Goal: Contribute content: Contribute content

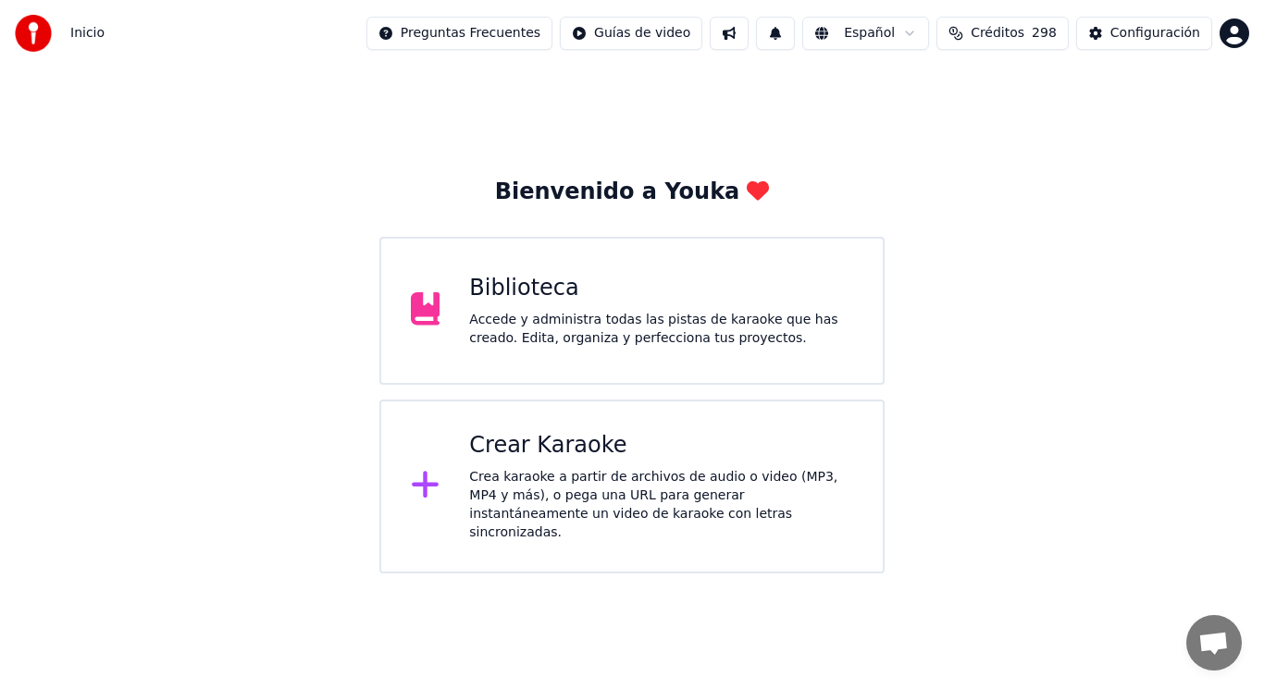
click at [615, 329] on div "Accede y administra todas las pistas de karaoke que has creado. Edita, organiza…" at bounding box center [661, 329] width 384 height 37
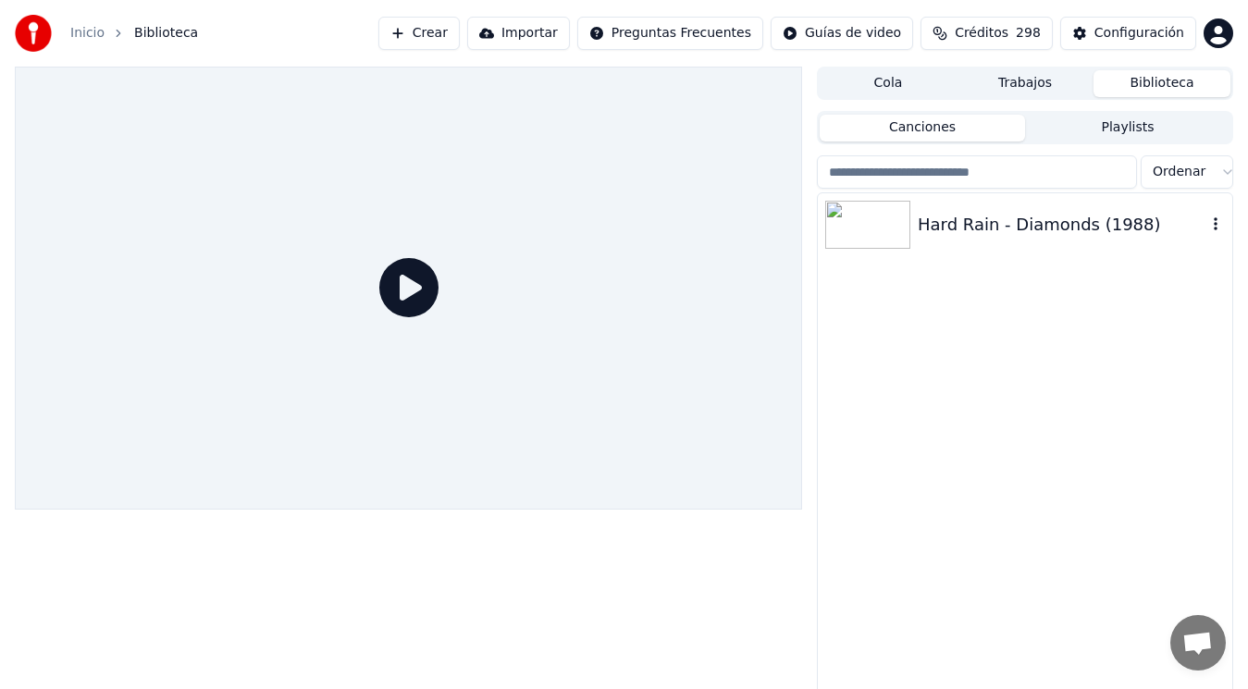
click at [1045, 226] on div "Hard Rain - Diamonds (1988)" at bounding box center [1062, 225] width 289 height 26
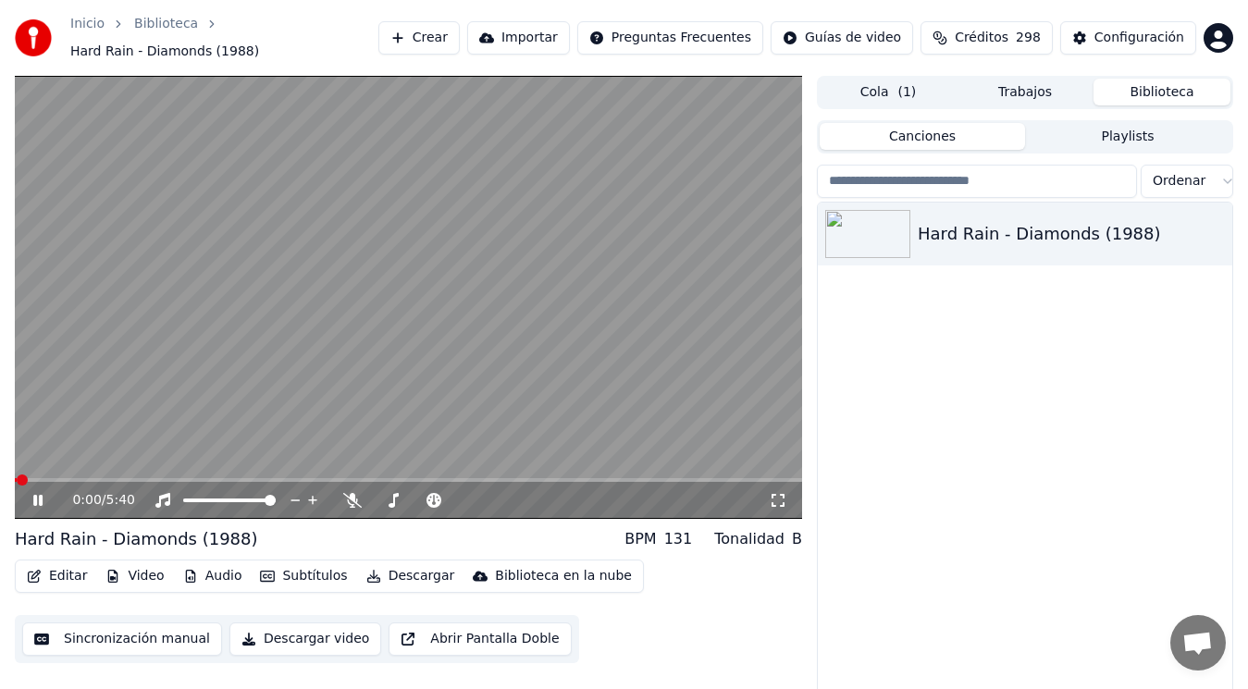
click at [38, 500] on icon at bounding box center [51, 500] width 43 height 15
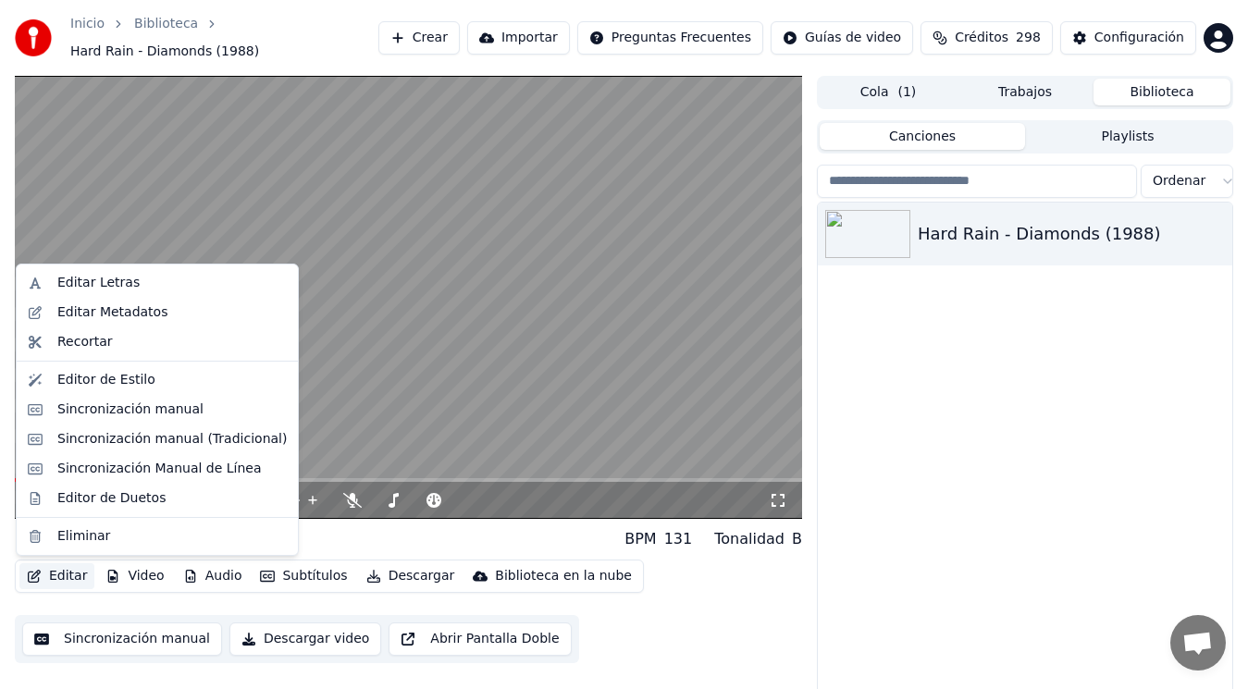
click at [61, 576] on button "Editar" at bounding box center [56, 577] width 75 height 26
click at [151, 438] on div "Sincronización manual (Tradicional)" at bounding box center [172, 439] width 230 height 19
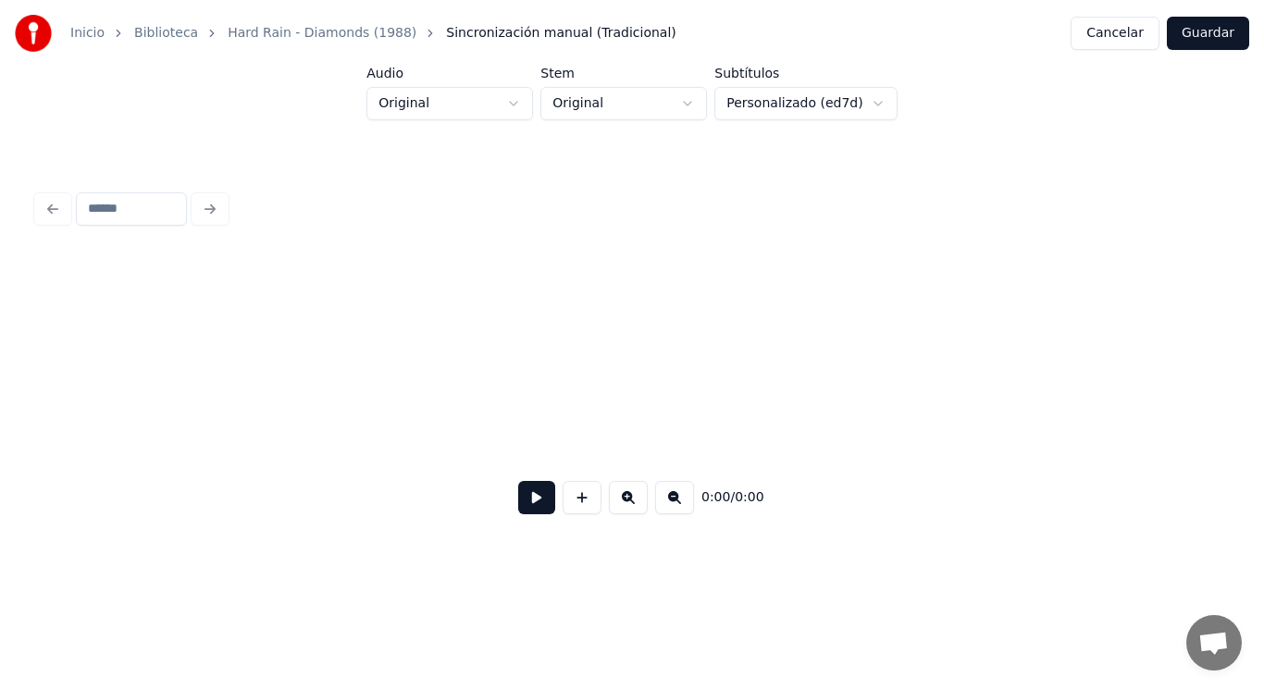
scroll to position [0, 104211]
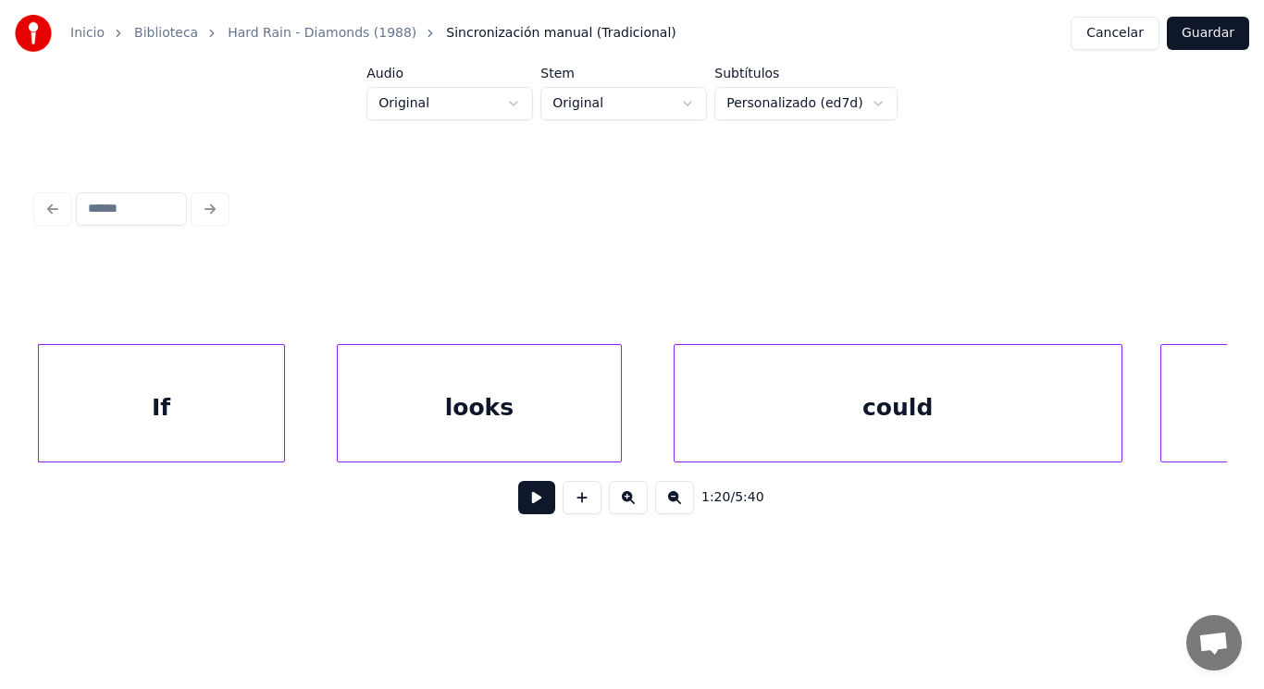
click at [527, 505] on button at bounding box center [536, 497] width 37 height 33
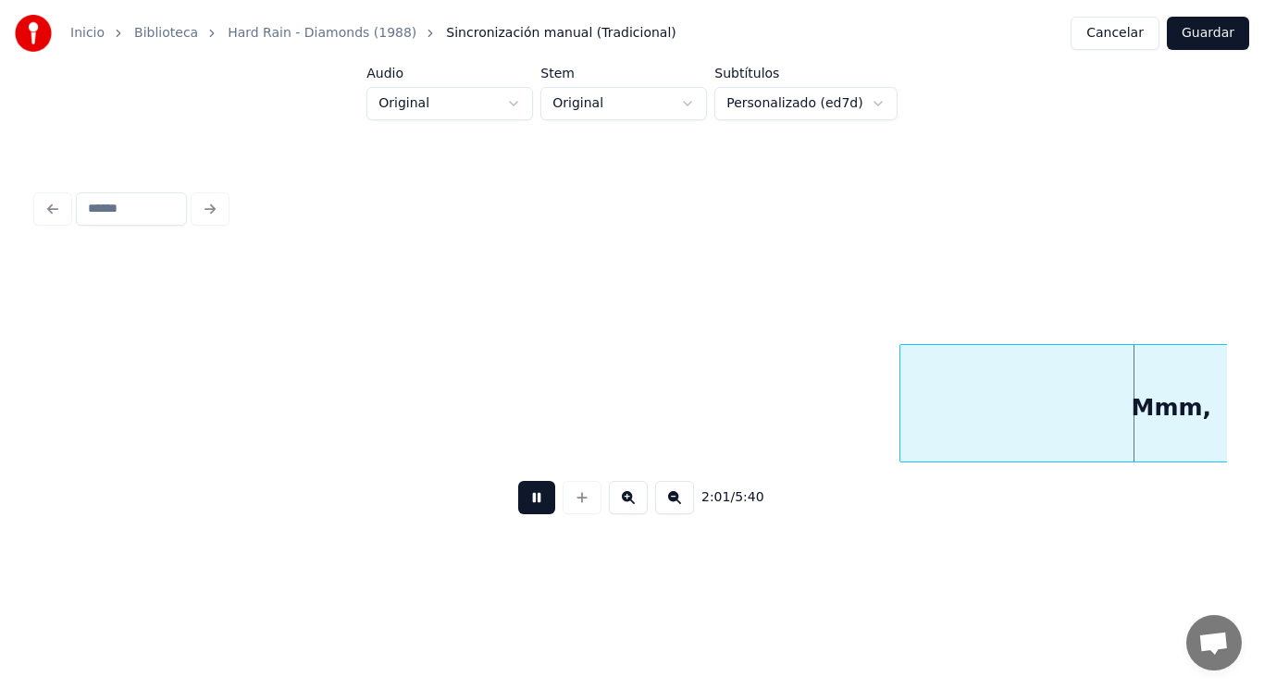
scroll to position [0, 157308]
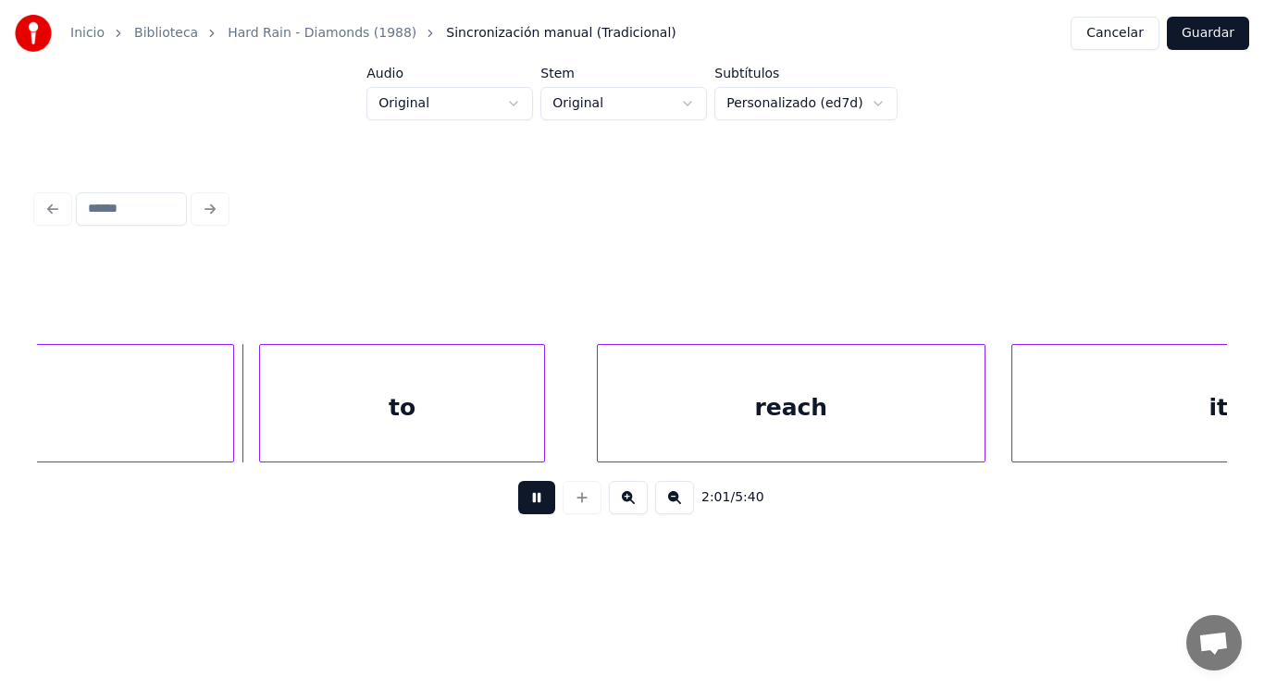
click at [527, 505] on button at bounding box center [536, 497] width 37 height 33
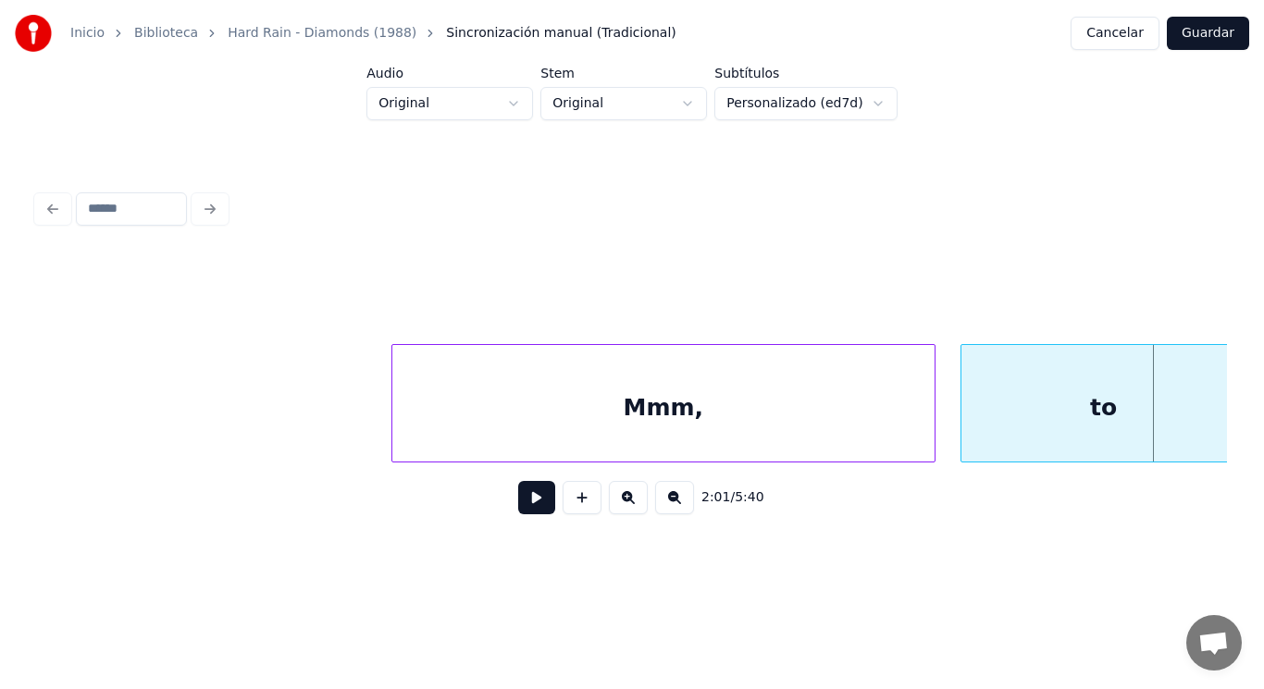
scroll to position [0, 156605]
click at [340, 420] on div at bounding box center [341, 403] width 6 height 117
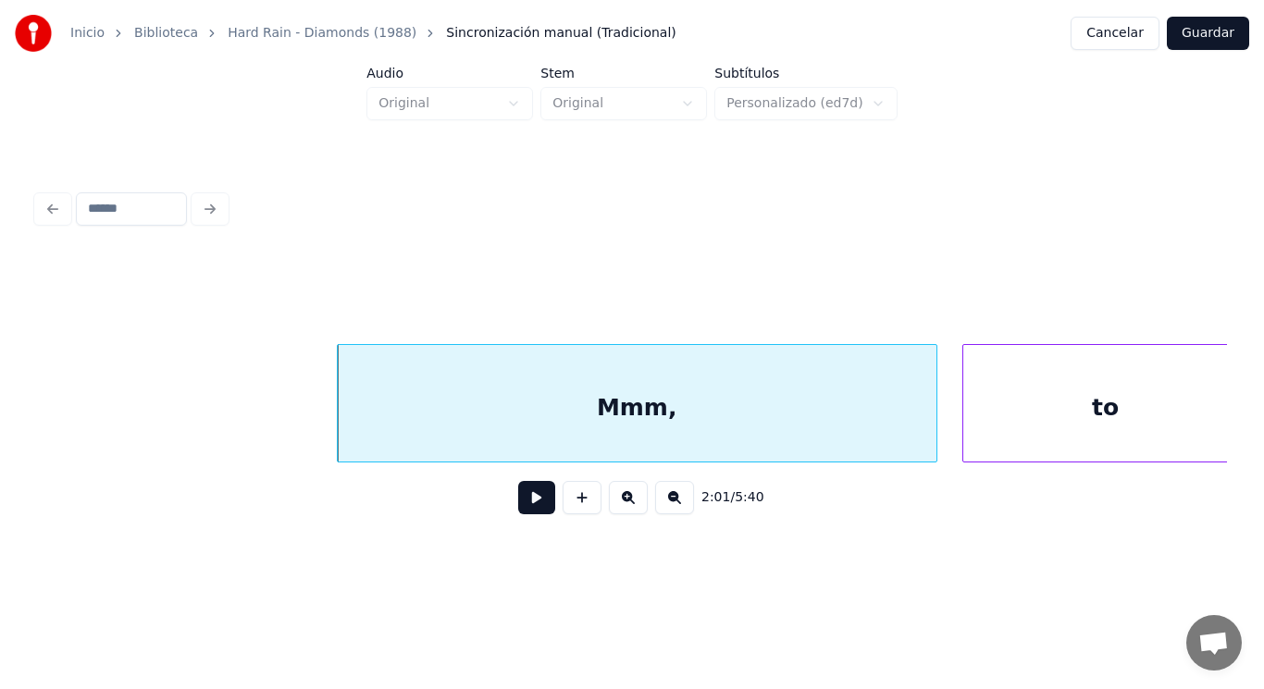
click at [525, 511] on button at bounding box center [536, 497] width 37 height 33
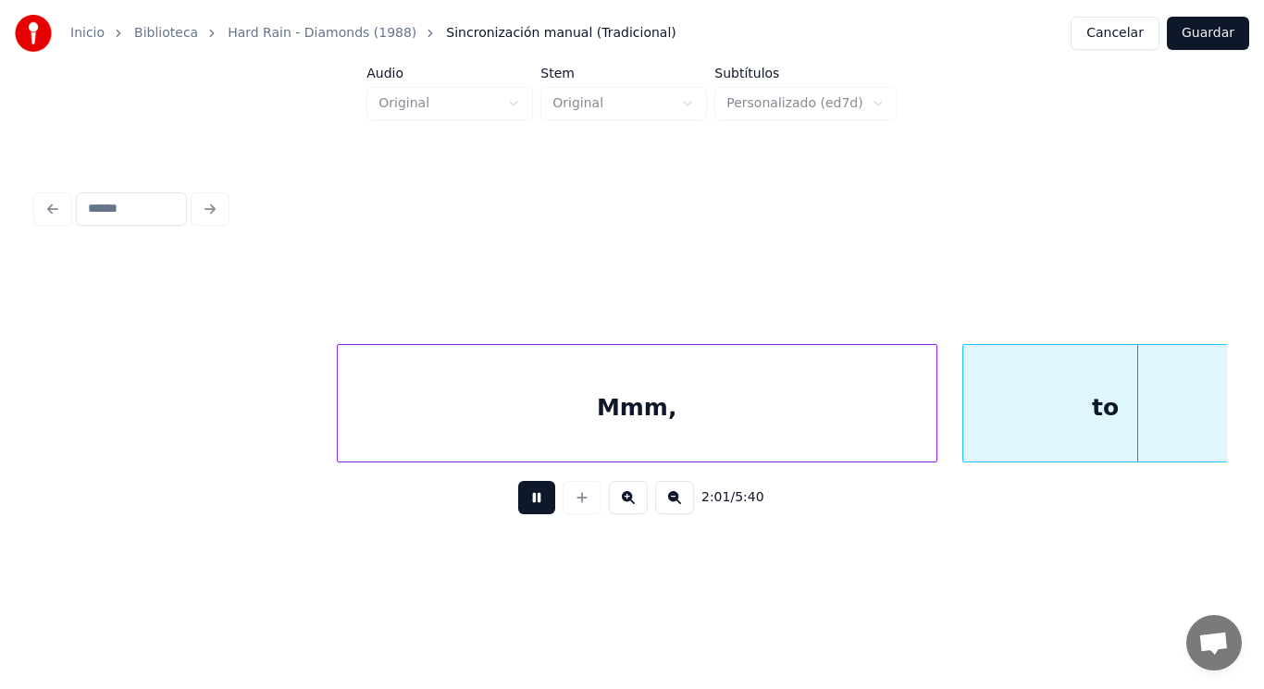
scroll to position [0, 157803]
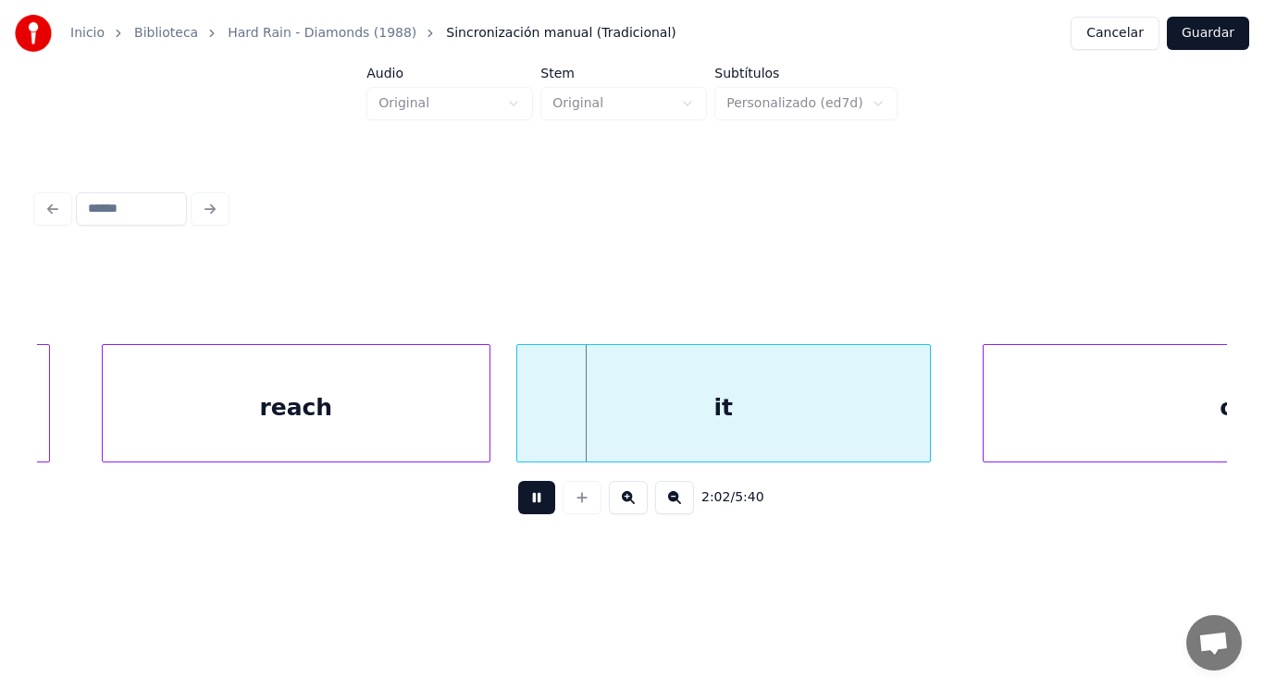
click at [525, 511] on button at bounding box center [536, 497] width 37 height 33
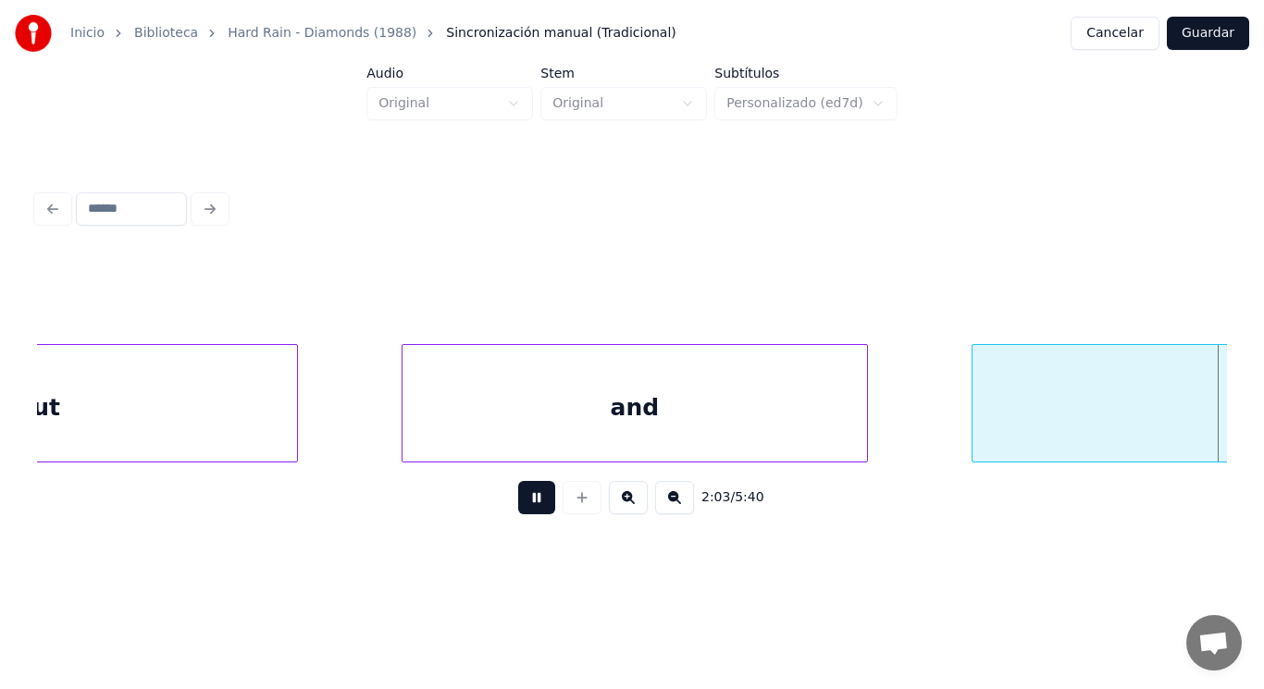
scroll to position [0, 160213]
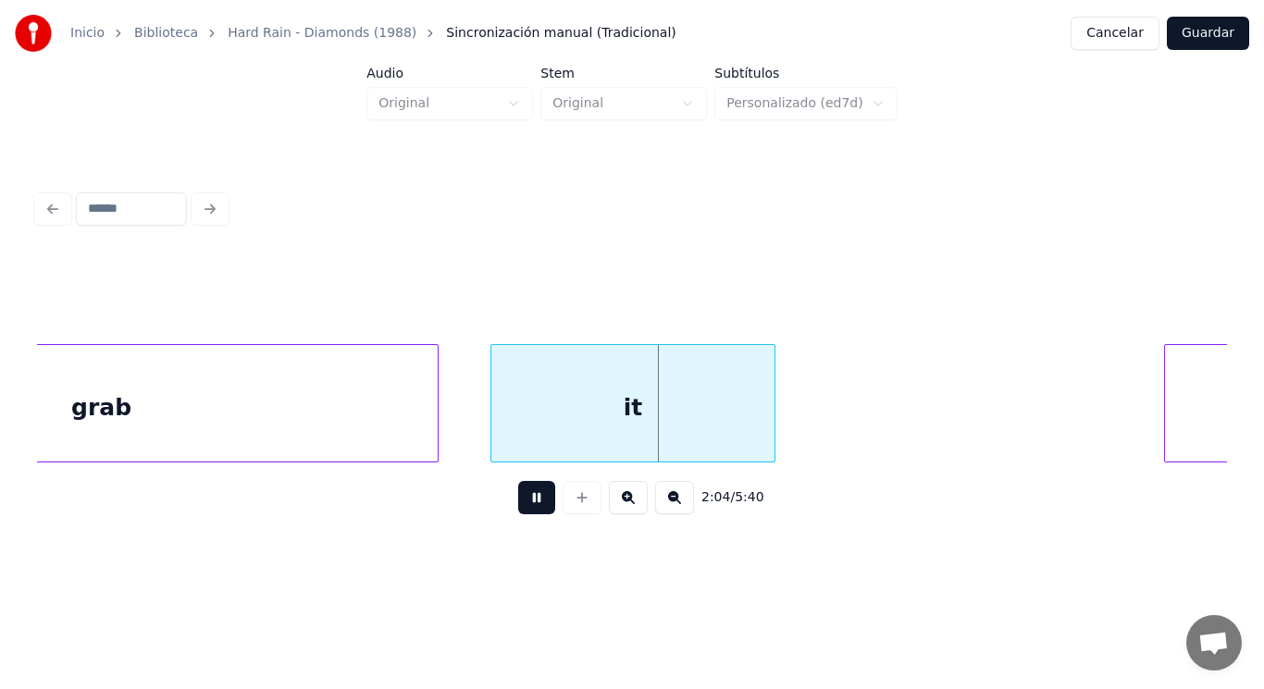
click at [525, 511] on button at bounding box center [536, 497] width 37 height 33
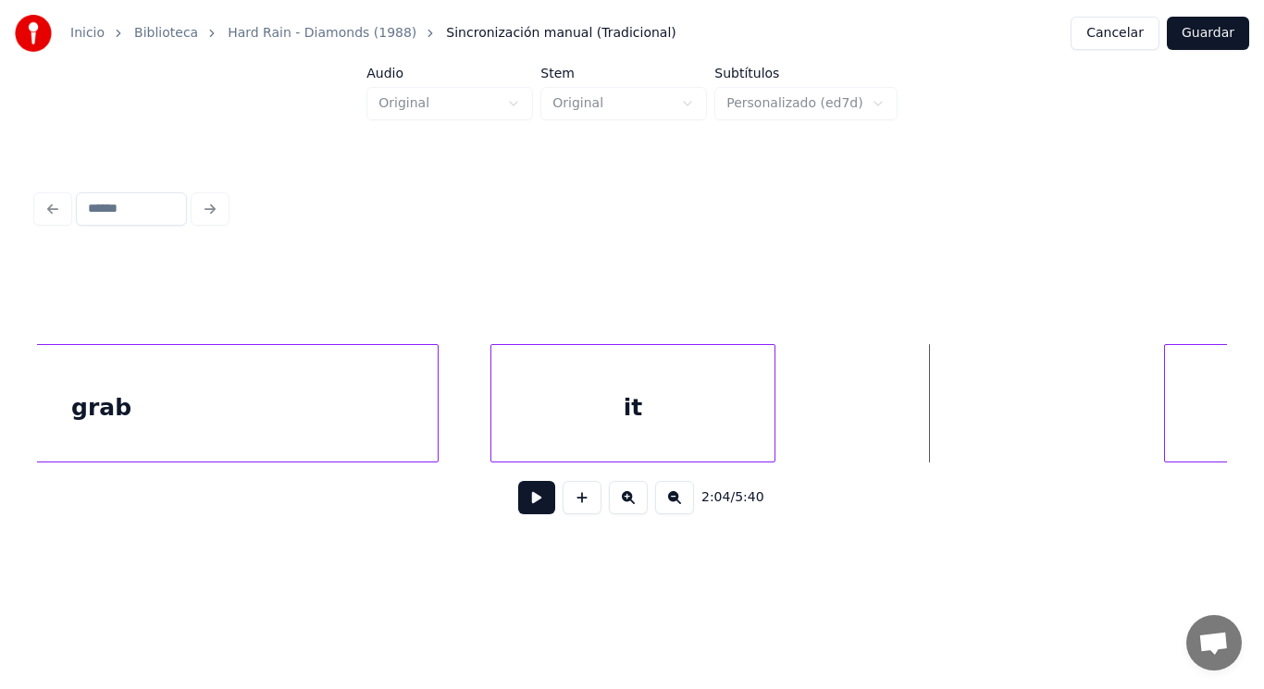
click at [566, 453] on div "it" at bounding box center [632, 408] width 283 height 126
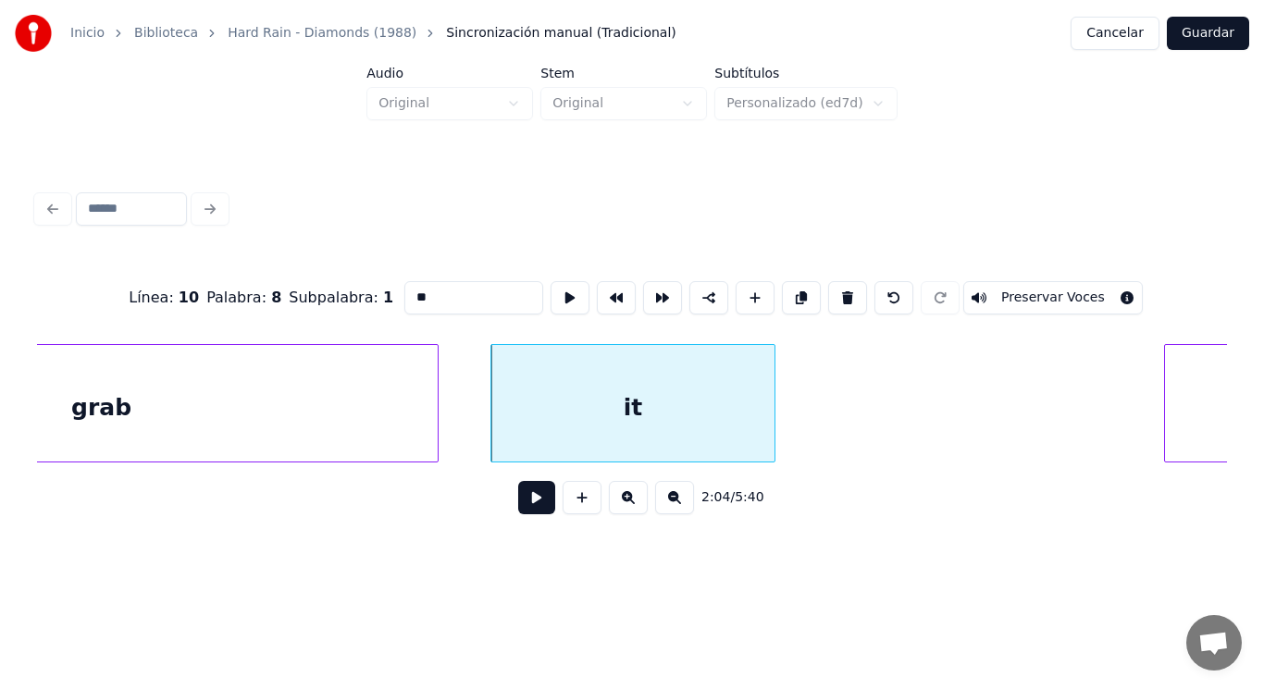
click at [528, 513] on button at bounding box center [536, 497] width 37 height 33
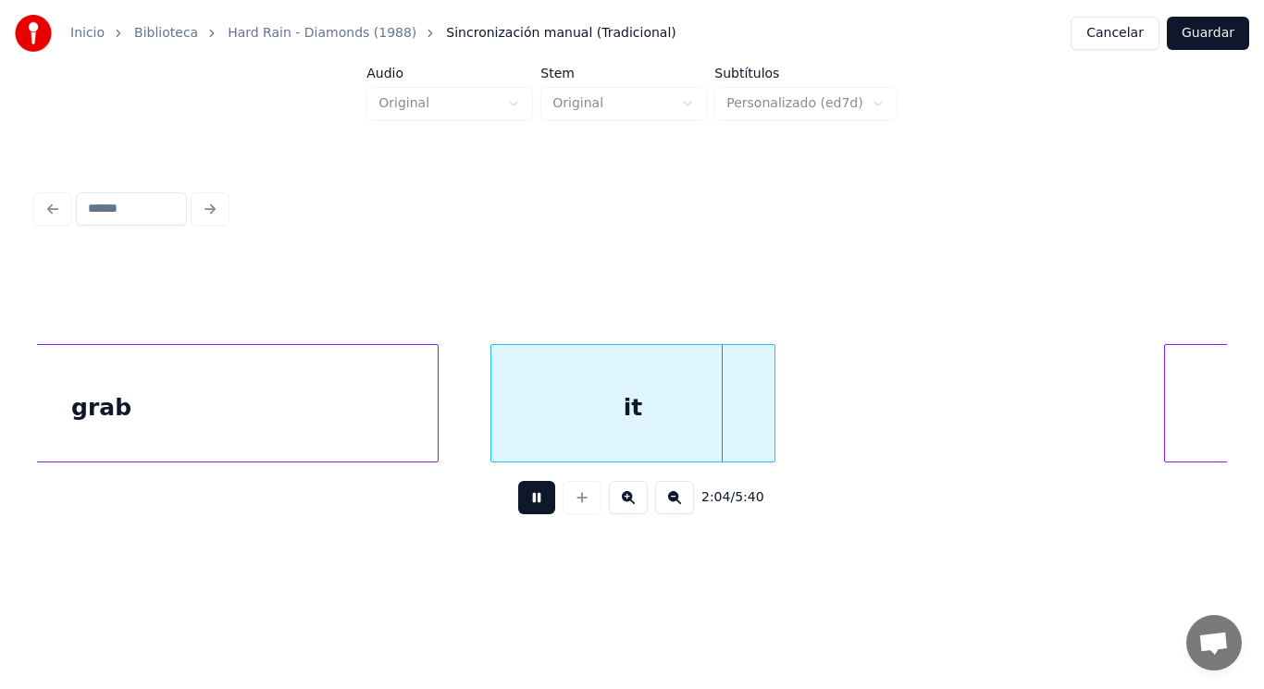
click at [528, 513] on button at bounding box center [536, 497] width 37 height 33
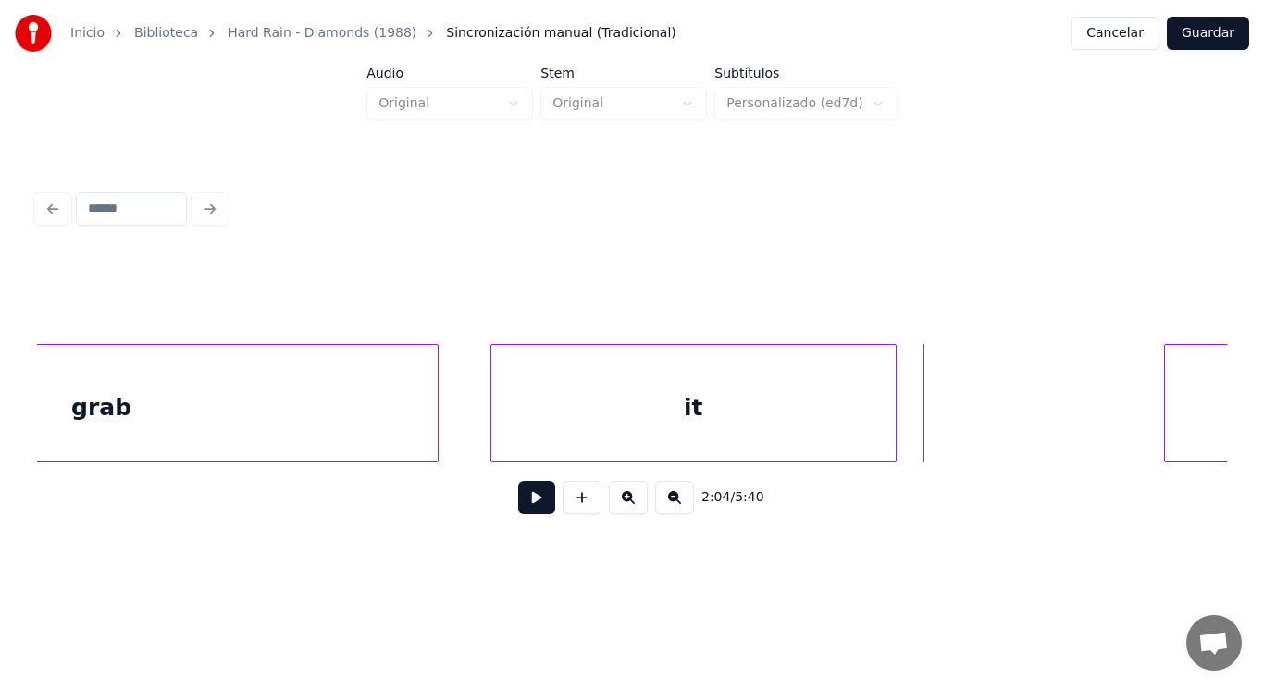
click at [892, 397] on div at bounding box center [893, 403] width 6 height 117
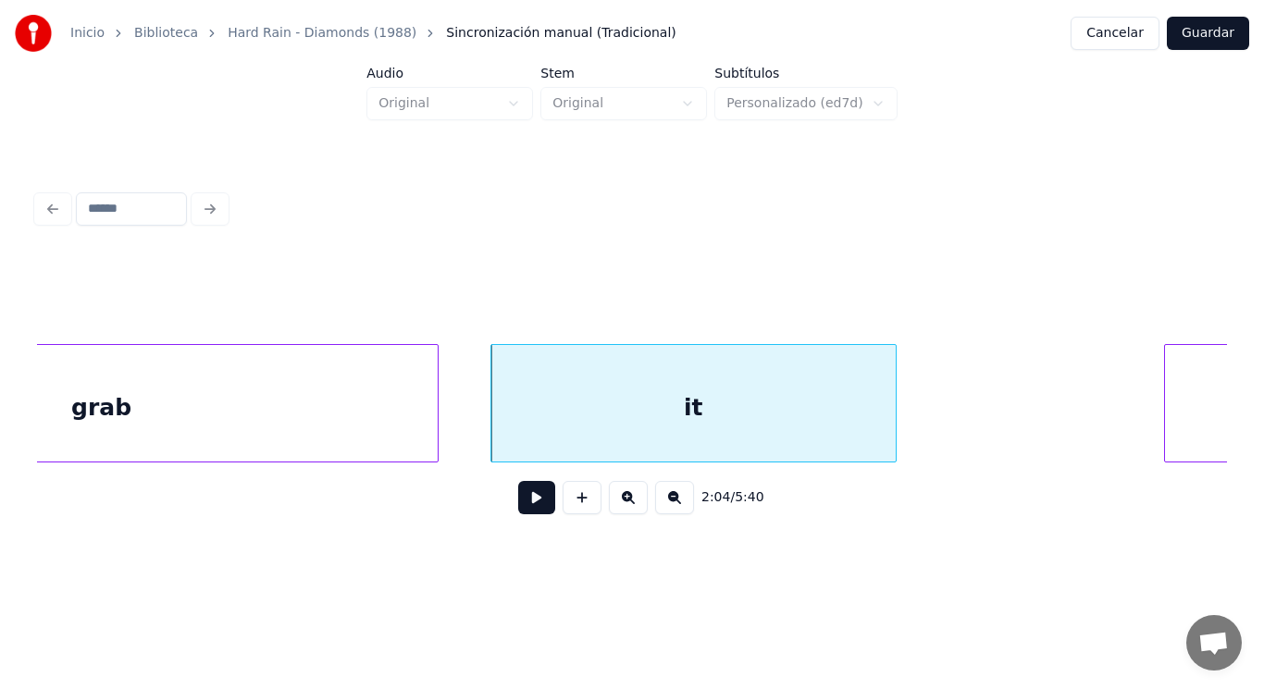
click at [521, 515] on button at bounding box center [536, 497] width 37 height 33
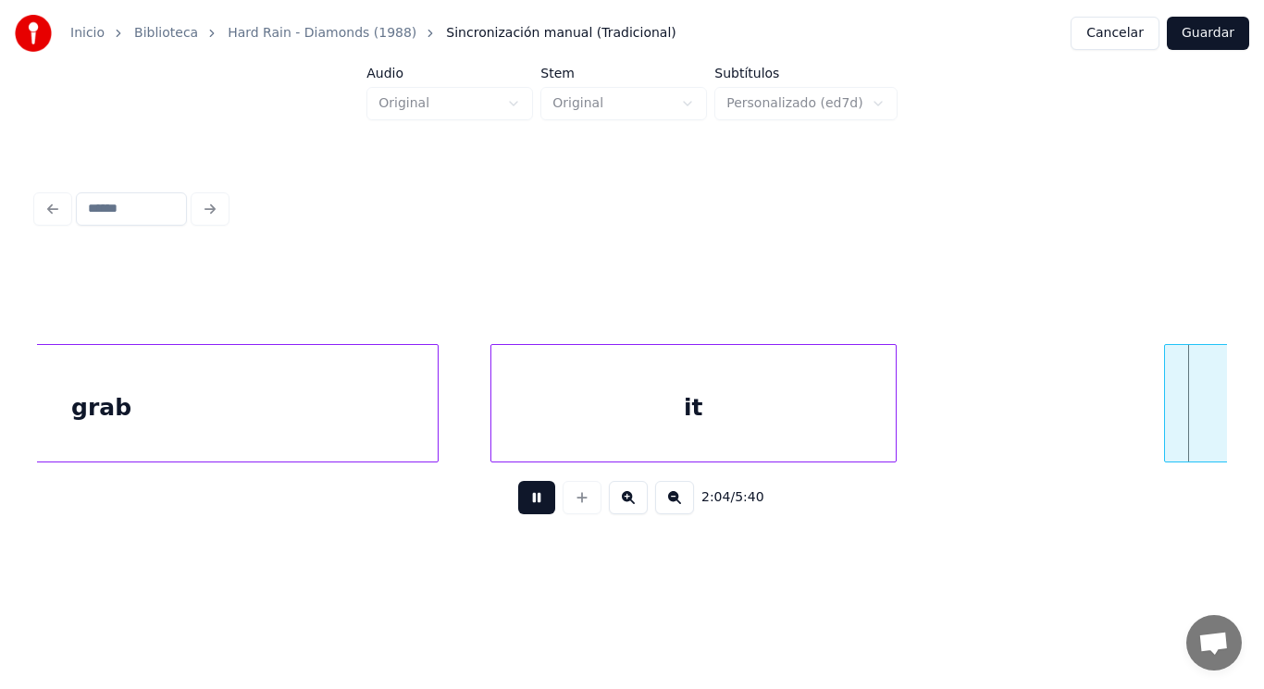
click at [521, 515] on button at bounding box center [536, 497] width 37 height 33
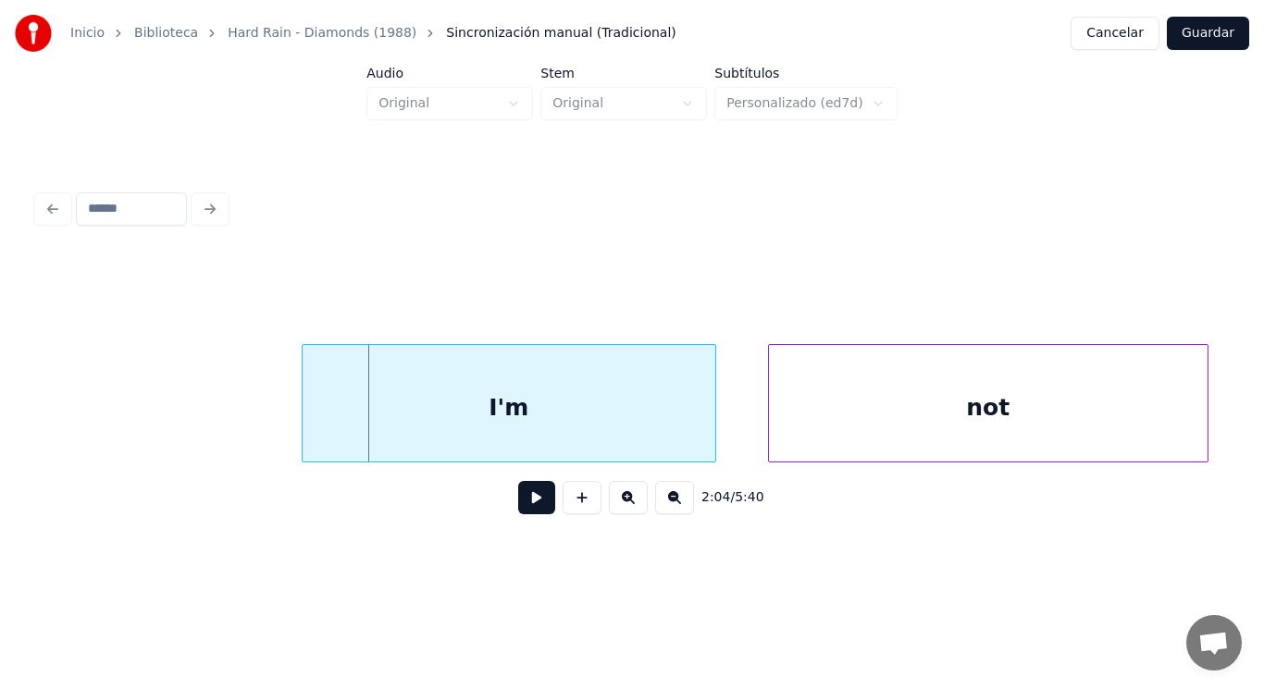
scroll to position [0, 161074]
click at [273, 433] on div at bounding box center [273, 403] width 6 height 117
click at [520, 506] on button at bounding box center [536, 497] width 37 height 33
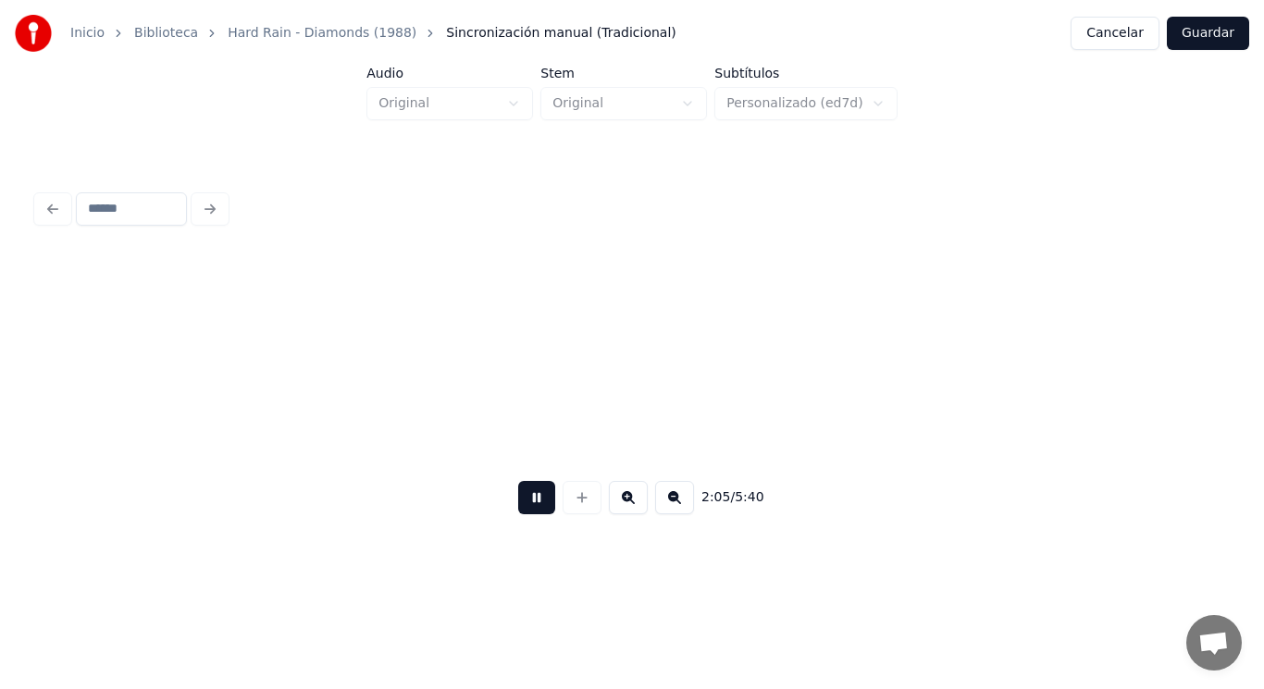
scroll to position [0, 162275]
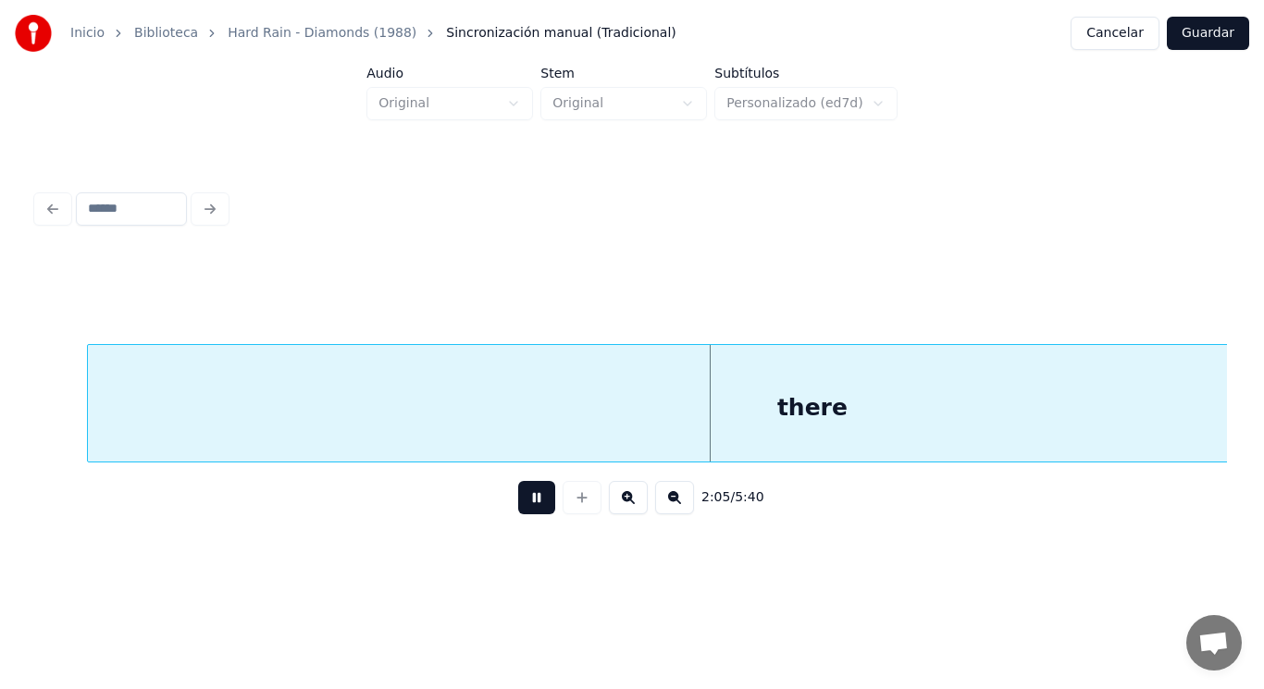
click at [520, 506] on button at bounding box center [536, 497] width 37 height 33
click at [484, 365] on div "there" at bounding box center [812, 408] width 1449 height 126
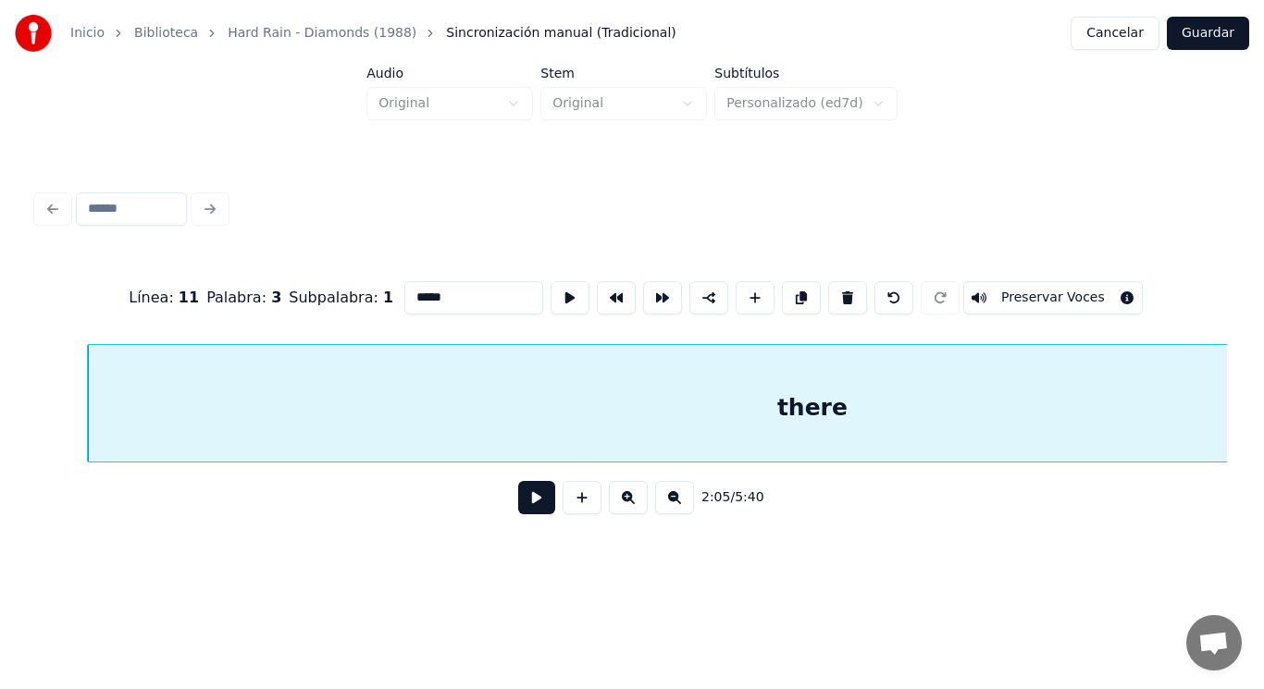
click at [528, 500] on button at bounding box center [536, 497] width 37 height 33
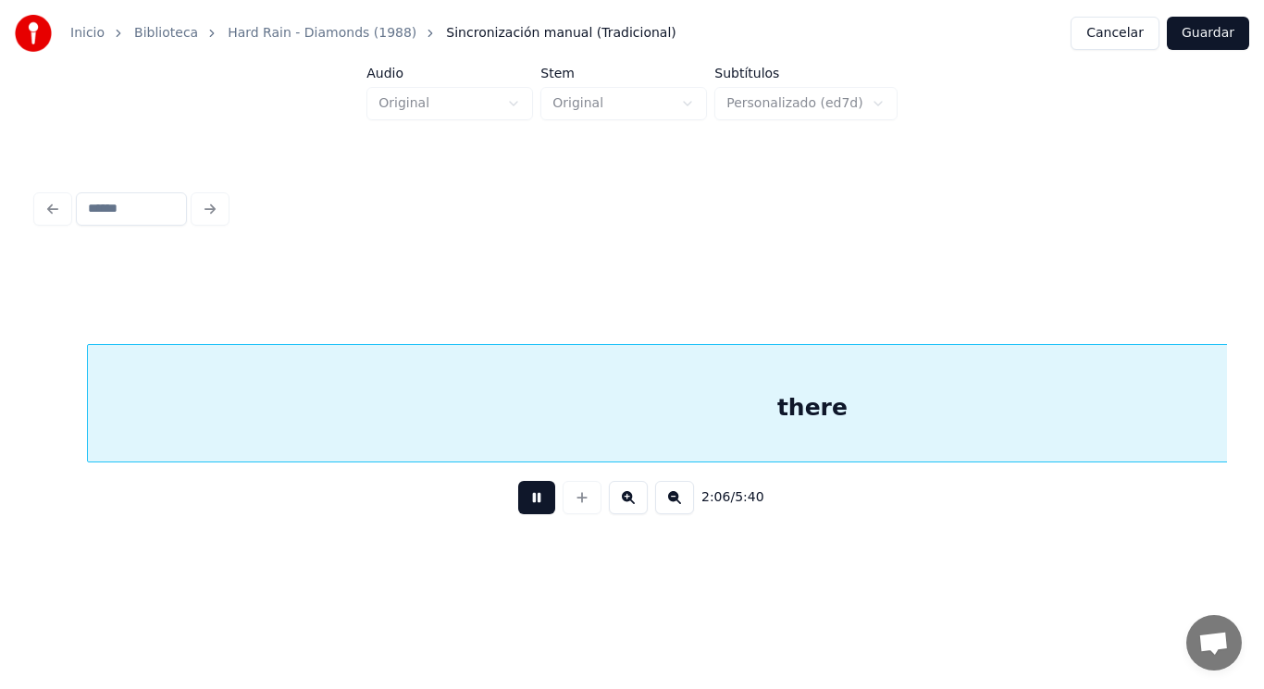
scroll to position [0, 163469]
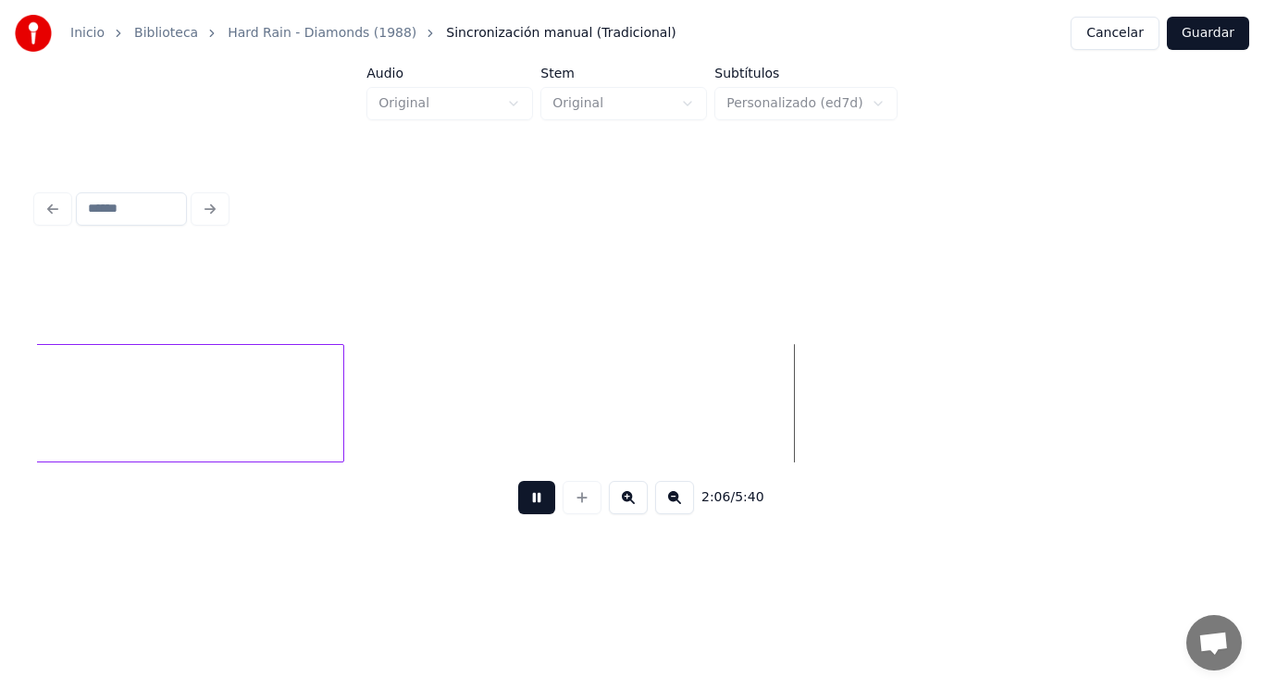
click at [528, 500] on button at bounding box center [536, 497] width 37 height 33
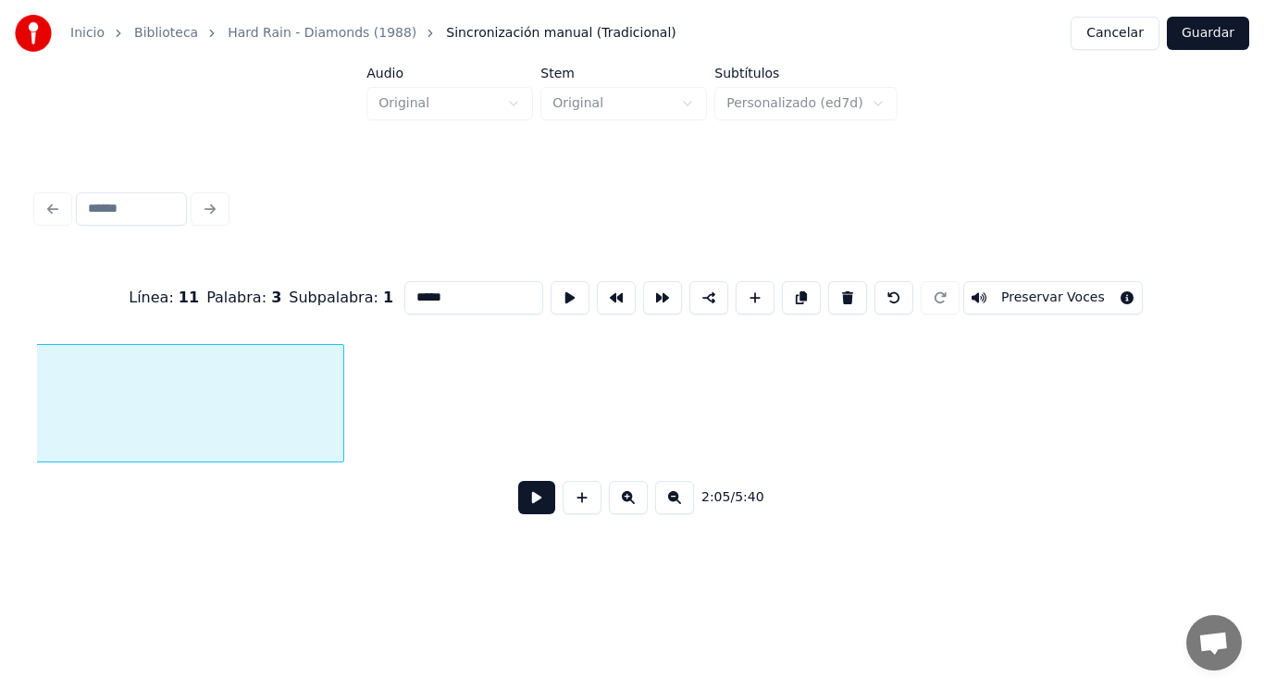
scroll to position [0, 162326]
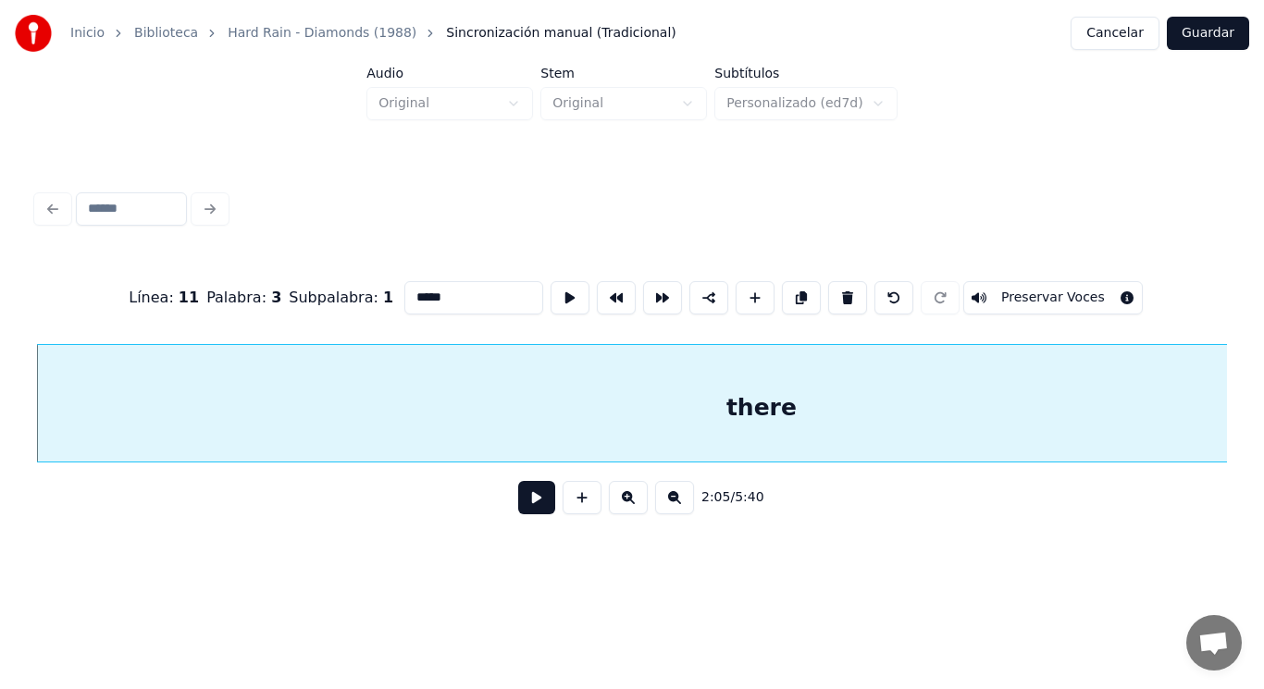
click at [527, 507] on button at bounding box center [536, 497] width 37 height 33
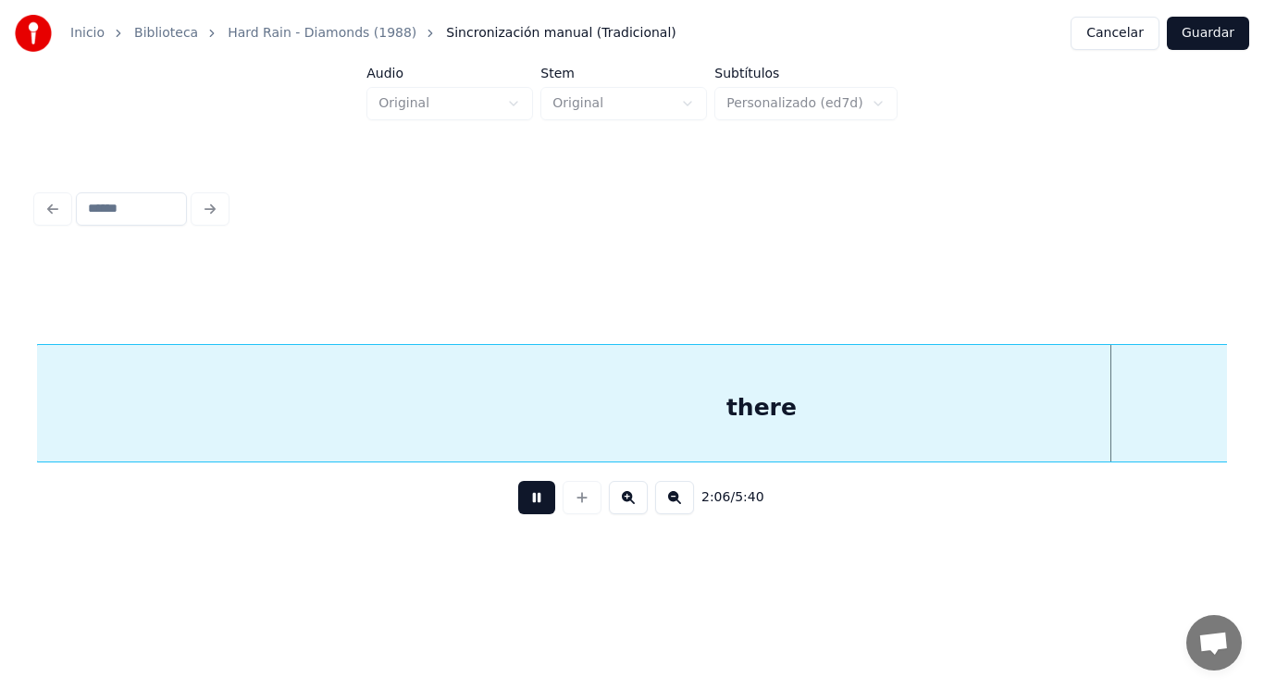
click at [527, 507] on button at bounding box center [536, 497] width 37 height 33
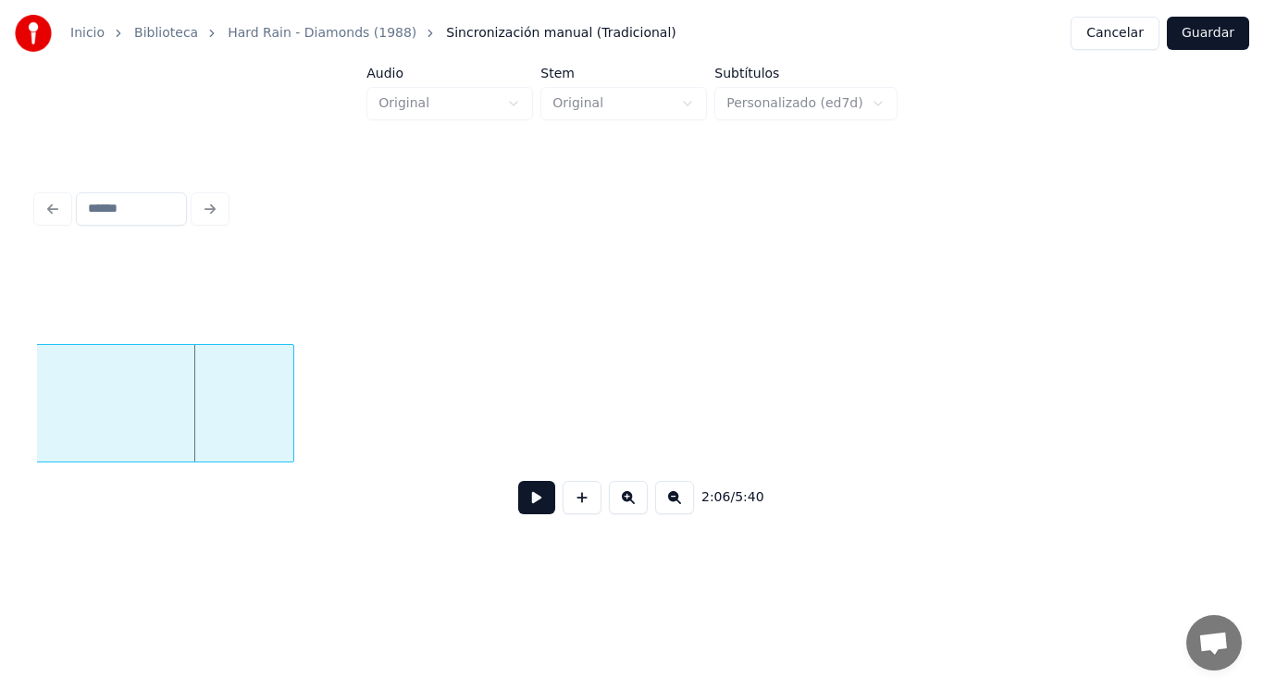
click at [527, 507] on button at bounding box center [536, 497] width 37 height 33
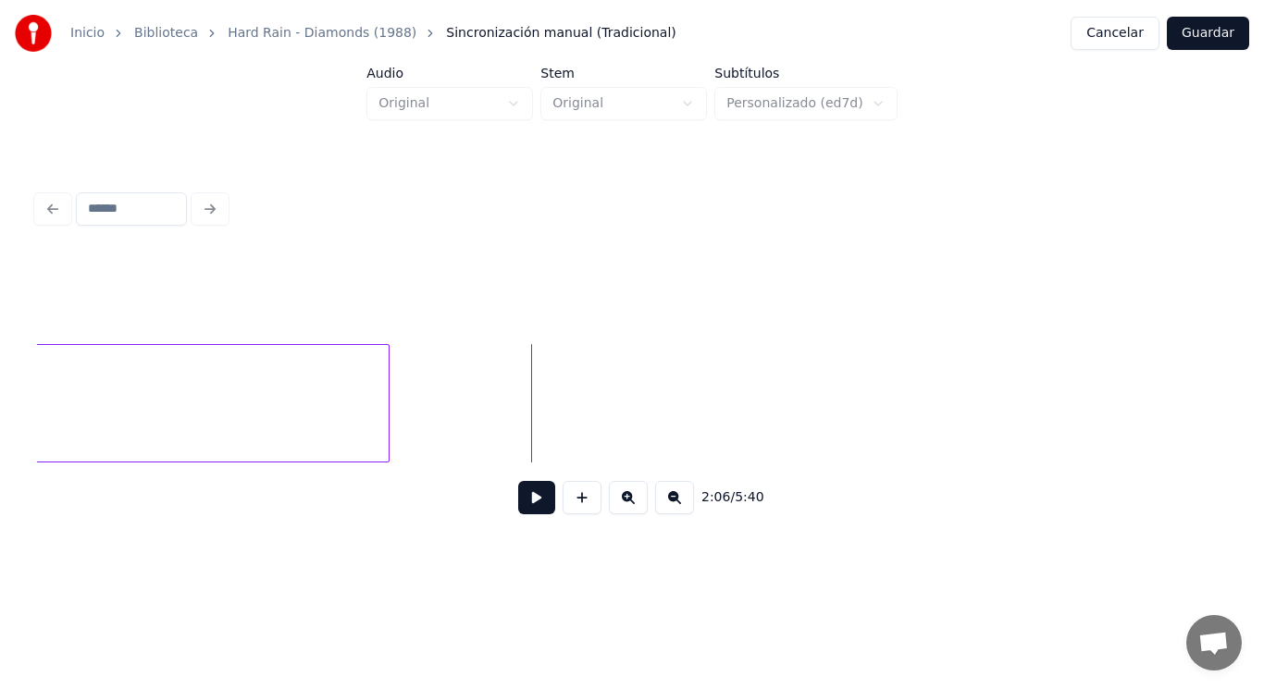
click at [388, 415] on div at bounding box center [386, 403] width 6 height 117
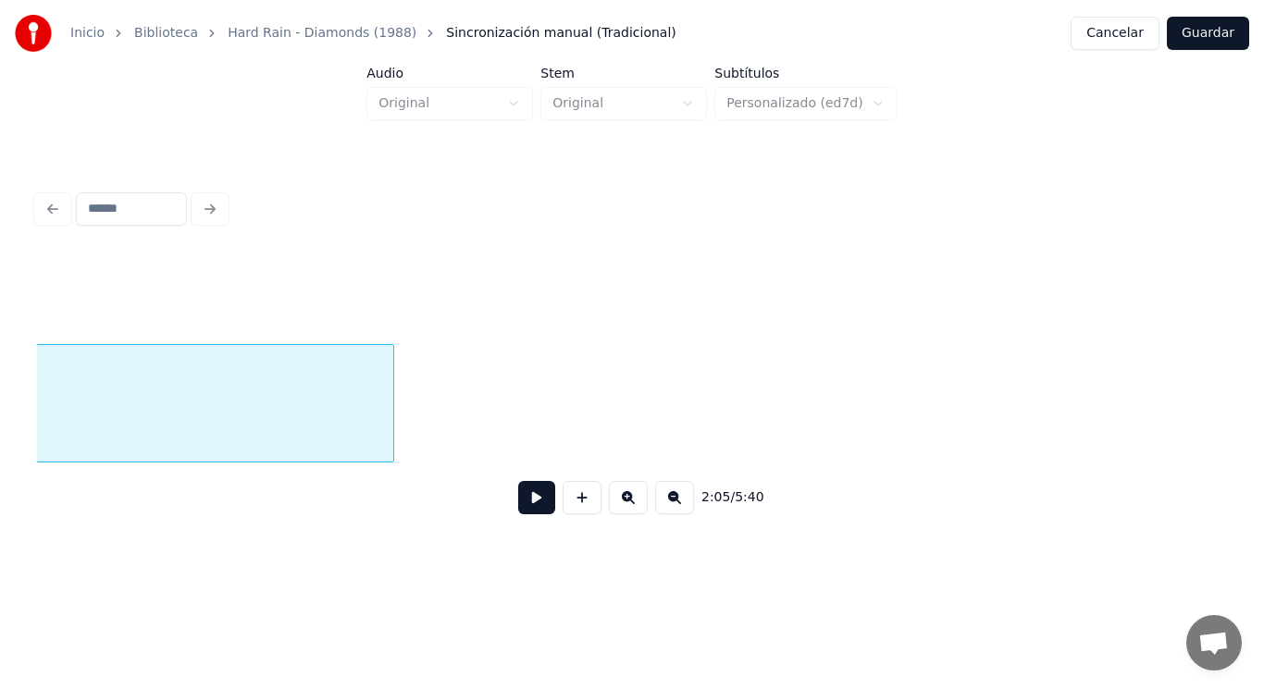
scroll to position [0, 162326]
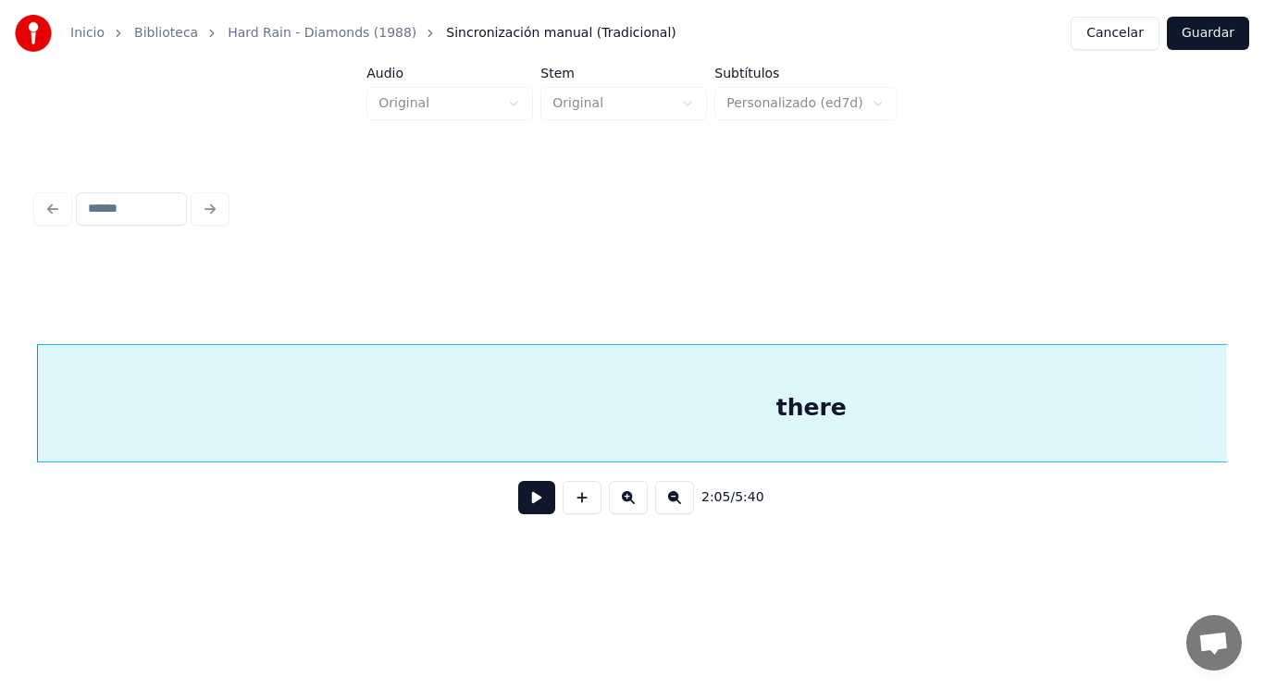
click at [521, 497] on button at bounding box center [536, 497] width 37 height 33
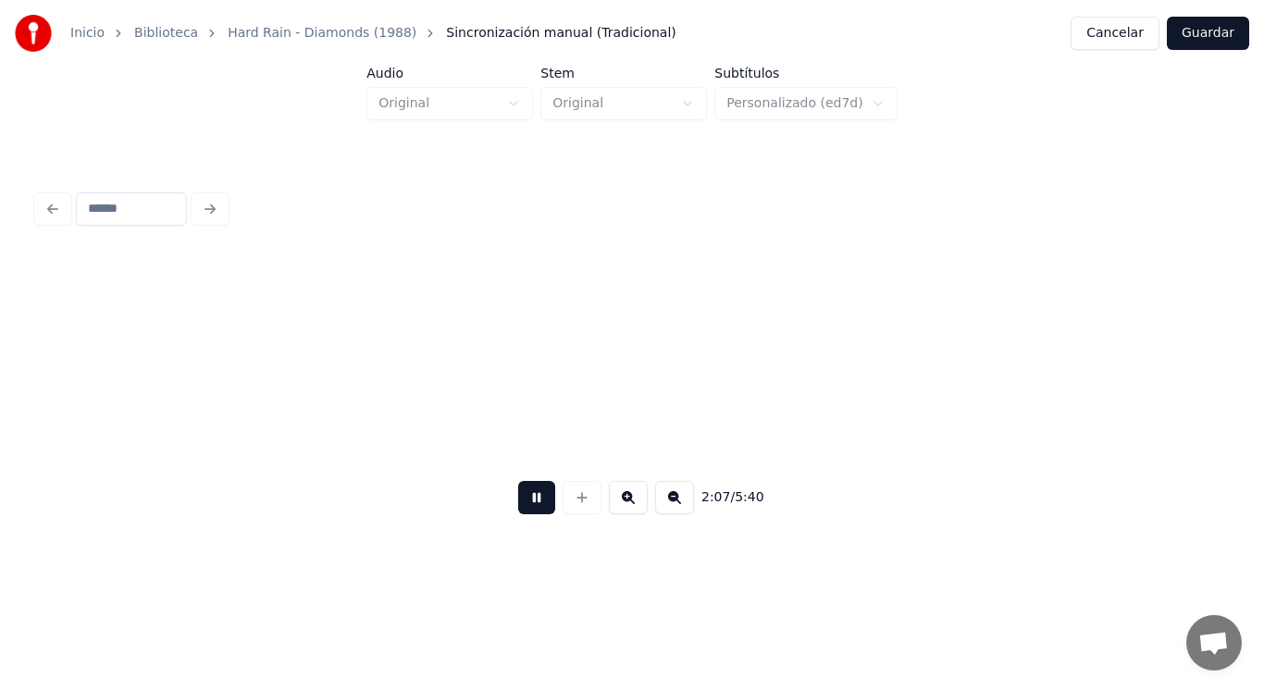
scroll to position [0, 164737]
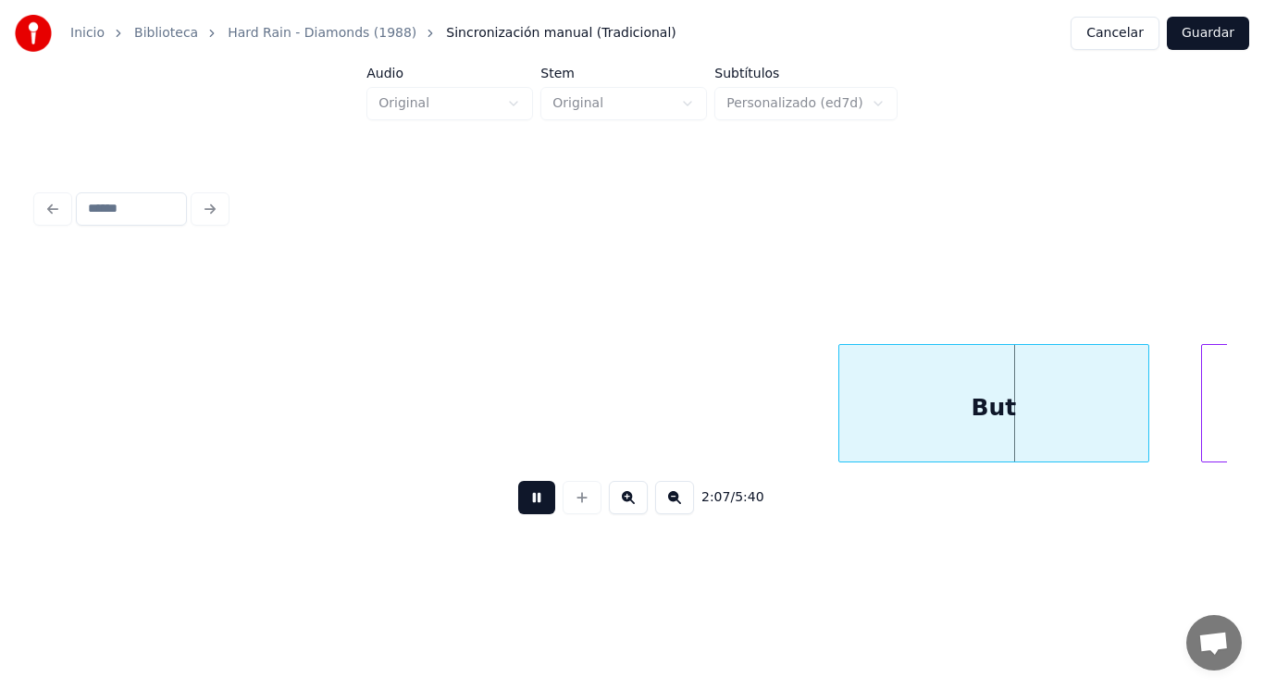
click at [521, 497] on button at bounding box center [536, 497] width 37 height 33
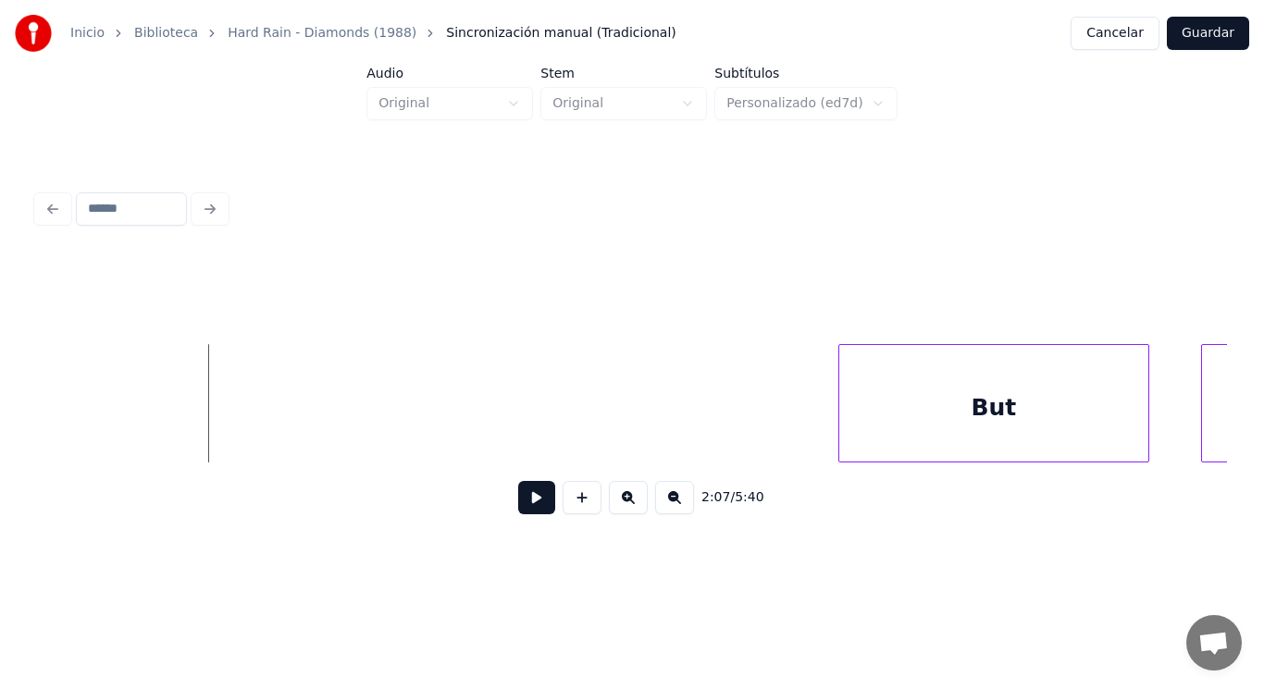
click at [519, 515] on button at bounding box center [536, 497] width 37 height 33
click at [581, 515] on button at bounding box center [582, 497] width 39 height 33
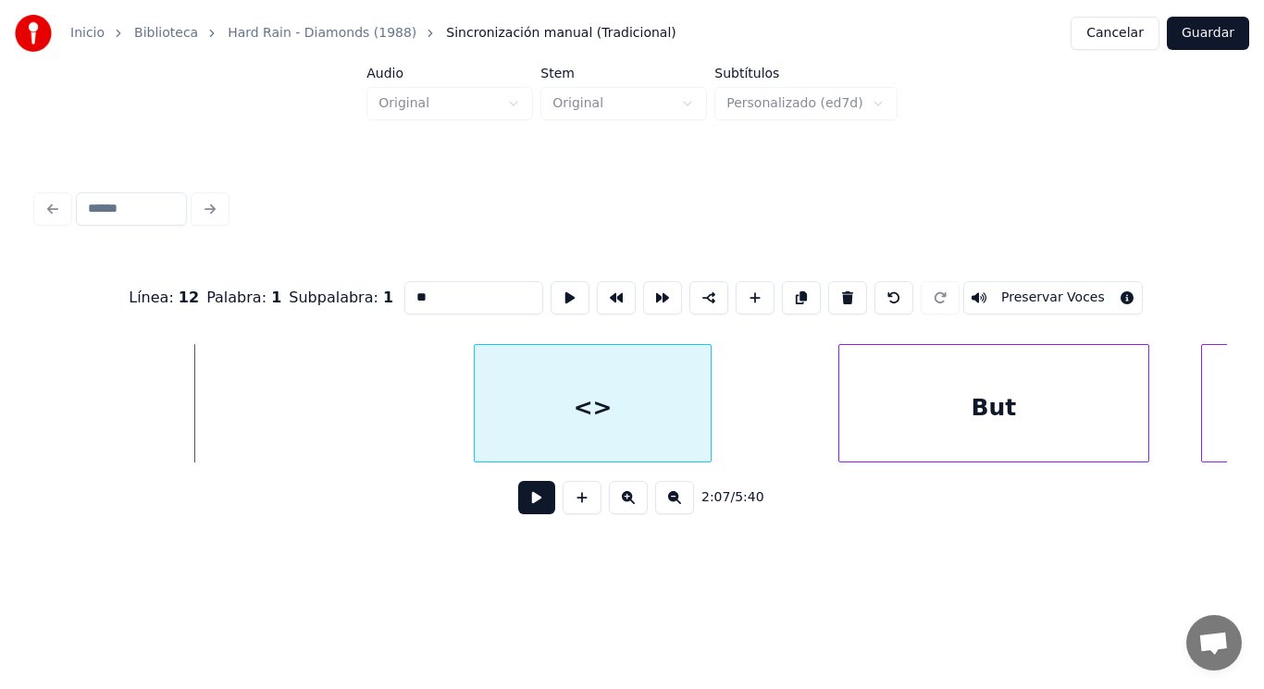
click at [475, 423] on div at bounding box center [478, 403] width 6 height 117
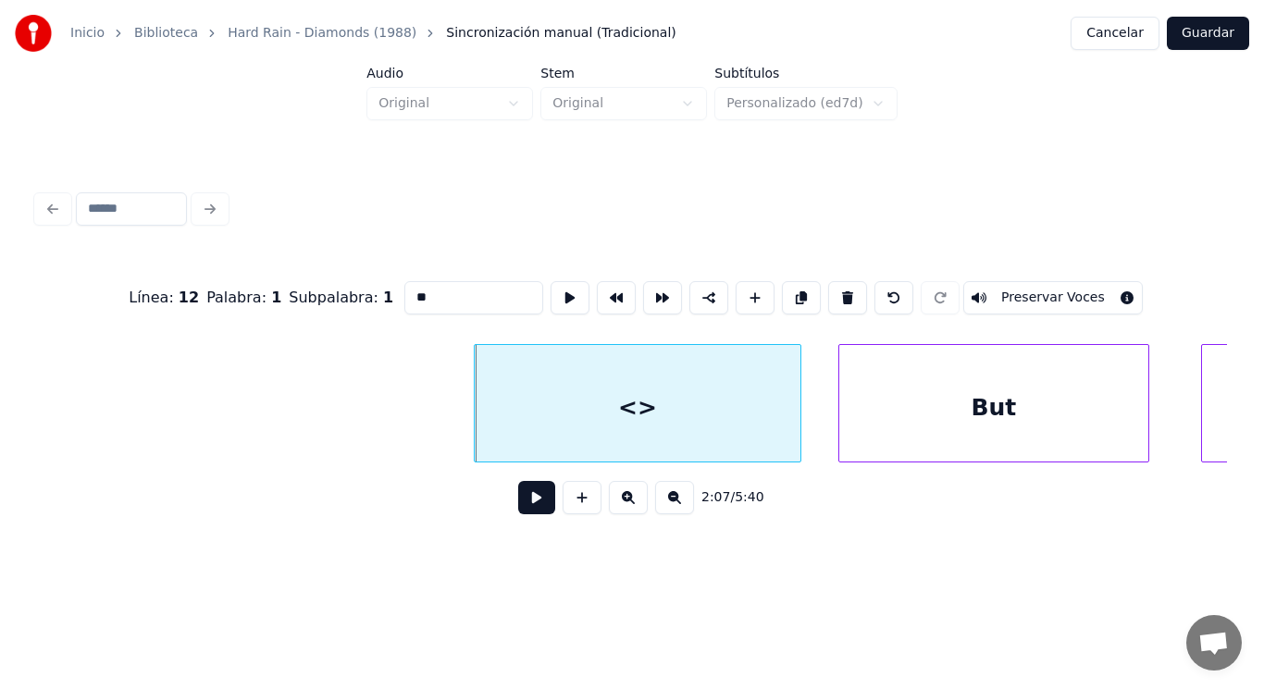
click at [799, 418] on div at bounding box center [798, 403] width 6 height 117
click at [604, 412] on div "<>" at bounding box center [638, 408] width 326 height 126
click at [404, 289] on input "**" at bounding box center [473, 297] width 139 height 33
type input "*"
click at [1007, 434] on div "But" at bounding box center [993, 408] width 309 height 126
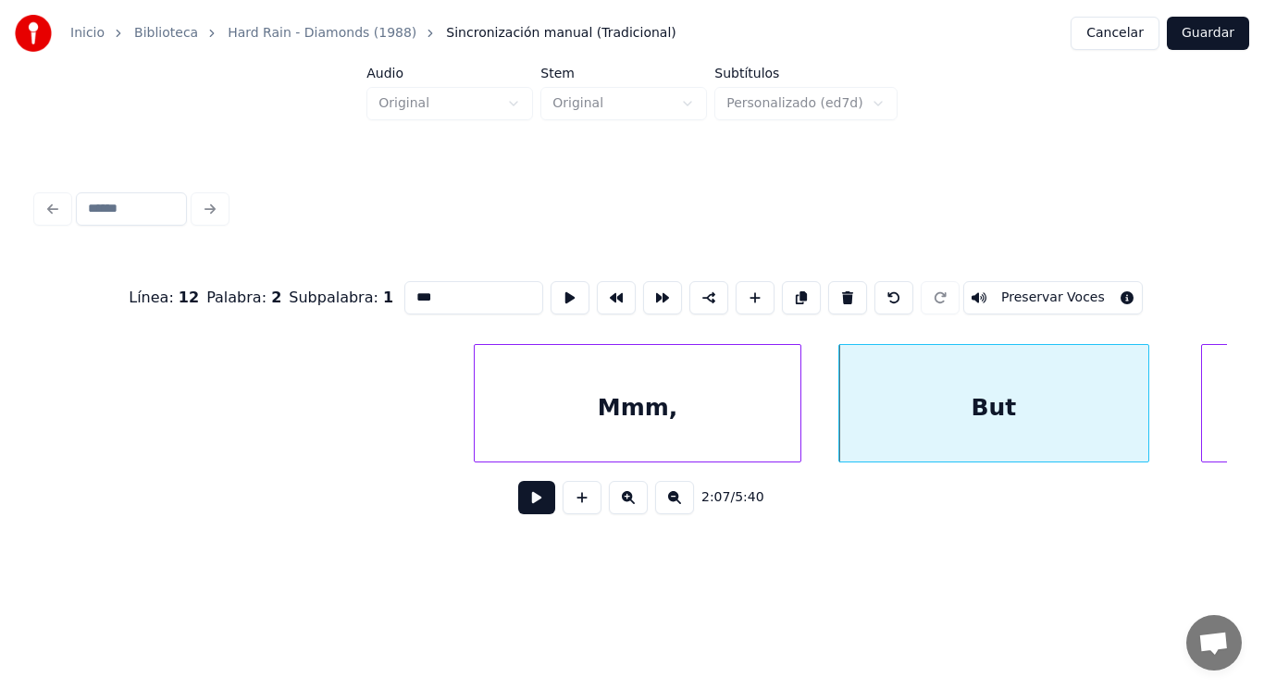
click at [404, 292] on input "***" at bounding box center [473, 297] width 139 height 33
click at [588, 410] on div "Mmm," at bounding box center [638, 408] width 326 height 126
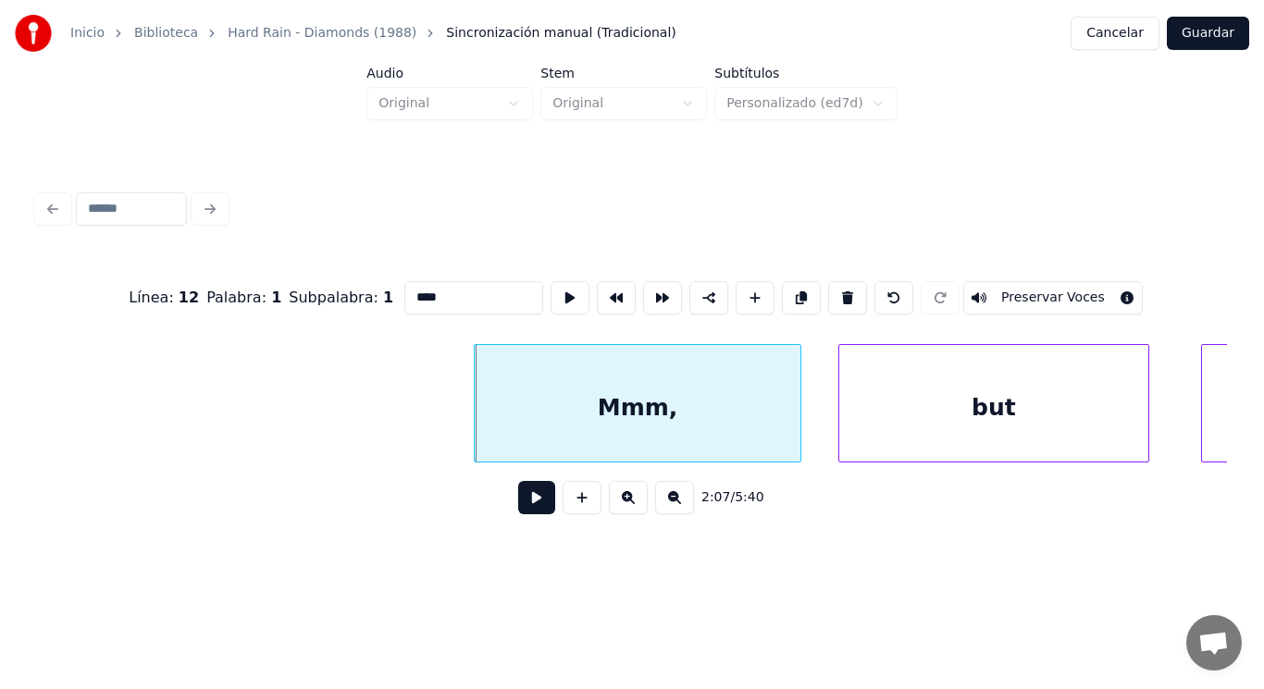
click at [404, 292] on input "****" at bounding box center [473, 297] width 139 height 33
type input "***"
click at [533, 515] on button at bounding box center [536, 497] width 37 height 33
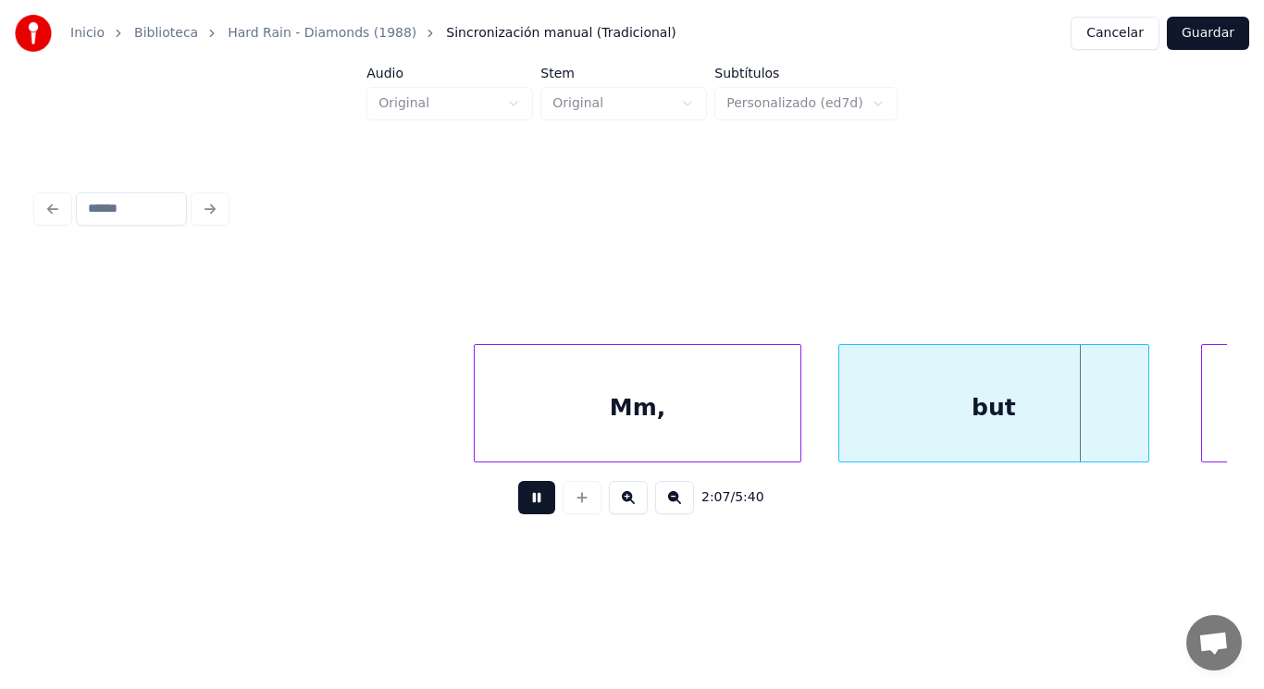
scroll to position [0, 165951]
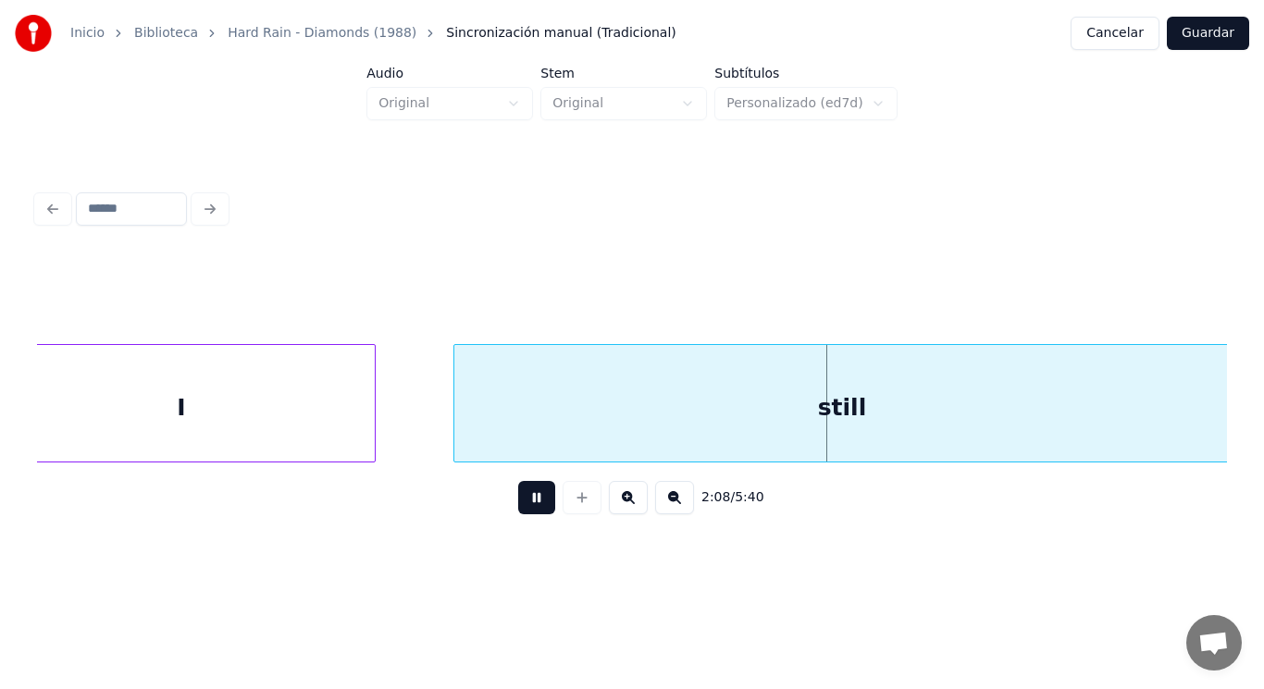
click at [533, 515] on button at bounding box center [536, 497] width 37 height 33
click at [353, 428] on div "I" at bounding box center [181, 408] width 387 height 126
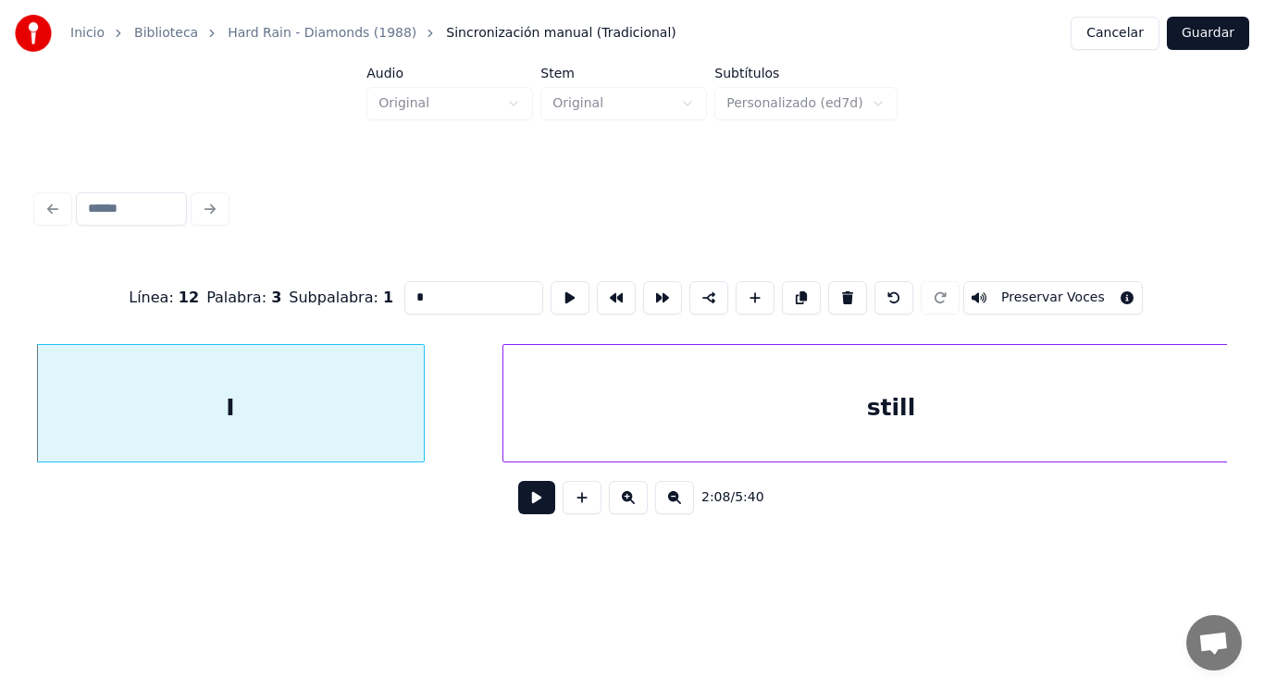
click at [526, 513] on button at bounding box center [536, 497] width 37 height 33
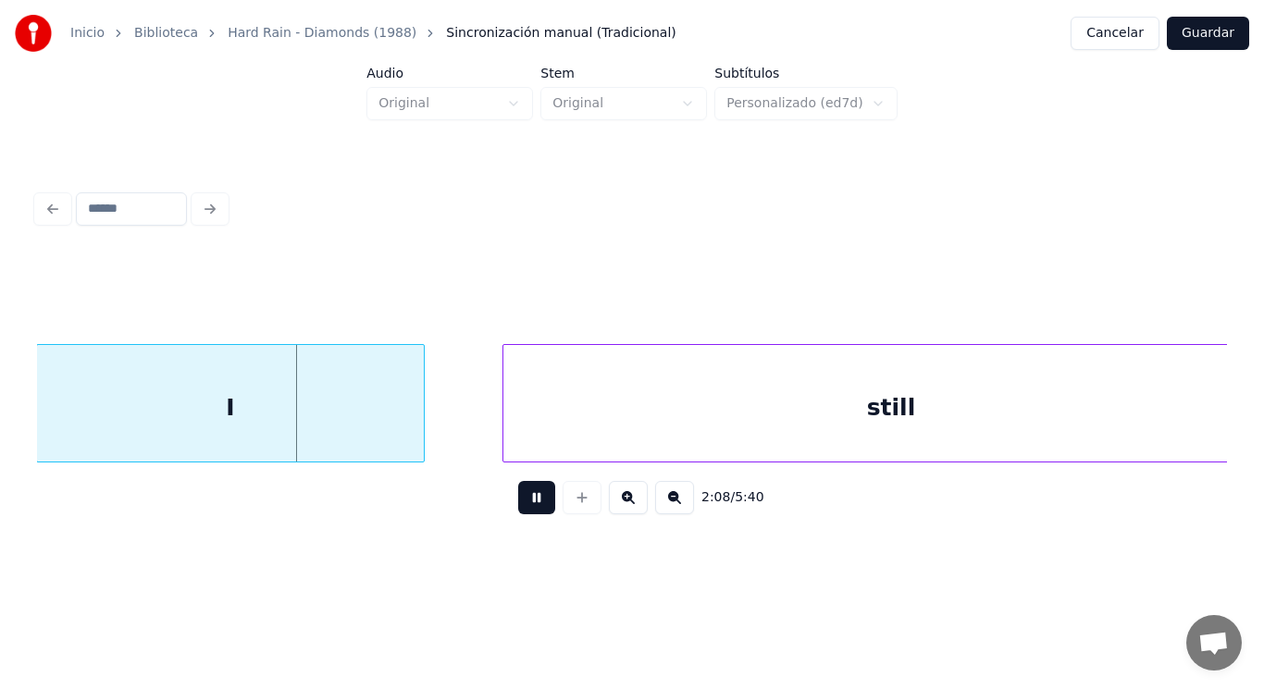
click at [526, 513] on button at bounding box center [536, 497] width 37 height 33
click at [372, 420] on div at bounding box center [374, 403] width 6 height 117
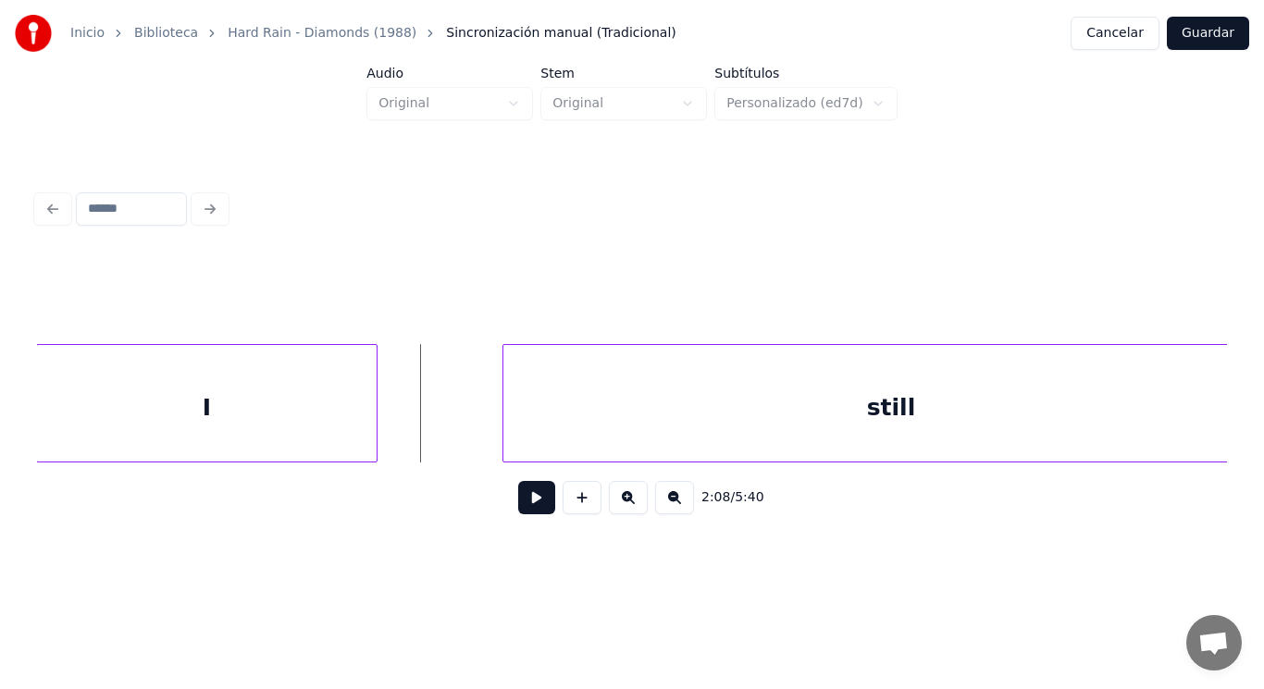
click at [529, 503] on button at bounding box center [536, 497] width 37 height 33
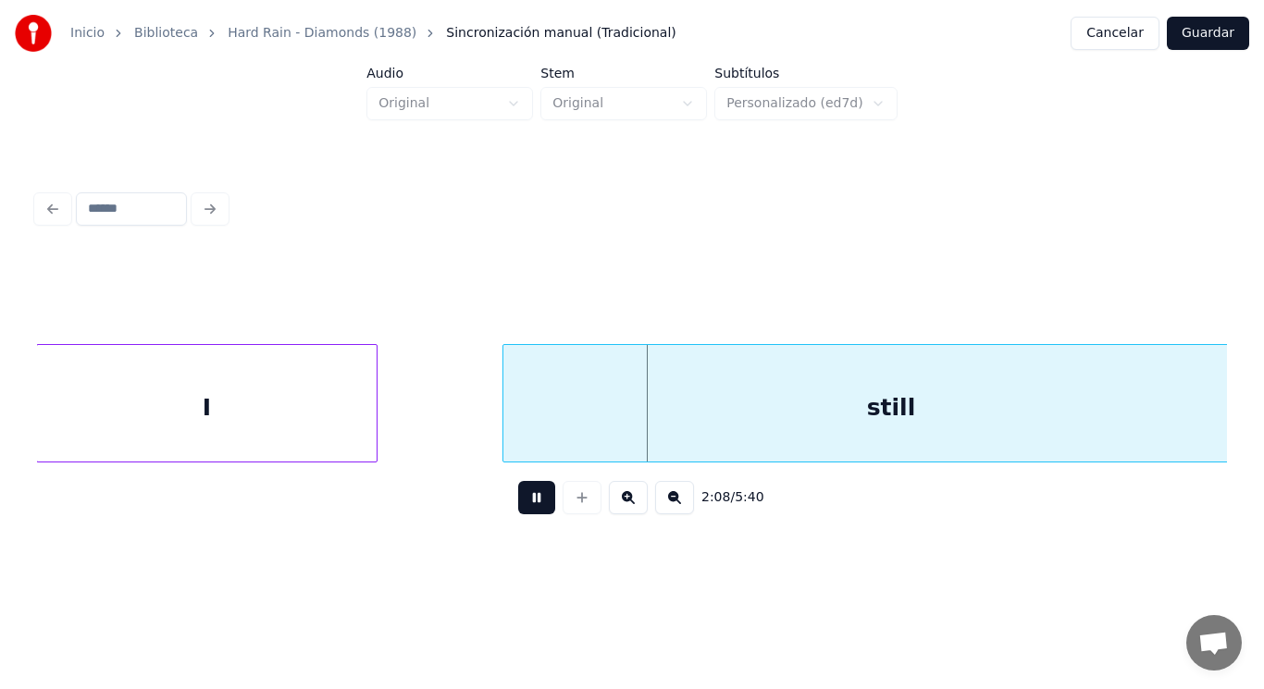
click at [529, 503] on button at bounding box center [536, 497] width 37 height 33
click at [454, 422] on div at bounding box center [456, 403] width 6 height 117
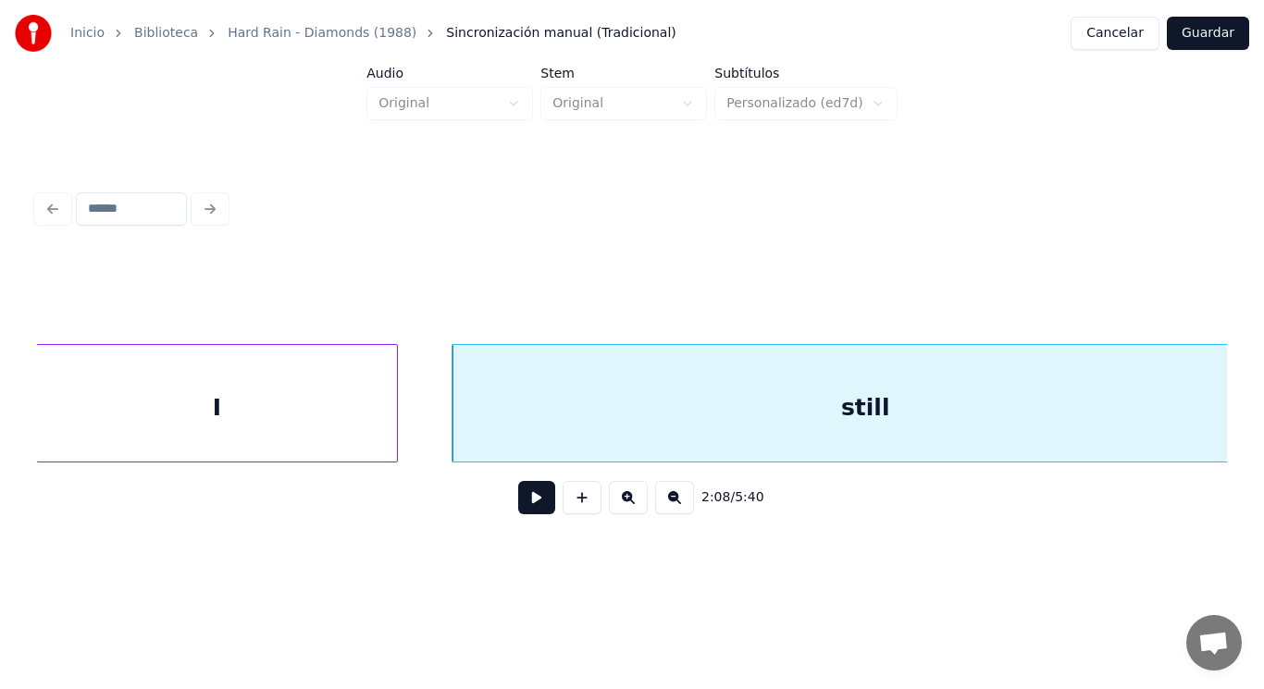
click at [391, 421] on div at bounding box center [394, 403] width 6 height 117
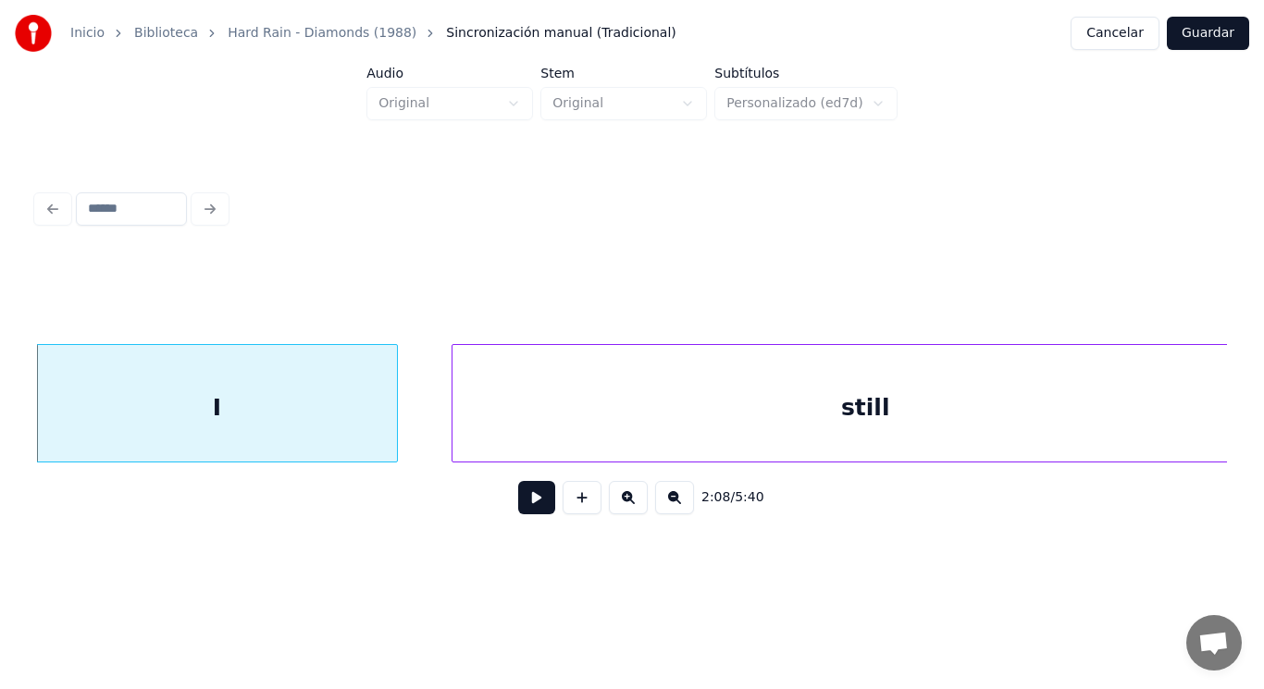
click at [531, 507] on button at bounding box center [536, 497] width 37 height 33
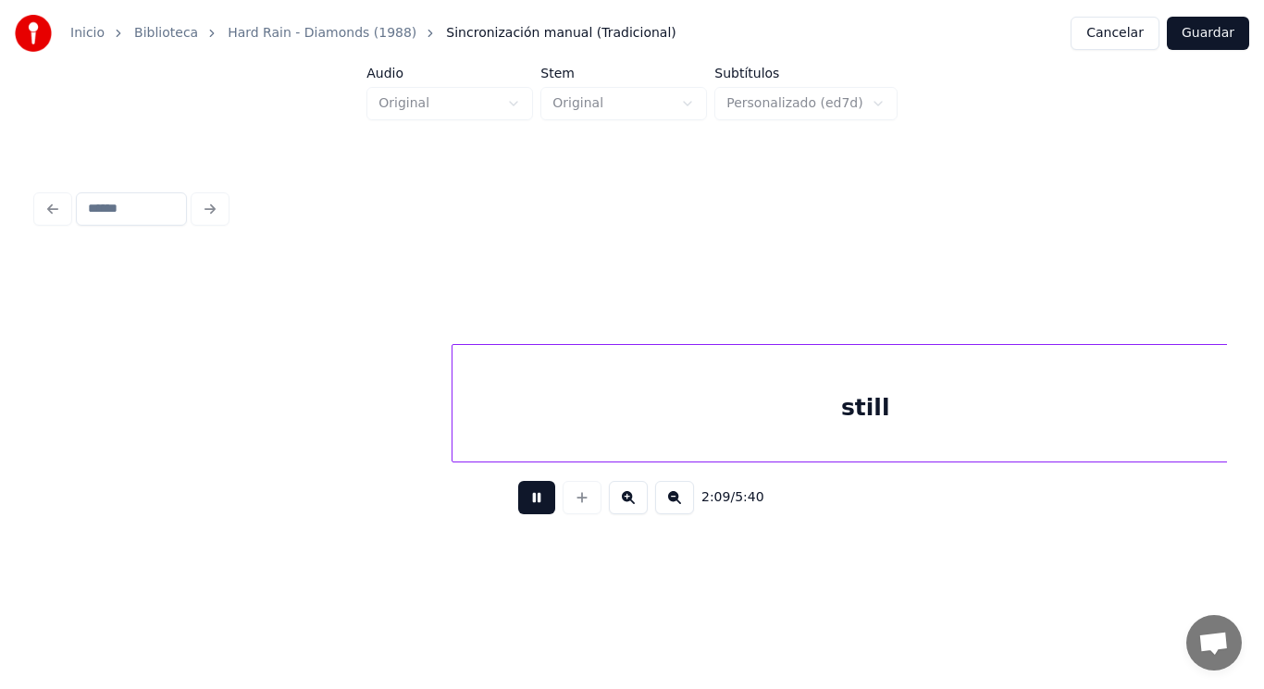
scroll to position [0, 167106]
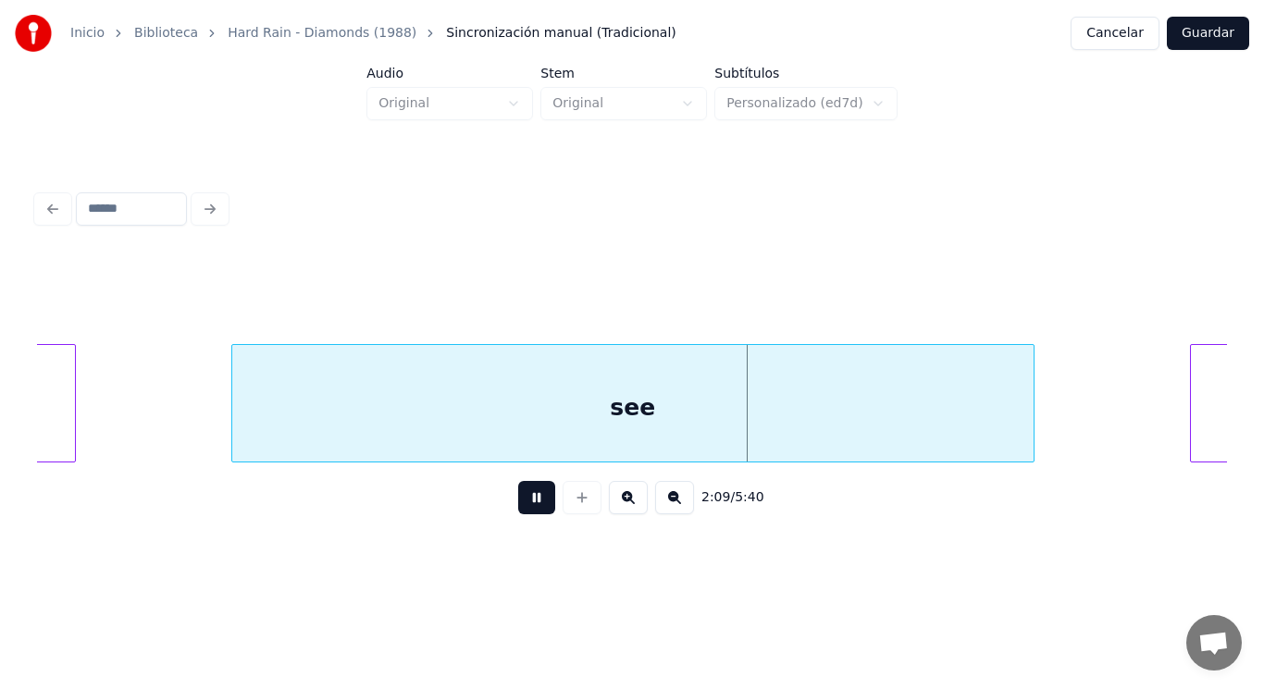
click at [531, 507] on button at bounding box center [536, 497] width 37 height 33
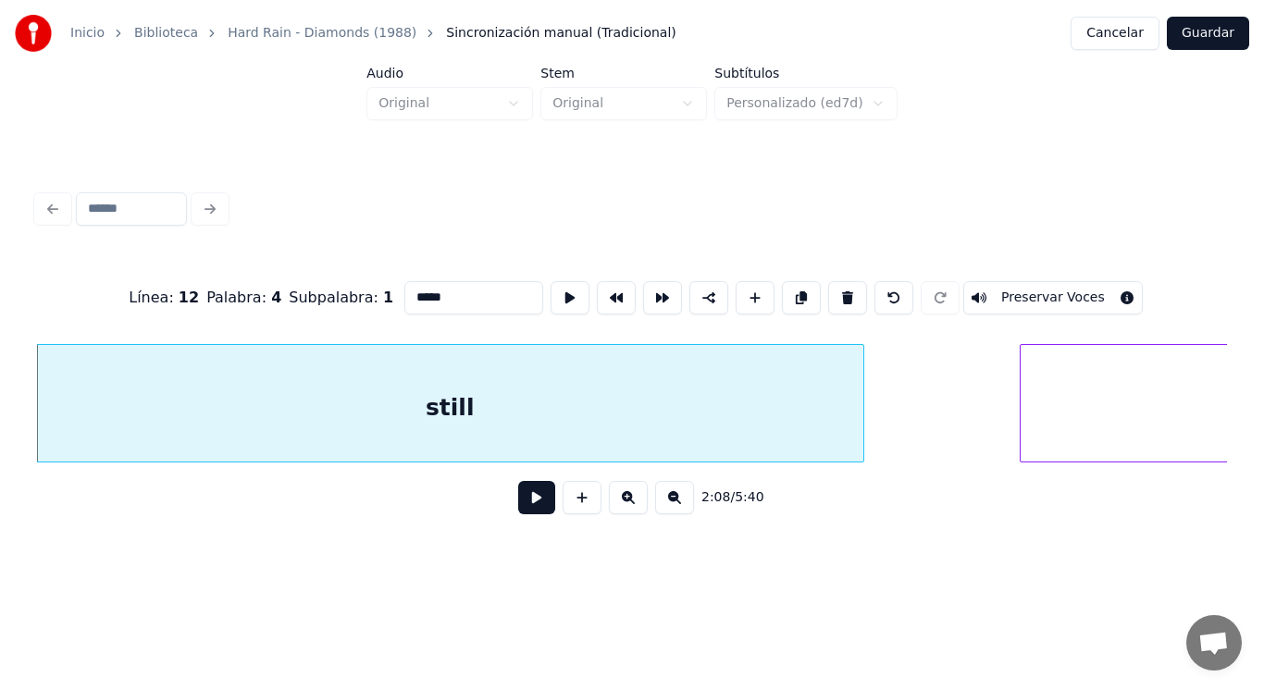
click at [528, 511] on button at bounding box center [536, 497] width 37 height 33
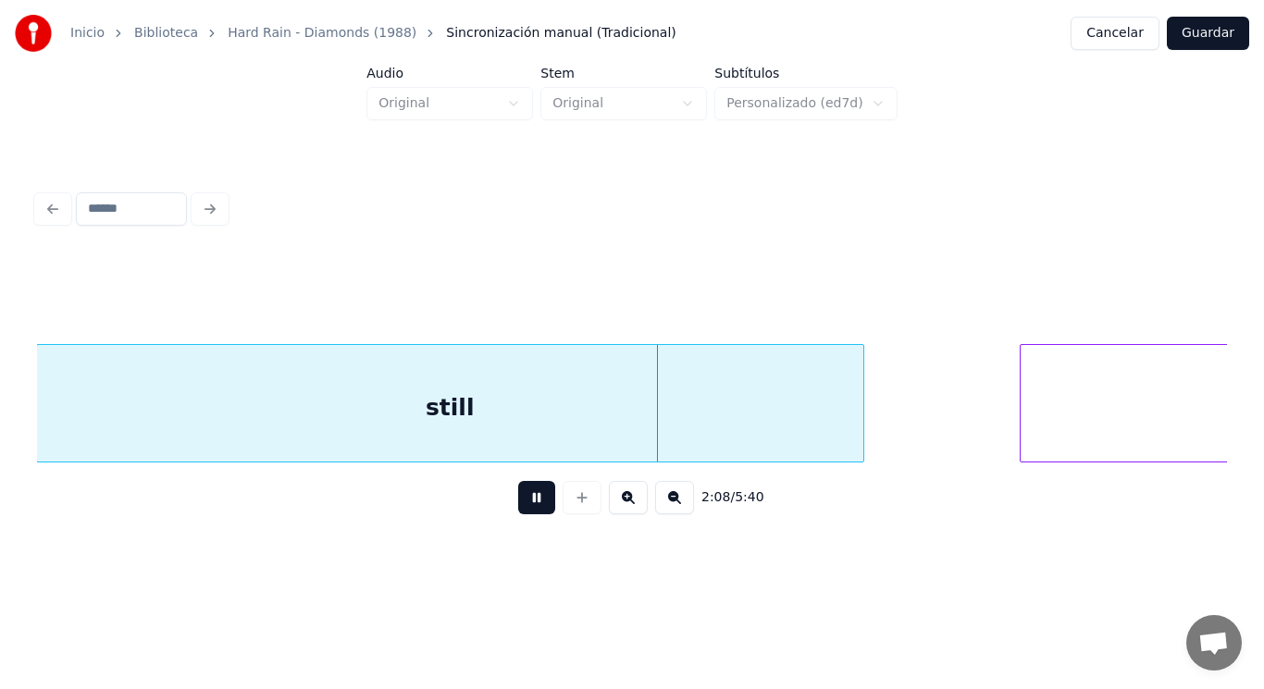
click at [528, 511] on button at bounding box center [536, 497] width 37 height 33
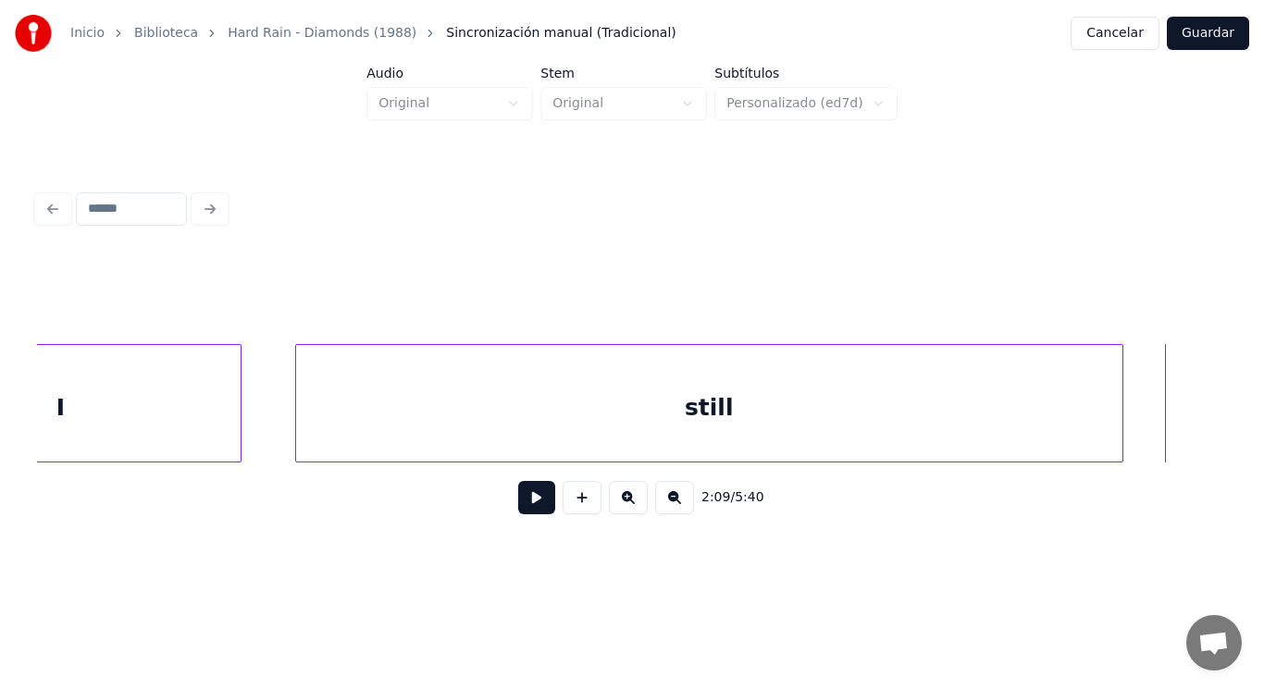
click at [109, 427] on div "I" at bounding box center [61, 408] width 360 height 126
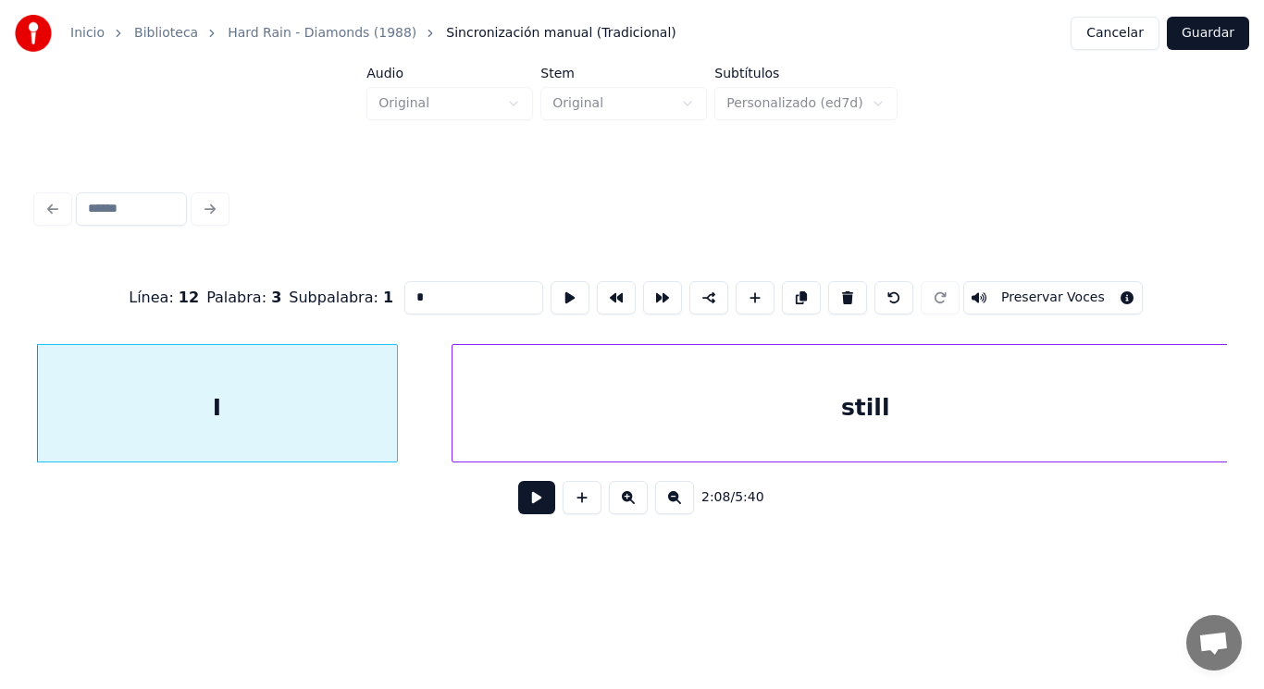
click at [527, 503] on button at bounding box center [536, 497] width 37 height 33
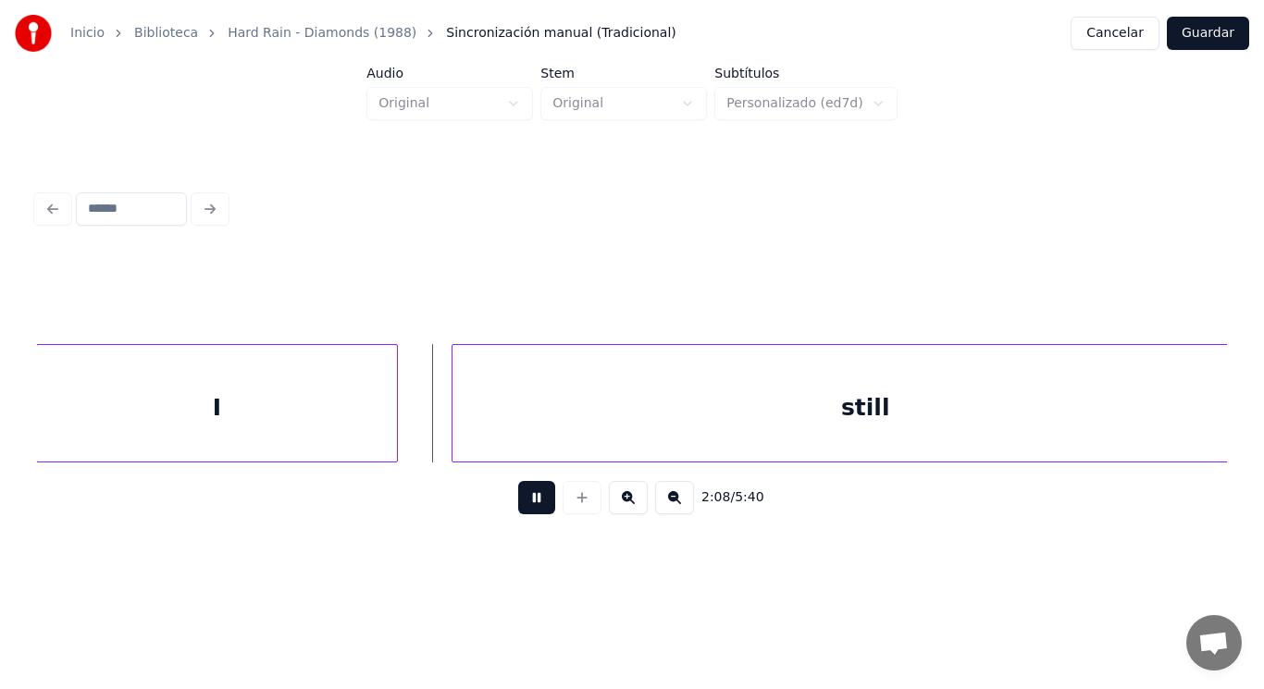
click at [527, 503] on button at bounding box center [536, 497] width 37 height 33
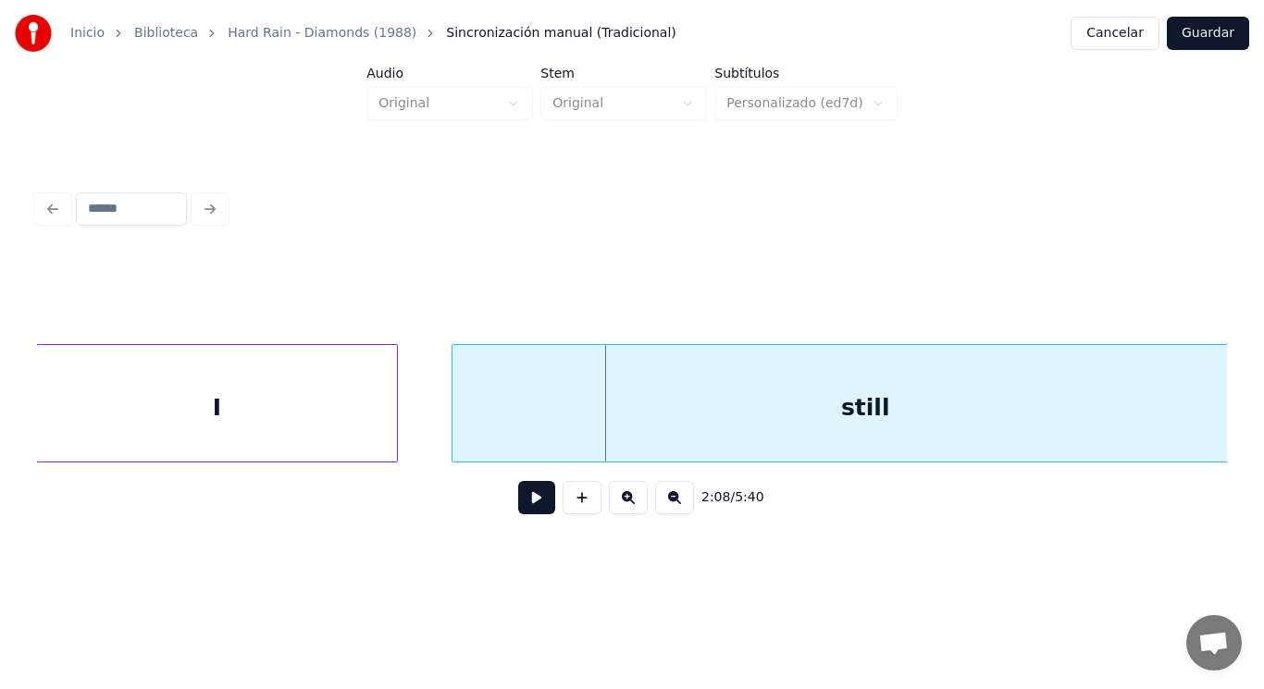
click at [500, 382] on div "still" at bounding box center [866, 408] width 826 height 126
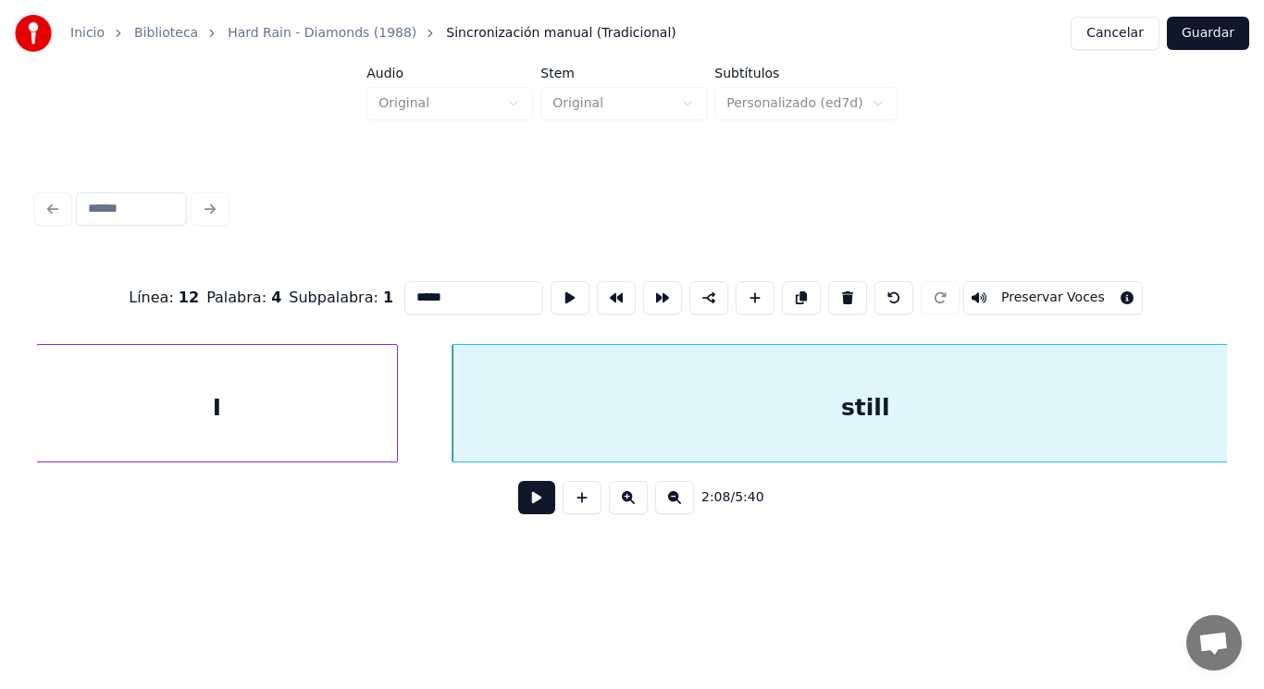
click at [521, 514] on button at bounding box center [536, 497] width 37 height 33
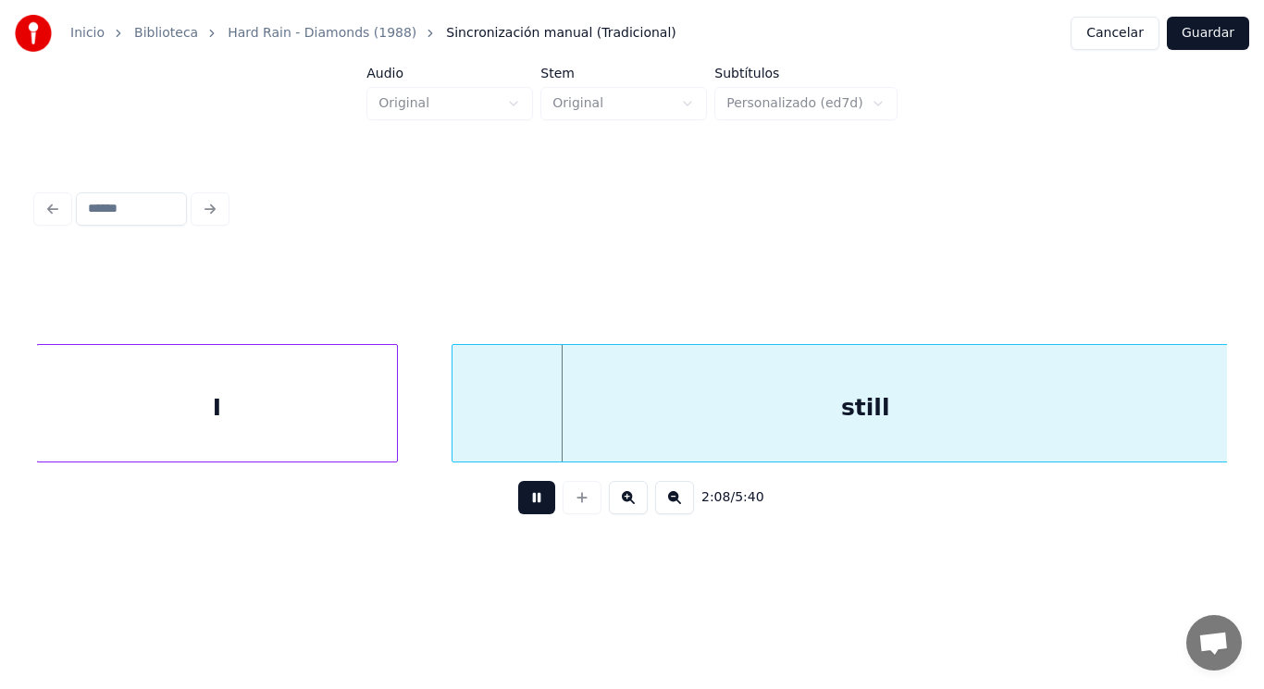
click at [521, 514] on button at bounding box center [536, 497] width 37 height 33
click at [387, 426] on div "I" at bounding box center [217, 408] width 360 height 126
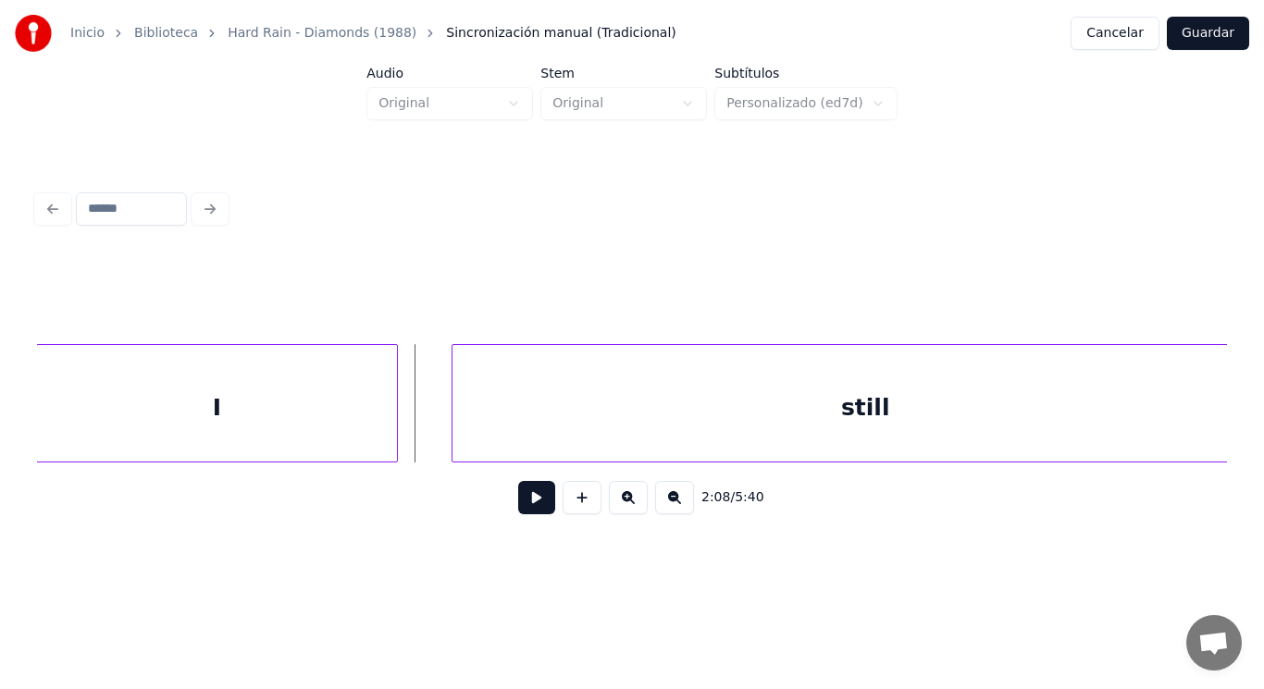
click at [525, 513] on button at bounding box center [536, 497] width 37 height 33
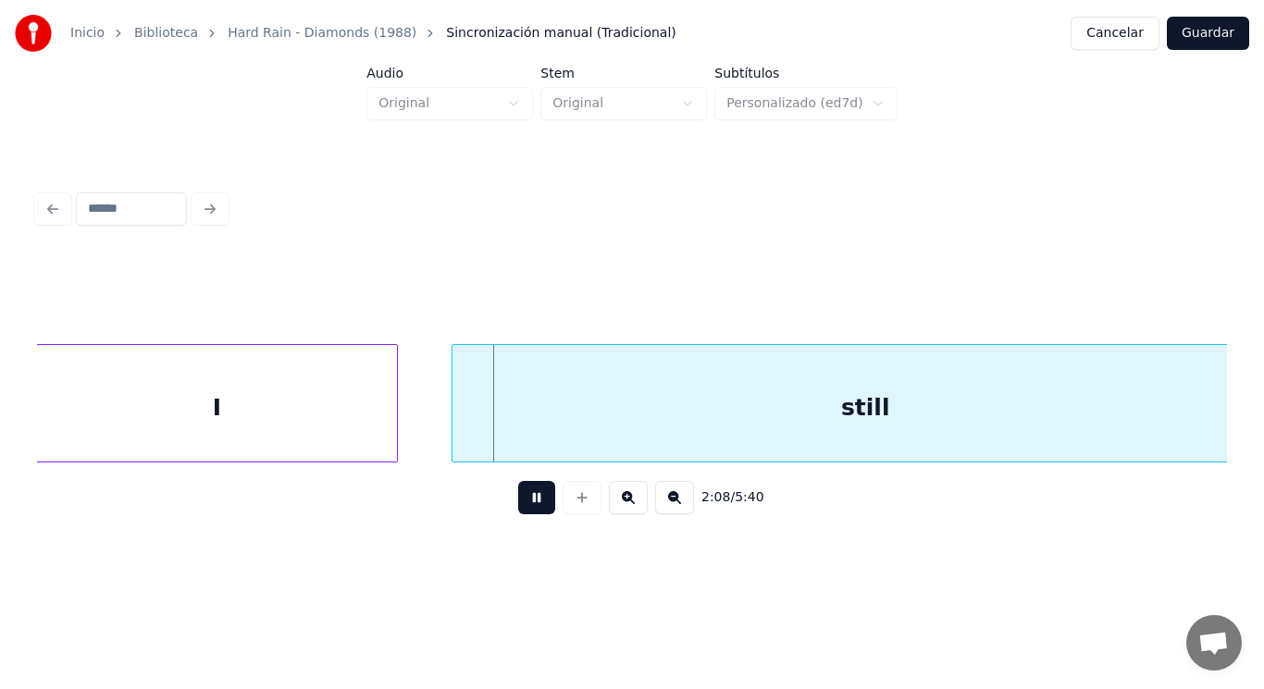
click at [525, 513] on button at bounding box center [536, 497] width 37 height 33
click at [326, 409] on div "I" at bounding box center [217, 408] width 360 height 126
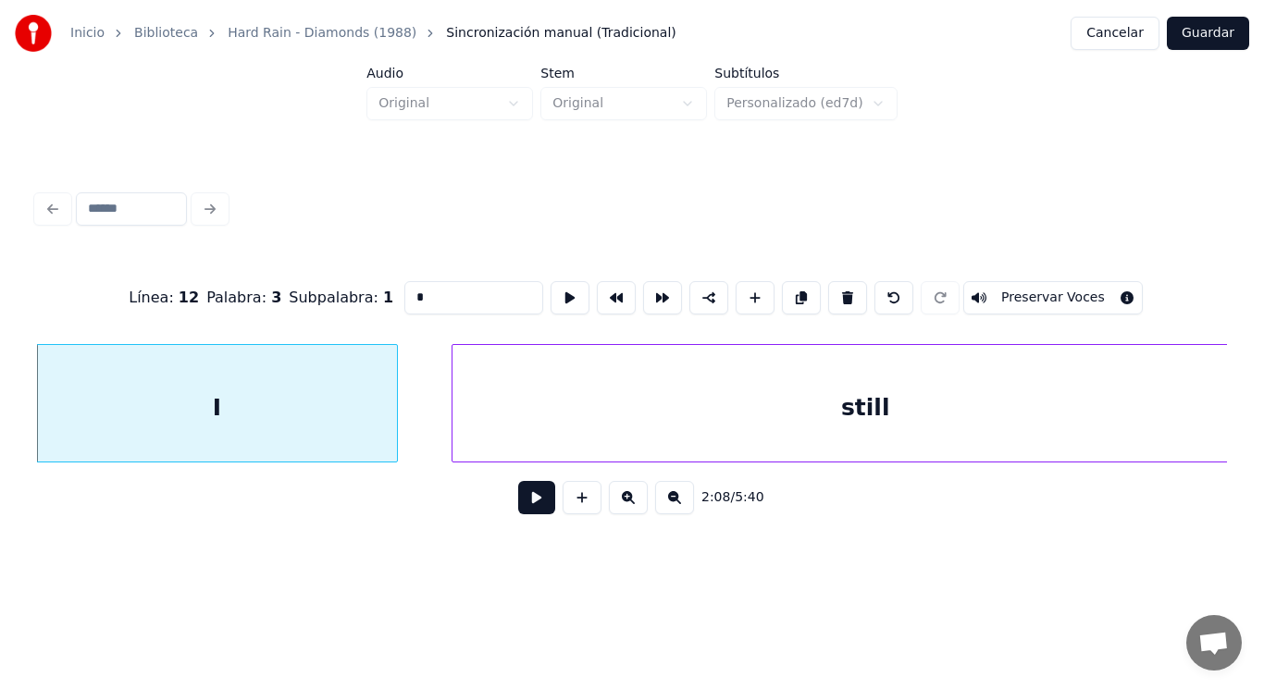
click at [533, 501] on button at bounding box center [536, 497] width 37 height 33
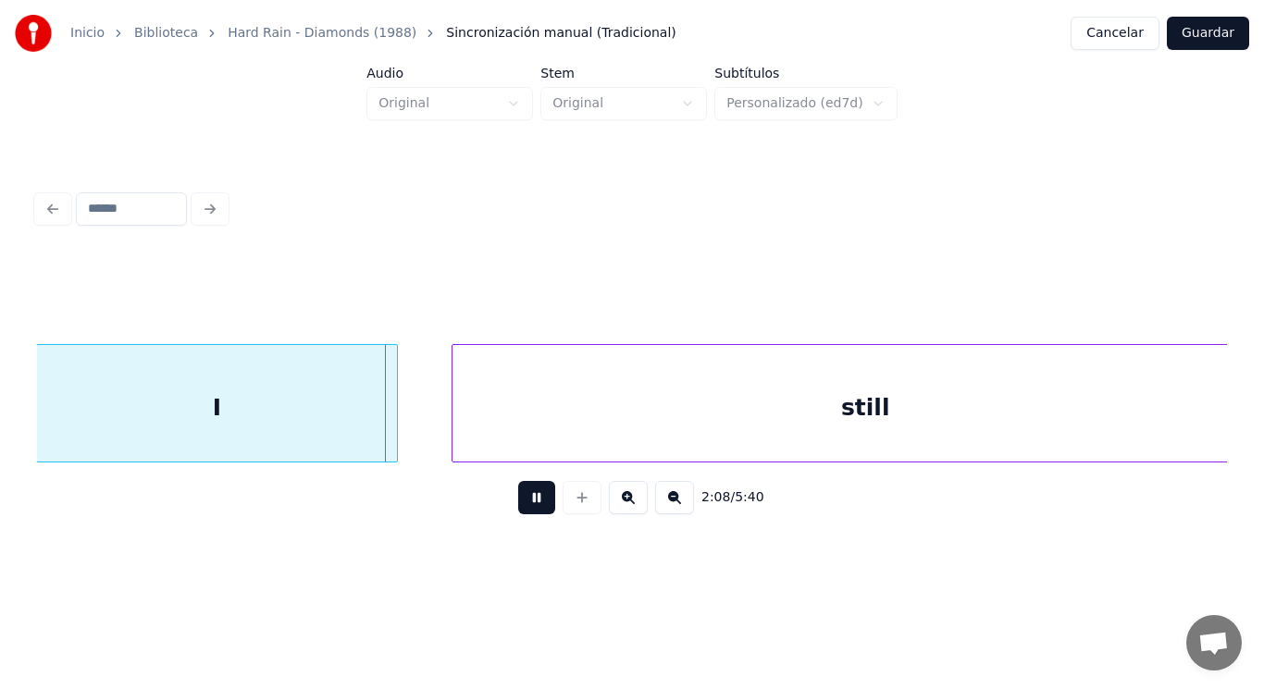
click at [533, 501] on button at bounding box center [536, 497] width 37 height 33
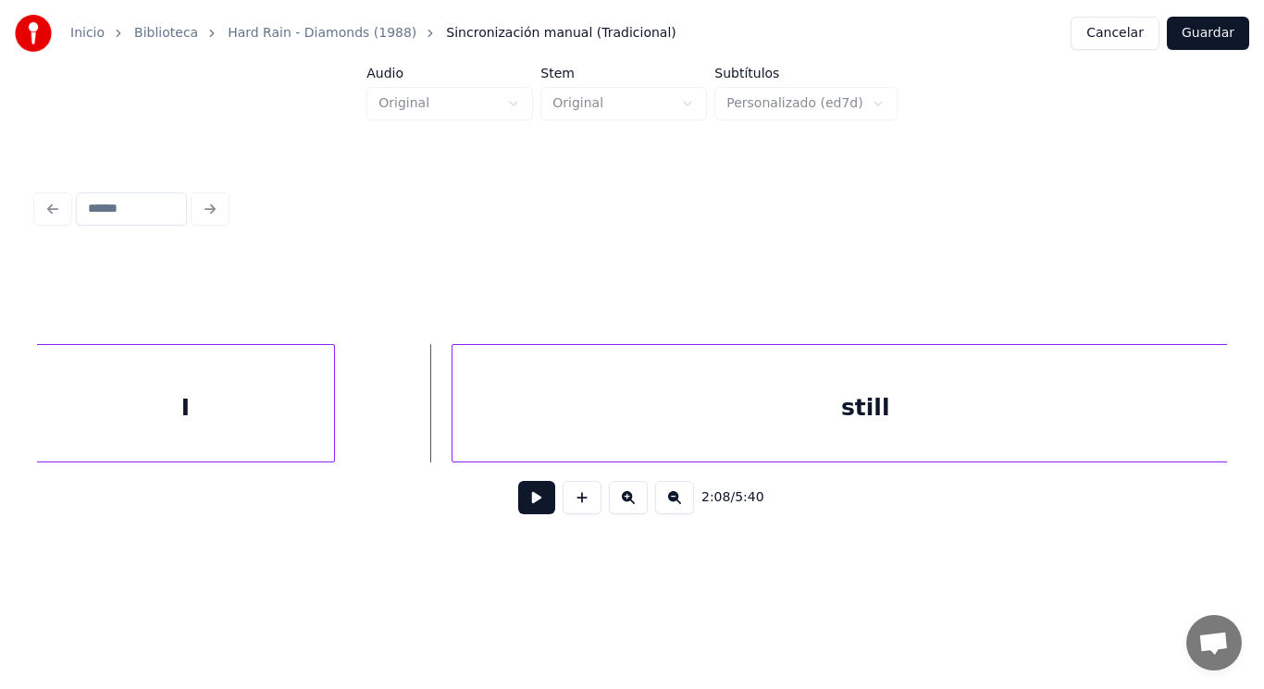
click at [330, 422] on div at bounding box center [332, 403] width 6 height 117
click at [532, 508] on button at bounding box center [536, 497] width 37 height 33
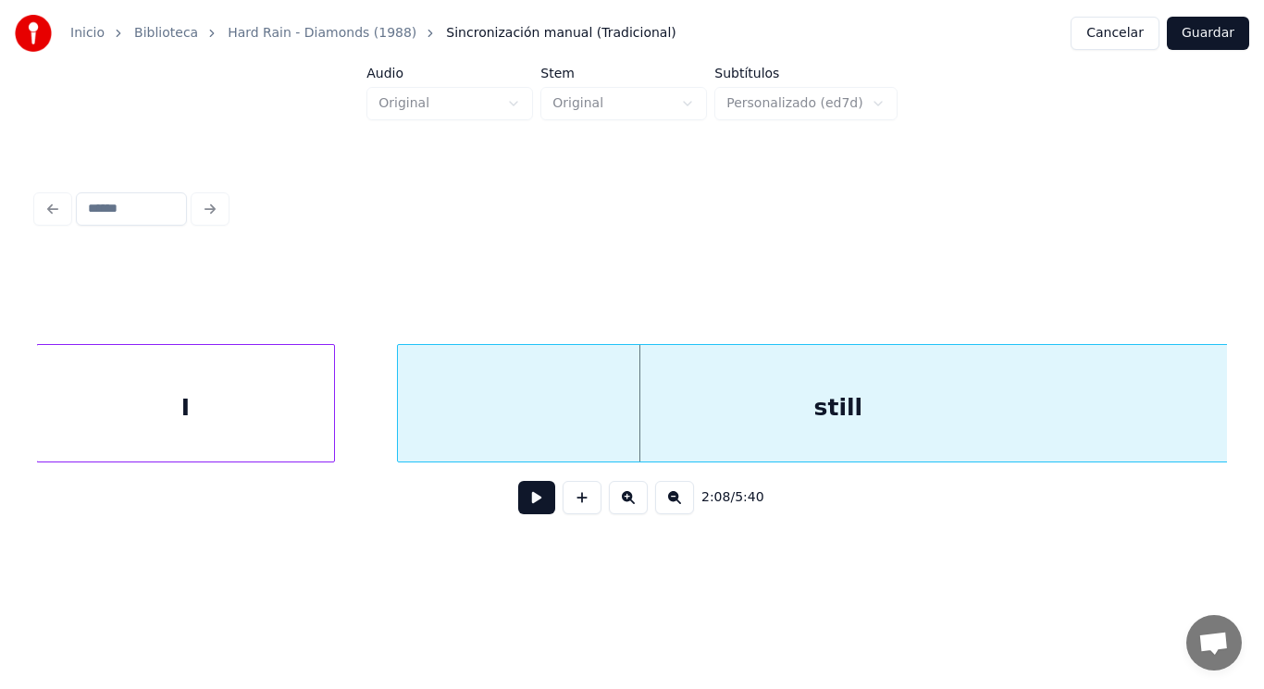
click at [398, 436] on div at bounding box center [401, 403] width 6 height 117
click at [342, 430] on div at bounding box center [342, 403] width 6 height 117
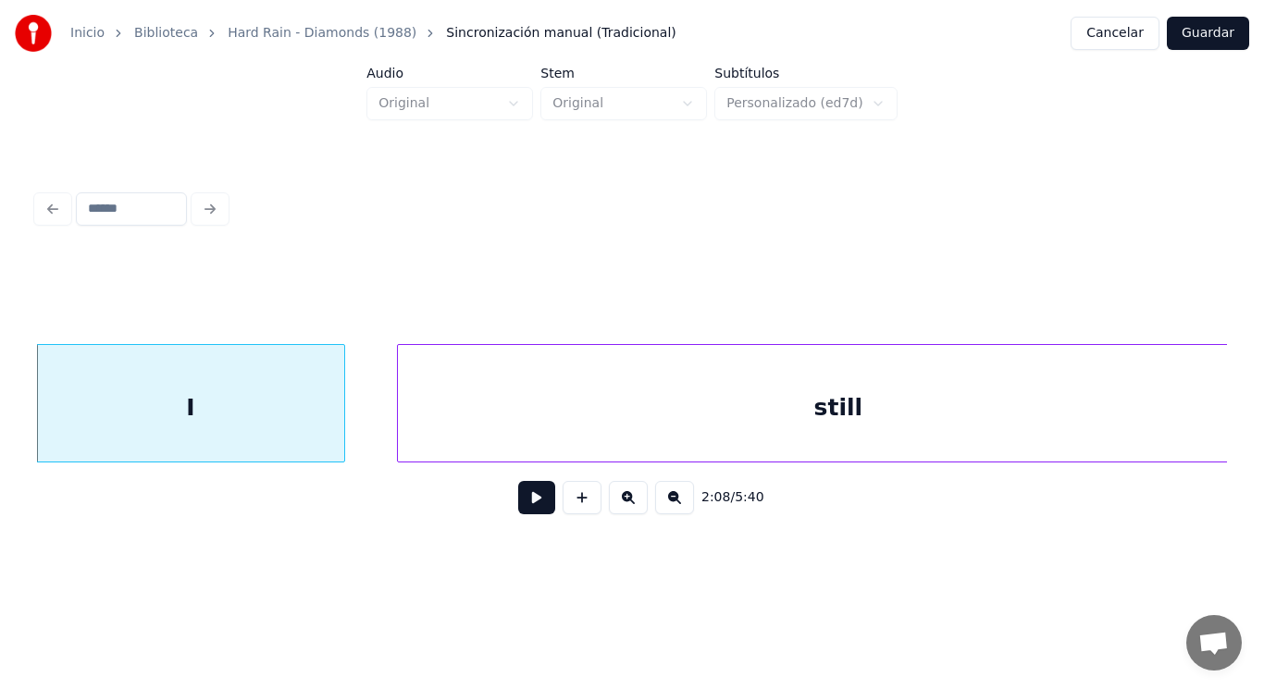
click at [520, 432] on div "still" at bounding box center [838, 408] width 881 height 126
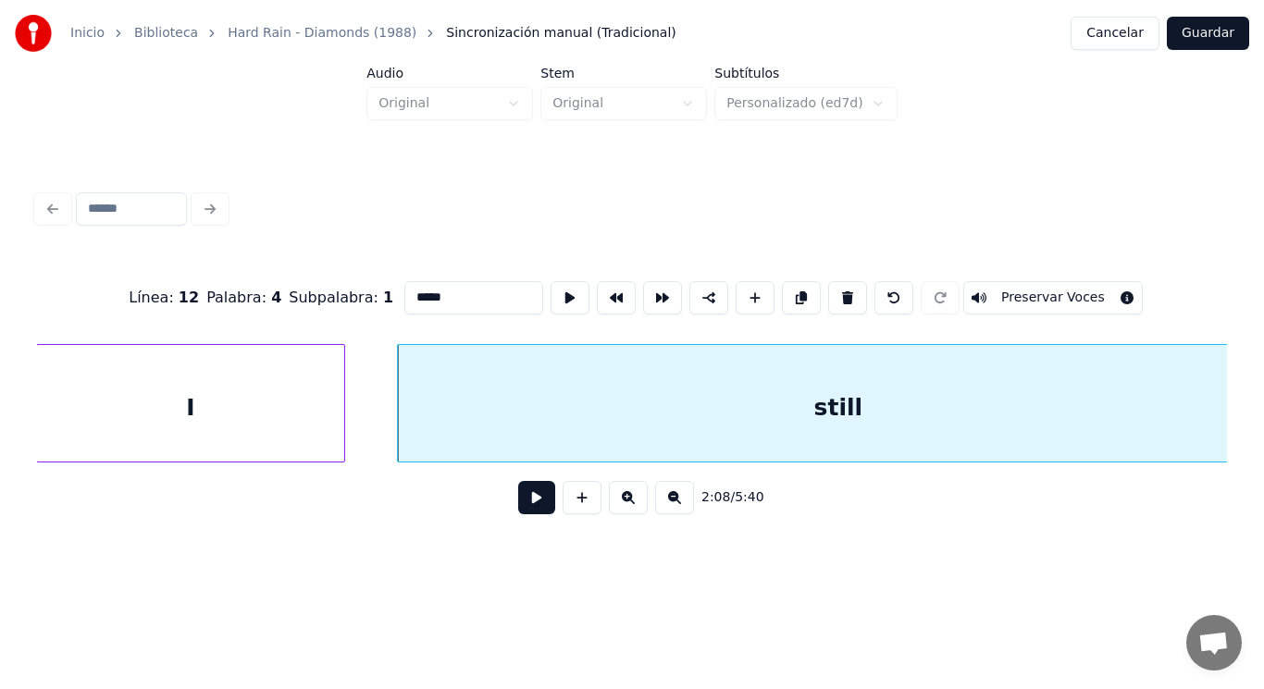
click at [520, 506] on button at bounding box center [536, 497] width 37 height 33
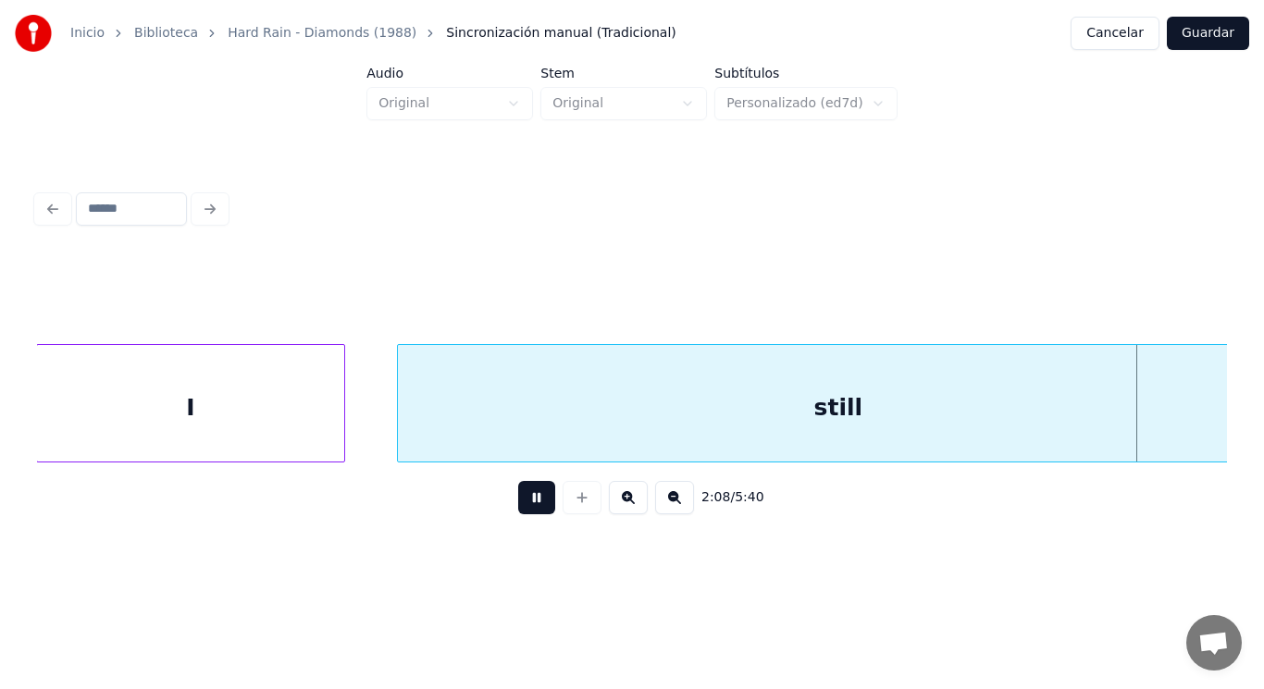
scroll to position [0, 167115]
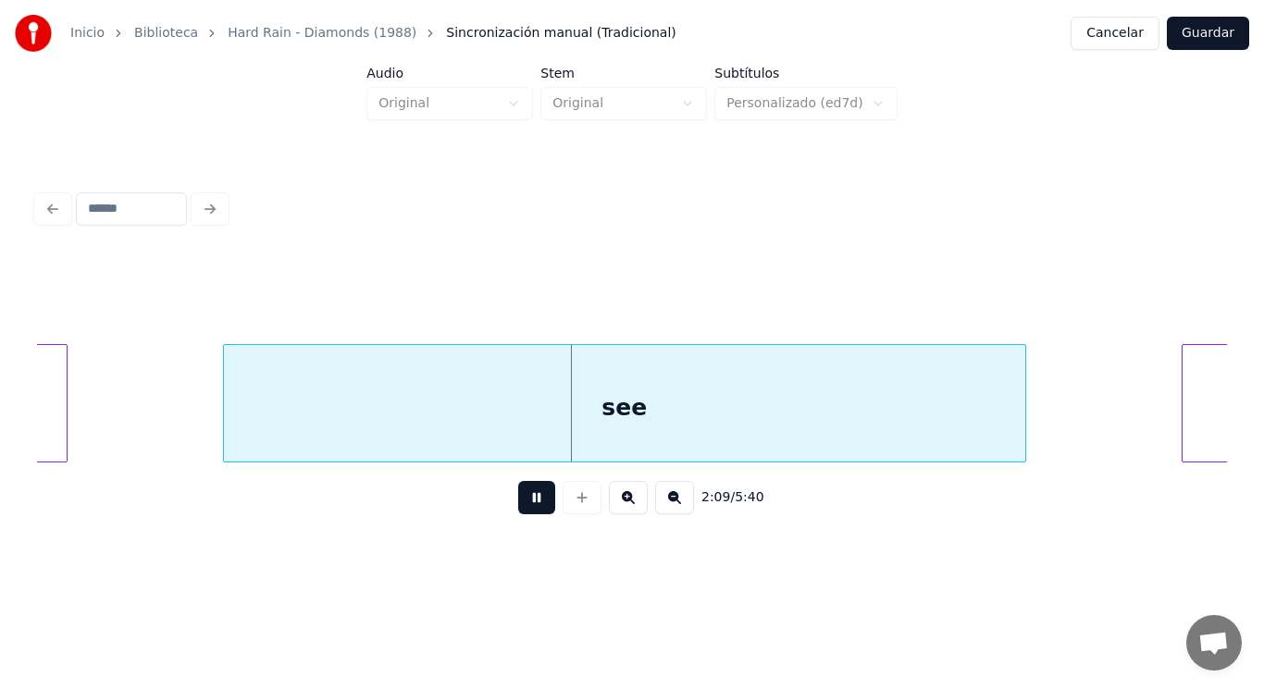
click at [520, 506] on button at bounding box center [536, 497] width 37 height 33
click at [265, 379] on div "see" at bounding box center [624, 408] width 801 height 126
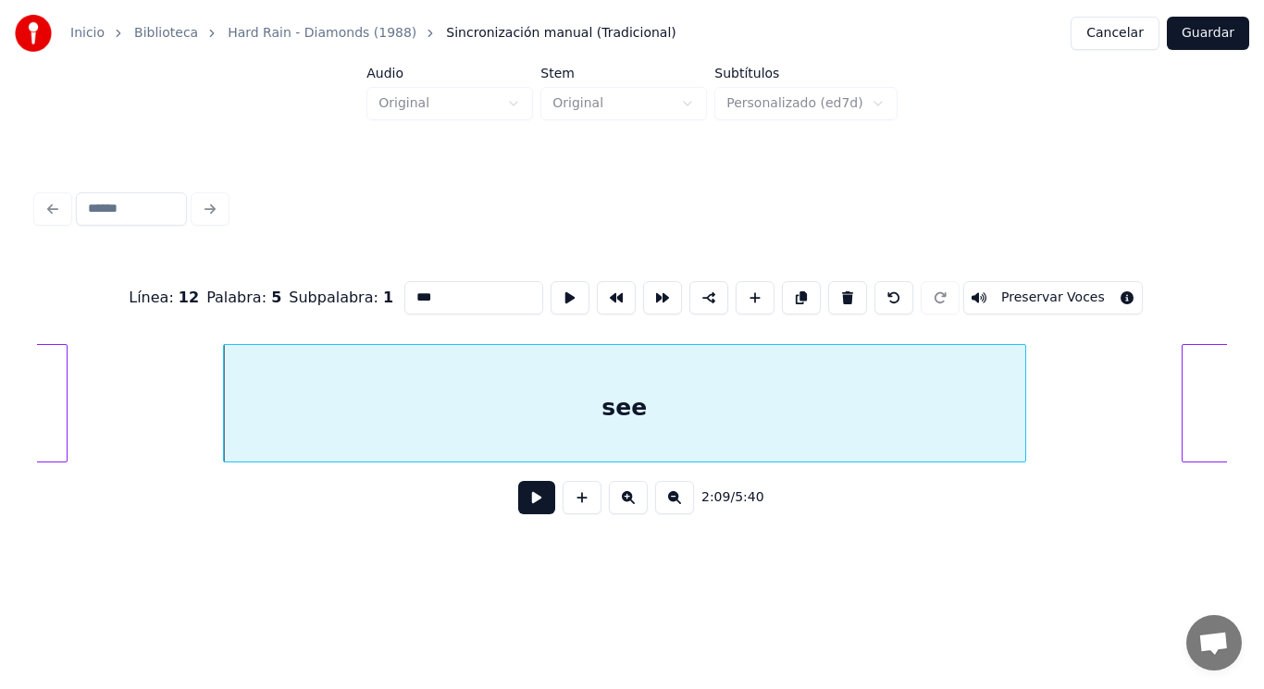
click at [530, 510] on button at bounding box center [536, 497] width 37 height 33
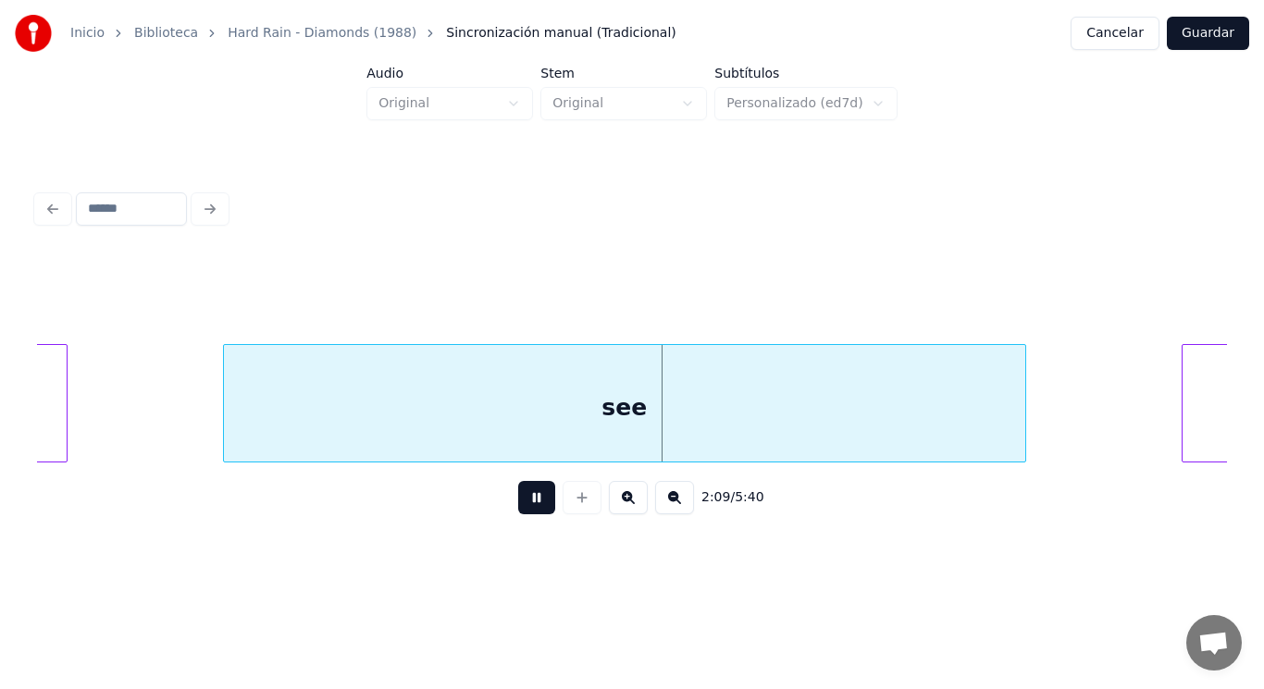
click at [530, 510] on button at bounding box center [536, 497] width 37 height 33
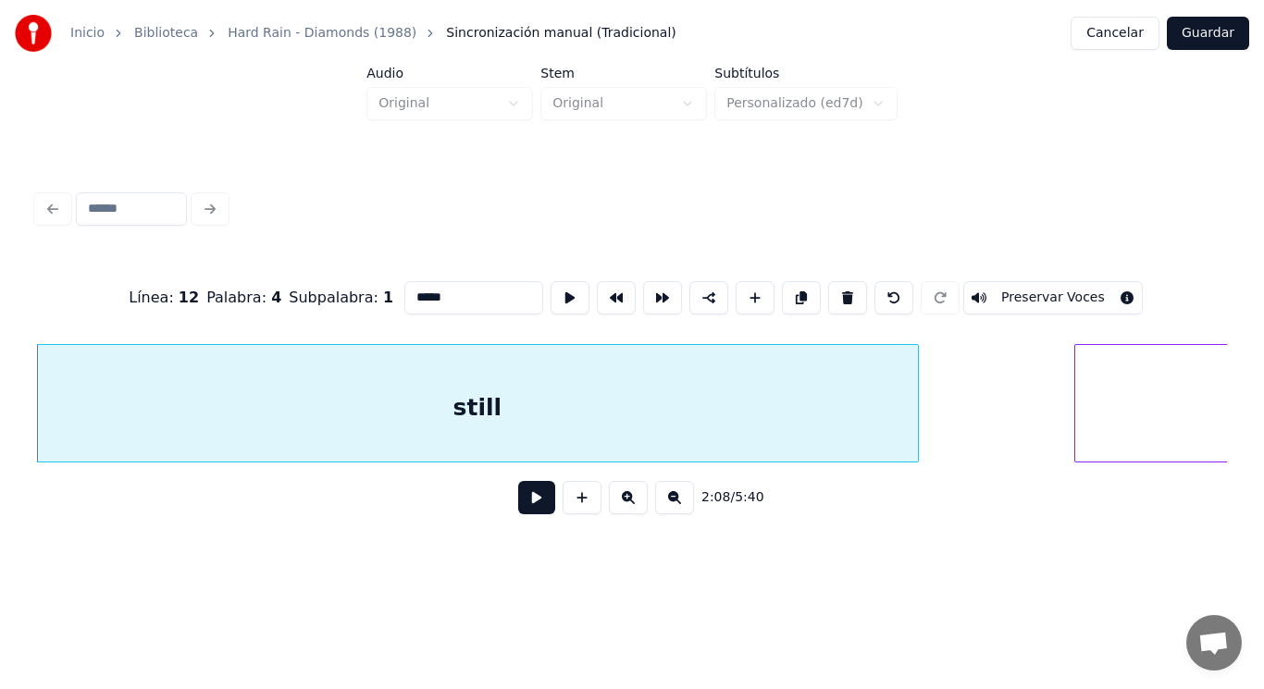
click at [518, 503] on button at bounding box center [536, 497] width 37 height 33
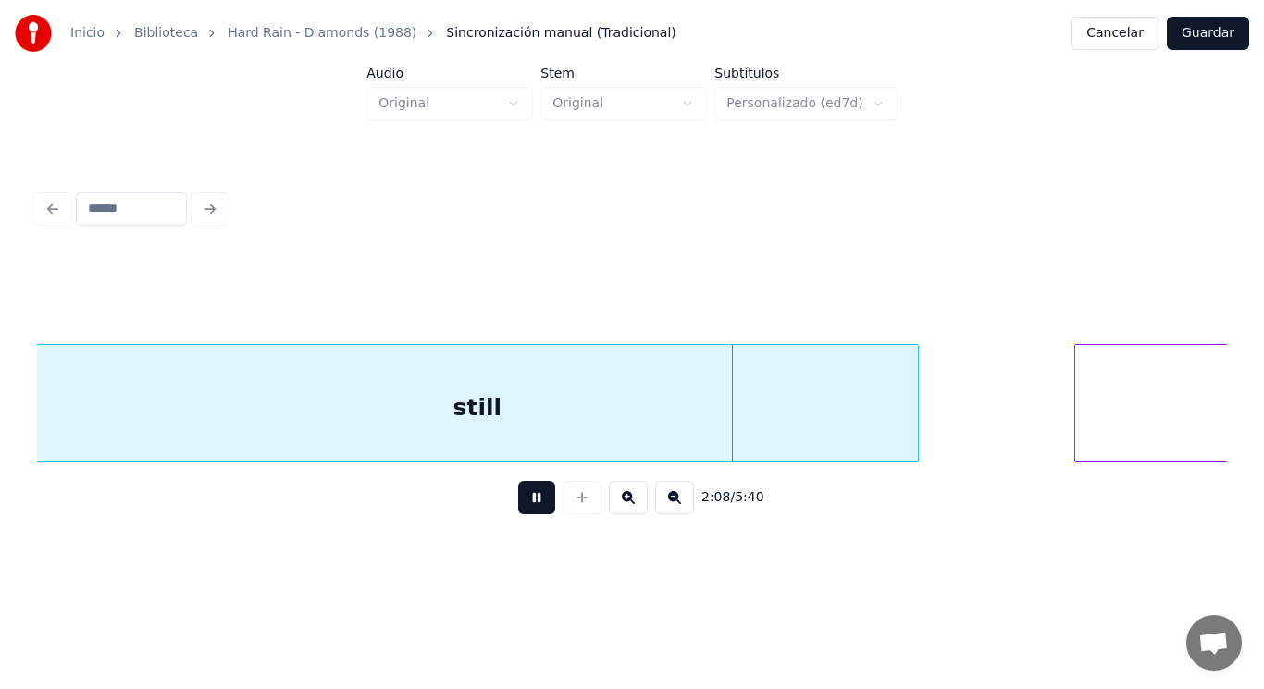
click at [518, 503] on button at bounding box center [536, 497] width 37 height 33
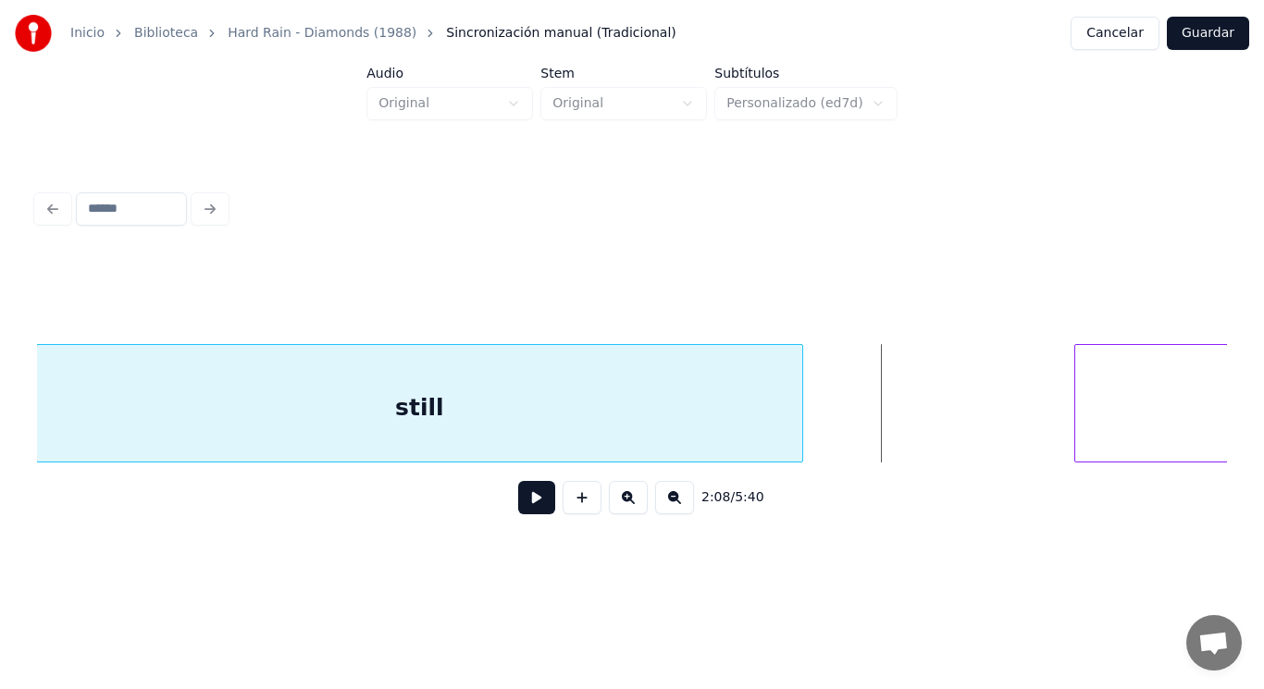
click at [799, 417] on div at bounding box center [800, 403] width 6 height 117
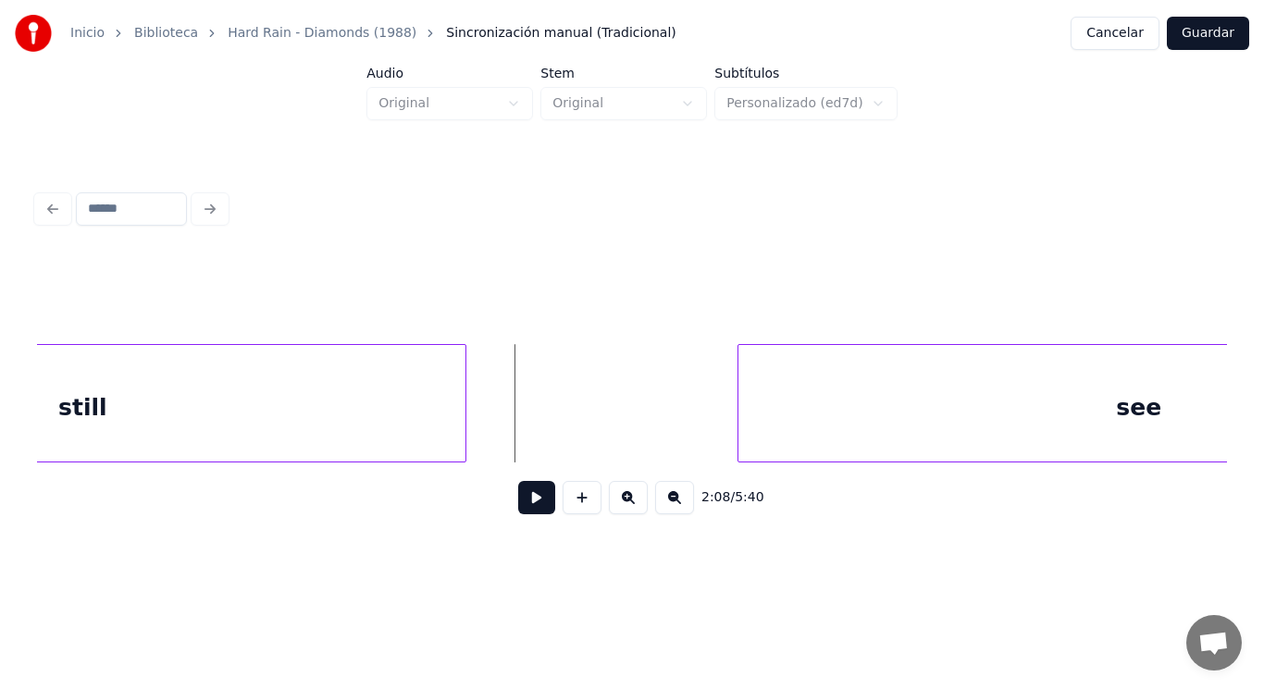
scroll to position [0, 166671]
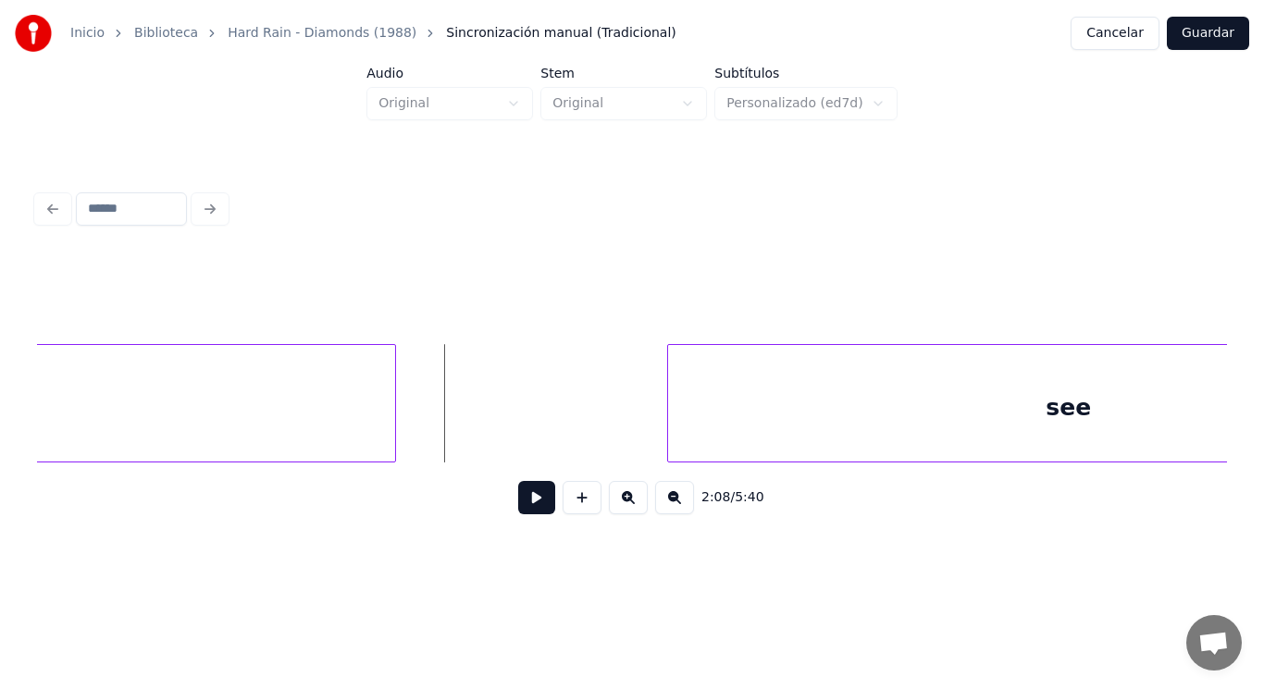
click at [523, 510] on button at bounding box center [536, 497] width 37 height 33
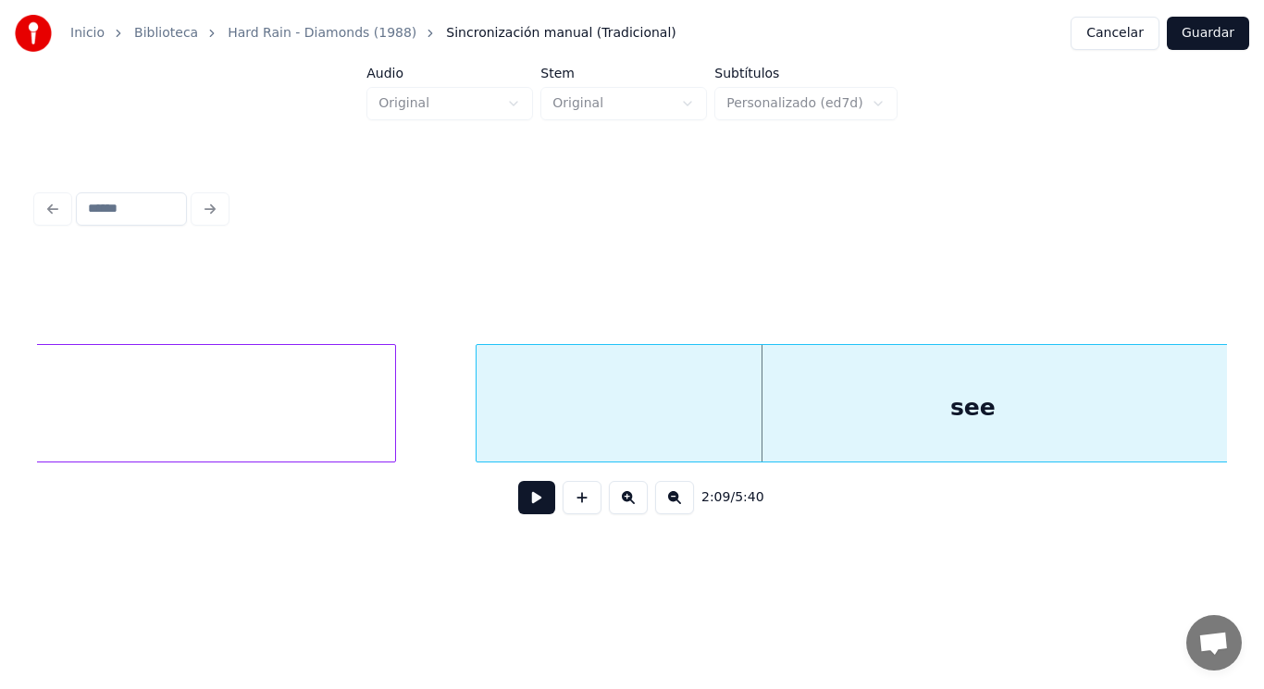
click at [477, 435] on div at bounding box center [480, 403] width 6 height 117
click at [518, 490] on button at bounding box center [536, 497] width 37 height 33
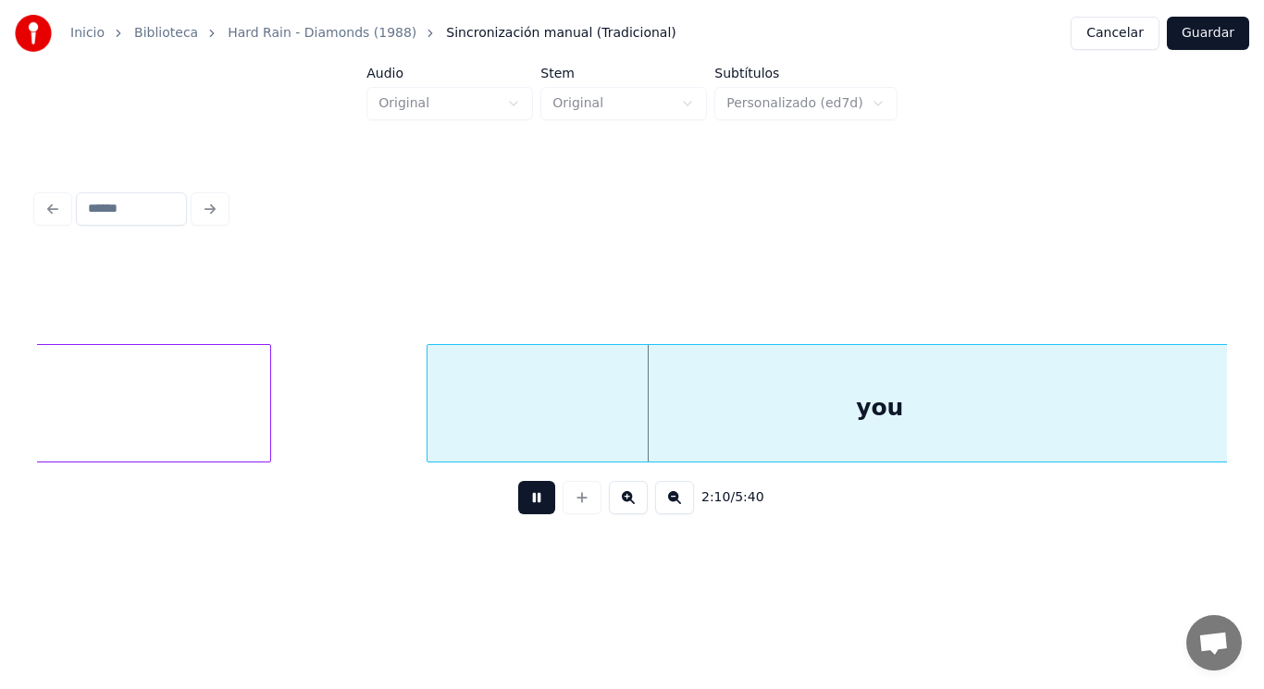
click at [518, 490] on button at bounding box center [536, 497] width 37 height 33
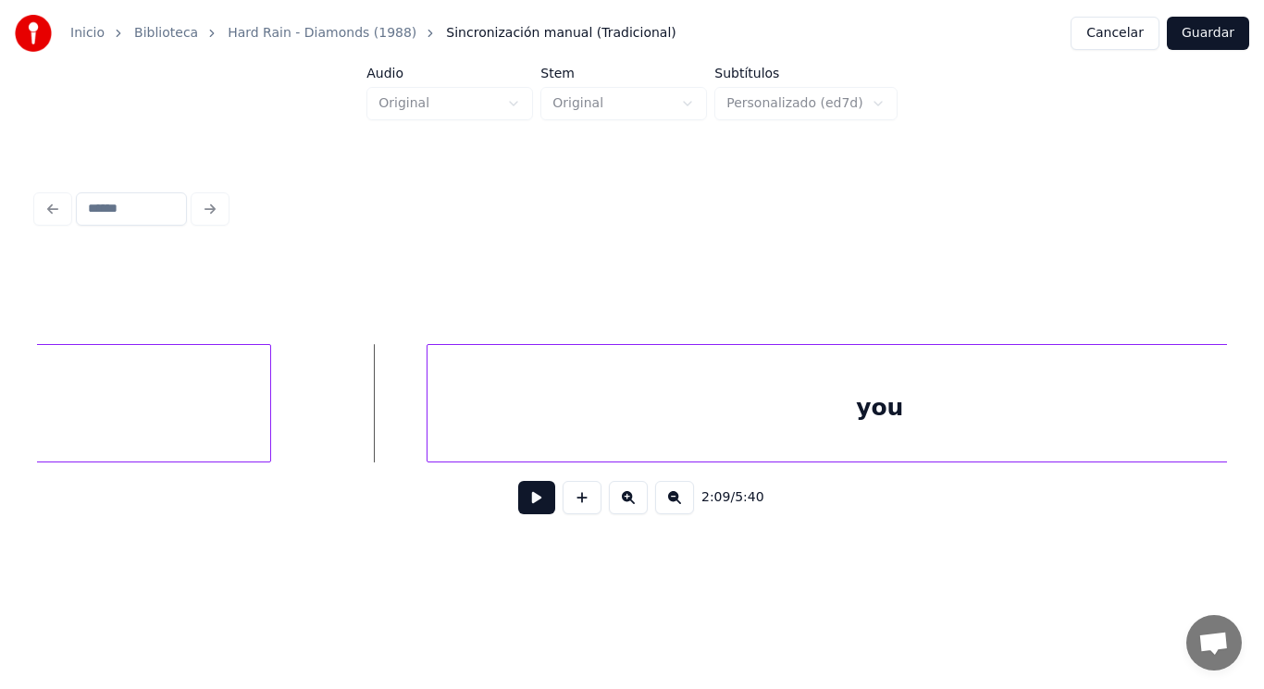
click at [522, 511] on button at bounding box center [536, 497] width 37 height 33
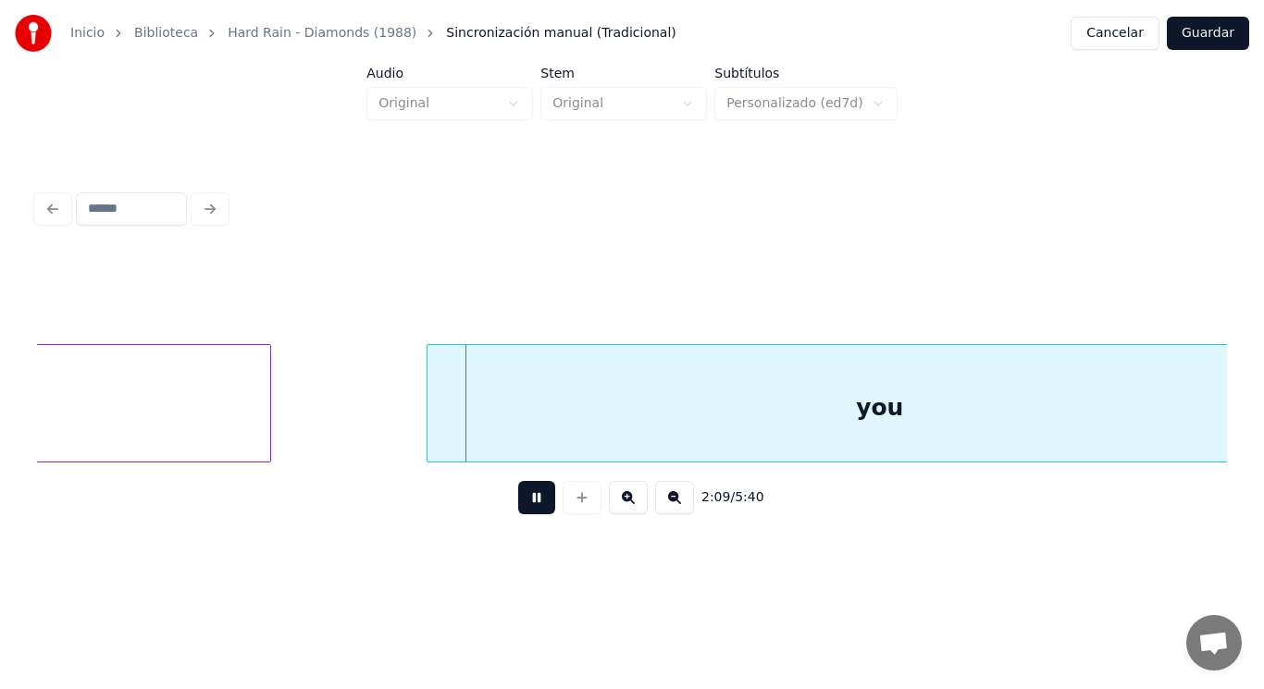
click at [522, 511] on button at bounding box center [536, 497] width 37 height 33
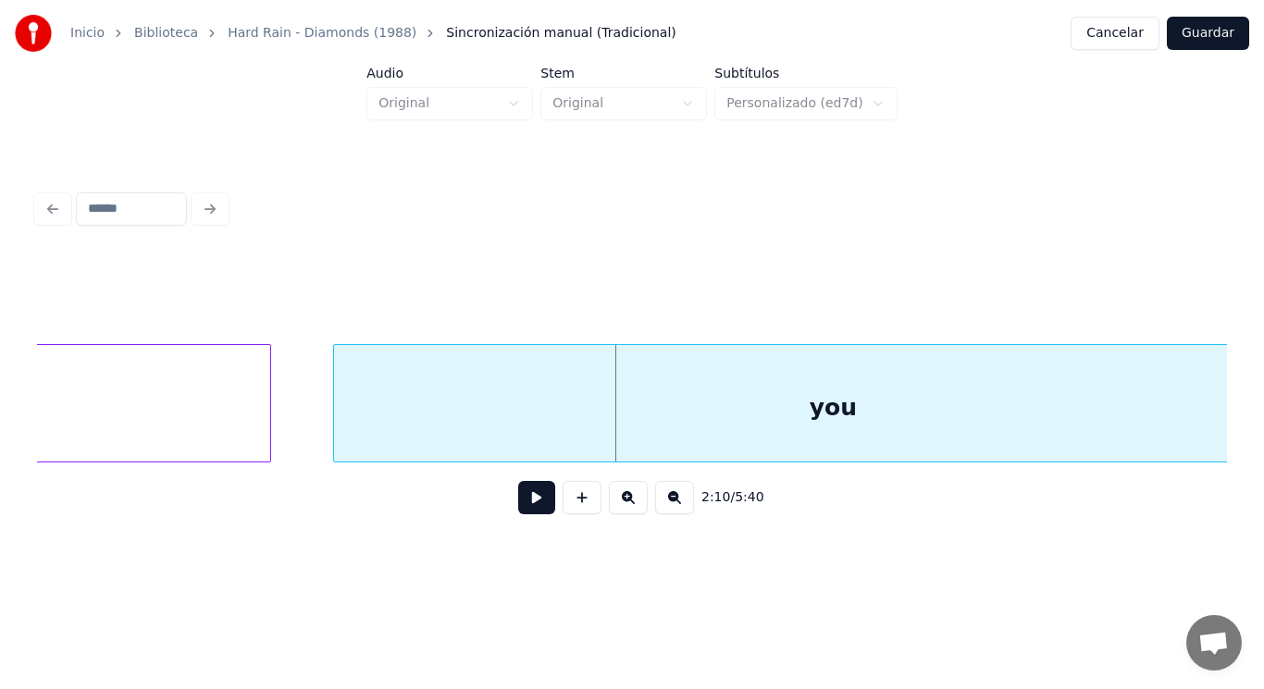
click at [336, 431] on div at bounding box center [337, 403] width 6 height 117
click at [532, 511] on button at bounding box center [536, 497] width 37 height 33
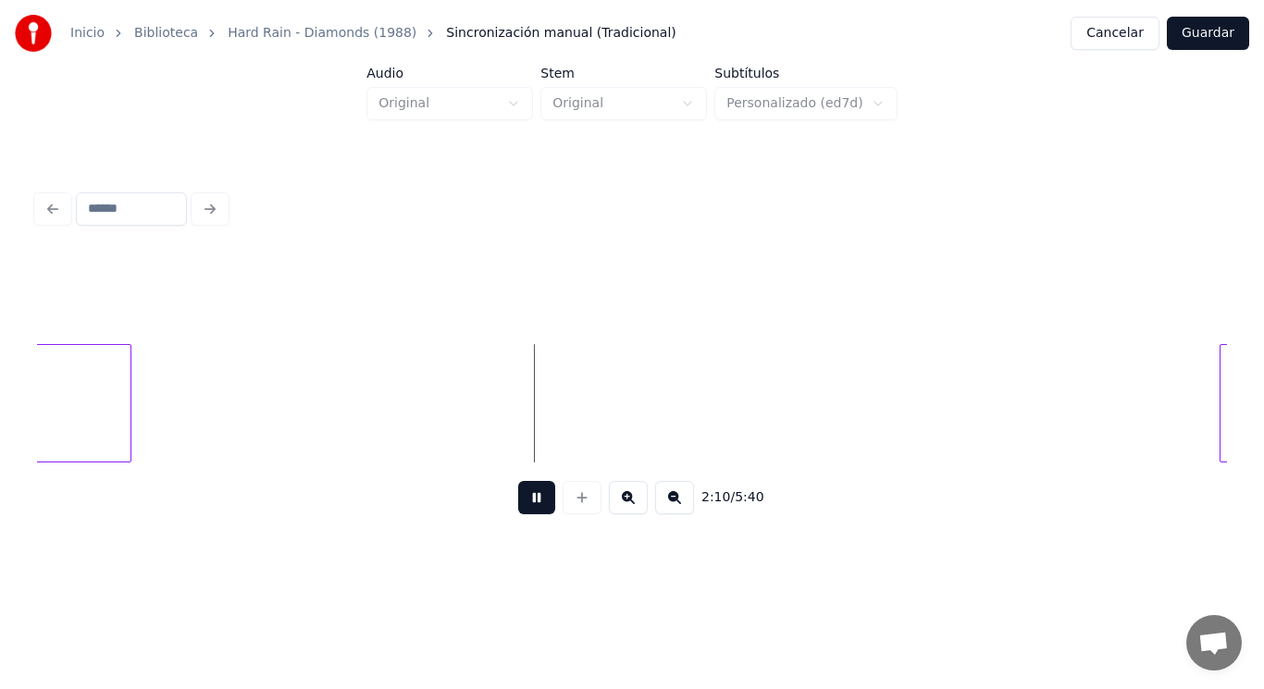
click at [532, 511] on button at bounding box center [536, 497] width 37 height 33
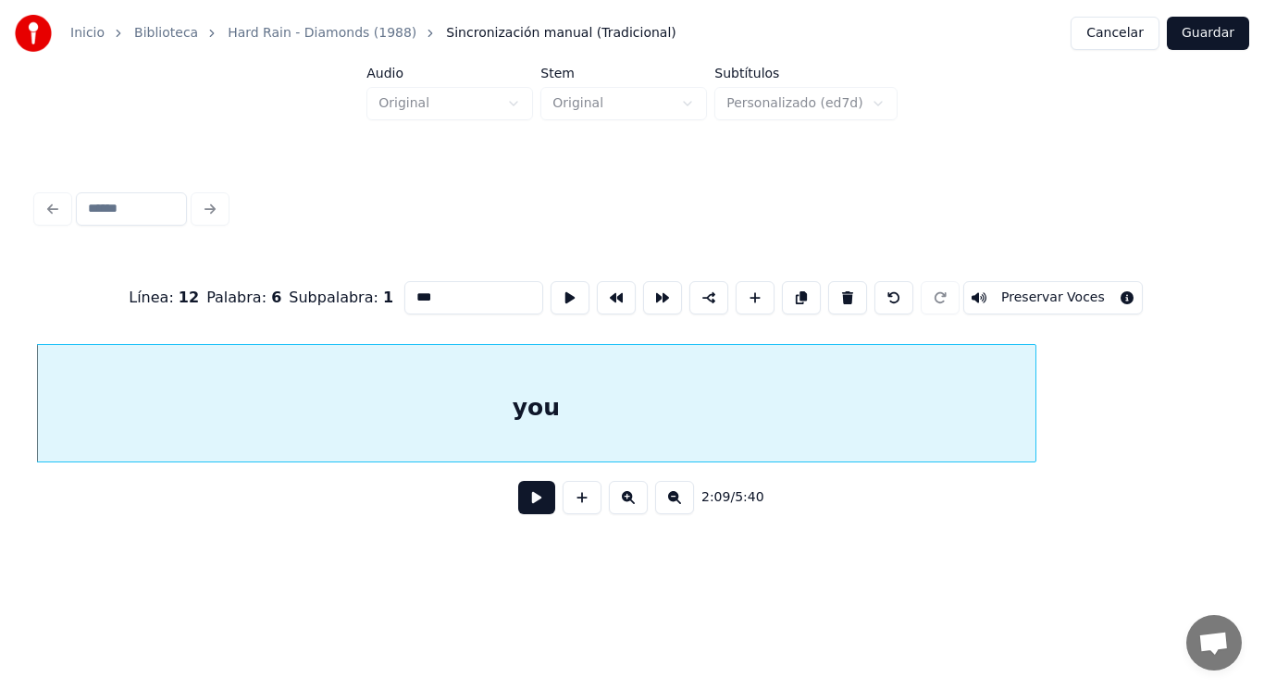
click at [531, 505] on button at bounding box center [536, 497] width 37 height 33
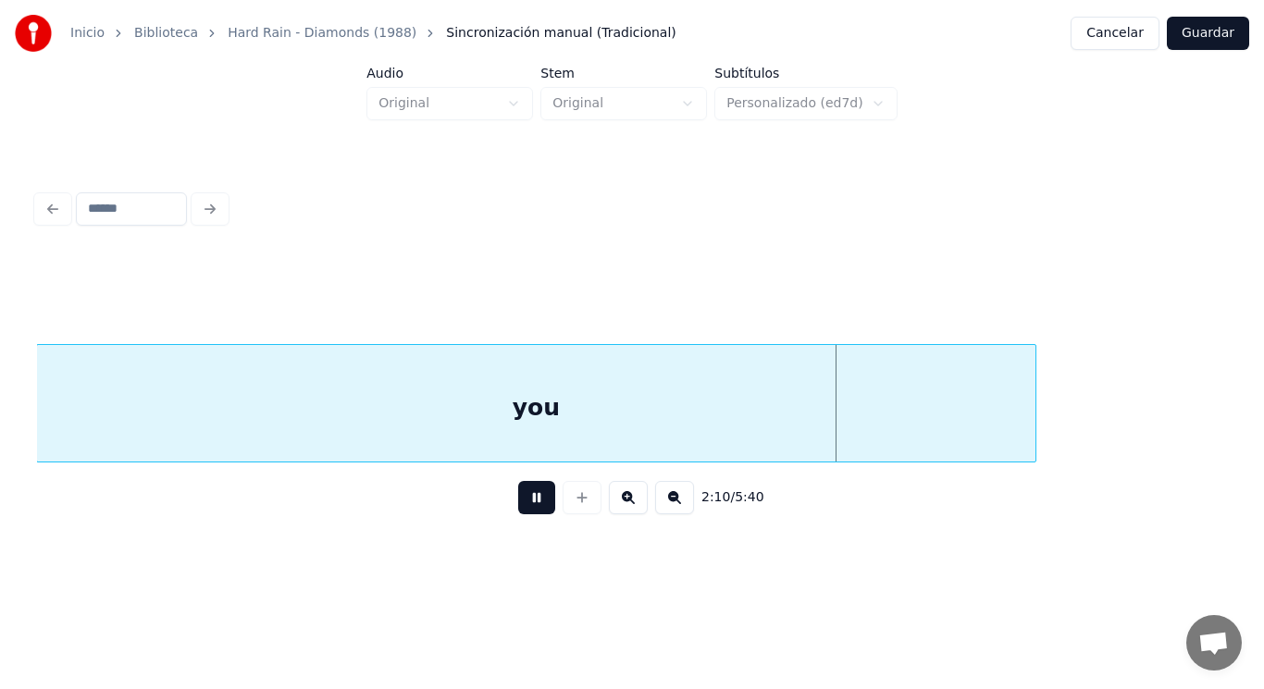
click at [531, 505] on button at bounding box center [536, 497] width 37 height 33
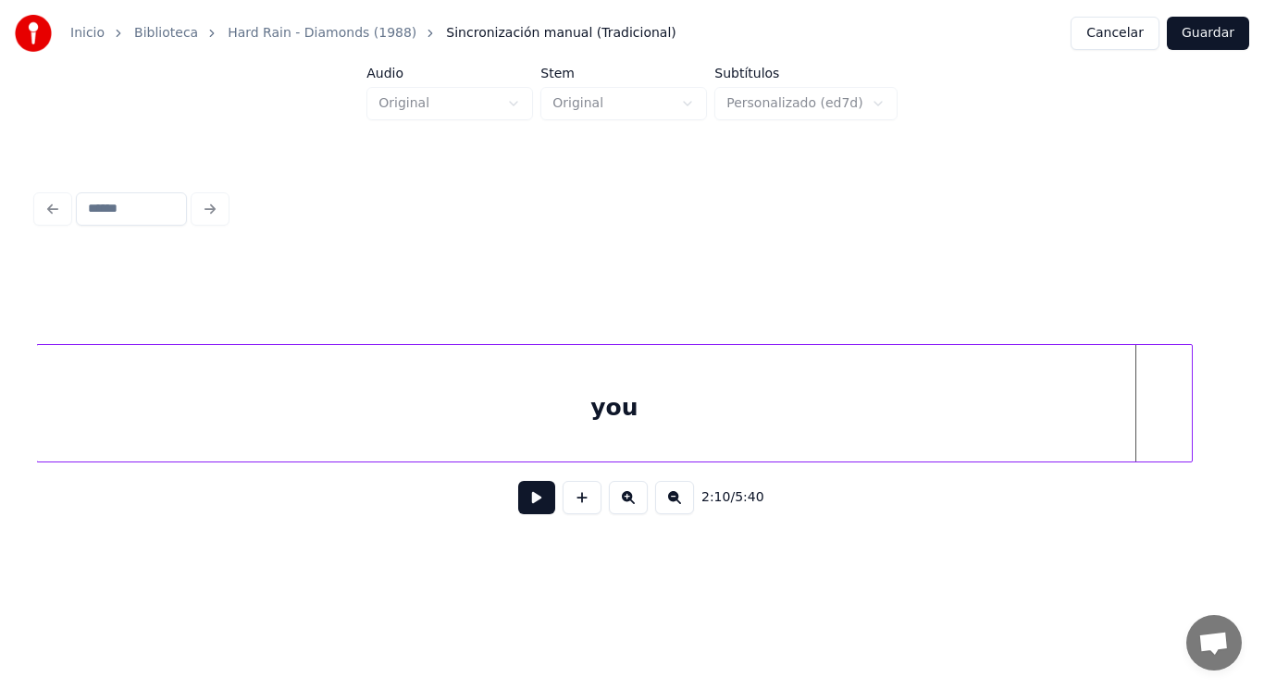
click at [1191, 423] on div at bounding box center [1189, 403] width 6 height 117
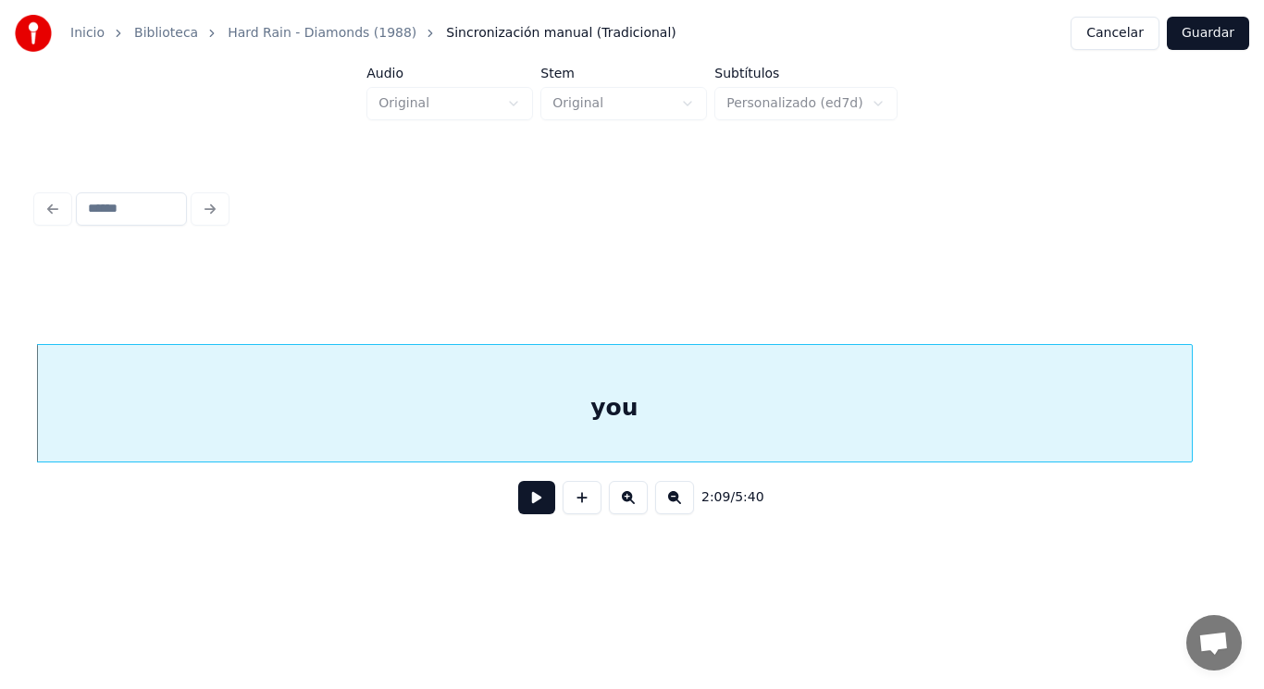
click at [523, 506] on button at bounding box center [536, 497] width 37 height 33
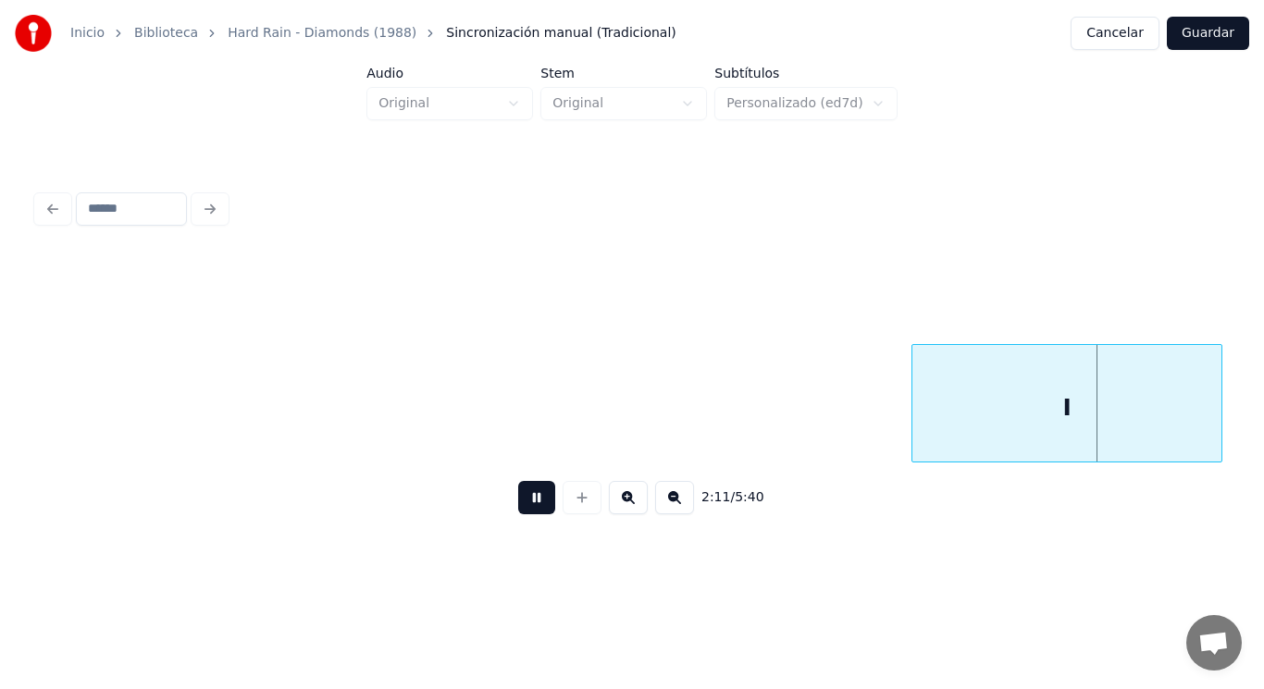
scroll to position [0, 170585]
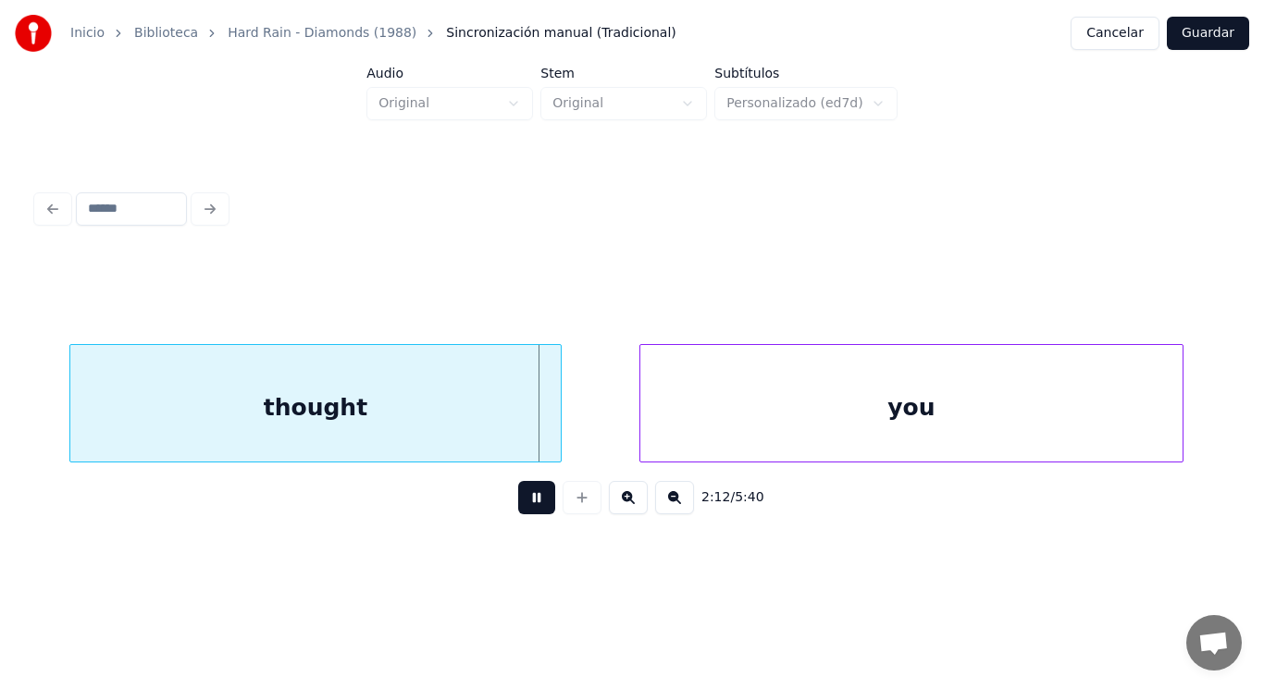
click at [523, 506] on button at bounding box center [536, 497] width 37 height 33
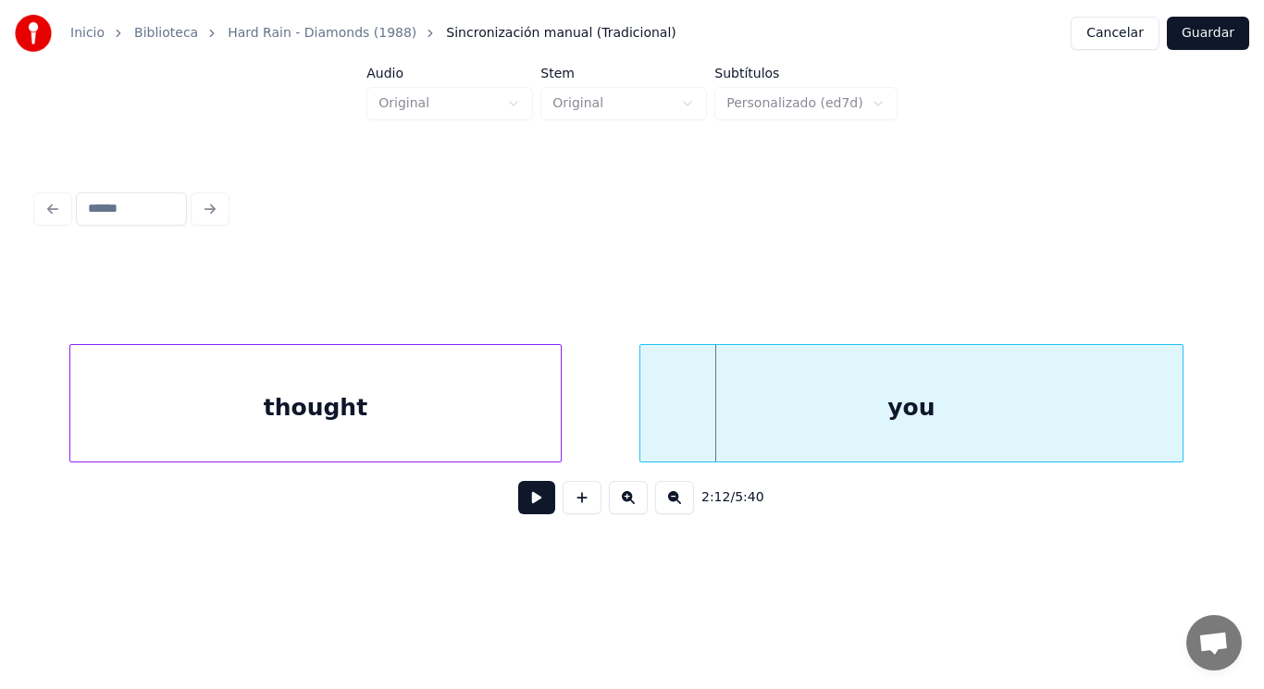
click at [475, 428] on div "thought" at bounding box center [315, 408] width 491 height 126
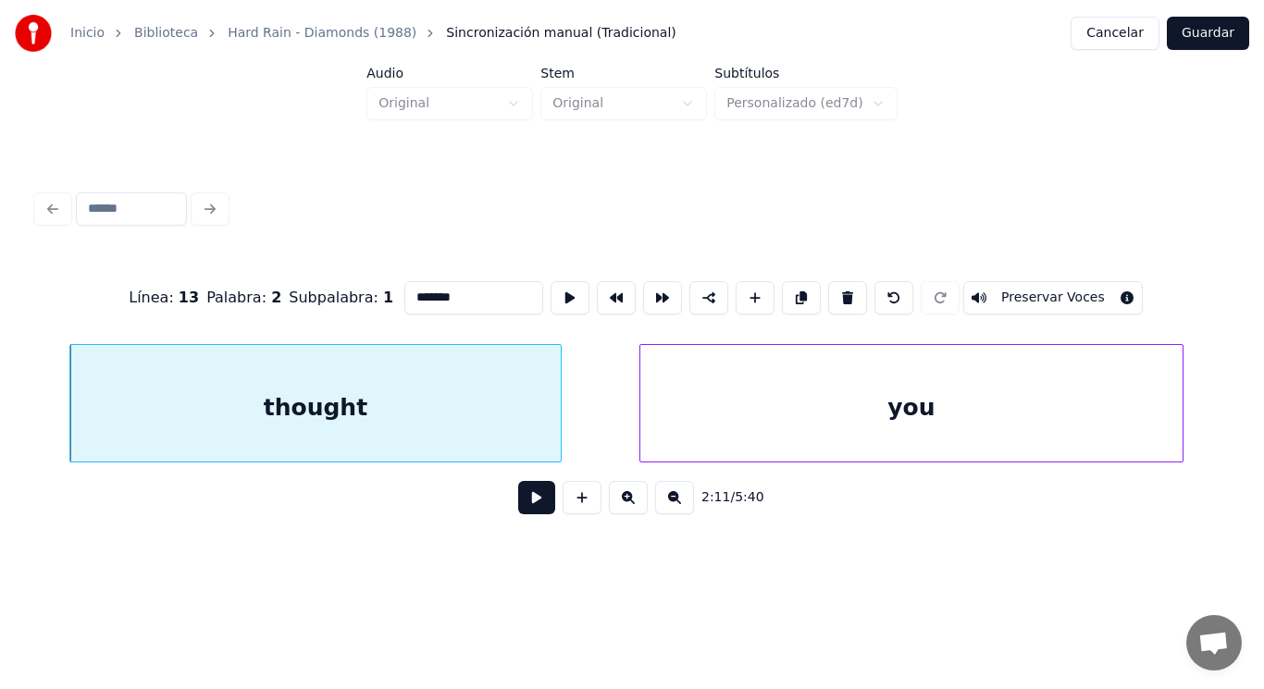
click at [518, 498] on button at bounding box center [536, 497] width 37 height 33
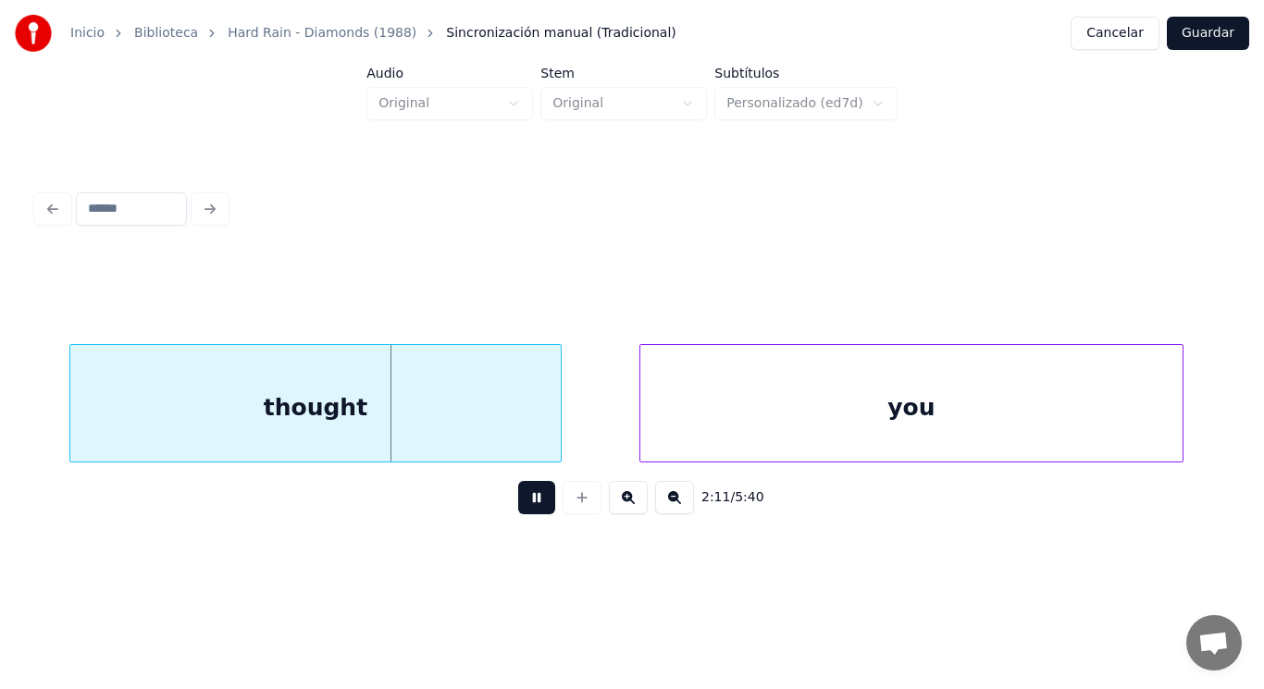
click at [518, 498] on button at bounding box center [536, 497] width 37 height 33
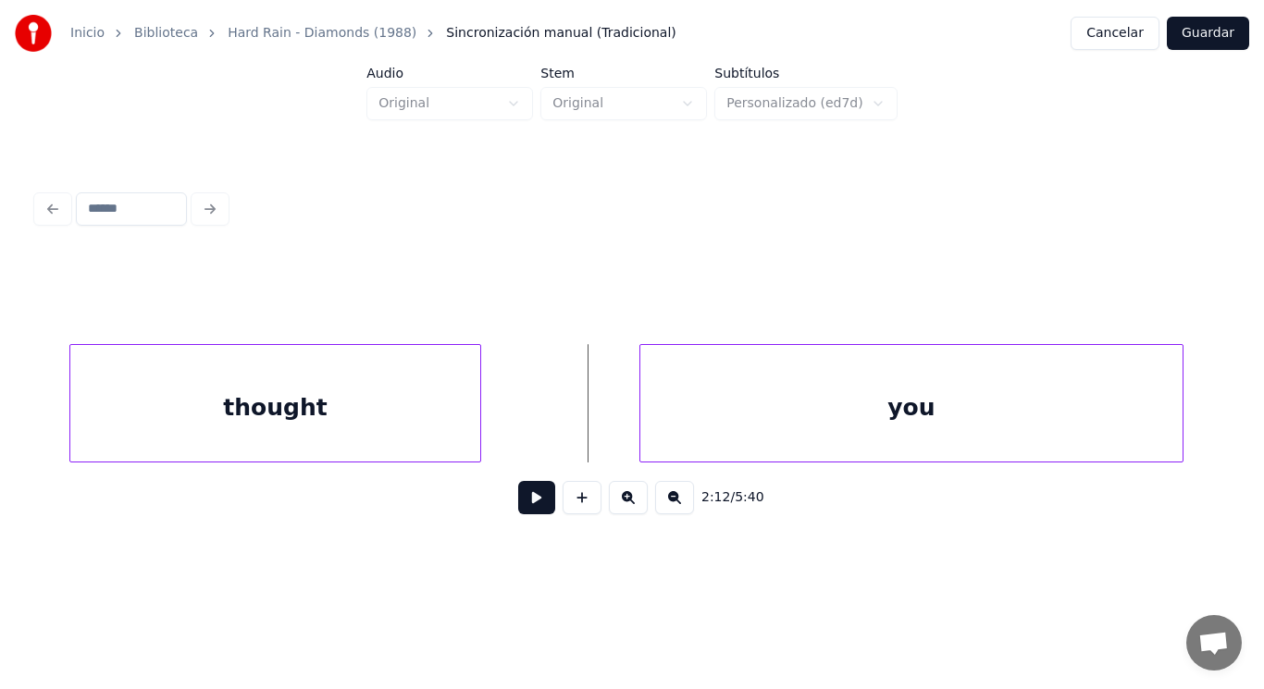
click at [478, 419] on div at bounding box center [478, 403] width 6 height 117
click at [524, 515] on button at bounding box center [536, 497] width 37 height 33
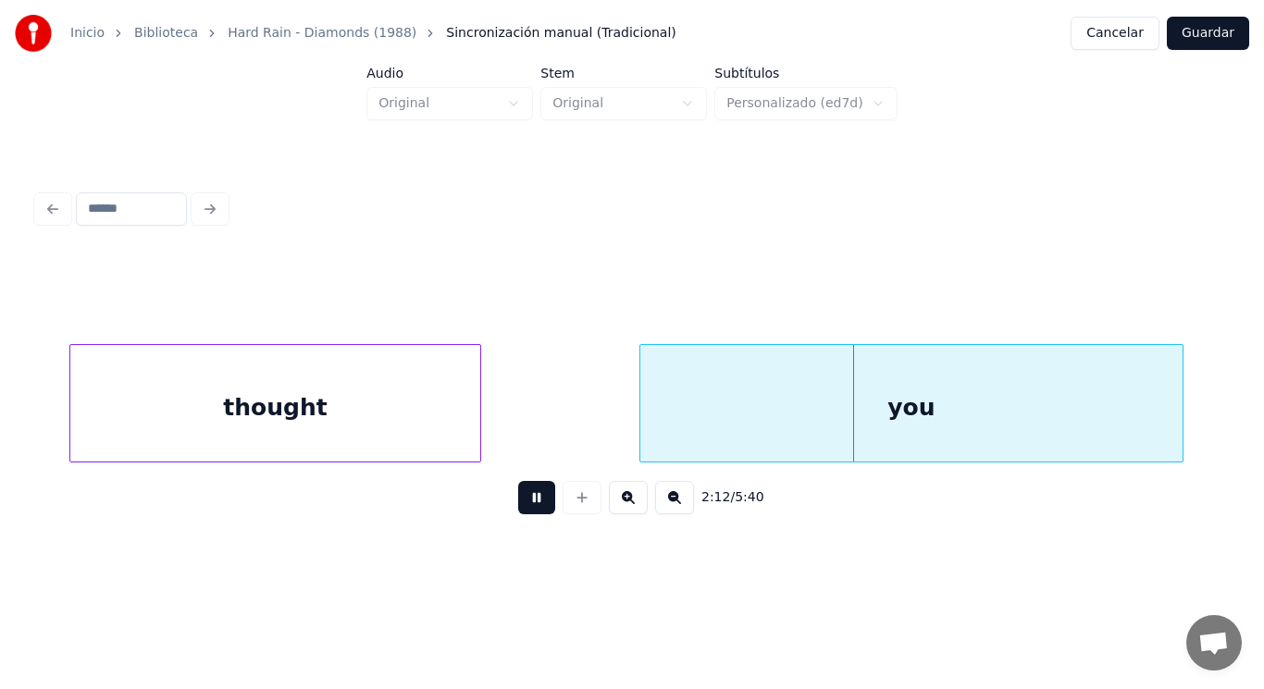
click at [524, 515] on button at bounding box center [536, 497] width 37 height 33
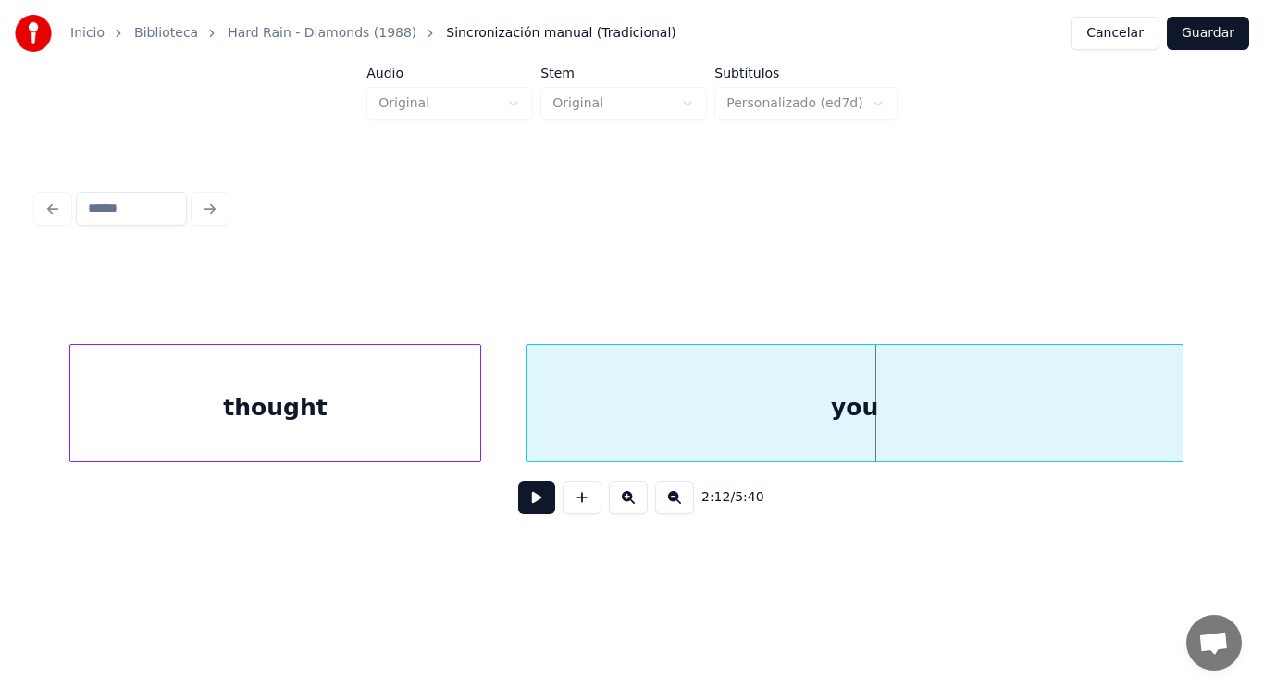
click at [528, 426] on div at bounding box center [530, 403] width 6 height 117
click at [526, 508] on button at bounding box center [536, 497] width 37 height 33
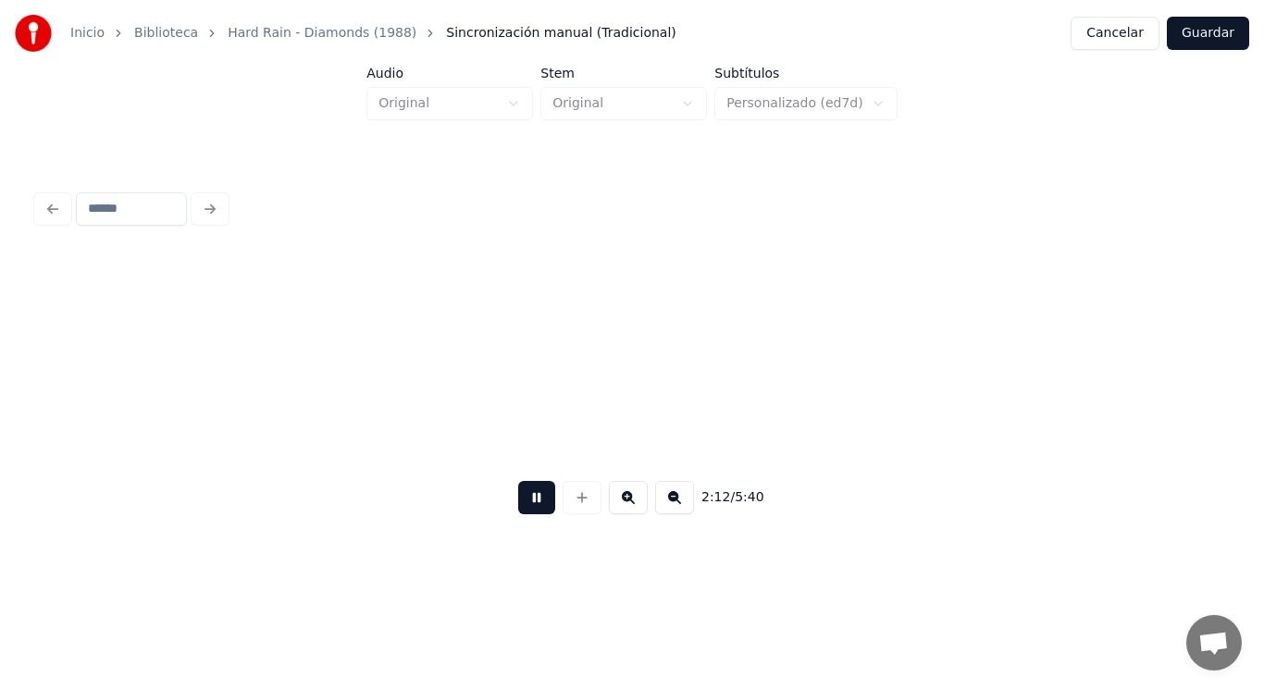
scroll to position [0, 171801]
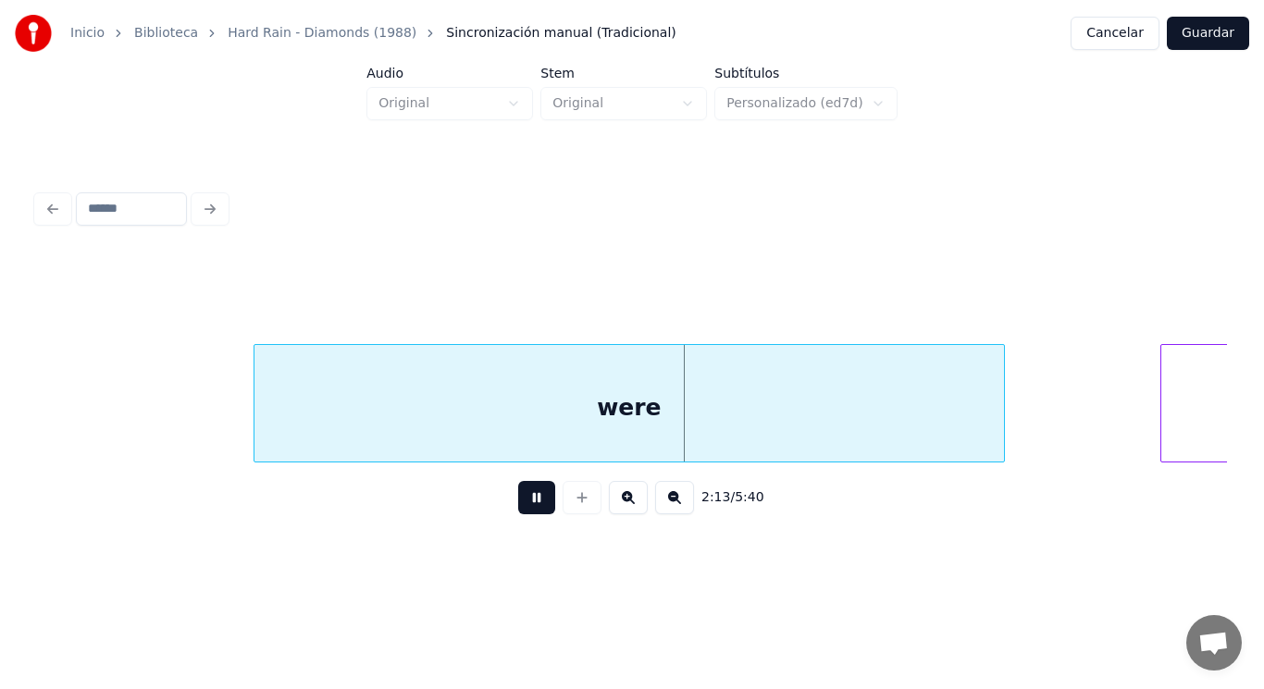
click at [526, 508] on button at bounding box center [536, 497] width 37 height 33
click at [338, 424] on div "were" at bounding box center [630, 408] width 750 height 126
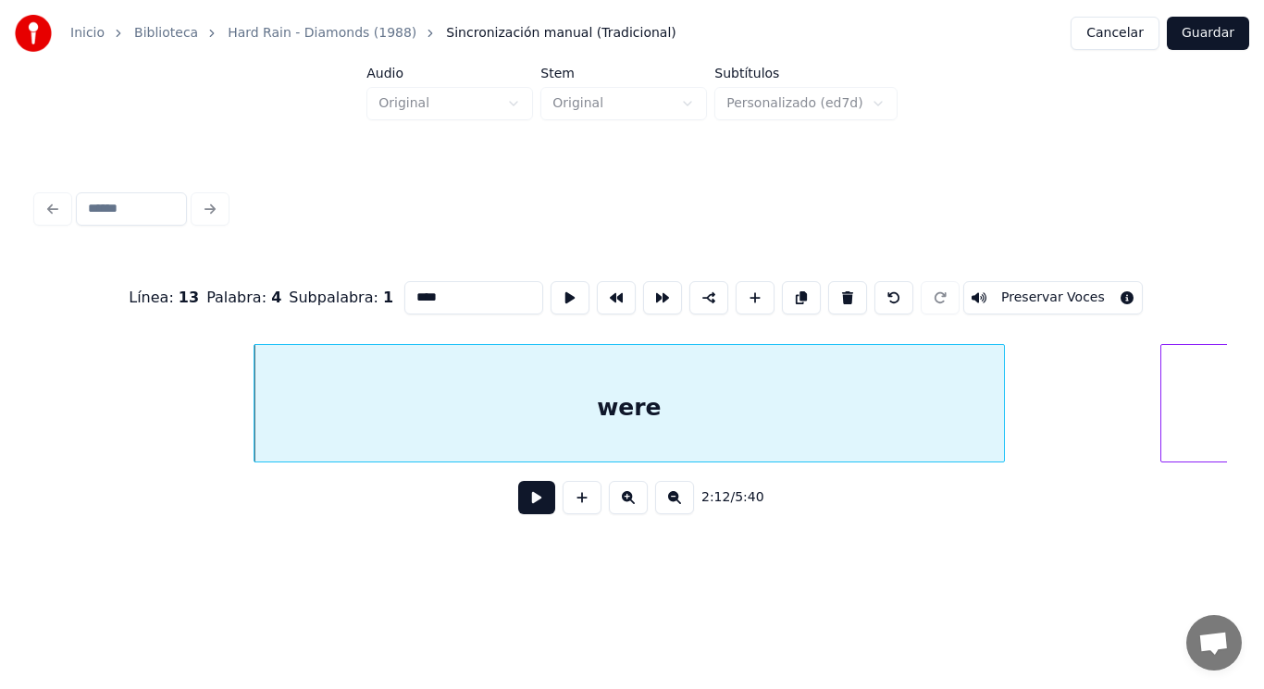
click at [530, 506] on button at bounding box center [536, 497] width 37 height 33
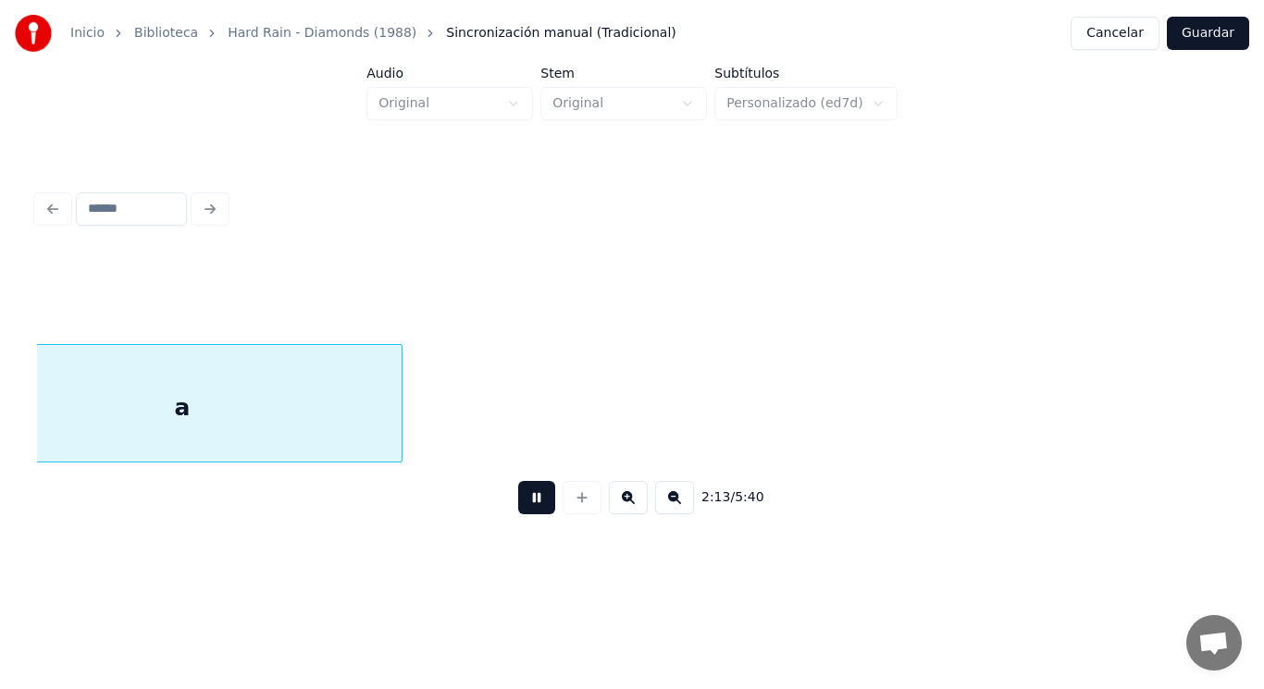
click at [530, 506] on button at bounding box center [536, 497] width 37 height 33
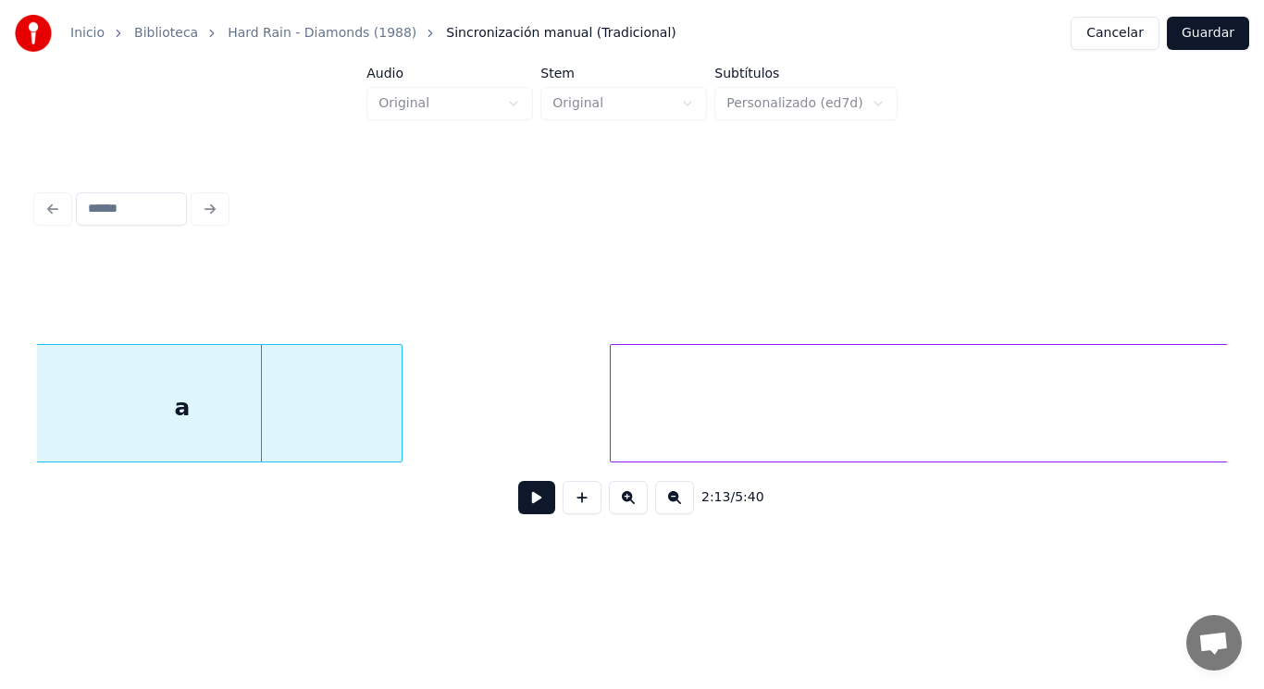
click at [379, 408] on div "a" at bounding box center [182, 408] width 439 height 126
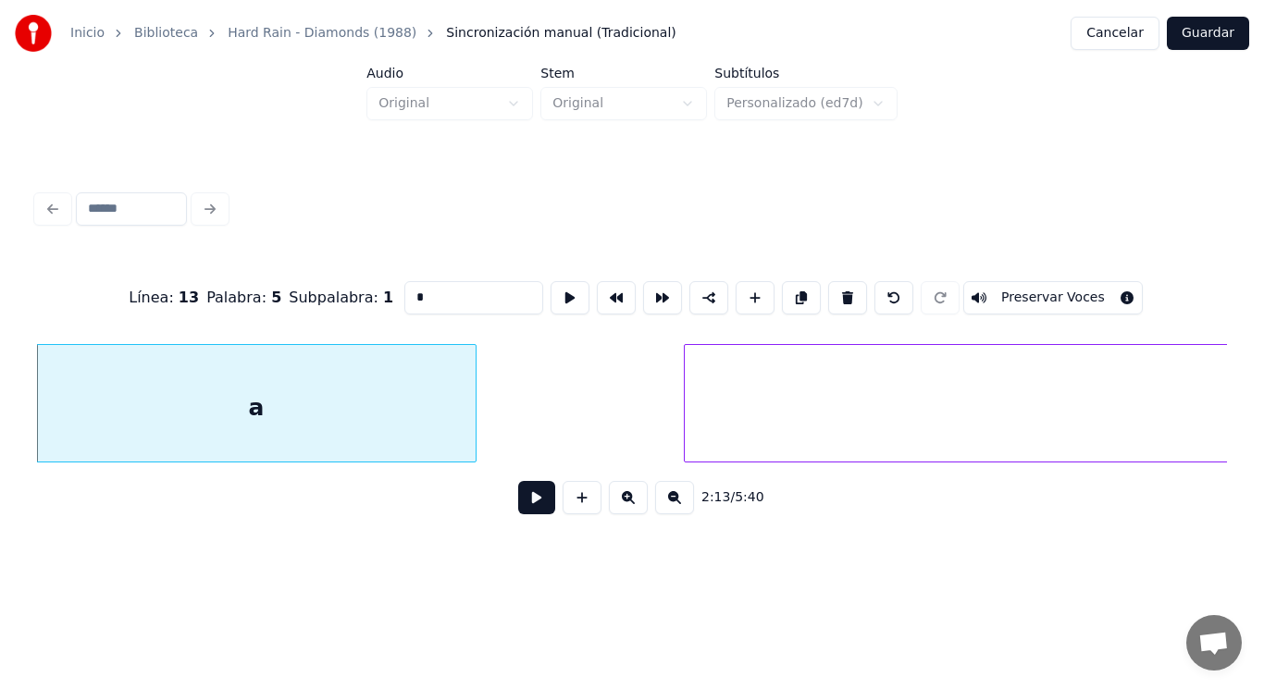
click at [525, 505] on button at bounding box center [536, 497] width 37 height 33
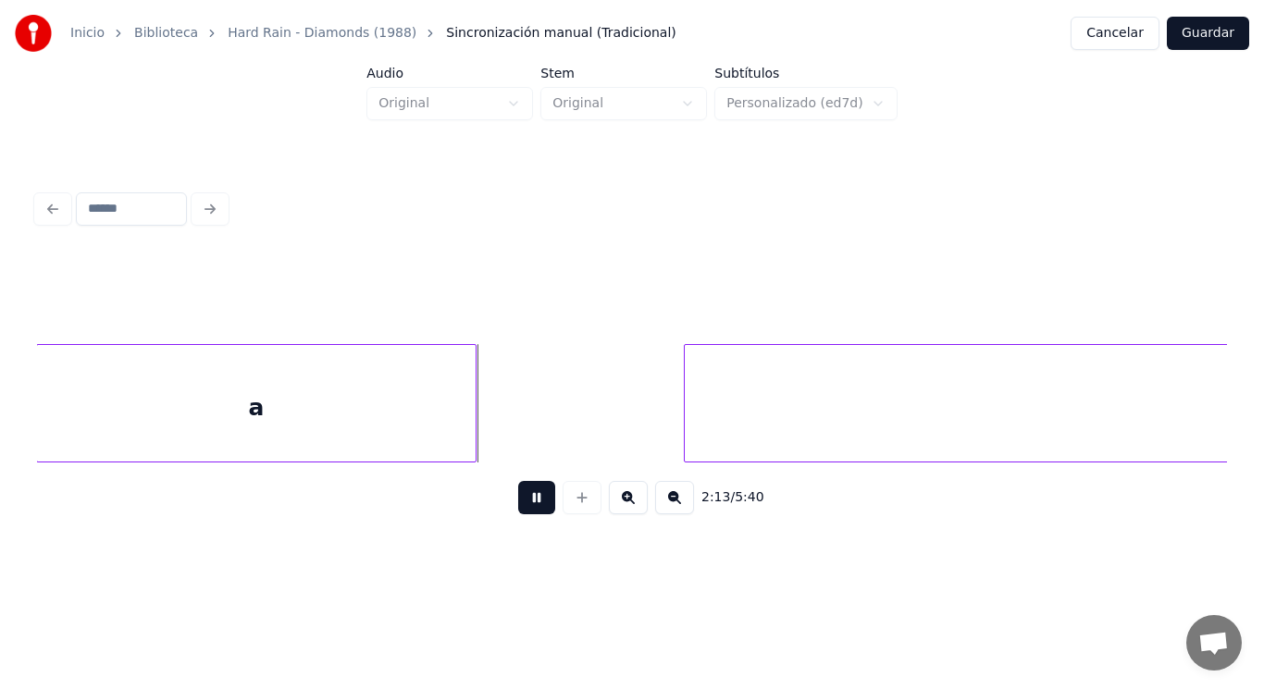
click at [525, 505] on button at bounding box center [536, 497] width 37 height 33
click at [655, 414] on div at bounding box center [658, 403] width 6 height 117
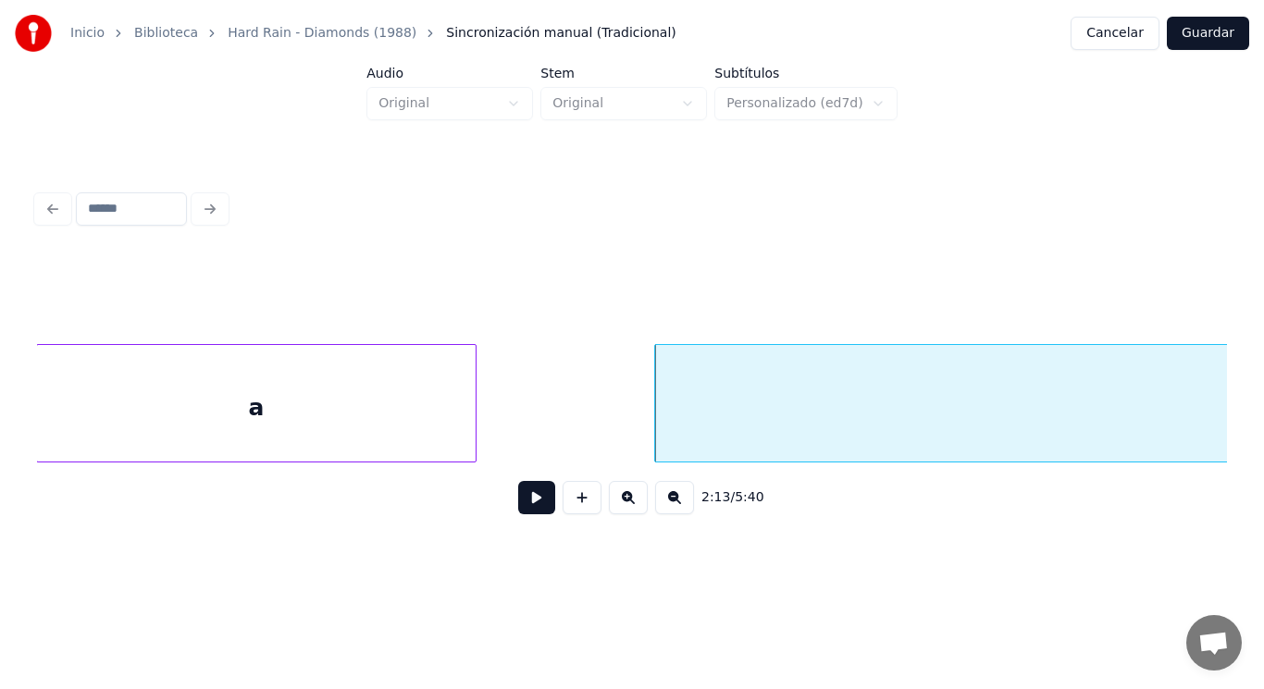
click at [536, 495] on button at bounding box center [536, 497] width 37 height 33
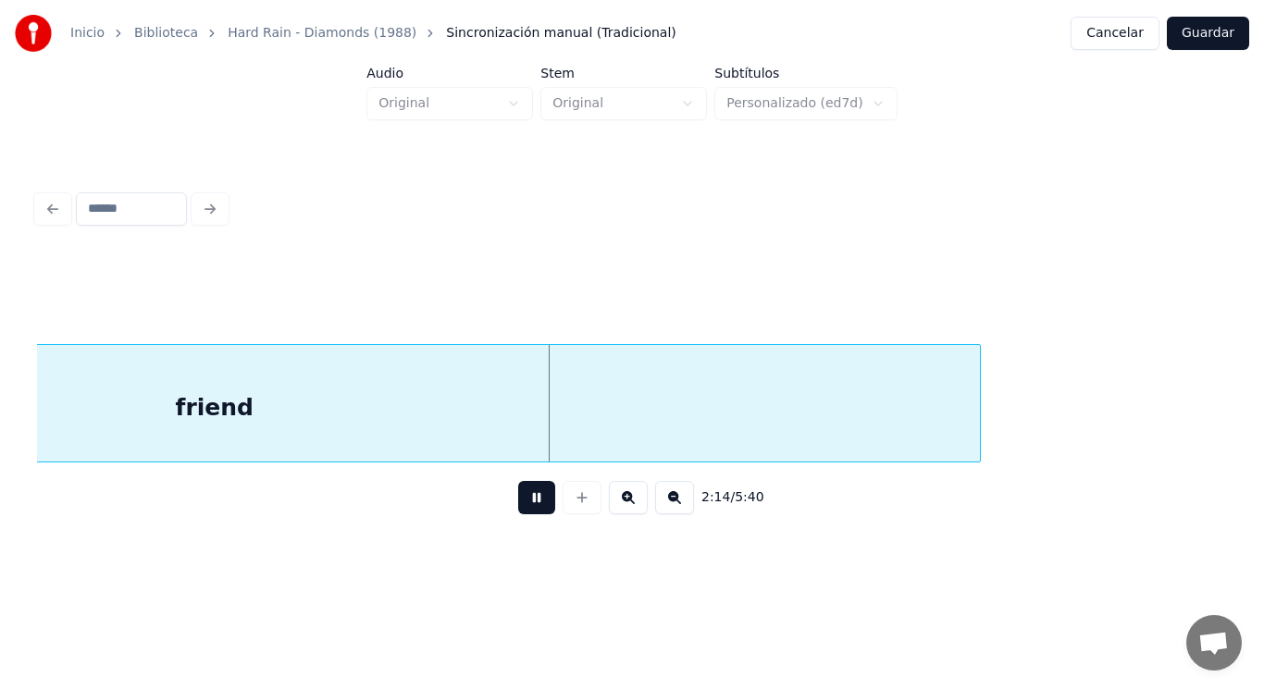
click at [536, 495] on button at bounding box center [536, 497] width 37 height 33
click at [494, 388] on div "friend" at bounding box center [214, 408] width 1531 height 126
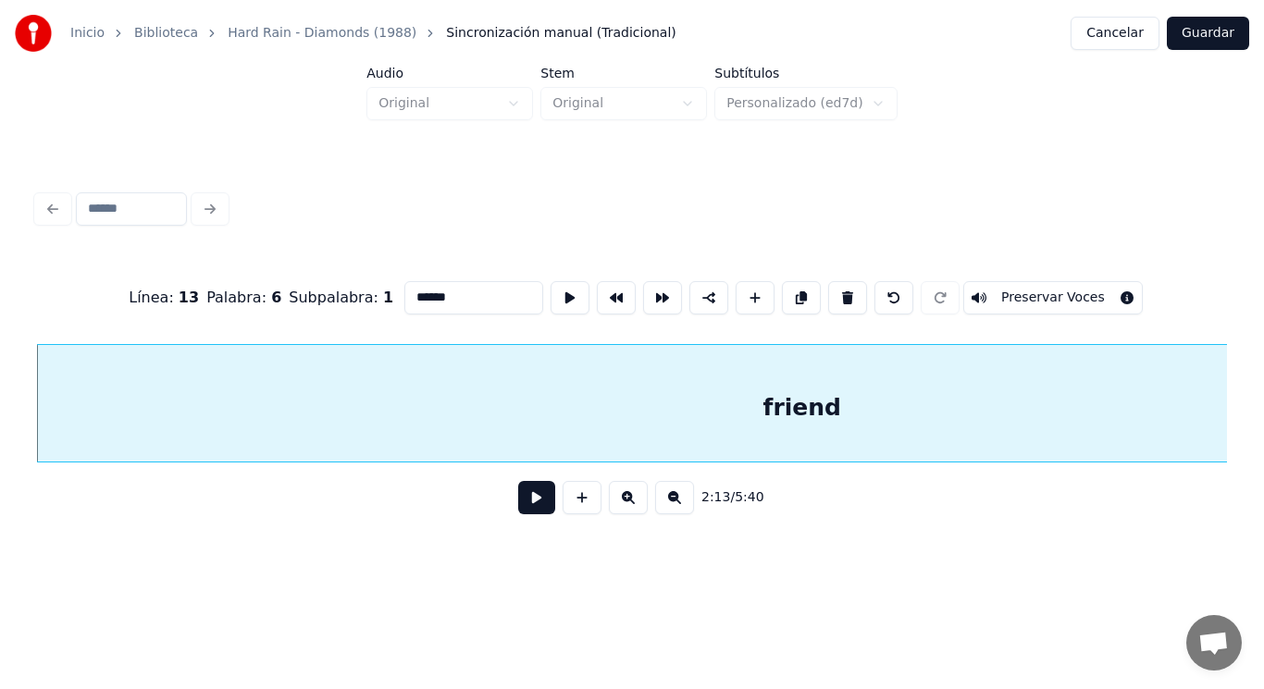
click at [525, 499] on button at bounding box center [536, 497] width 37 height 33
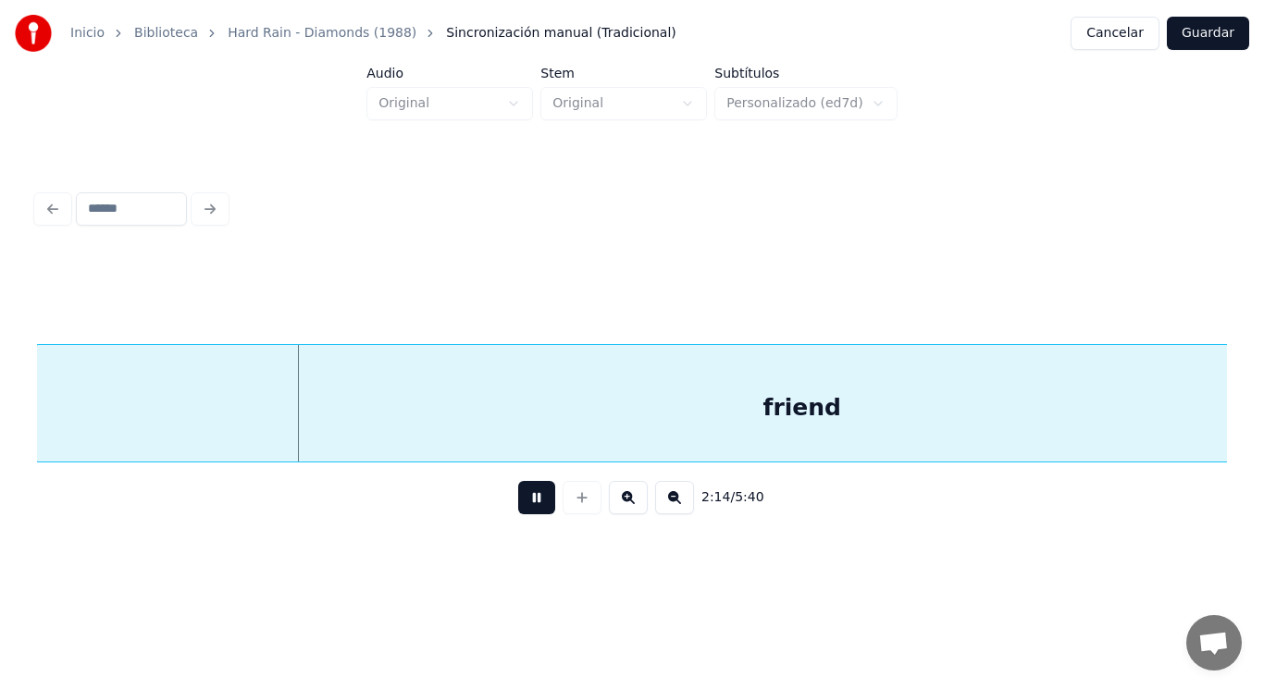
click at [525, 499] on button at bounding box center [536, 497] width 37 height 33
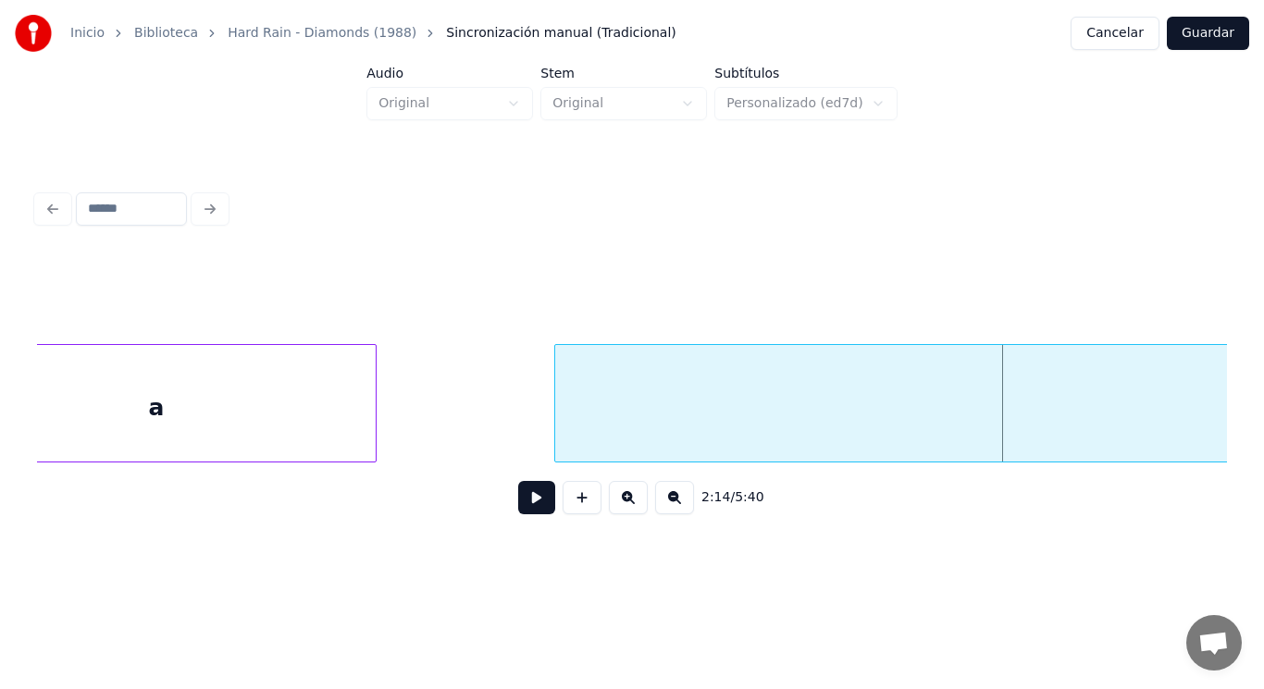
click at [214, 414] on div "a" at bounding box center [156, 408] width 439 height 126
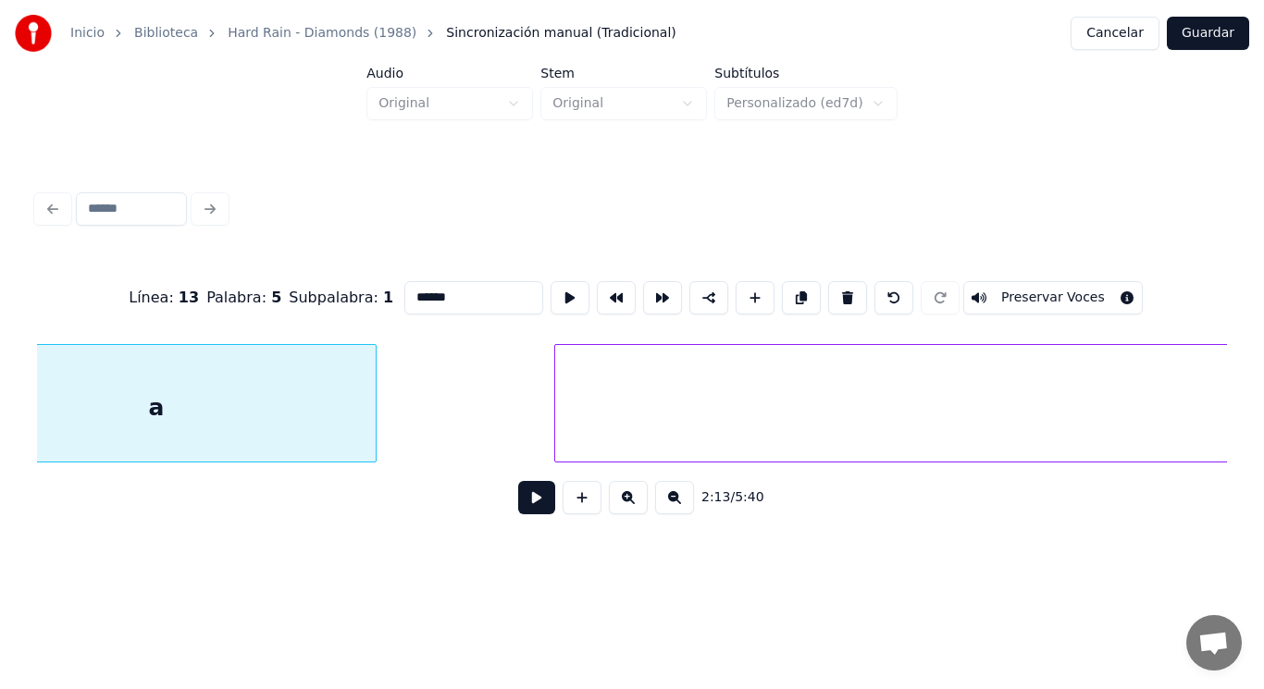
type input "*"
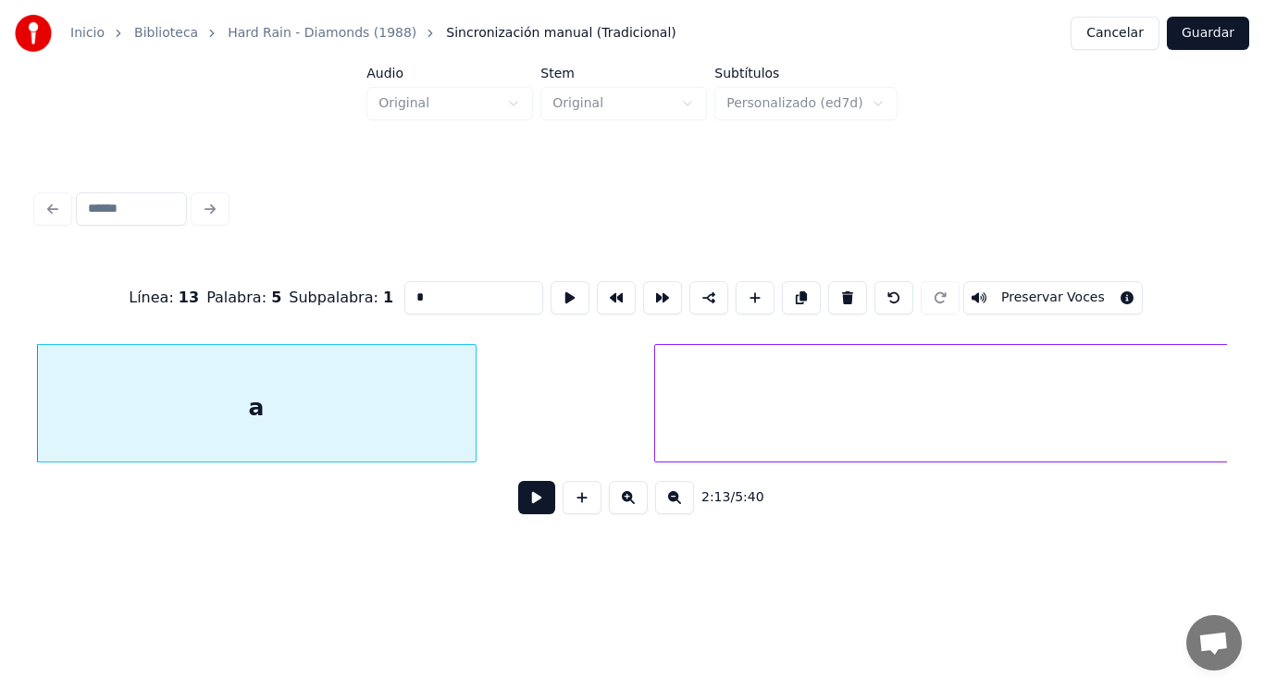
click at [530, 511] on button at bounding box center [536, 497] width 37 height 33
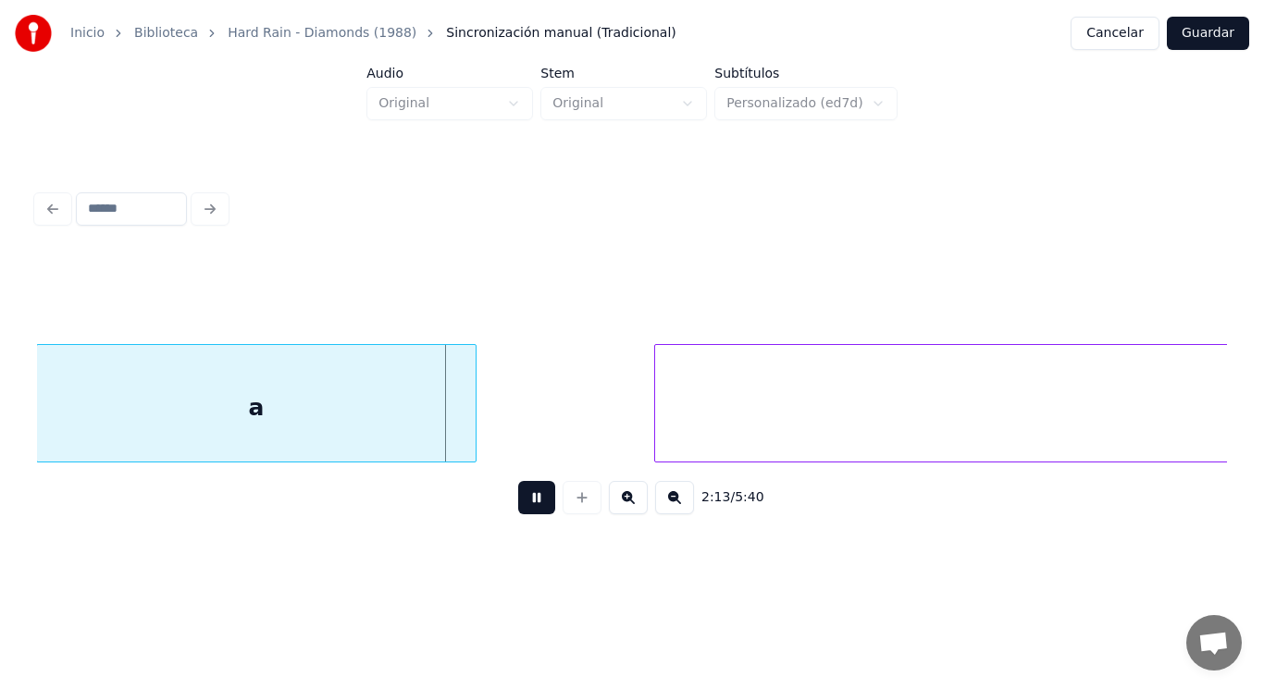
click at [530, 511] on button at bounding box center [536, 497] width 37 height 33
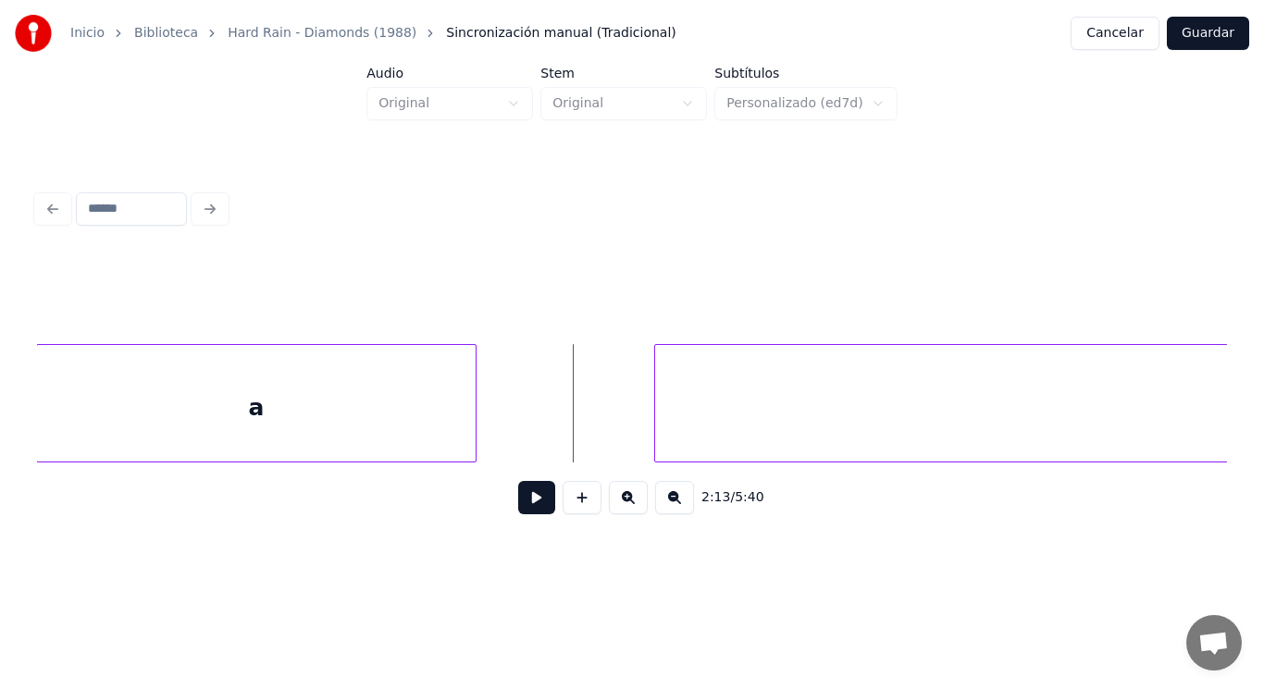
click at [521, 510] on button at bounding box center [536, 497] width 37 height 33
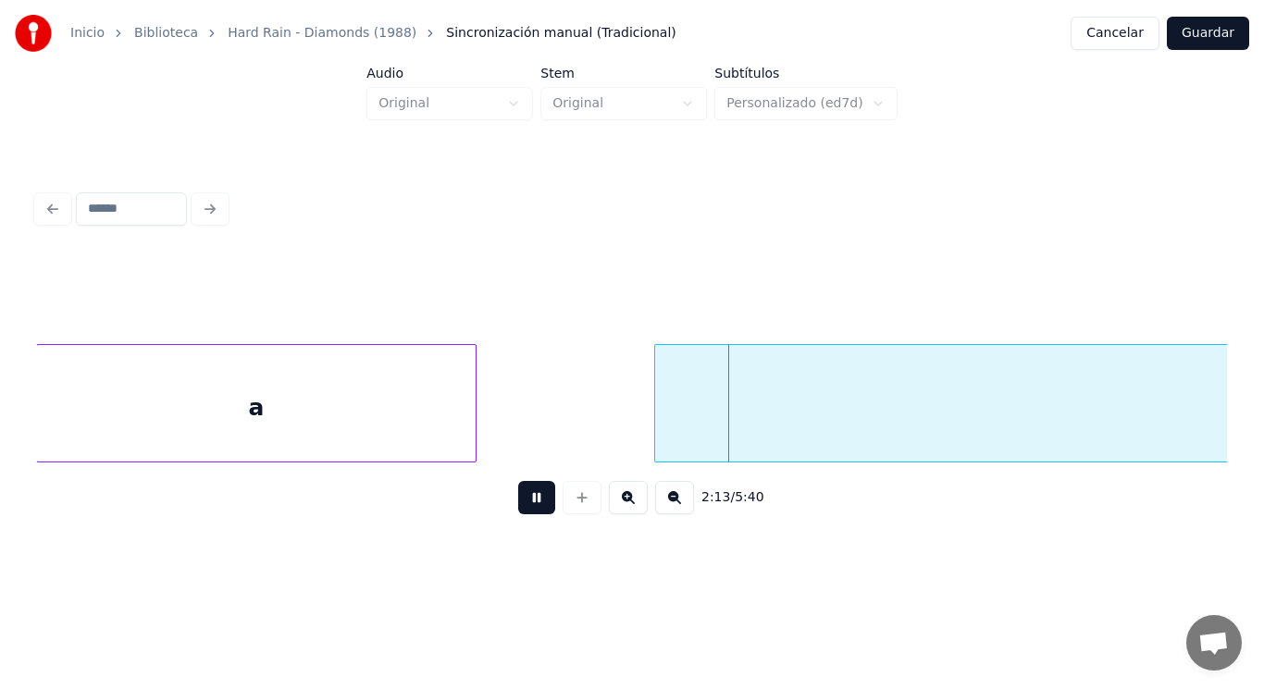
click at [521, 510] on button at bounding box center [536, 497] width 37 height 33
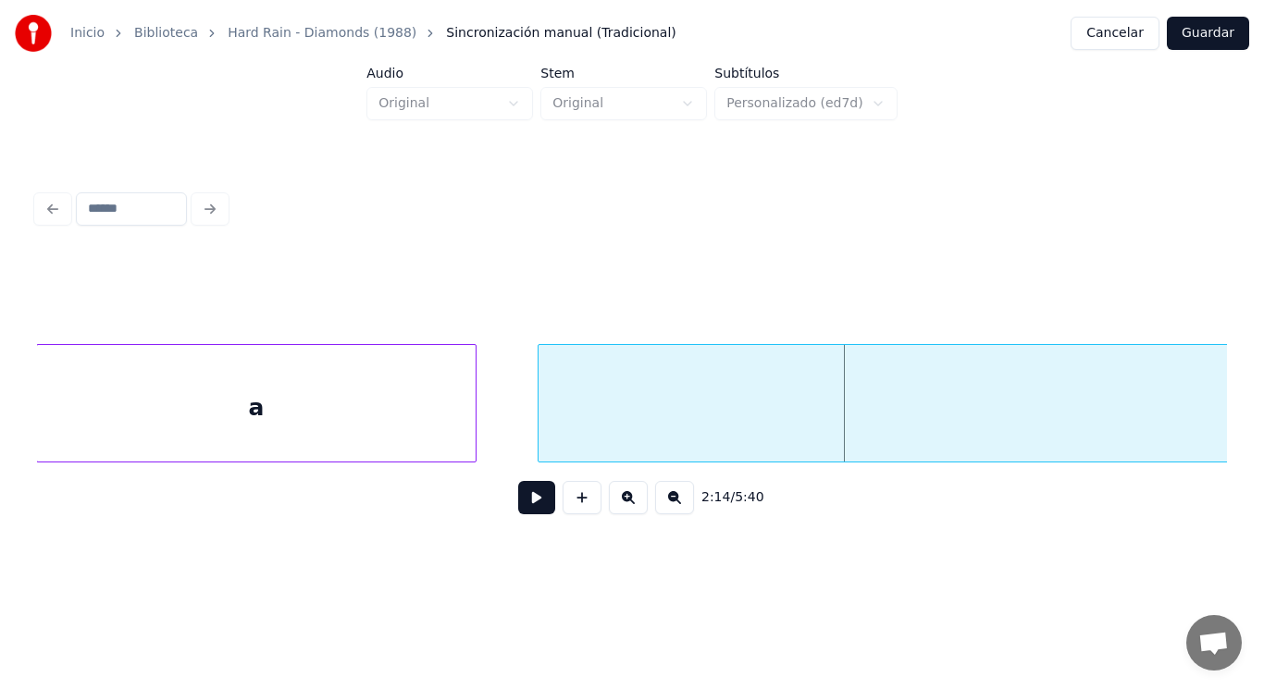
click at [540, 434] on div at bounding box center [542, 403] width 6 height 117
click at [528, 515] on button at bounding box center [536, 497] width 37 height 33
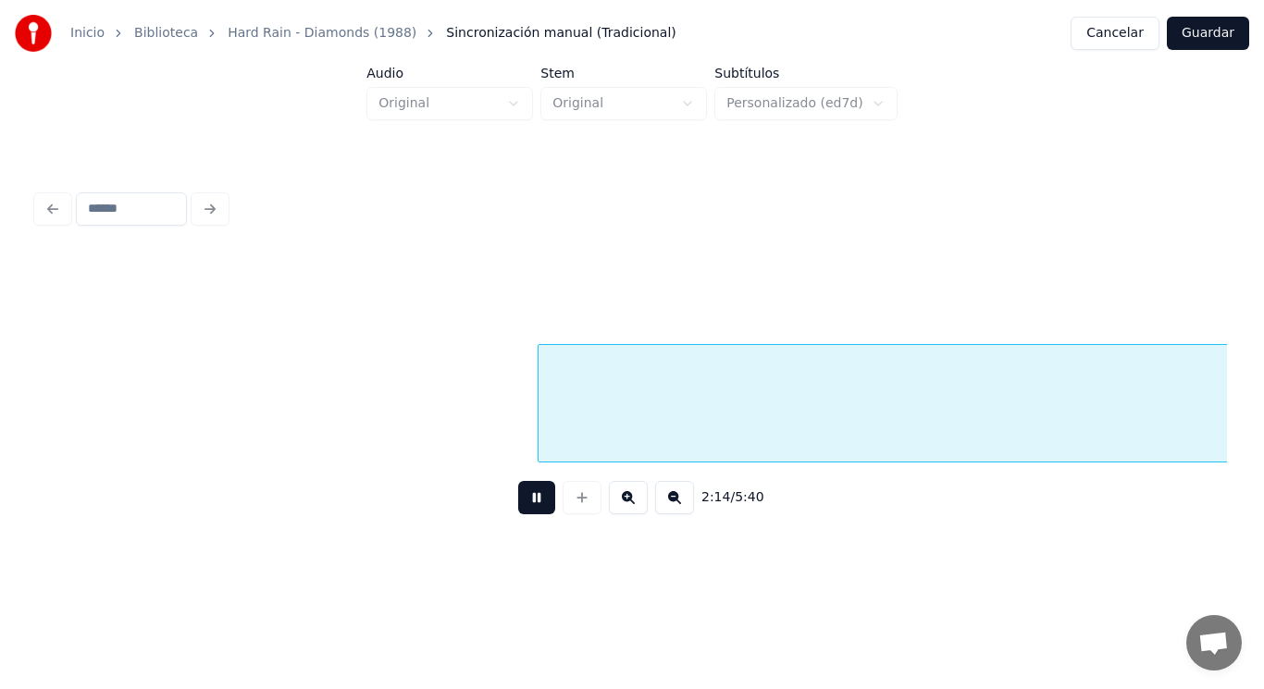
scroll to position [0, 174135]
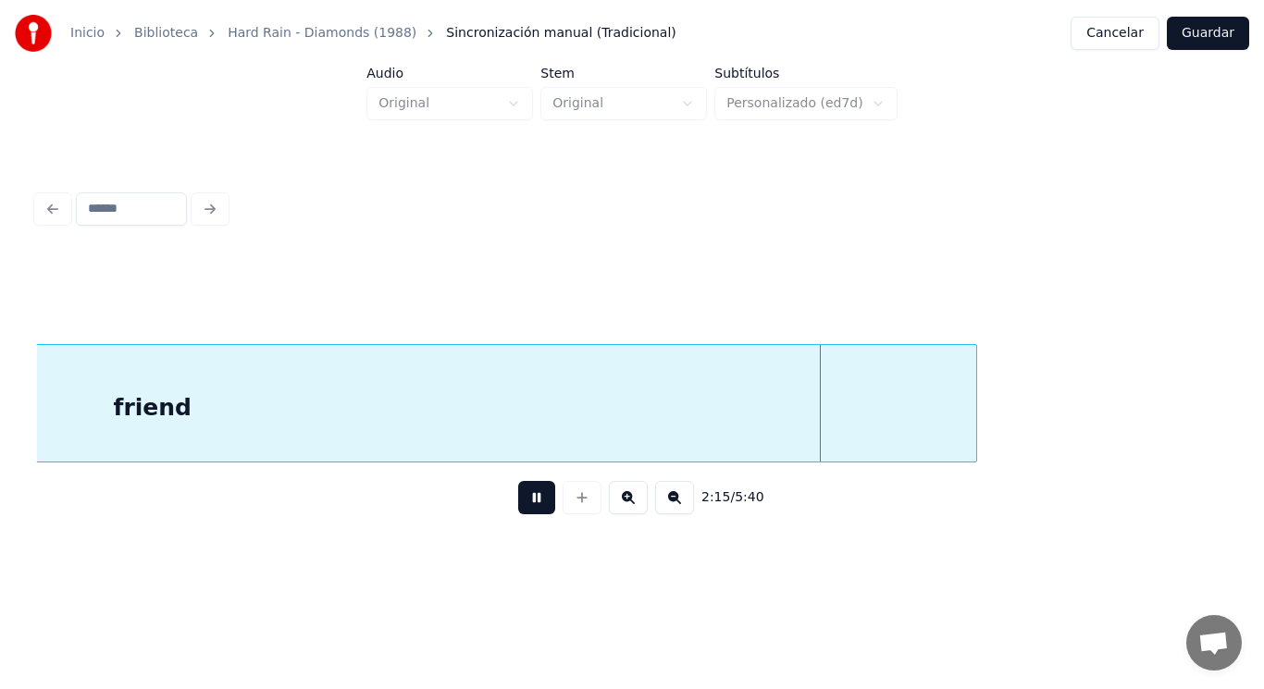
click at [528, 515] on button at bounding box center [536, 497] width 37 height 33
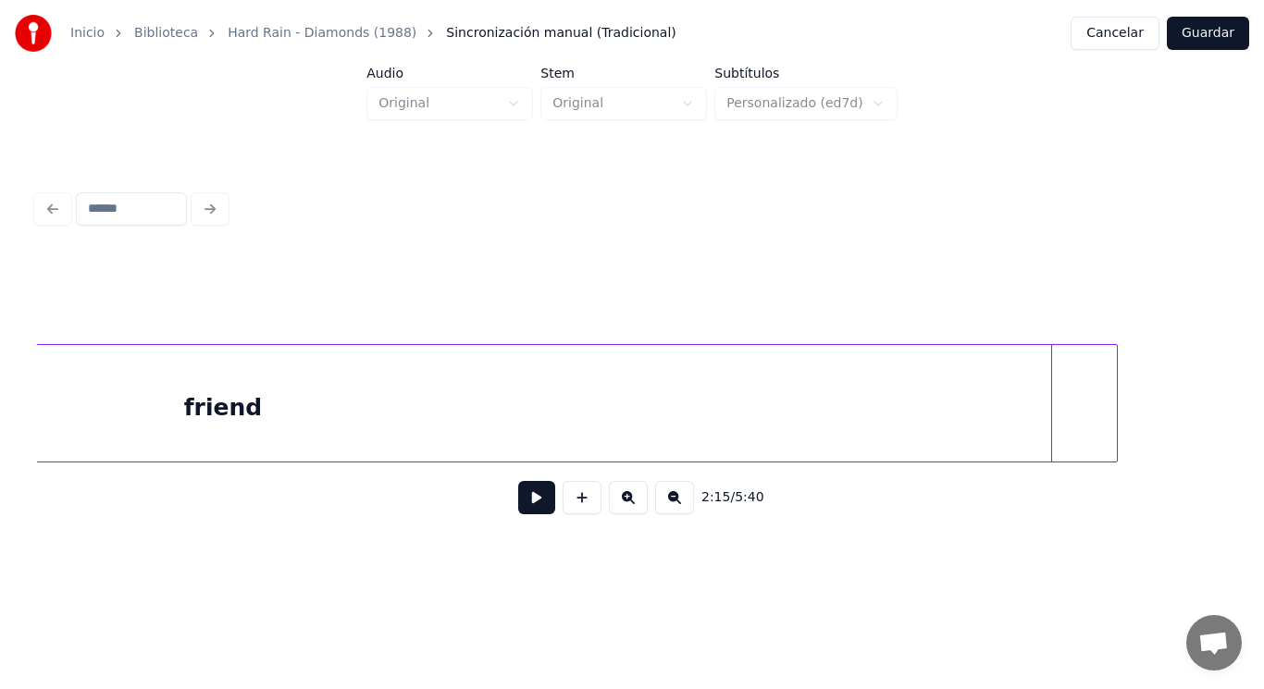
click at [1112, 411] on div at bounding box center [1115, 403] width 6 height 117
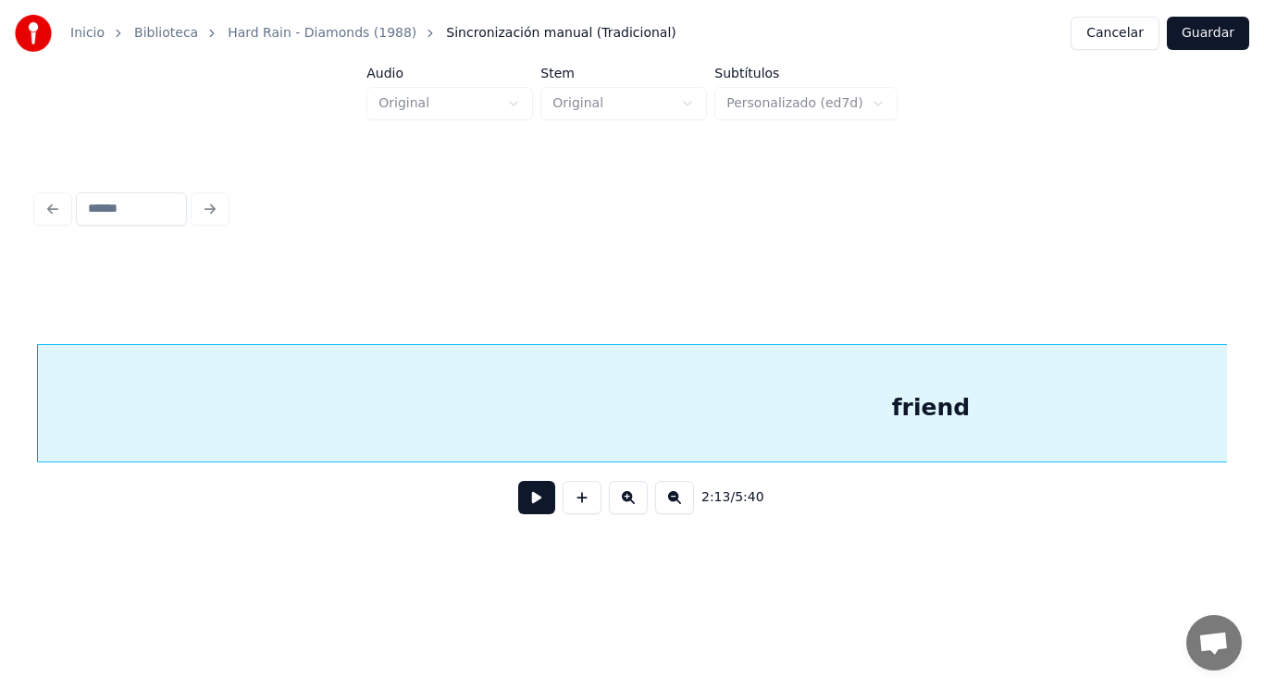
click at [518, 501] on button at bounding box center [536, 497] width 37 height 33
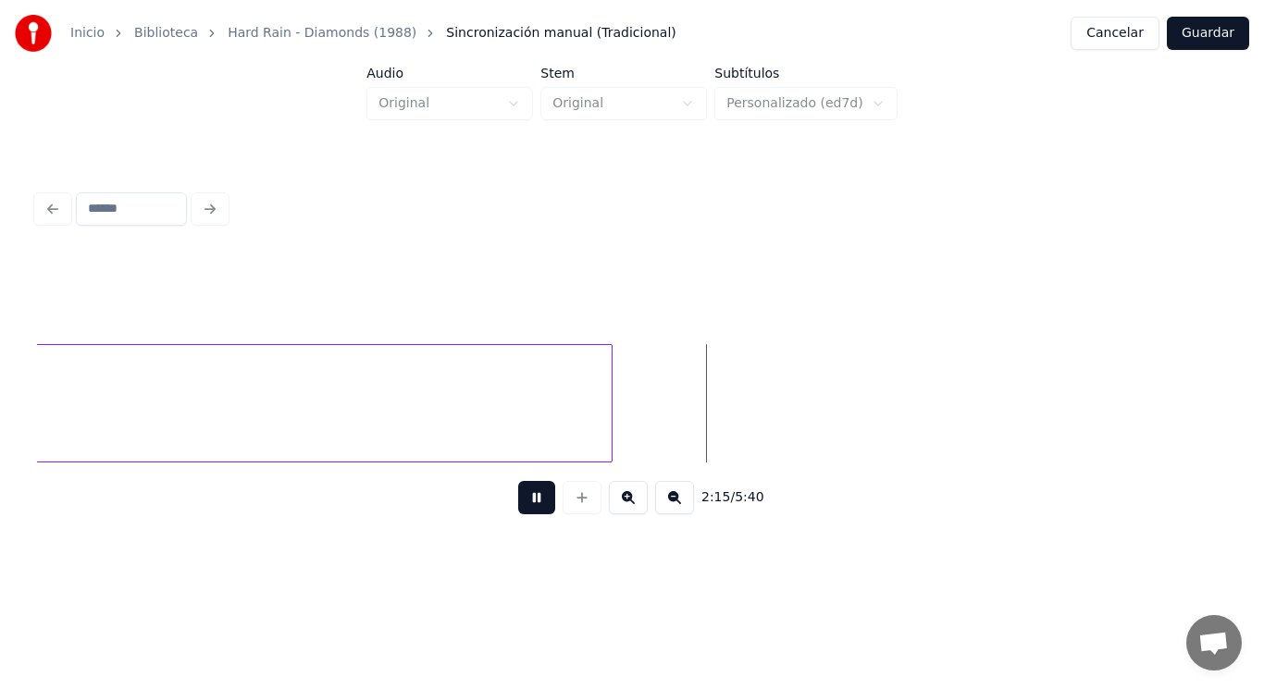
click at [518, 501] on button at bounding box center [536, 497] width 37 height 33
click at [752, 398] on div at bounding box center [752, 403] width 6 height 117
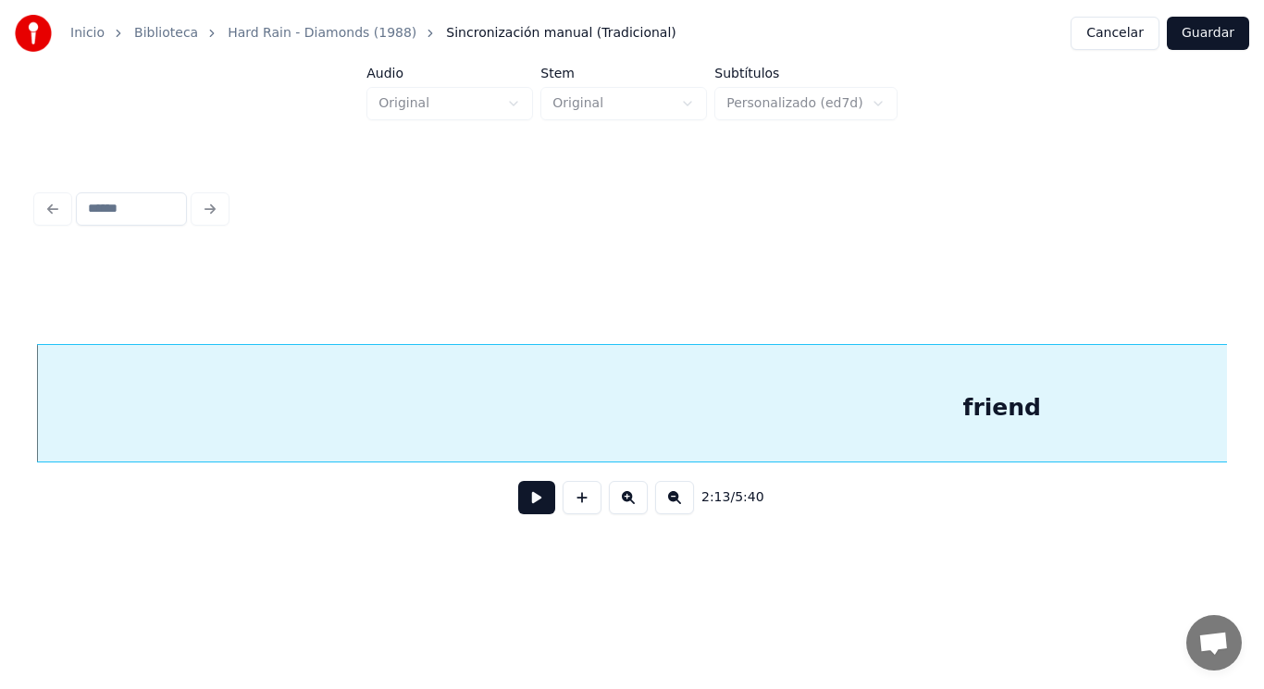
click at [518, 514] on button at bounding box center [536, 497] width 37 height 33
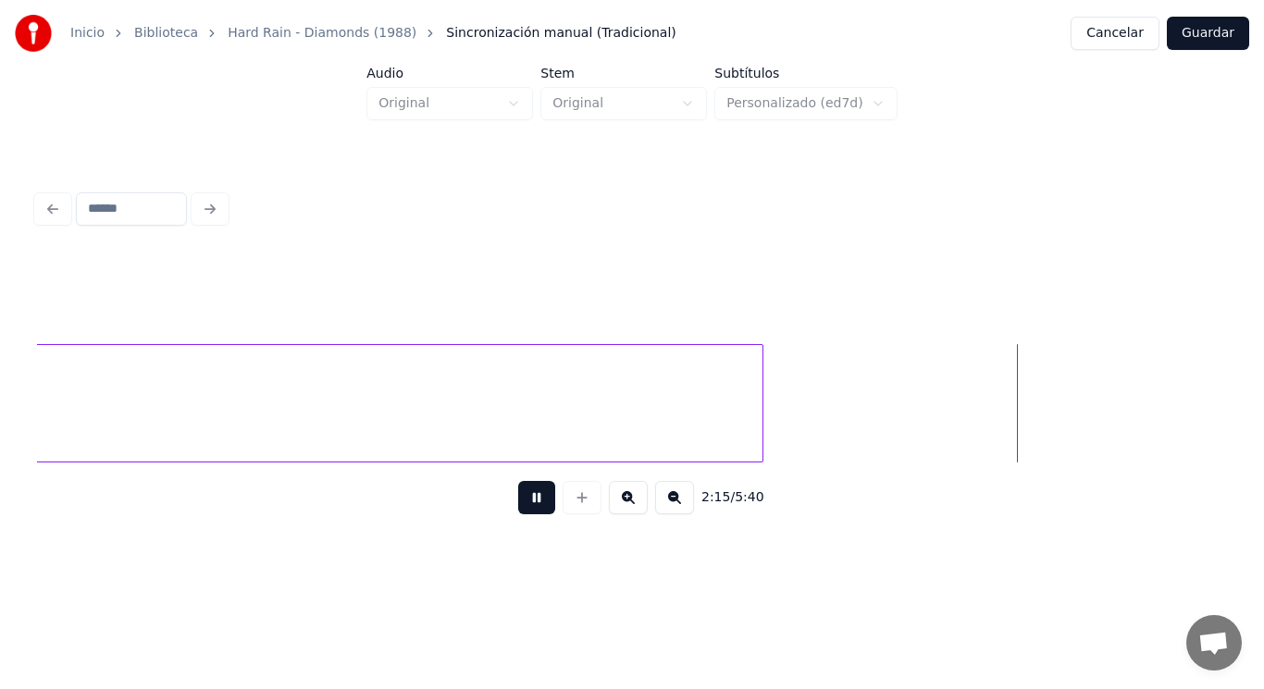
click at [518, 514] on button at bounding box center [536, 497] width 37 height 33
click at [980, 377] on div at bounding box center [978, 403] width 6 height 117
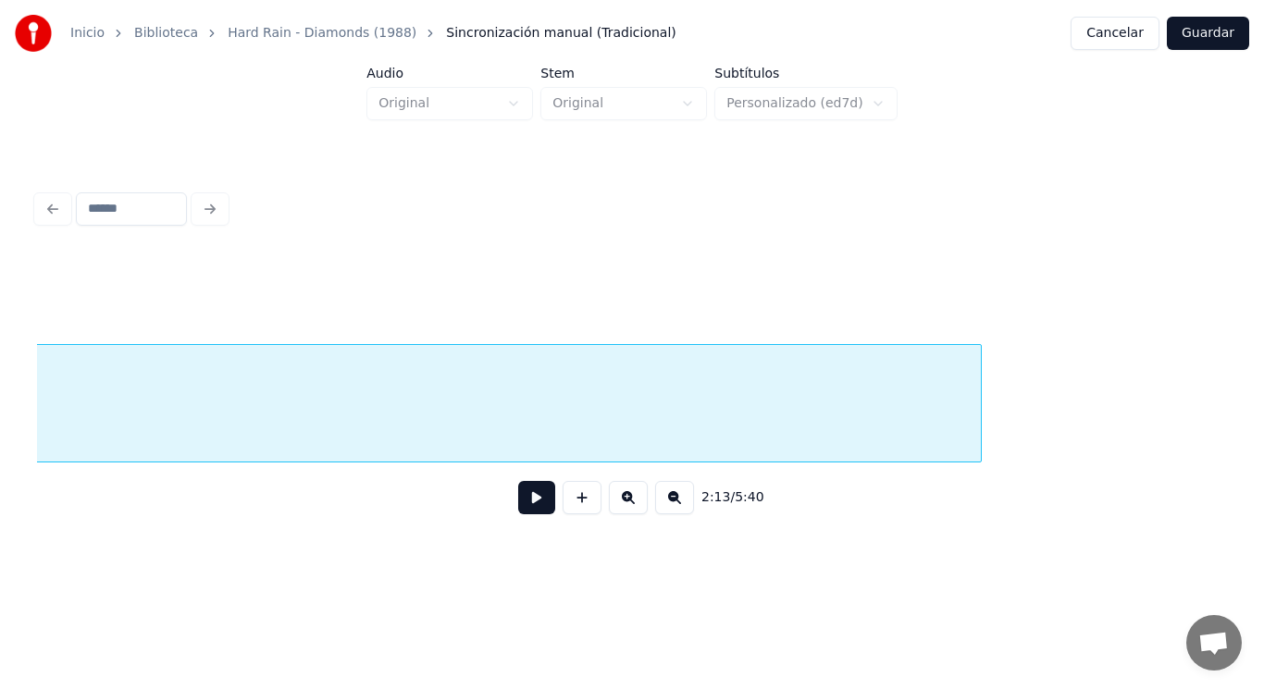
scroll to position [0, 173427]
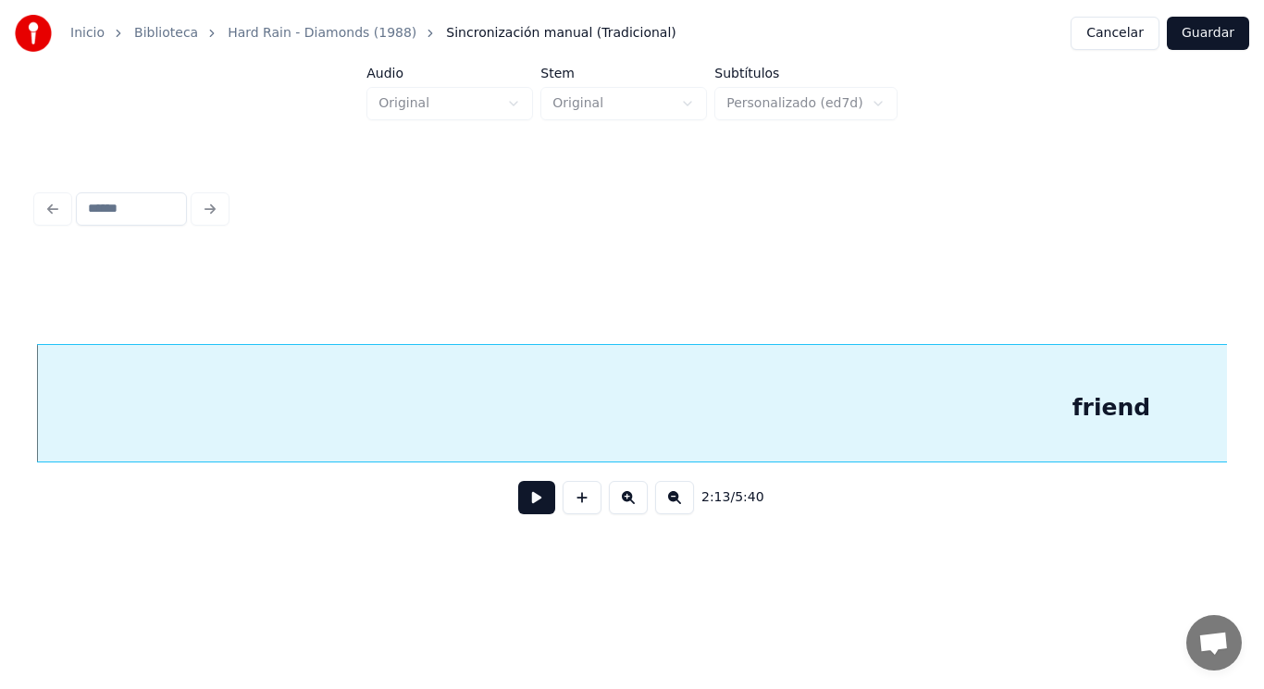
click at [528, 515] on button at bounding box center [536, 497] width 37 height 33
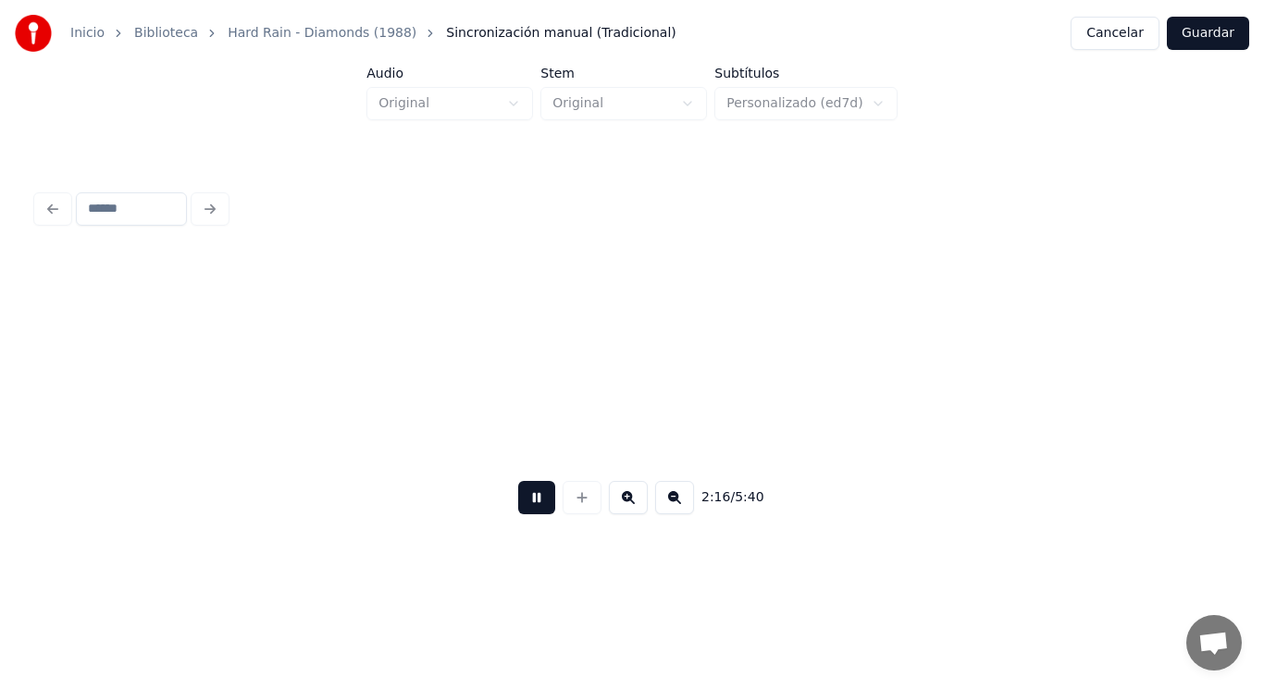
scroll to position [0, 177038]
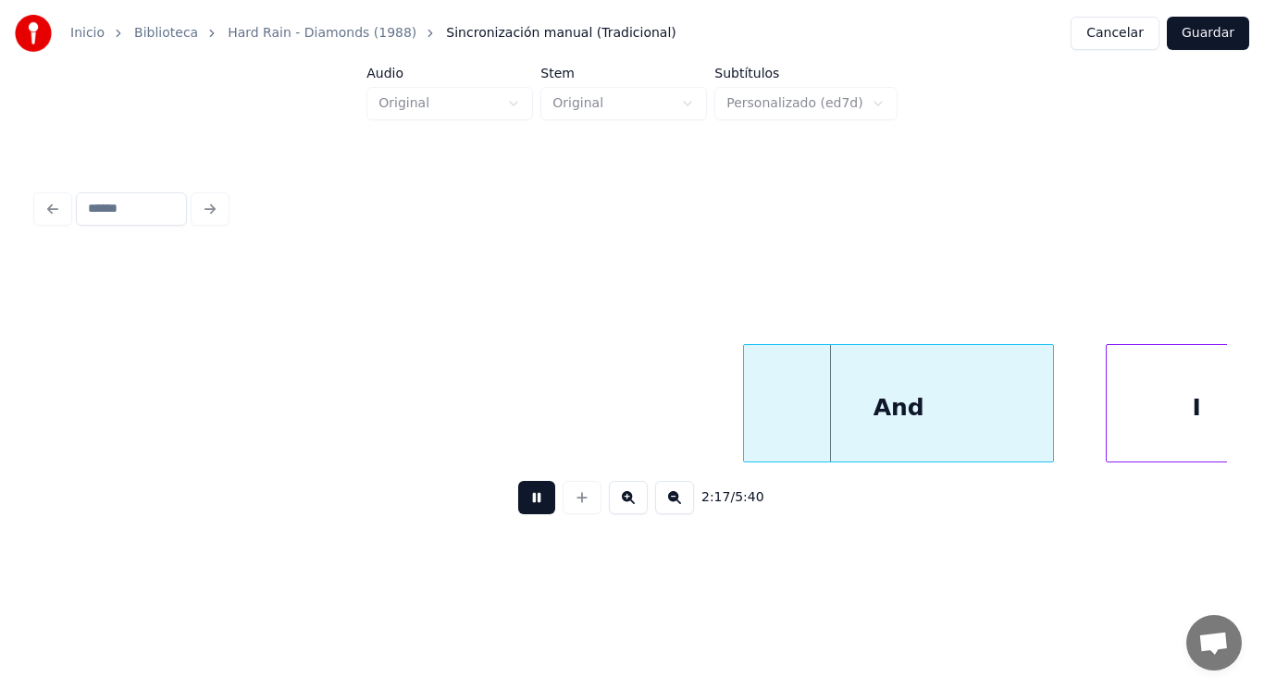
click at [528, 515] on button at bounding box center [536, 497] width 37 height 33
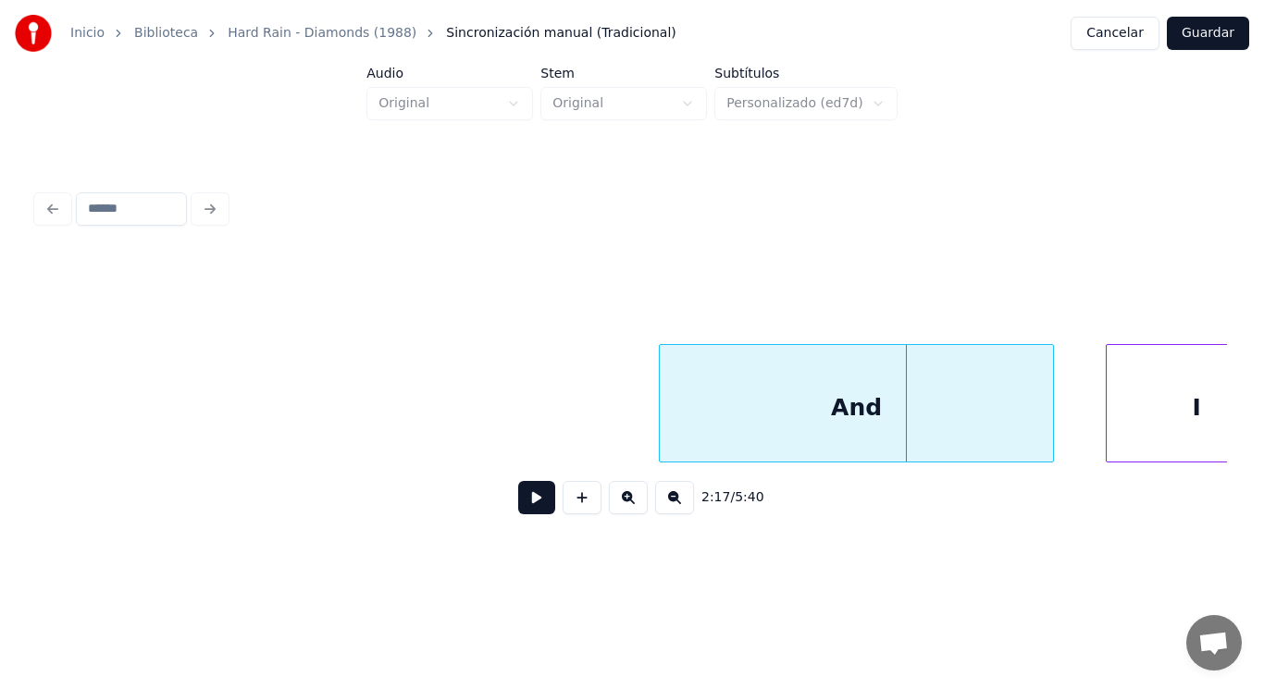
click at [661, 423] on div at bounding box center [663, 403] width 6 height 117
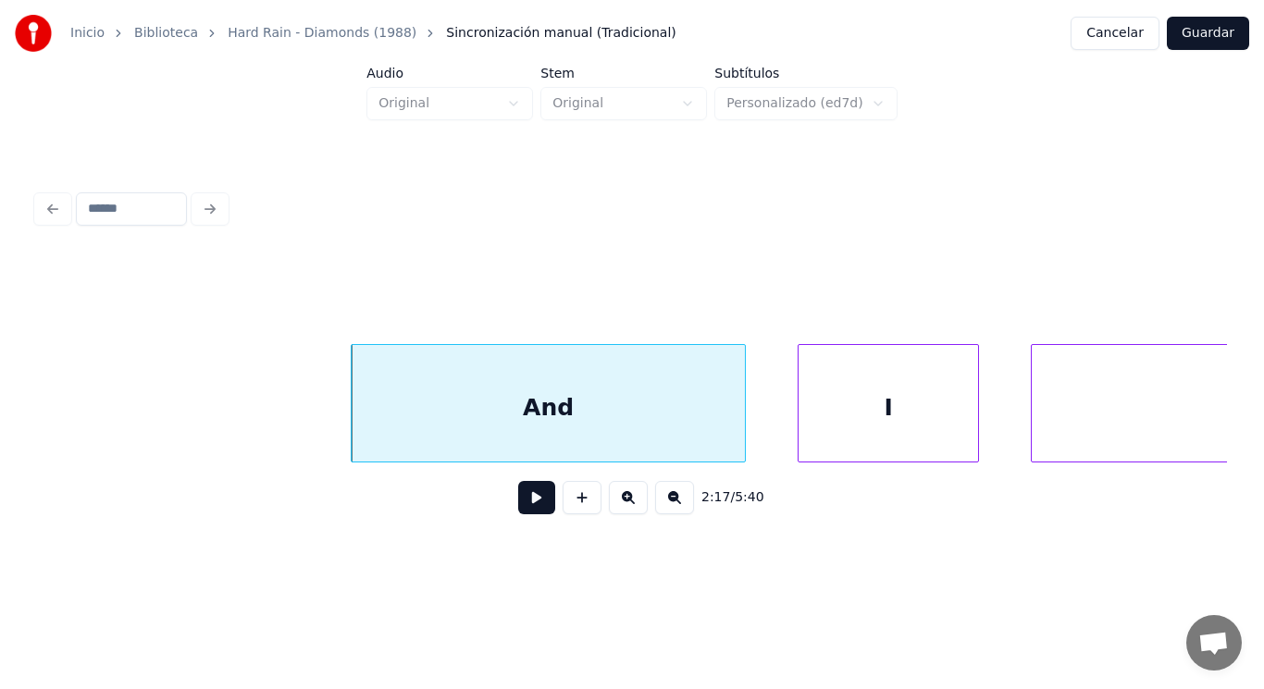
scroll to position [0, 177445]
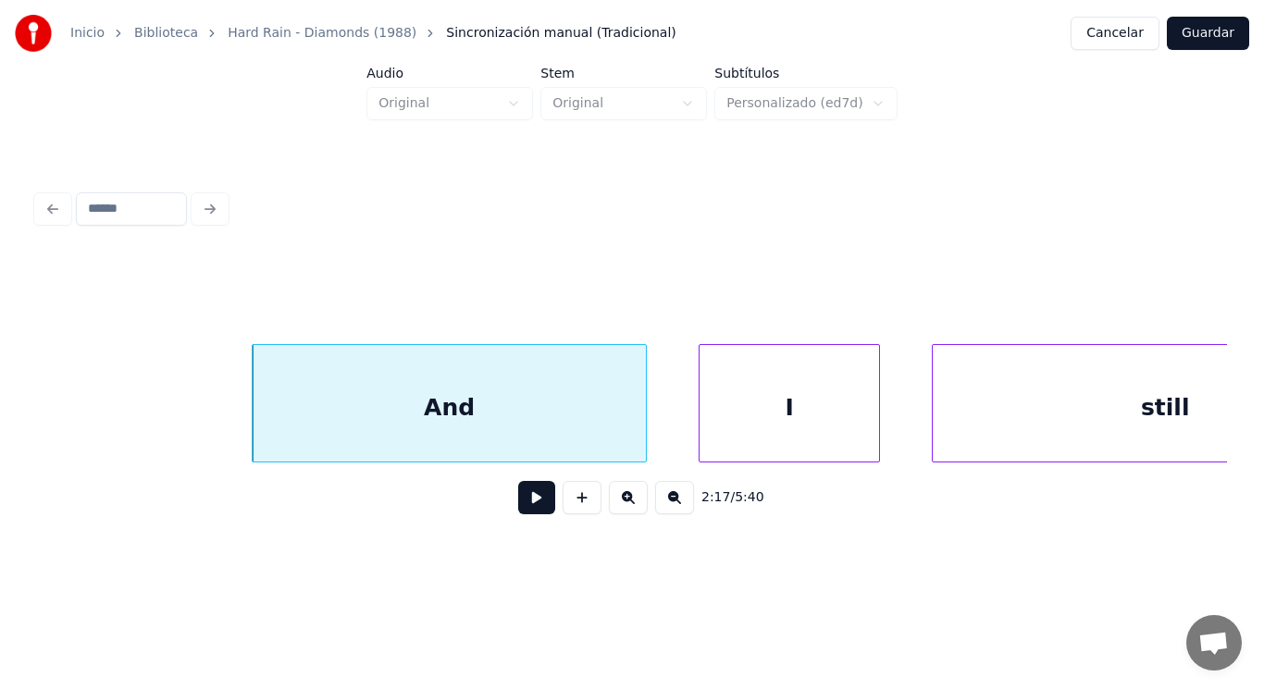
click at [534, 510] on button at bounding box center [536, 497] width 37 height 33
click at [600, 428] on div at bounding box center [602, 403] width 6 height 117
click at [529, 508] on button at bounding box center [536, 497] width 37 height 33
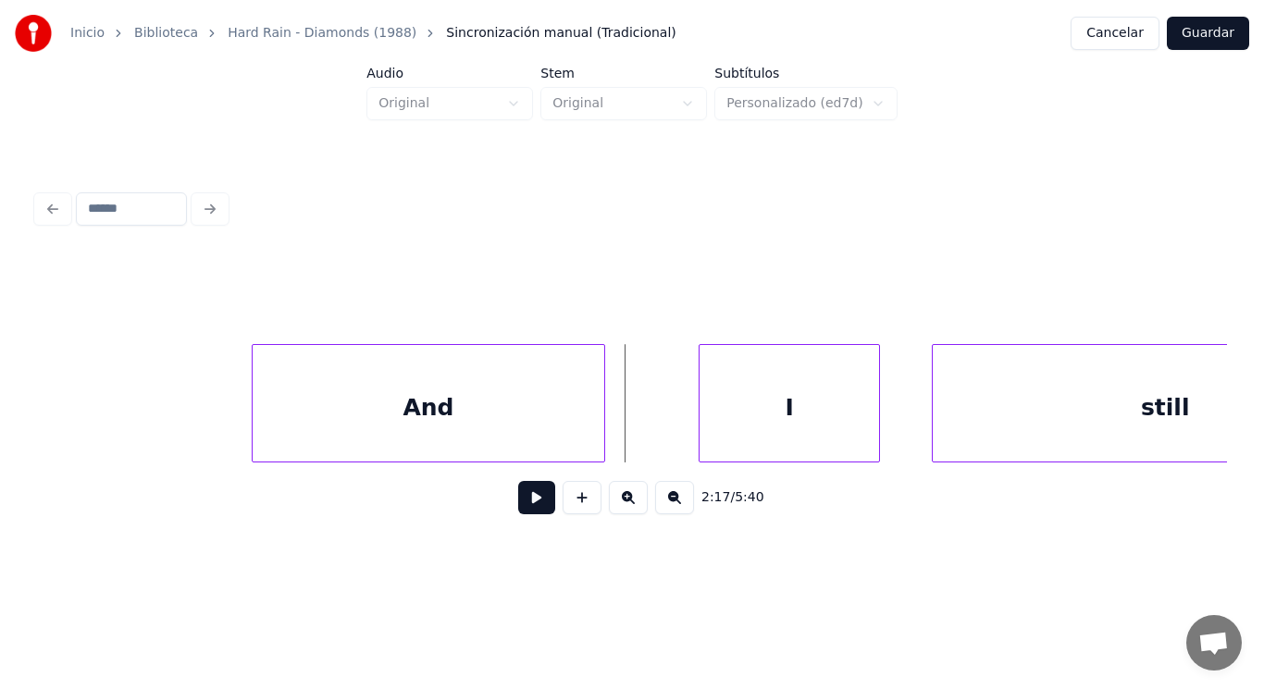
click at [539, 495] on button at bounding box center [536, 497] width 37 height 33
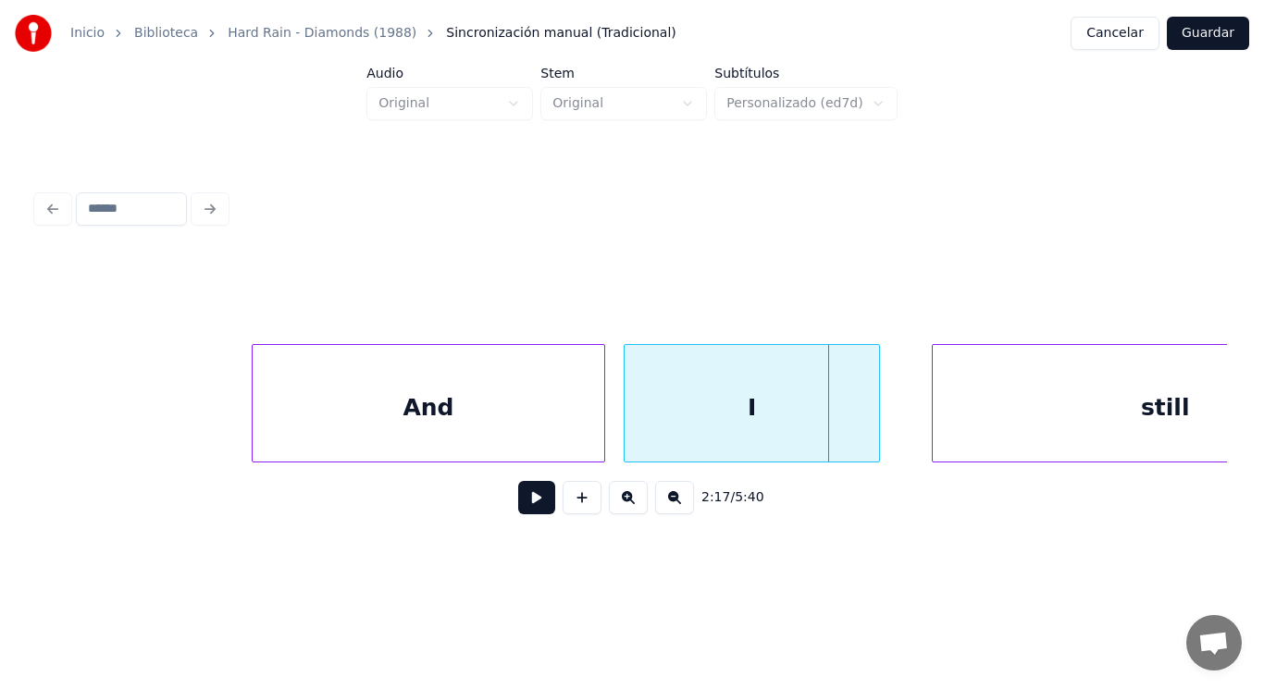
click at [629, 437] on div at bounding box center [628, 403] width 6 height 117
click at [538, 500] on button at bounding box center [536, 497] width 37 height 33
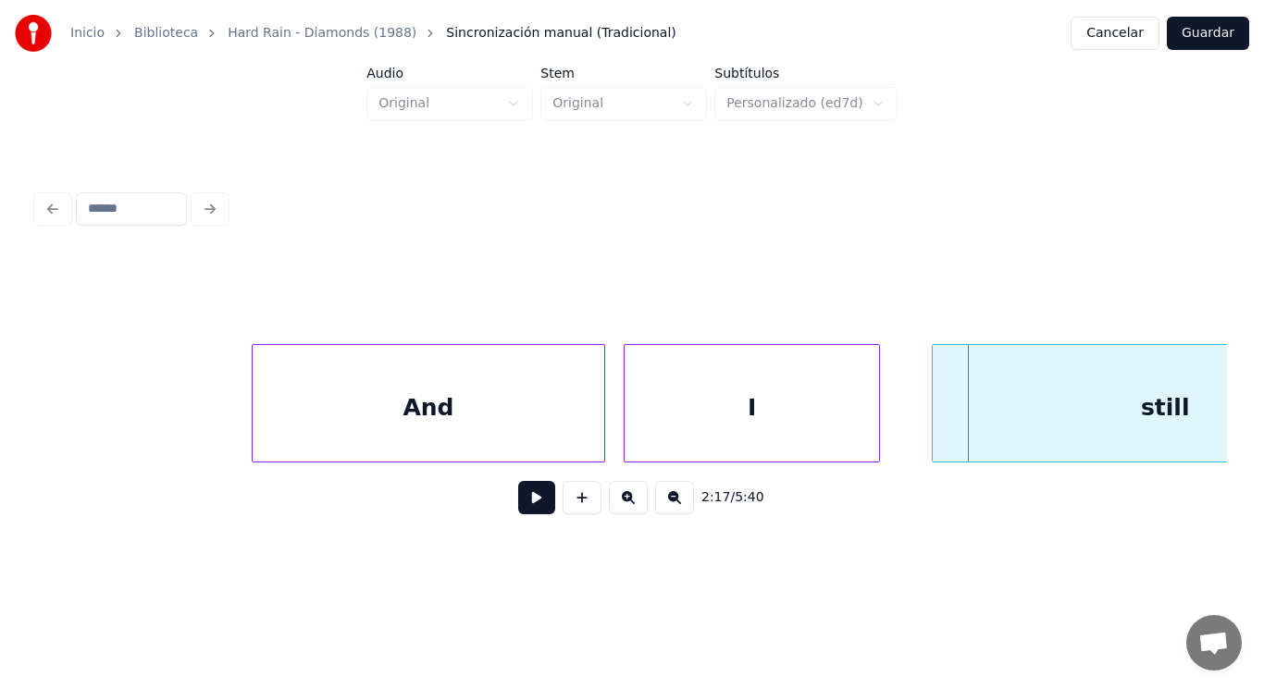
click at [530, 416] on div "And" at bounding box center [429, 408] width 352 height 126
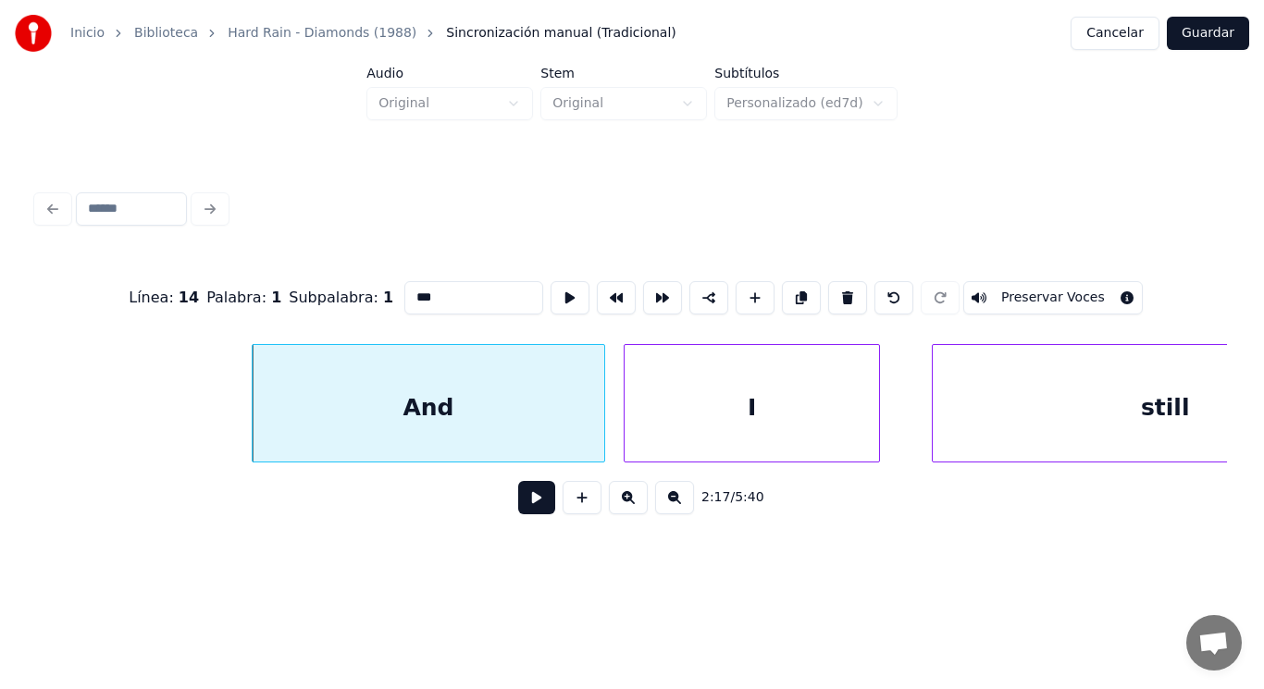
click at [525, 512] on button at bounding box center [536, 497] width 37 height 33
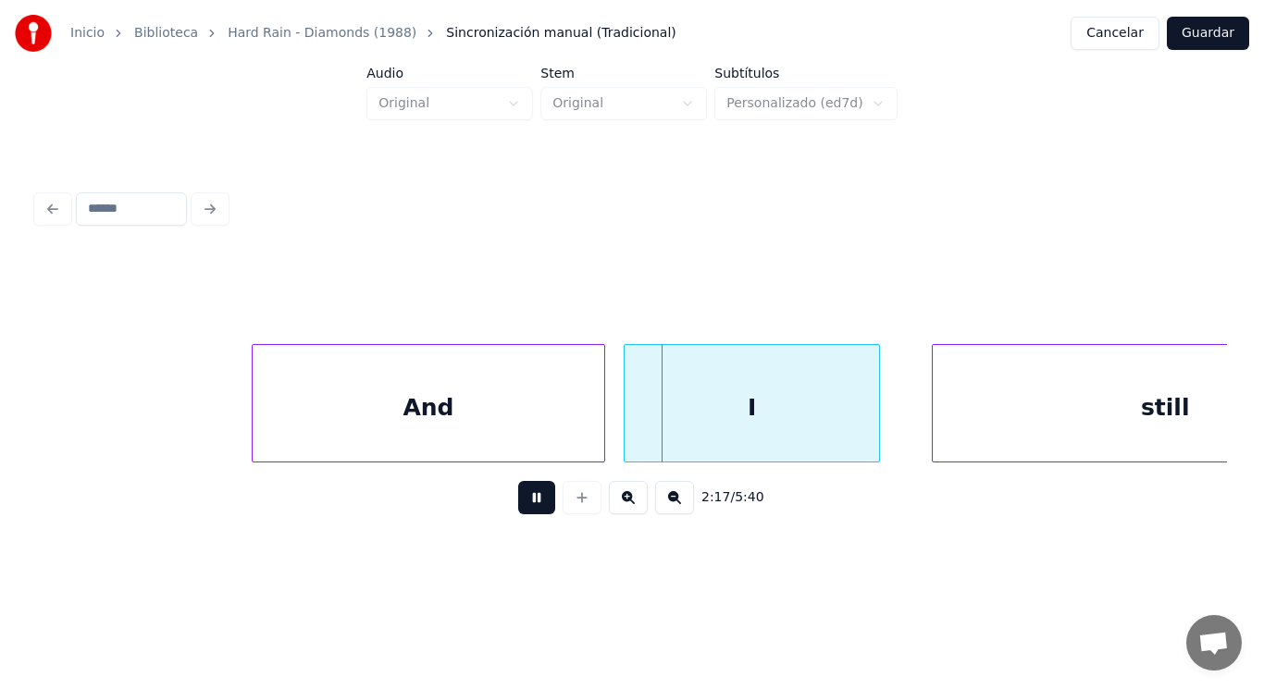
click at [525, 512] on button at bounding box center [536, 497] width 37 height 33
click at [837, 433] on div at bounding box center [836, 403] width 6 height 117
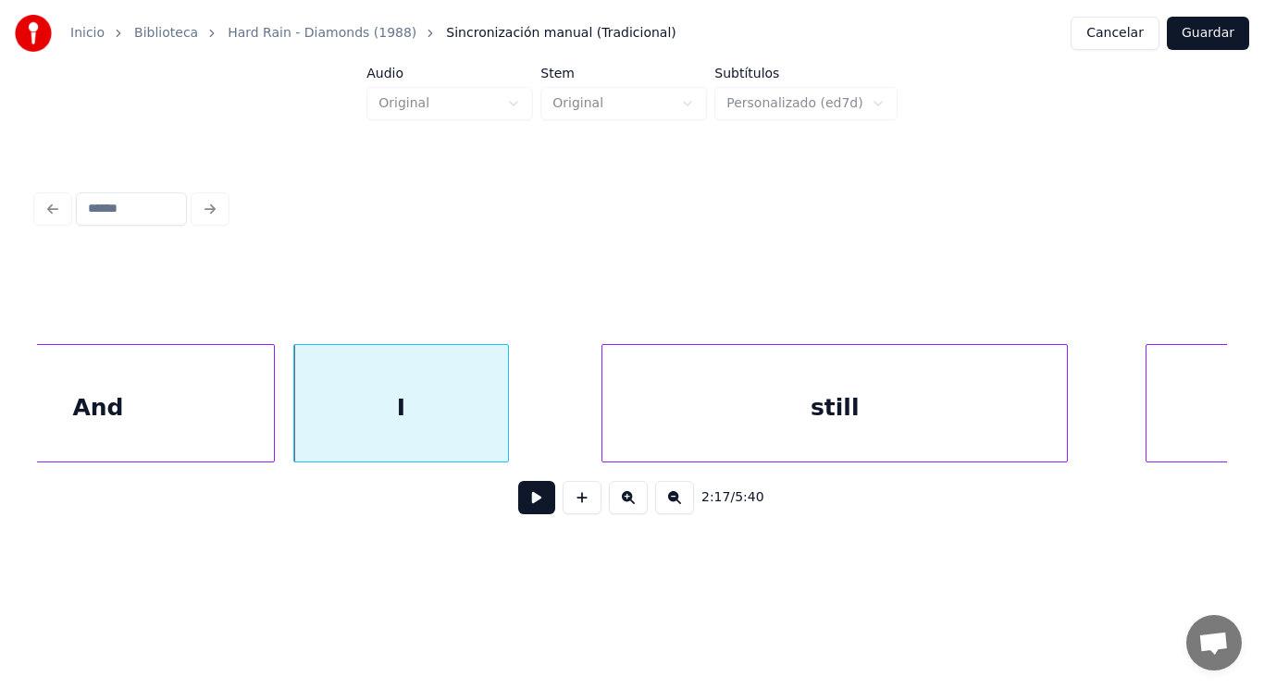
scroll to position [0, 177815]
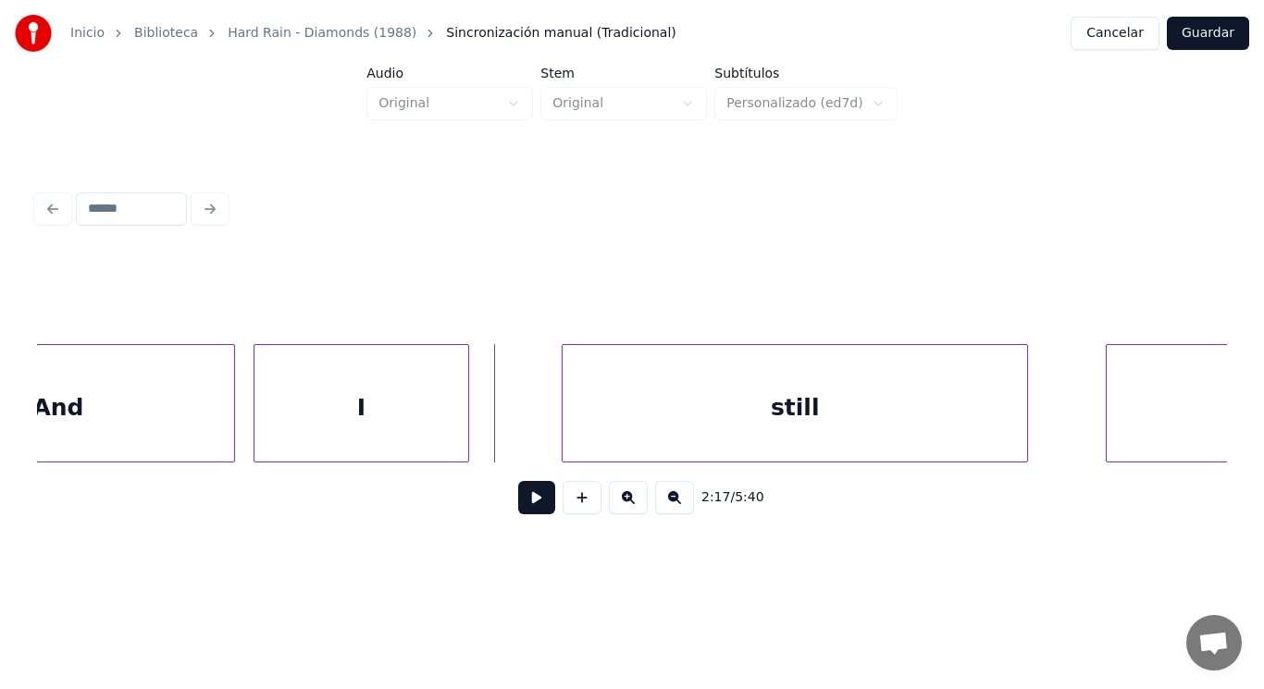
click at [519, 503] on button at bounding box center [536, 497] width 37 height 33
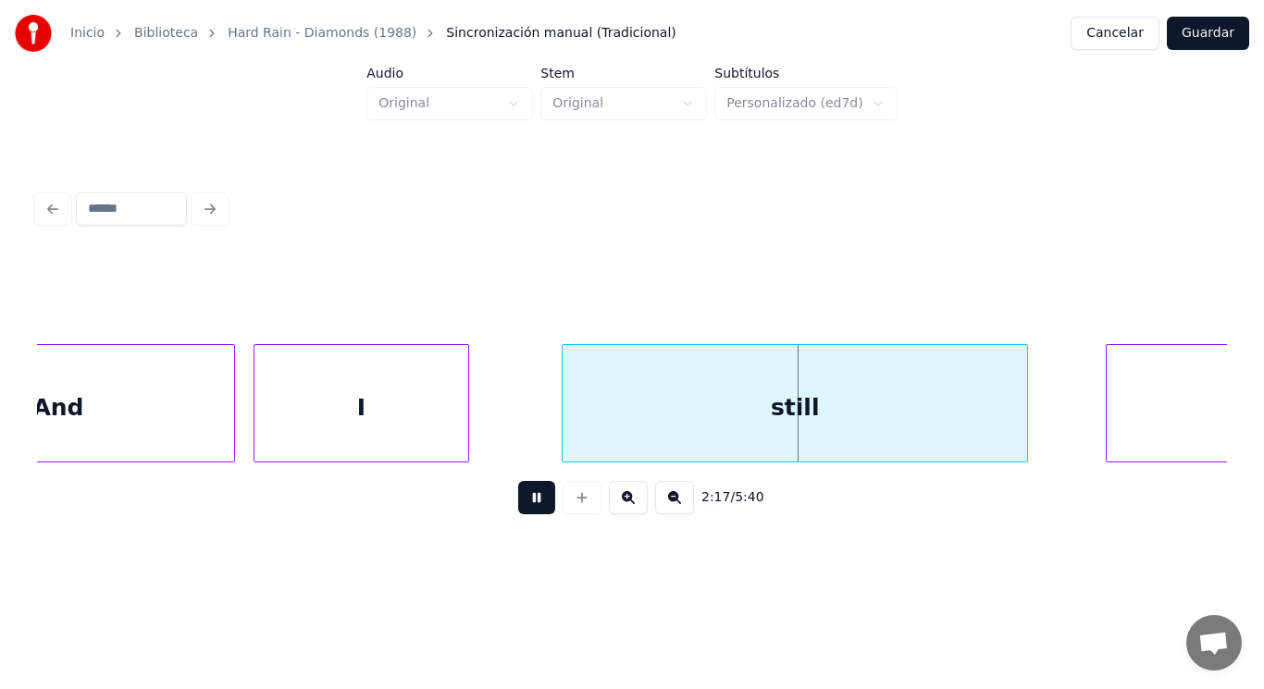
click at [519, 503] on button at bounding box center [536, 497] width 37 height 33
click at [449, 431] on div at bounding box center [449, 403] width 6 height 117
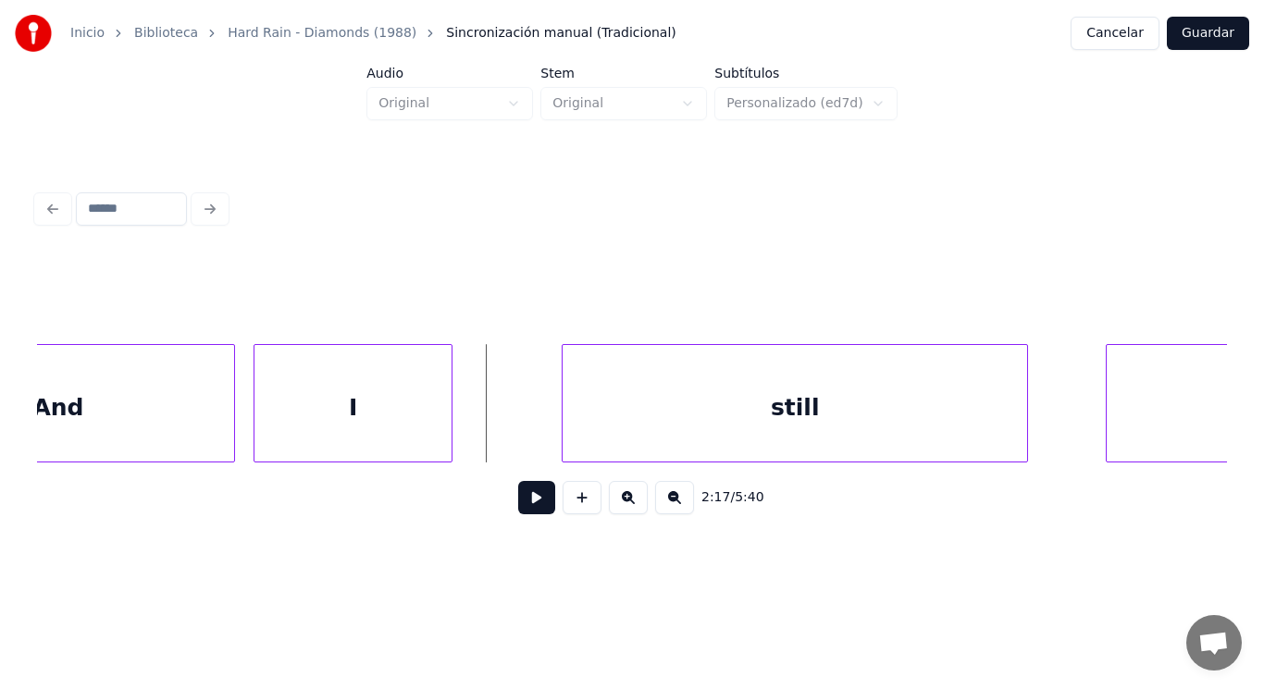
click at [518, 503] on button at bounding box center [536, 497] width 37 height 33
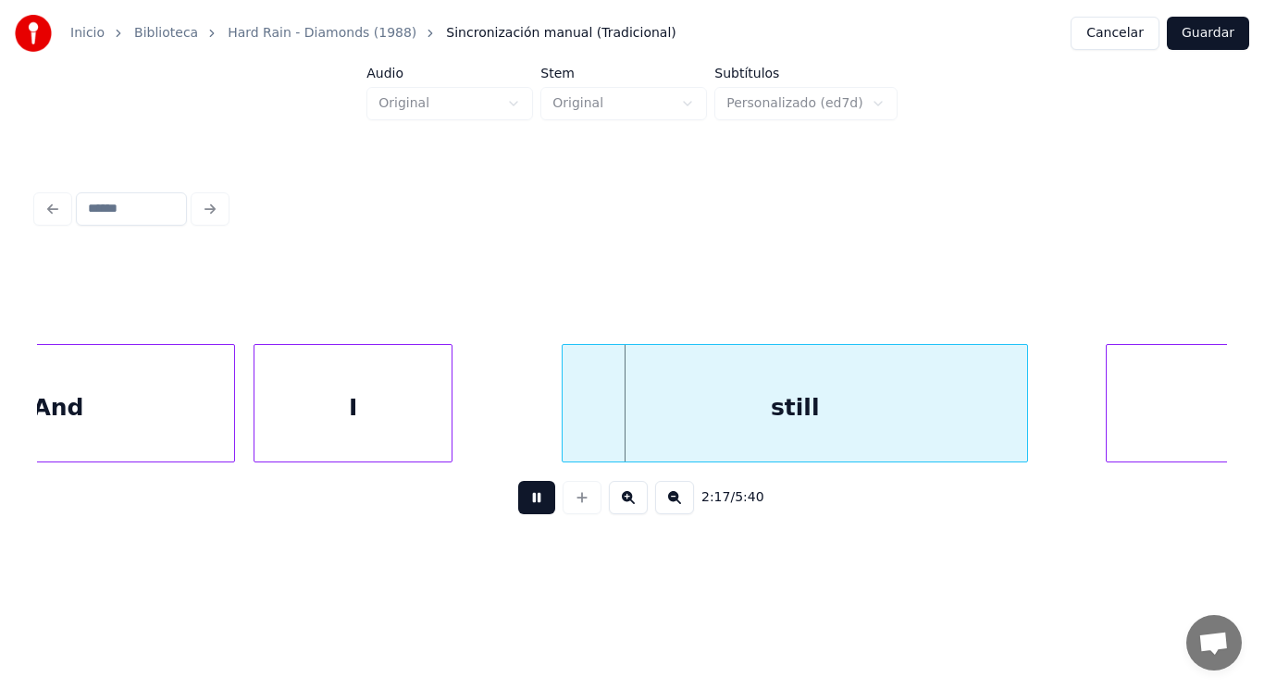
click at [518, 503] on button at bounding box center [536, 497] width 37 height 33
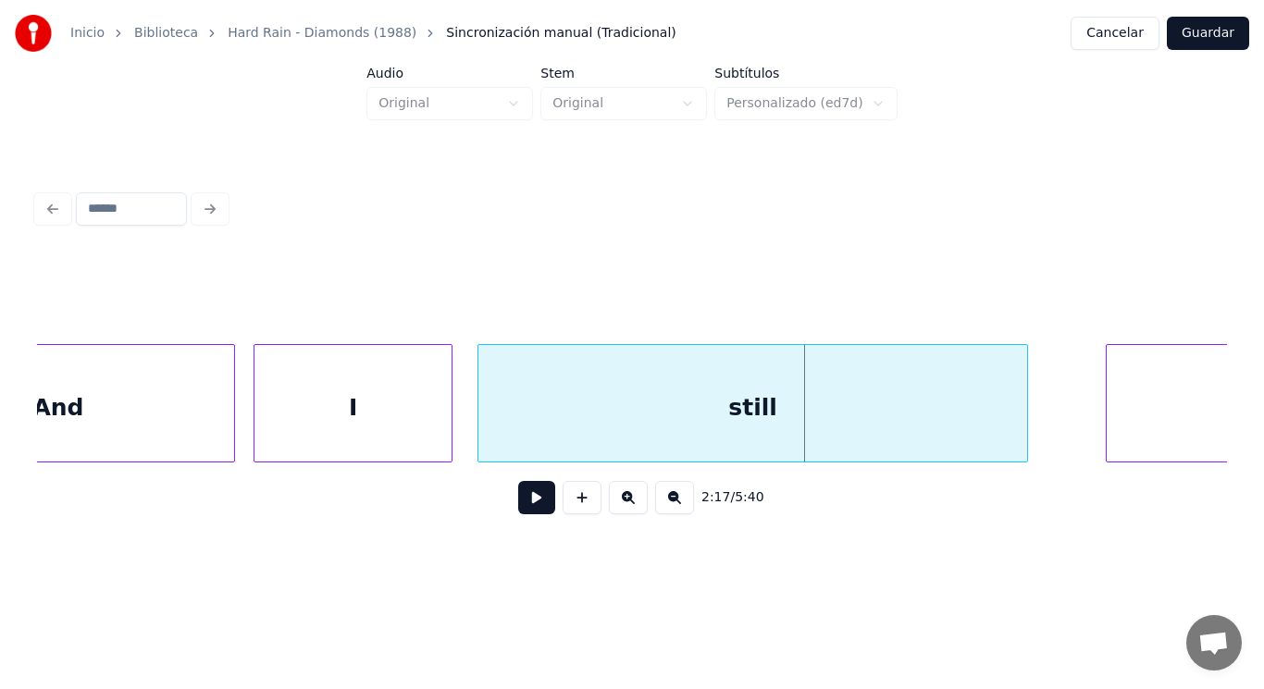
click at [484, 425] on div at bounding box center [481, 403] width 6 height 117
click at [520, 508] on button at bounding box center [536, 497] width 37 height 33
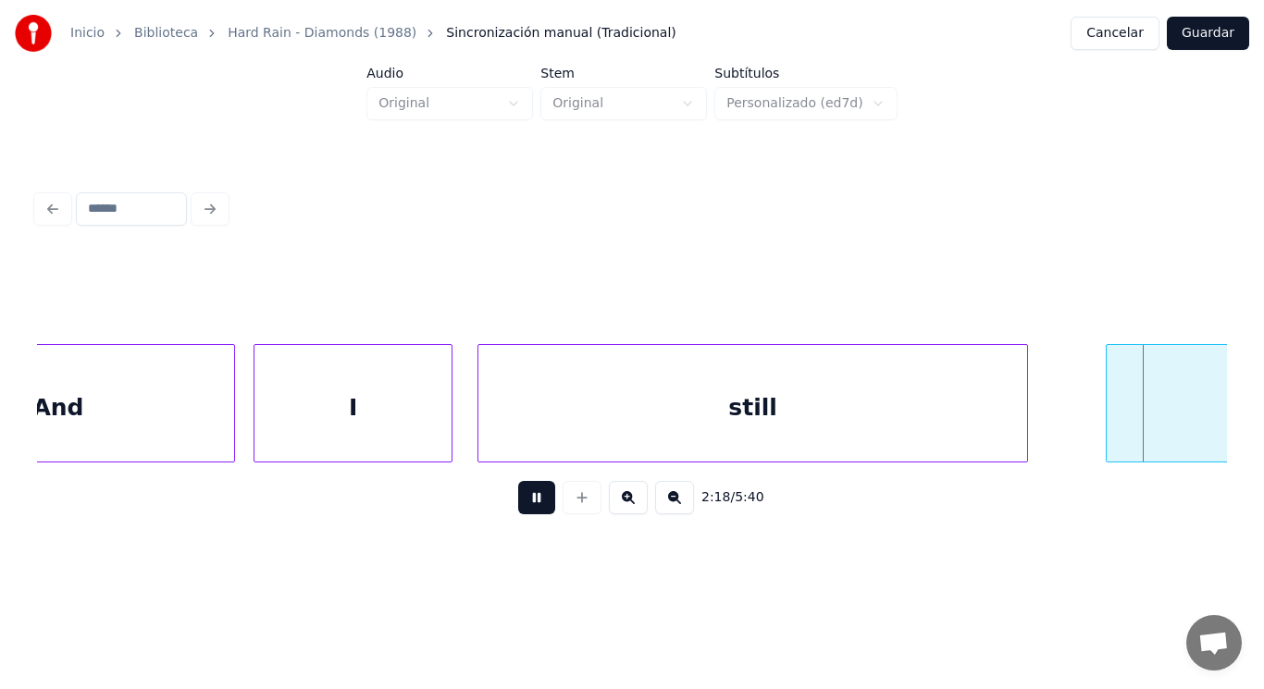
click at [520, 508] on button at bounding box center [536, 497] width 37 height 33
click at [853, 429] on div "still" at bounding box center [752, 408] width 549 height 126
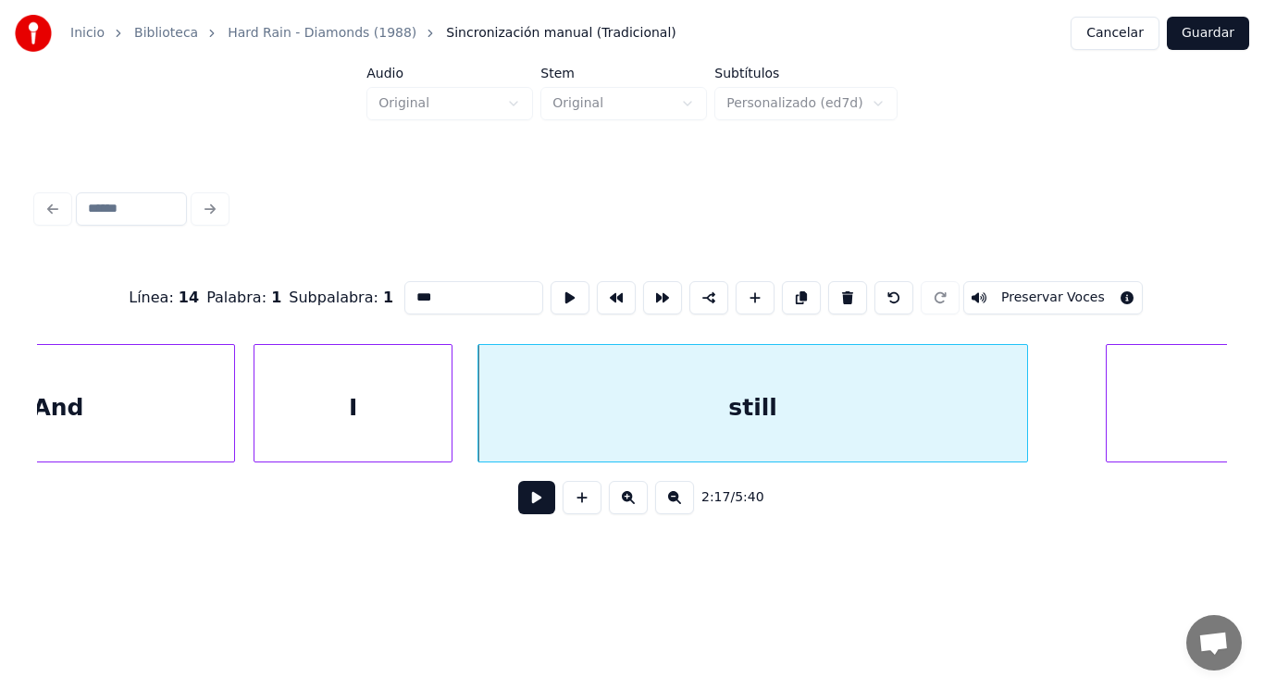
type input "*****"
click at [528, 503] on button at bounding box center [536, 497] width 37 height 33
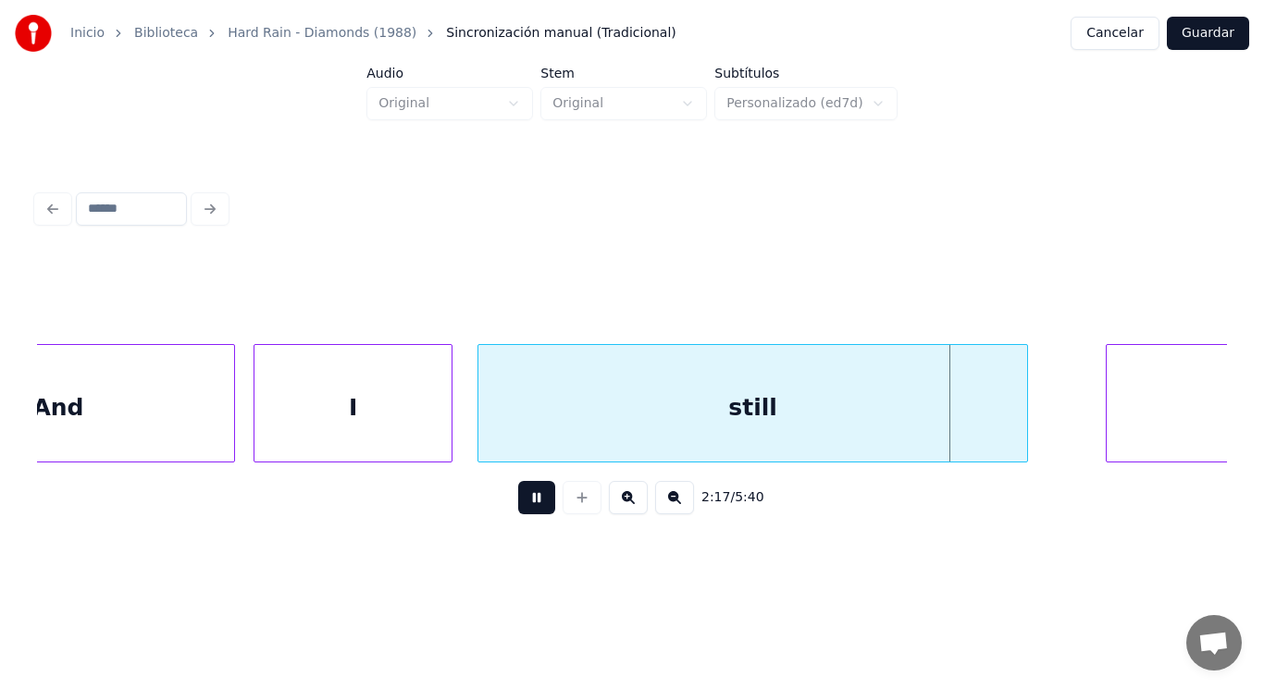
click at [528, 503] on button at bounding box center [536, 497] width 37 height 33
click at [989, 423] on div at bounding box center [988, 403] width 6 height 117
click at [518, 508] on button at bounding box center [536, 497] width 37 height 33
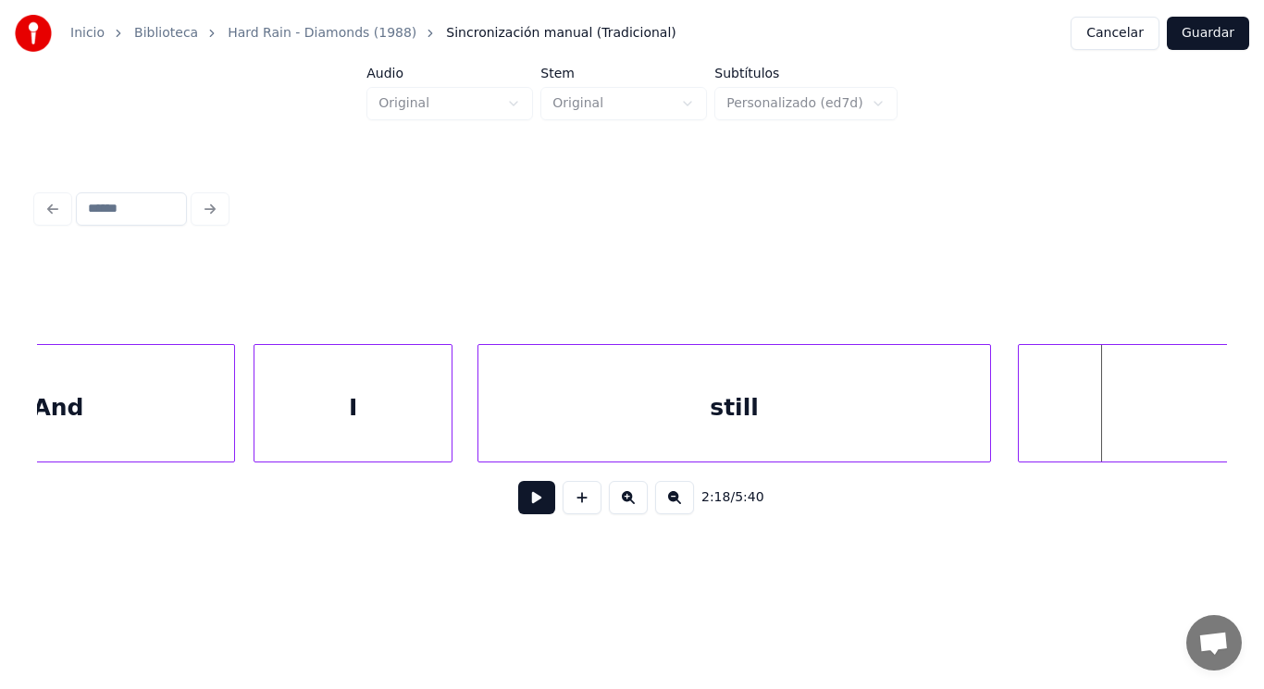
click at [1024, 427] on div at bounding box center [1022, 403] width 6 height 117
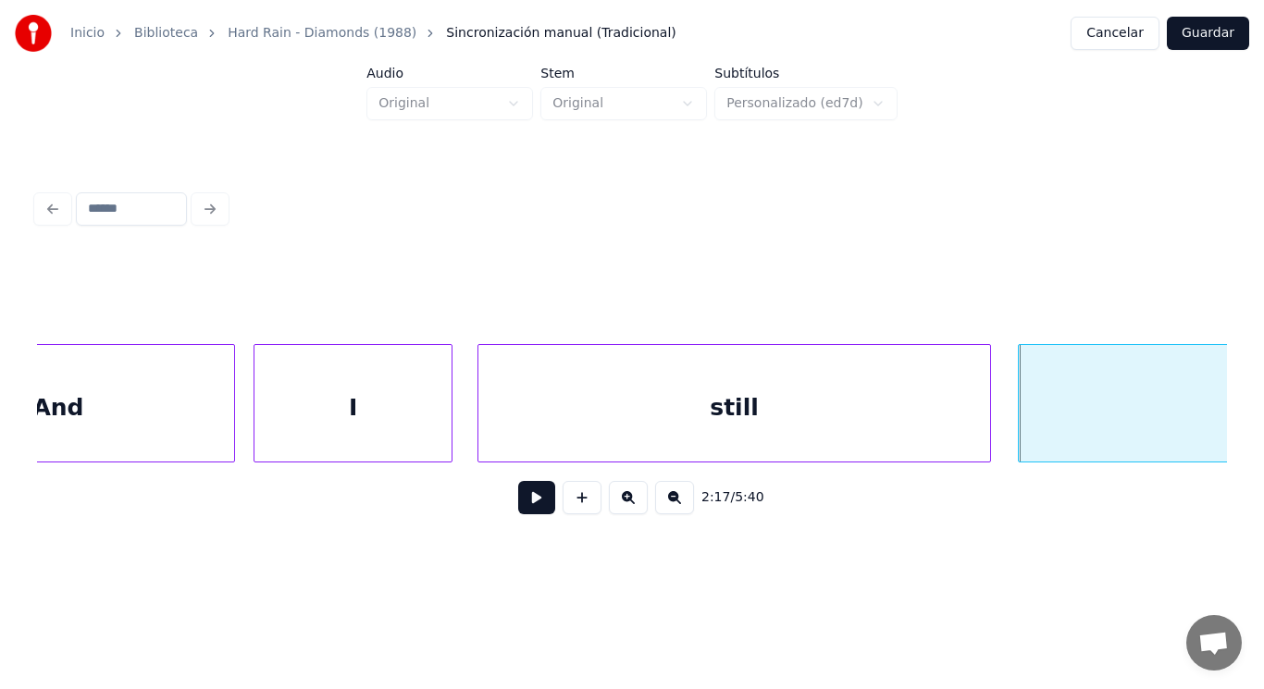
click at [530, 502] on button at bounding box center [536, 497] width 37 height 33
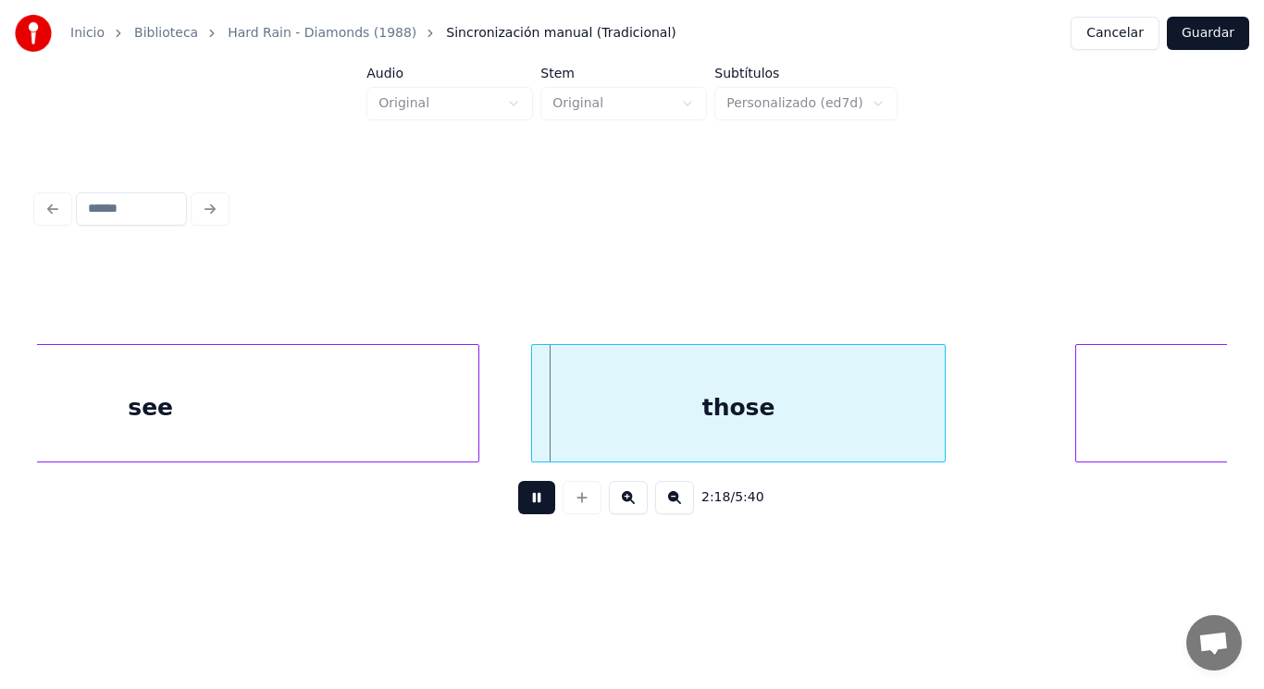
click at [530, 502] on button at bounding box center [536, 497] width 37 height 33
click at [600, 400] on div "those" at bounding box center [738, 408] width 413 height 126
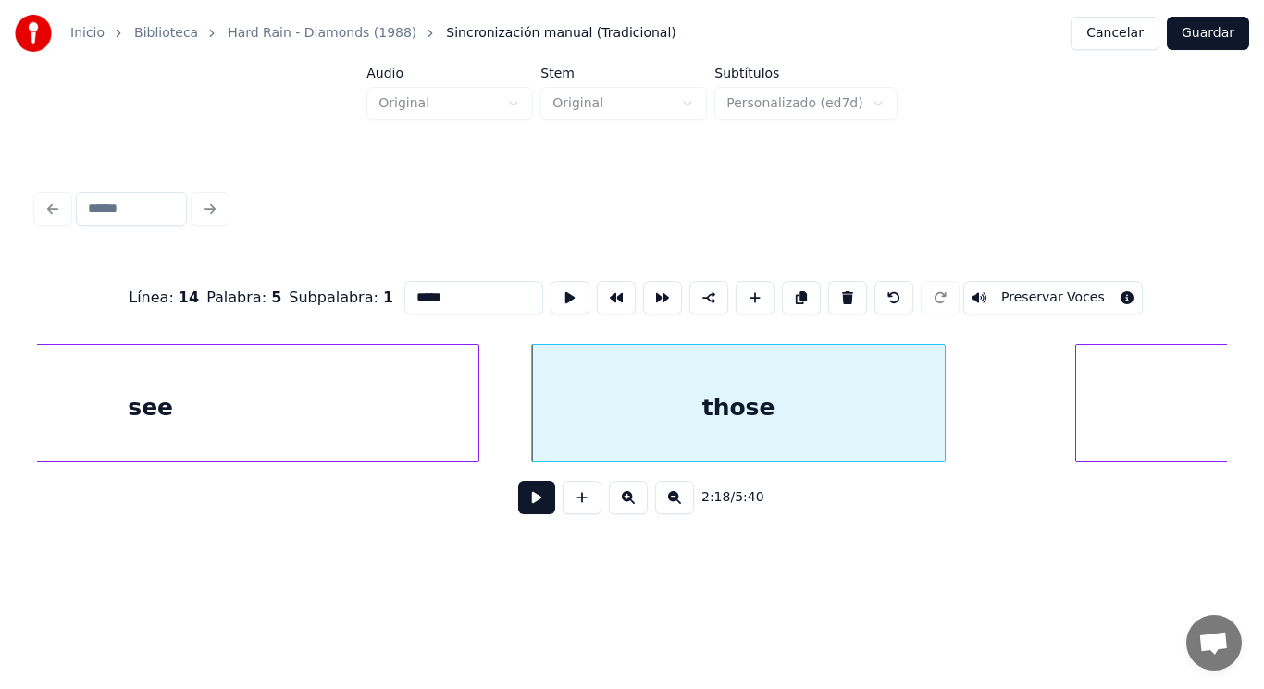
click at [535, 503] on button at bounding box center [536, 497] width 37 height 33
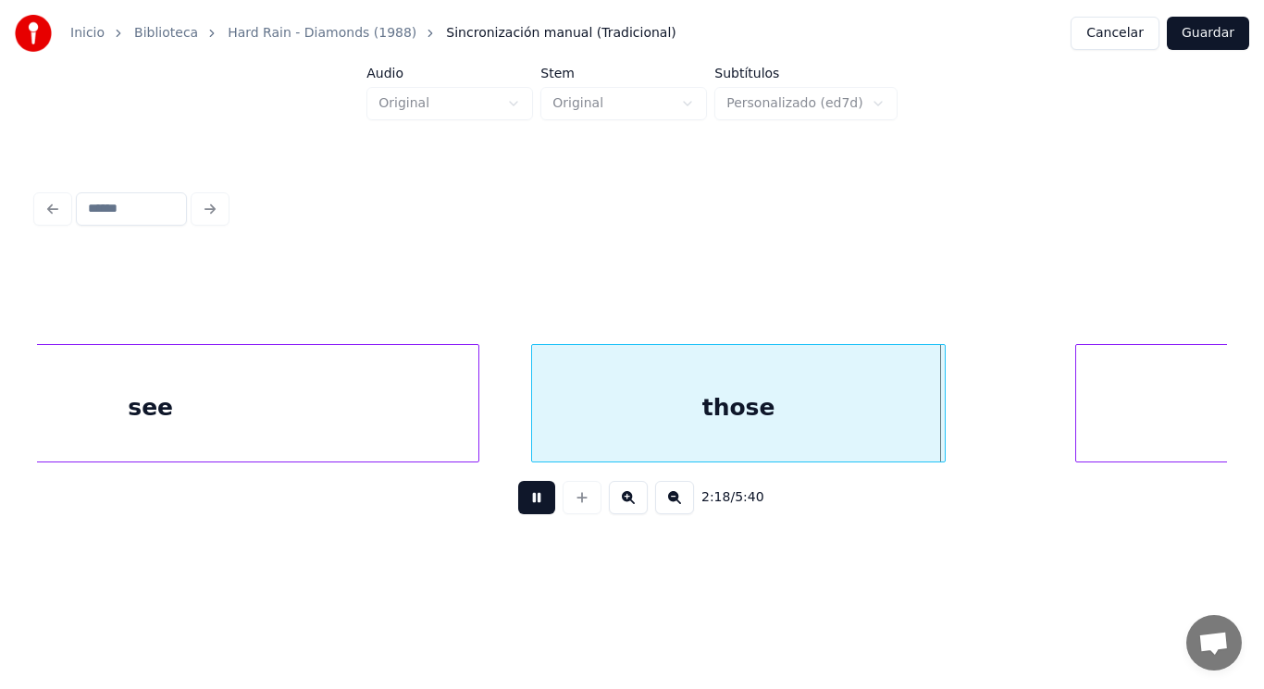
click at [535, 503] on button at bounding box center [536, 497] width 37 height 33
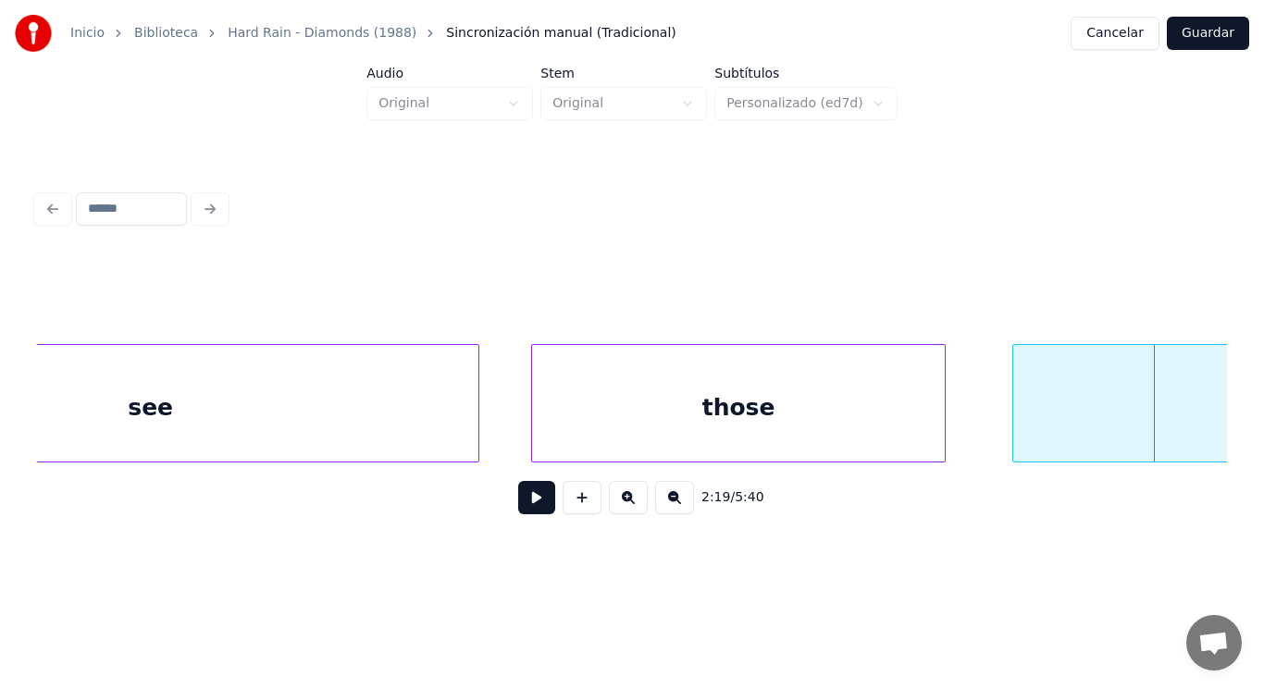
click at [1018, 419] on div at bounding box center [1016, 403] width 6 height 117
click at [670, 423] on div "those" at bounding box center [738, 408] width 413 height 126
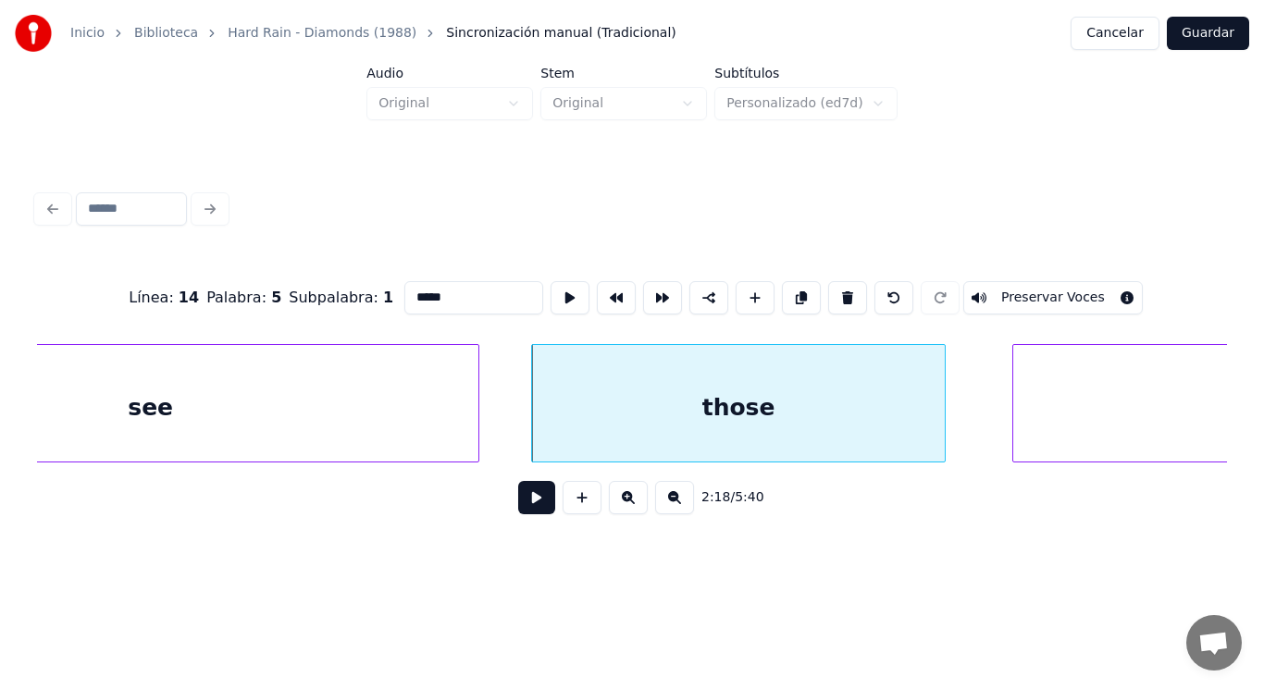
click at [529, 499] on button at bounding box center [536, 497] width 37 height 33
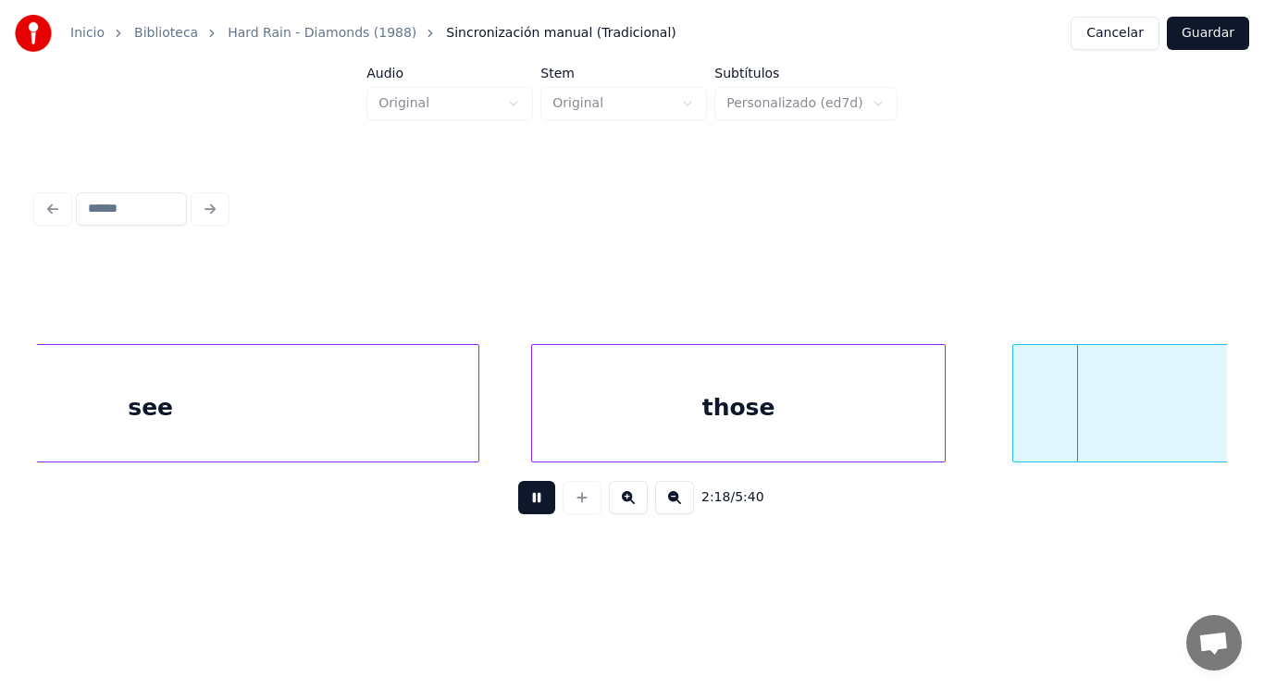
scroll to position [0, 180224]
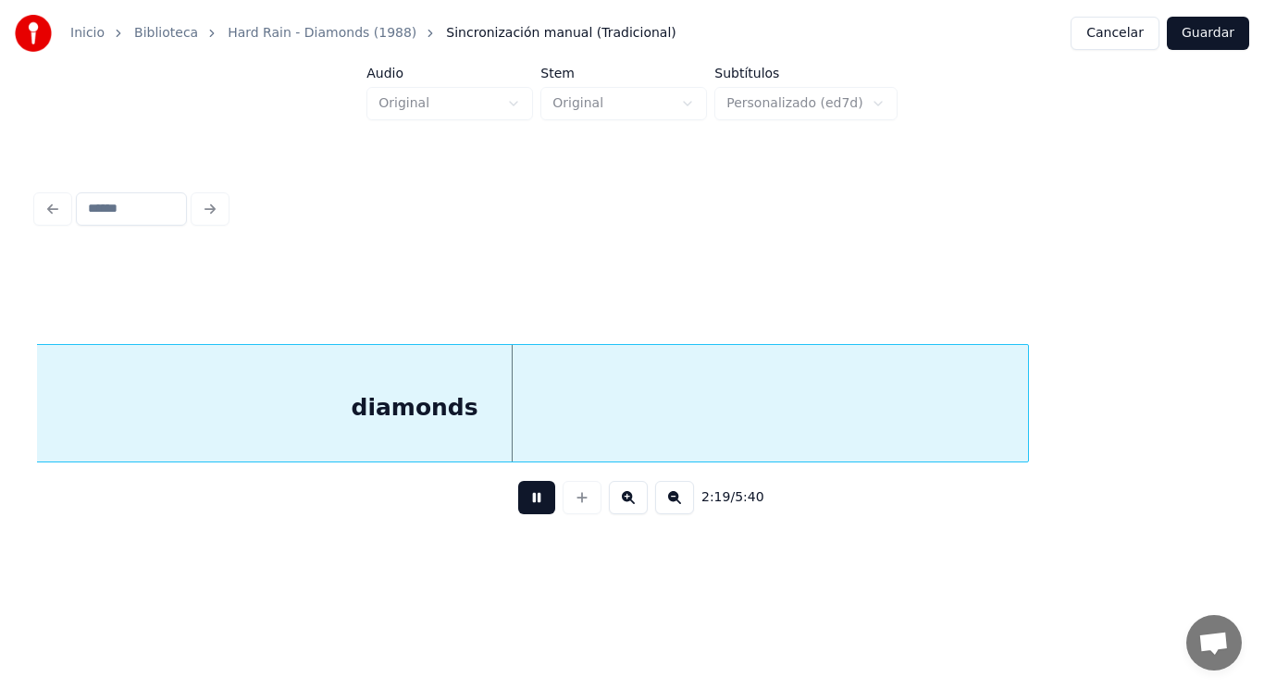
click at [529, 499] on button at bounding box center [536, 497] width 37 height 33
click at [539, 391] on div "diamonds" at bounding box center [414, 408] width 1227 height 126
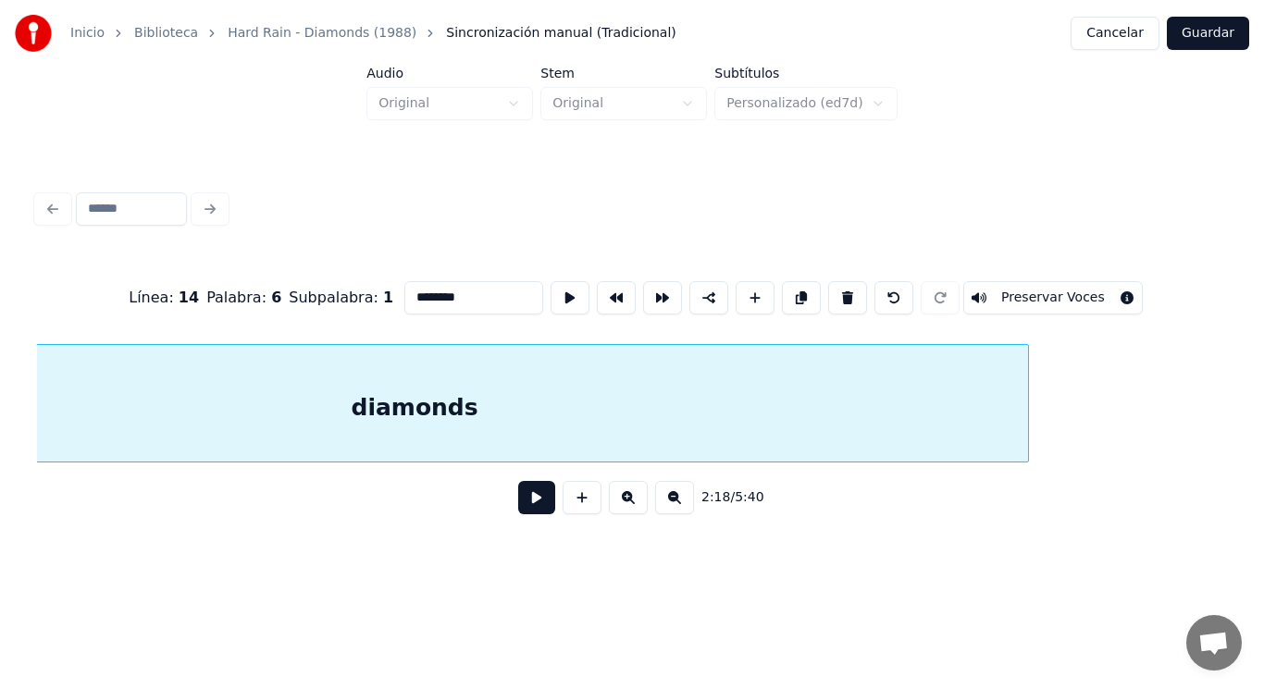
scroll to position [0, 179988]
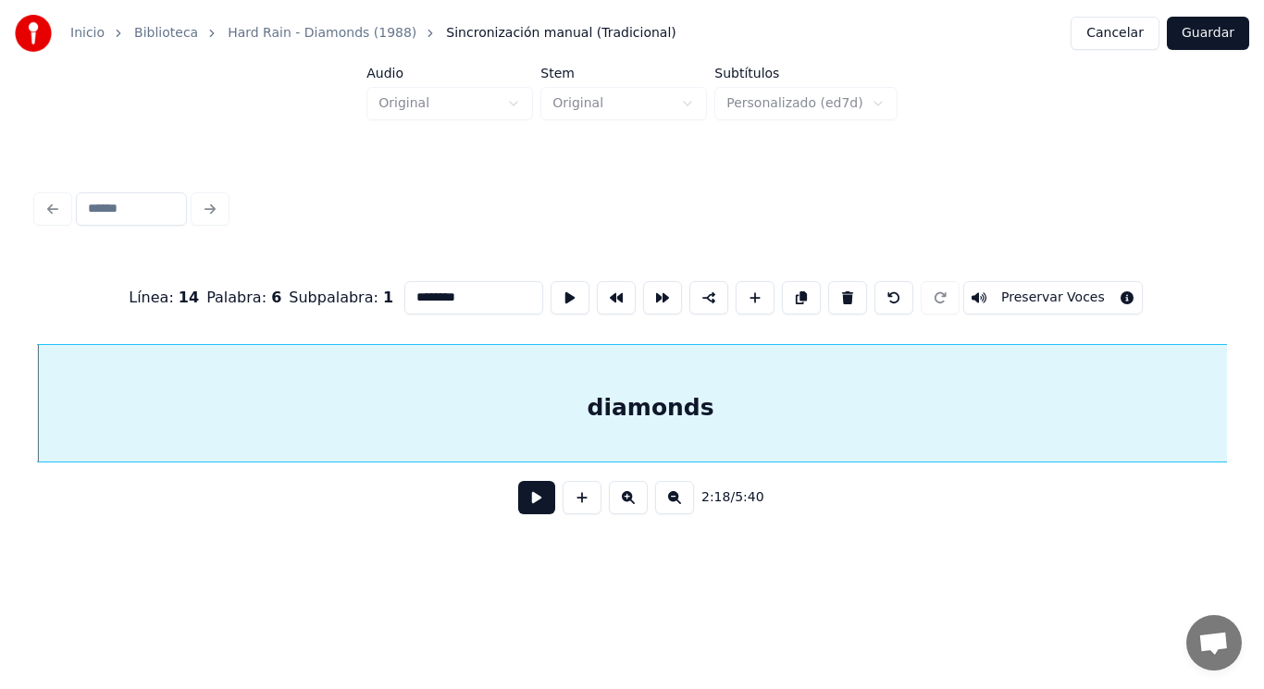
click at [529, 506] on button at bounding box center [536, 497] width 37 height 33
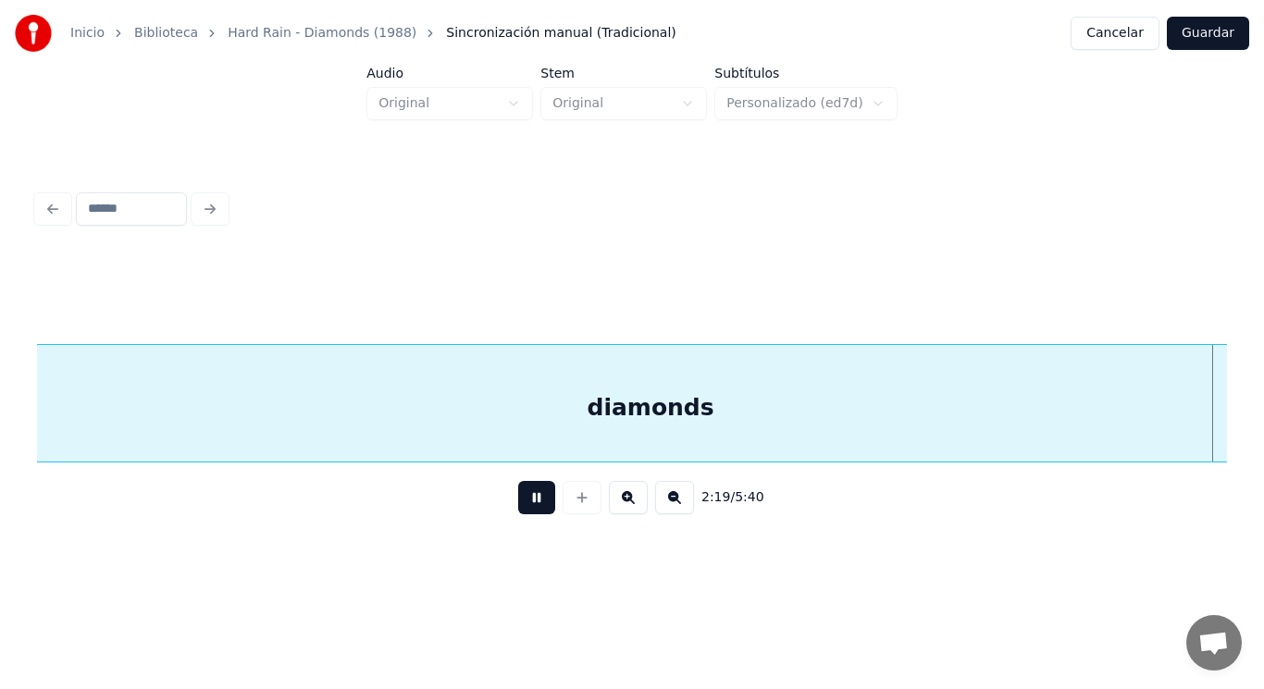
scroll to position [0, 181189]
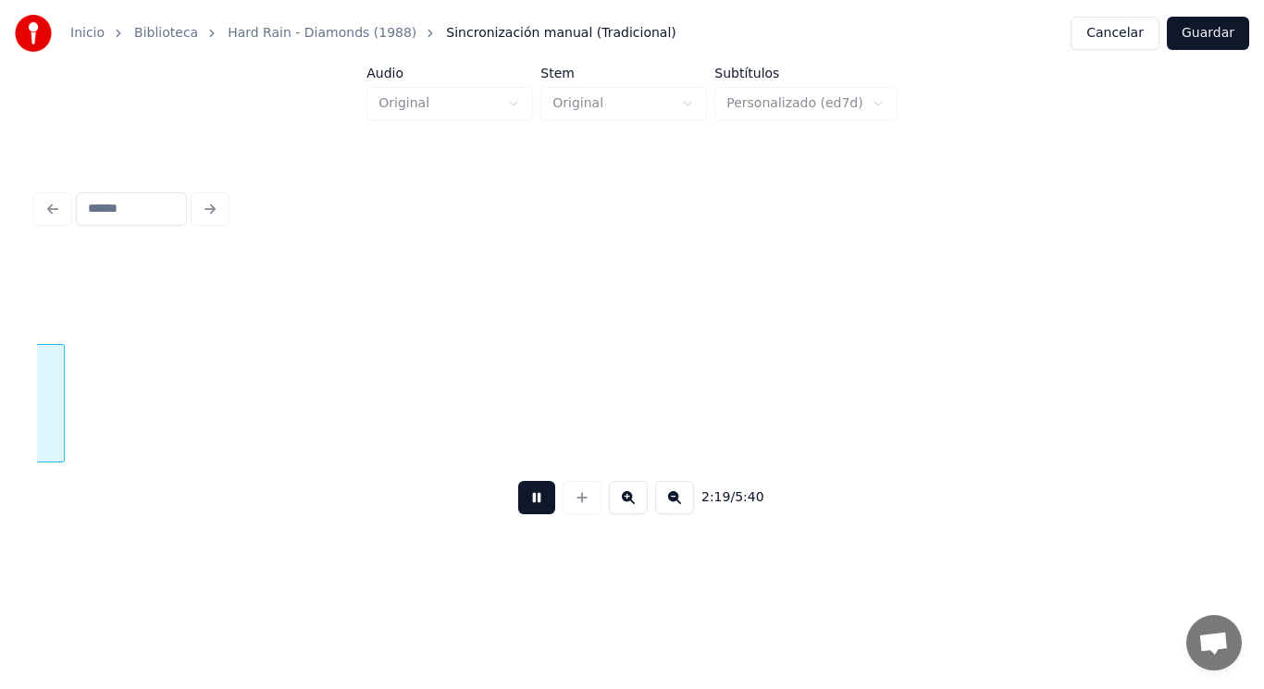
click at [529, 506] on button at bounding box center [536, 497] width 37 height 33
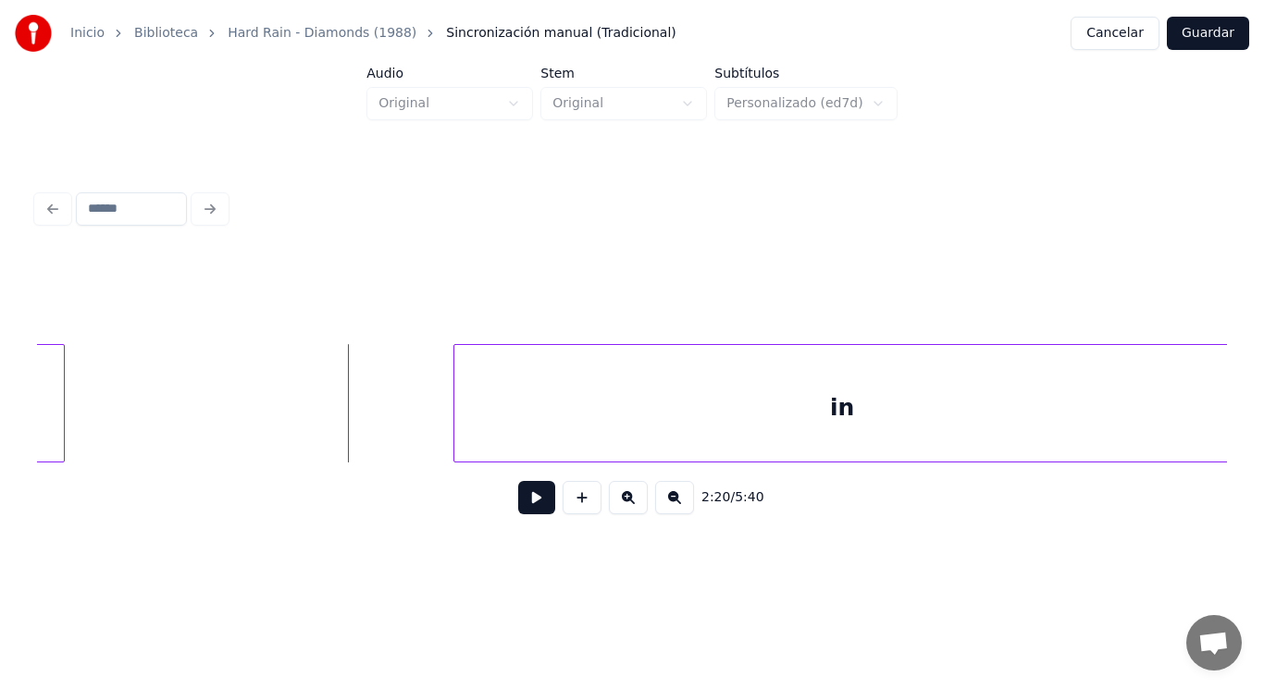
click at [529, 506] on button at bounding box center [536, 497] width 37 height 33
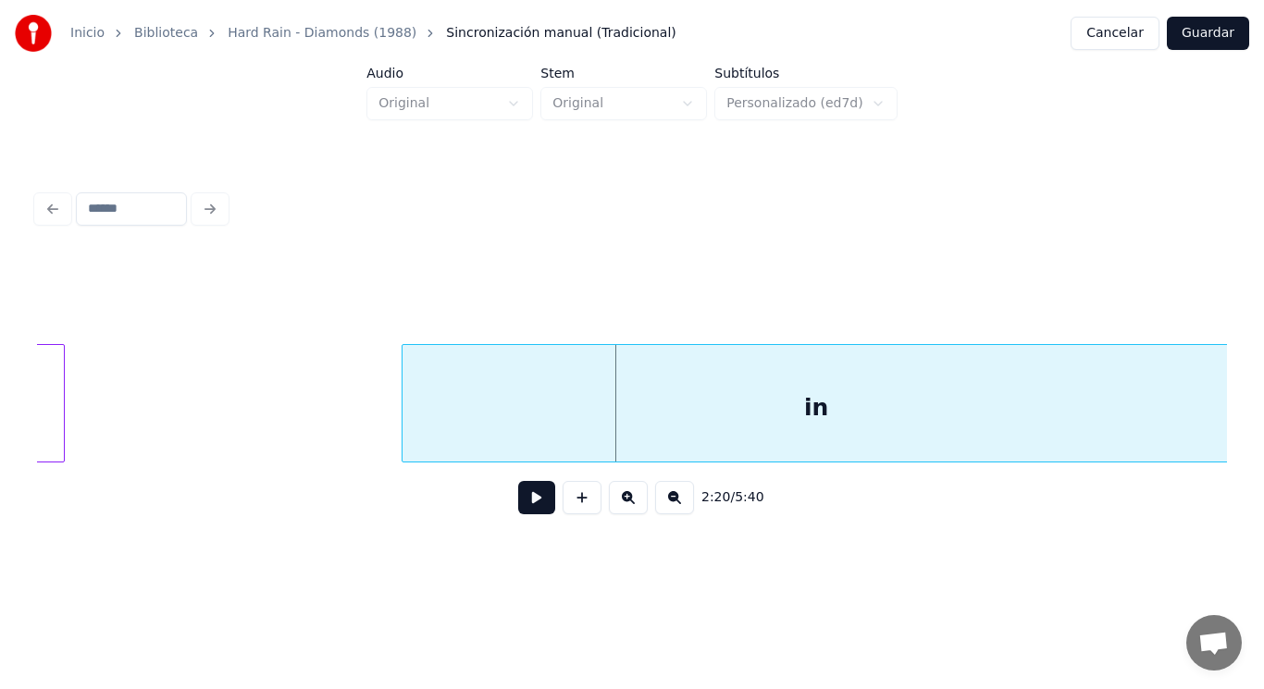
click at [404, 429] on div at bounding box center [406, 403] width 6 height 117
click at [518, 501] on button at bounding box center [536, 497] width 37 height 33
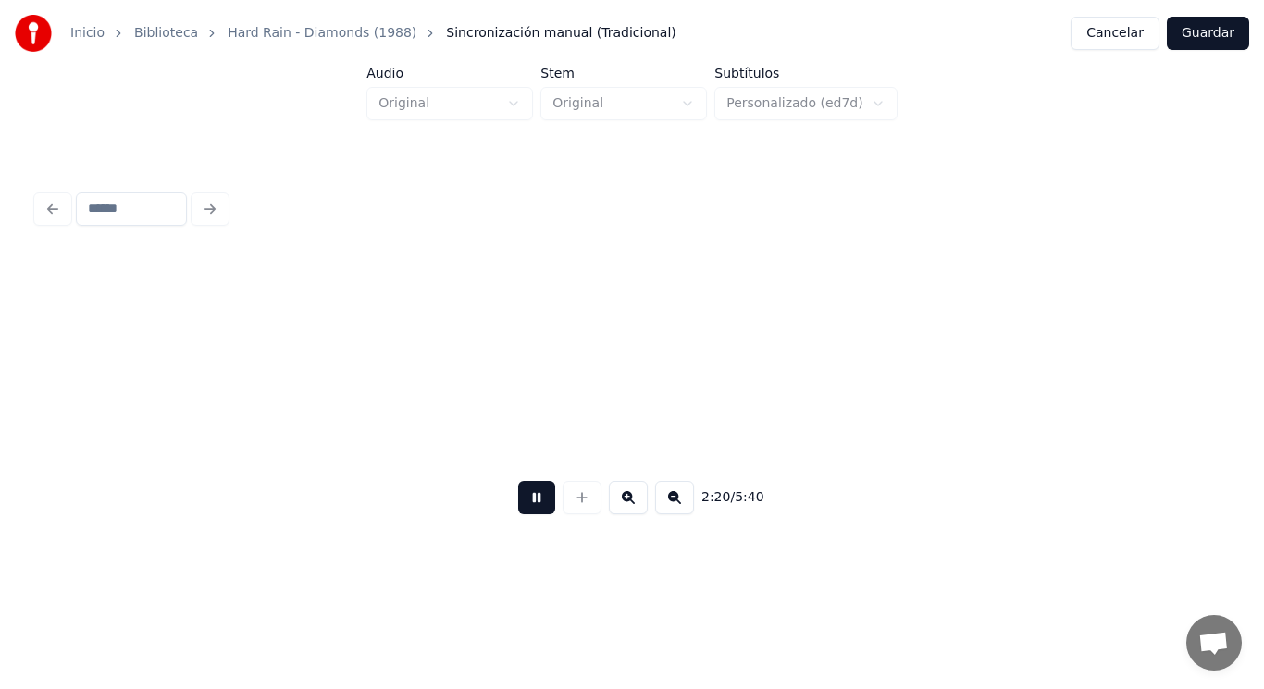
scroll to position [0, 182399]
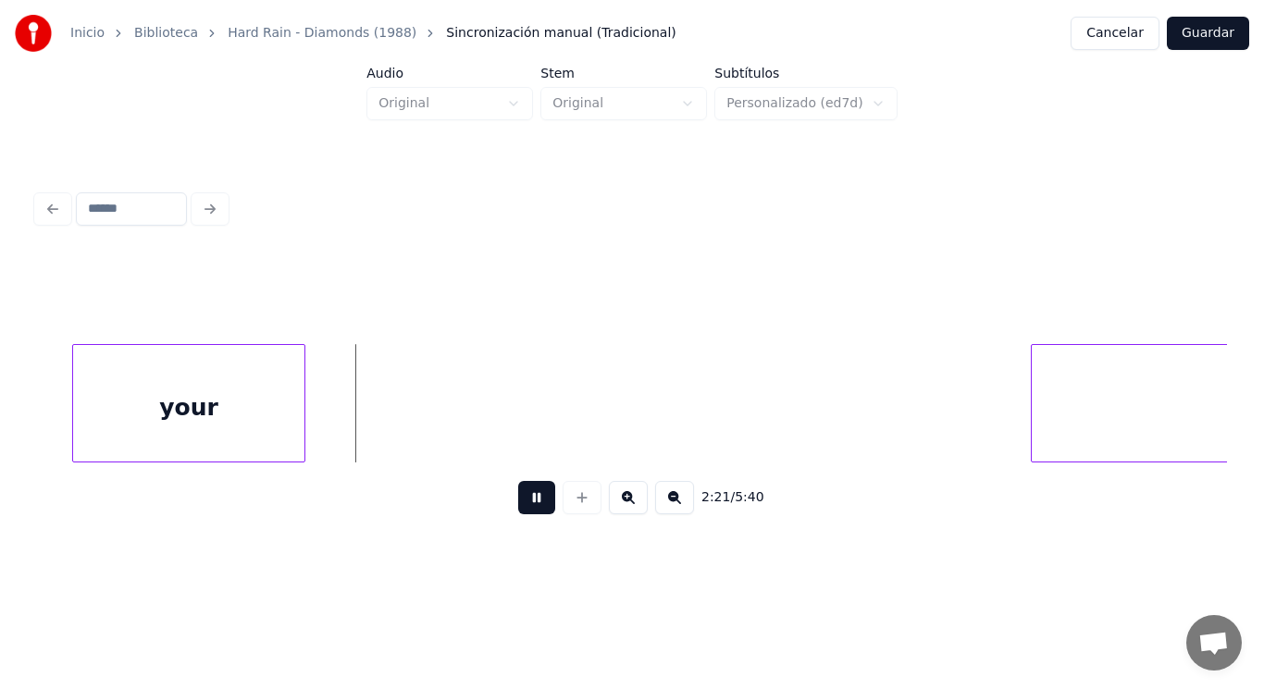
click at [518, 501] on button at bounding box center [536, 497] width 37 height 33
click at [226, 432] on div "your" at bounding box center [188, 408] width 231 height 126
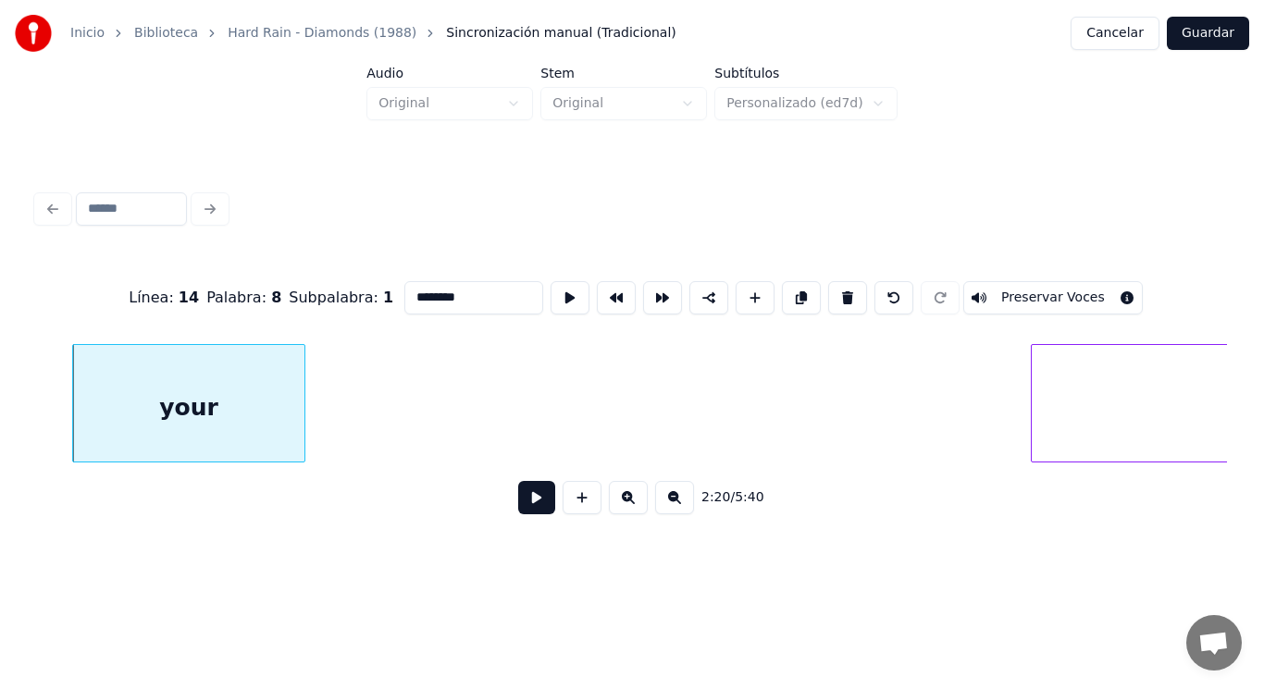
type input "****"
click at [532, 500] on button at bounding box center [536, 497] width 37 height 33
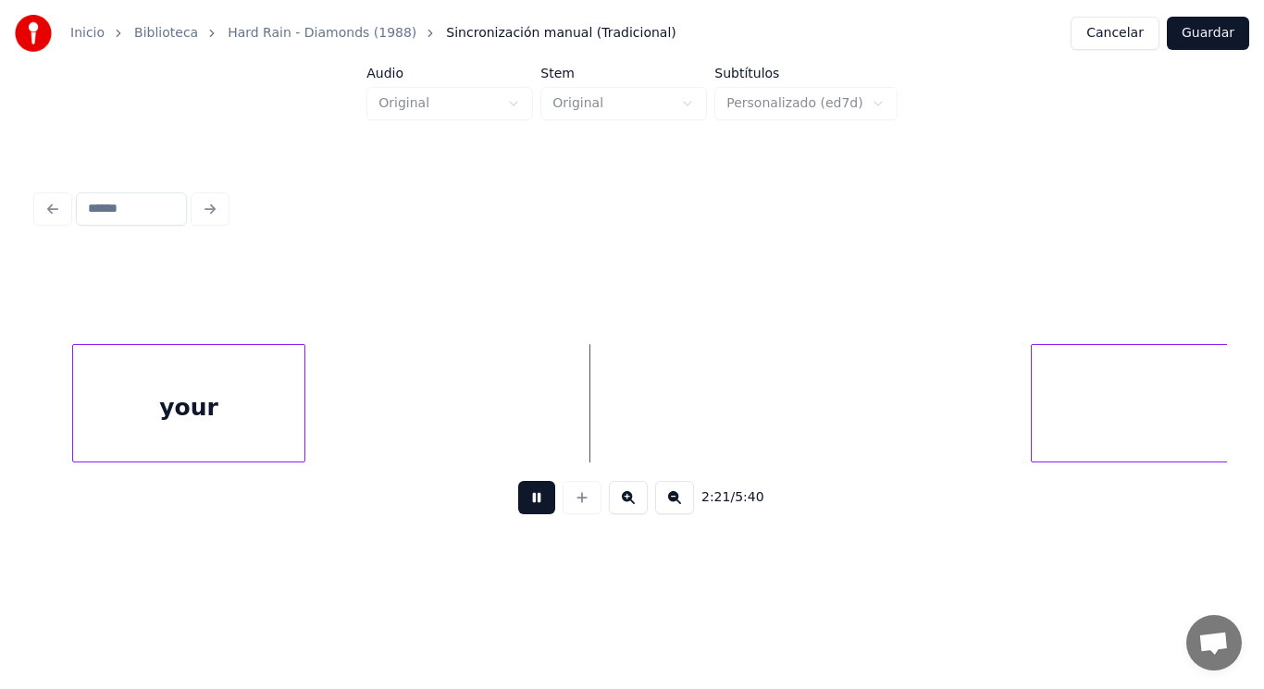
click at [532, 500] on button at bounding box center [536, 497] width 37 height 33
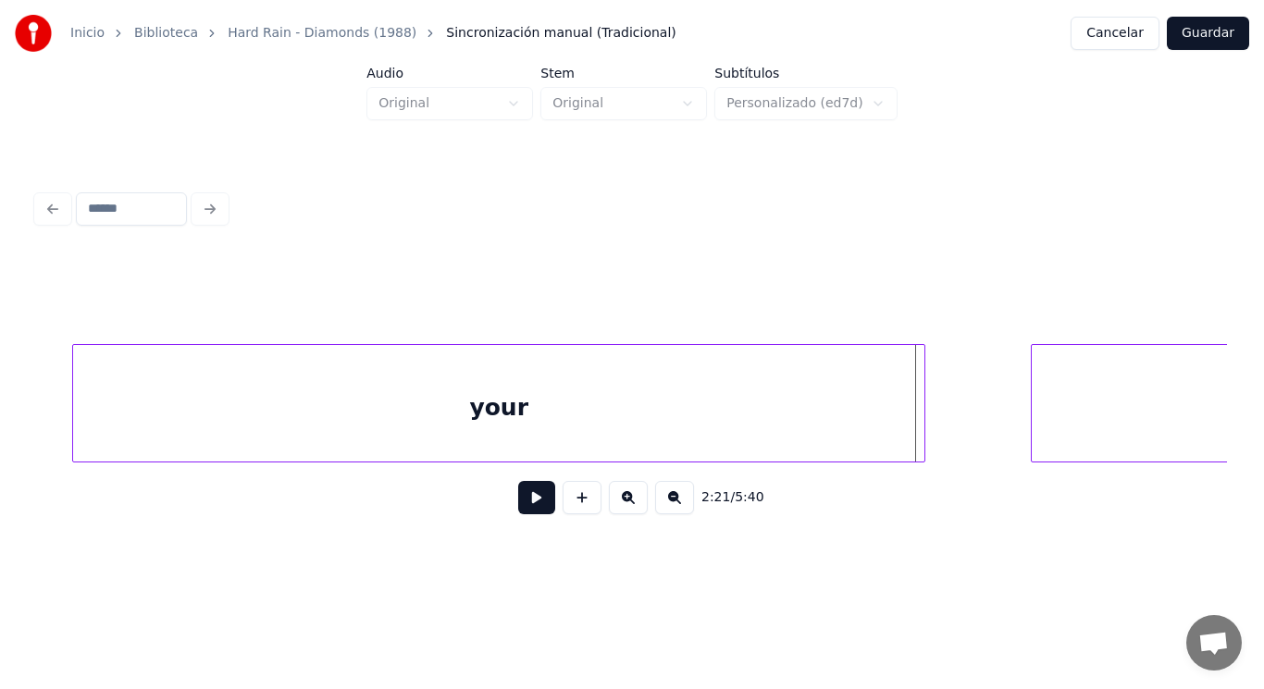
click at [925, 408] on div at bounding box center [922, 403] width 6 height 117
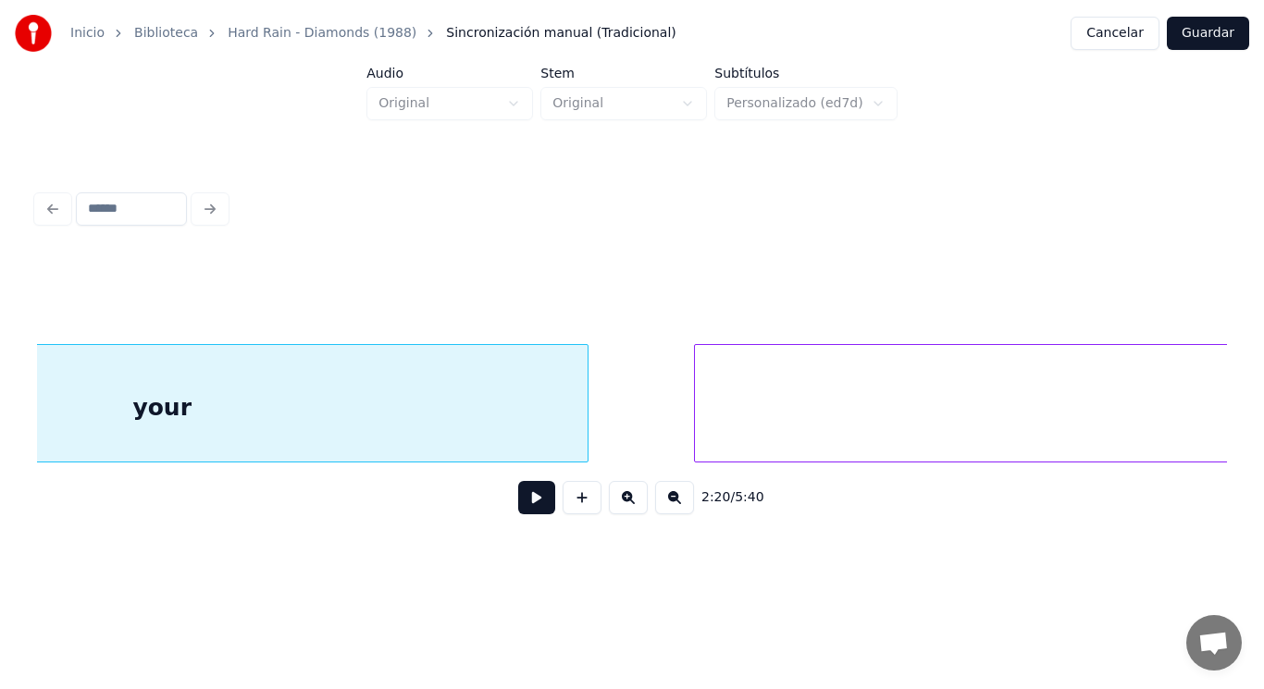
scroll to position [0, 182806]
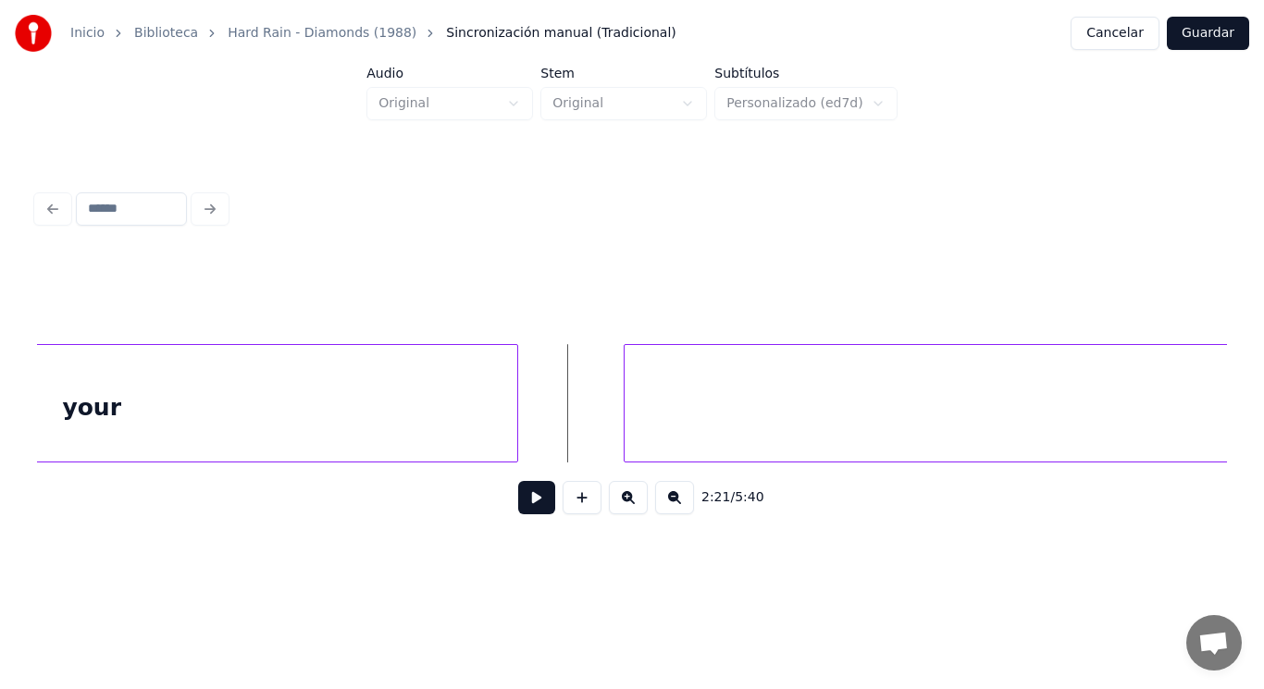
click at [525, 509] on button at bounding box center [536, 497] width 37 height 33
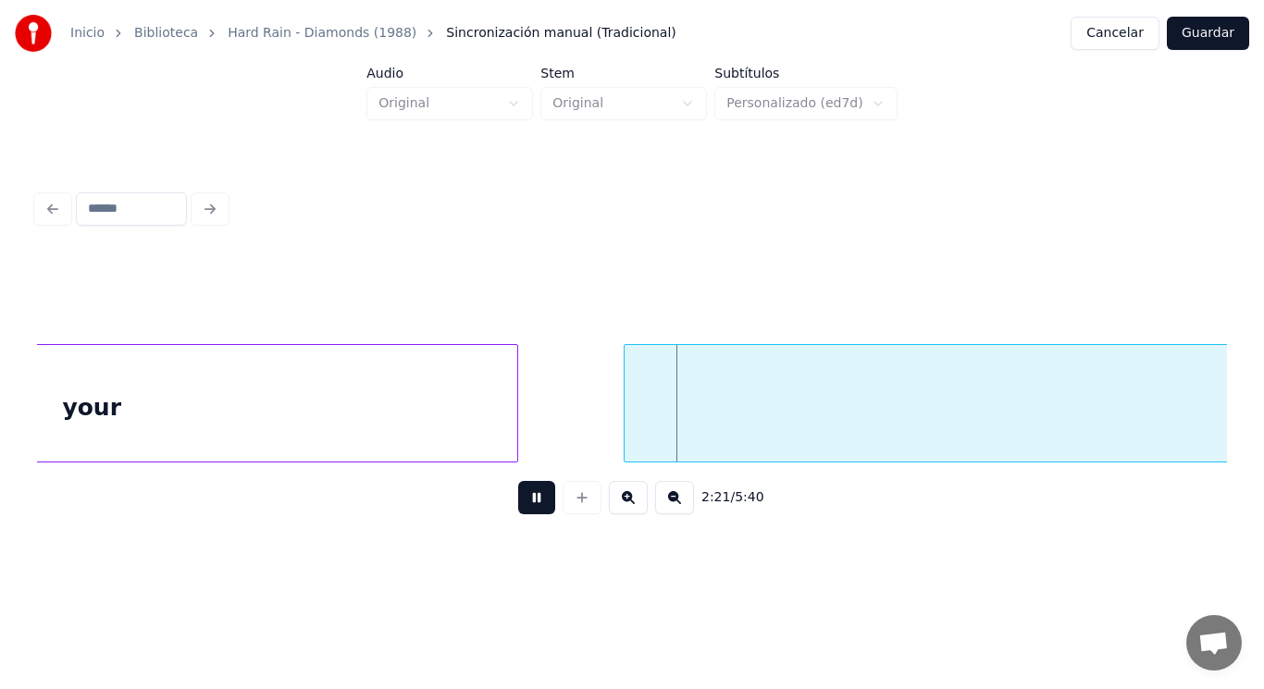
click at [525, 509] on button at bounding box center [536, 497] width 37 height 33
click at [571, 441] on div at bounding box center [573, 403] width 6 height 117
click at [534, 503] on button at bounding box center [536, 497] width 37 height 33
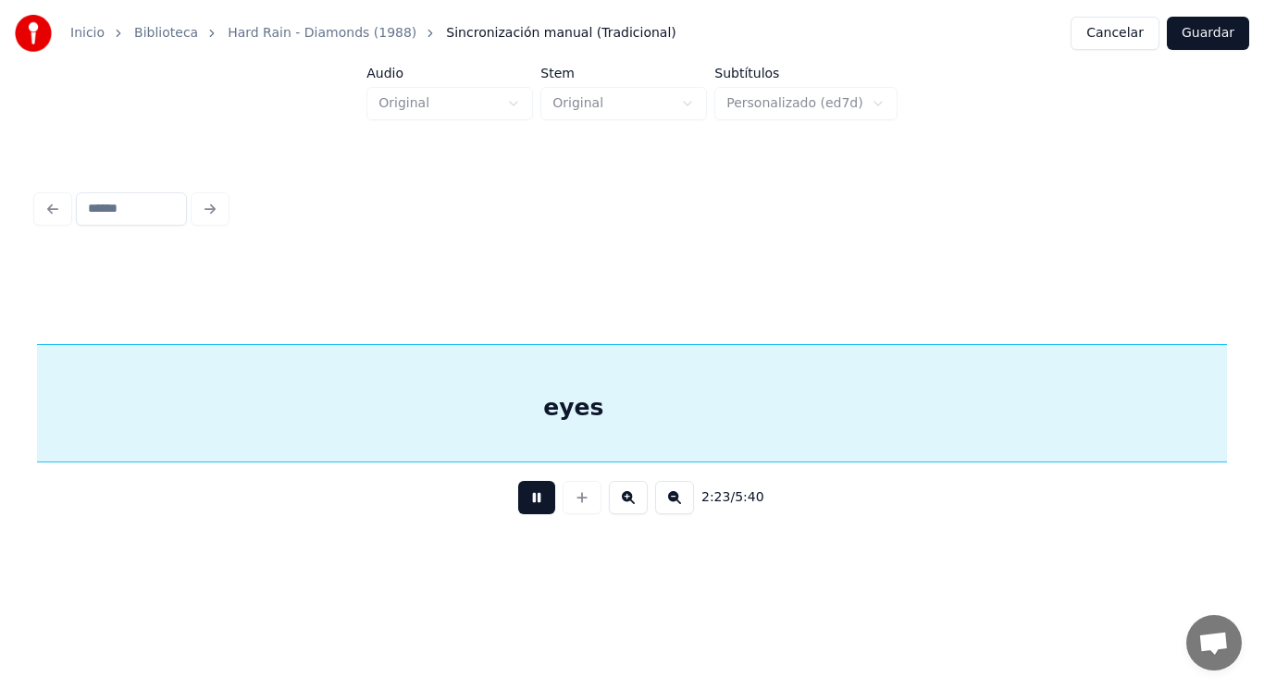
scroll to position [0, 185230]
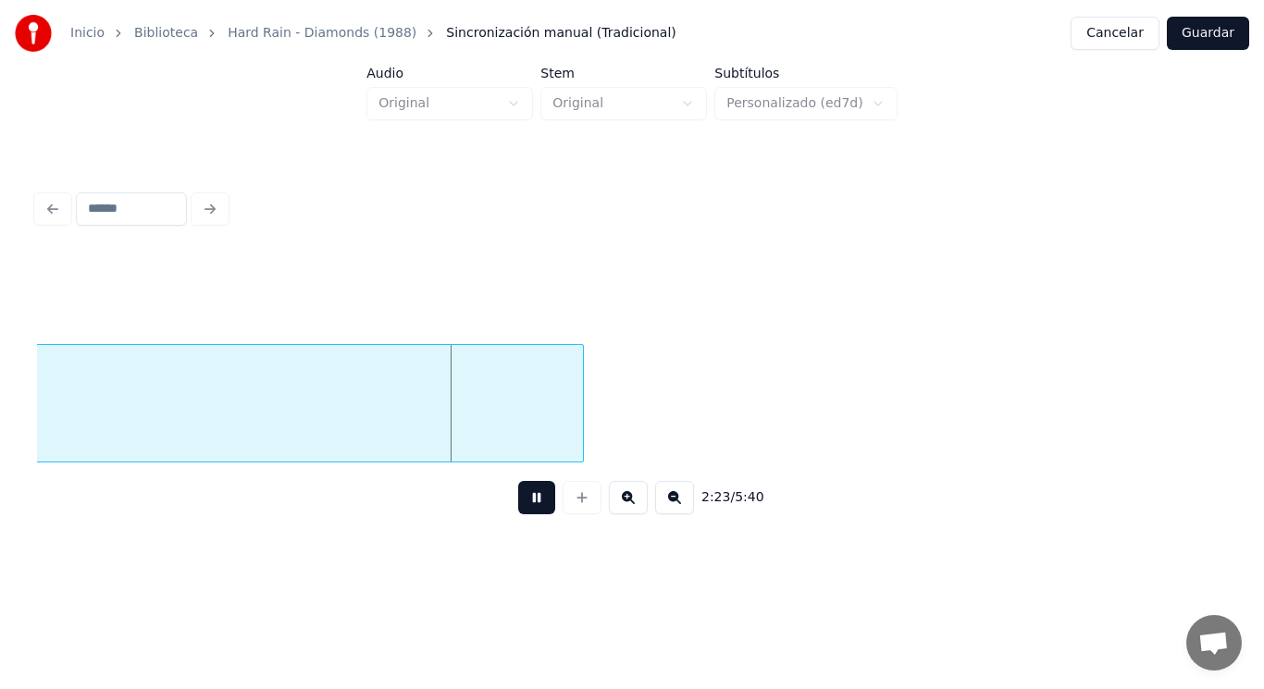
click at [534, 503] on button at bounding box center [536, 497] width 37 height 33
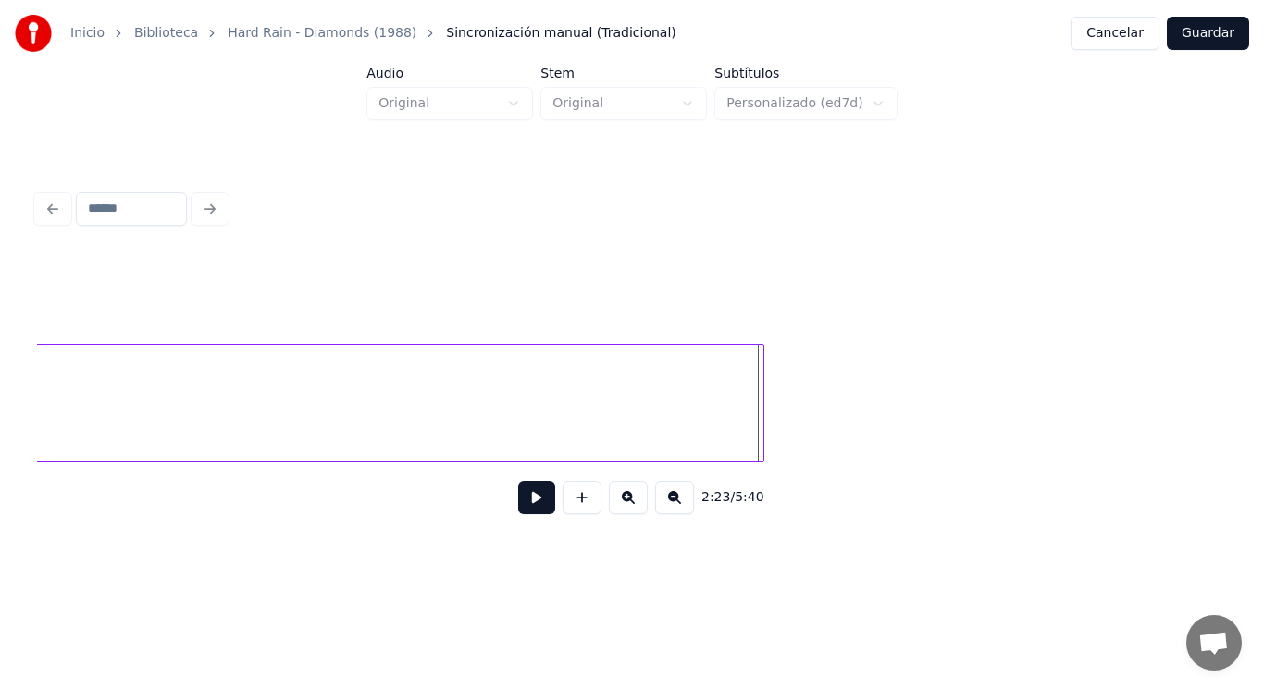
click at [762, 395] on div at bounding box center [761, 403] width 6 height 117
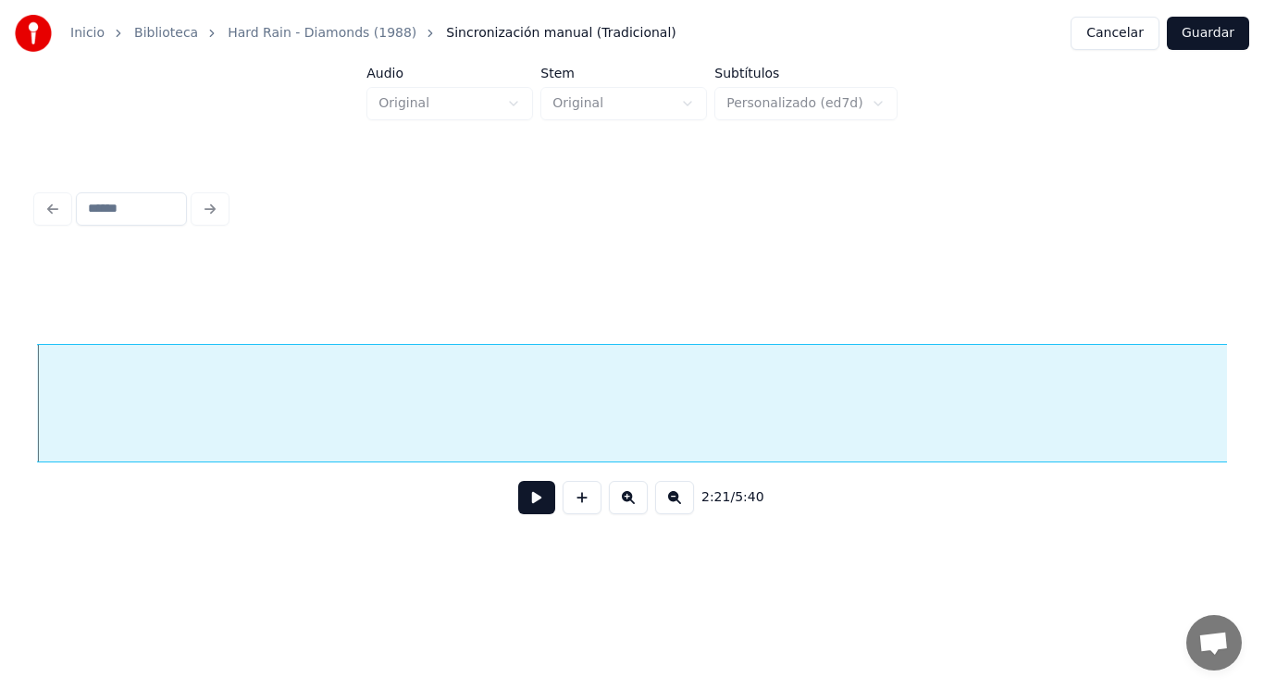
click at [524, 504] on button at bounding box center [536, 497] width 37 height 33
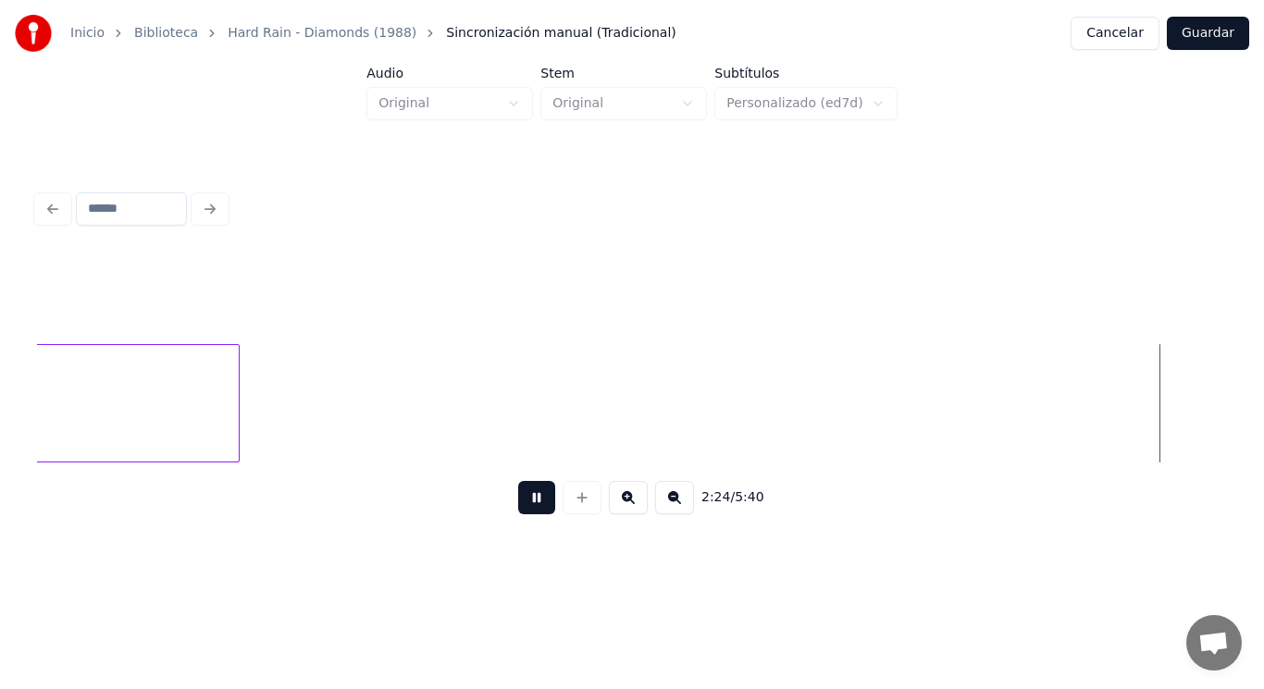
scroll to position [0, 186965]
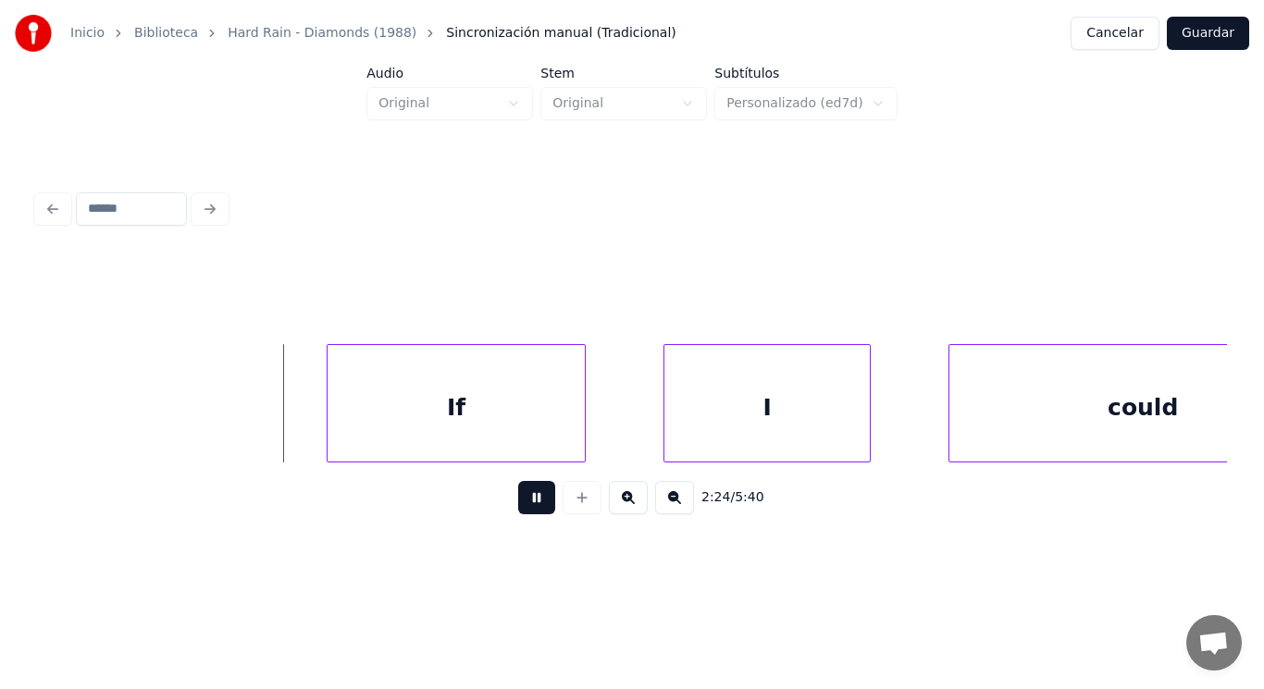
click at [524, 504] on button at bounding box center [536, 497] width 37 height 33
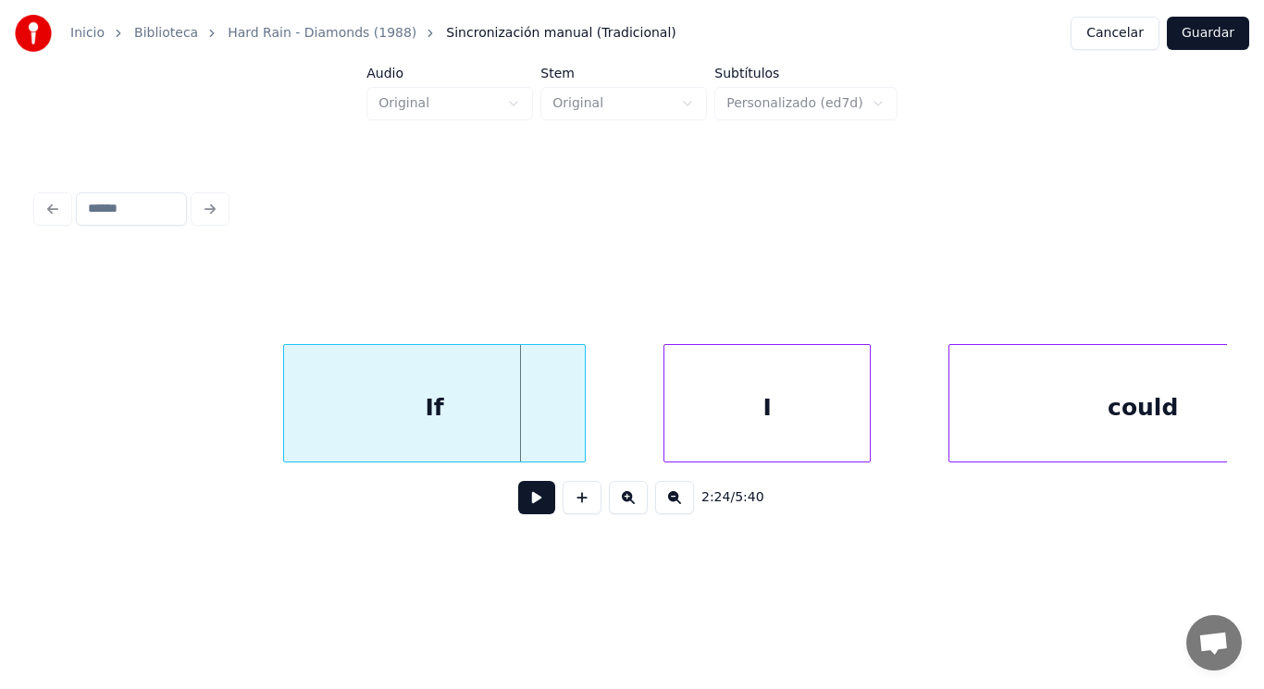
click at [284, 422] on div at bounding box center [287, 403] width 6 height 117
click at [526, 504] on button at bounding box center [536, 497] width 37 height 33
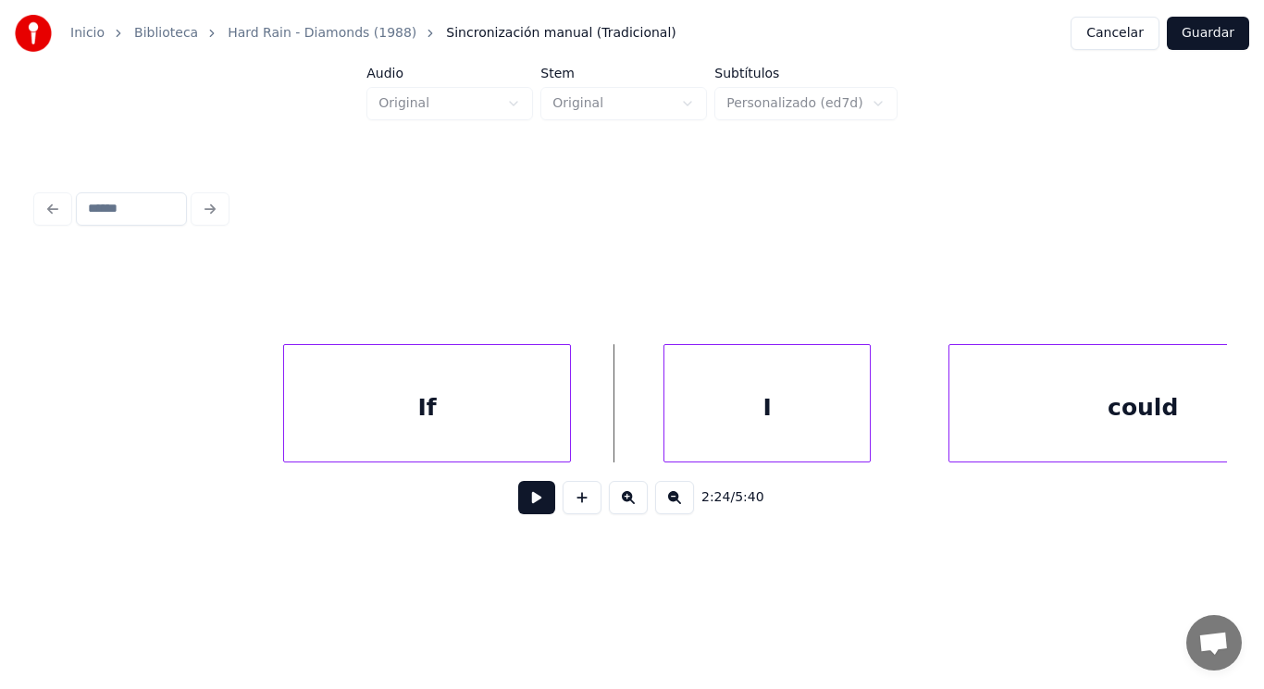
click at [565, 432] on div at bounding box center [568, 403] width 6 height 117
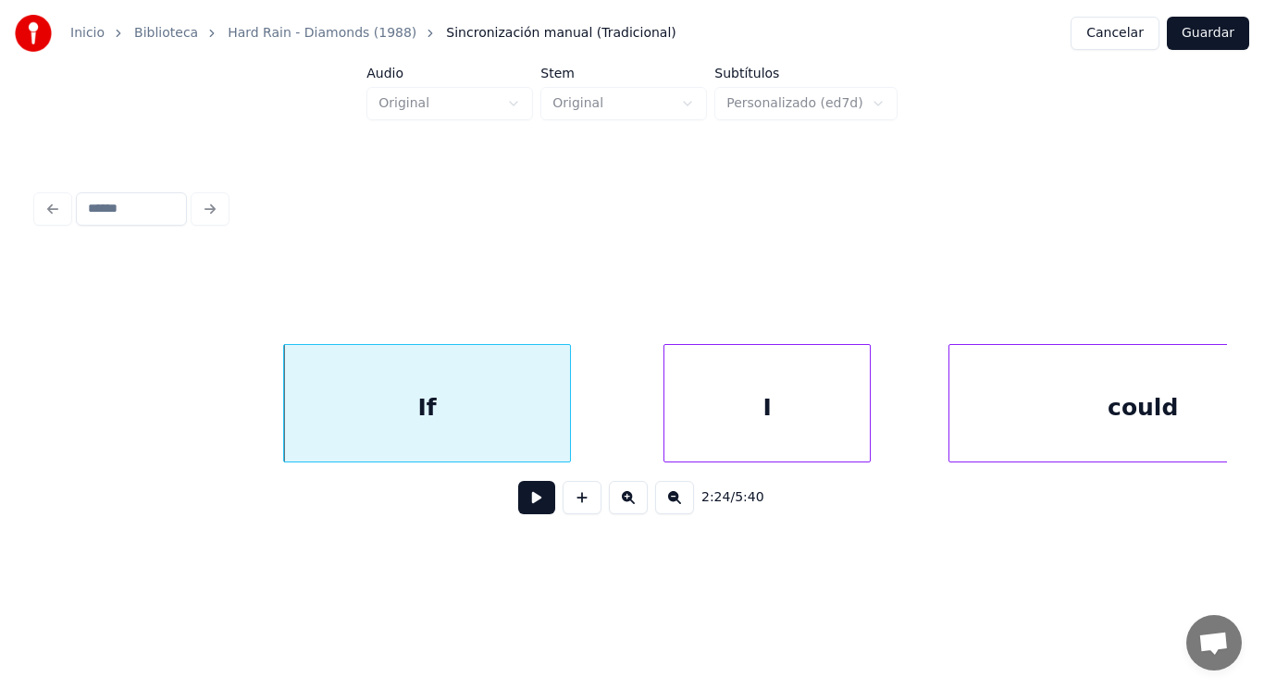
click at [534, 505] on button at bounding box center [536, 497] width 37 height 33
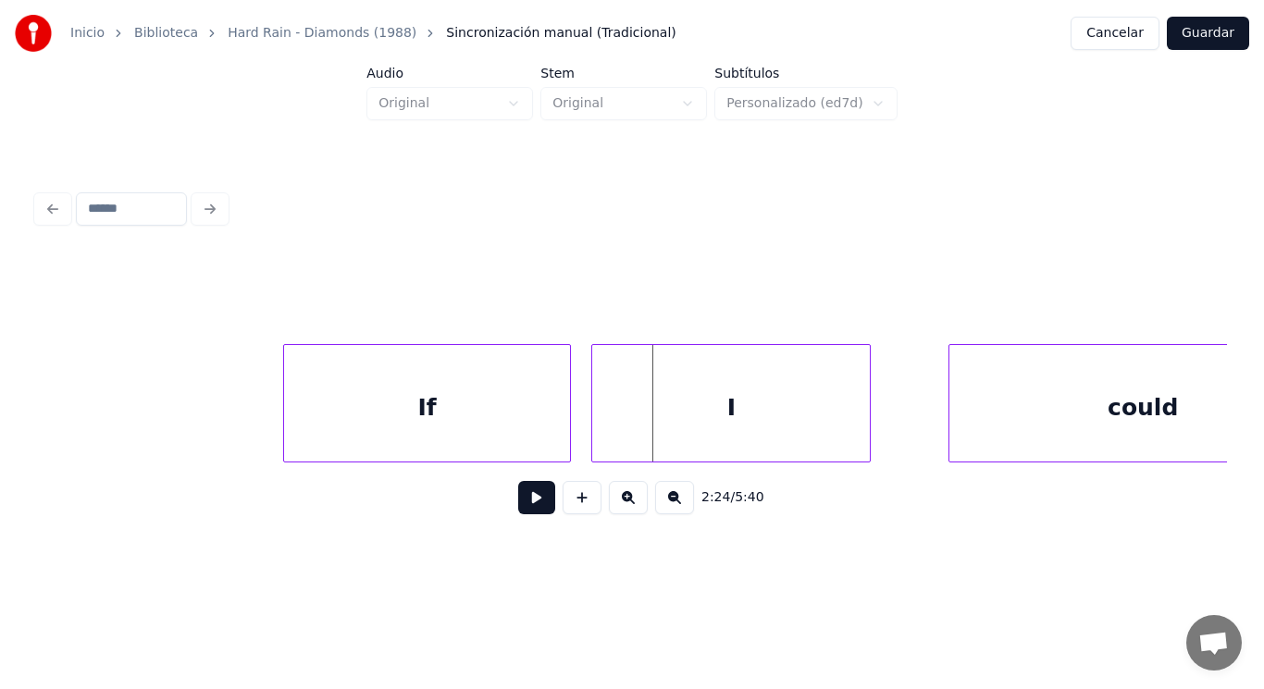
click at [593, 431] on div at bounding box center [595, 403] width 6 height 117
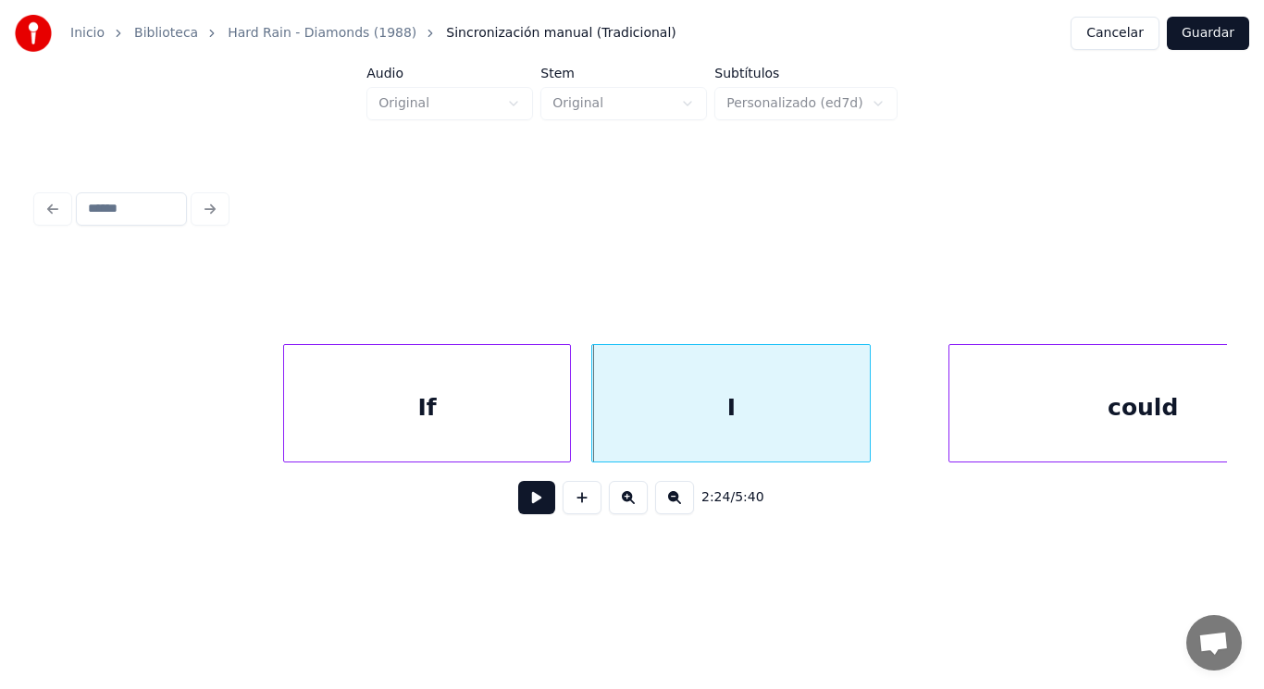
click at [518, 509] on button at bounding box center [536, 497] width 37 height 33
click at [831, 421] on div at bounding box center [830, 403] width 6 height 117
click at [526, 499] on button at bounding box center [536, 497] width 37 height 33
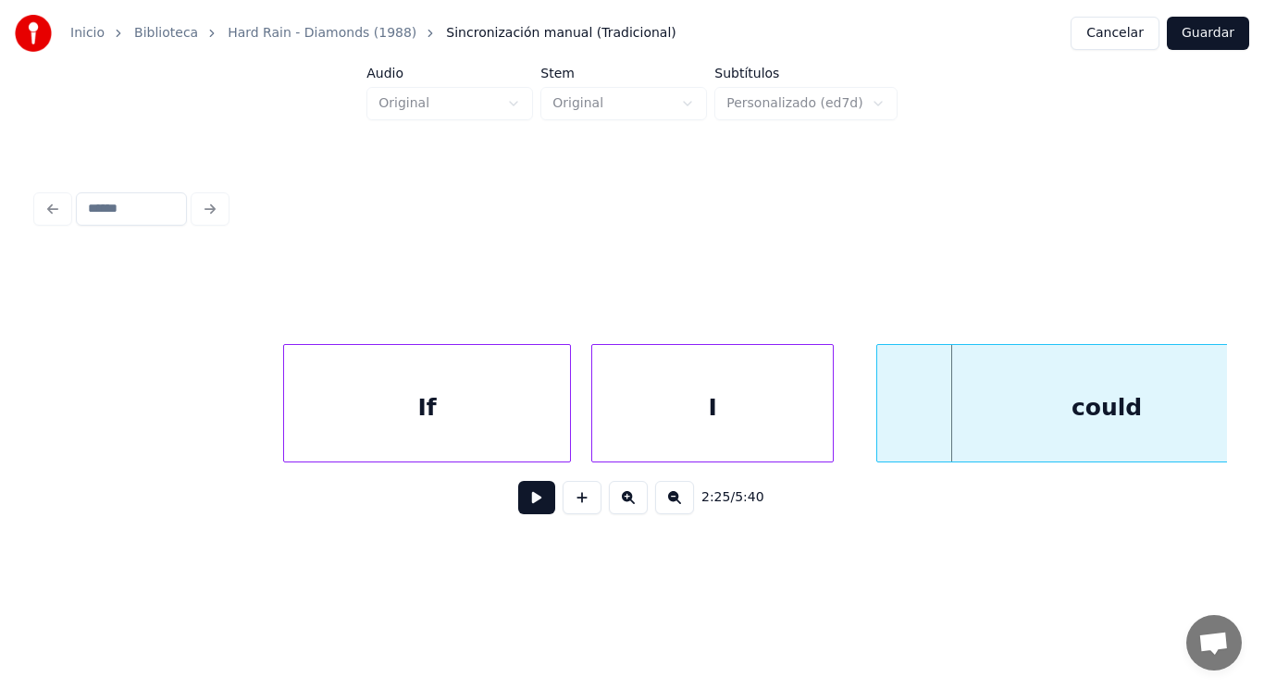
click at [878, 406] on div at bounding box center [880, 403] width 6 height 117
click at [526, 504] on button at bounding box center [536, 497] width 37 height 33
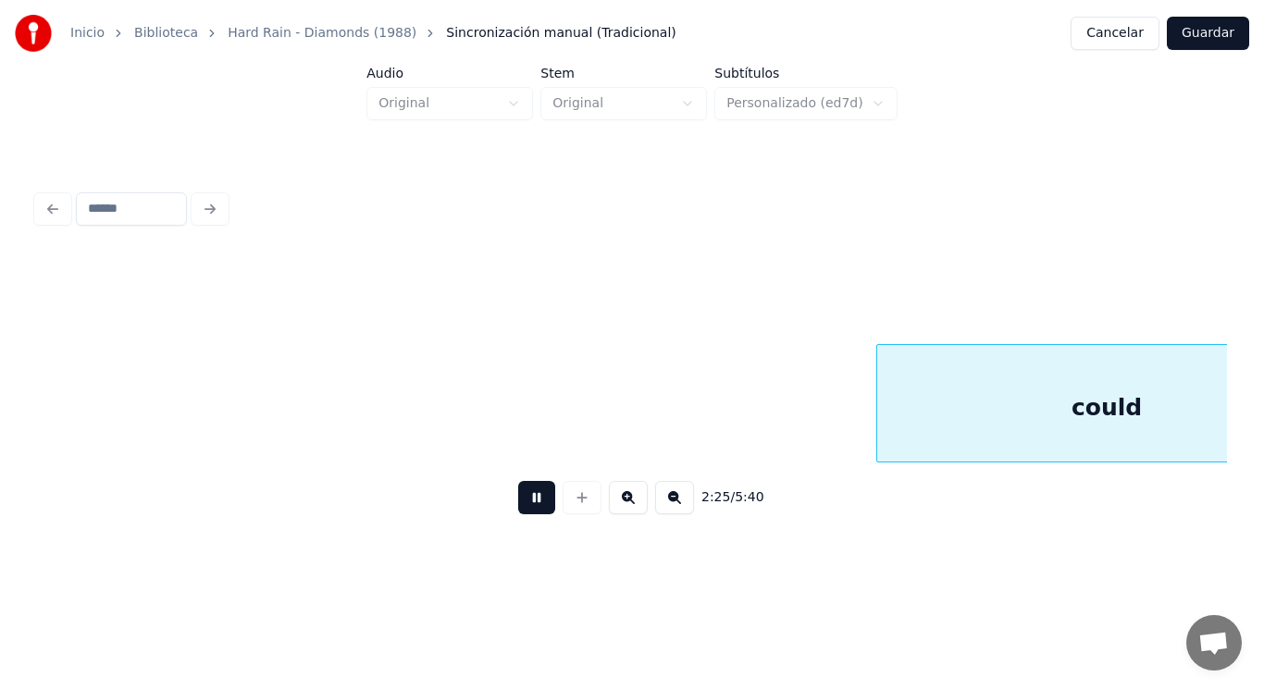
scroll to position [0, 188170]
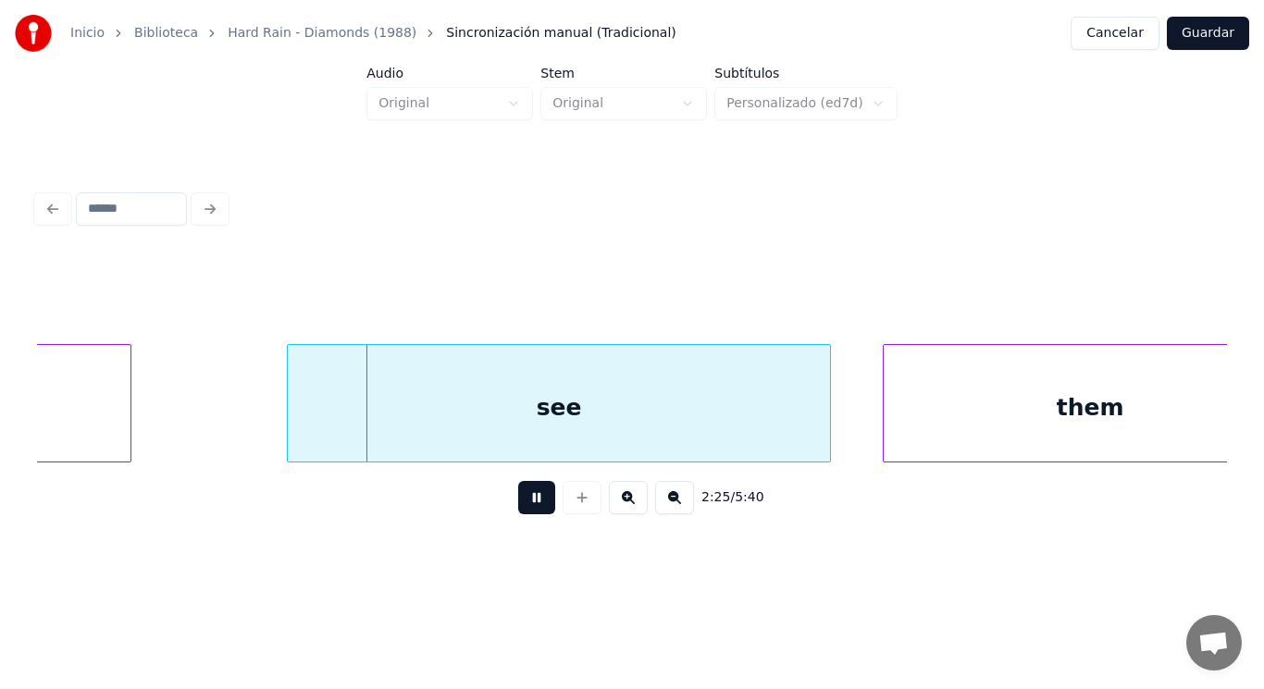
click at [526, 504] on button at bounding box center [536, 497] width 37 height 33
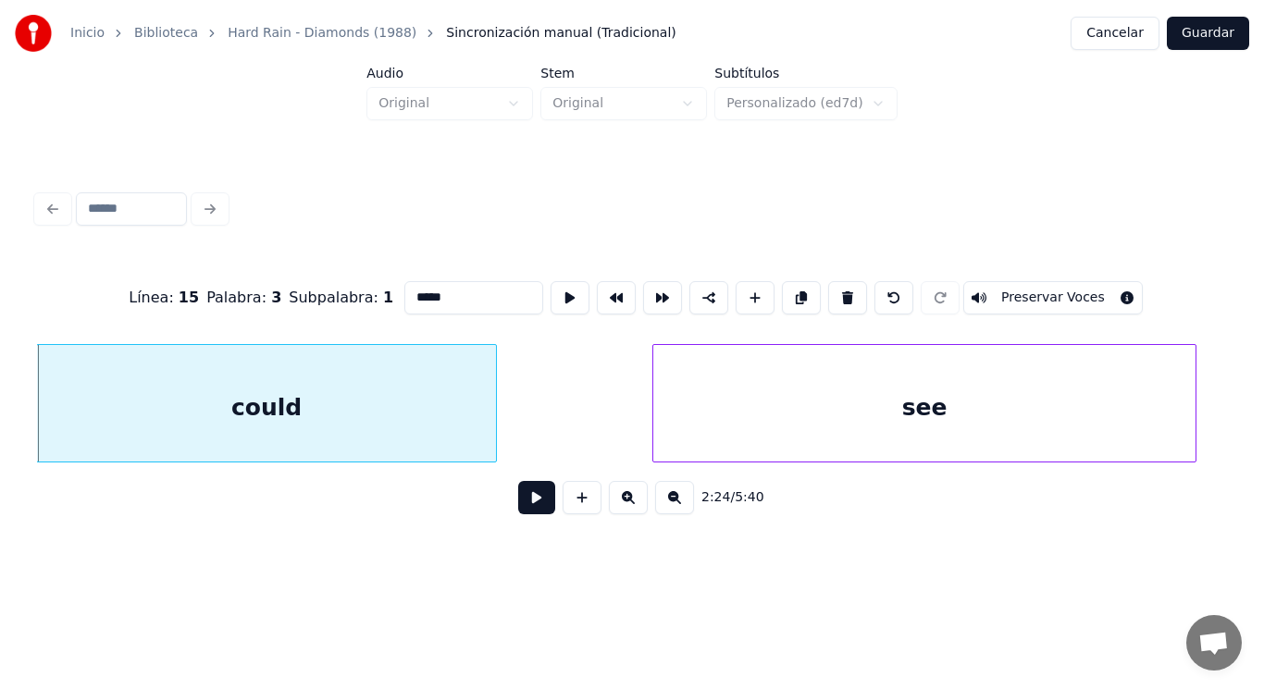
click at [526, 502] on button at bounding box center [536, 497] width 37 height 33
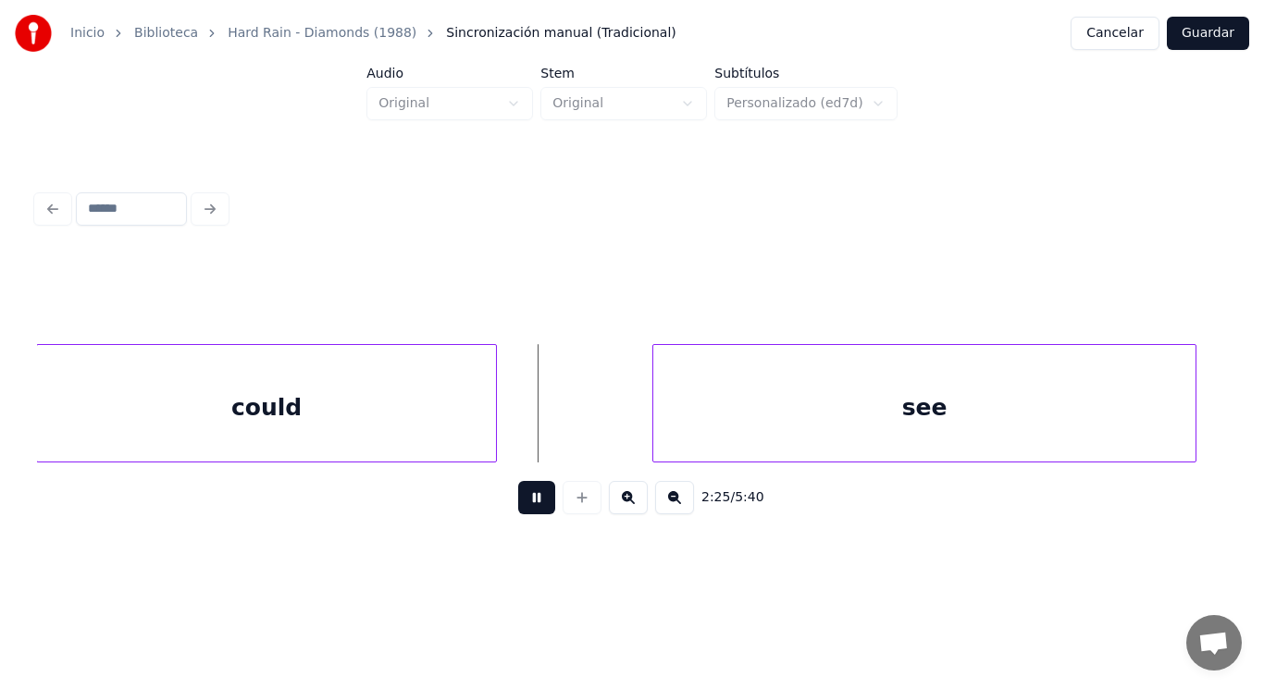
click at [526, 502] on button at bounding box center [536, 497] width 37 height 33
click at [529, 499] on button at bounding box center [536, 497] width 37 height 33
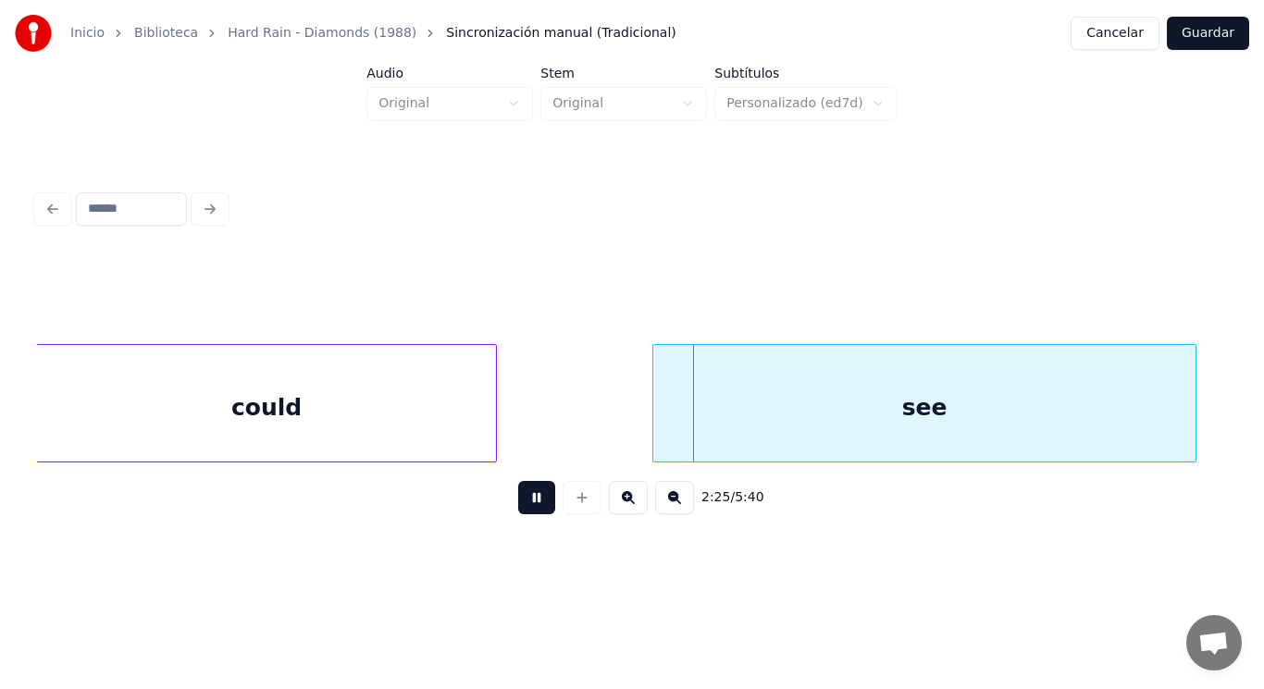
click at [529, 499] on button at bounding box center [536, 497] width 37 height 33
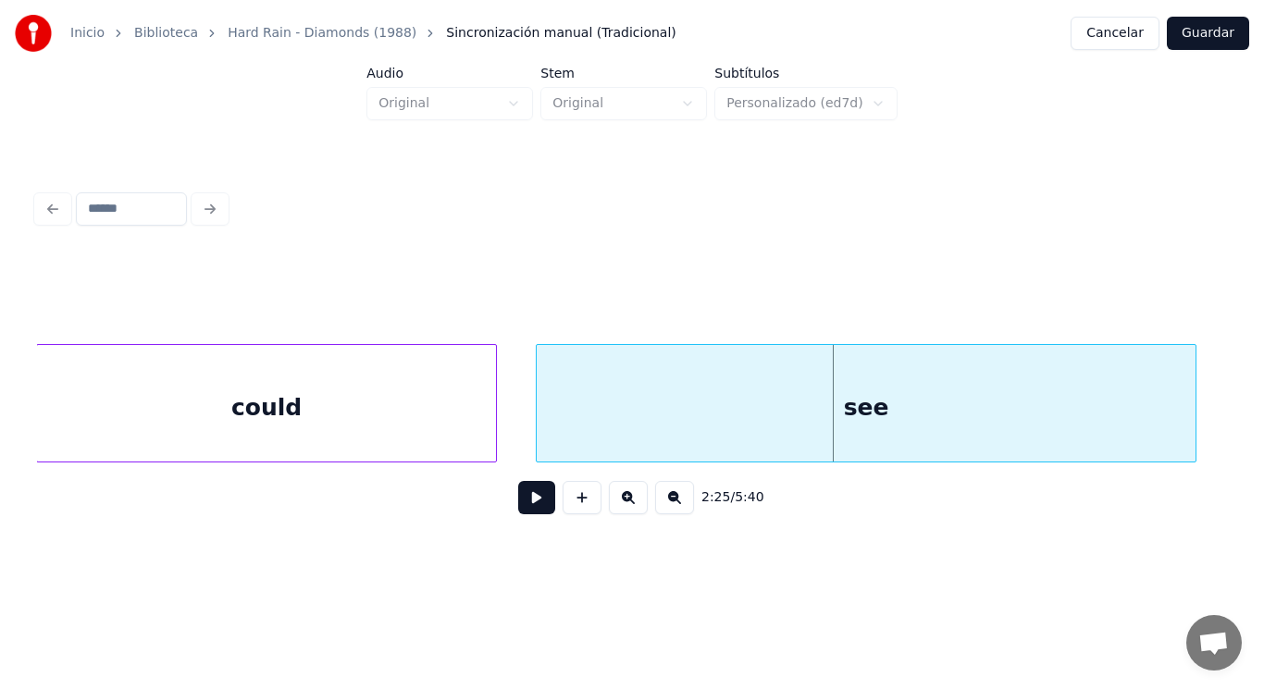
click at [540, 431] on div at bounding box center [540, 403] width 6 height 117
click at [524, 514] on button at bounding box center [536, 497] width 37 height 33
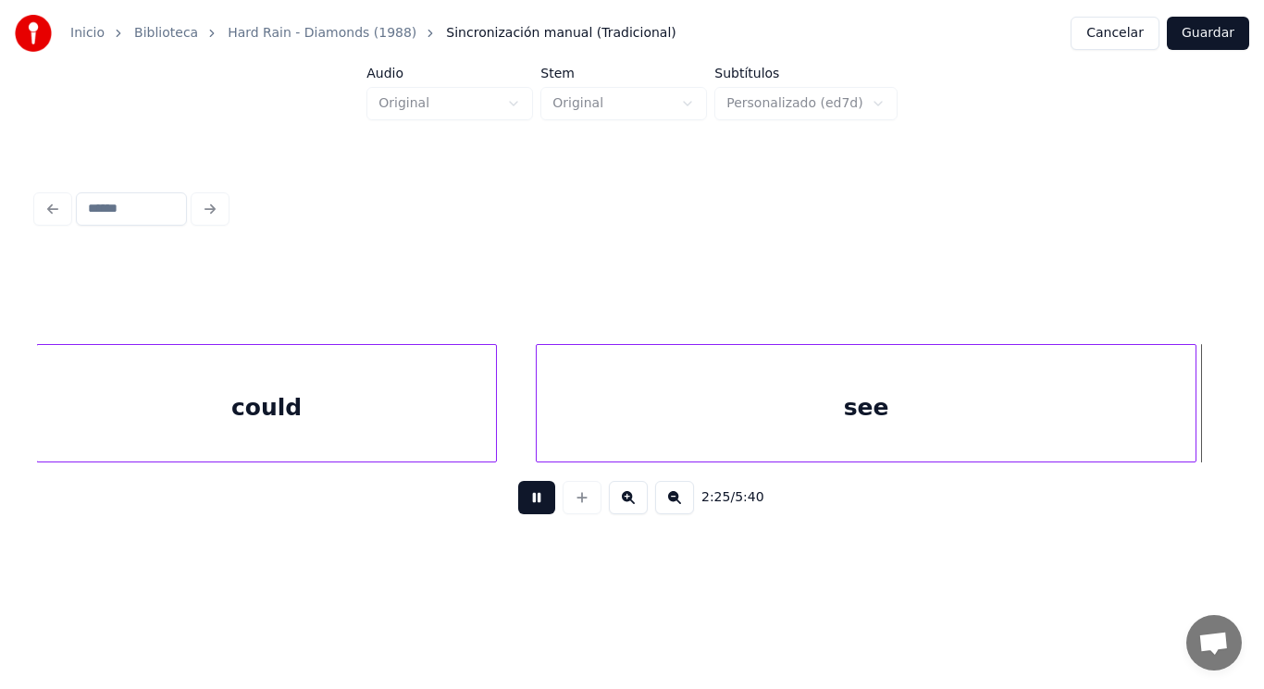
click at [524, 514] on button at bounding box center [536, 497] width 37 height 33
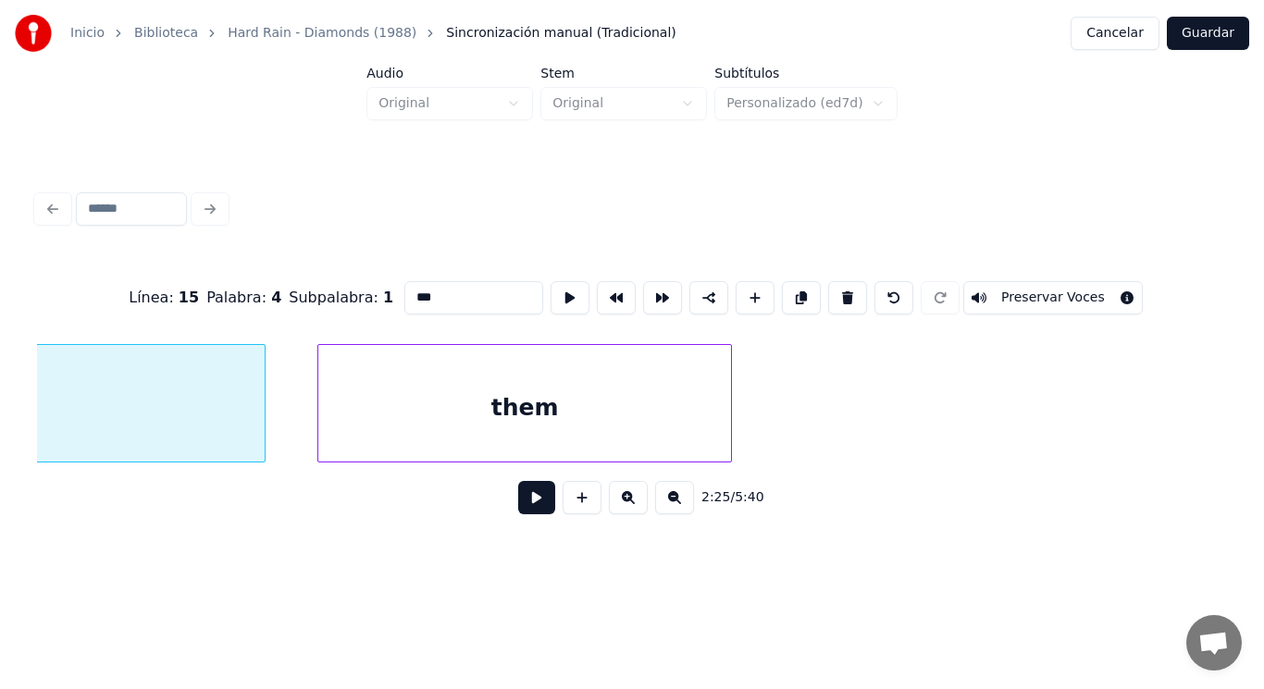
scroll to position [0, 188305]
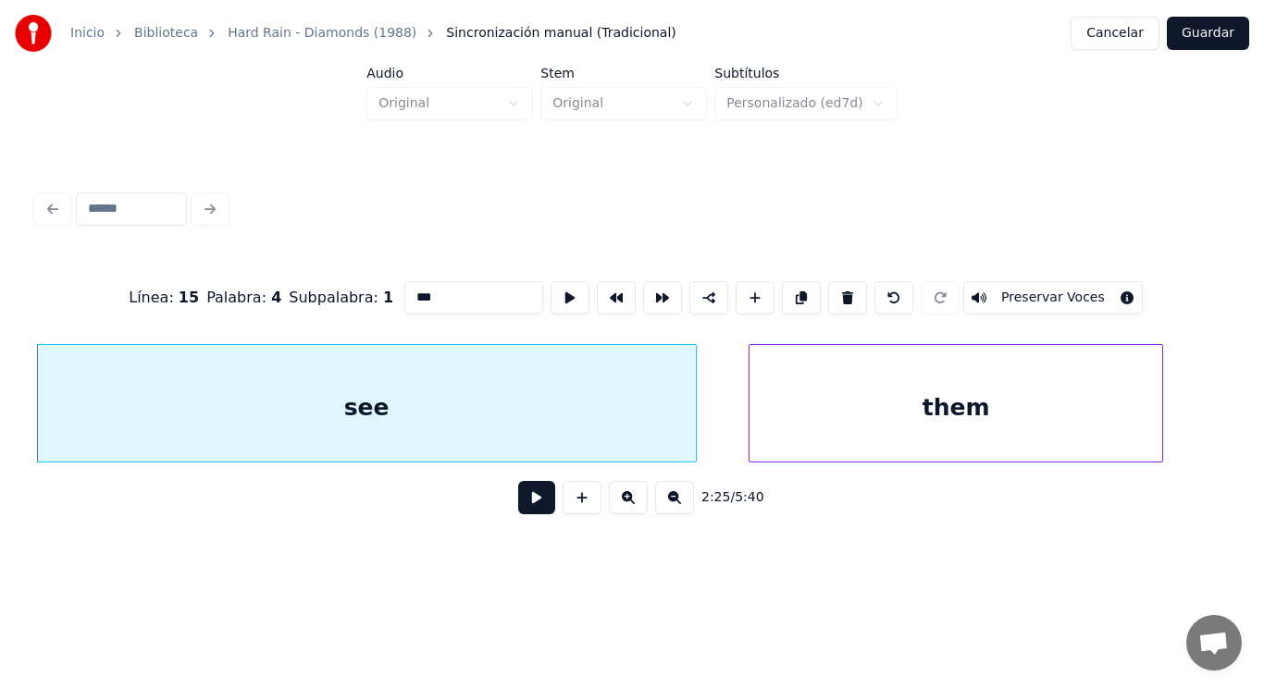
click at [528, 506] on button at bounding box center [536, 497] width 37 height 33
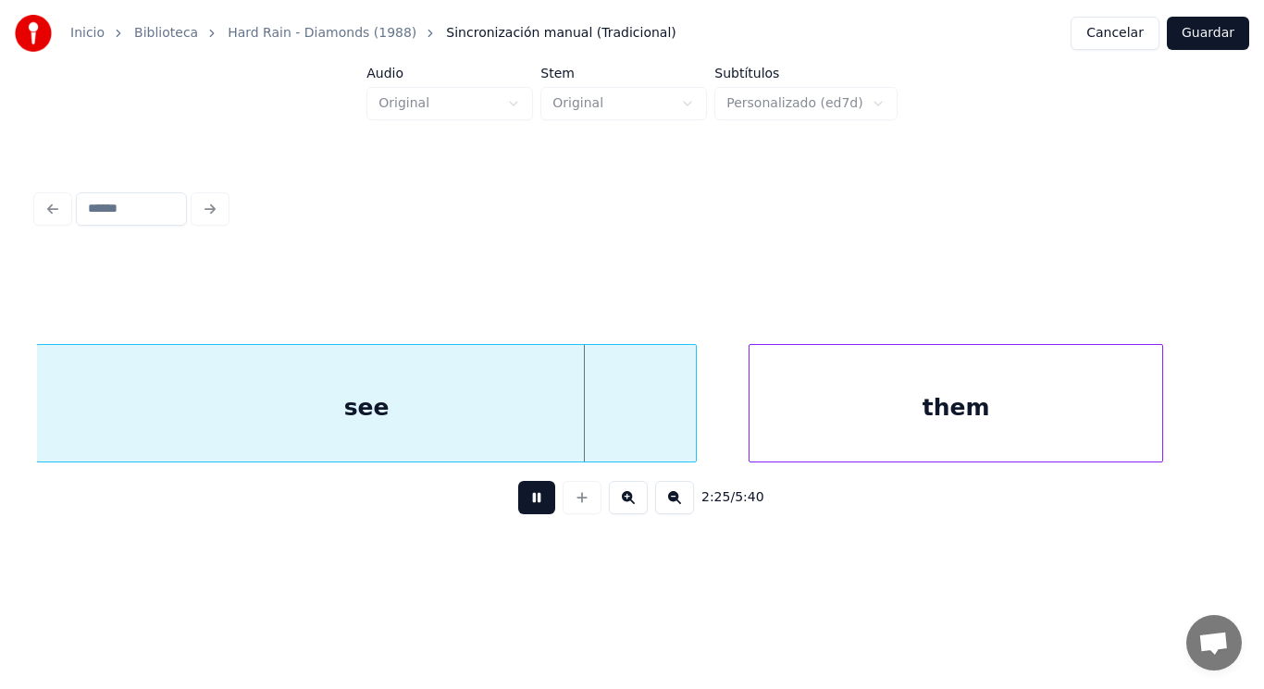
click at [528, 506] on button at bounding box center [536, 497] width 37 height 33
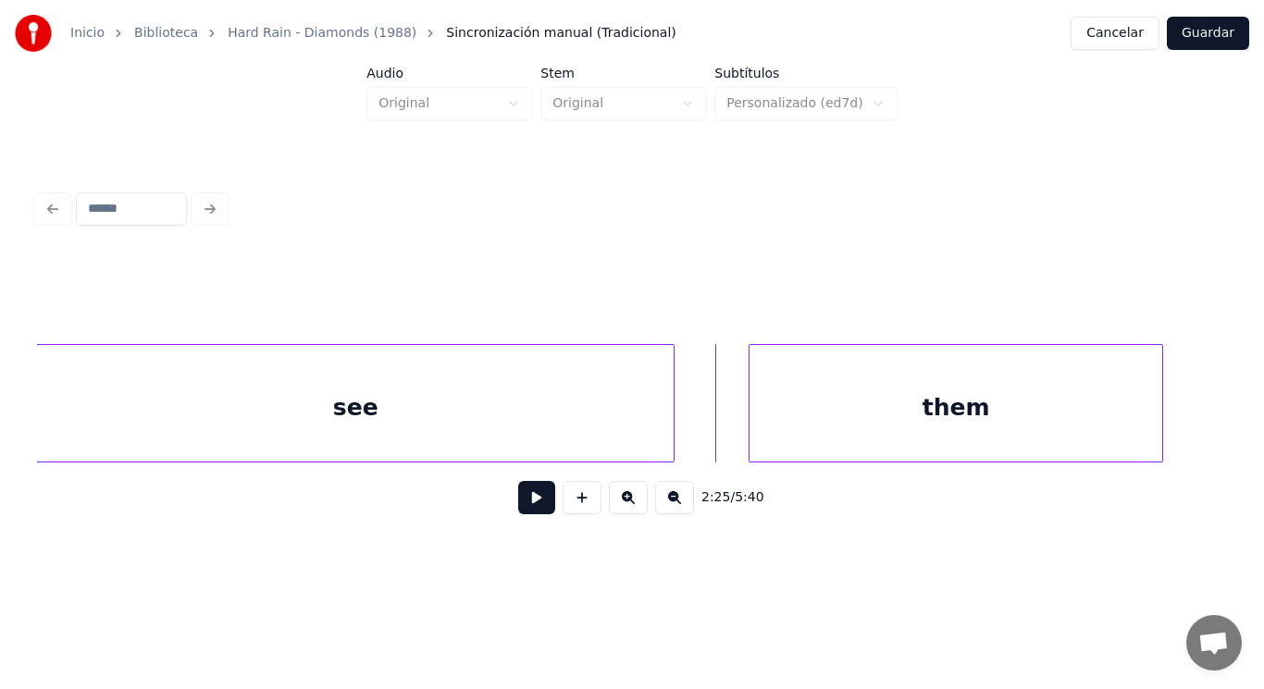
click at [671, 426] on div at bounding box center [671, 403] width 6 height 117
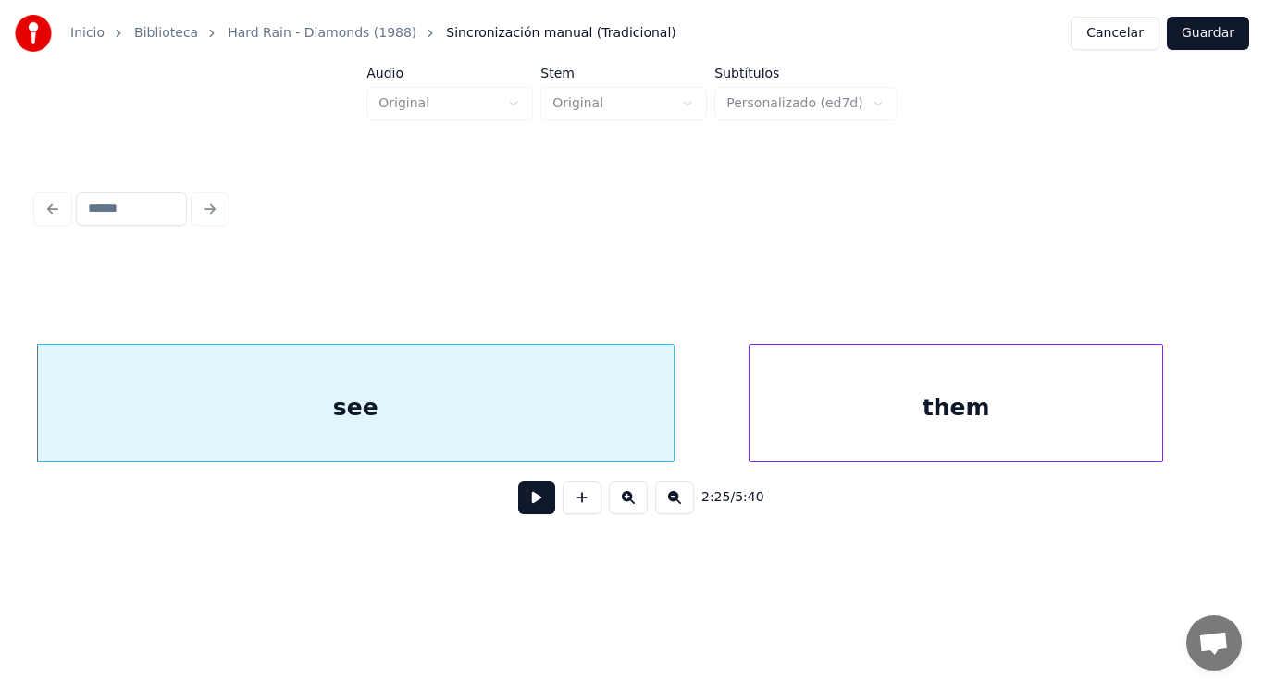
click at [519, 501] on button at bounding box center [536, 497] width 37 height 33
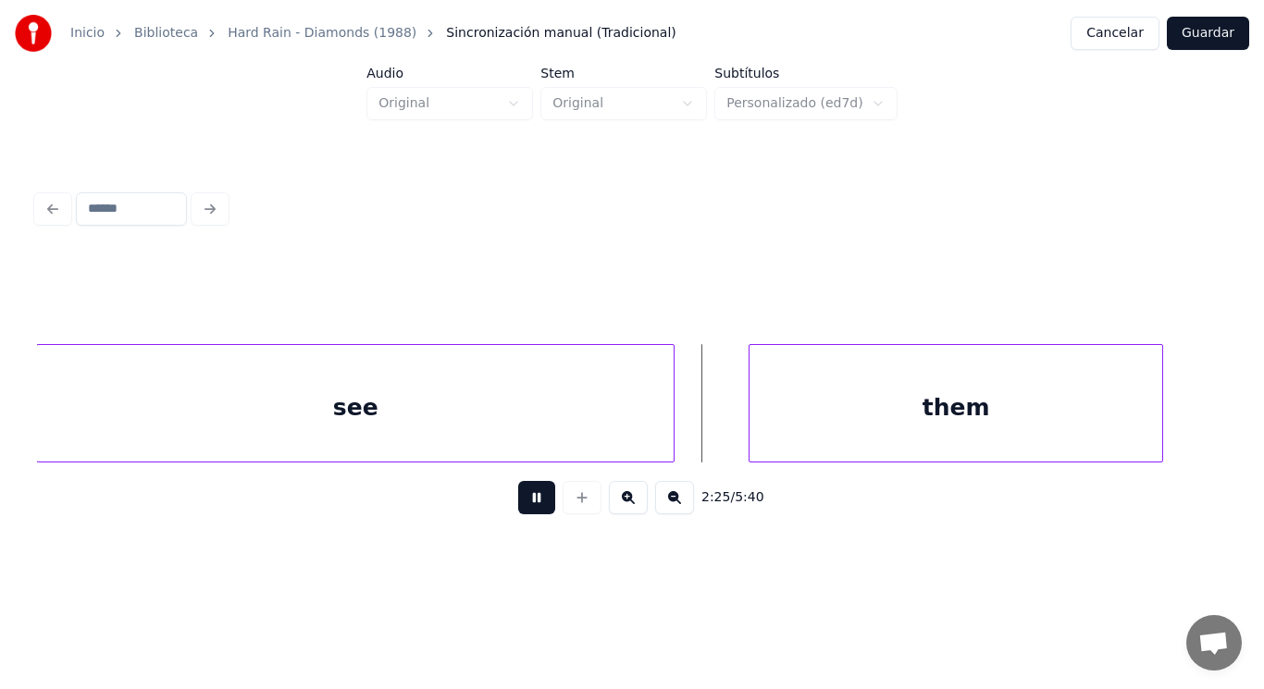
click at [519, 501] on button at bounding box center [536, 497] width 37 height 33
click at [712, 436] on div at bounding box center [713, 403] width 6 height 117
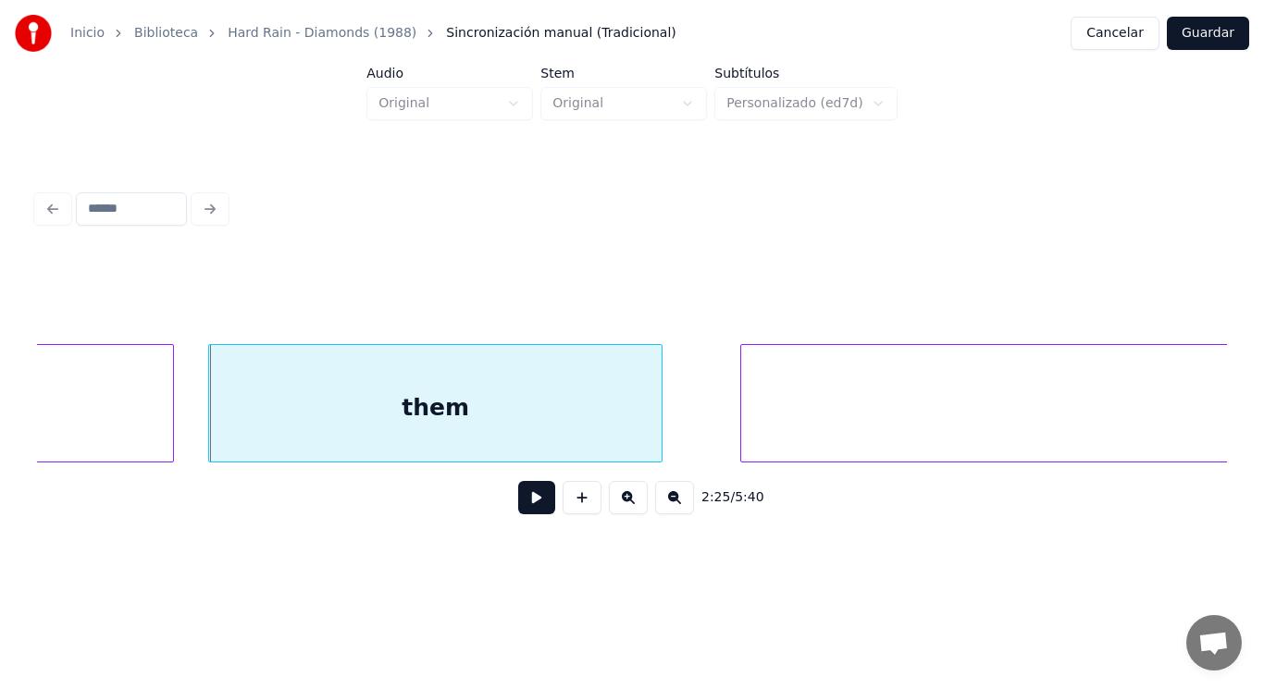
scroll to position [0, 188823]
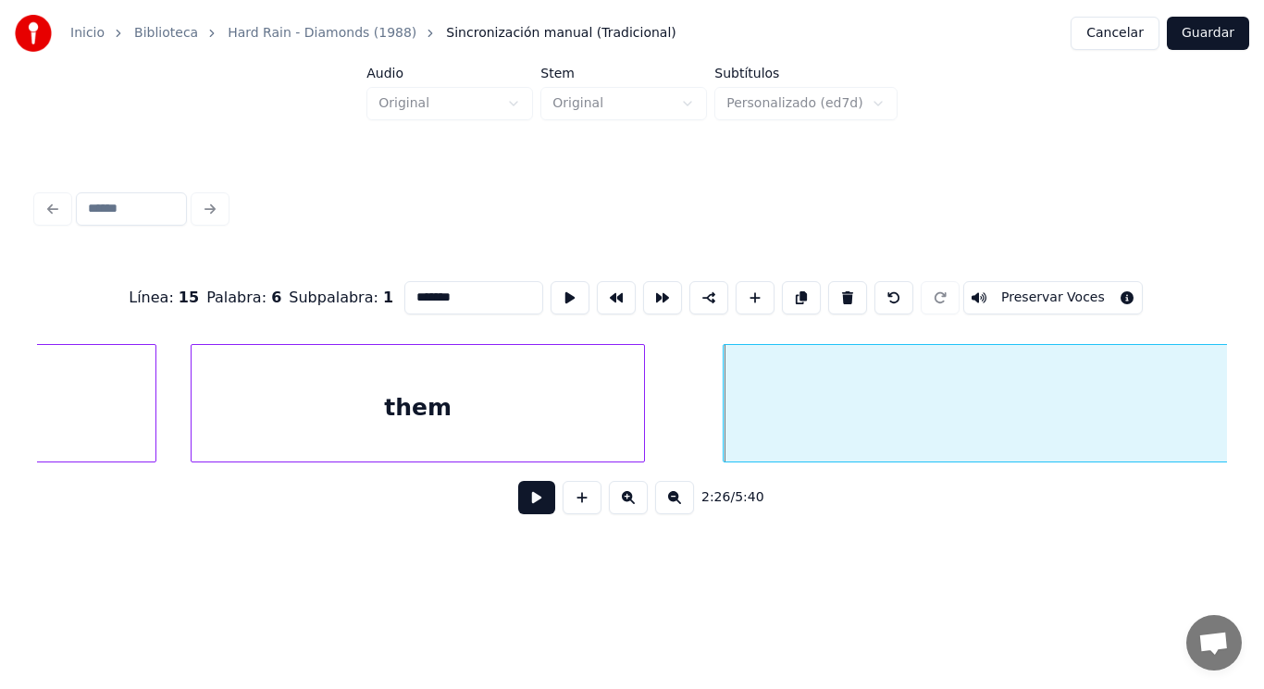
click at [520, 426] on div "them" at bounding box center [418, 408] width 453 height 126
type input "****"
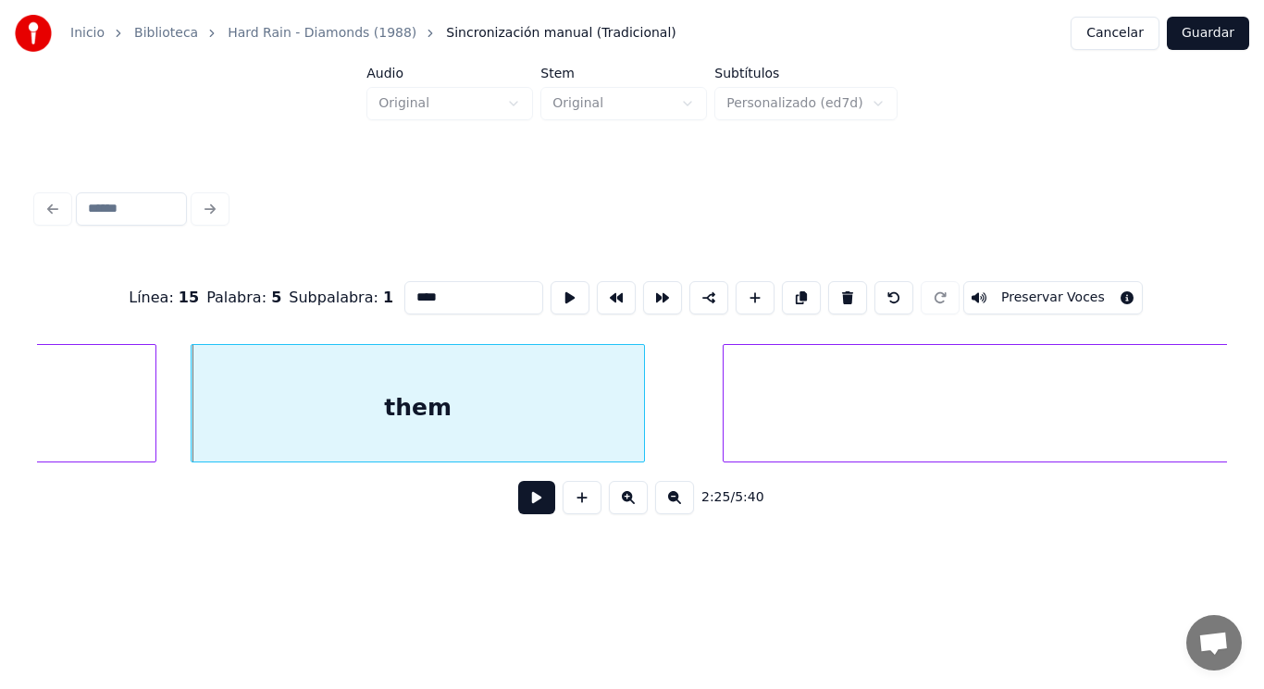
click at [519, 500] on button at bounding box center [536, 497] width 37 height 33
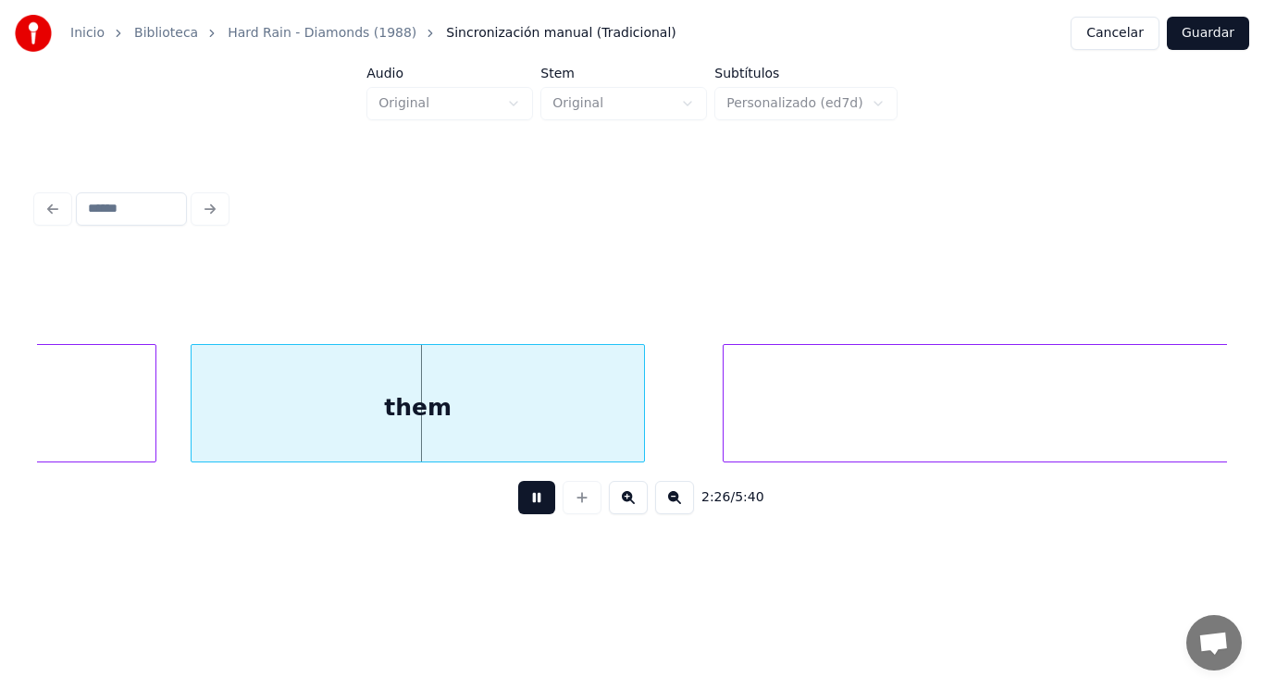
click at [519, 500] on button at bounding box center [536, 497] width 37 height 33
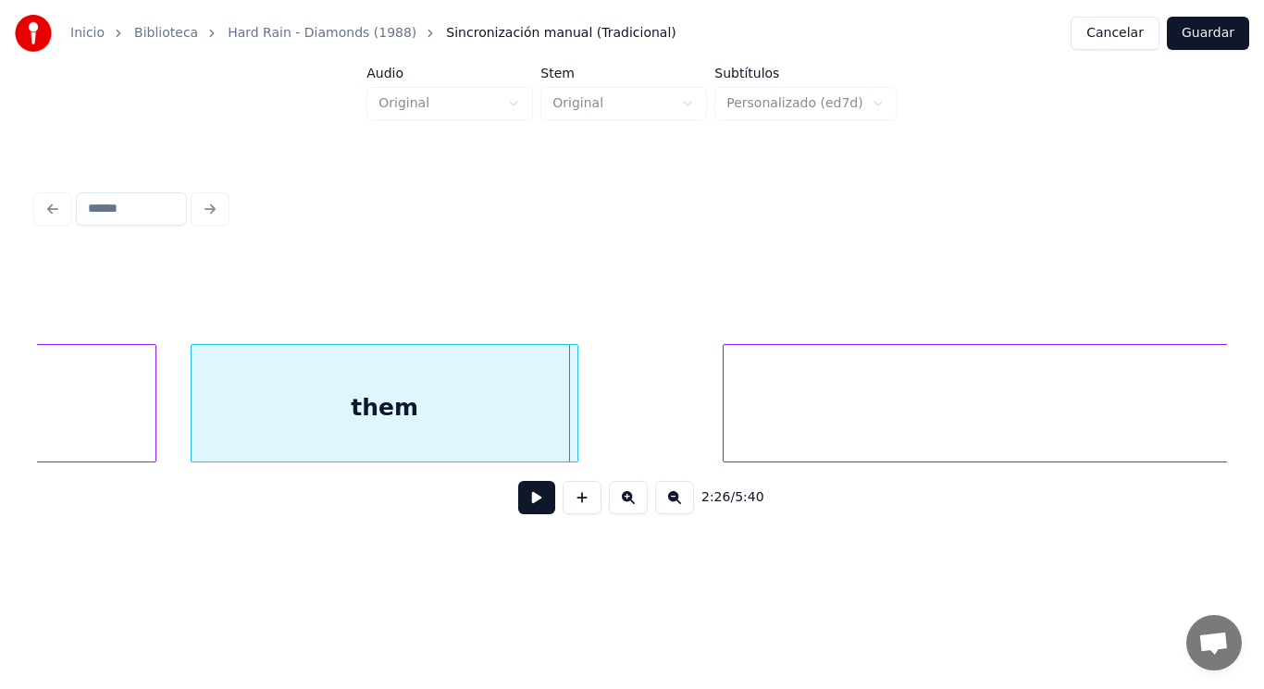
click at [573, 435] on div at bounding box center [575, 403] width 6 height 117
click at [518, 505] on button at bounding box center [536, 497] width 37 height 33
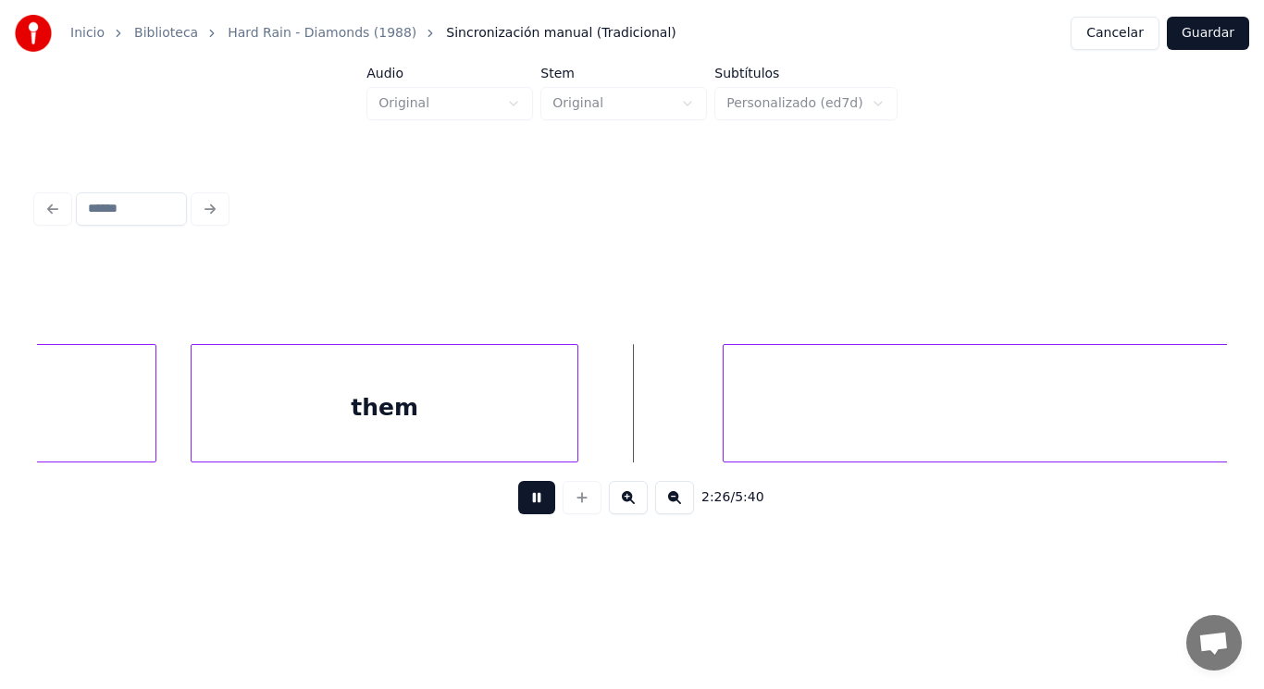
click at [518, 505] on button at bounding box center [536, 497] width 37 height 33
click at [546, 504] on button at bounding box center [536, 497] width 37 height 33
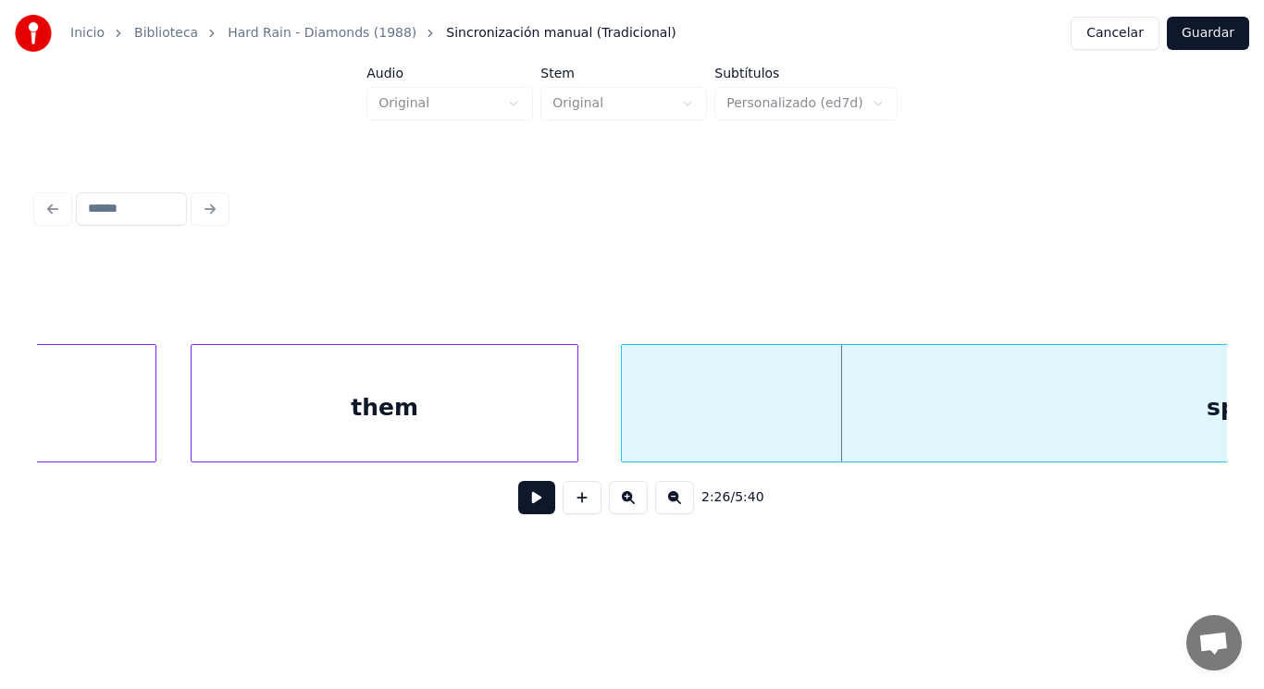
click at [624, 416] on div at bounding box center [625, 403] width 6 height 117
click at [536, 502] on button at bounding box center [536, 497] width 37 height 33
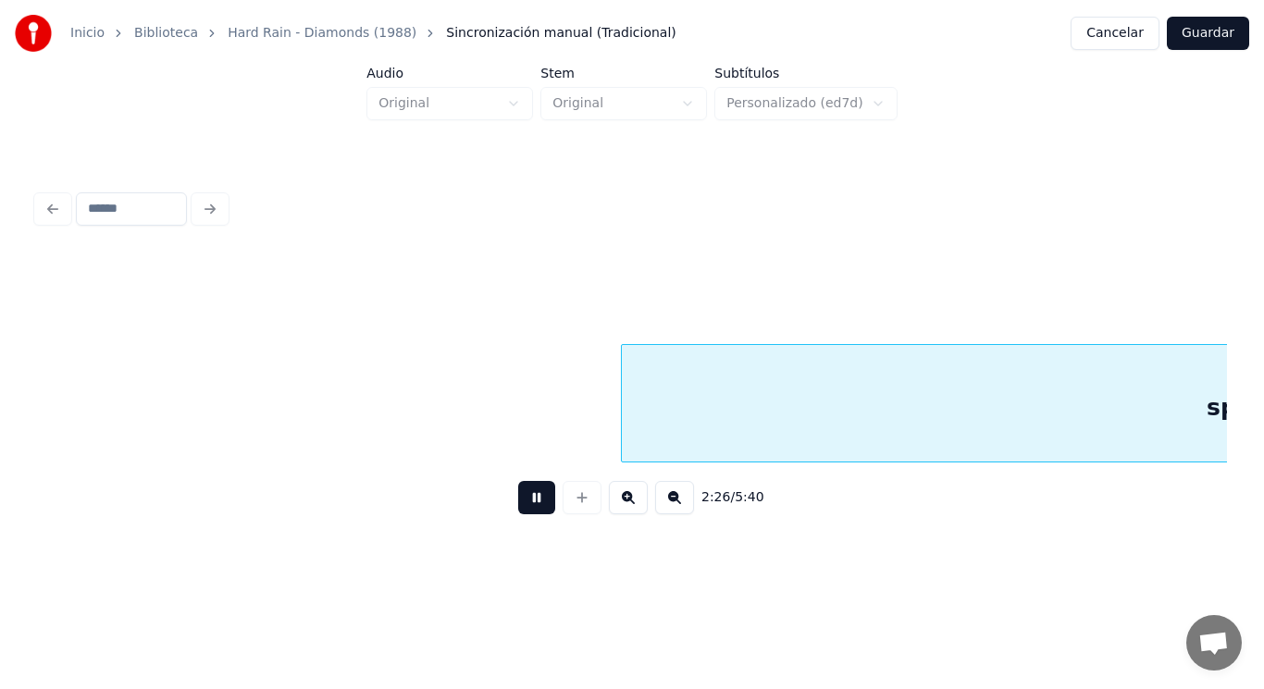
scroll to position [0, 190022]
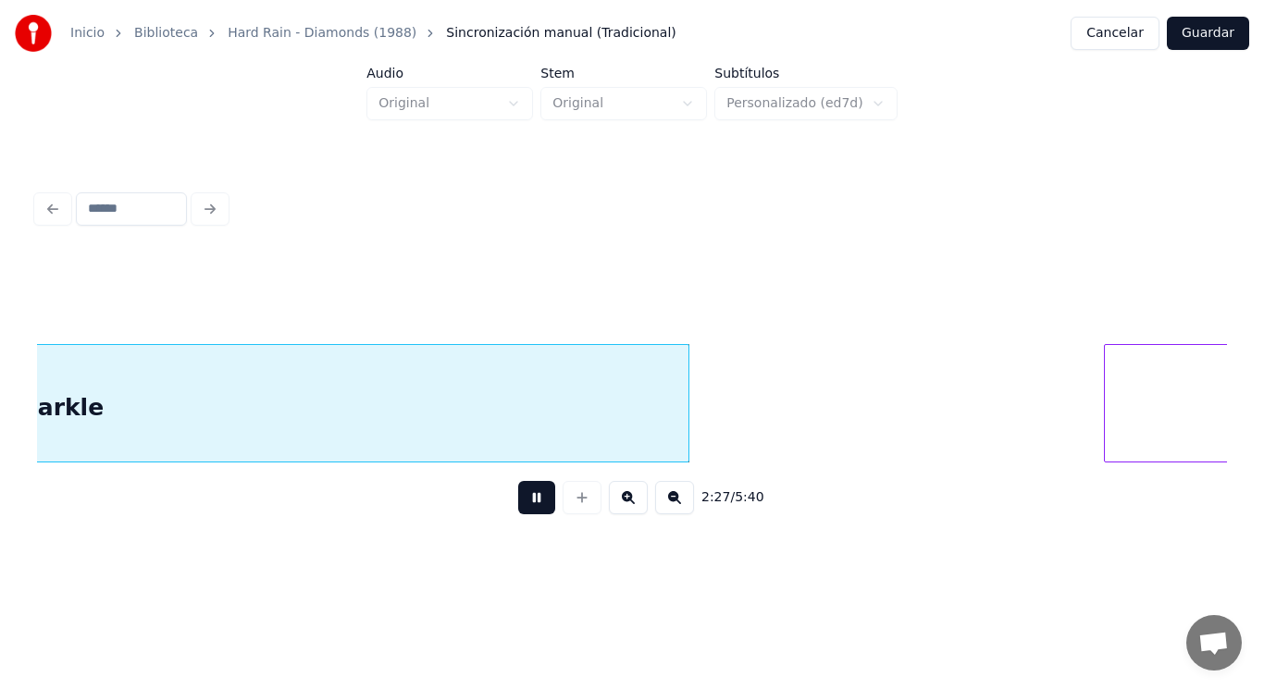
click at [536, 502] on button at bounding box center [536, 497] width 37 height 33
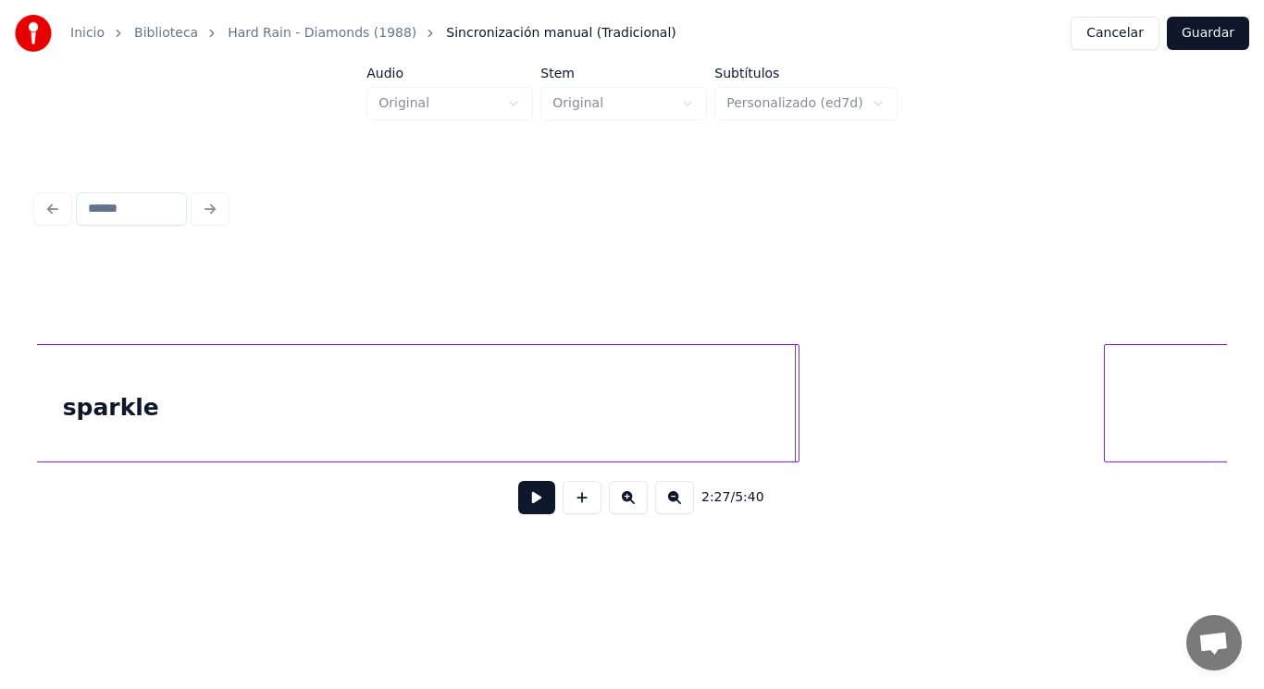
click at [798, 389] on div at bounding box center [796, 403] width 6 height 117
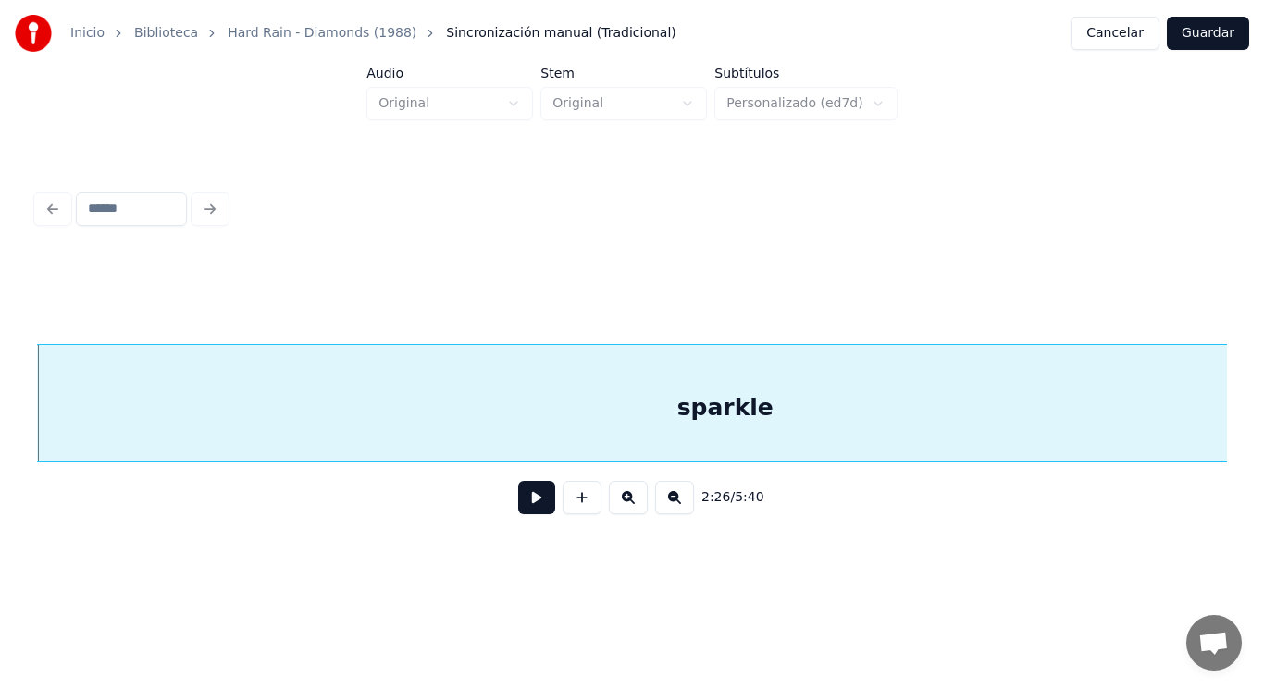
click at [530, 495] on button at bounding box center [536, 497] width 37 height 33
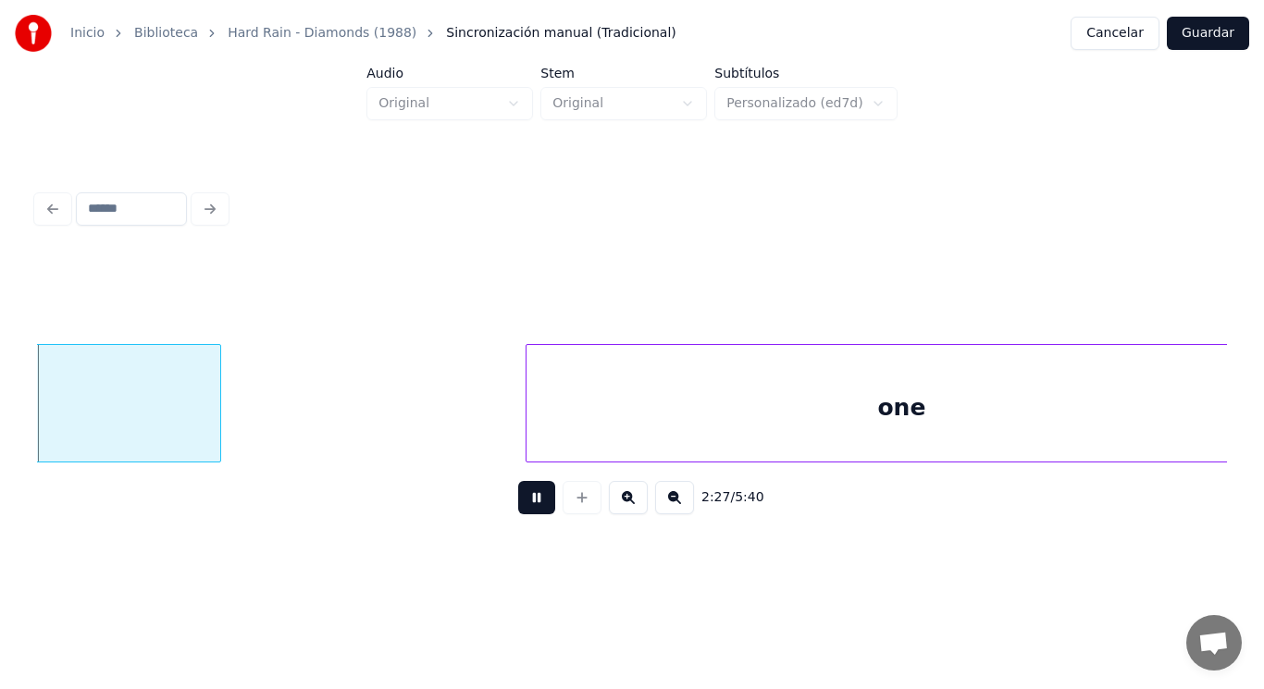
click at [530, 495] on button at bounding box center [536, 497] width 37 height 33
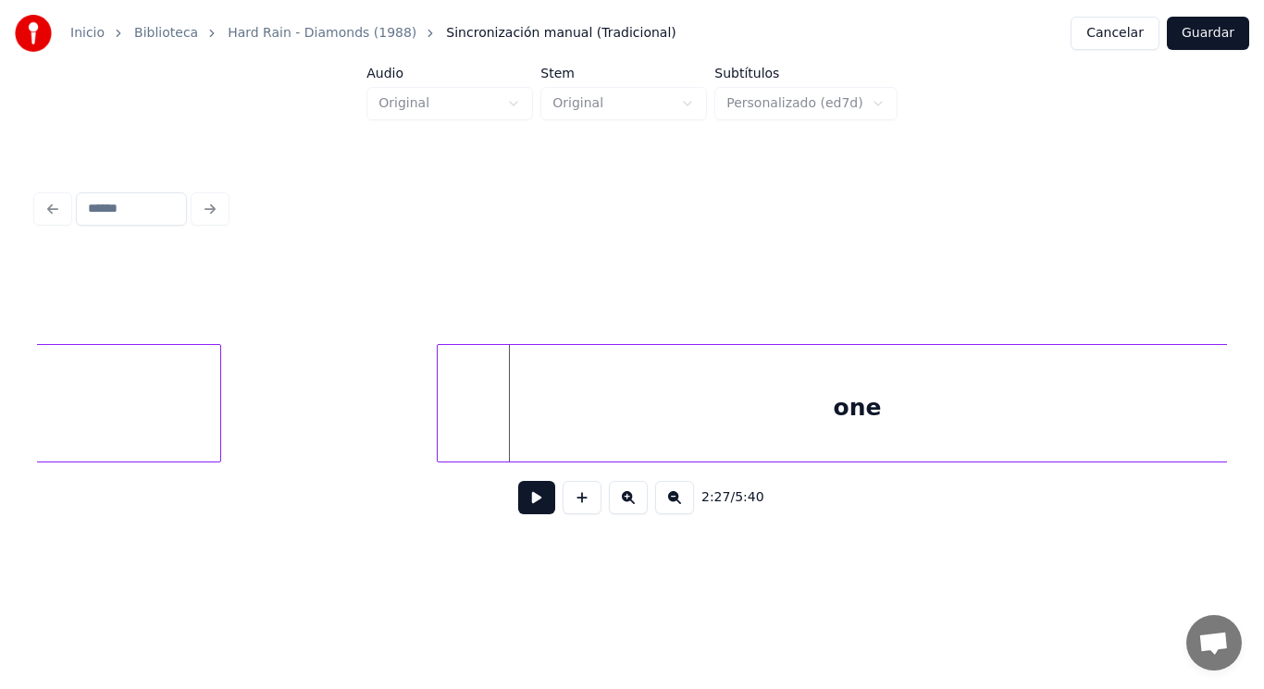
click at [439, 426] on div at bounding box center [441, 403] width 6 height 117
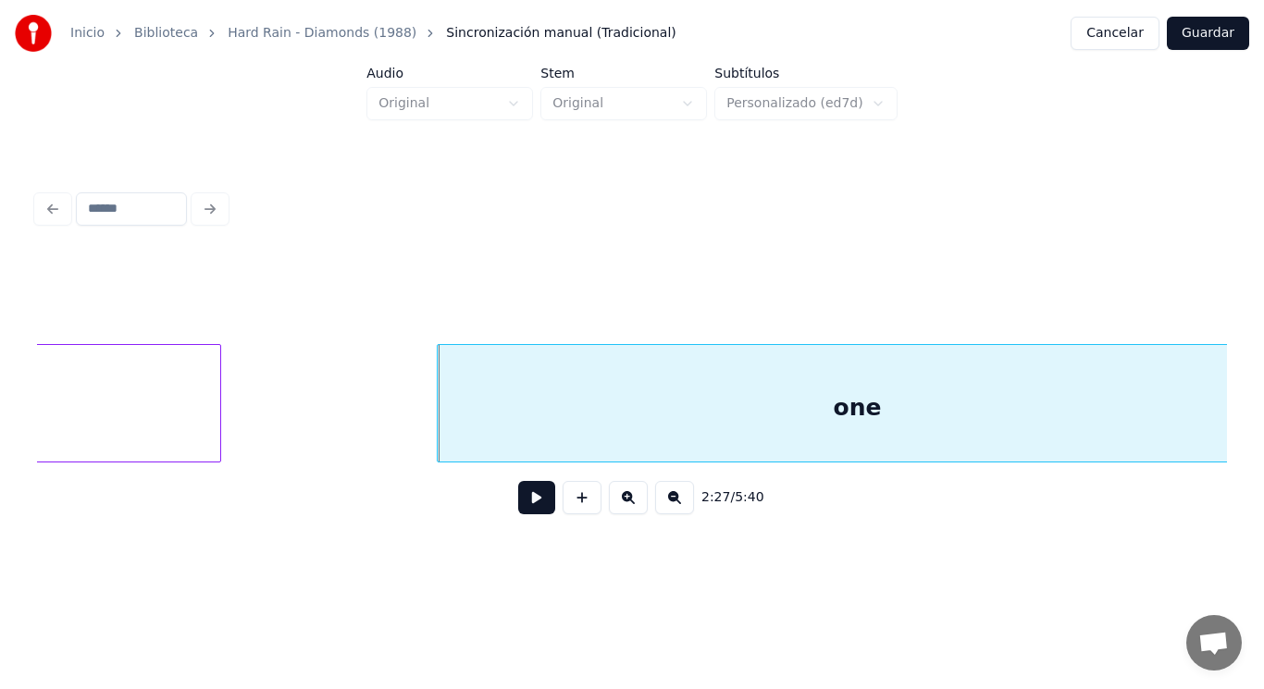
click at [518, 500] on button at bounding box center [536, 497] width 37 height 33
click at [528, 503] on button at bounding box center [536, 497] width 37 height 33
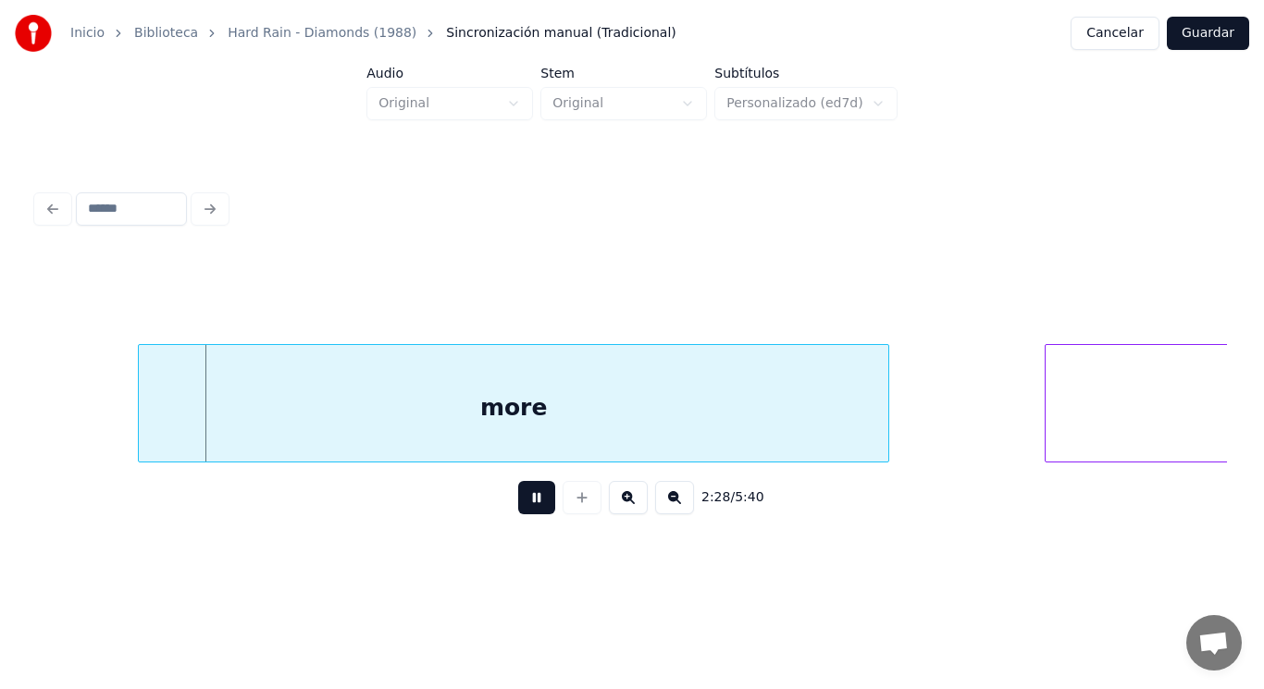
click at [528, 503] on button at bounding box center [536, 497] width 37 height 33
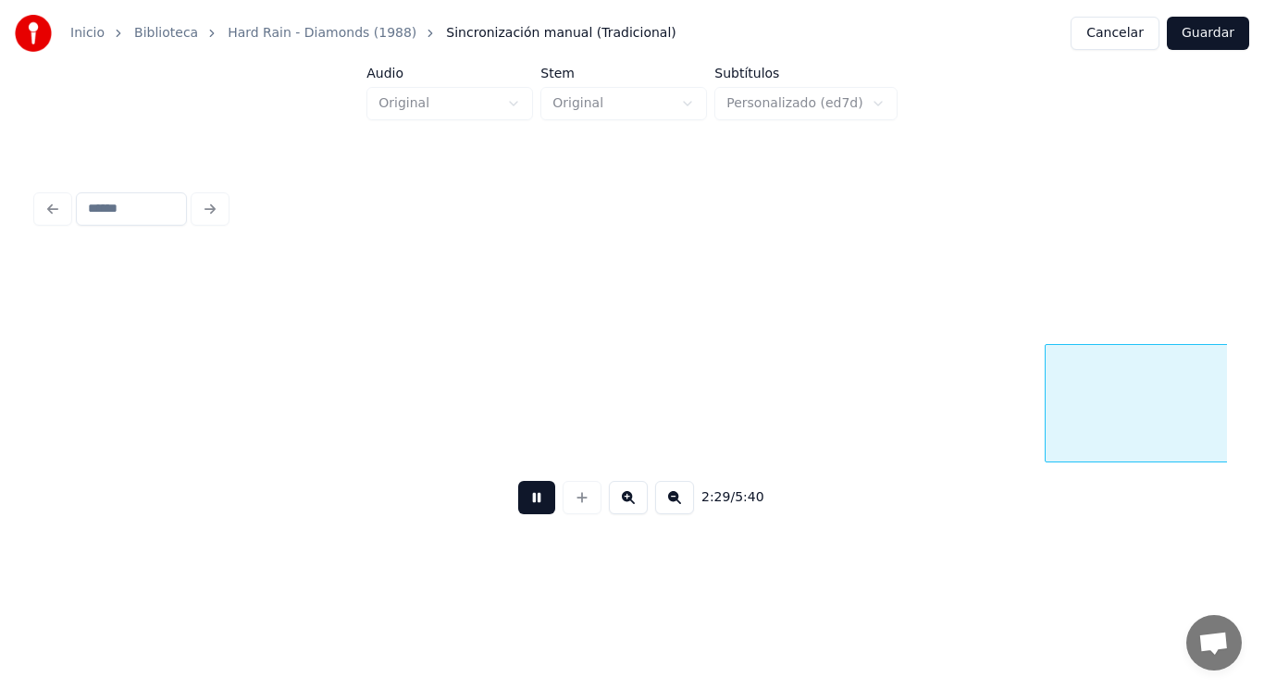
scroll to position [0, 193037]
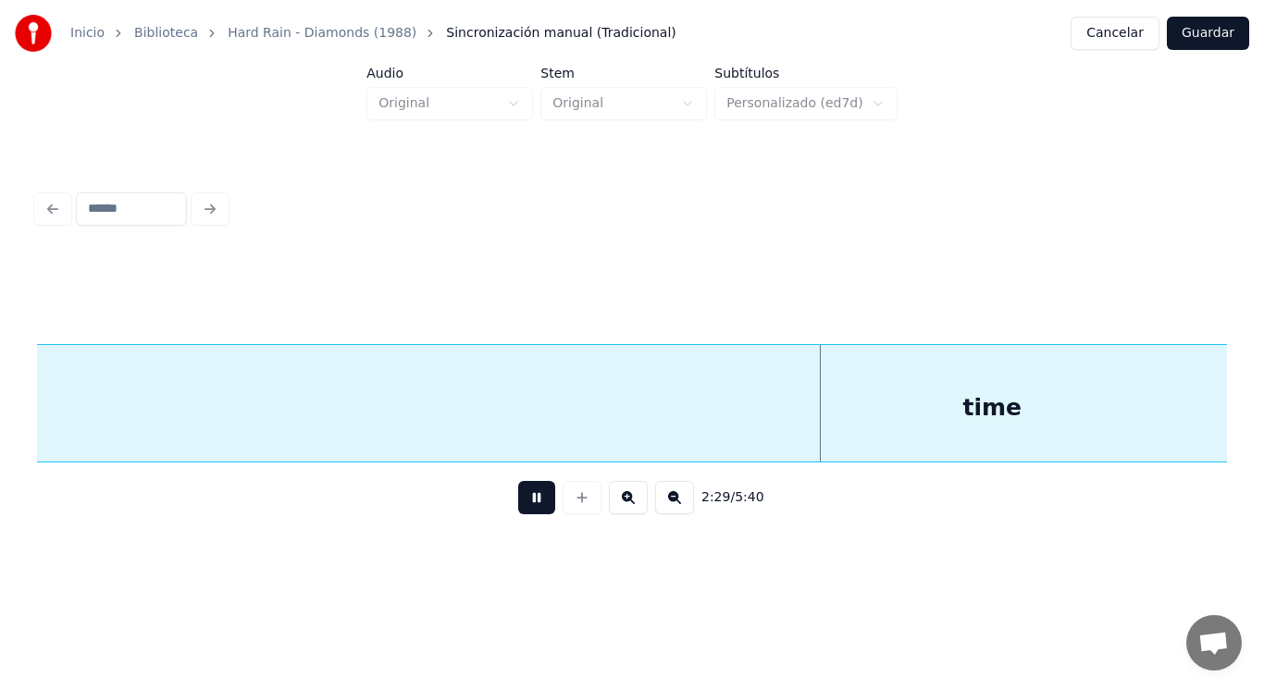
click at [522, 508] on button at bounding box center [536, 497] width 37 height 33
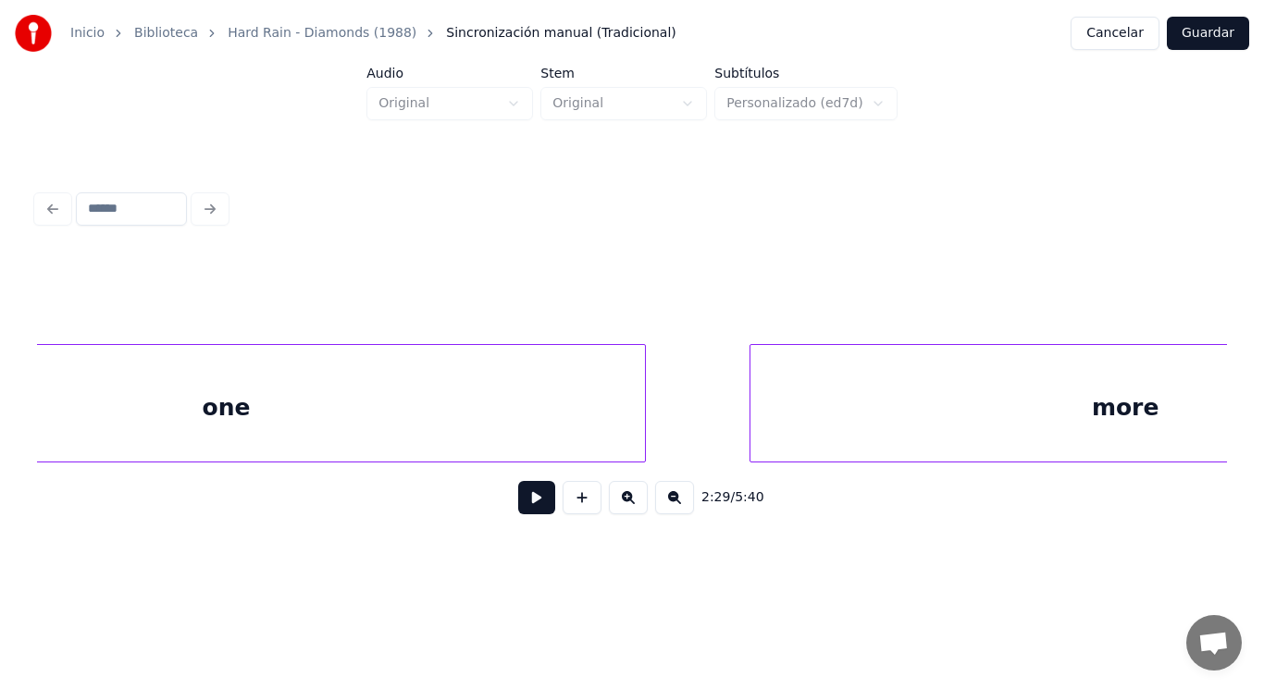
scroll to position [0, 190518]
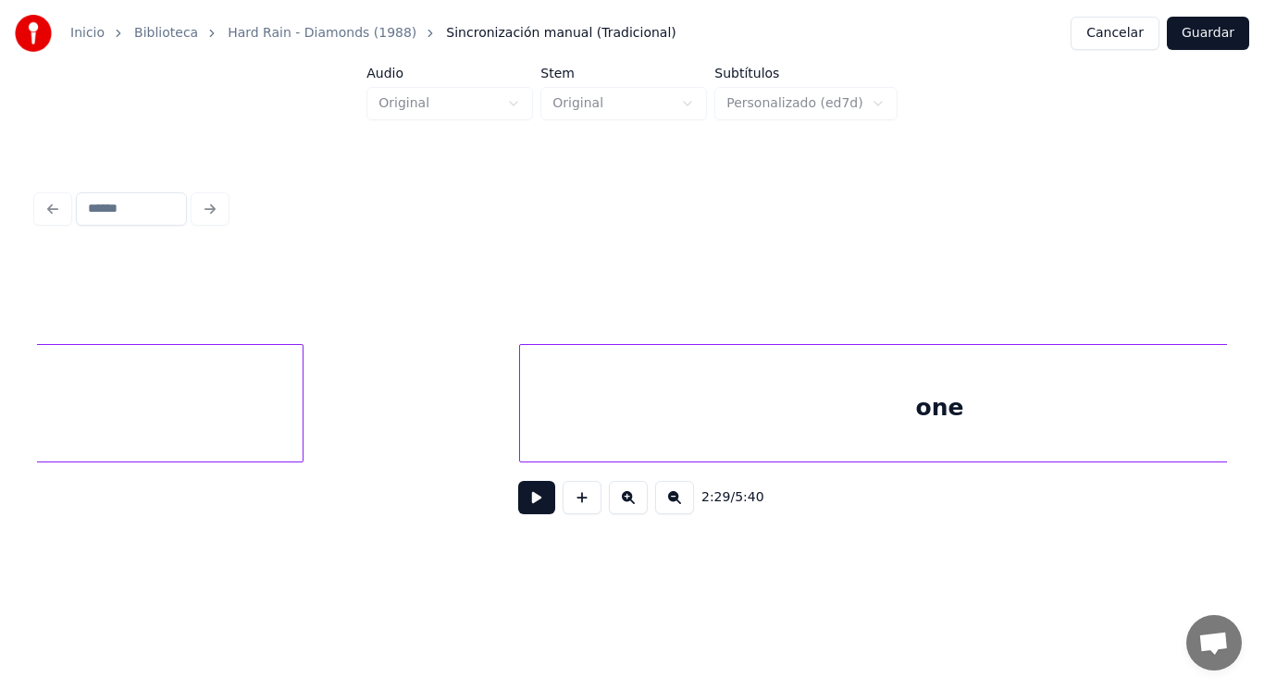
click at [525, 515] on button at bounding box center [536, 497] width 37 height 33
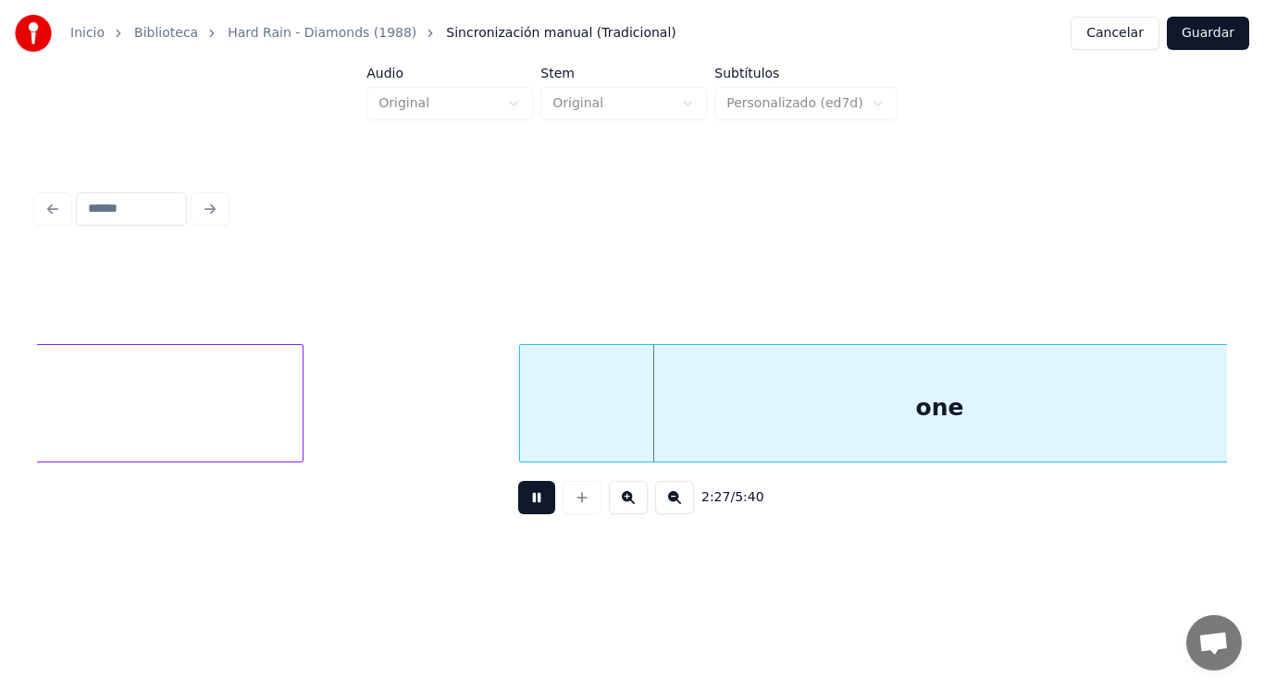
click at [525, 515] on button at bounding box center [536, 497] width 37 height 33
click at [521, 503] on button at bounding box center [536, 497] width 37 height 33
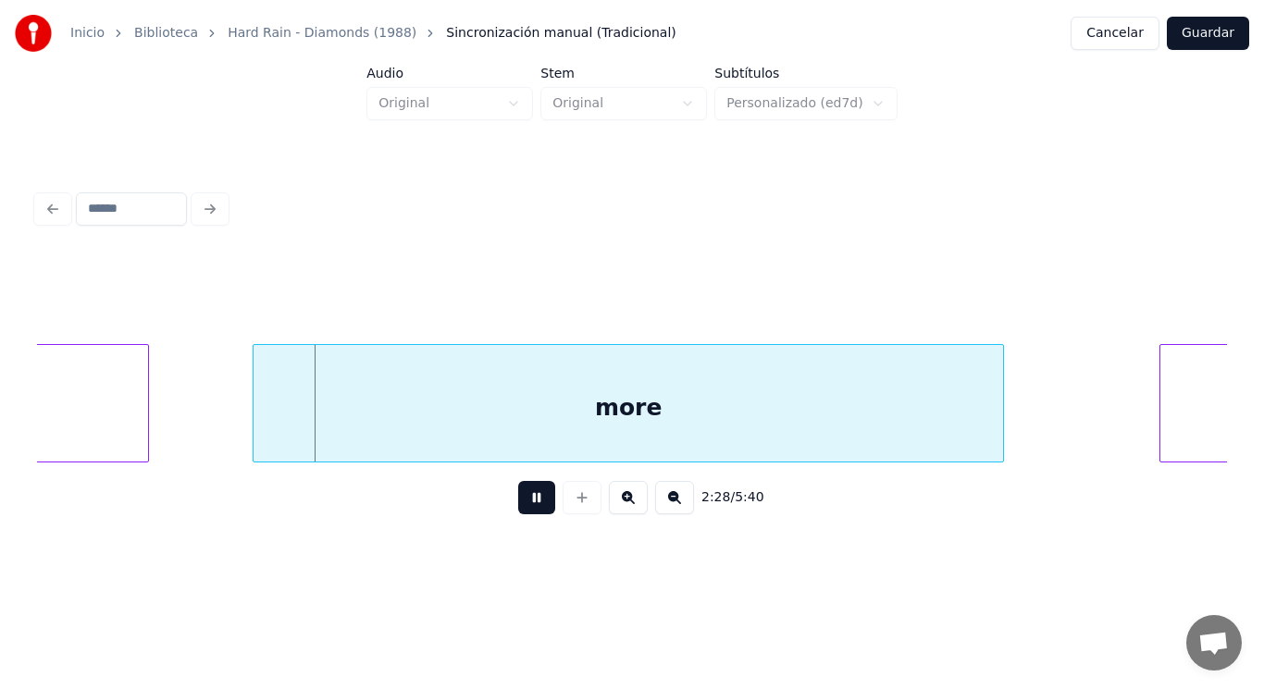
click at [521, 503] on button at bounding box center [536, 497] width 37 height 33
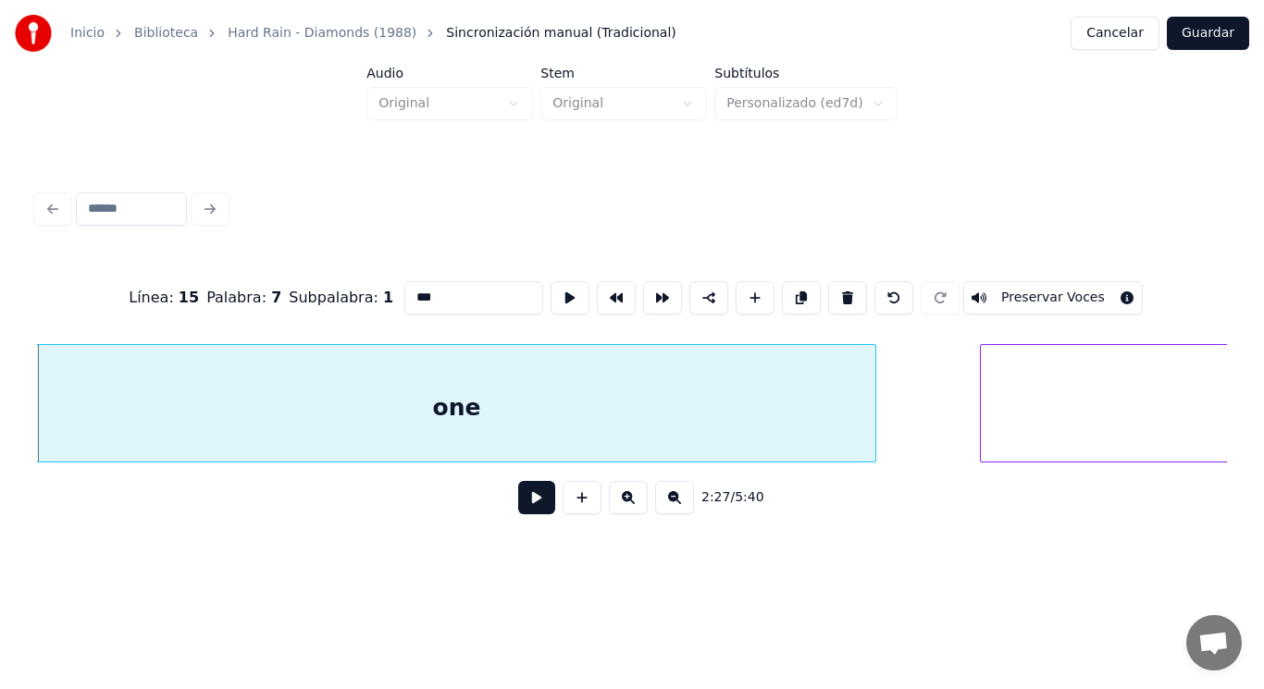
click at [537, 504] on button at bounding box center [536, 497] width 37 height 33
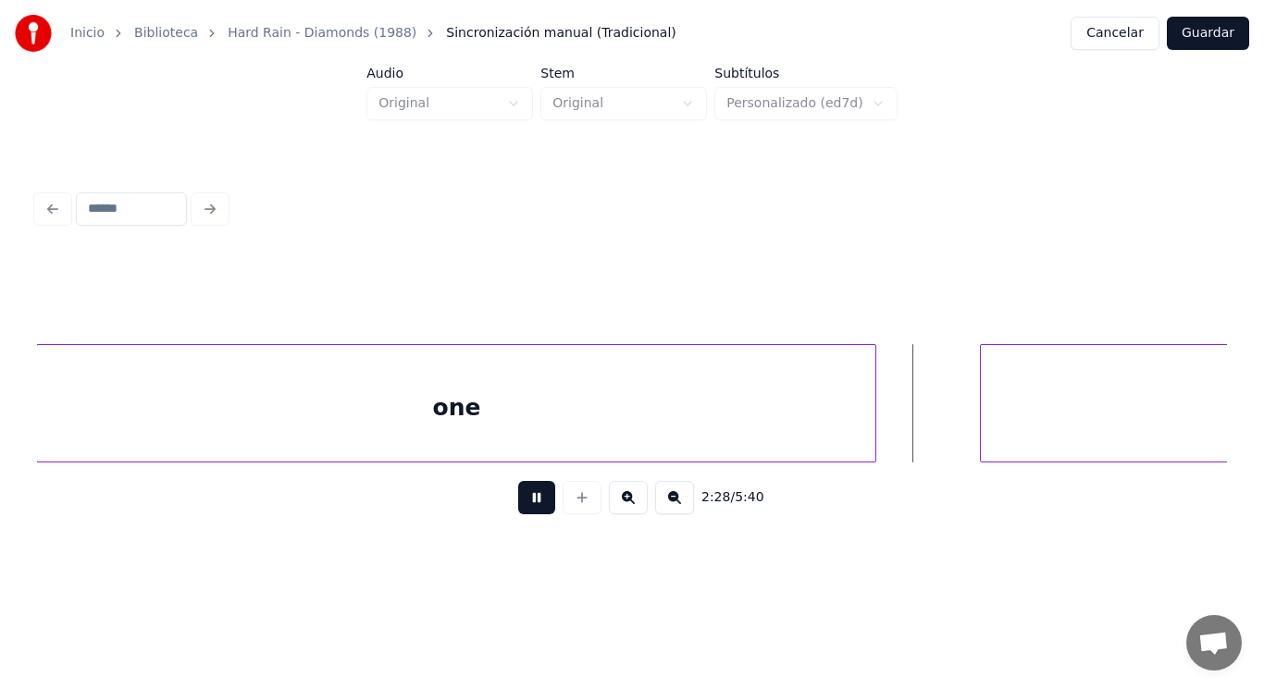
click at [537, 504] on button at bounding box center [536, 497] width 37 height 33
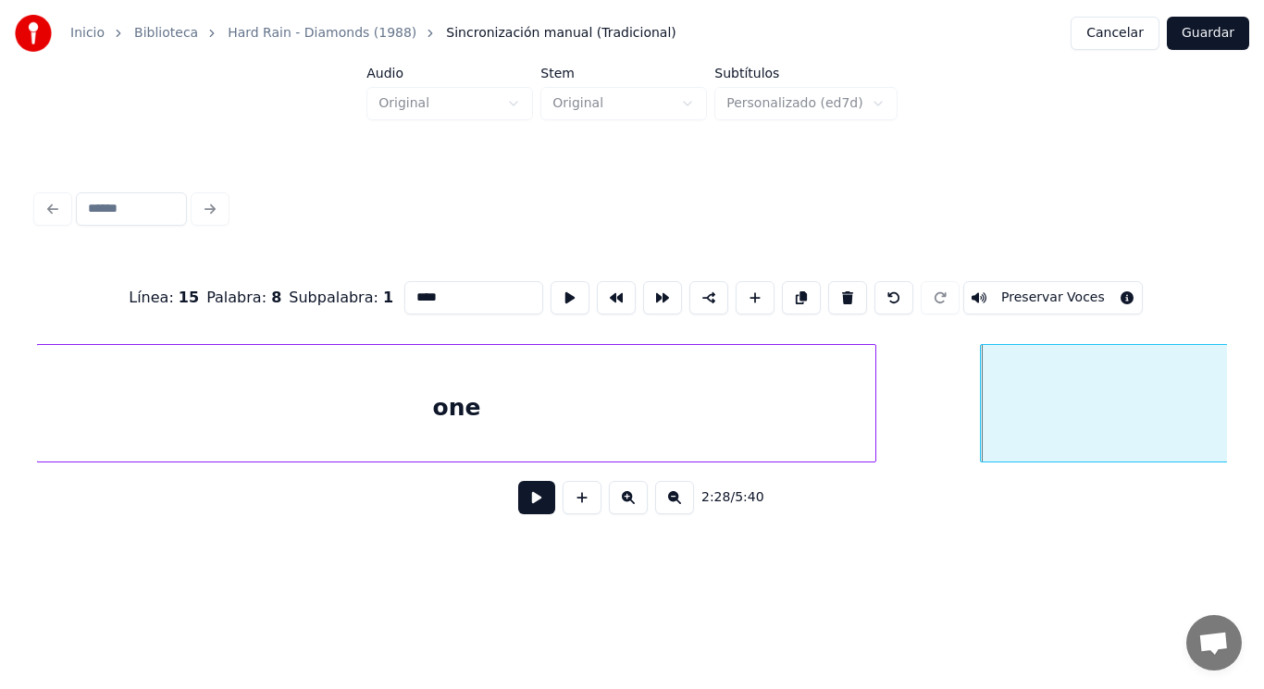
click at [522, 496] on button at bounding box center [536, 497] width 37 height 33
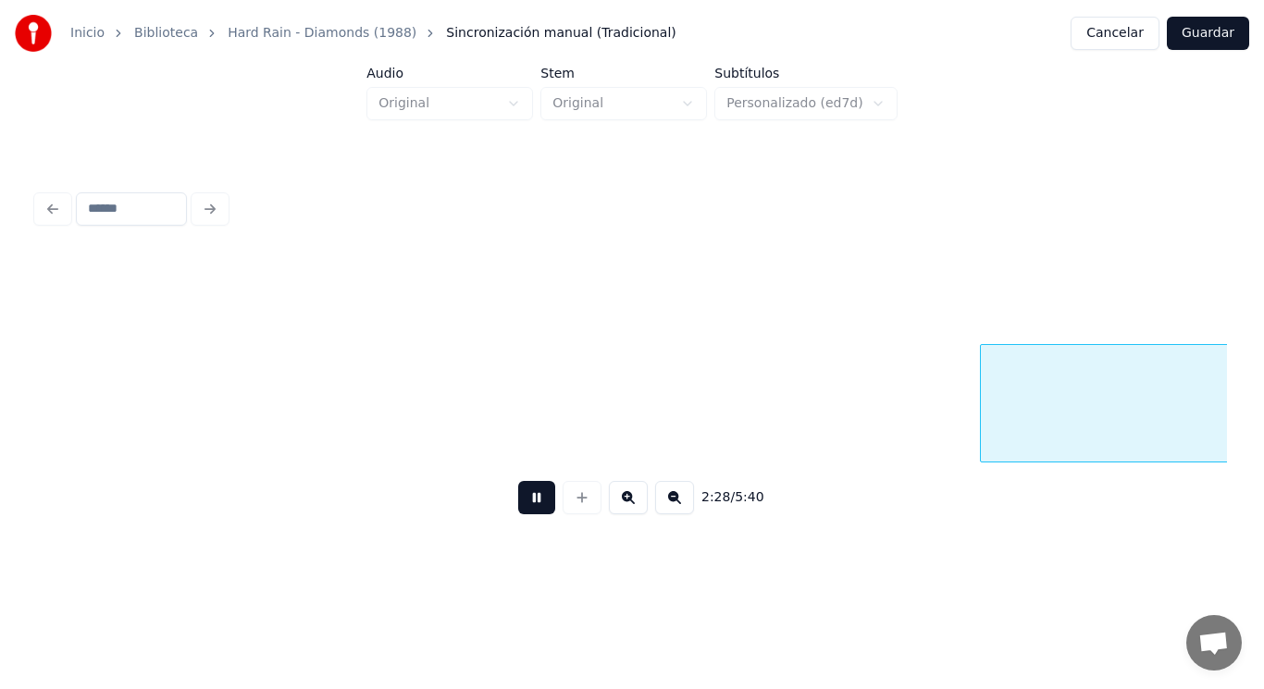
scroll to position [0, 192207]
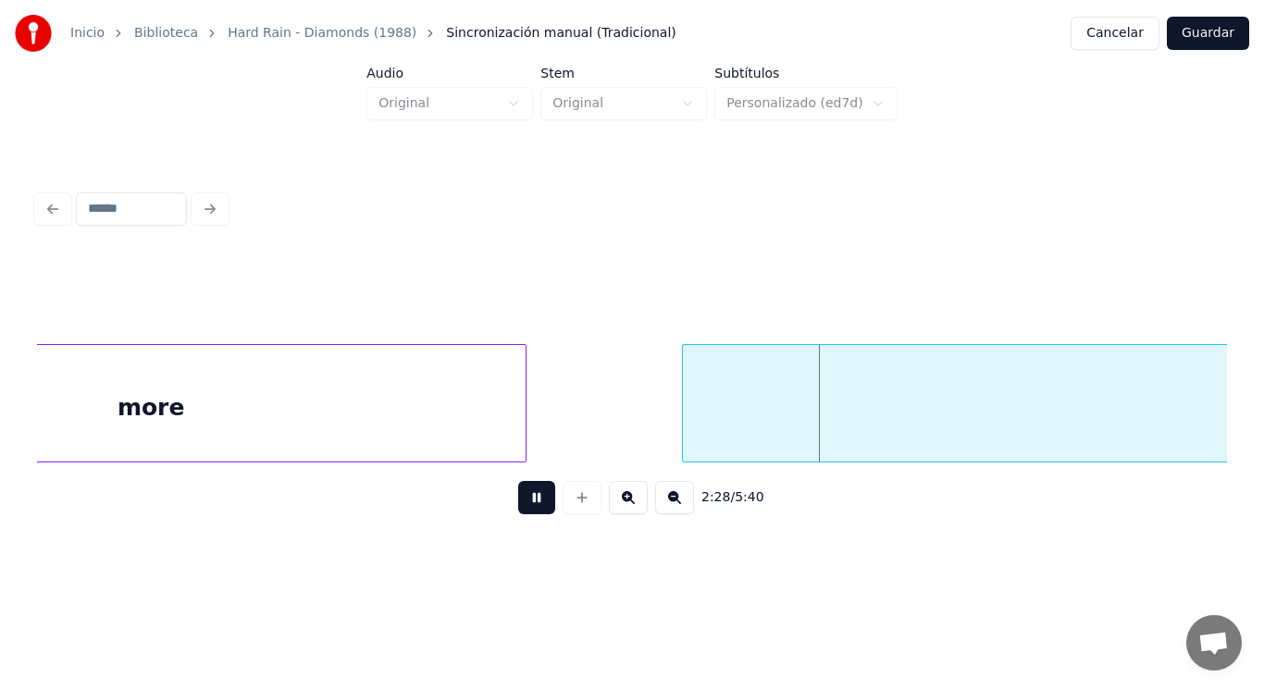
click at [522, 496] on button at bounding box center [536, 497] width 37 height 33
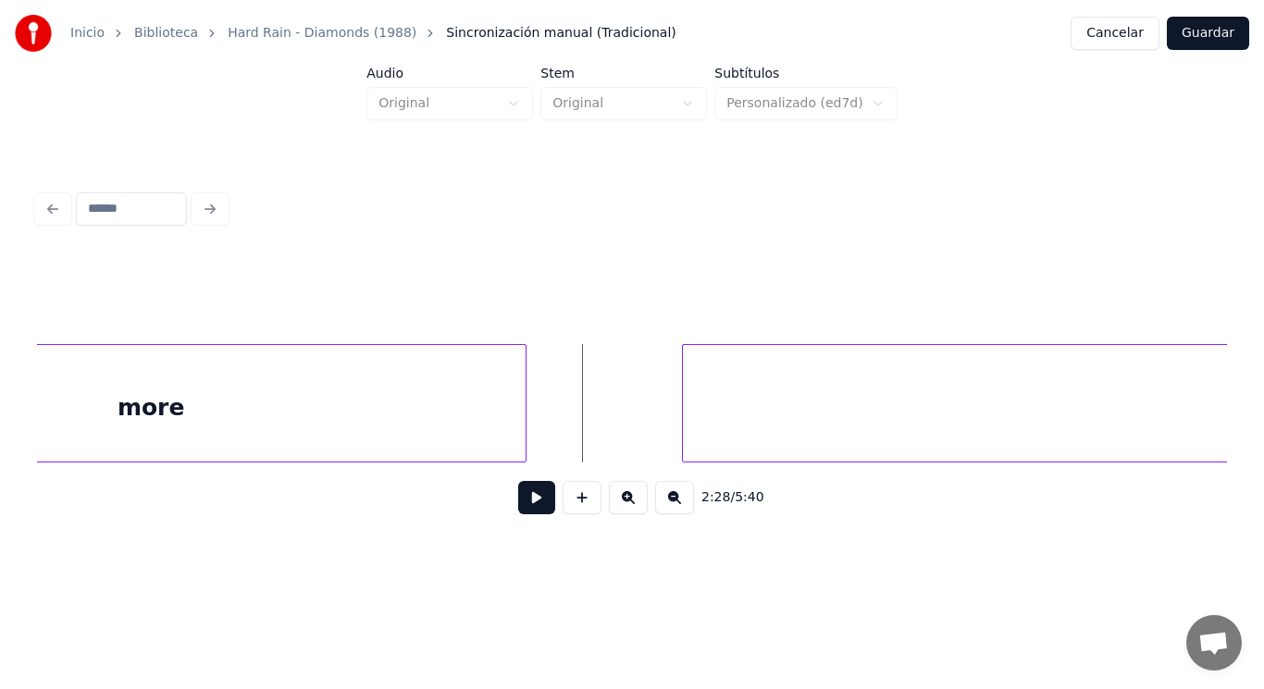
click at [533, 501] on button at bounding box center [536, 497] width 37 height 33
drag, startPoint x: 533, startPoint y: 501, endPoint x: 719, endPoint y: 410, distance: 207.0
click at [535, 498] on button at bounding box center [536, 497] width 37 height 33
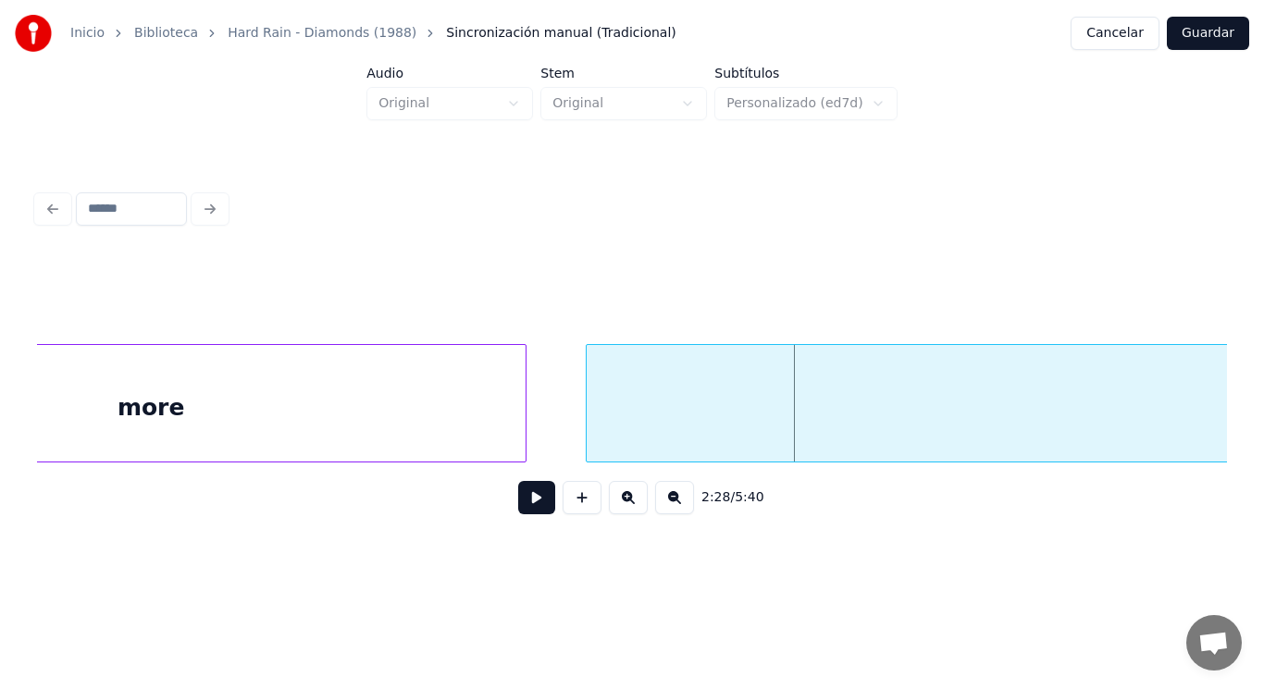
click at [592, 426] on div at bounding box center [590, 403] width 6 height 117
click at [518, 504] on button at bounding box center [536, 497] width 37 height 33
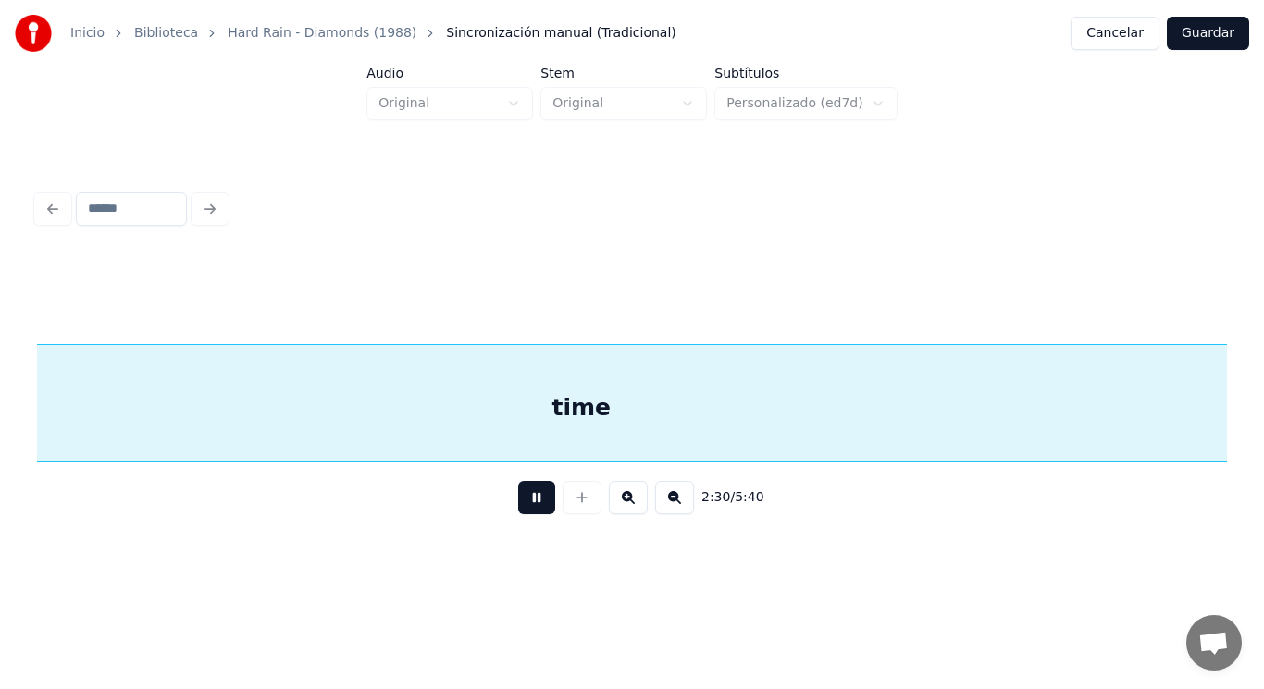
scroll to position [0, 194594]
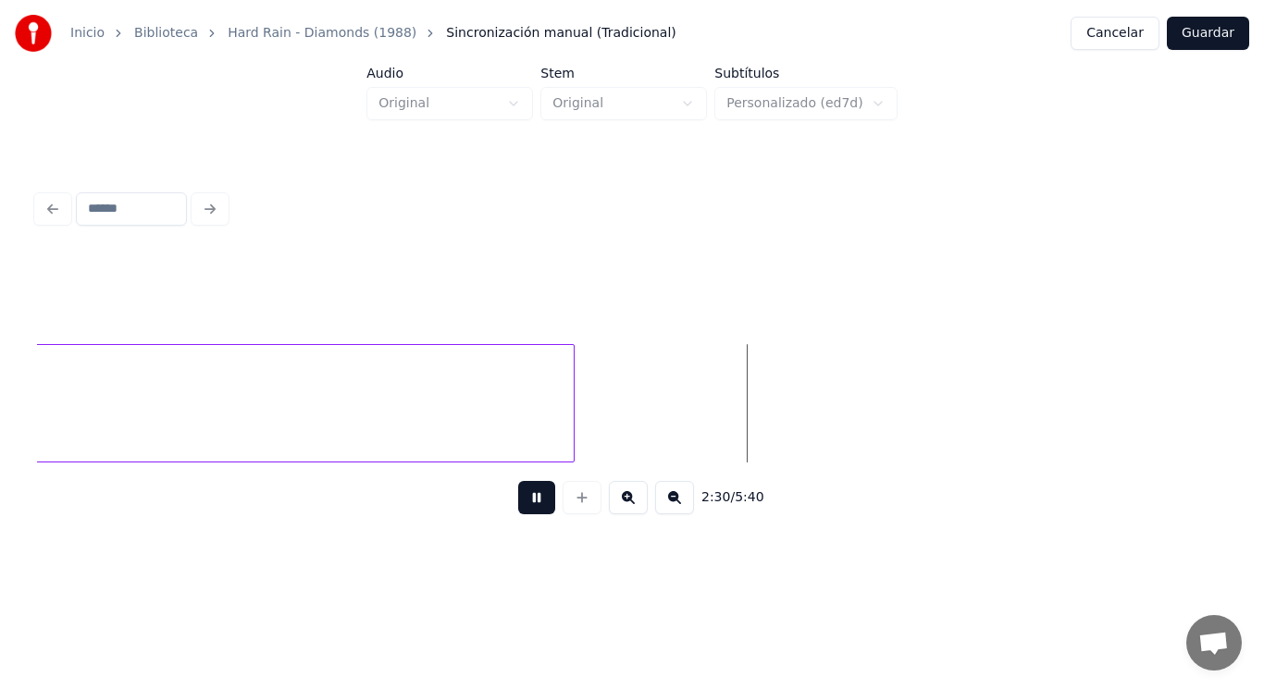
click at [518, 504] on button at bounding box center [536, 497] width 37 height 33
click at [819, 377] on div at bounding box center [818, 403] width 6 height 117
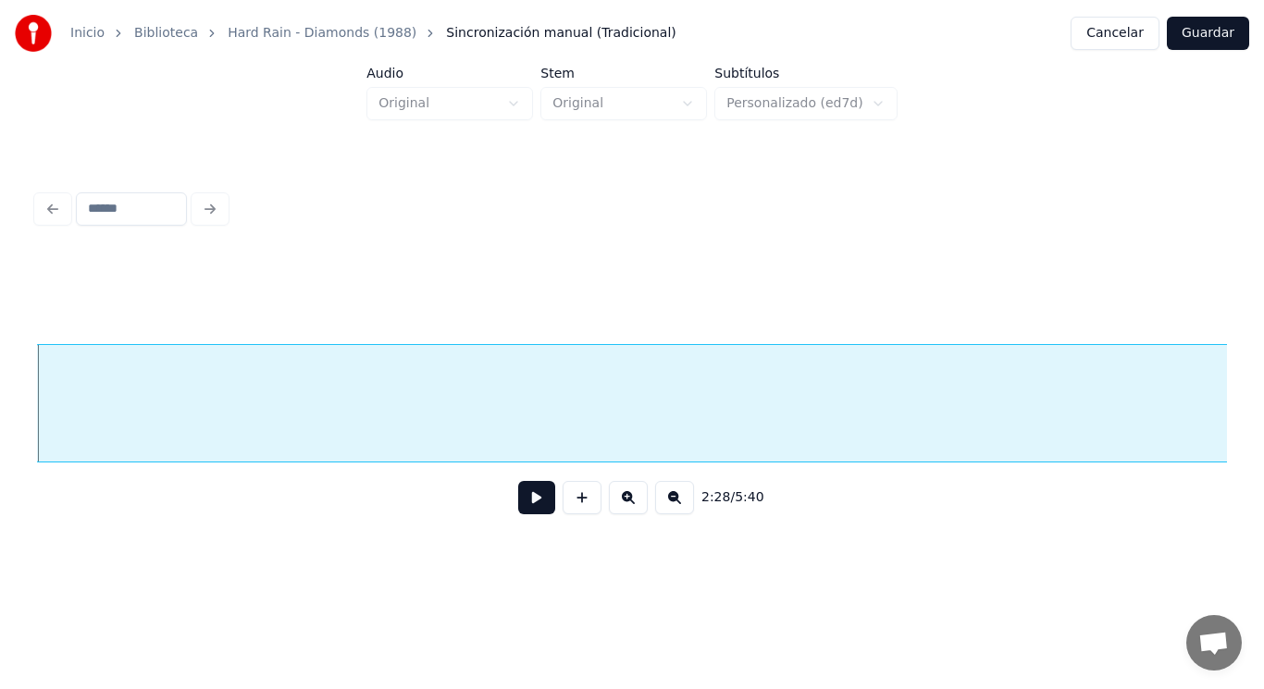
click at [528, 507] on button at bounding box center [536, 497] width 37 height 33
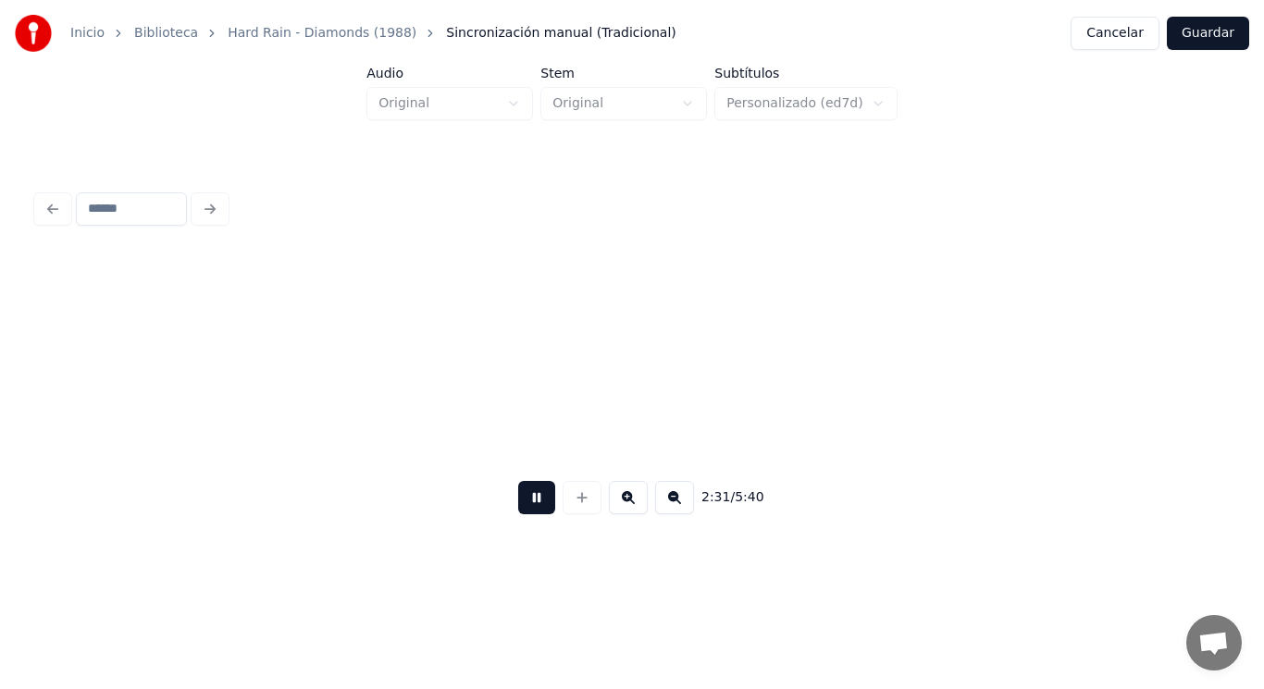
scroll to position [0, 196369]
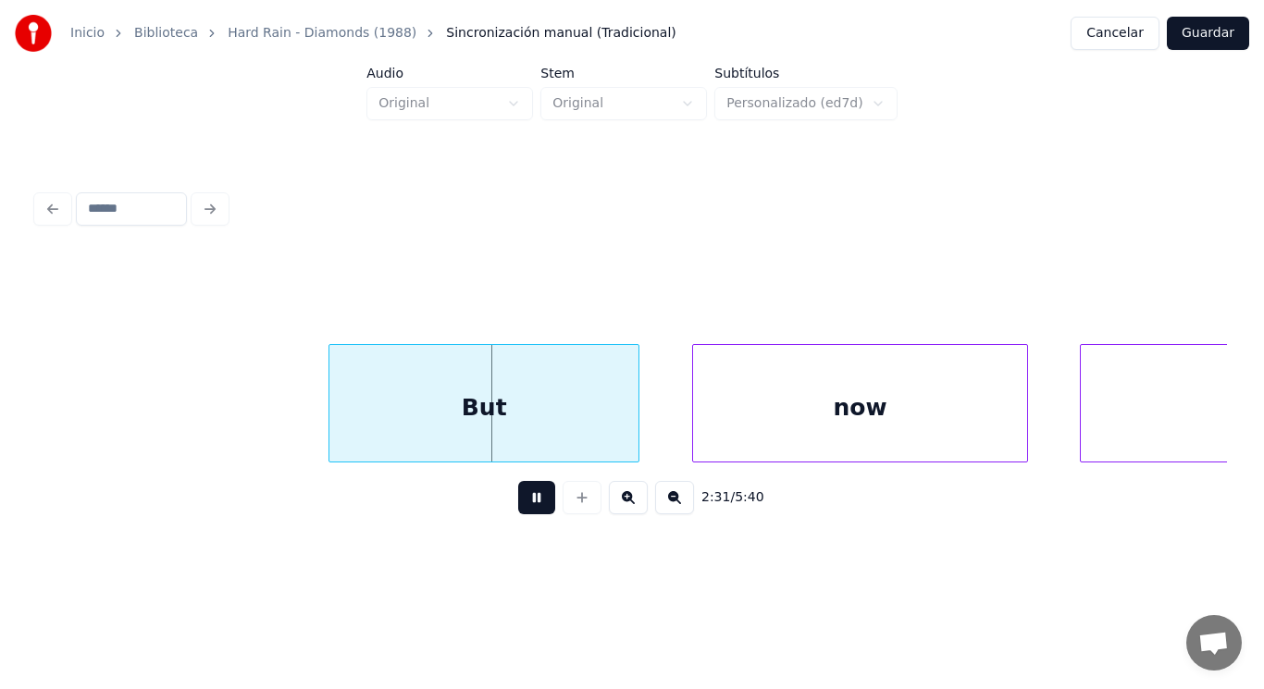
click at [528, 507] on button at bounding box center [536, 497] width 37 height 33
click at [532, 442] on div "But" at bounding box center [483, 408] width 309 height 126
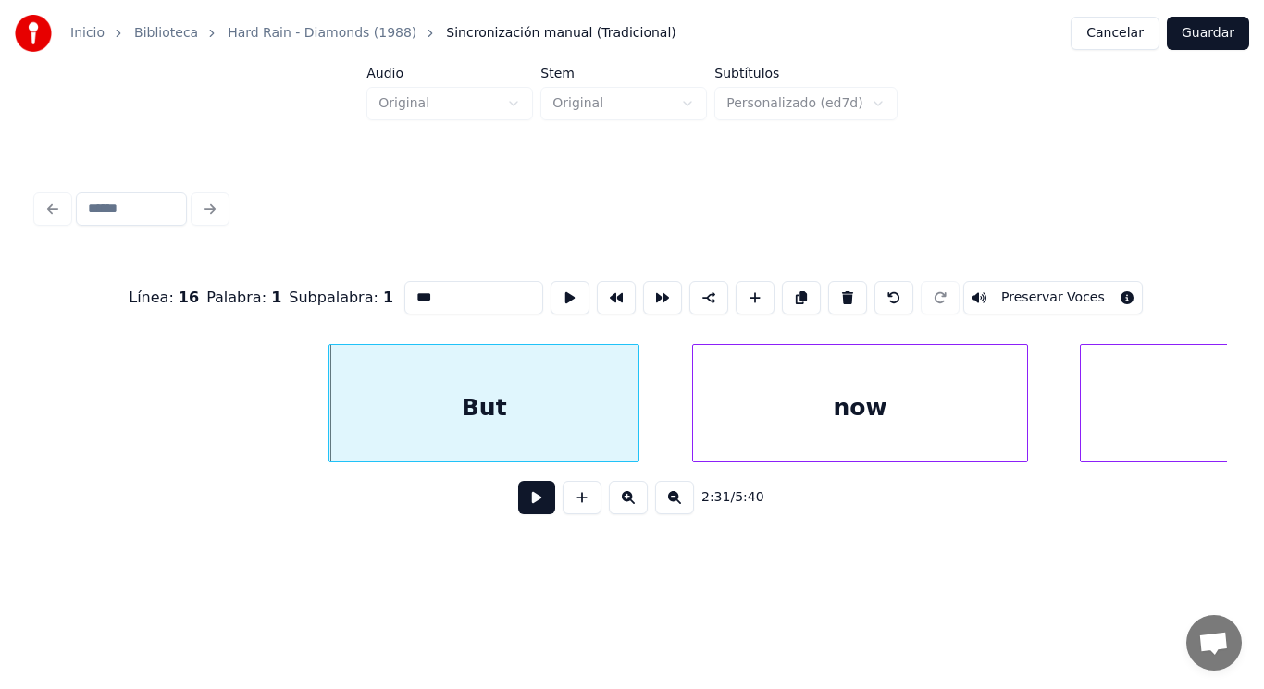
click at [520, 503] on button at bounding box center [536, 497] width 37 height 33
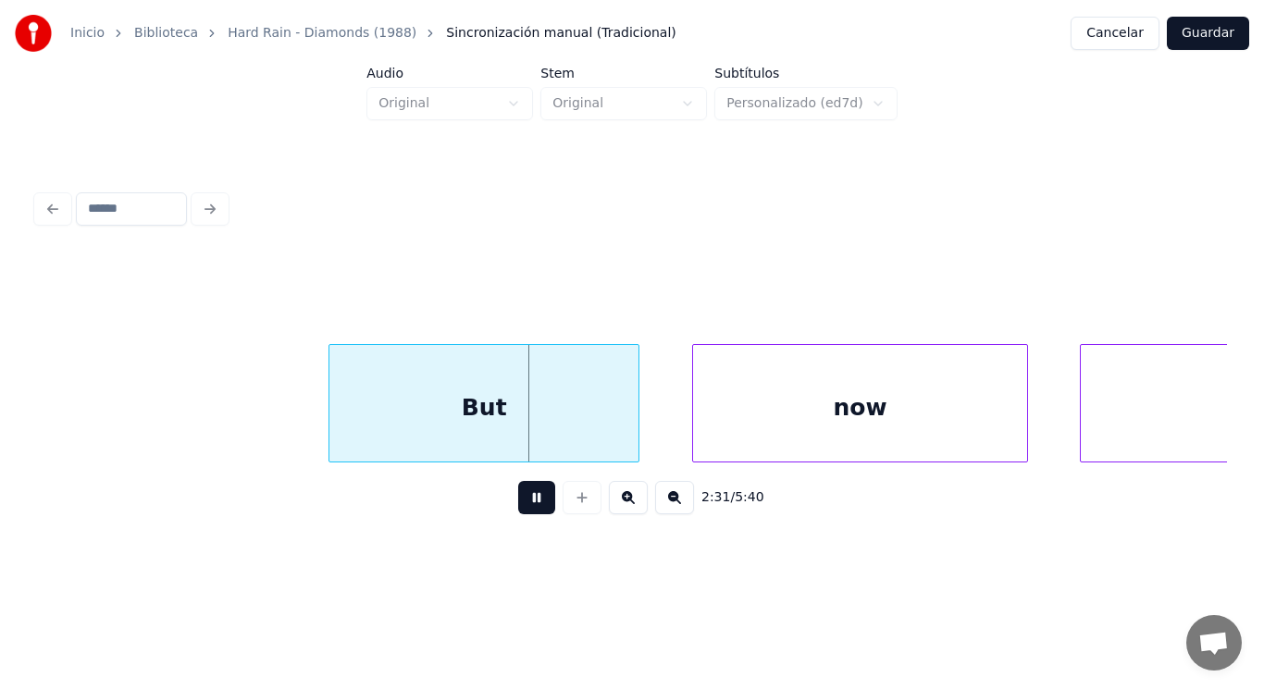
click at [520, 503] on button at bounding box center [536, 497] width 37 height 33
click at [615, 434] on div at bounding box center [618, 403] width 6 height 117
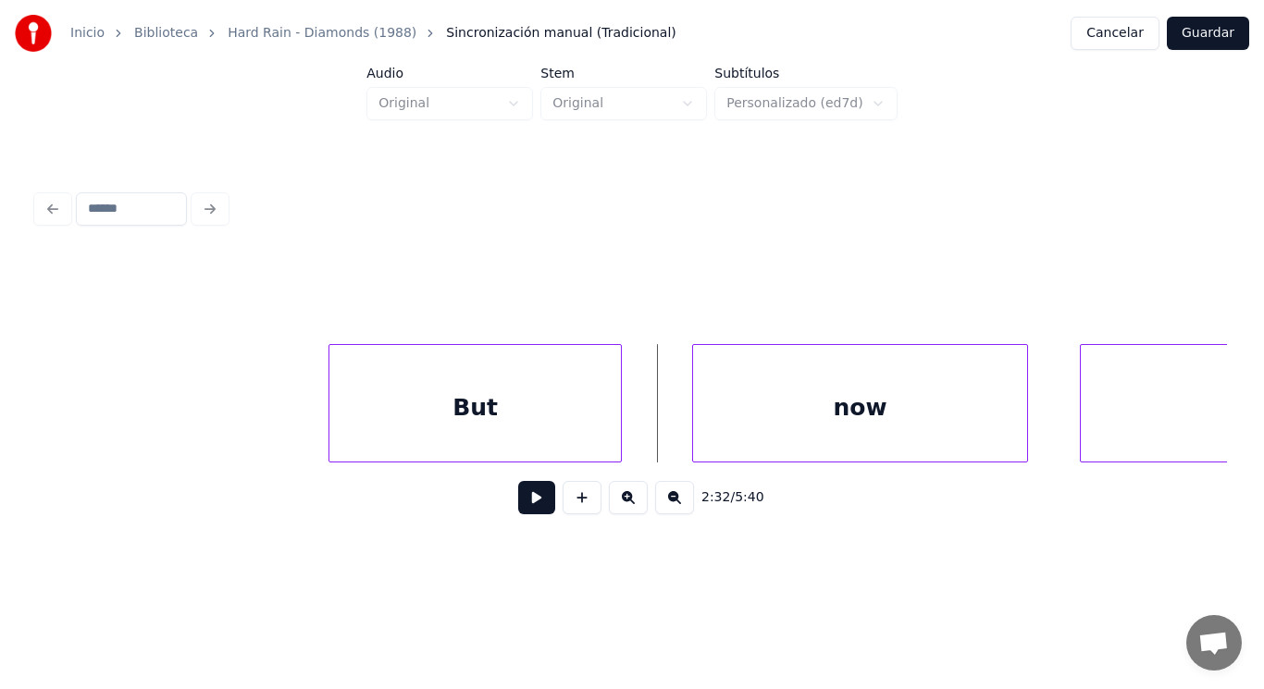
click at [534, 501] on button at bounding box center [536, 497] width 37 height 33
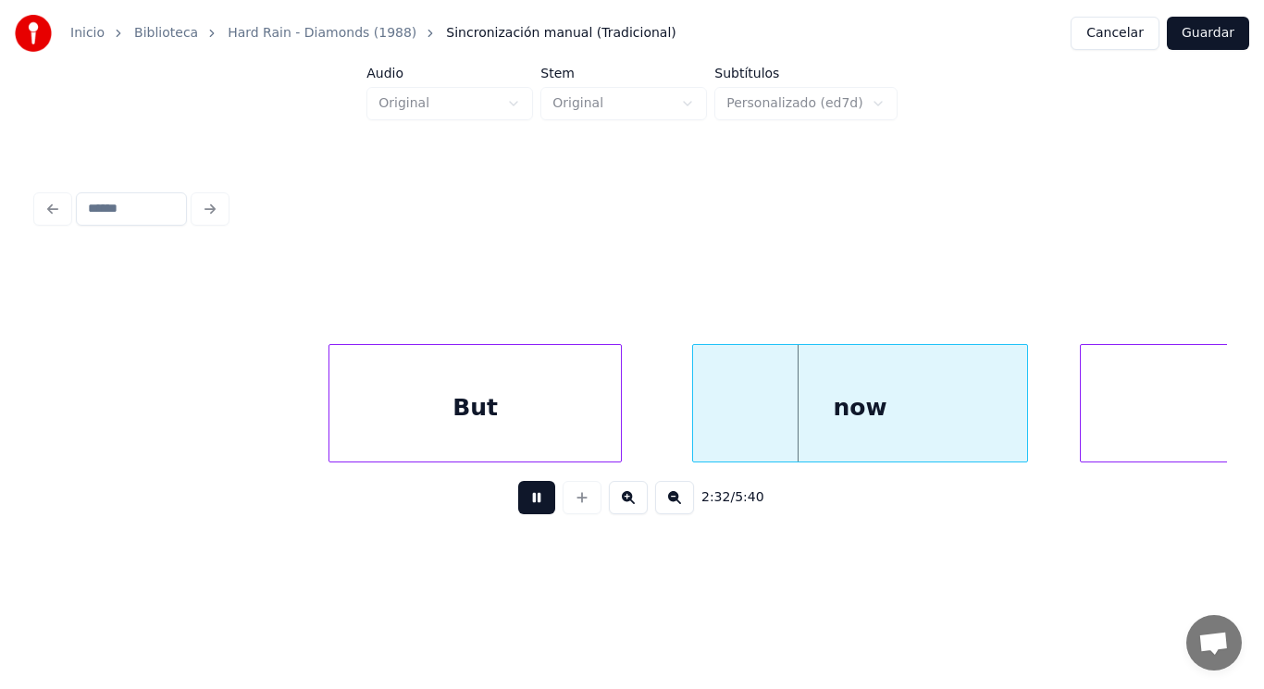
drag, startPoint x: 534, startPoint y: 501, endPoint x: 675, endPoint y: 437, distance: 154.5
click at [606, 463] on div "2:32 / 5:40" at bounding box center [632, 392] width 1190 height 281
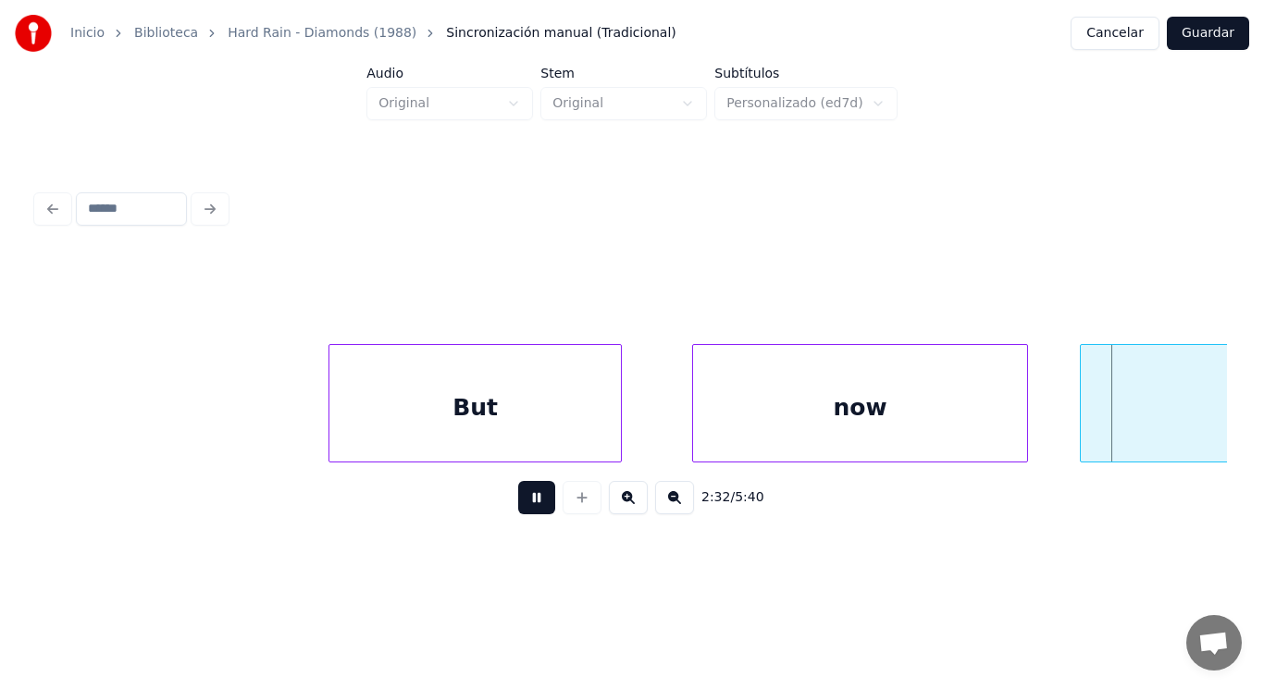
scroll to position [0, 197584]
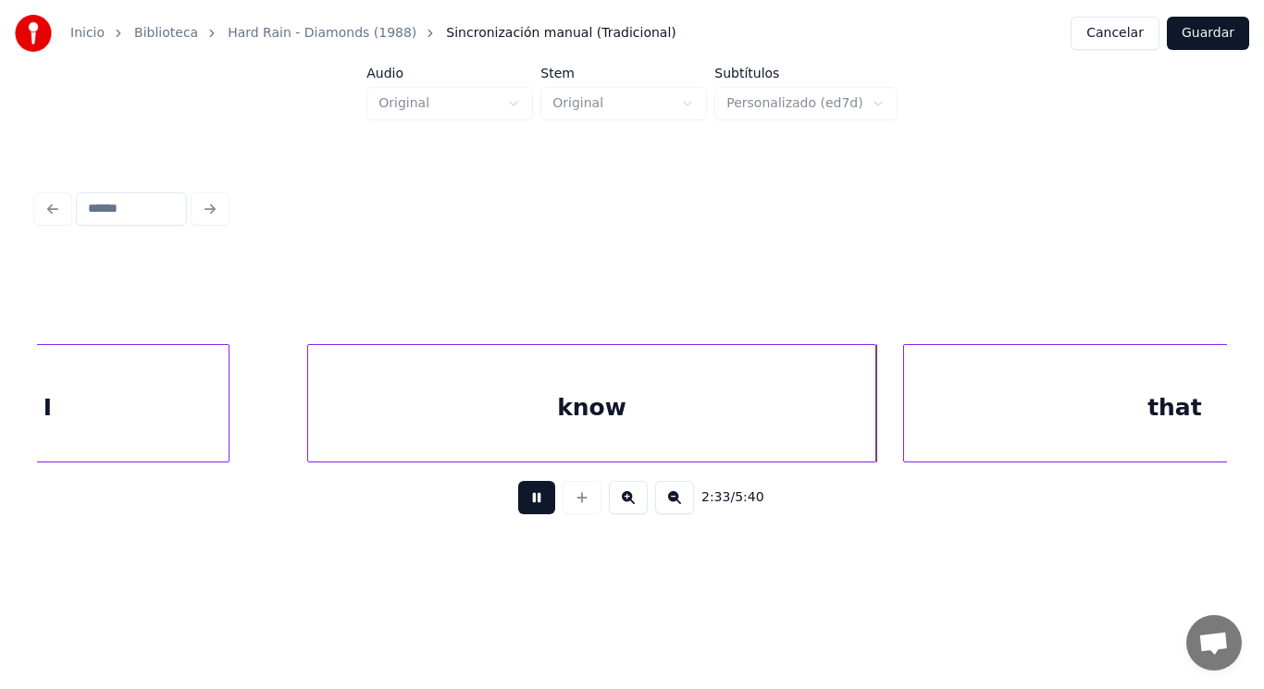
click at [524, 514] on button at bounding box center [536, 497] width 37 height 33
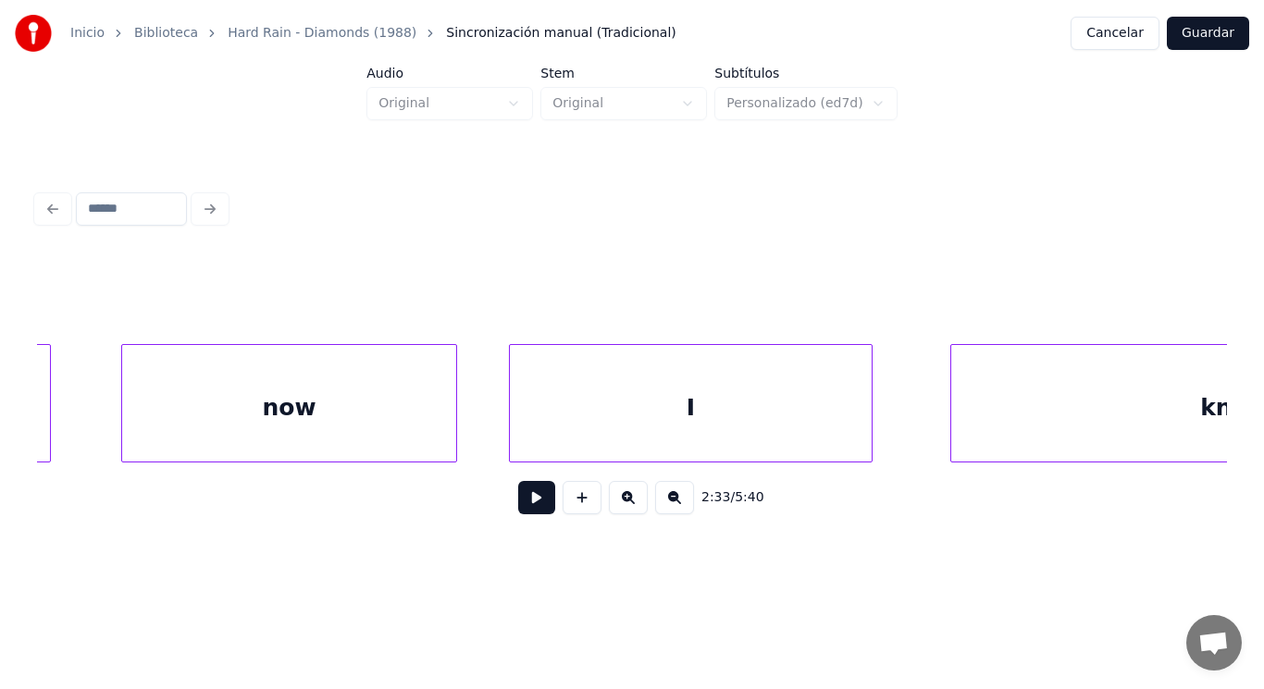
scroll to position [0, 196227]
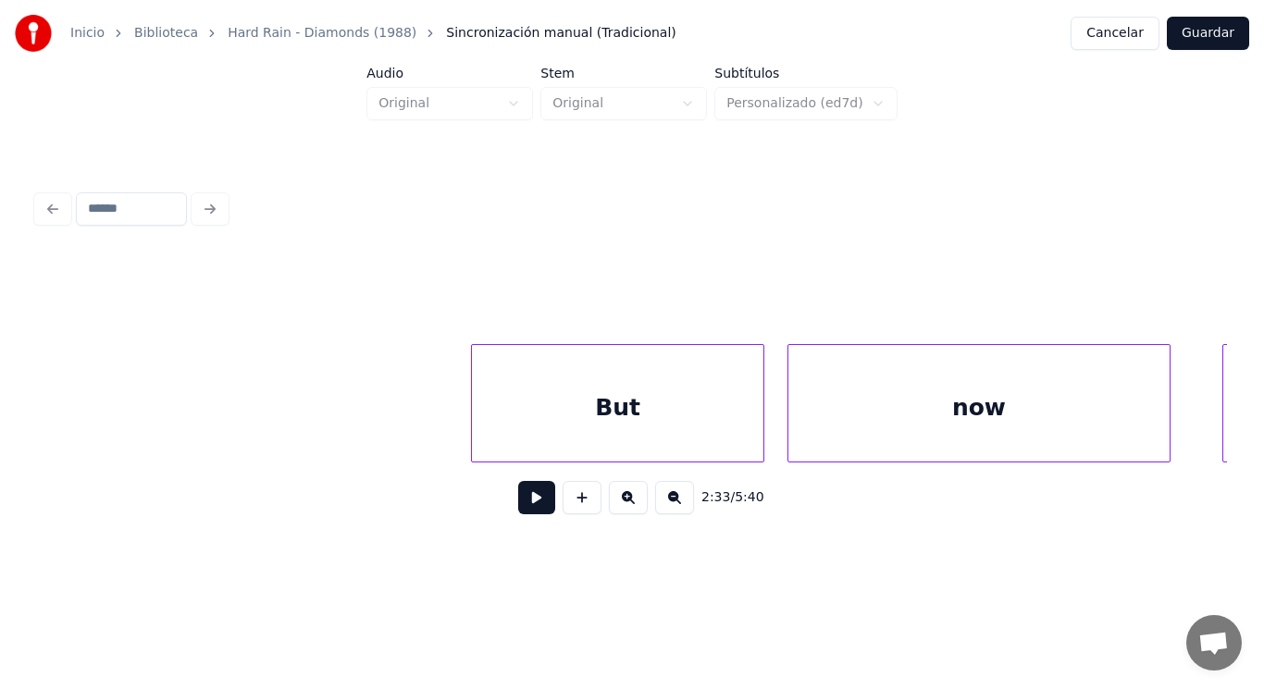
click at [790, 431] on div at bounding box center [792, 403] width 6 height 117
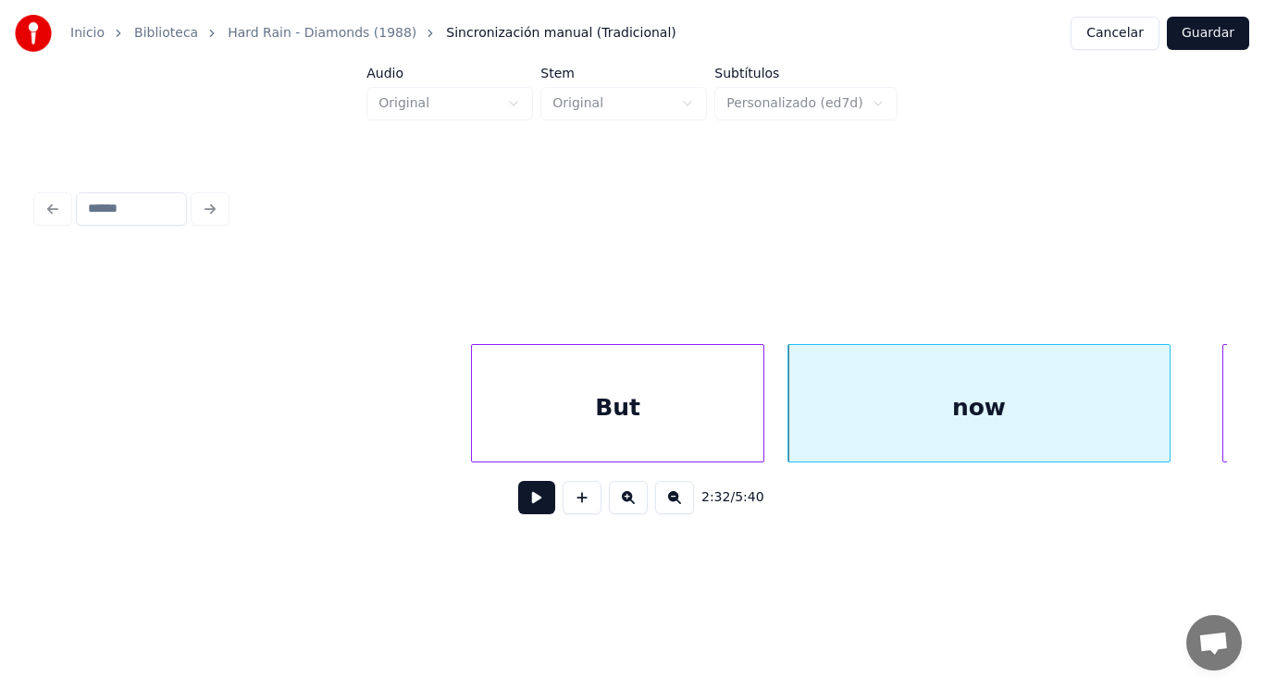
click at [524, 515] on button at bounding box center [536, 497] width 37 height 33
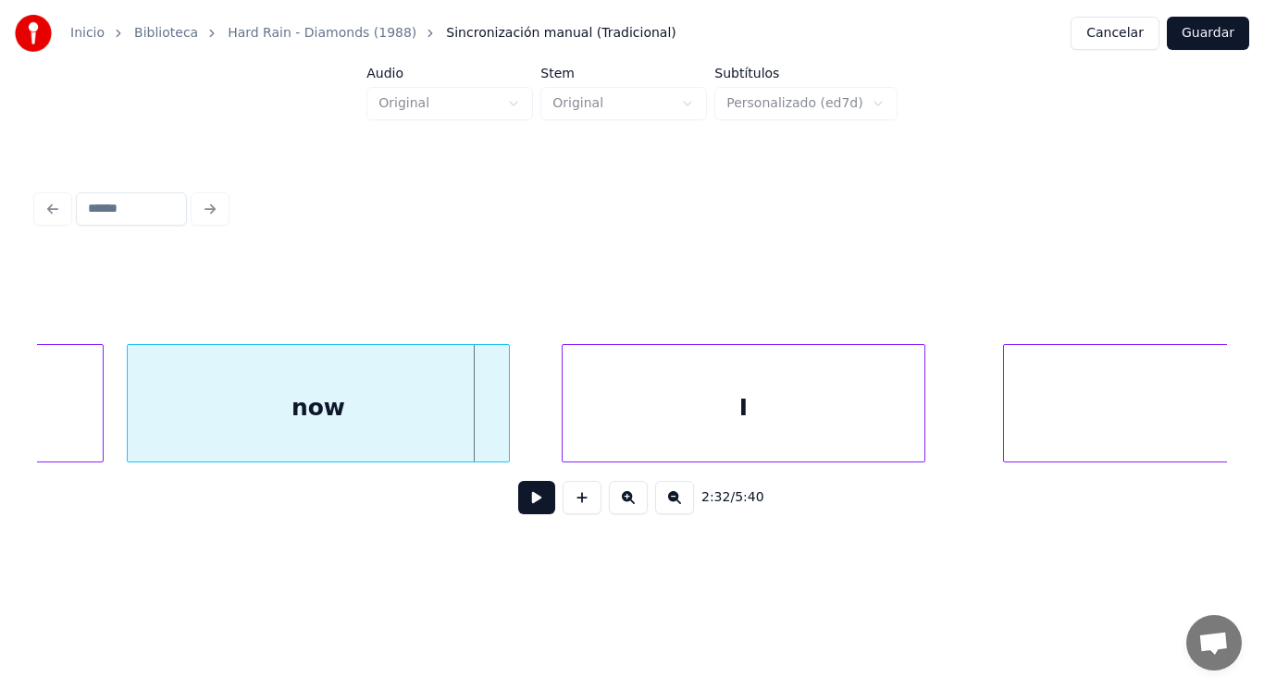
scroll to position [0, 196893]
click at [478, 426] on div at bounding box center [479, 403] width 6 height 117
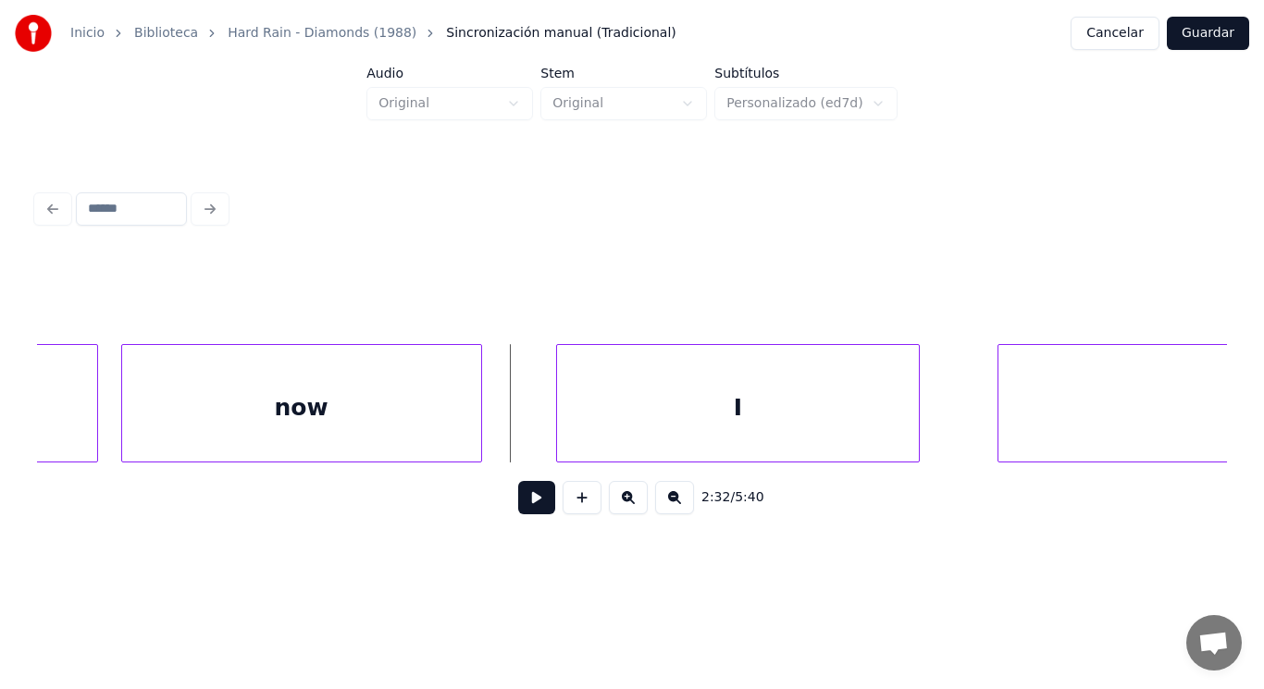
click at [521, 496] on button at bounding box center [536, 497] width 37 height 33
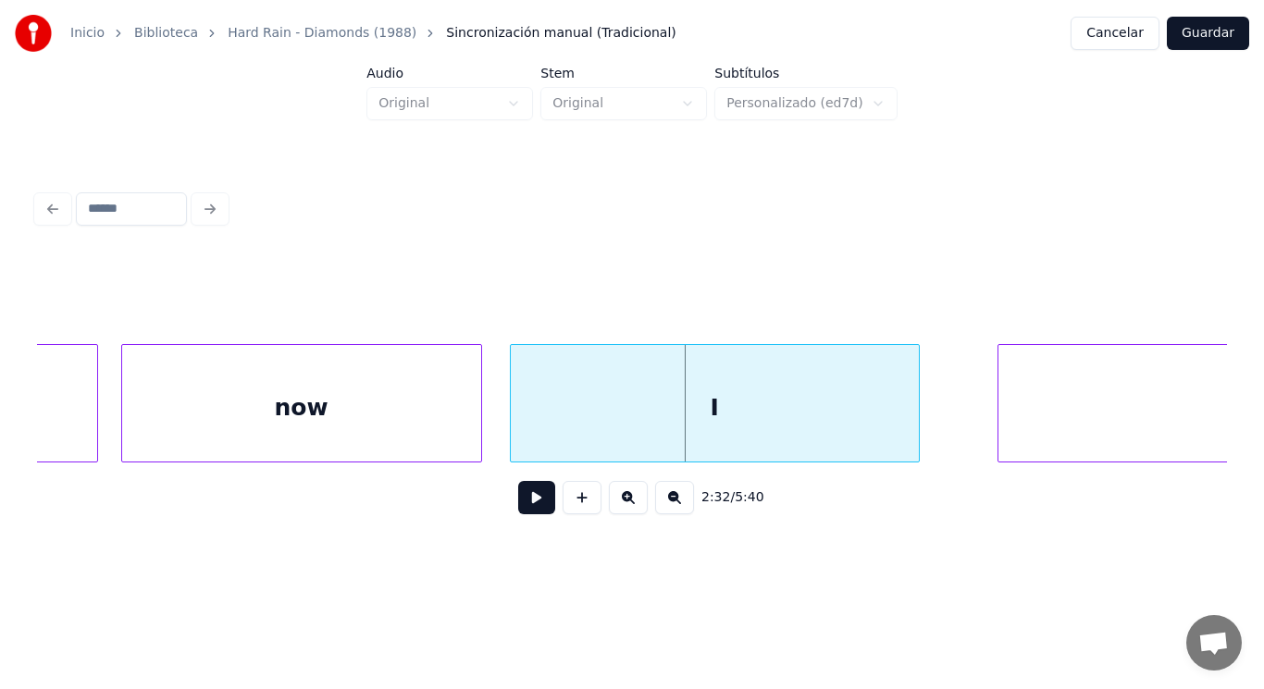
click at [512, 425] on div at bounding box center [514, 403] width 6 height 117
click at [404, 426] on div "now" at bounding box center [301, 408] width 359 height 126
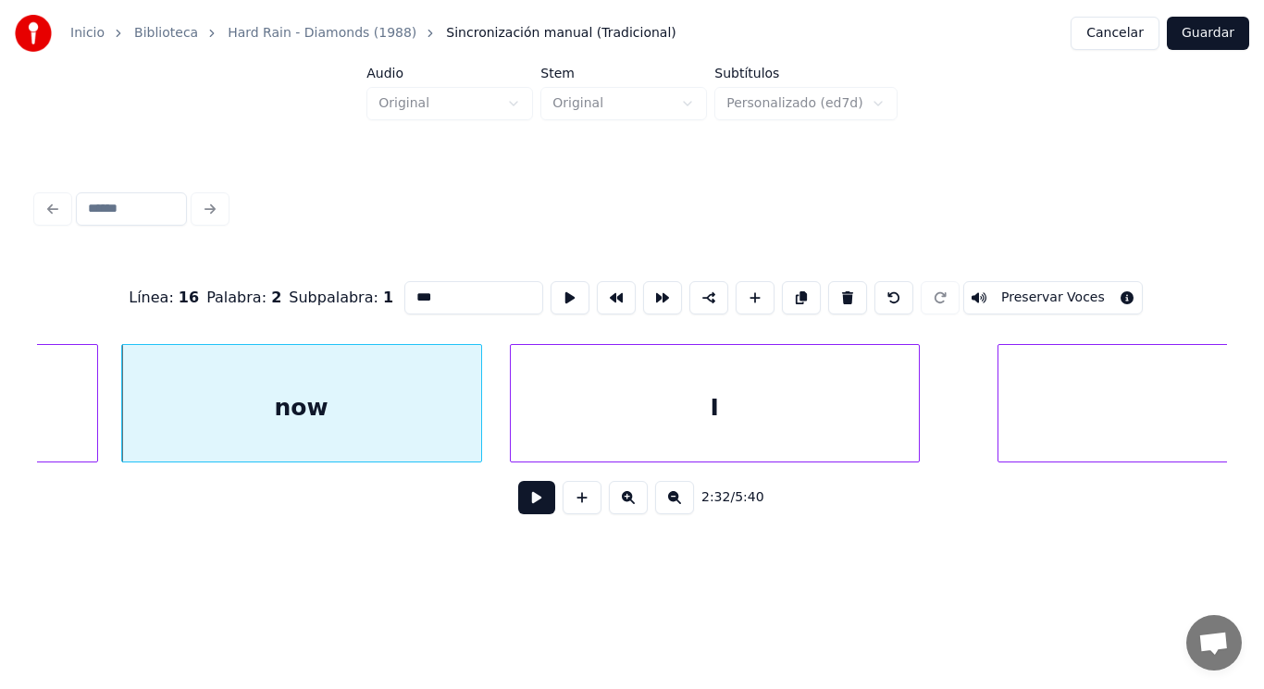
click at [533, 504] on button at bounding box center [536, 497] width 37 height 33
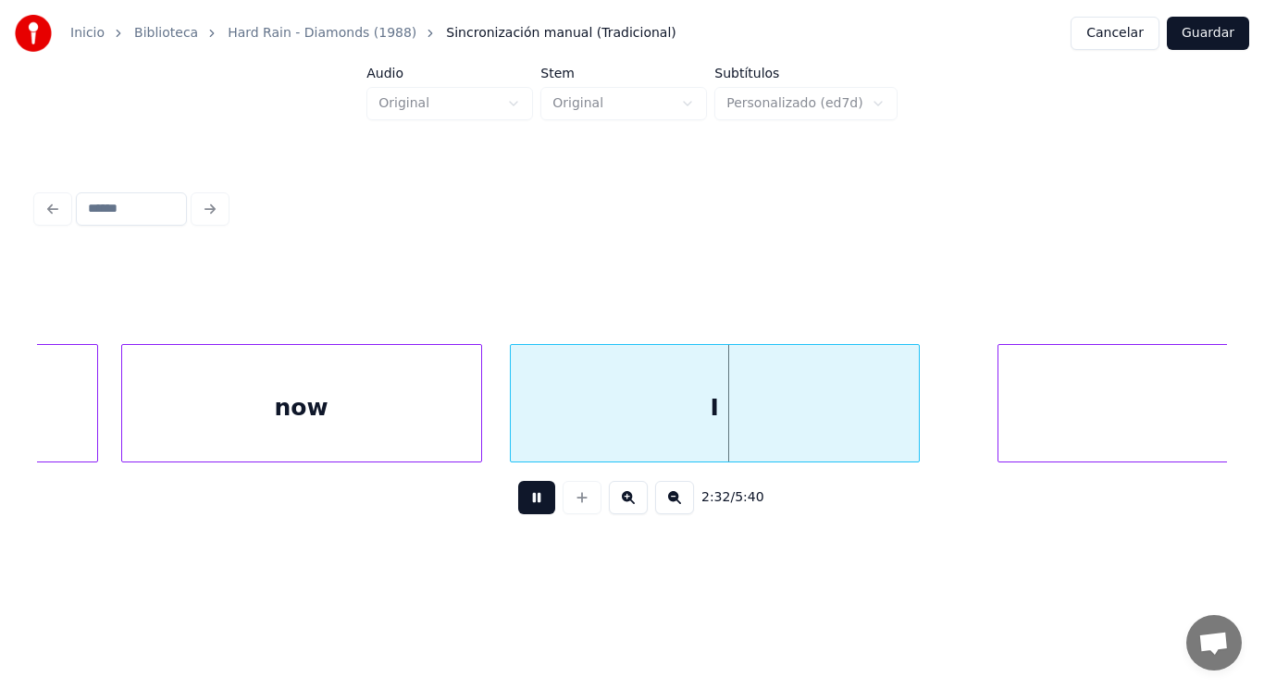
click at [533, 504] on button at bounding box center [536, 497] width 37 height 33
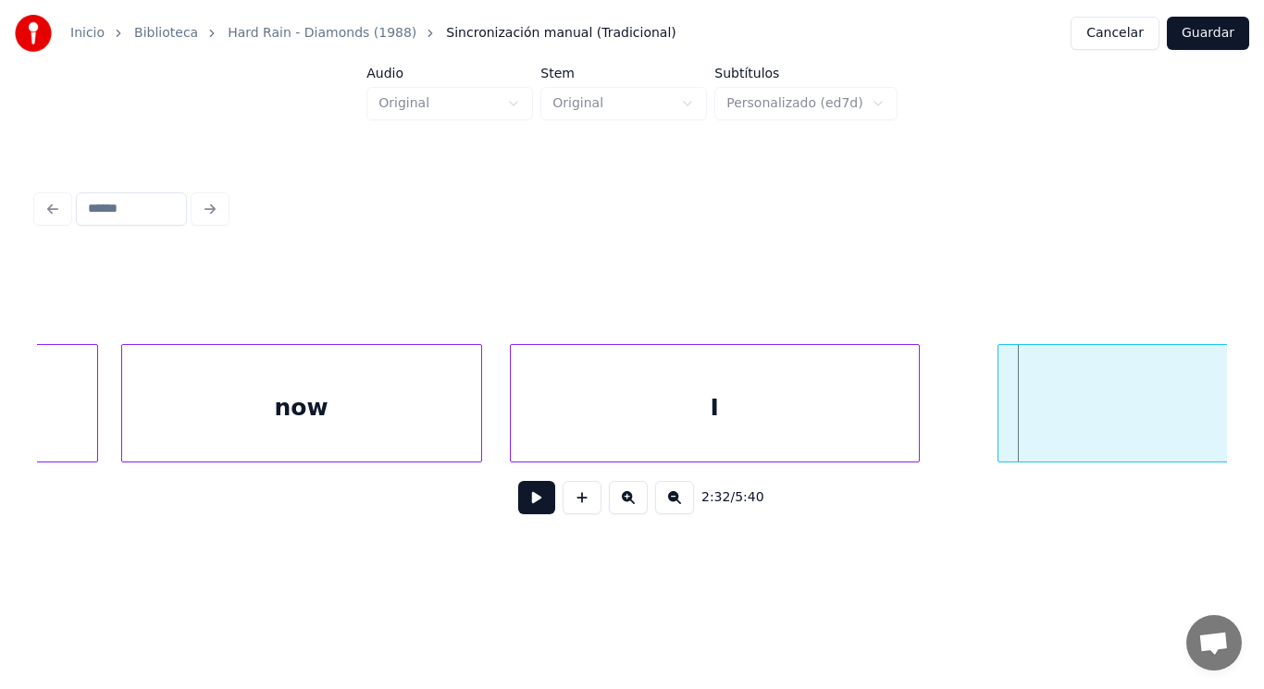
click at [1013, 428] on div "know" at bounding box center [1283, 408] width 568 height 126
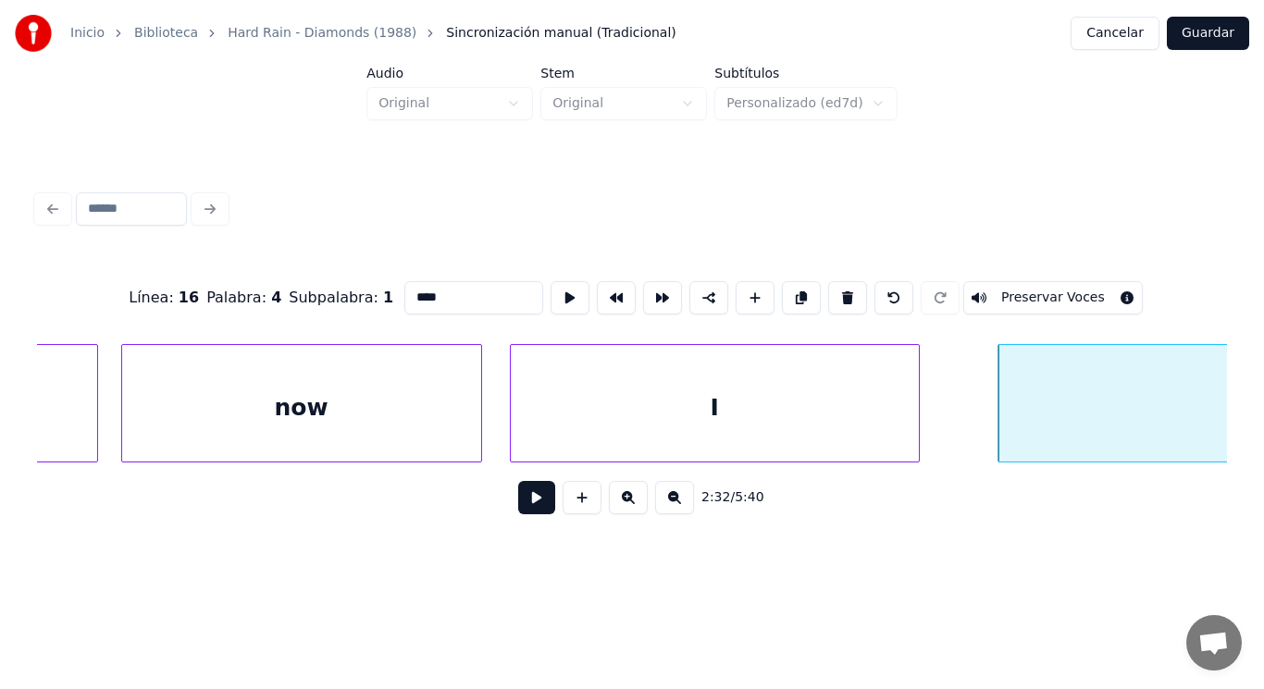
click at [528, 501] on button at bounding box center [536, 497] width 37 height 33
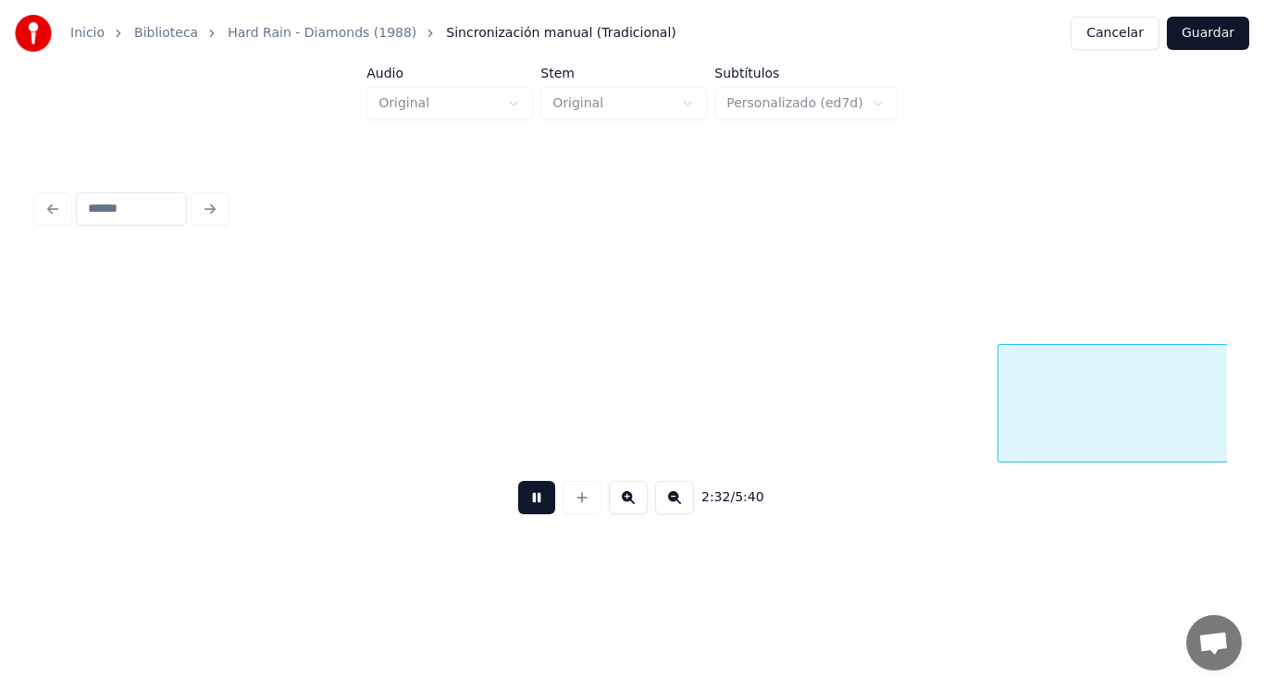
scroll to position [0, 198102]
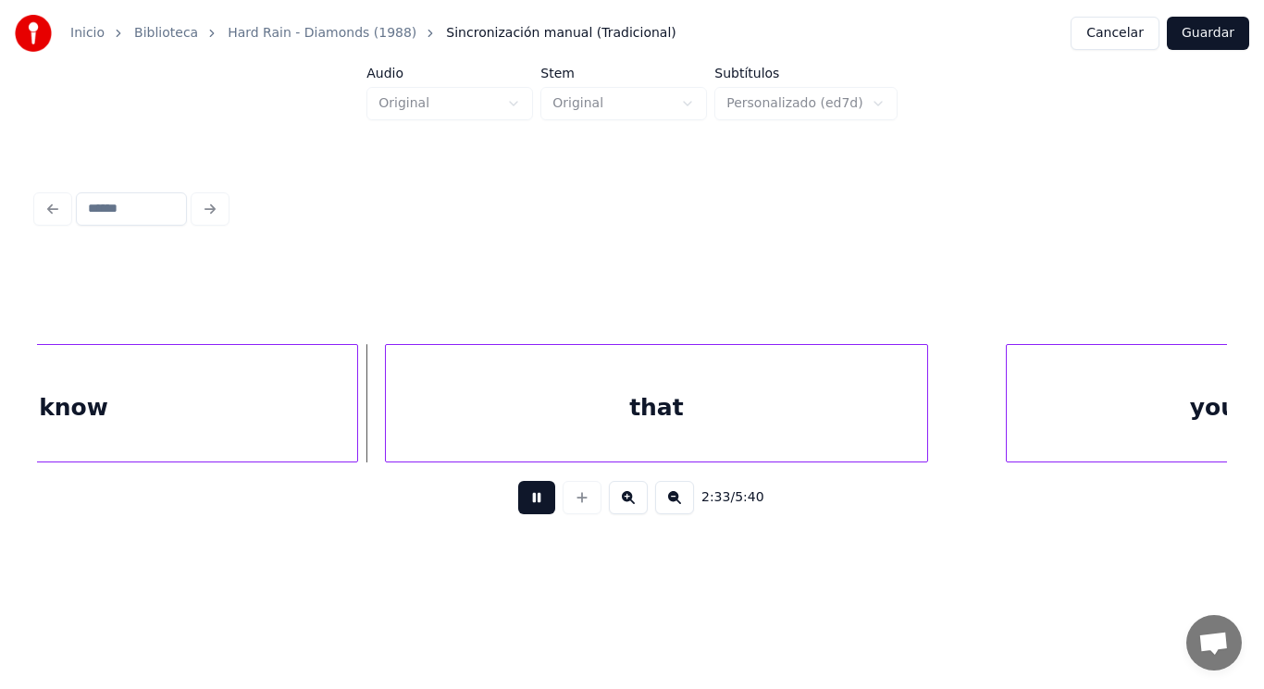
click at [528, 501] on button at bounding box center [536, 497] width 37 height 33
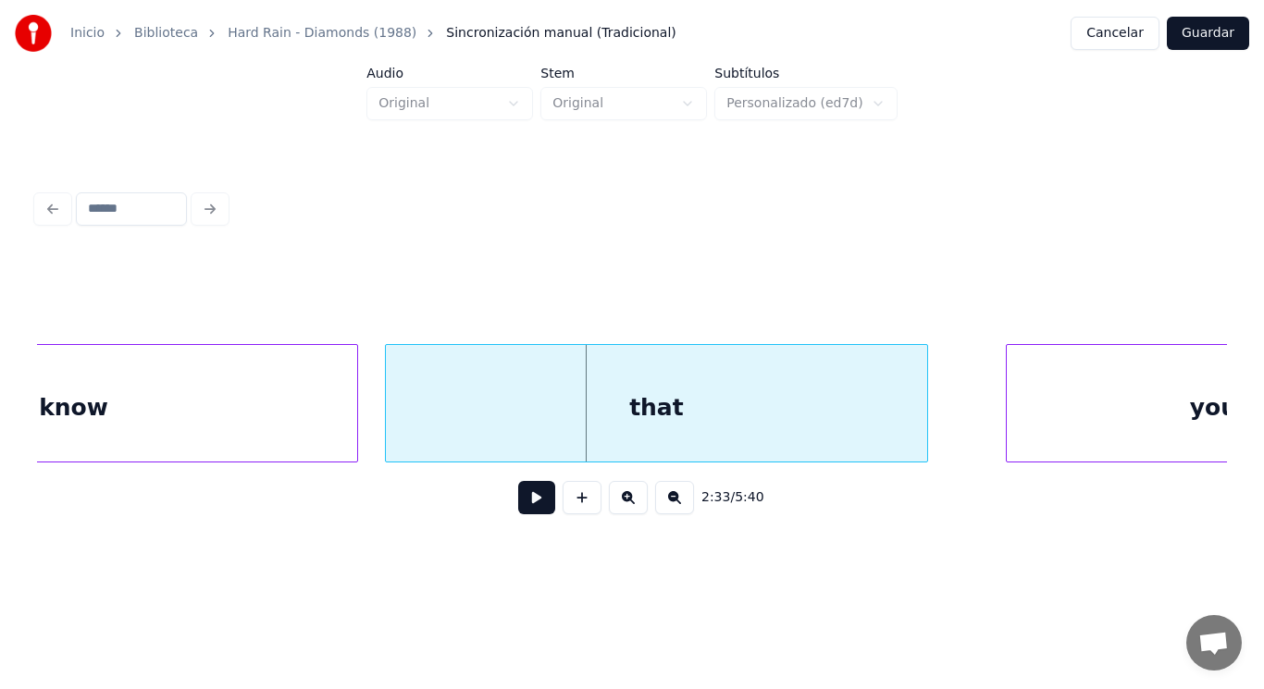
click at [527, 423] on div "that" at bounding box center [657, 408] width 542 height 126
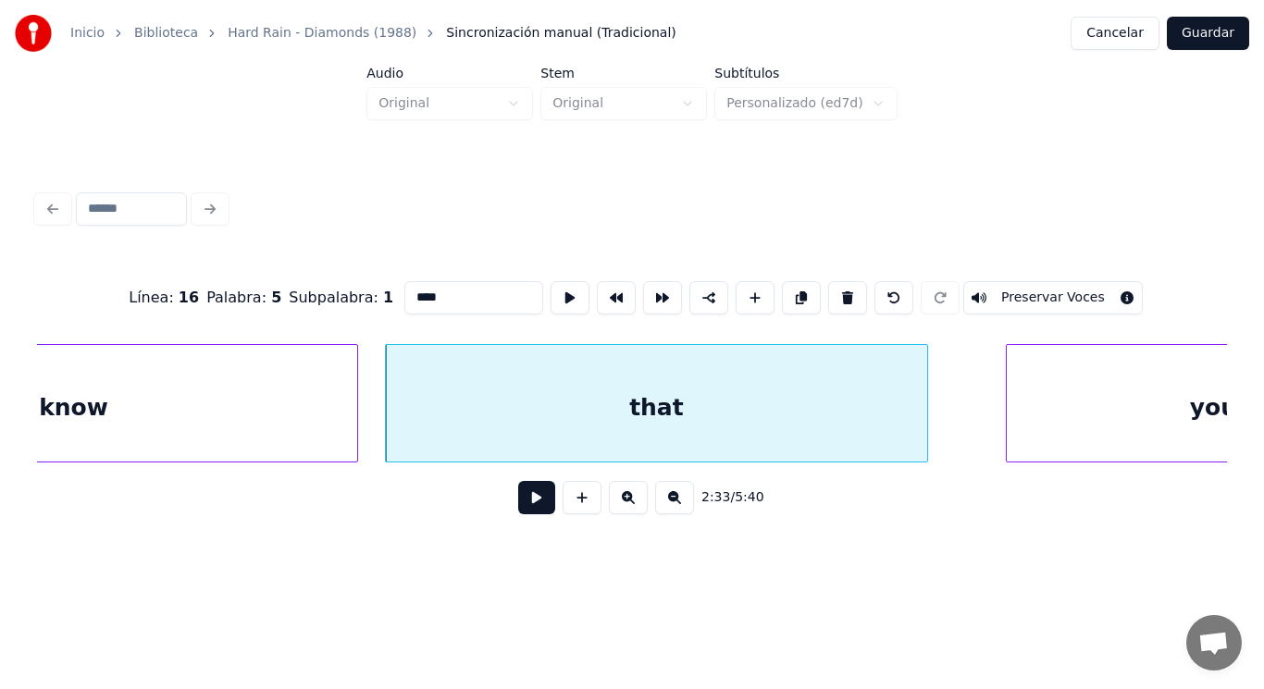
click at [519, 498] on button at bounding box center [536, 497] width 37 height 33
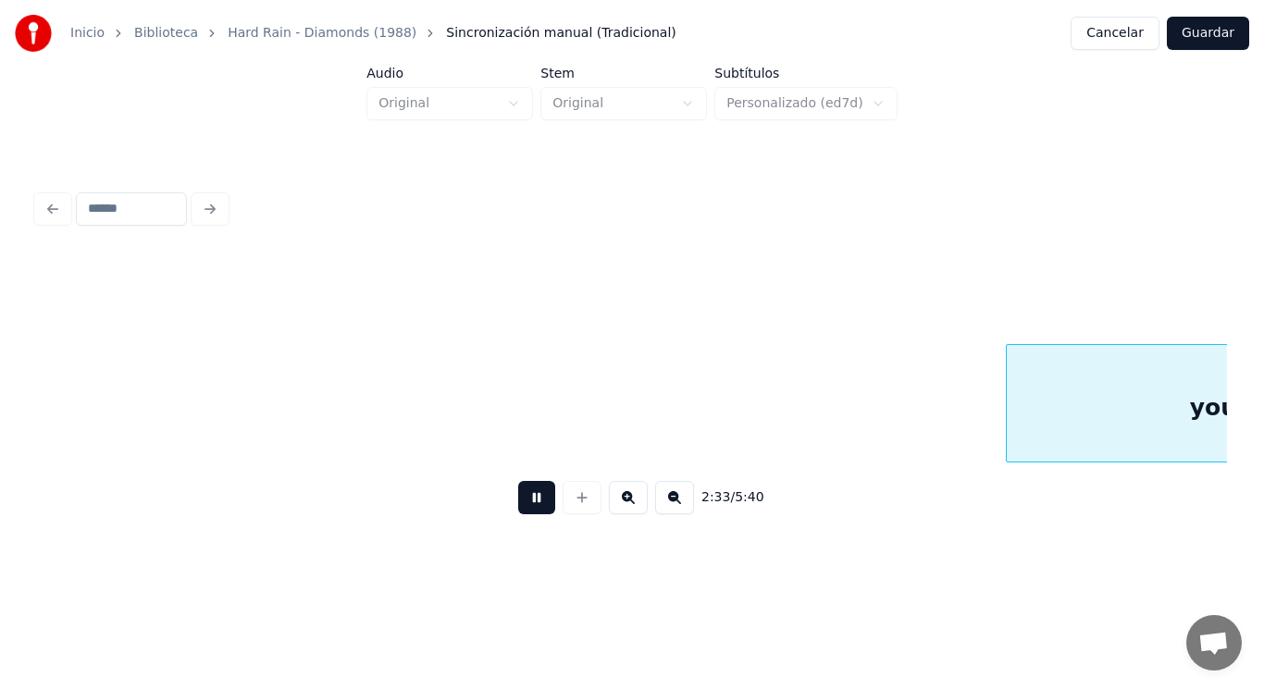
scroll to position [0, 199299]
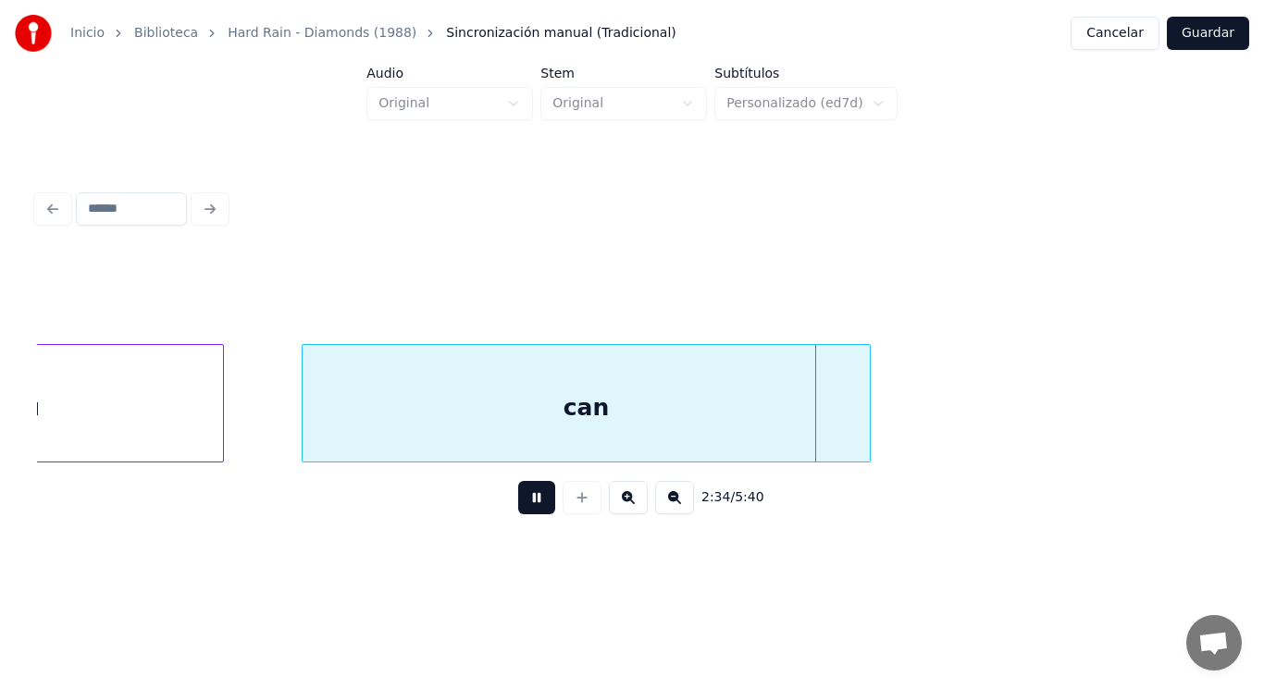
click at [519, 498] on button at bounding box center [536, 497] width 37 height 33
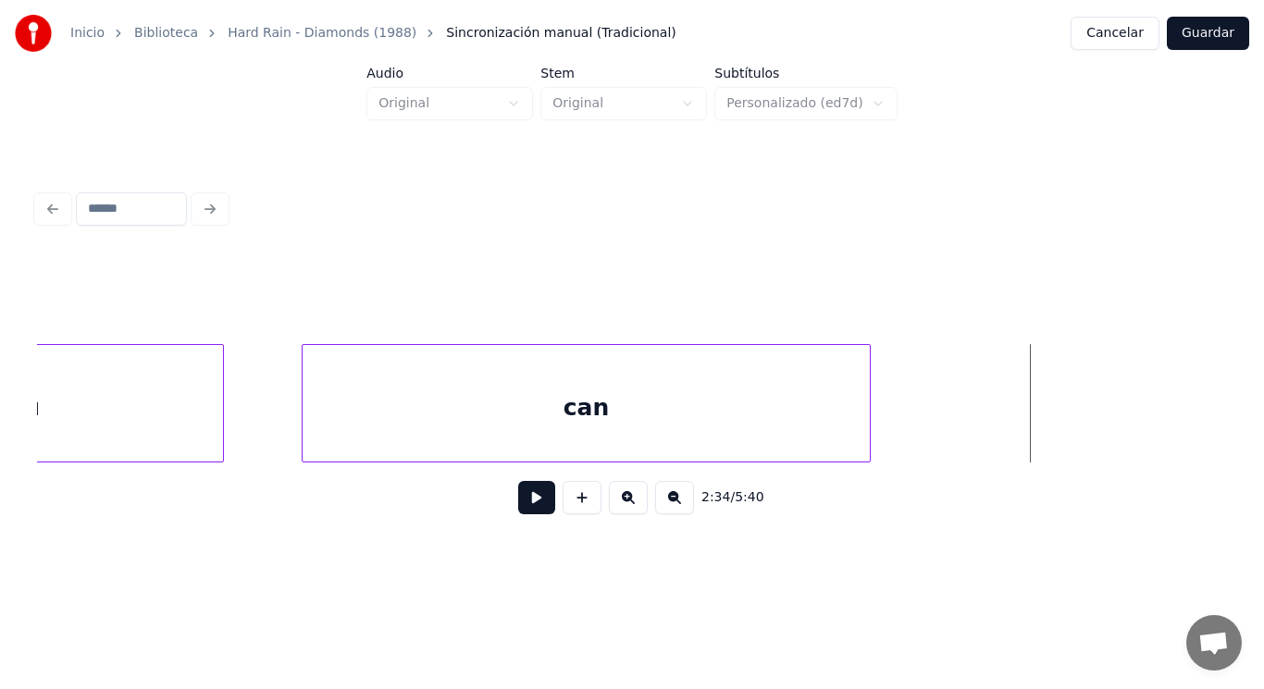
click at [817, 432] on div "can" at bounding box center [587, 408] width 568 height 126
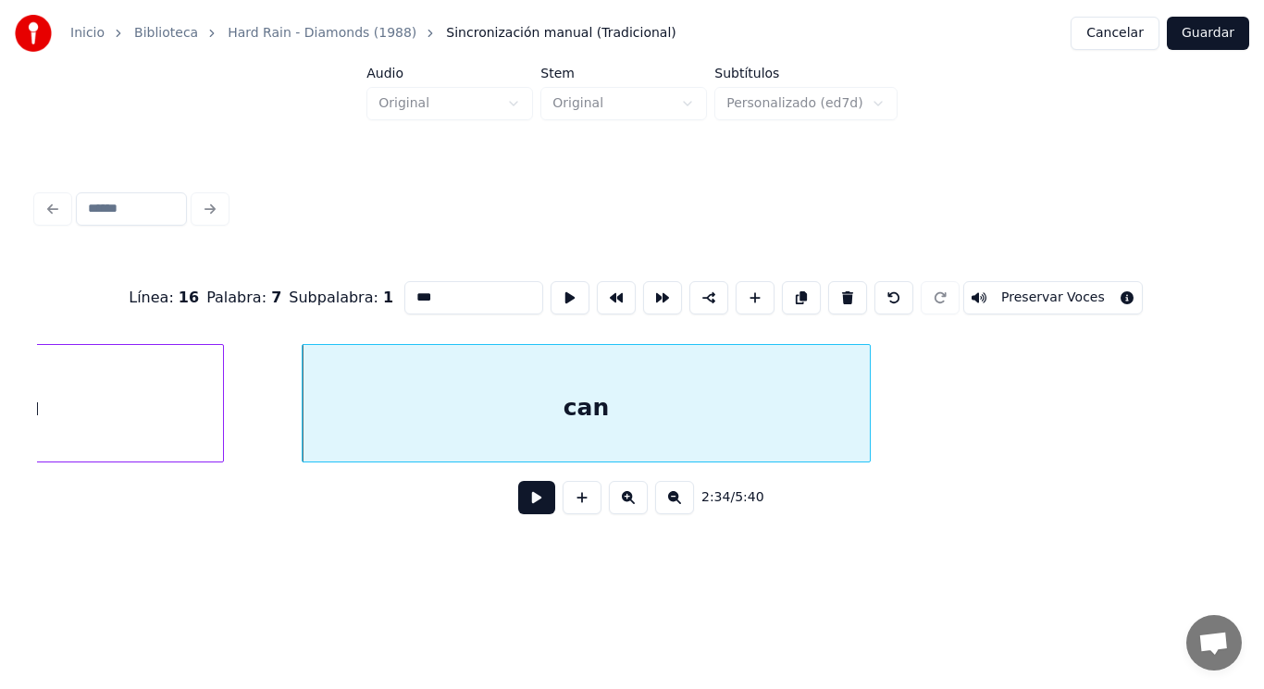
click at [521, 509] on button at bounding box center [536, 497] width 37 height 33
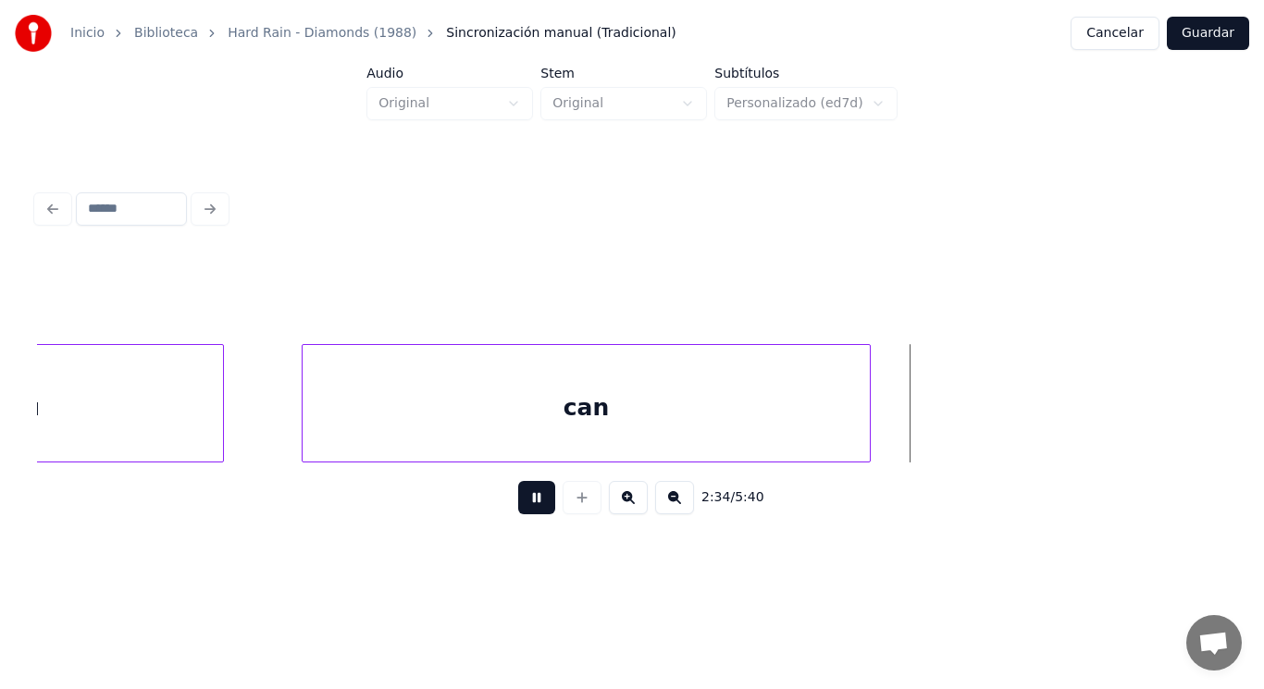
click at [521, 509] on button at bounding box center [536, 497] width 37 height 33
click at [939, 418] on div at bounding box center [942, 403] width 6 height 117
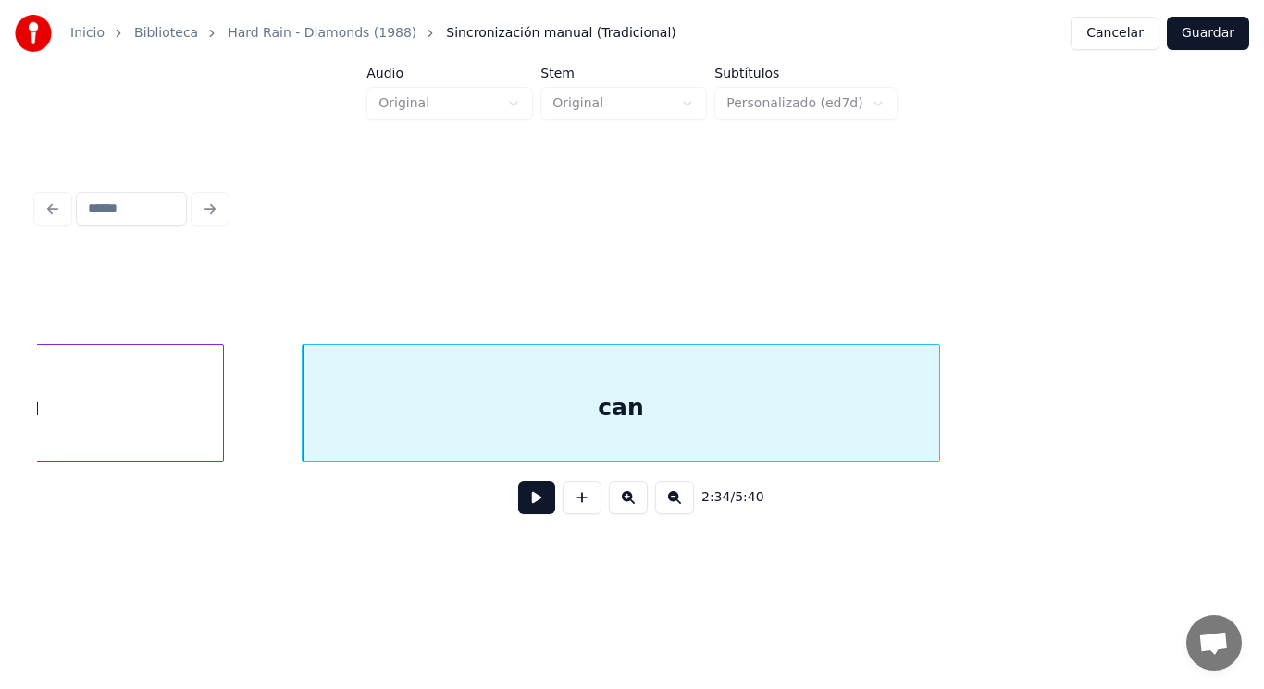
click at [519, 498] on button at bounding box center [536, 497] width 37 height 33
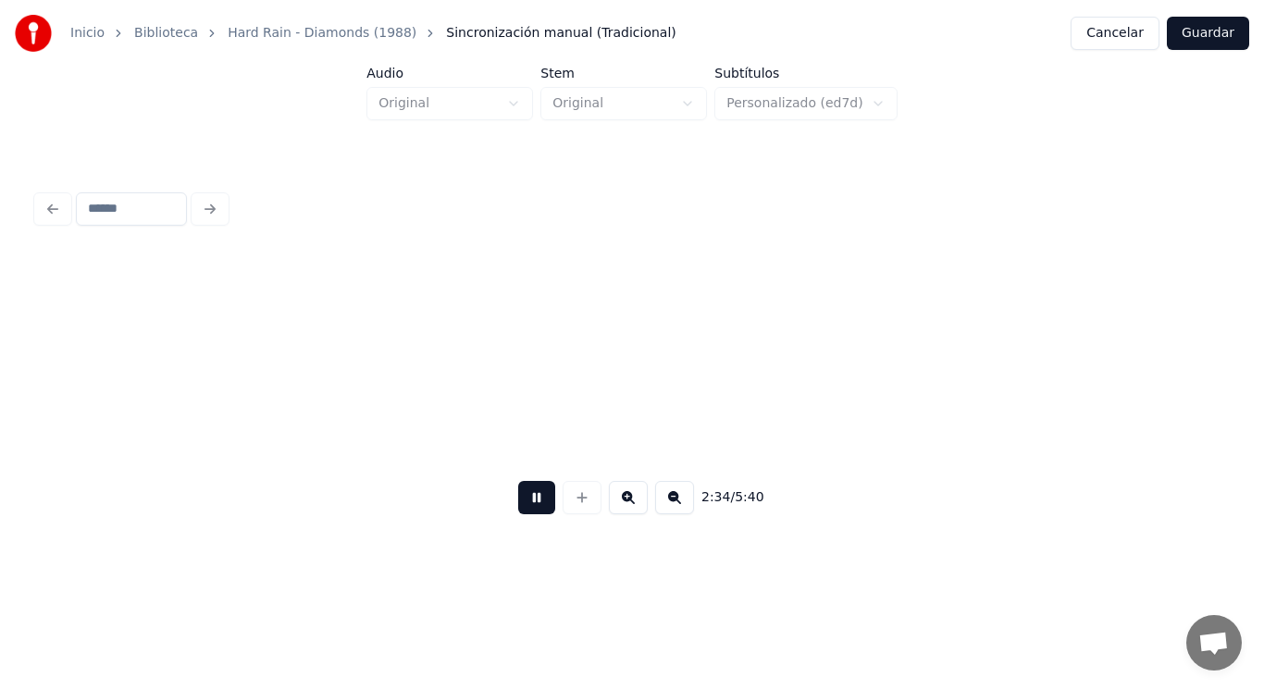
scroll to position [0, 200511]
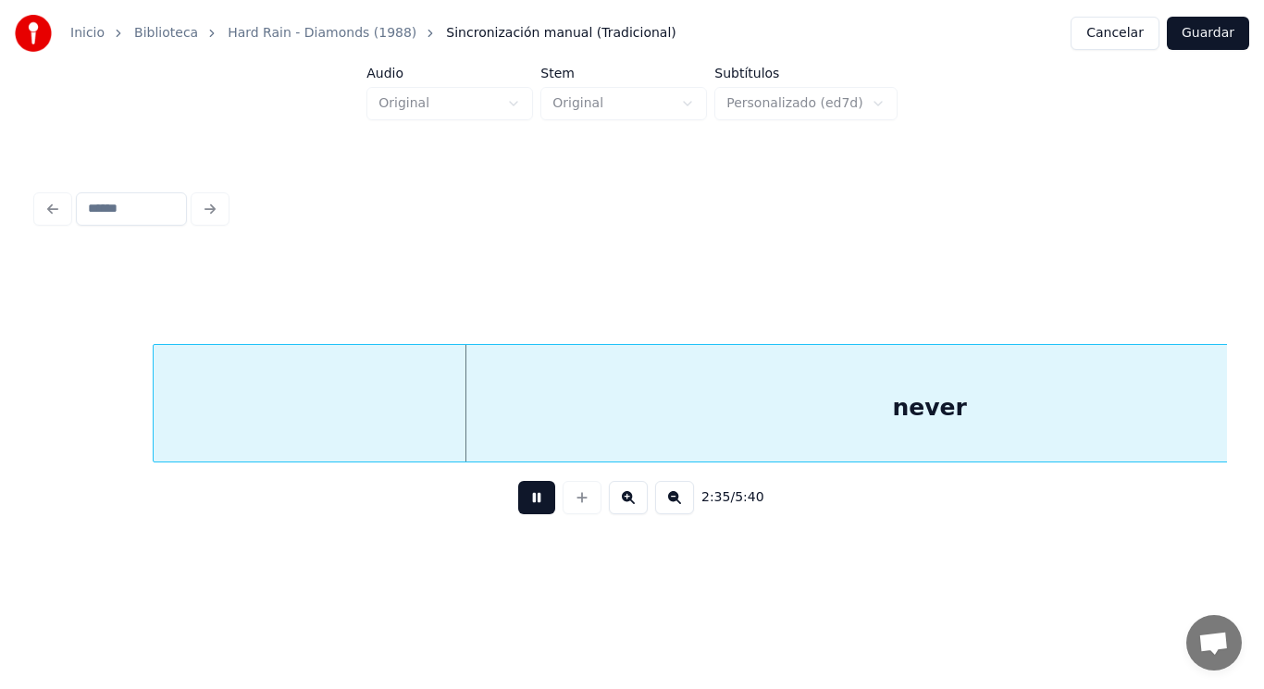
click at [519, 498] on button at bounding box center [536, 497] width 37 height 33
click at [486, 401] on div "never" at bounding box center [930, 408] width 1553 height 126
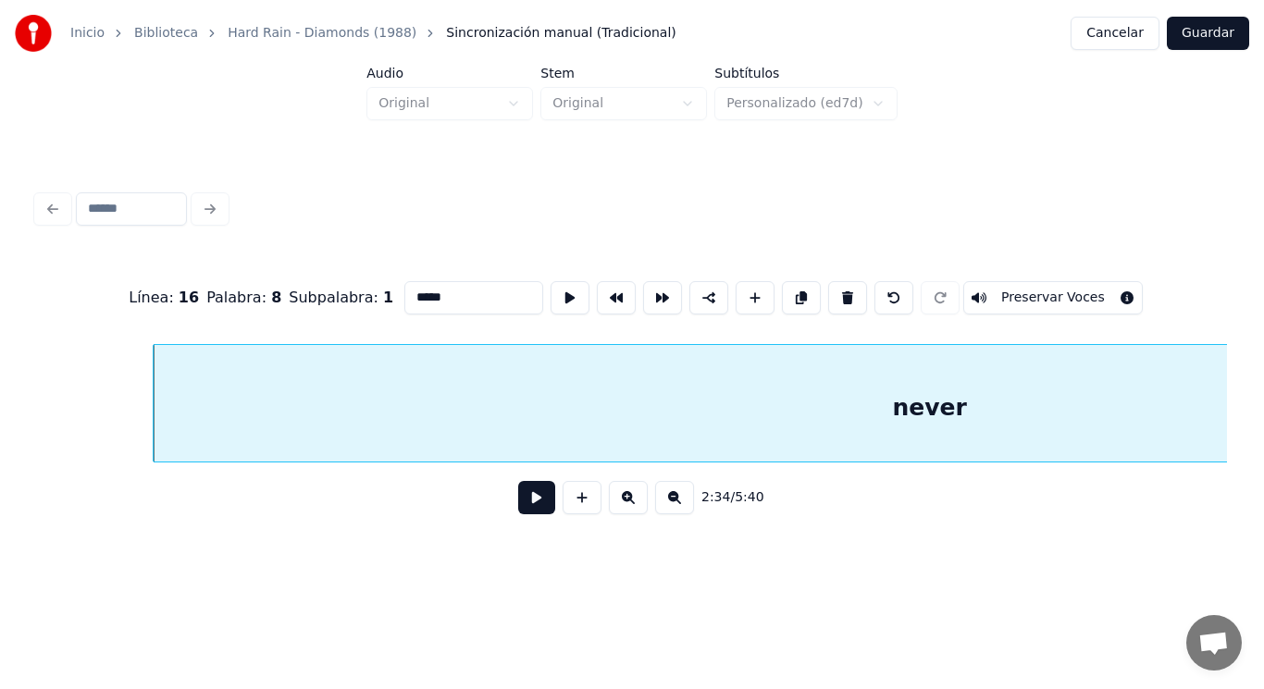
click at [523, 501] on button at bounding box center [536, 497] width 37 height 33
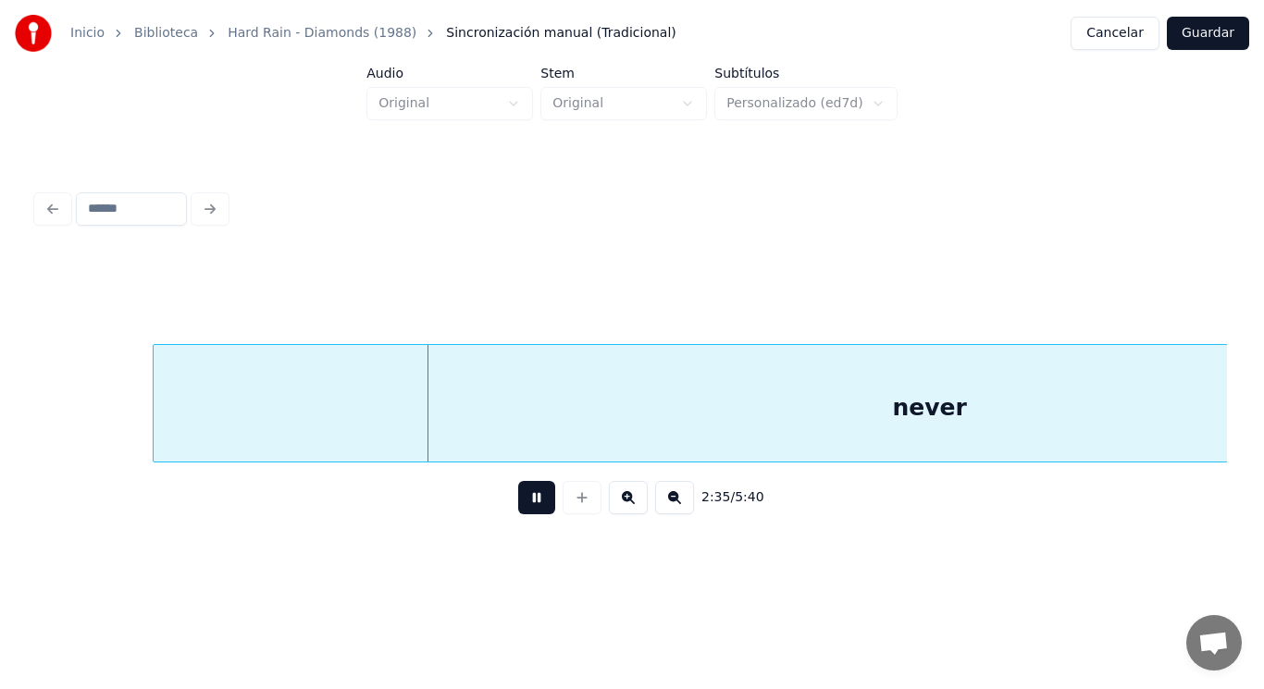
click at [523, 501] on button at bounding box center [536, 497] width 37 height 33
click at [112, 417] on div at bounding box center [111, 403] width 6 height 117
click at [518, 503] on button at bounding box center [536, 497] width 37 height 33
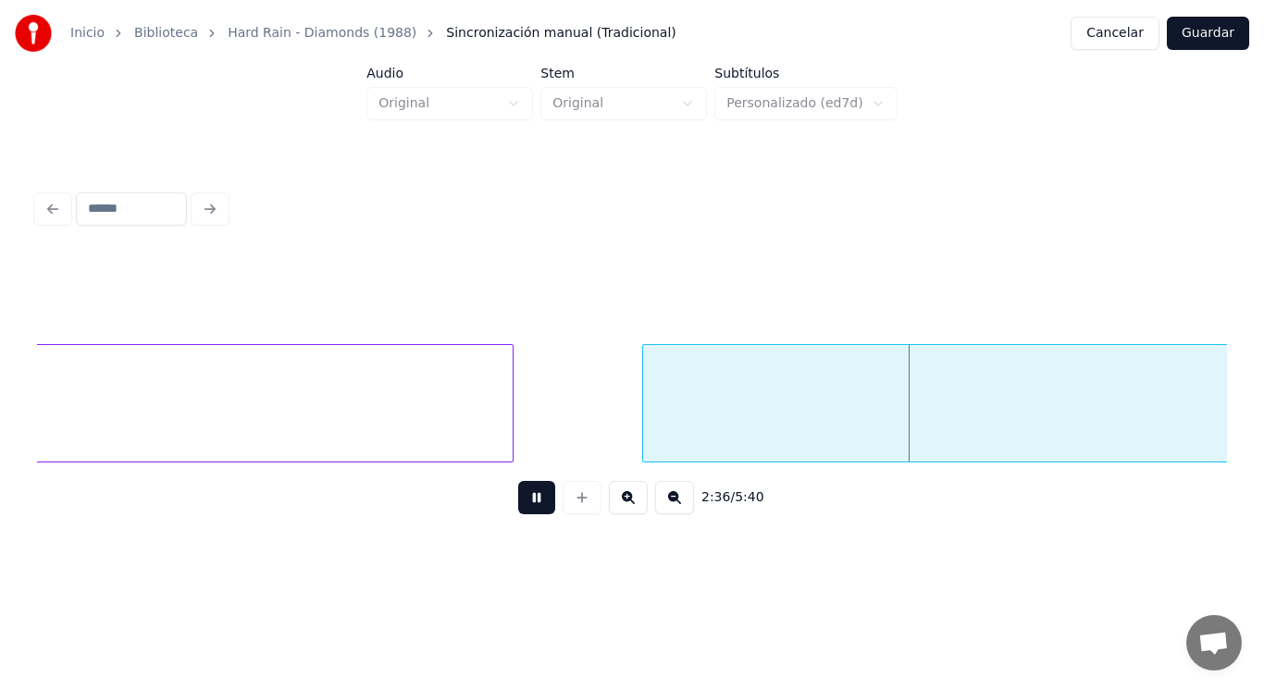
click at [518, 503] on button at bounding box center [536, 497] width 37 height 33
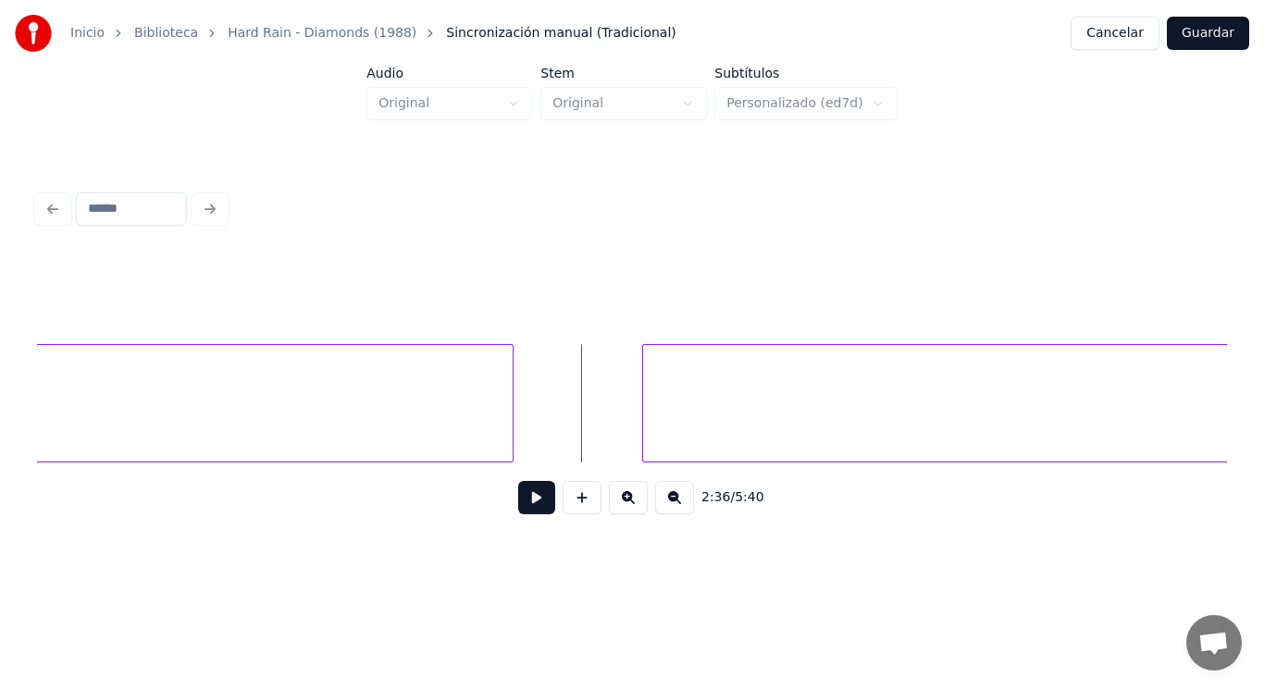
click at [529, 508] on button at bounding box center [536, 497] width 37 height 33
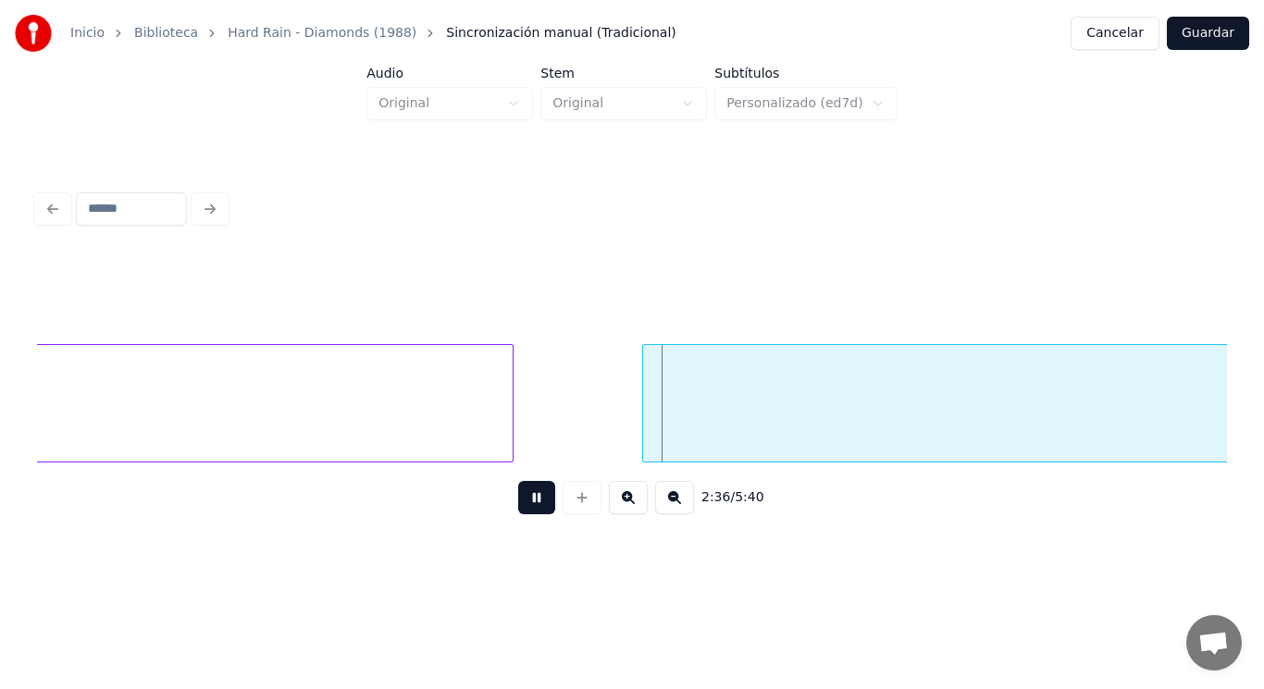
drag, startPoint x: 529, startPoint y: 508, endPoint x: 660, endPoint y: 447, distance: 144.1
click at [531, 507] on button at bounding box center [536, 497] width 37 height 33
click at [589, 431] on div at bounding box center [588, 403] width 6 height 117
click at [528, 502] on button at bounding box center [536, 497] width 37 height 33
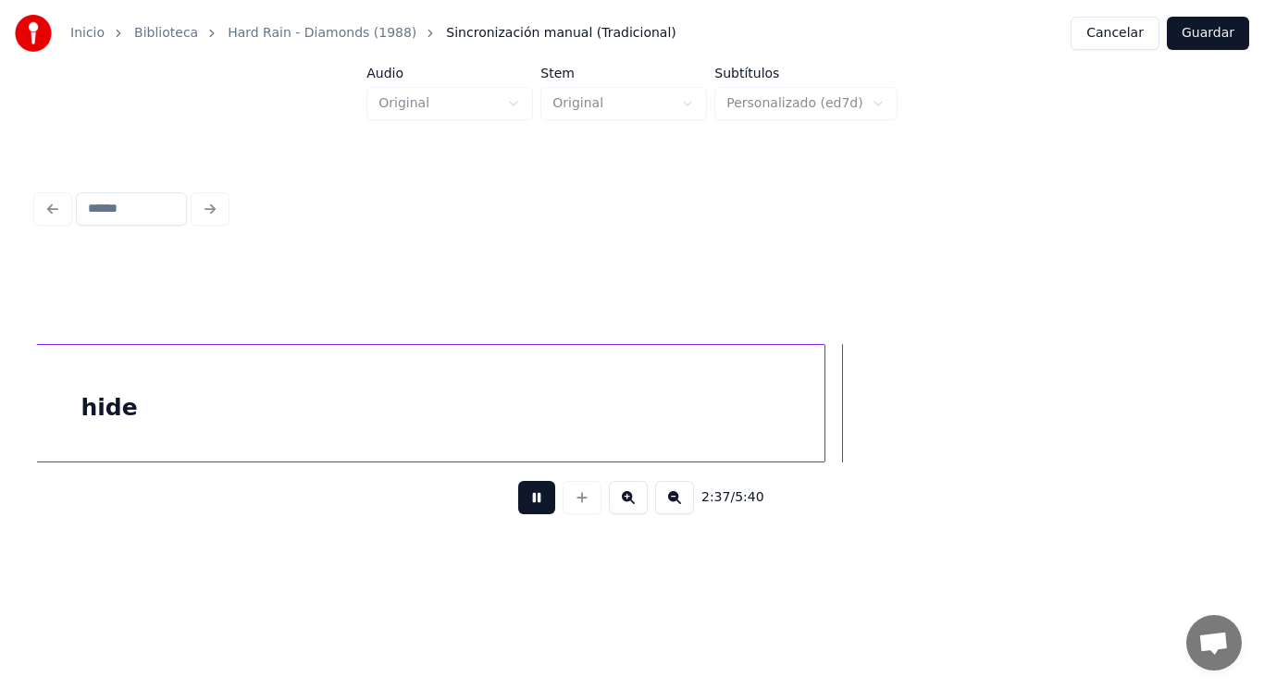
click at [528, 502] on button at bounding box center [536, 497] width 37 height 33
click at [1028, 397] on div at bounding box center [1029, 403] width 6 height 117
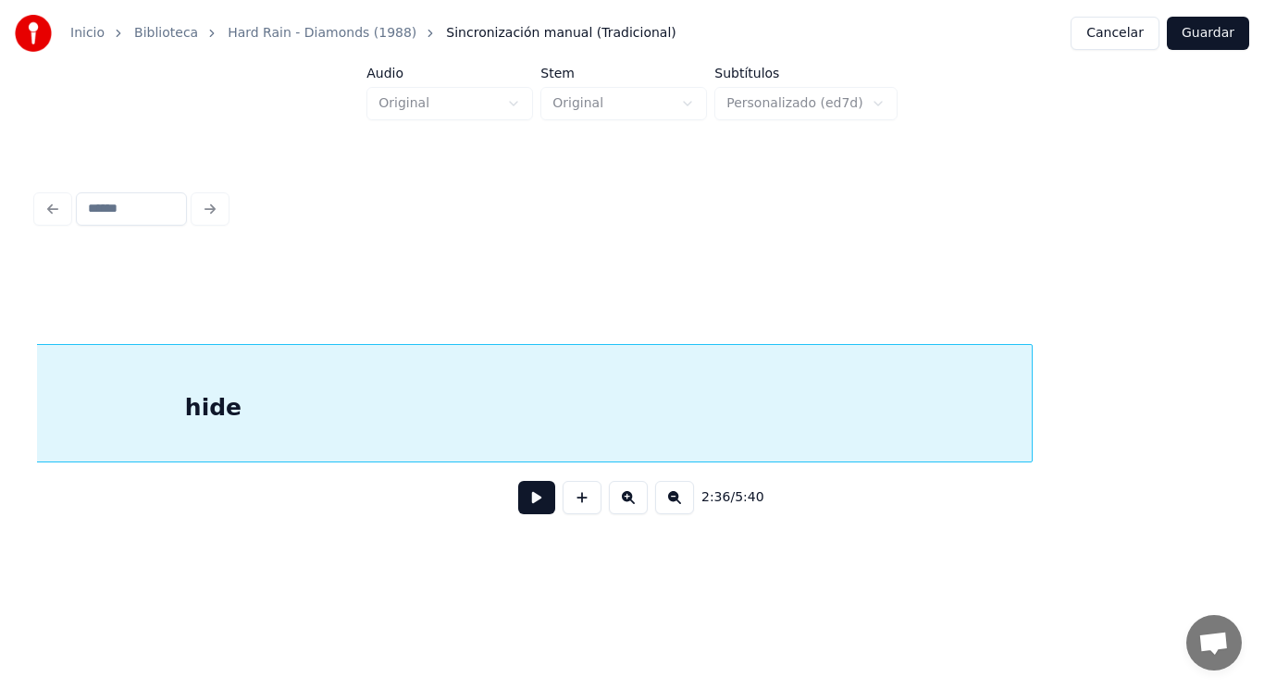
scroll to position [0, 202253]
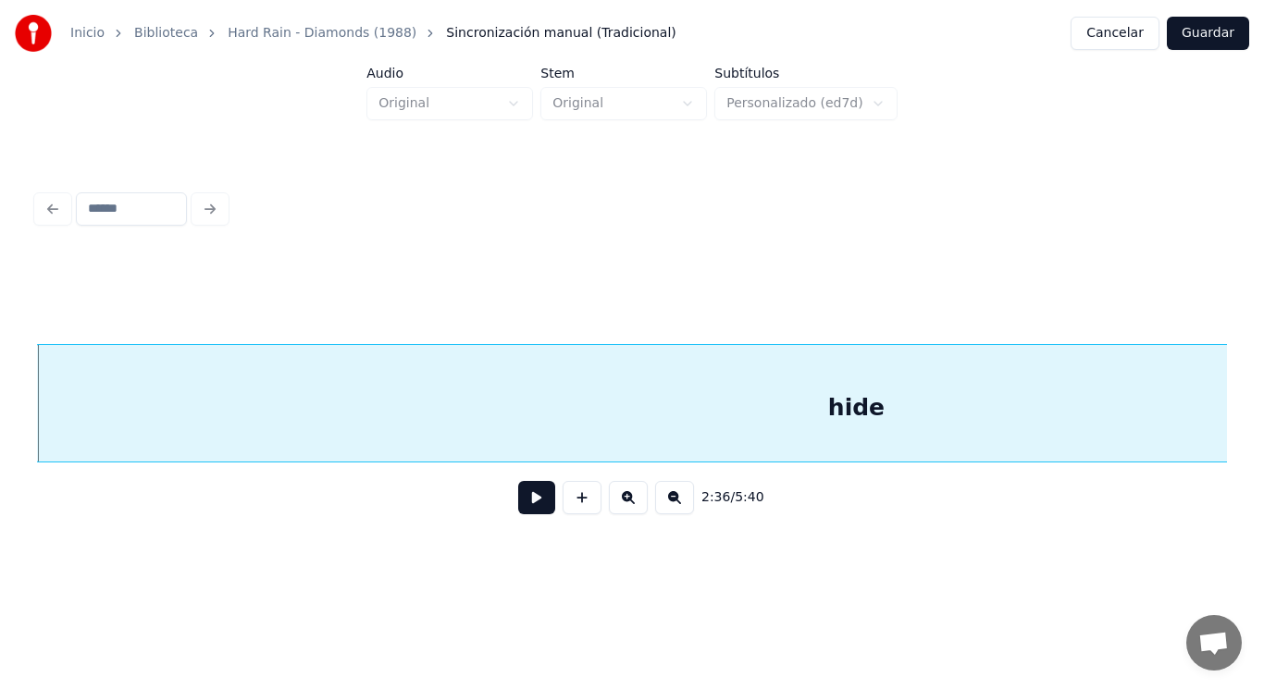
click at [529, 502] on button at bounding box center [536, 497] width 37 height 33
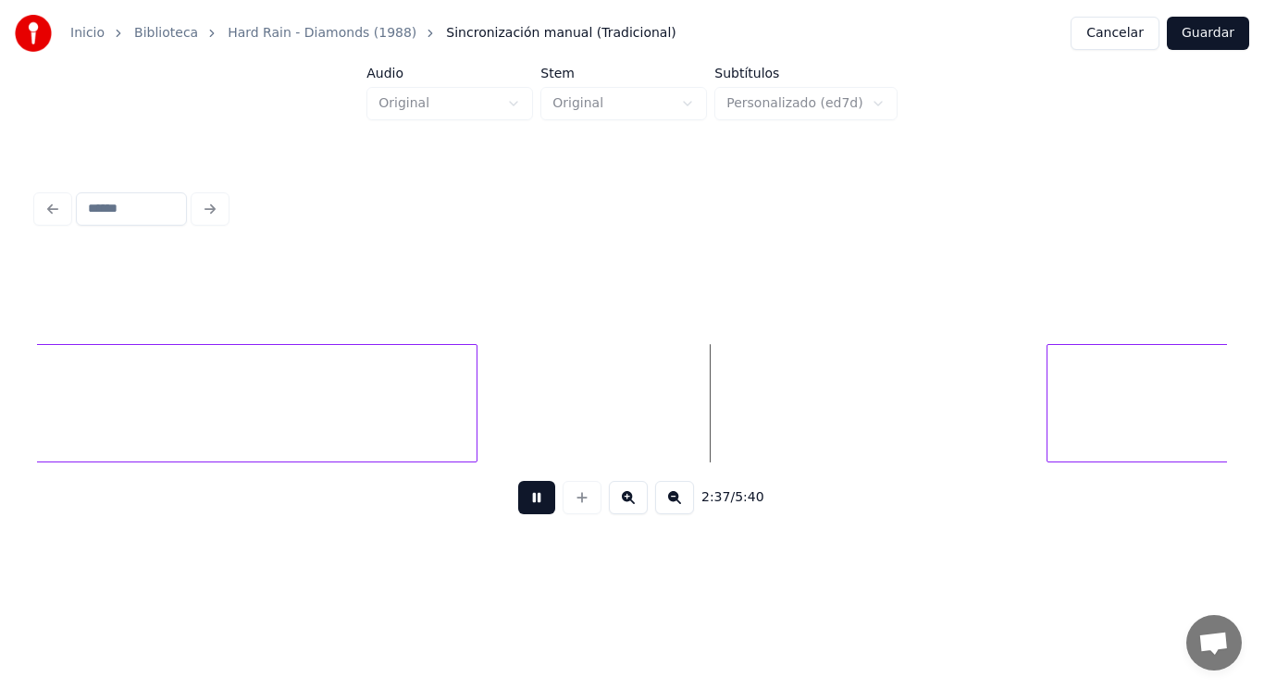
click at [529, 502] on button at bounding box center [536, 497] width 37 height 33
click at [527, 415] on div at bounding box center [527, 403] width 6 height 117
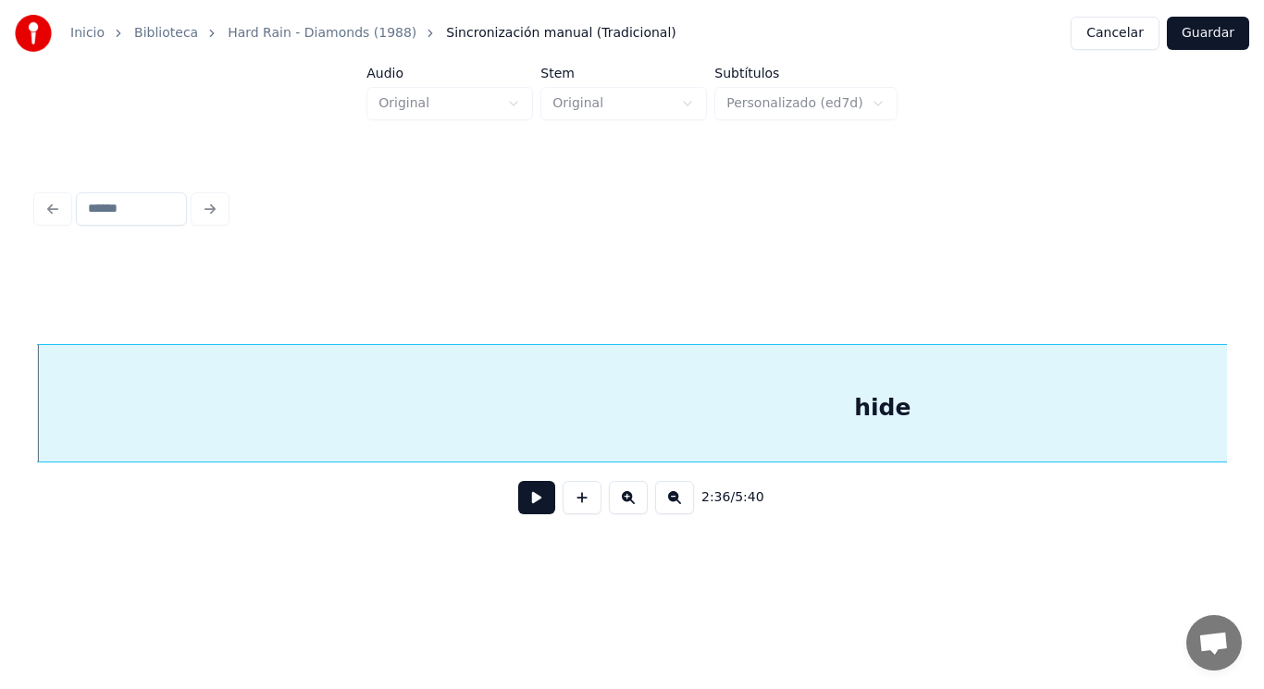
click at [522, 503] on button at bounding box center [536, 497] width 37 height 33
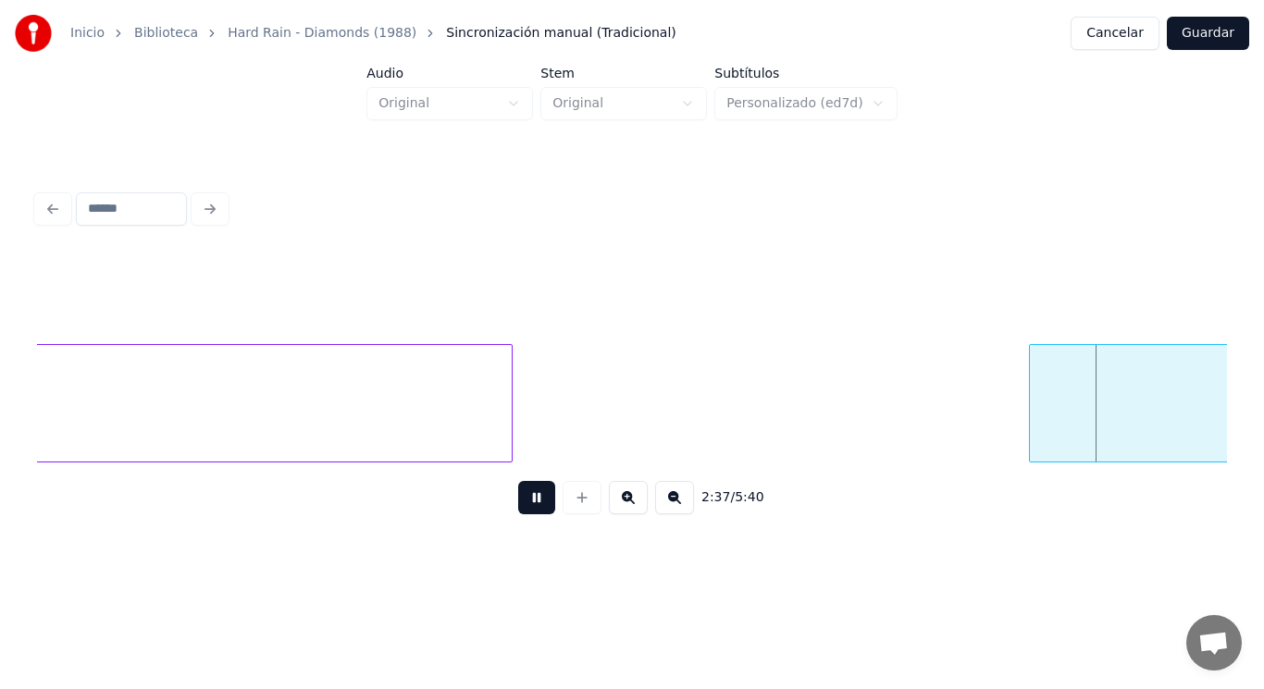
scroll to position [0, 204674]
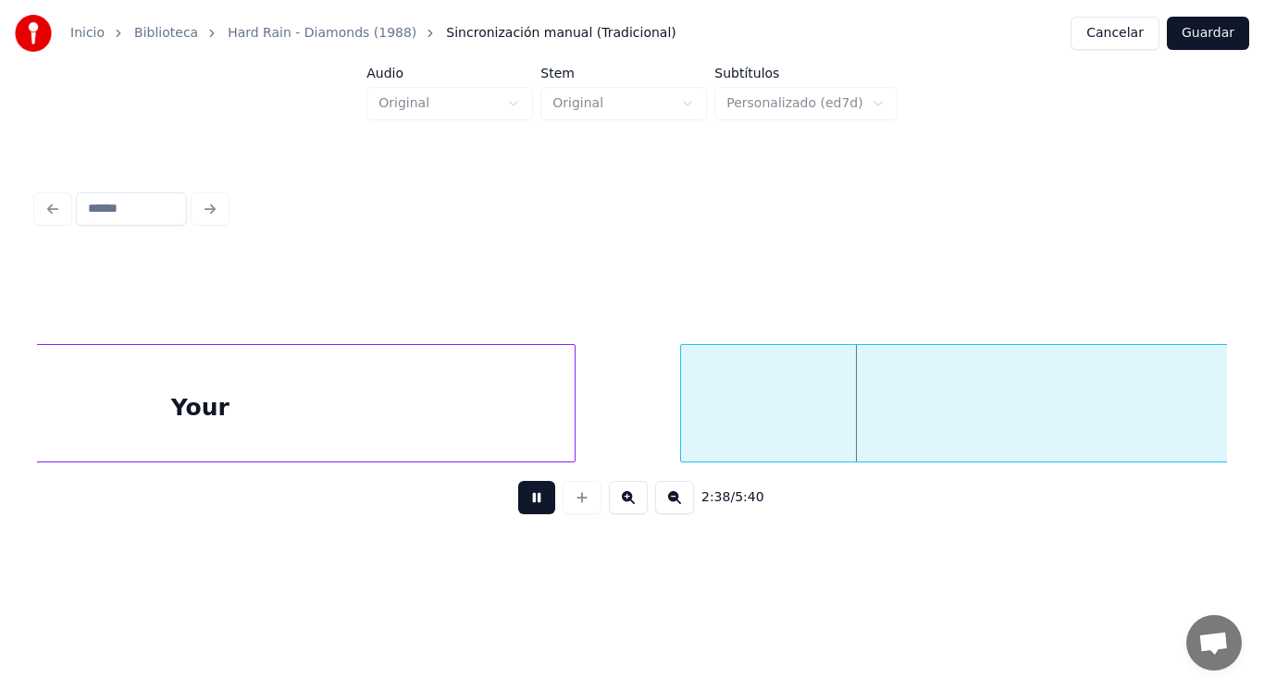
click at [522, 503] on button at bounding box center [536, 497] width 37 height 33
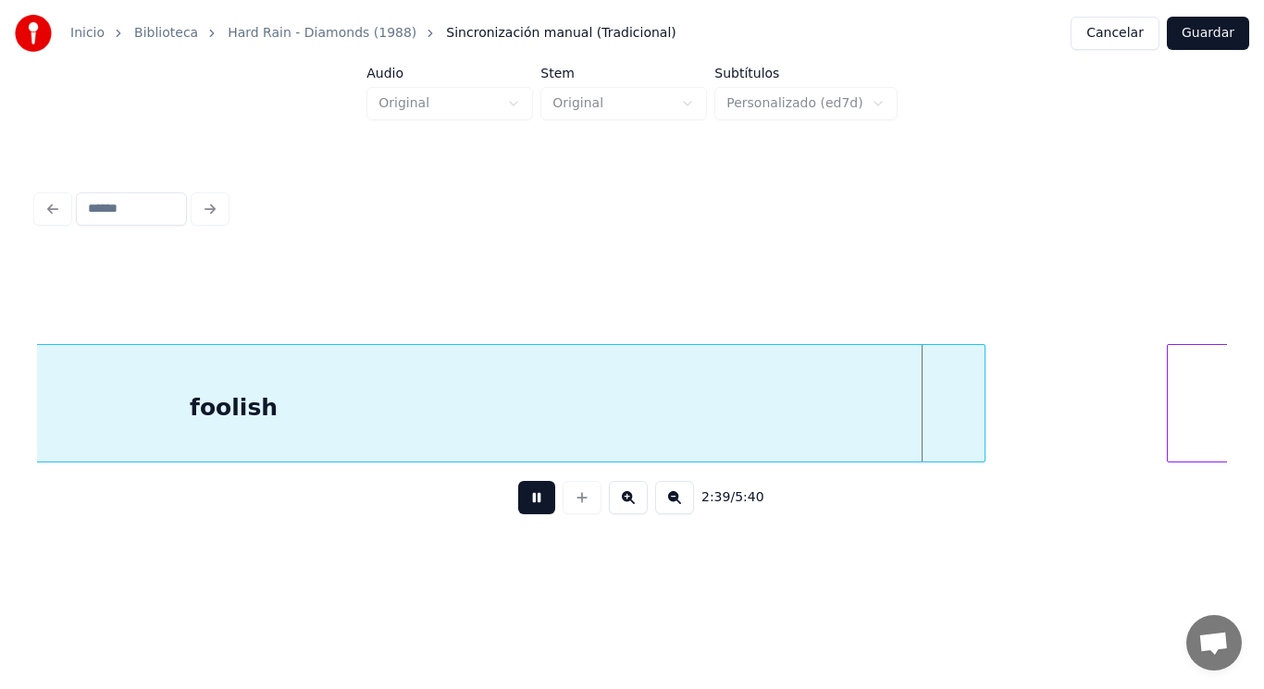
click at [522, 503] on button at bounding box center [536, 497] width 37 height 33
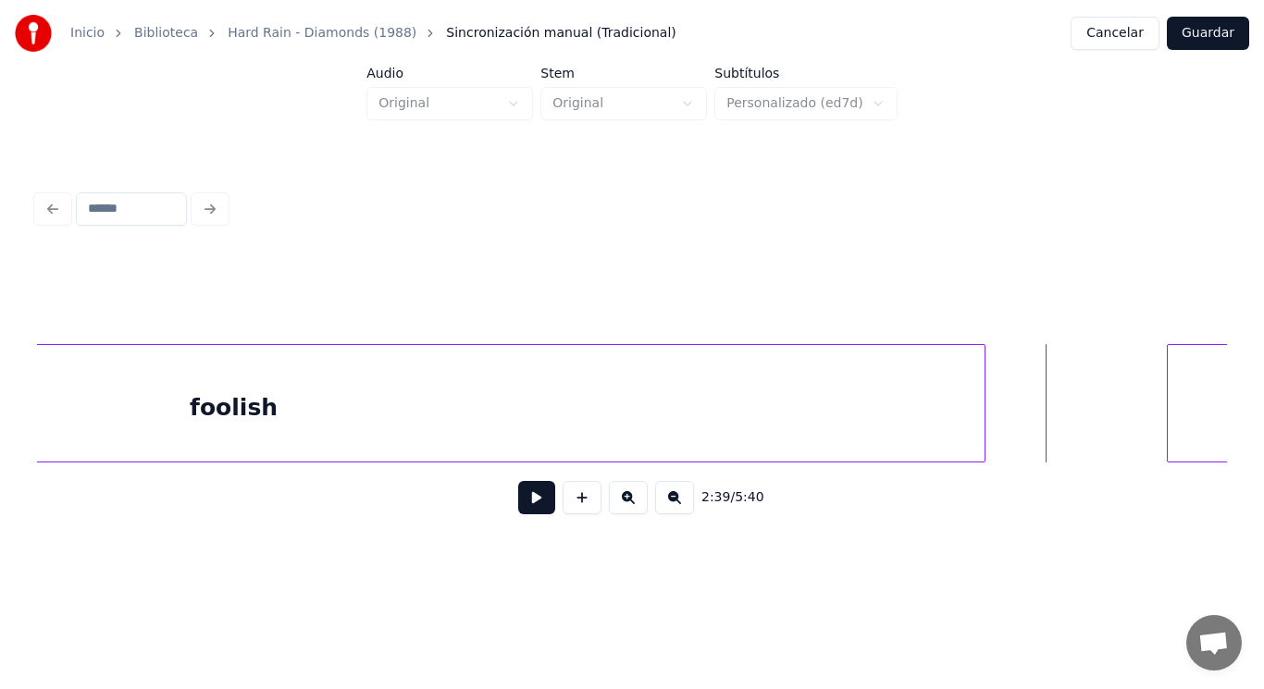
click at [520, 502] on button at bounding box center [536, 497] width 37 height 33
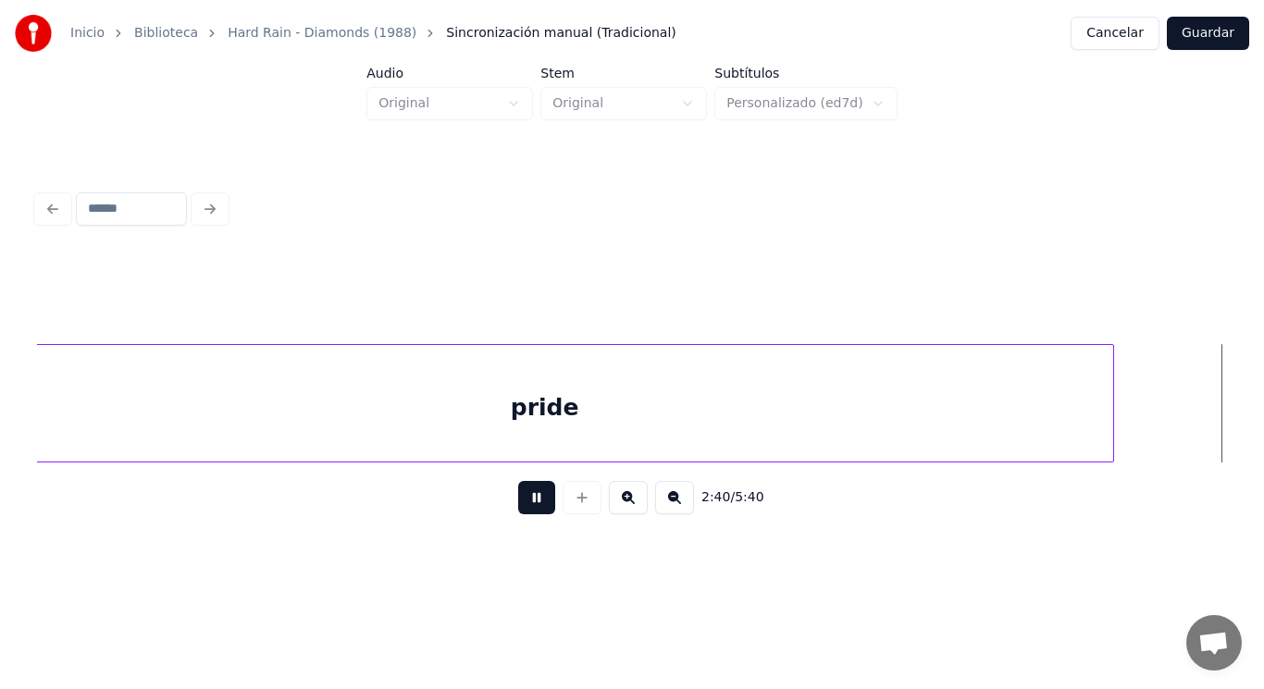
click at [520, 502] on button at bounding box center [536, 497] width 37 height 33
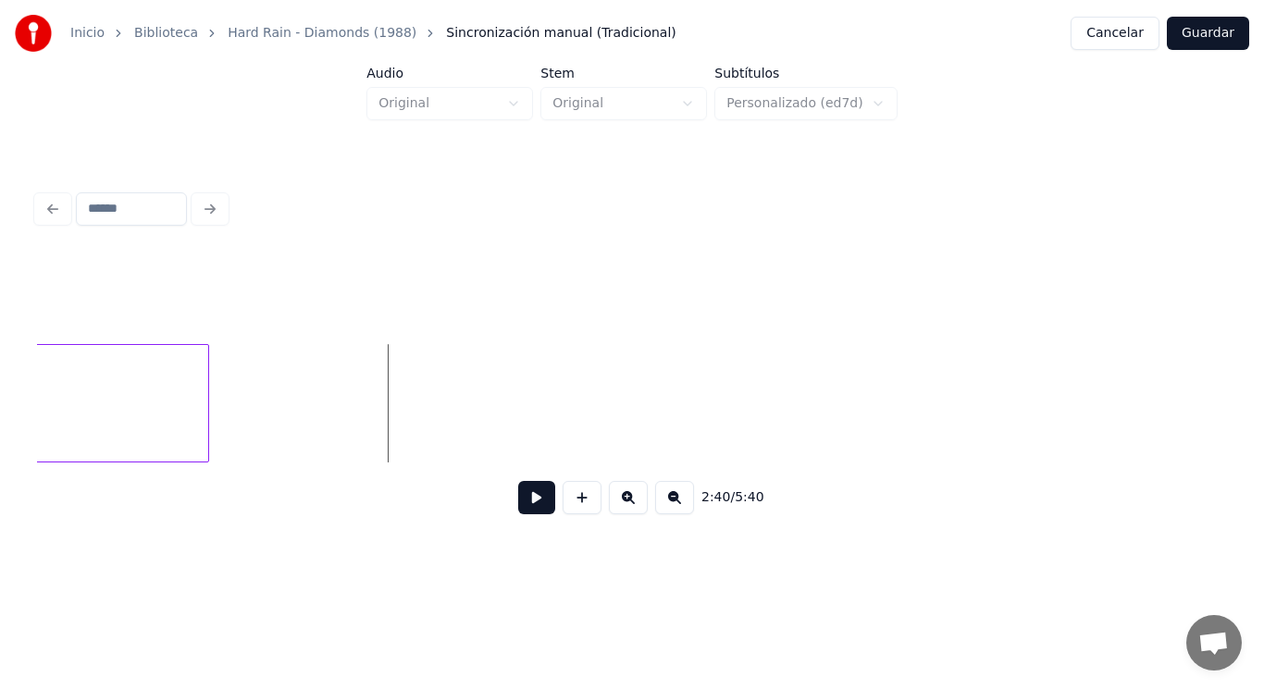
scroll to position [0, 207968]
click at [308, 414] on div at bounding box center [309, 403] width 6 height 117
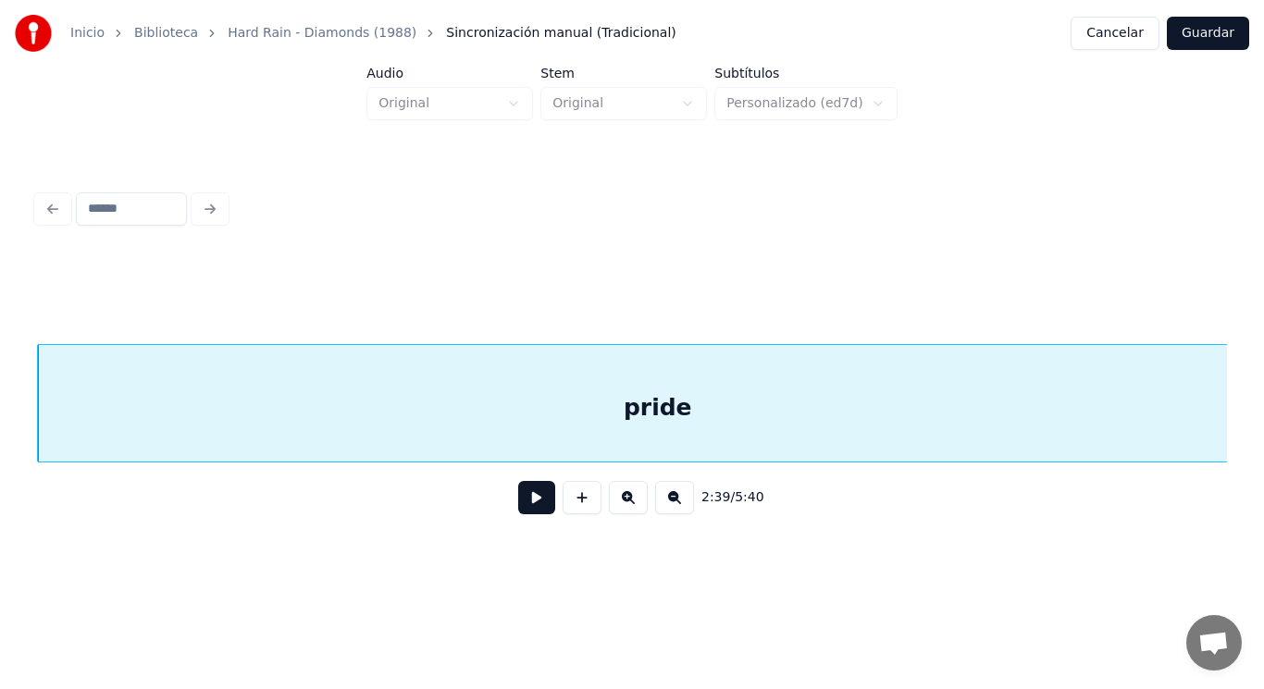
click at [524, 504] on button at bounding box center [536, 497] width 37 height 33
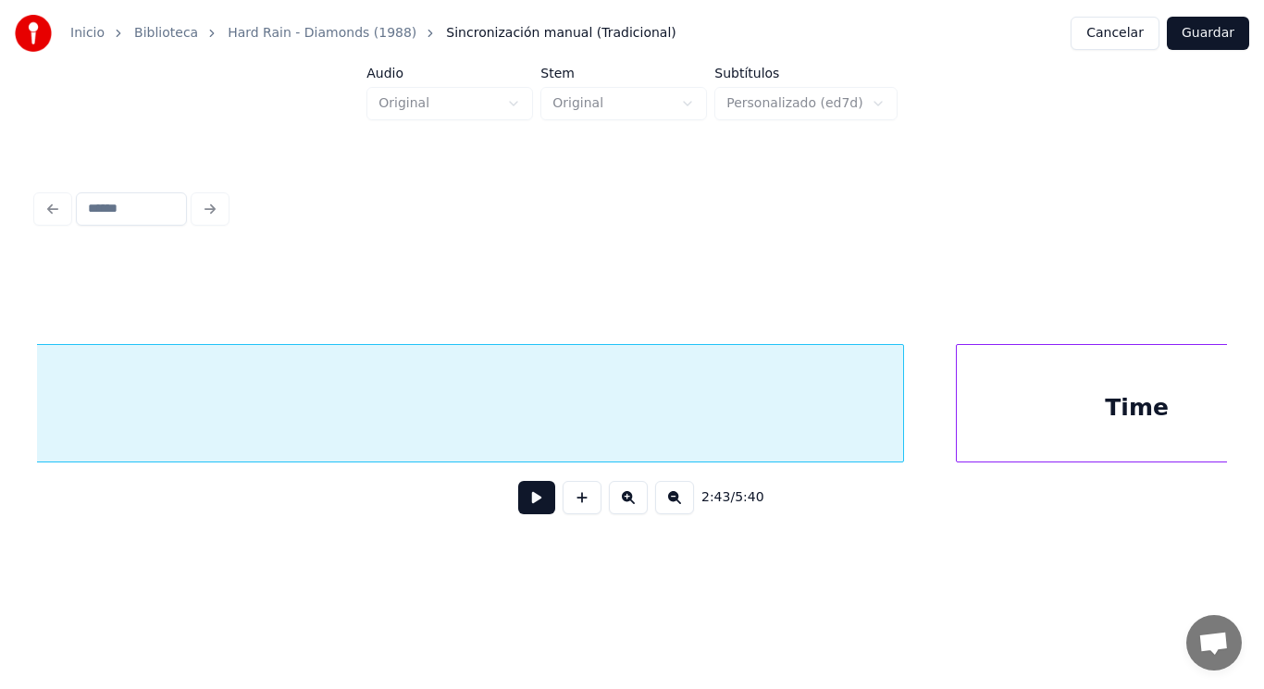
scroll to position [0, 212995]
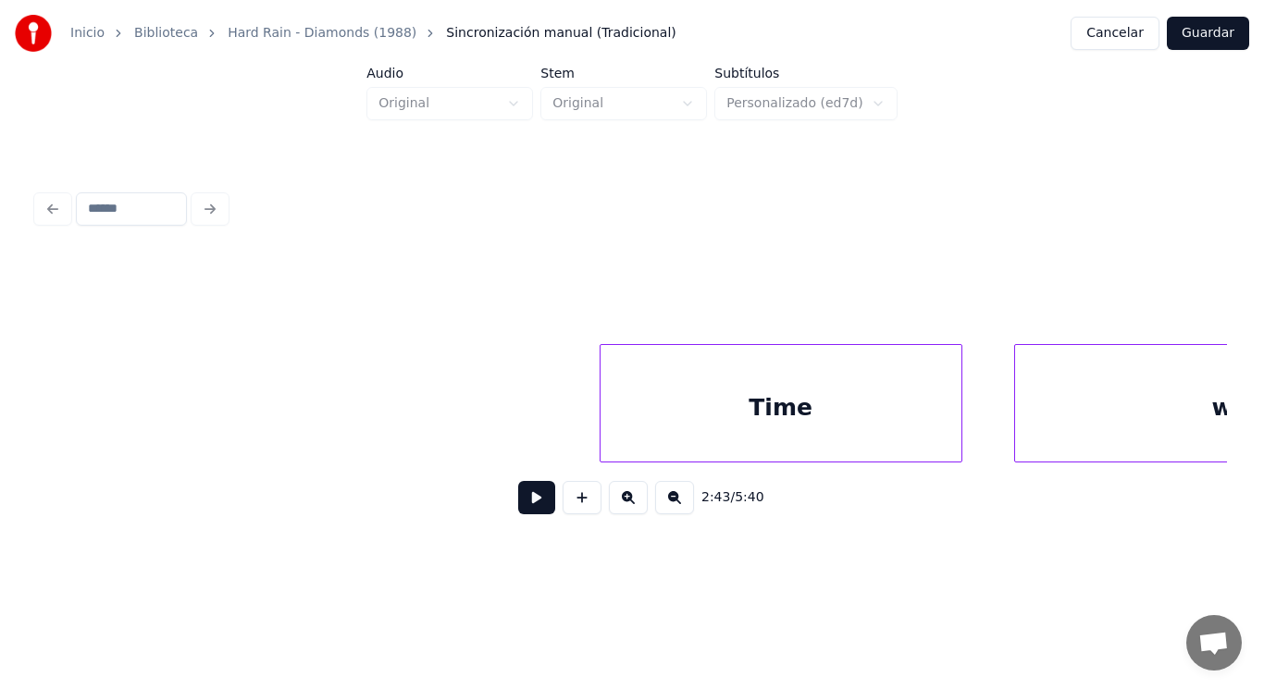
click at [0, 421] on div "Inicio Biblioteca Hard Rain - Diamonds (1988) Sincronización manual (Tradiciona…" at bounding box center [632, 282] width 1264 height 564
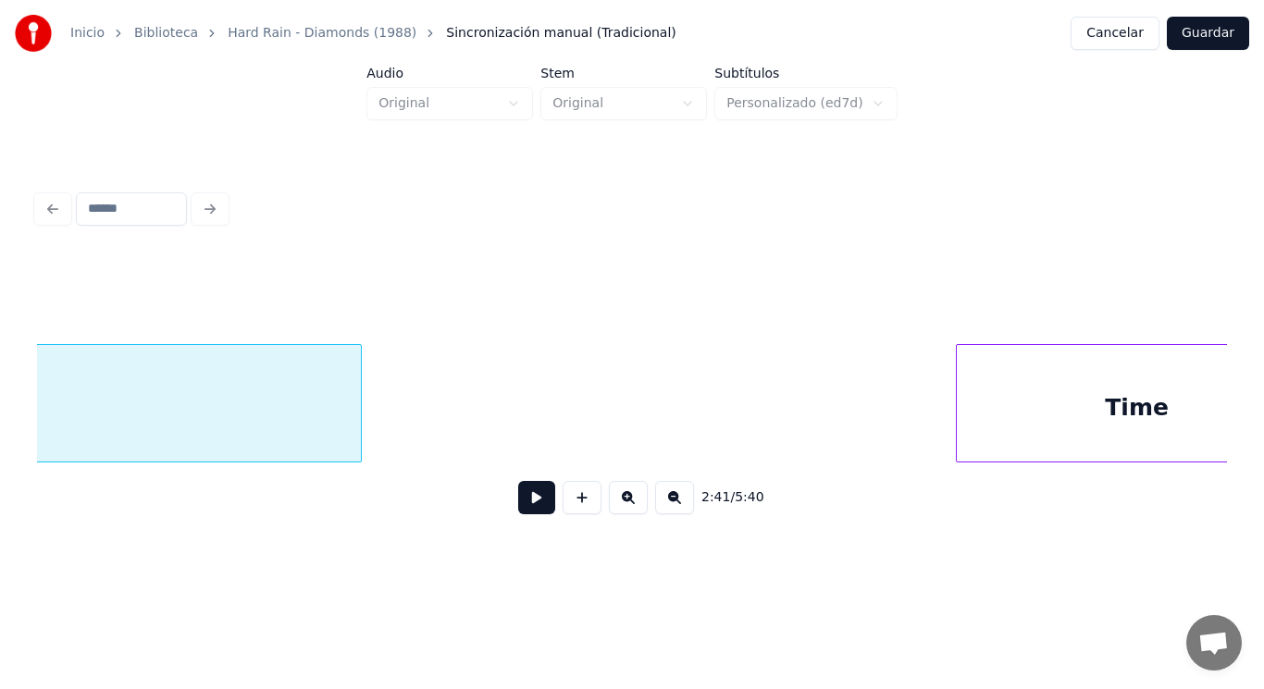
scroll to position [0, 211925]
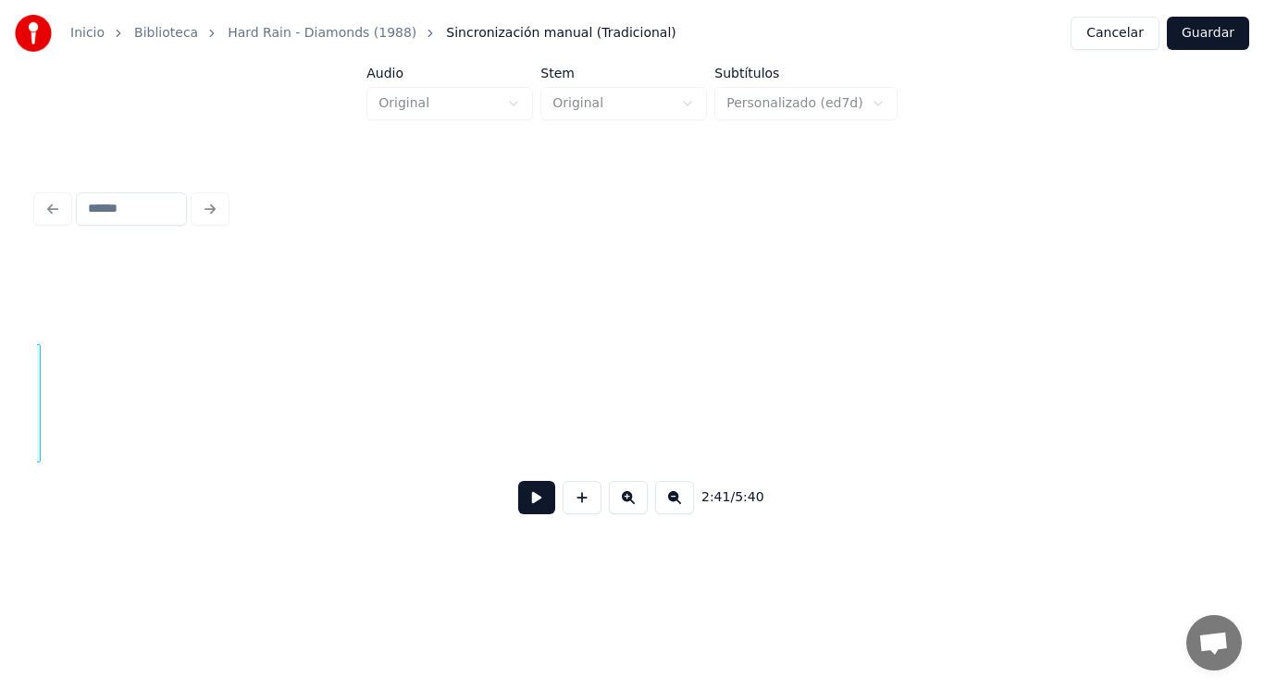
click at [35, 416] on div "2:41 / 5:40" at bounding box center [632, 357] width 1205 height 366
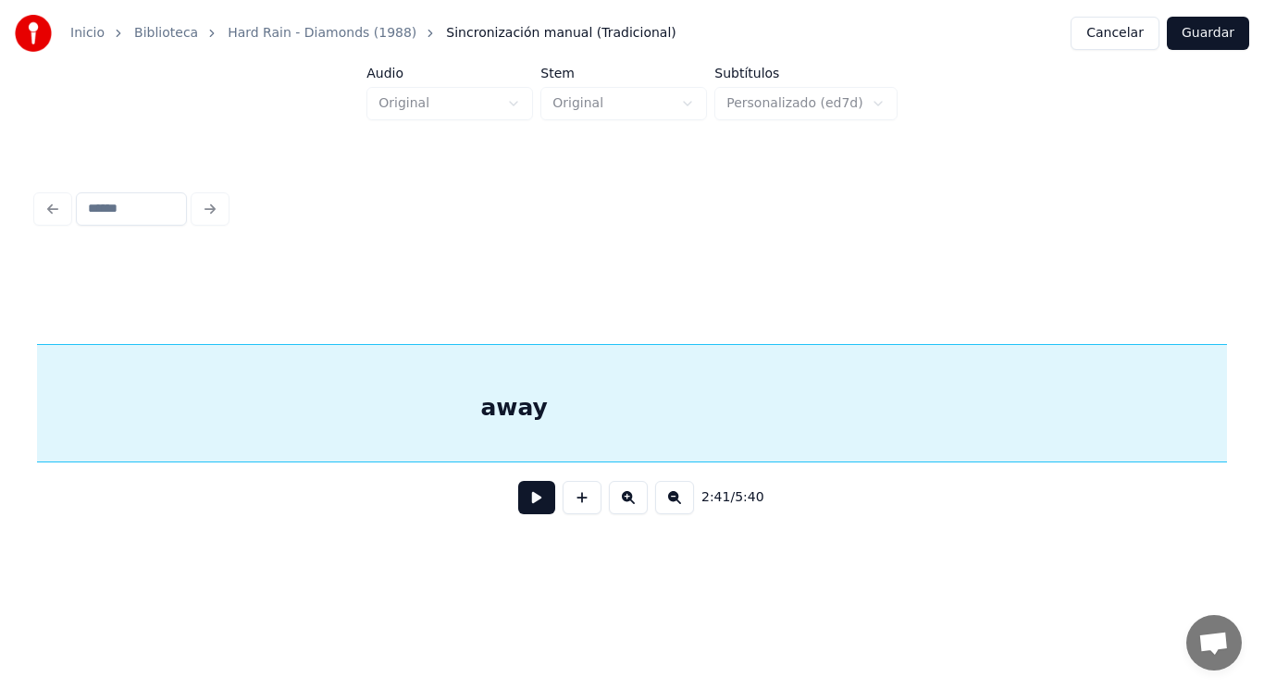
scroll to position [0, 210854]
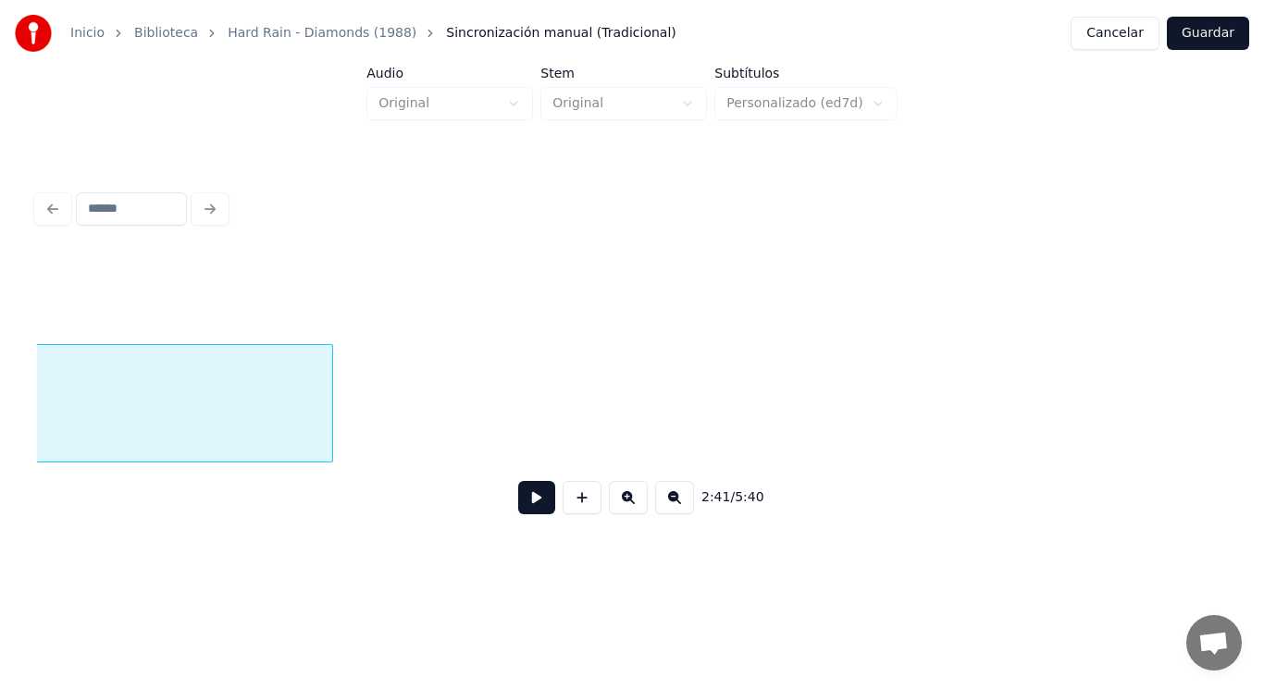
click at [327, 423] on div at bounding box center [330, 403] width 6 height 117
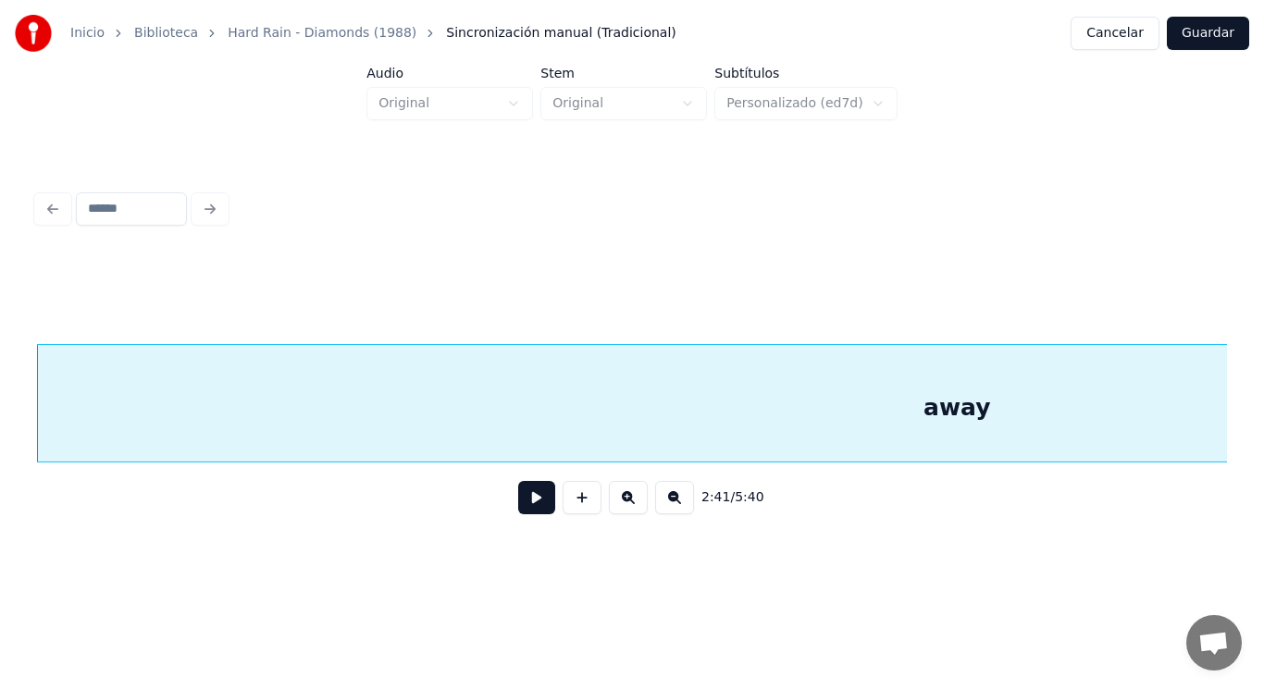
click at [518, 496] on button at bounding box center [536, 497] width 37 height 33
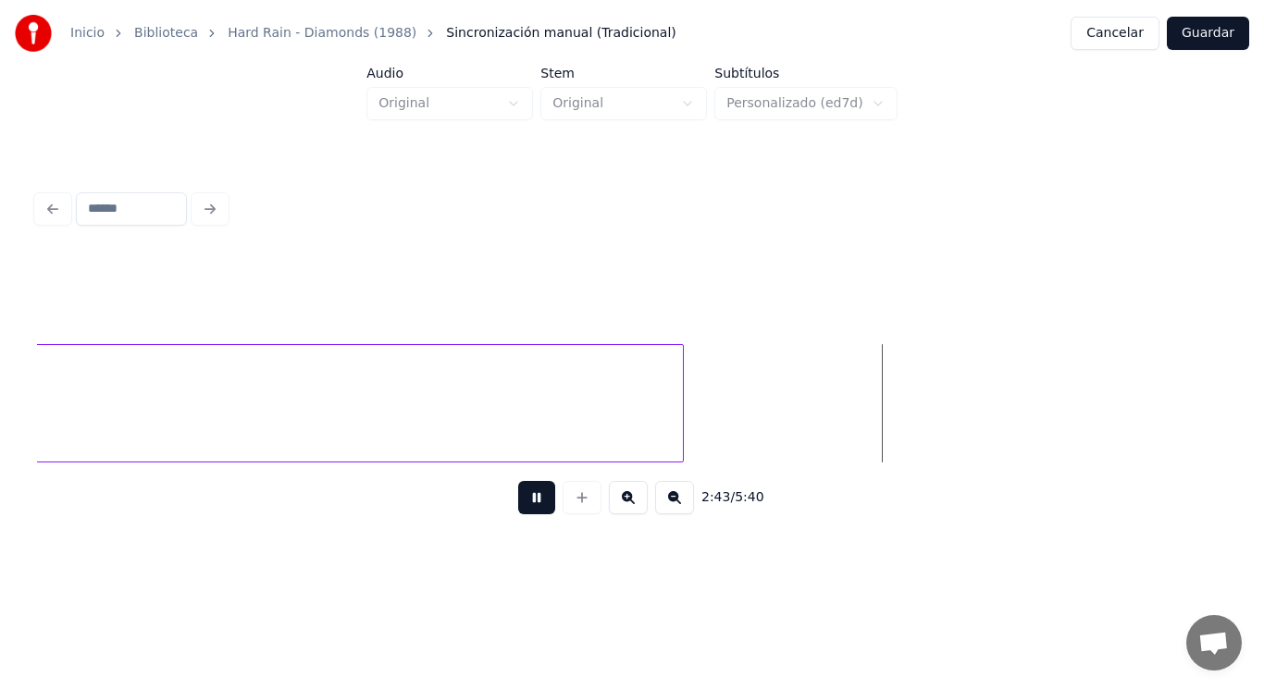
click at [518, 496] on button at bounding box center [536, 497] width 37 height 33
click at [947, 404] on div at bounding box center [947, 403] width 6 height 117
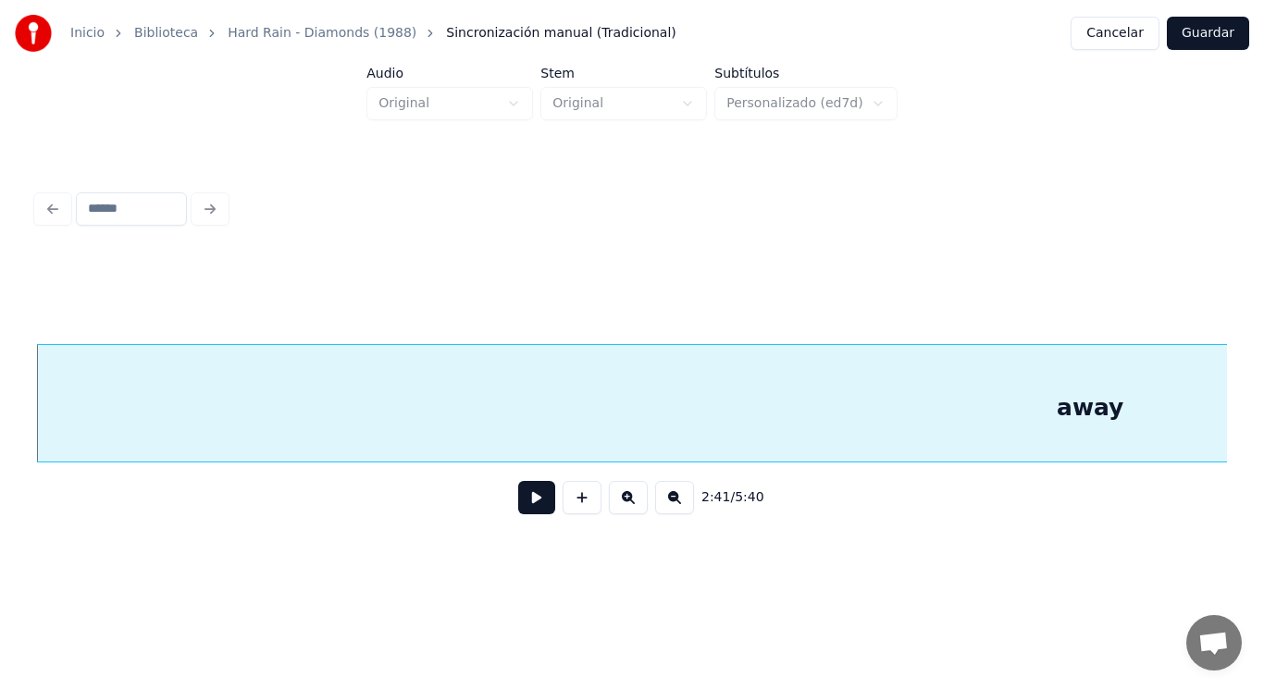
click at [521, 508] on button at bounding box center [536, 497] width 37 height 33
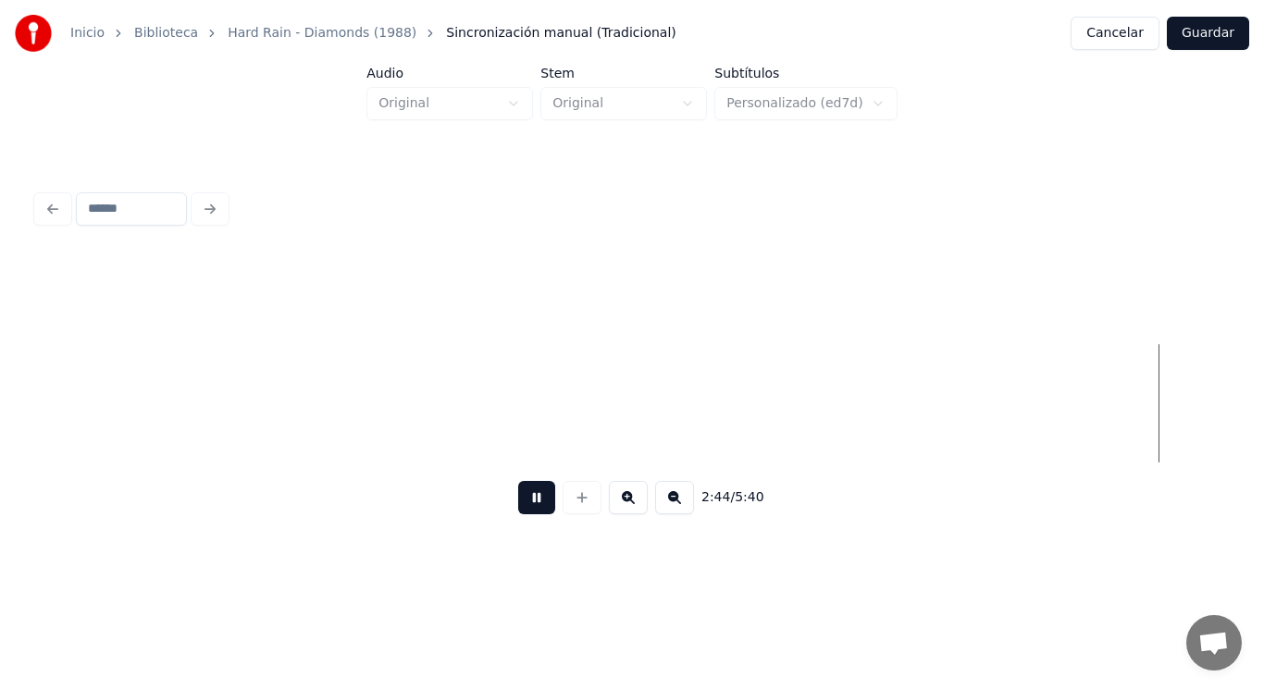
scroll to position [0, 212919]
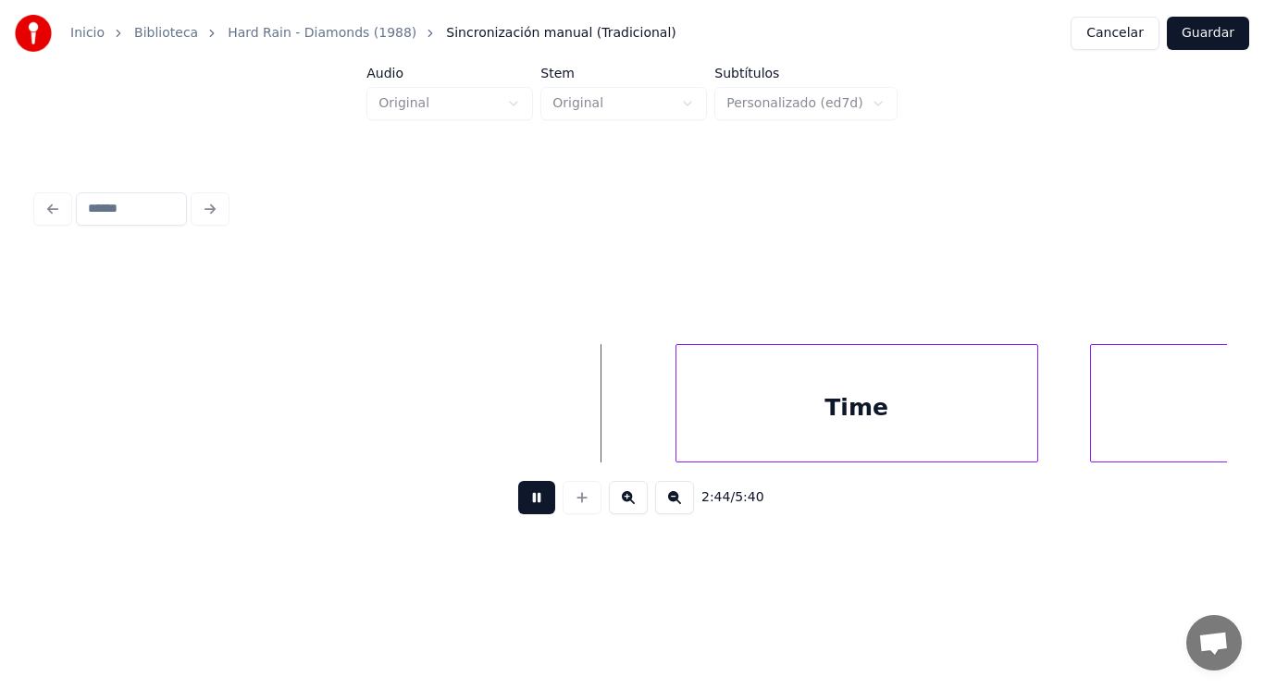
click at [521, 508] on button at bounding box center [536, 497] width 37 height 33
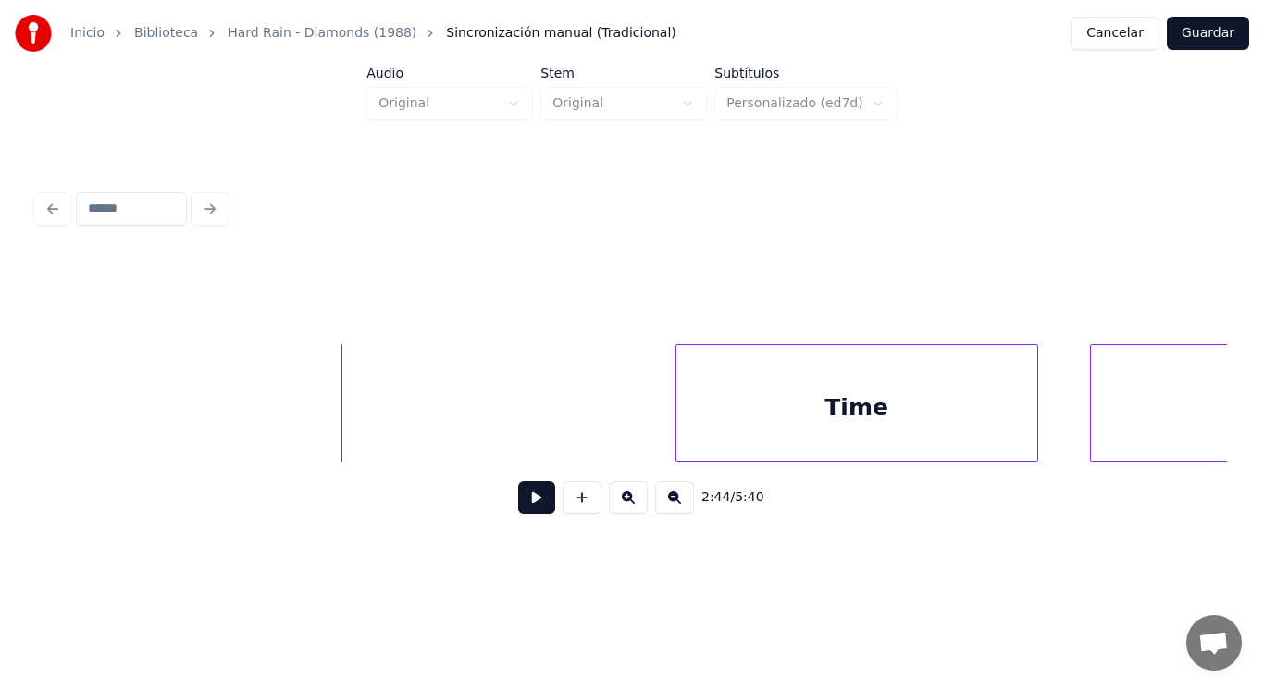
click at [527, 508] on button at bounding box center [536, 497] width 37 height 33
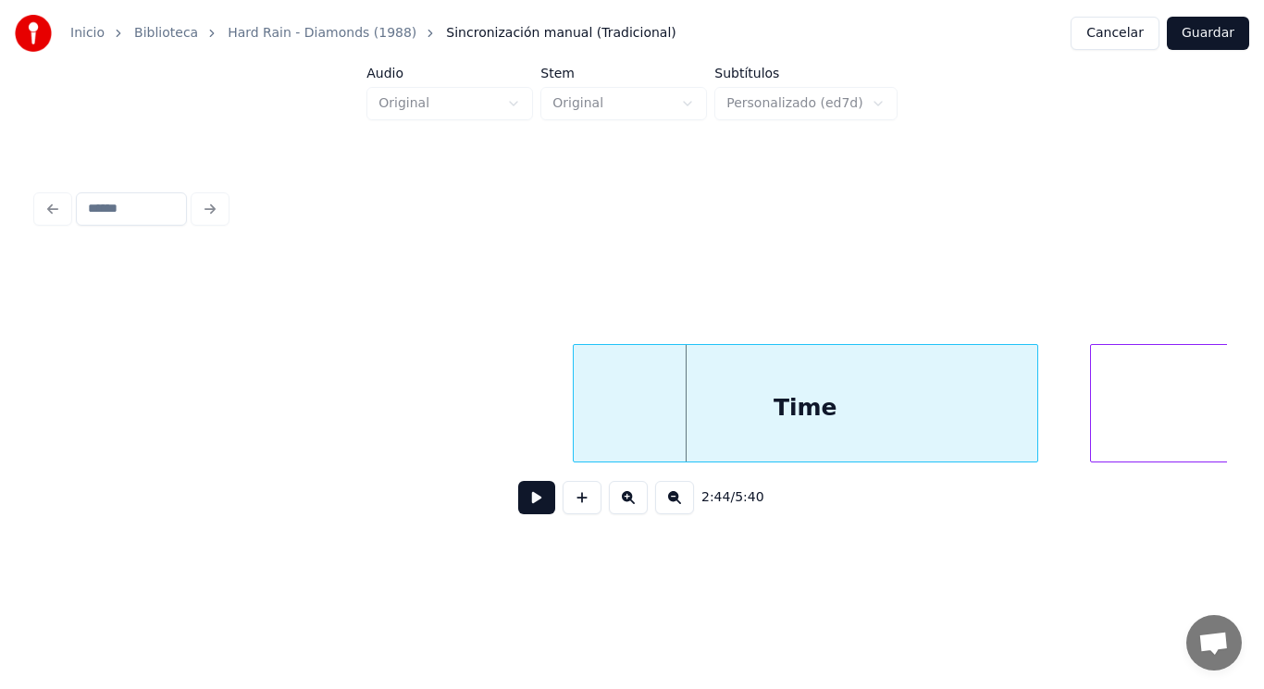
click at [574, 428] on div at bounding box center [577, 403] width 6 height 117
click at [520, 503] on button at bounding box center [536, 497] width 37 height 33
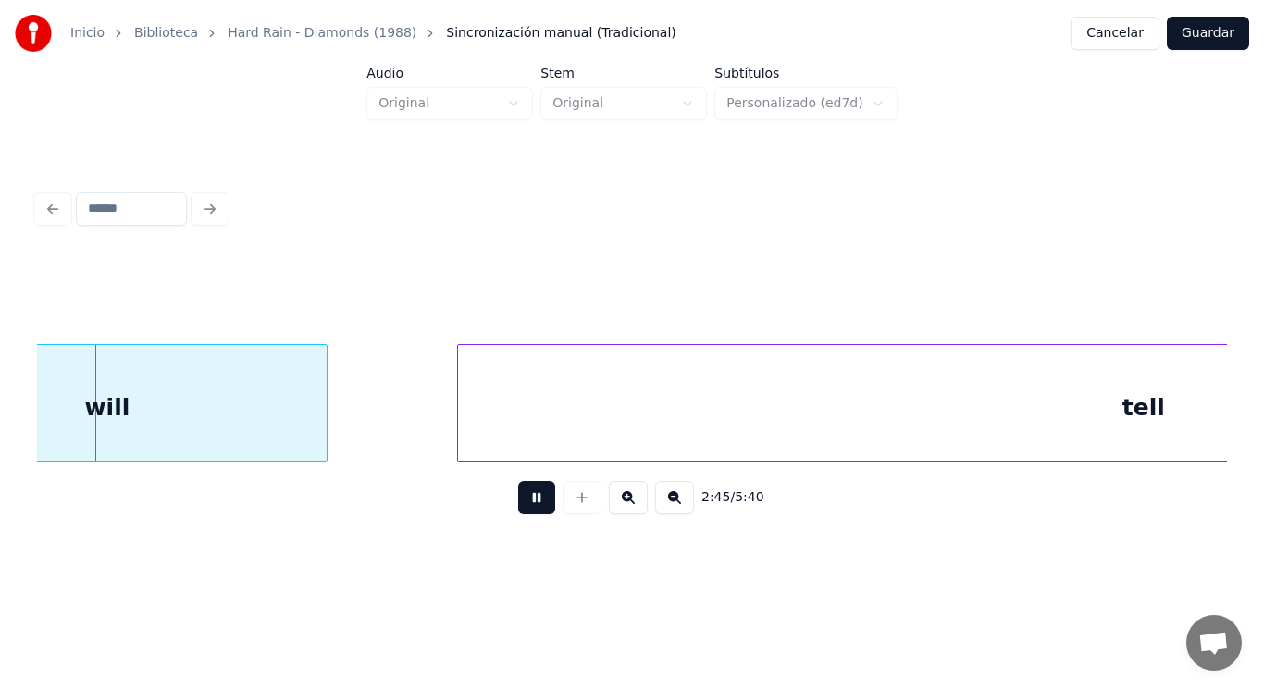
click at [520, 503] on button at bounding box center [536, 497] width 37 height 33
click at [286, 402] on div "will" at bounding box center [107, 408] width 439 height 126
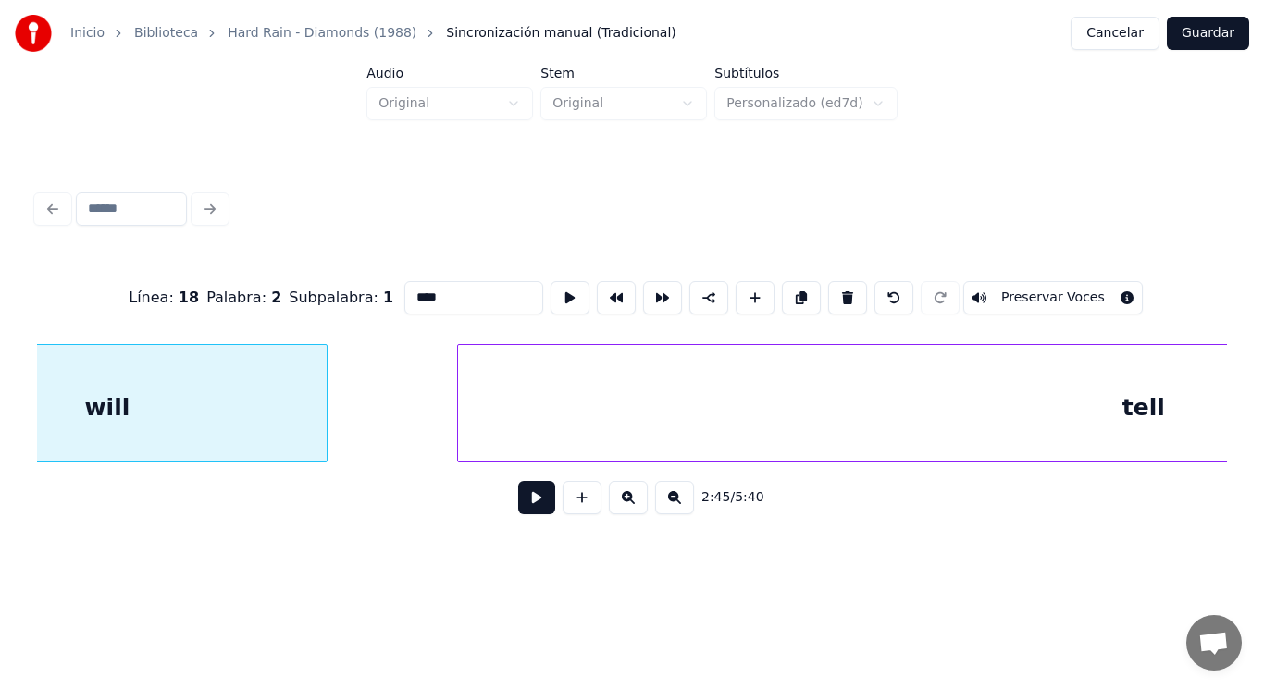
scroll to position [0, 213973]
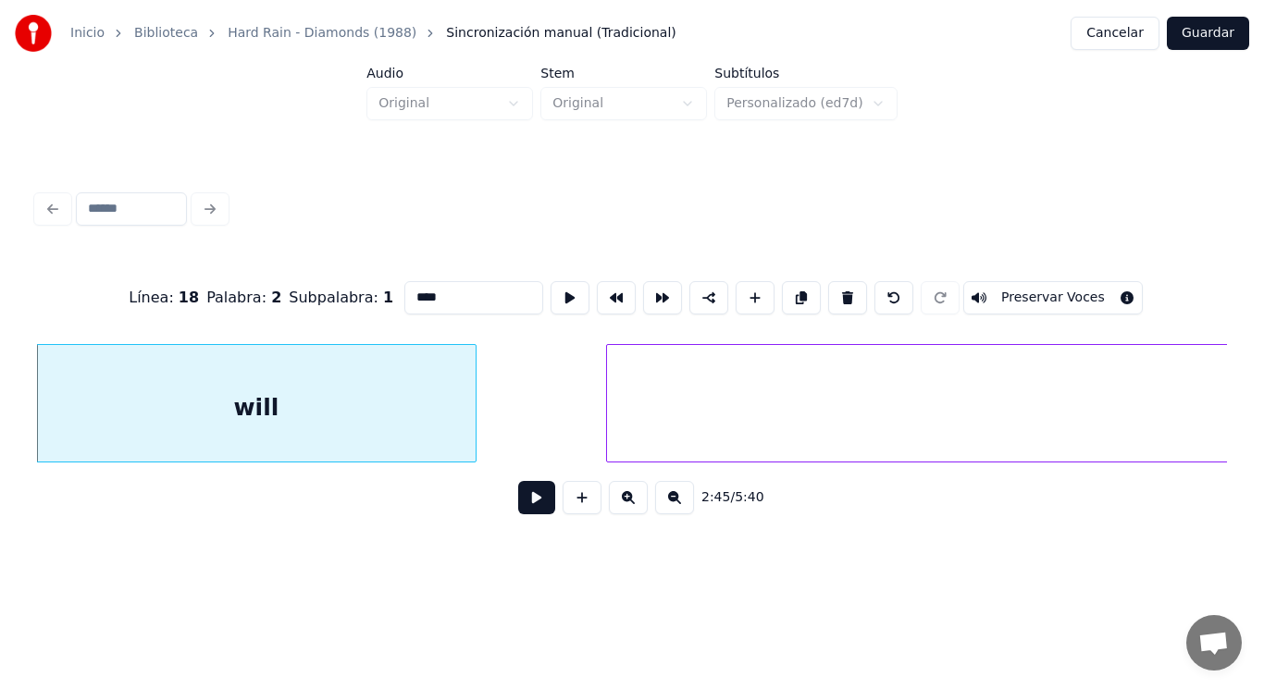
click at [530, 510] on button at bounding box center [536, 497] width 37 height 33
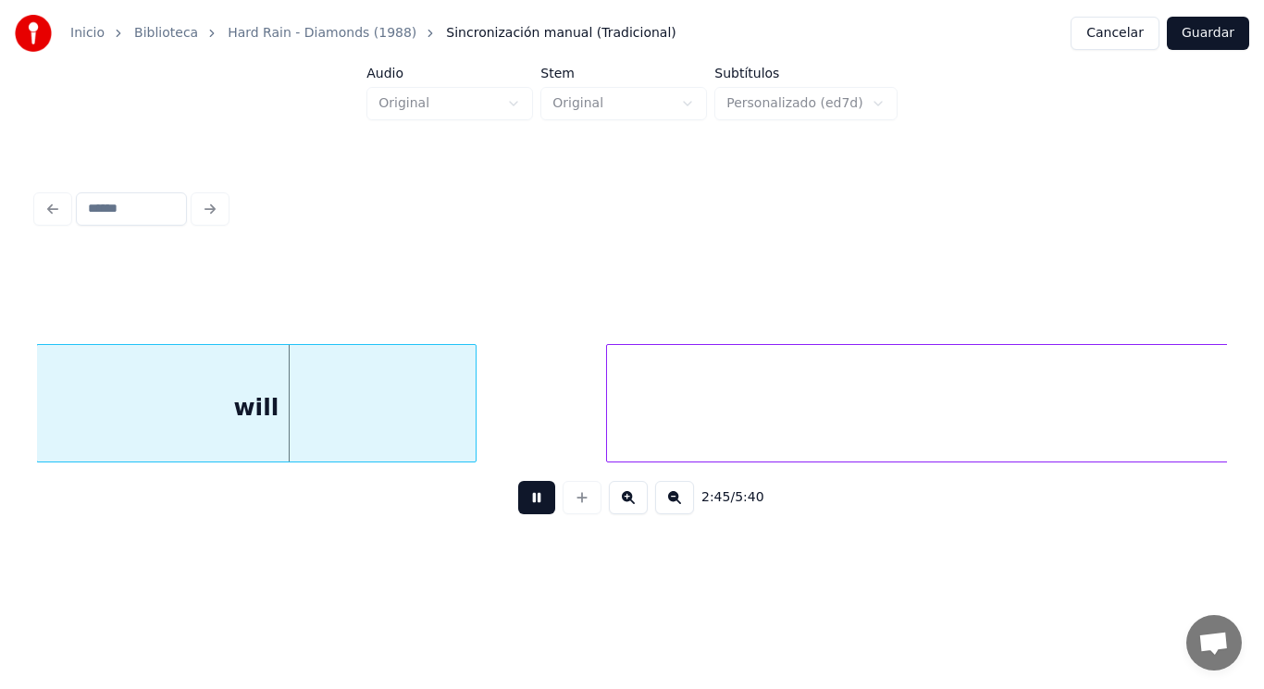
click at [530, 510] on button at bounding box center [536, 497] width 37 height 33
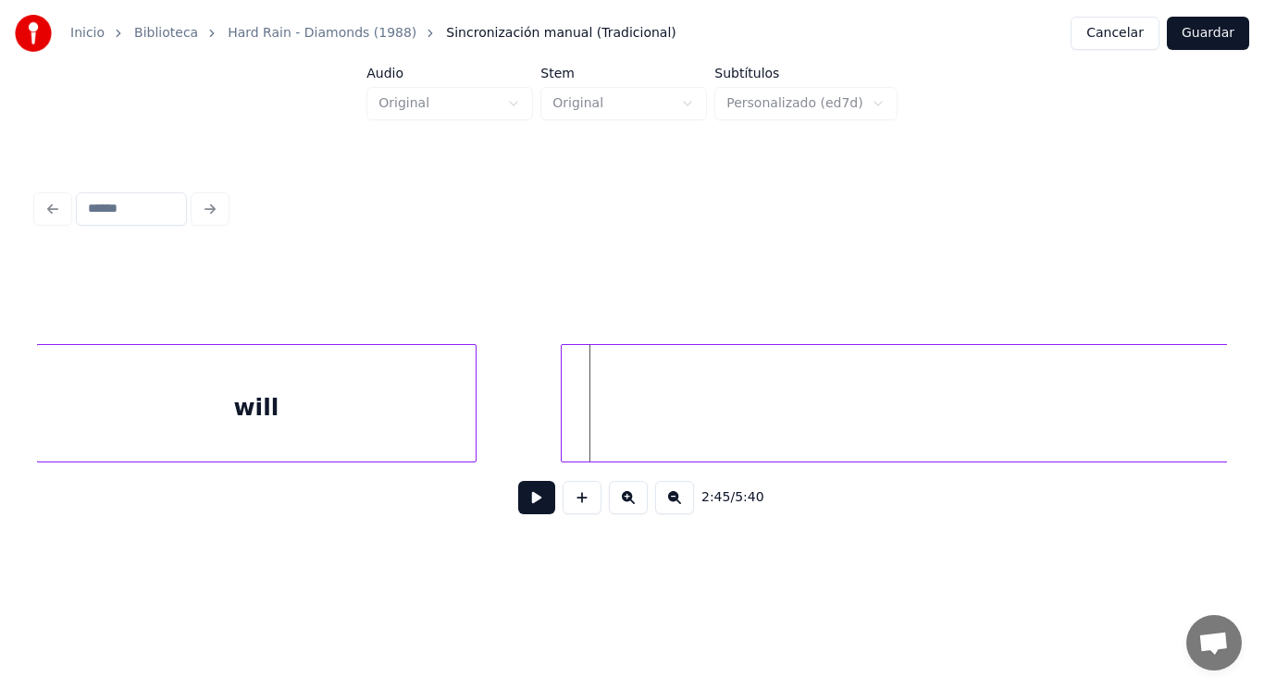
click at [562, 425] on div at bounding box center [565, 403] width 6 height 117
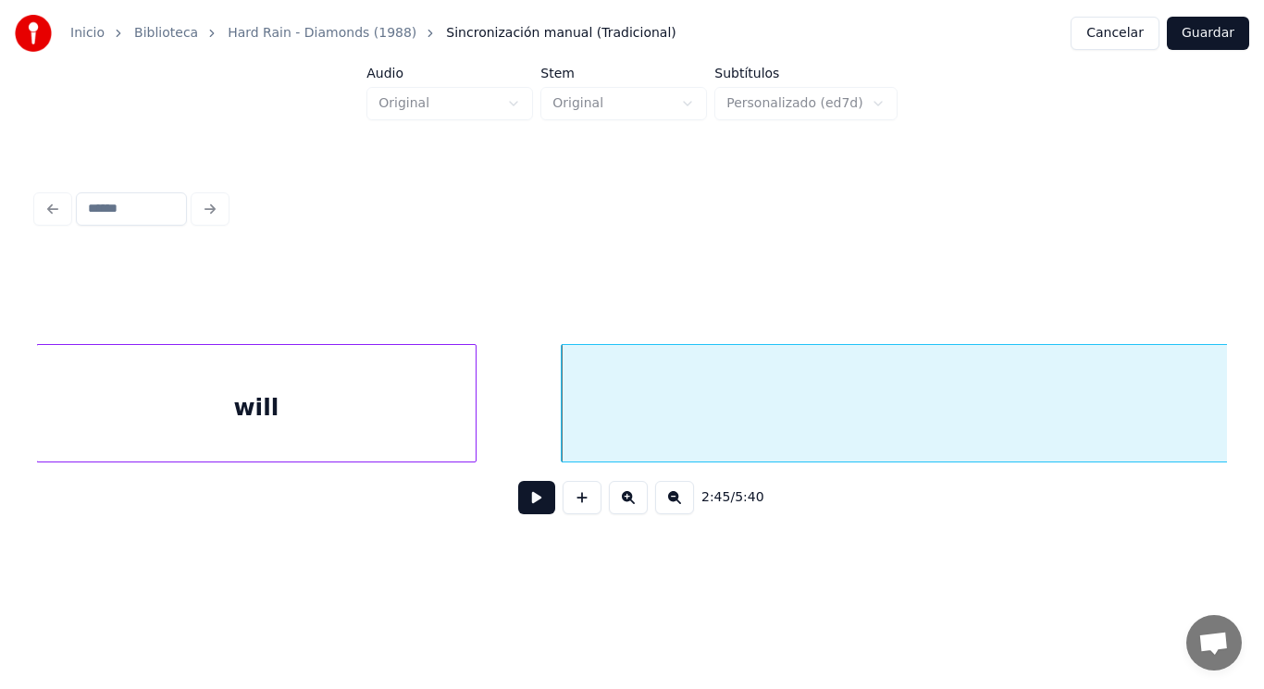
click at [526, 501] on button at bounding box center [536, 497] width 37 height 33
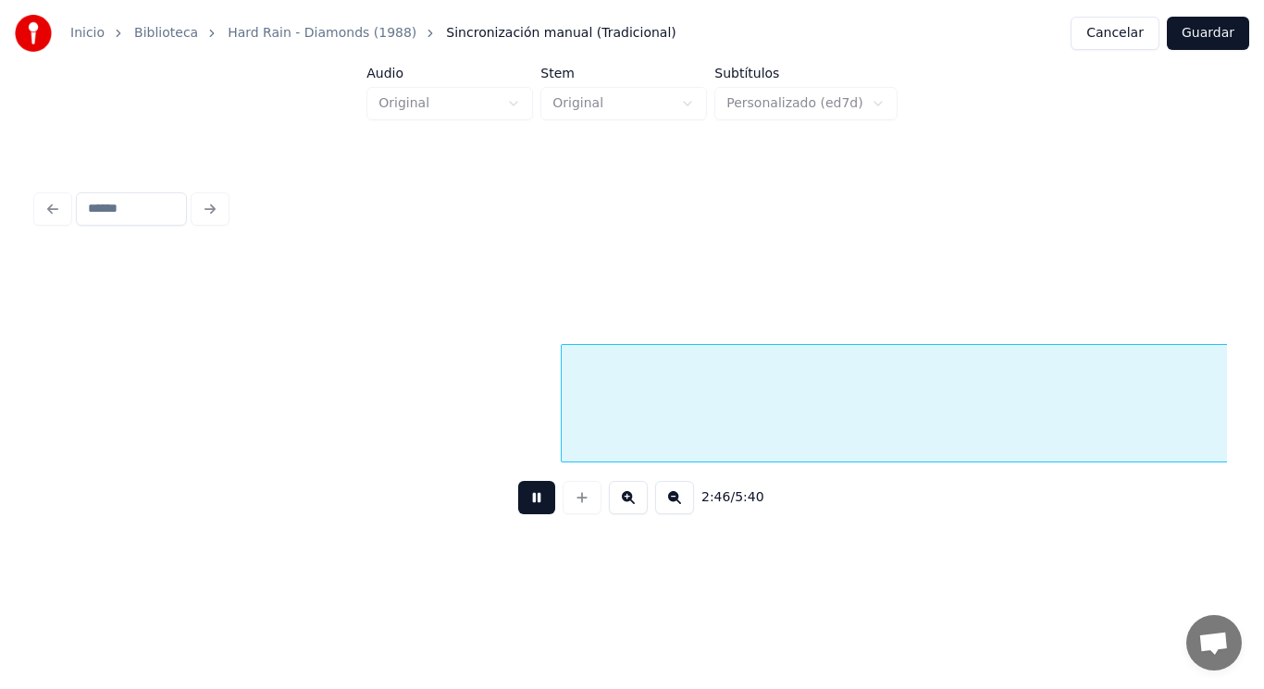
scroll to position [0, 215174]
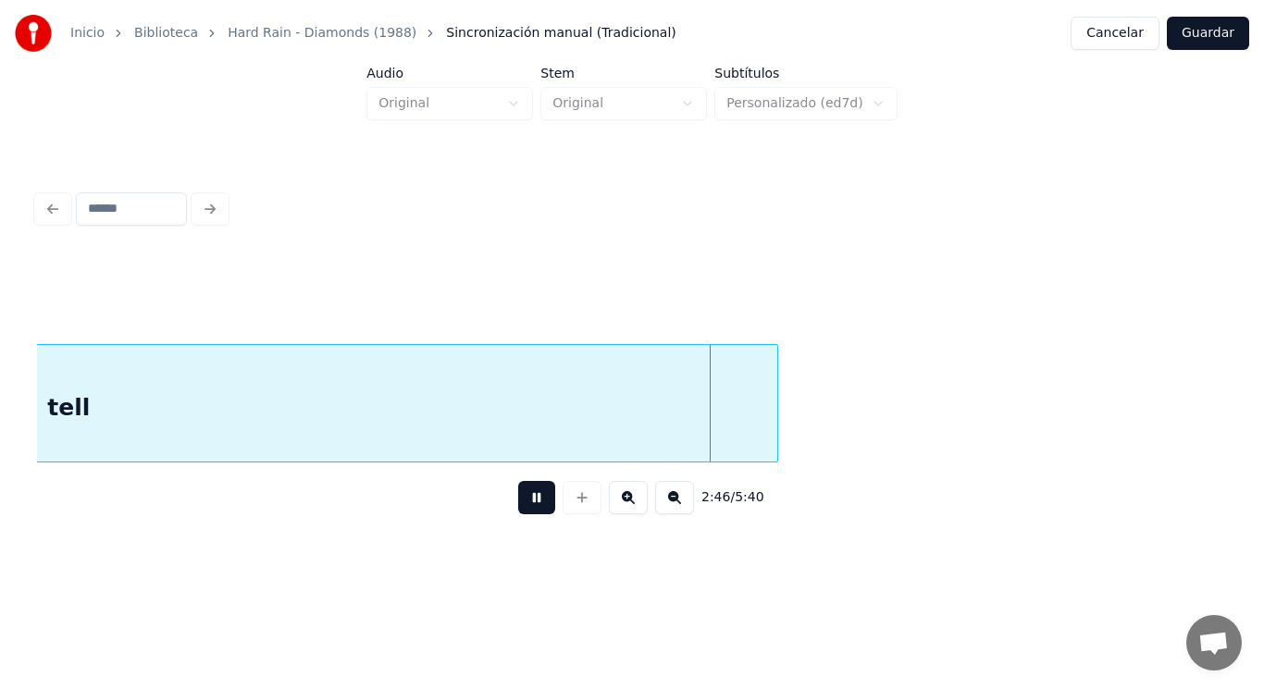
click at [526, 501] on button at bounding box center [536, 497] width 37 height 33
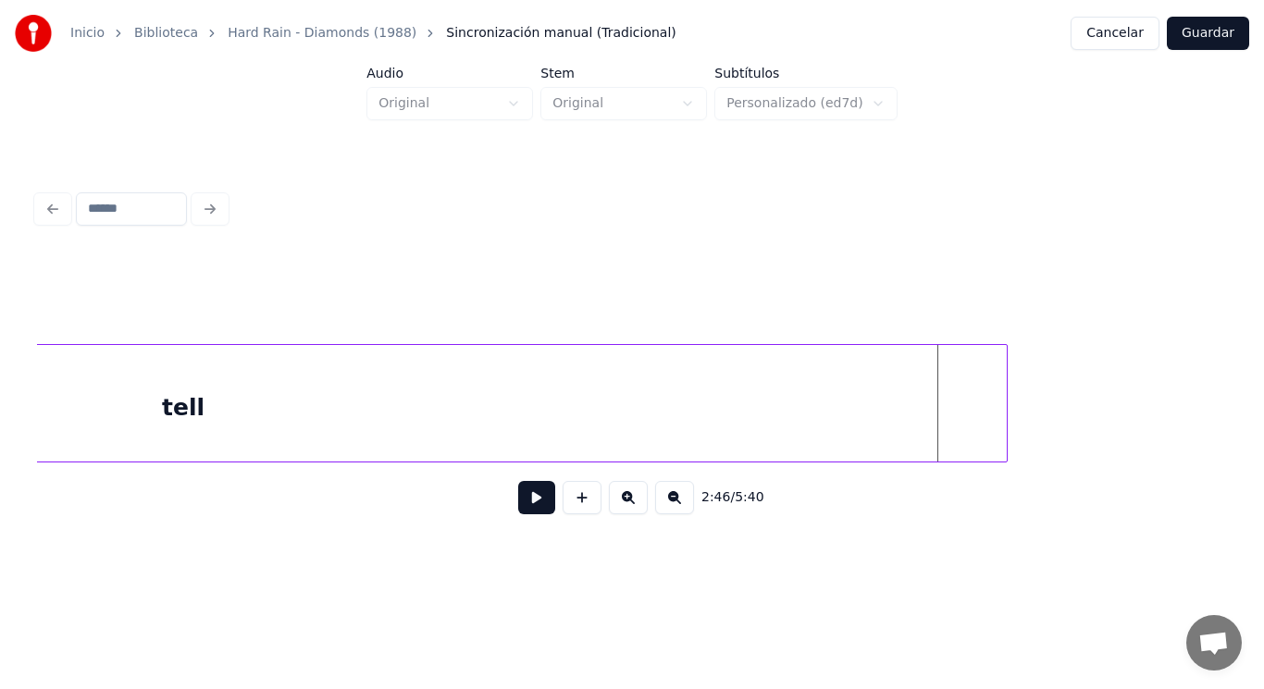
click at [1003, 397] on div at bounding box center [1004, 403] width 6 height 117
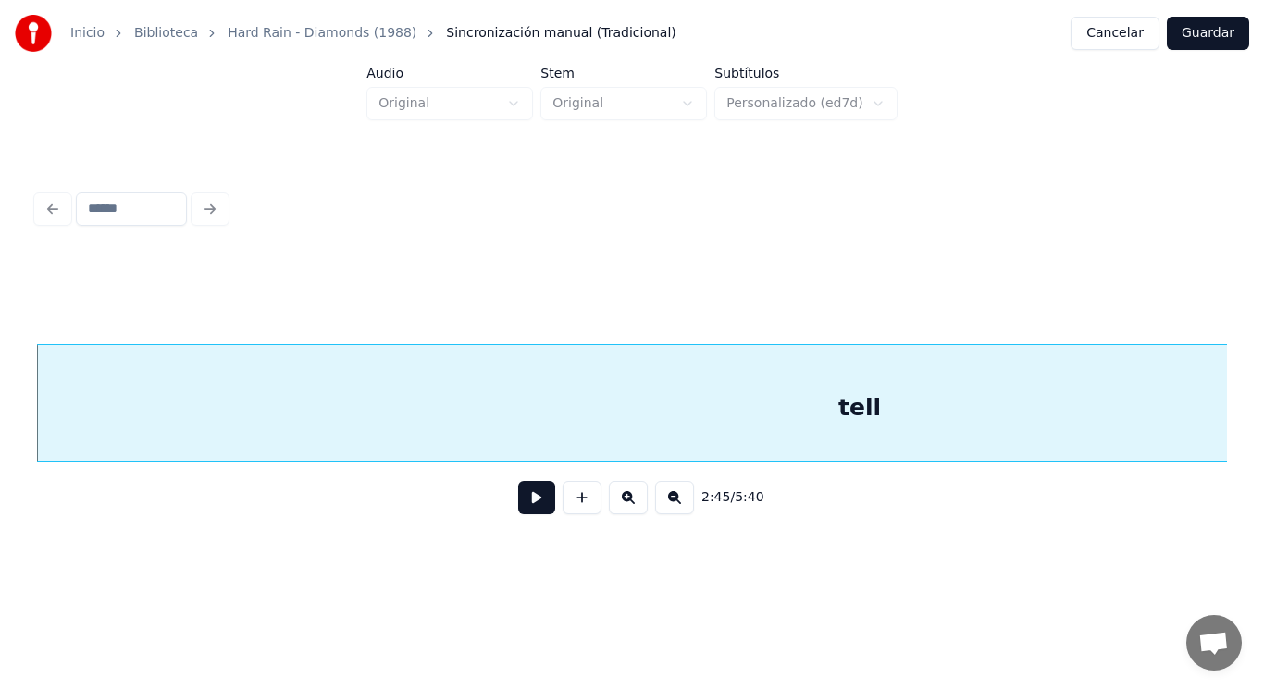
click at [528, 505] on button at bounding box center [536, 497] width 37 height 33
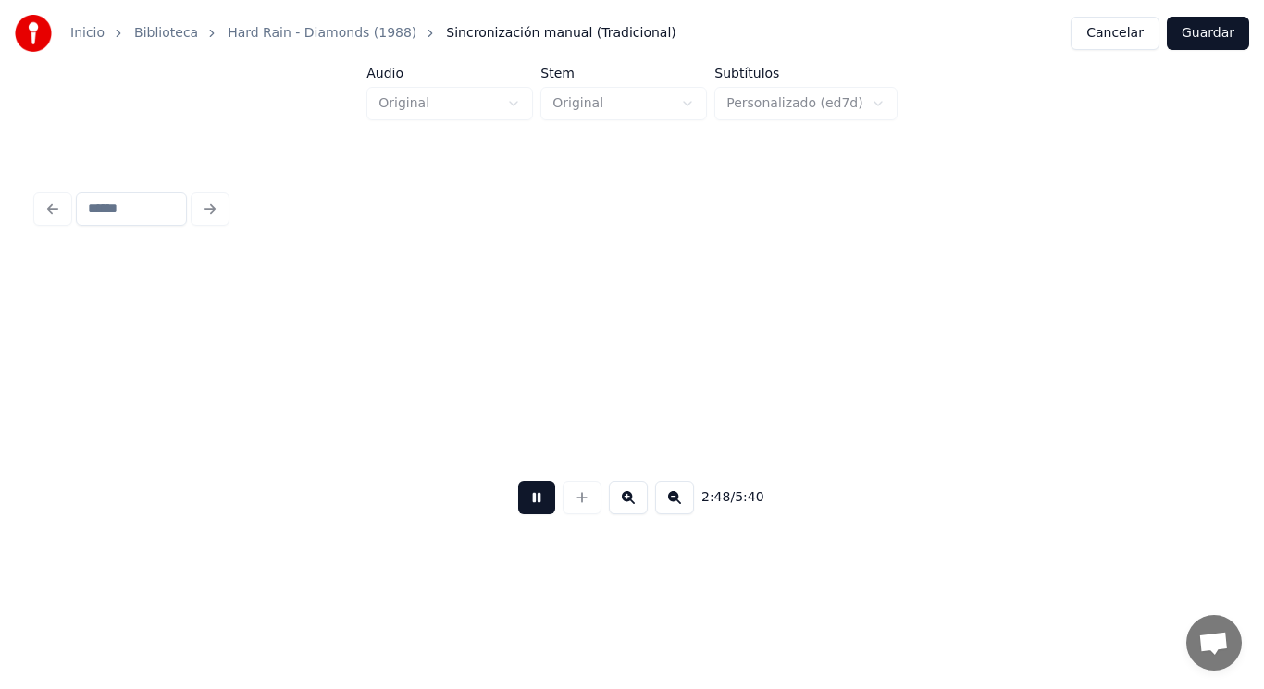
scroll to position [0, 218095]
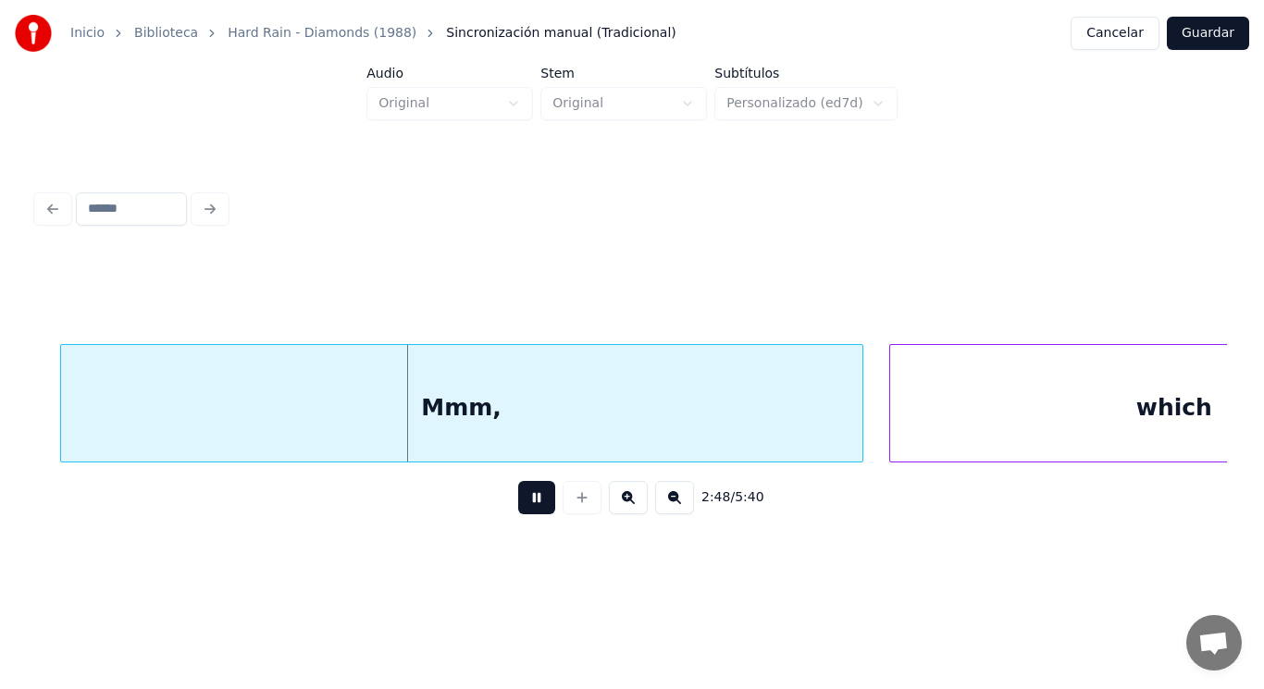
click at [528, 505] on button at bounding box center [536, 497] width 37 height 33
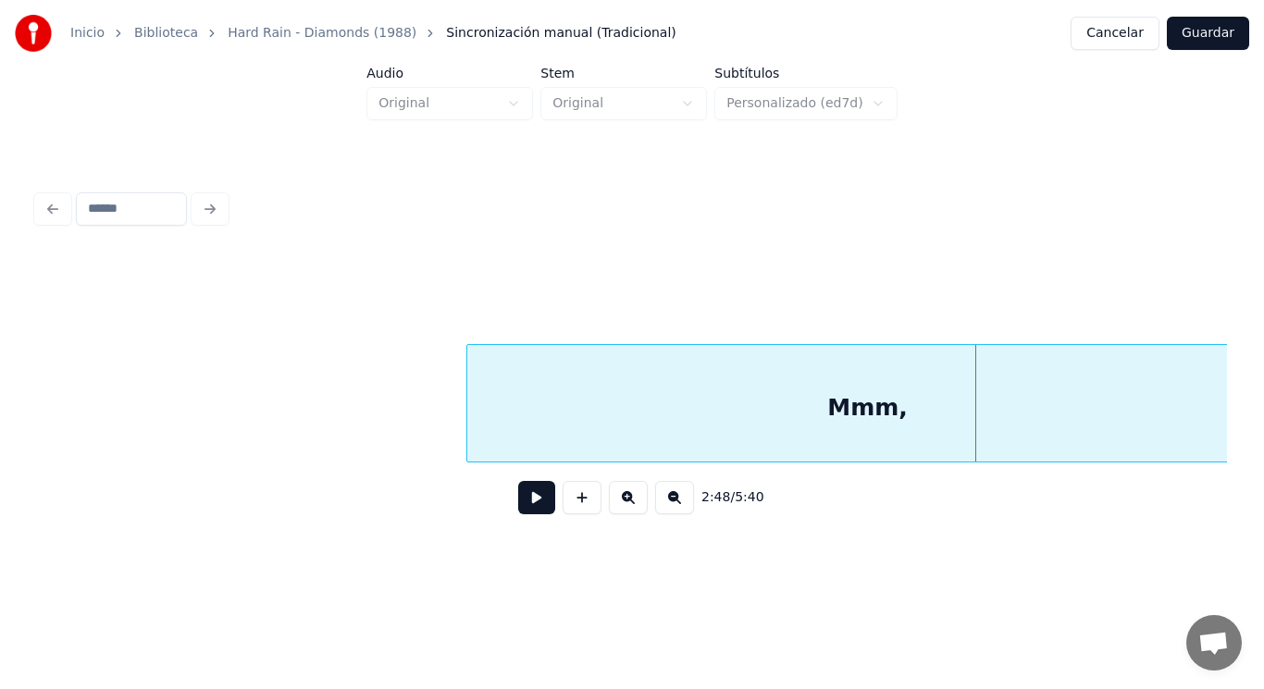
scroll to position [0, 217688]
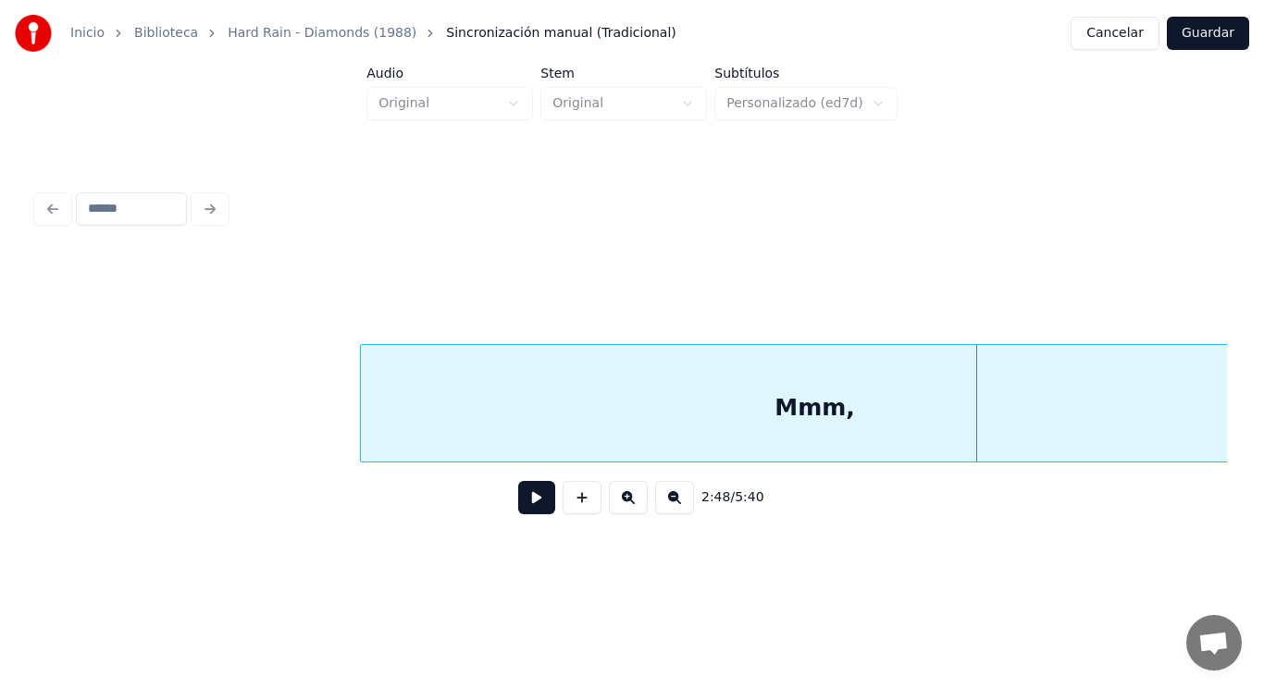
click at [361, 420] on div at bounding box center [364, 403] width 6 height 117
click at [528, 515] on button at bounding box center [536, 497] width 37 height 33
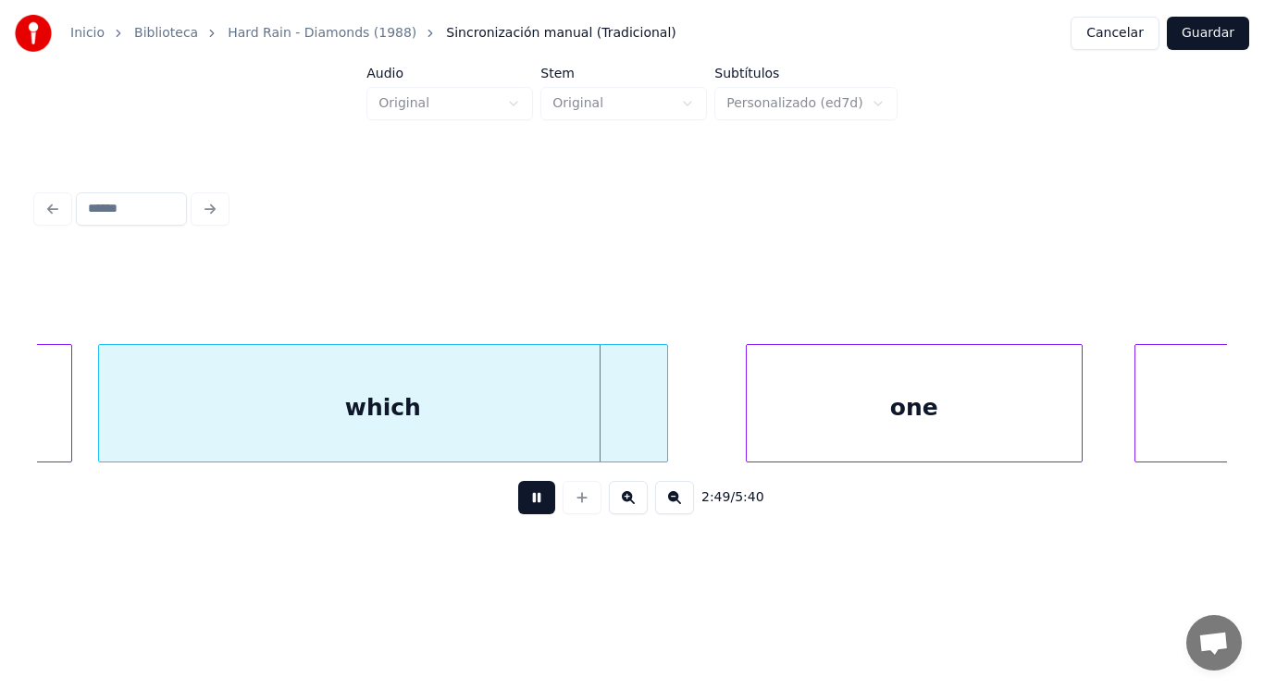
click at [528, 515] on button at bounding box center [536, 497] width 37 height 33
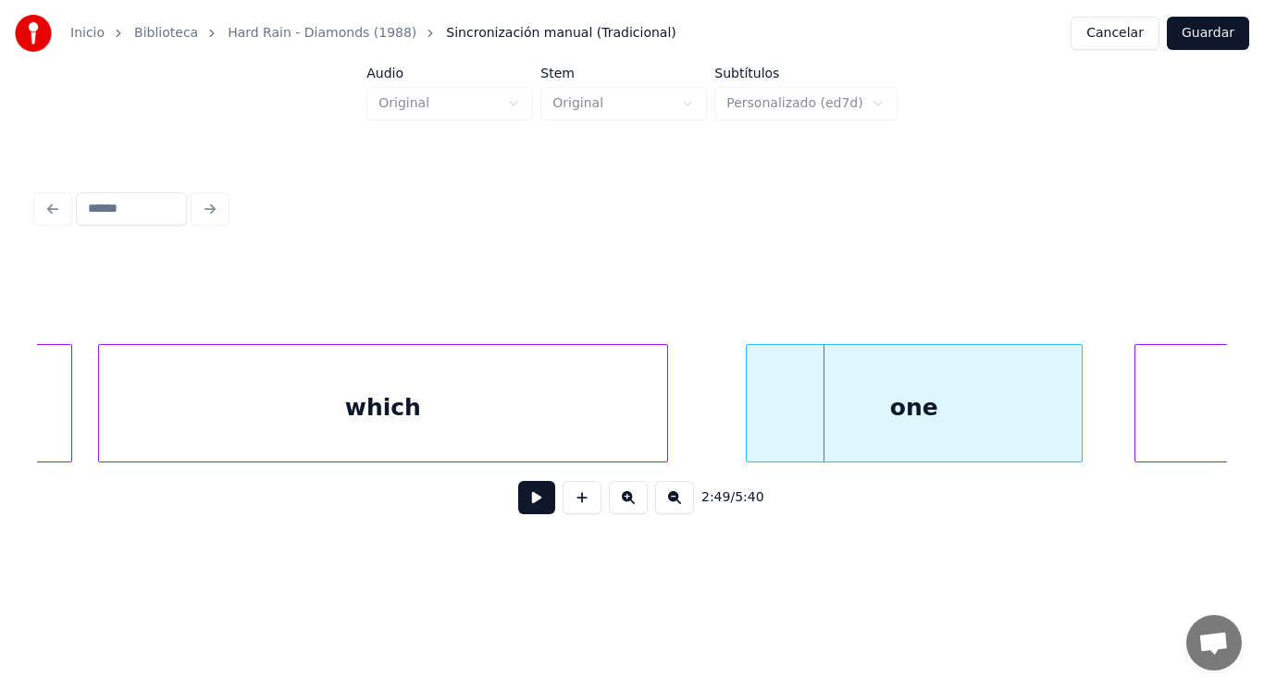
click at [480, 423] on div "which" at bounding box center [383, 408] width 568 height 126
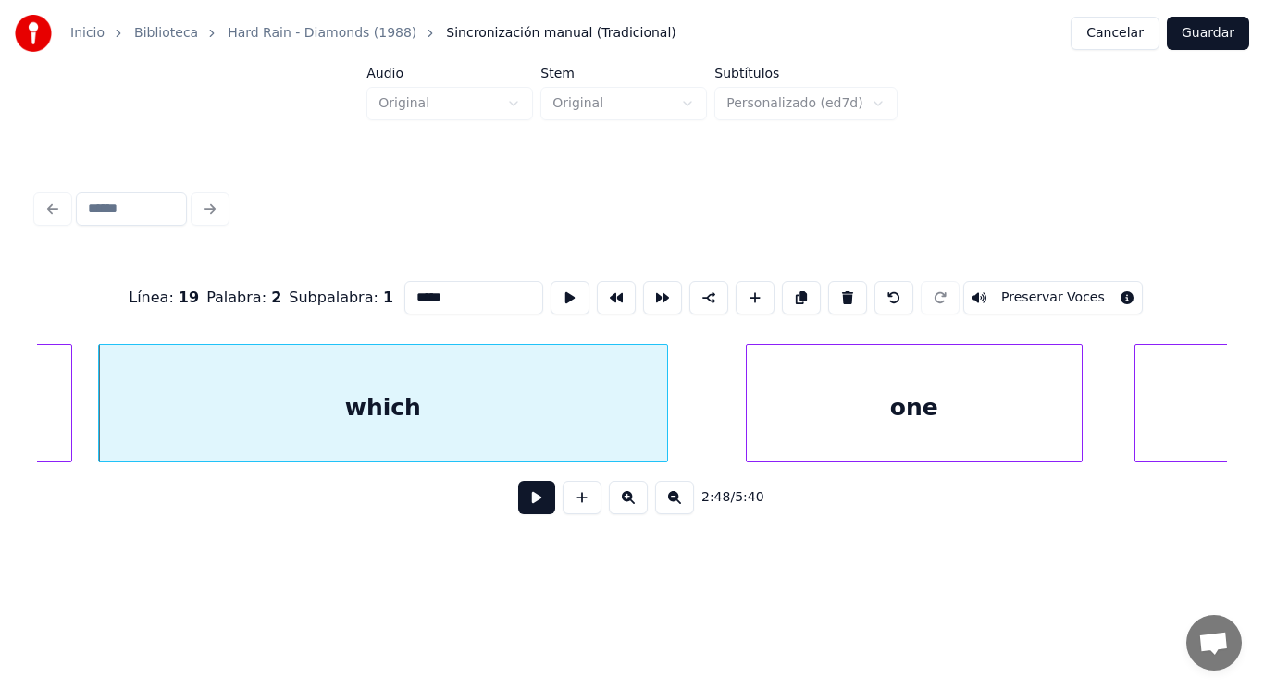
click at [523, 494] on button at bounding box center [536, 497] width 37 height 33
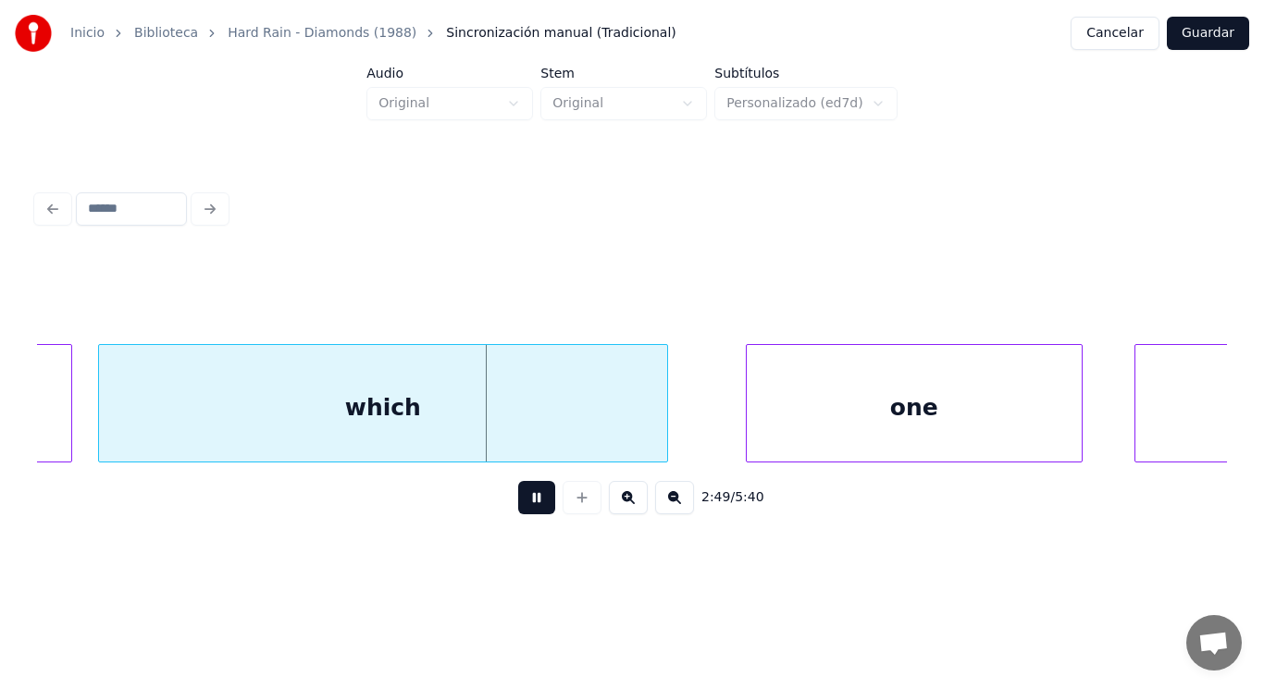
click at [523, 494] on button at bounding box center [536, 497] width 37 height 33
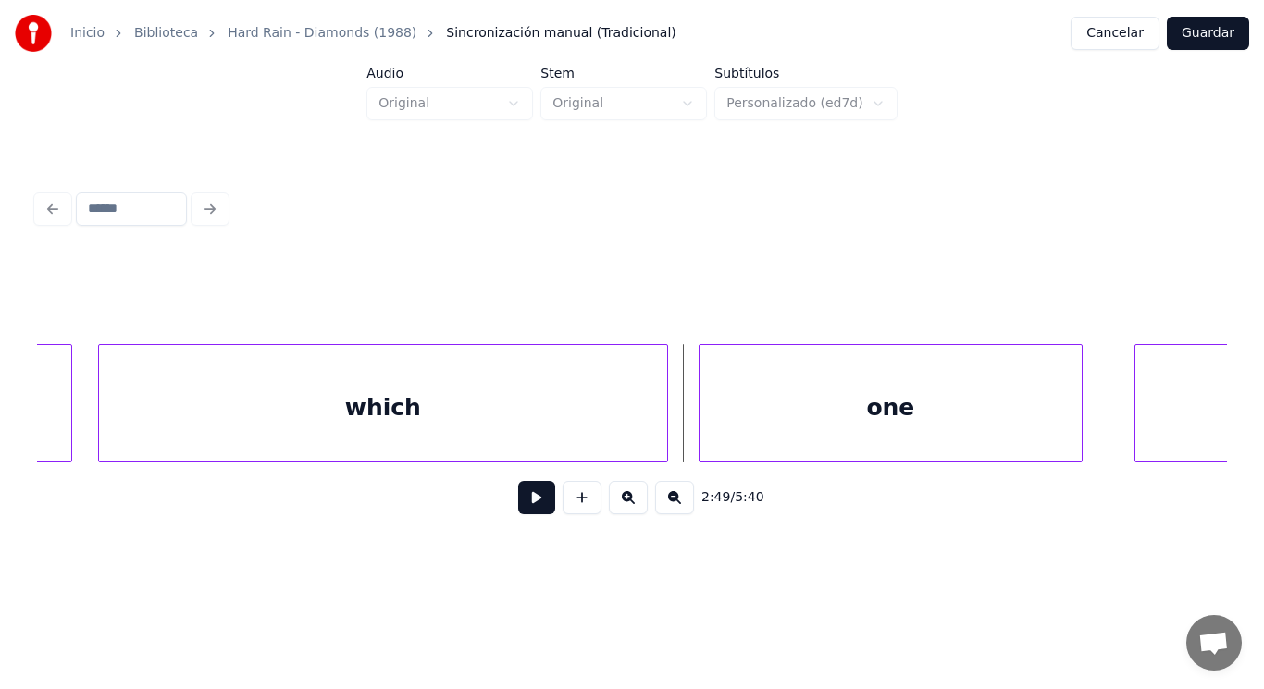
click at [700, 420] on div at bounding box center [703, 403] width 6 height 117
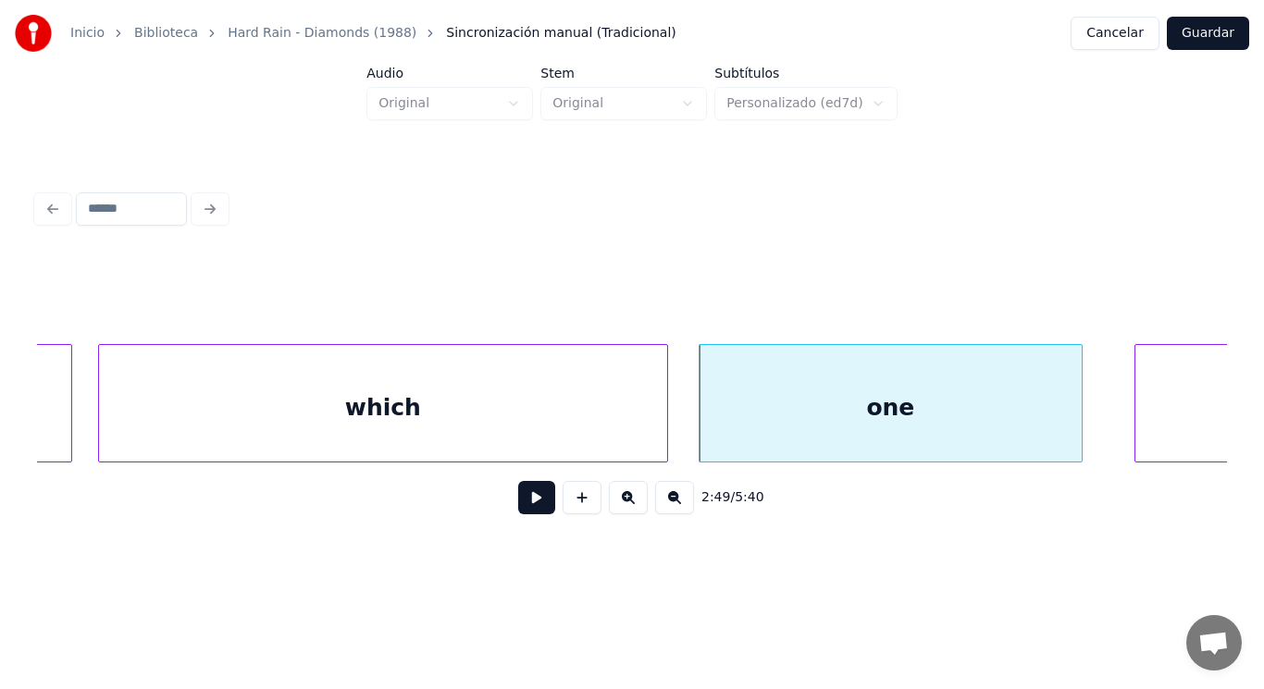
click at [525, 504] on button at bounding box center [536, 497] width 37 height 33
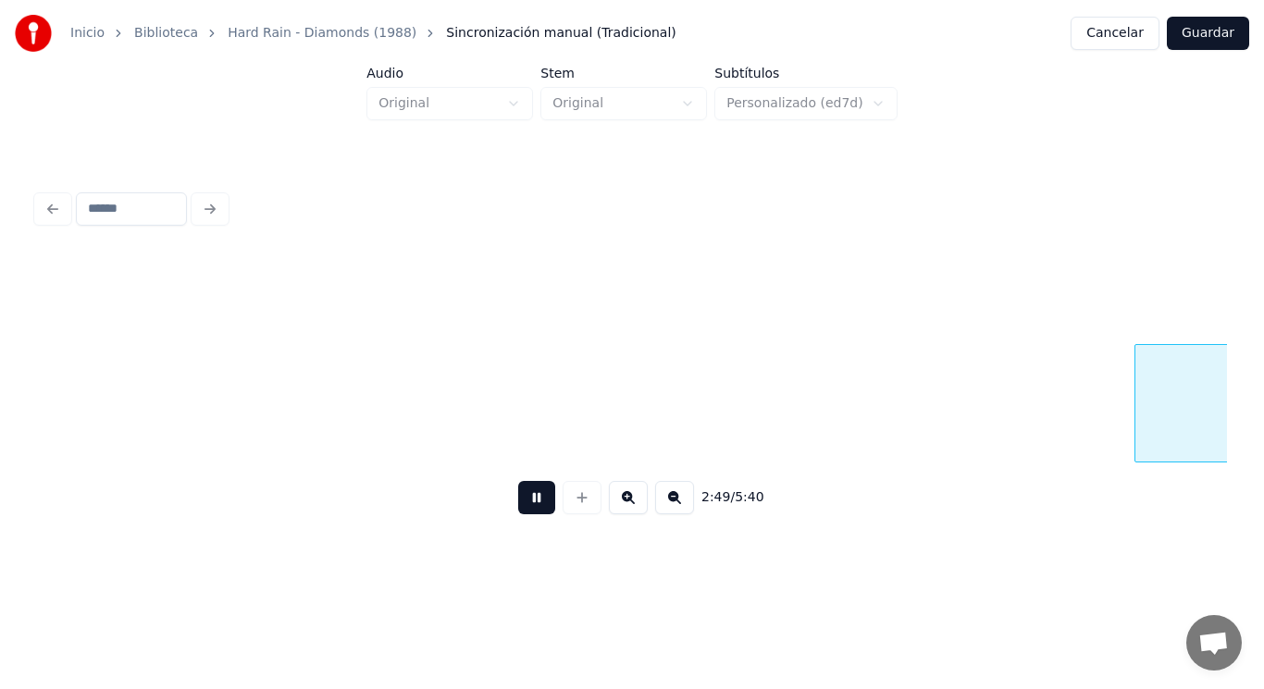
scroll to position [0, 220099]
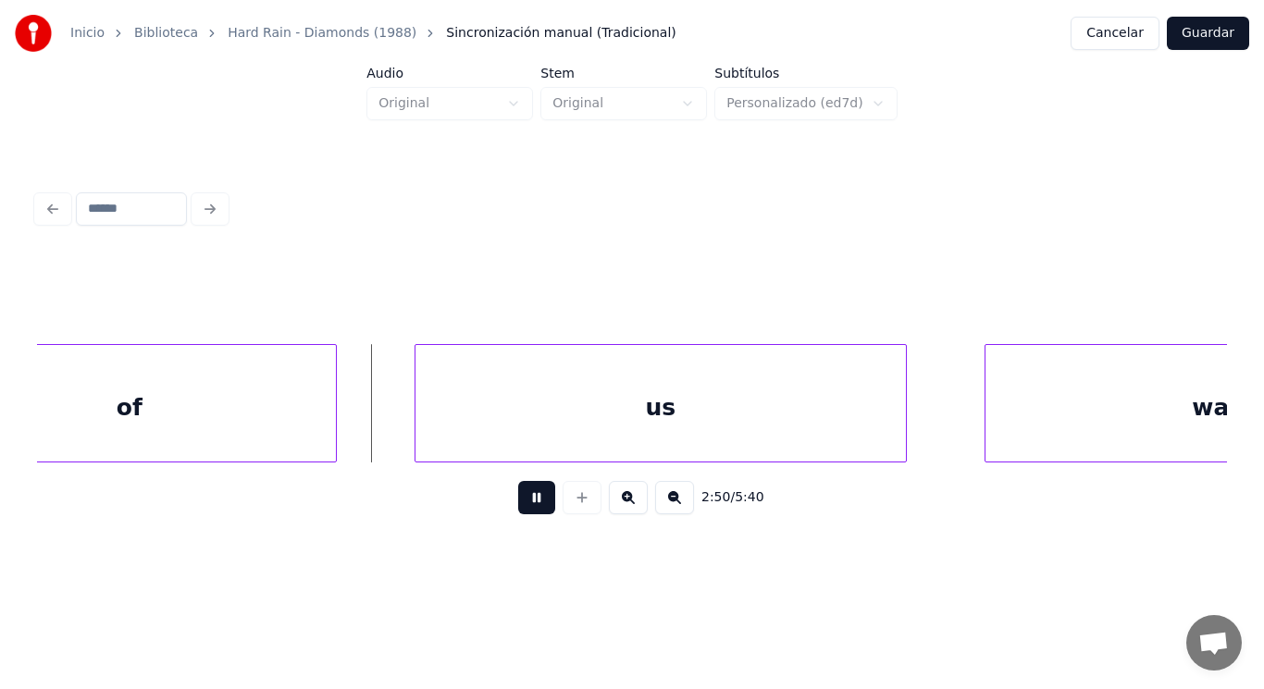
click at [525, 504] on button at bounding box center [536, 497] width 37 height 33
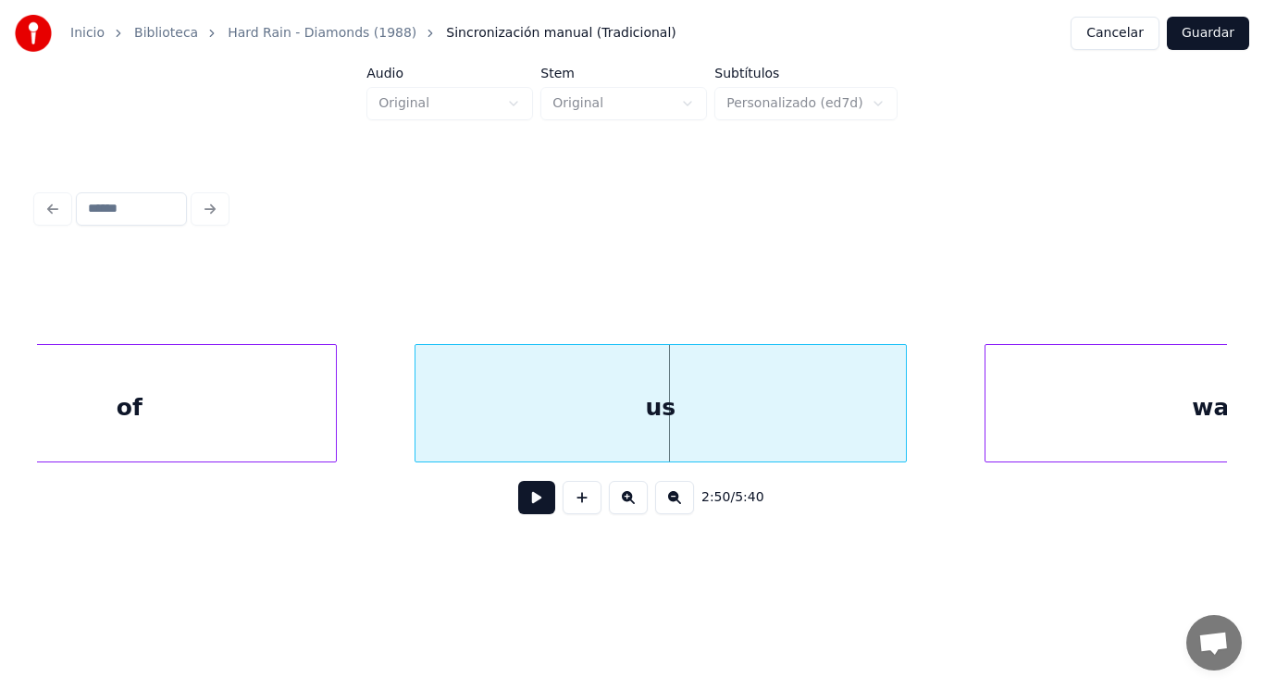
click at [235, 391] on div "of" at bounding box center [129, 408] width 413 height 126
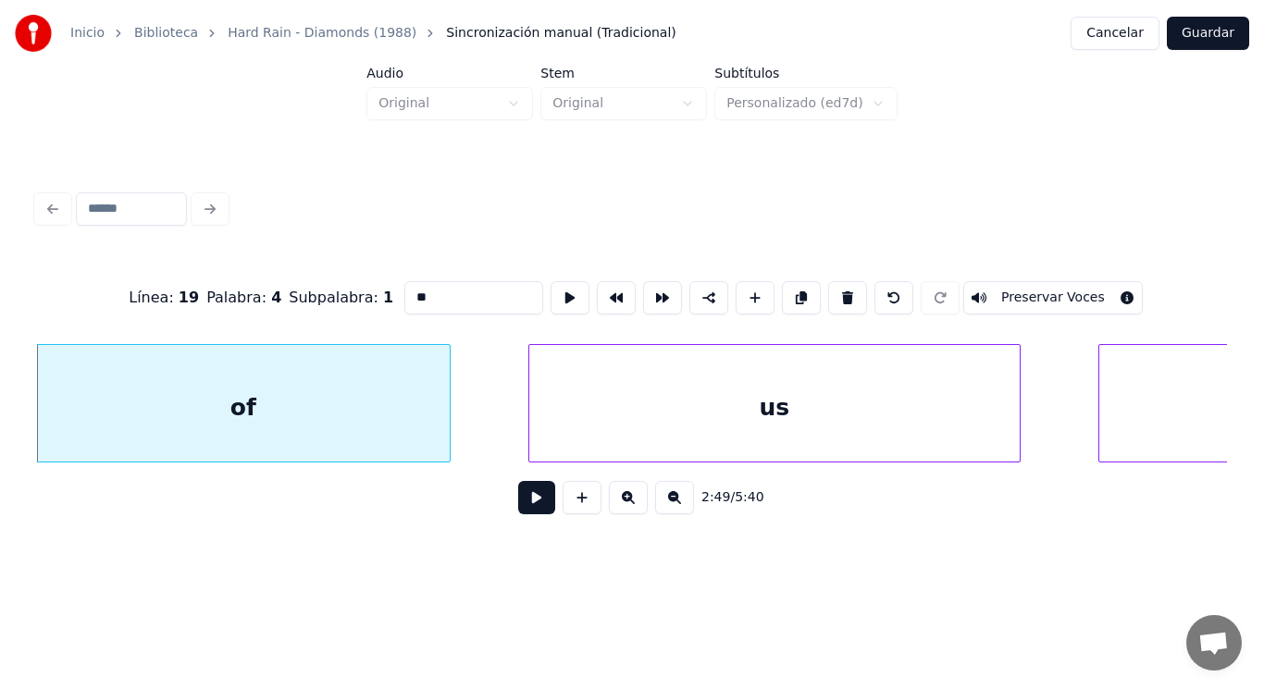
click at [538, 514] on button at bounding box center [536, 497] width 37 height 33
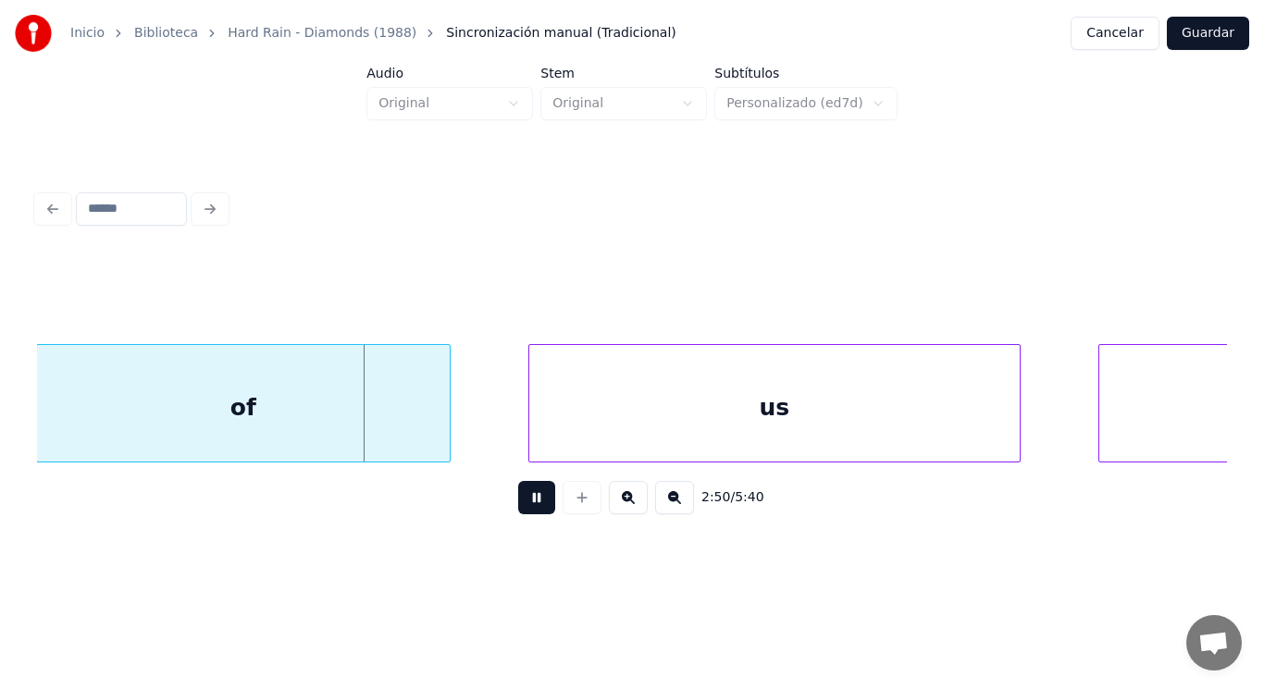
click at [538, 514] on button at bounding box center [536, 497] width 37 height 33
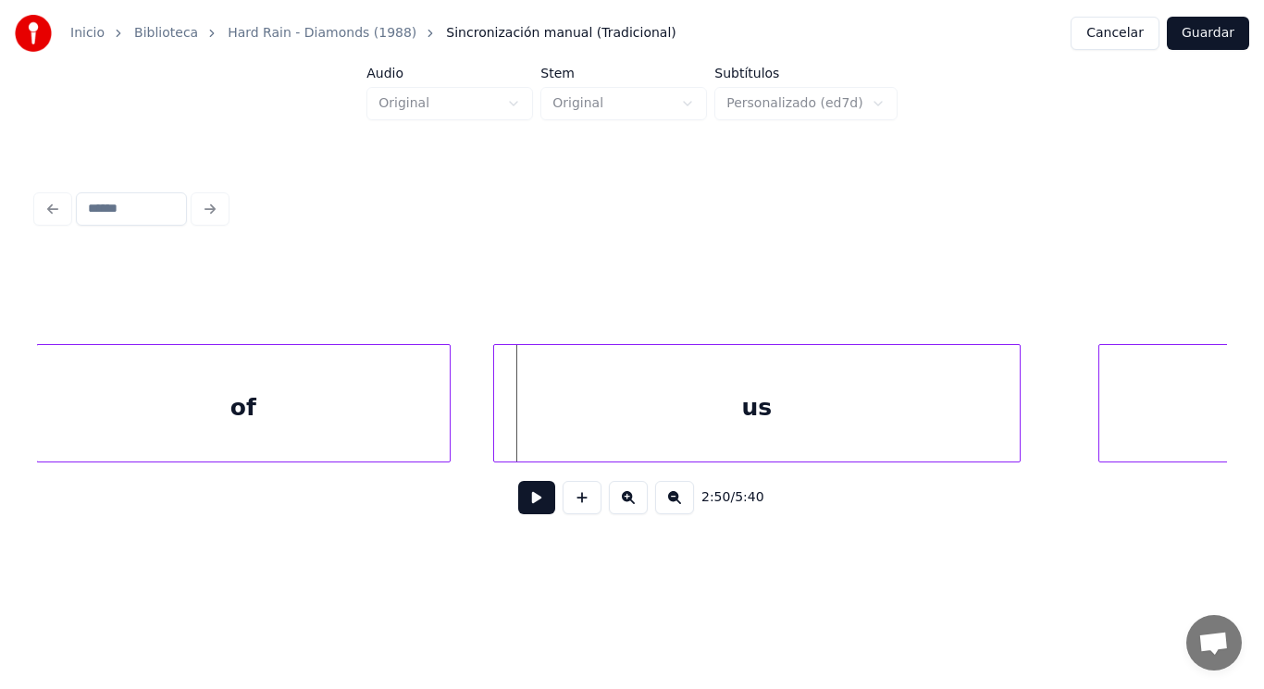
click at [497, 424] on div at bounding box center [497, 403] width 6 height 117
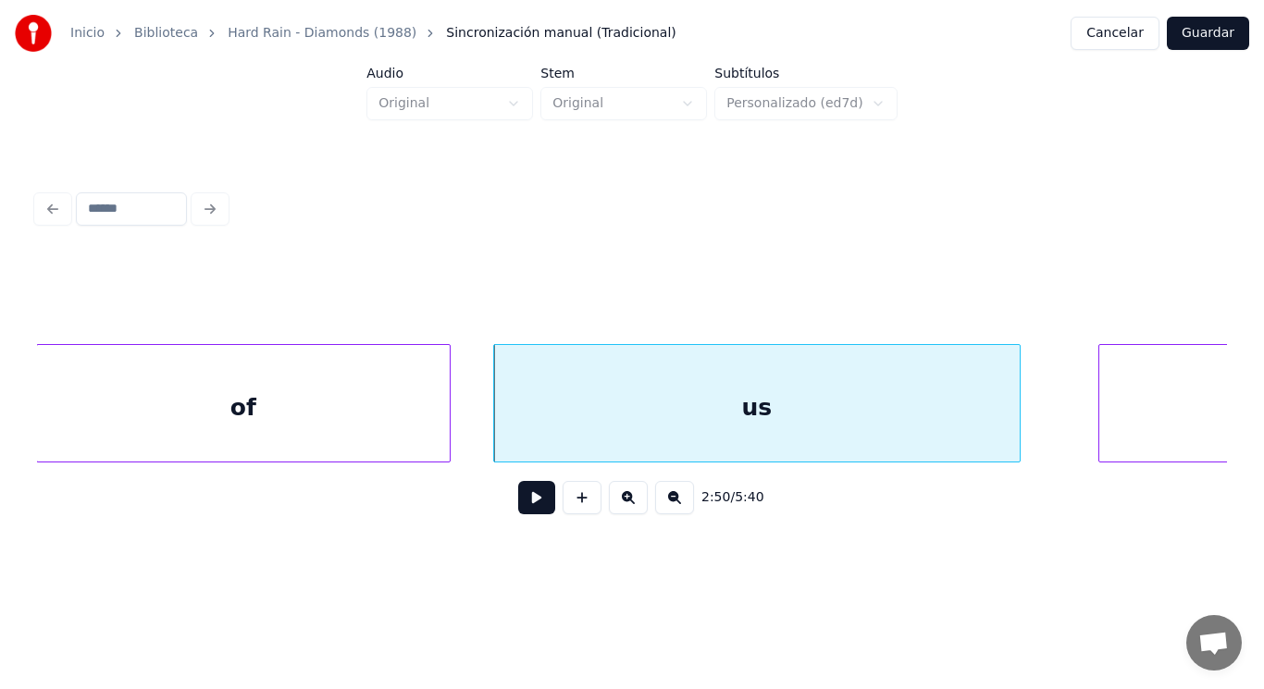
click at [518, 505] on button at bounding box center [536, 497] width 37 height 33
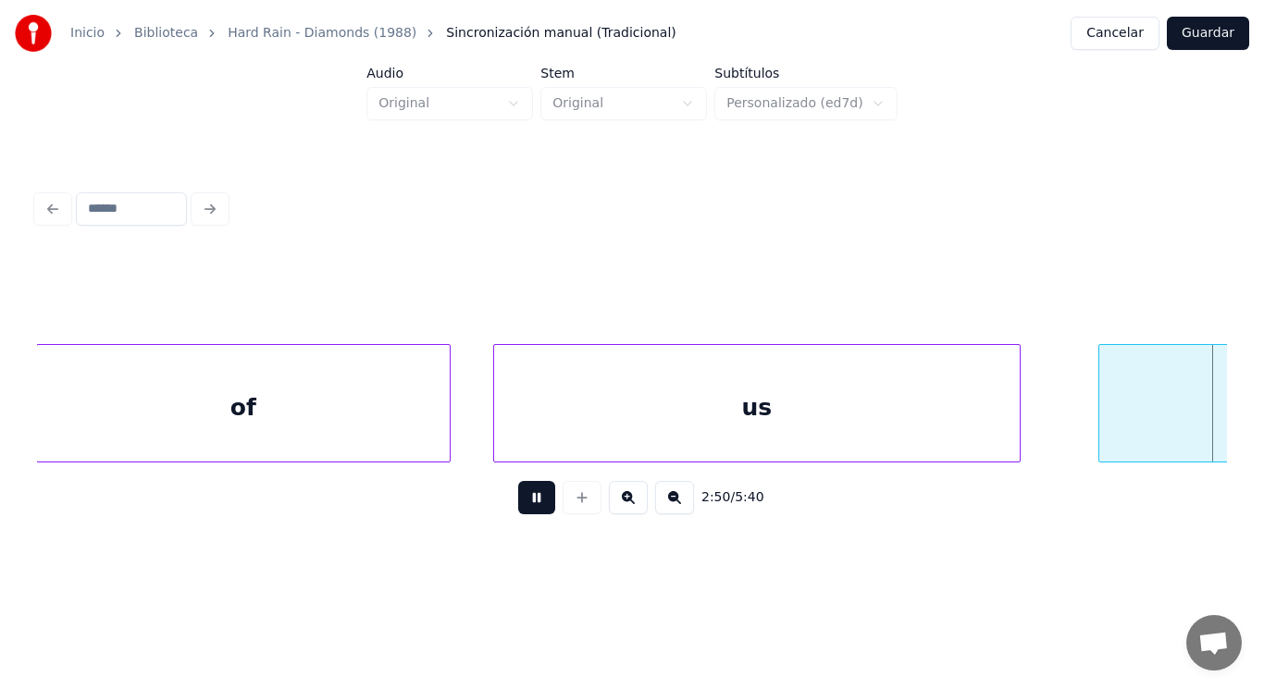
scroll to position [0, 221182]
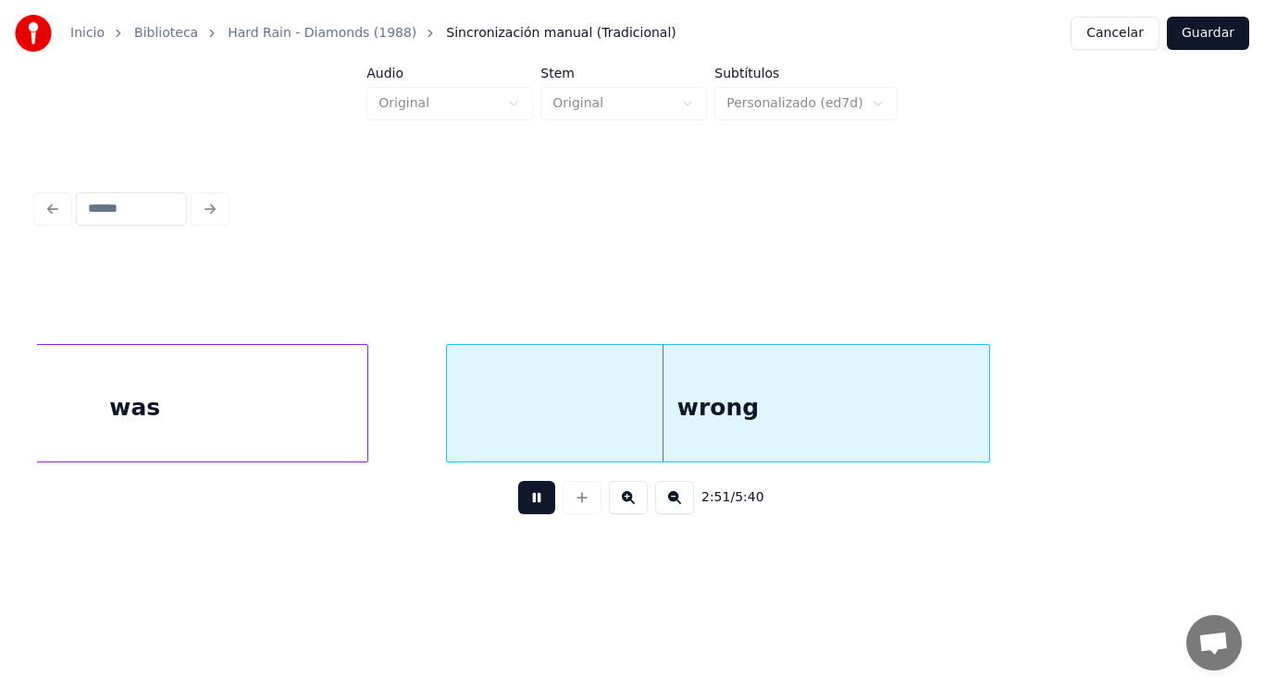
click at [518, 505] on button at bounding box center [536, 497] width 37 height 33
click at [494, 428] on div "wrong" at bounding box center [718, 408] width 542 height 126
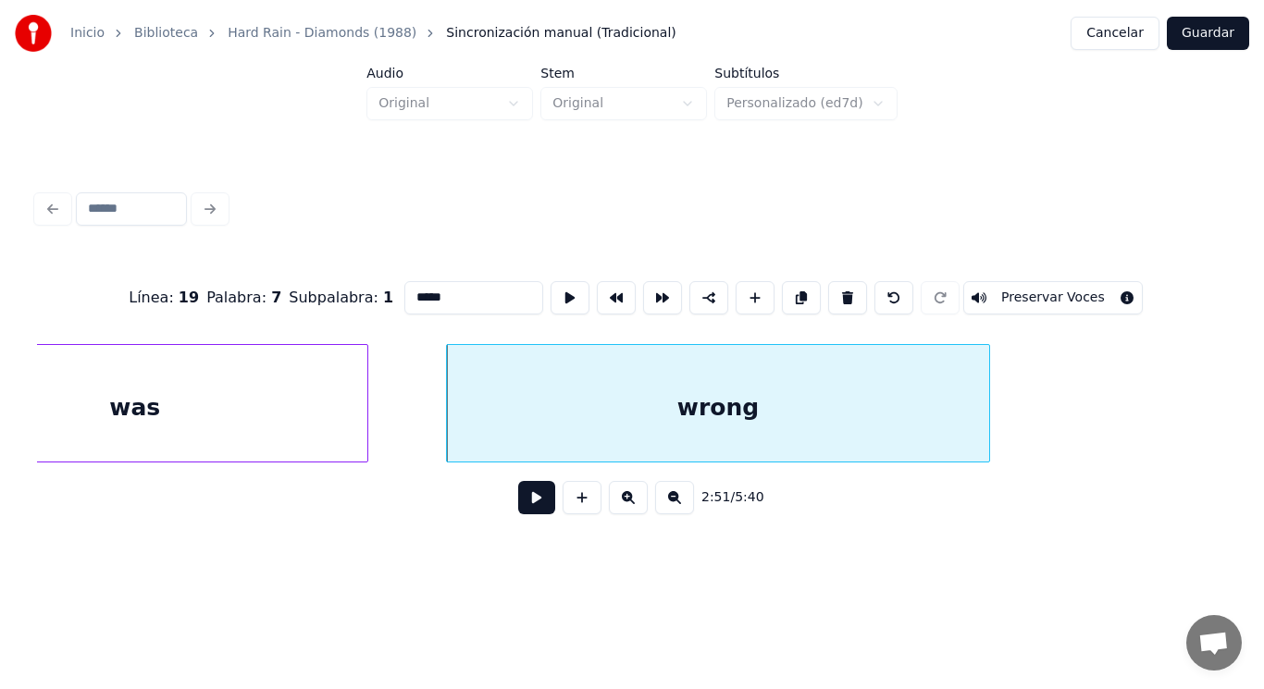
click at [518, 507] on button at bounding box center [536, 497] width 37 height 33
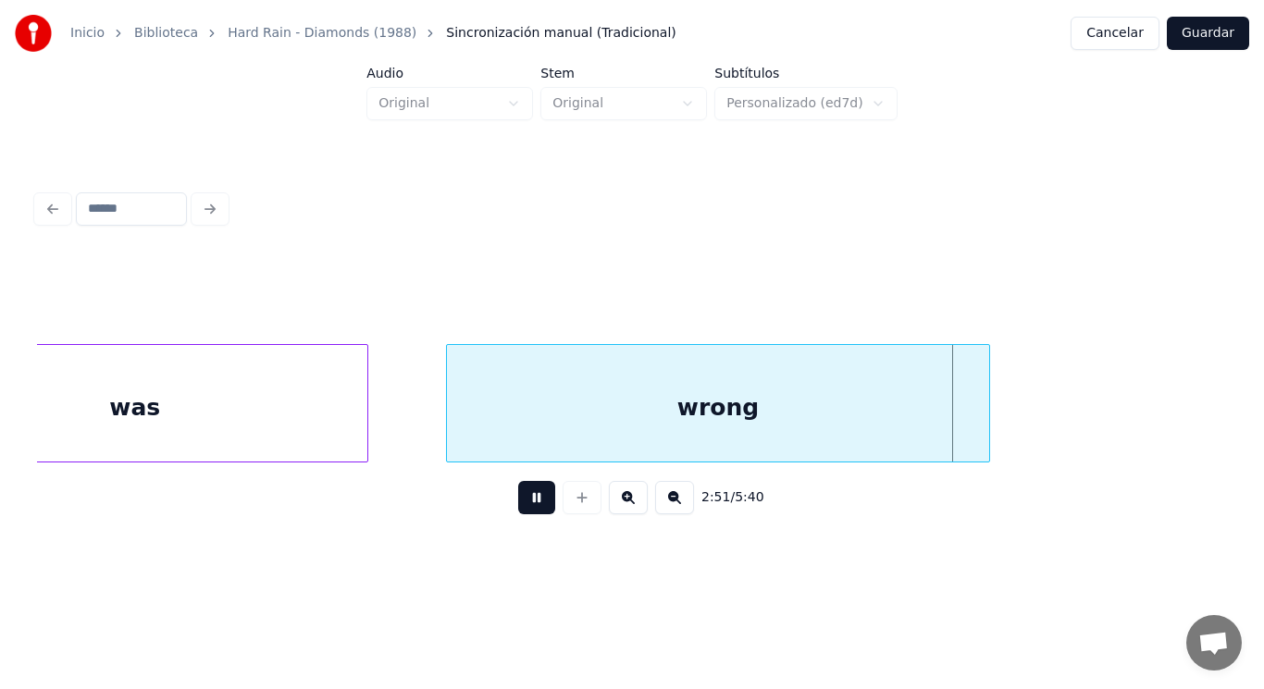
click at [518, 507] on button at bounding box center [536, 497] width 37 height 33
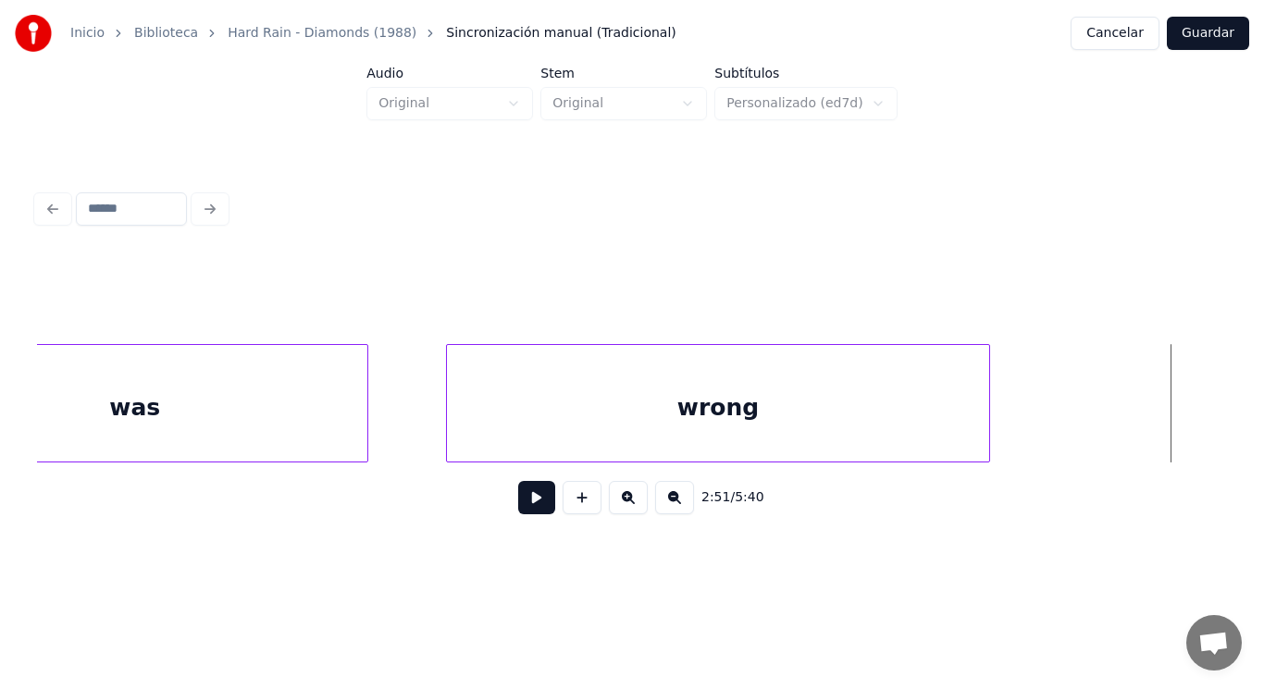
click at [299, 435] on div "was" at bounding box center [135, 408] width 465 height 126
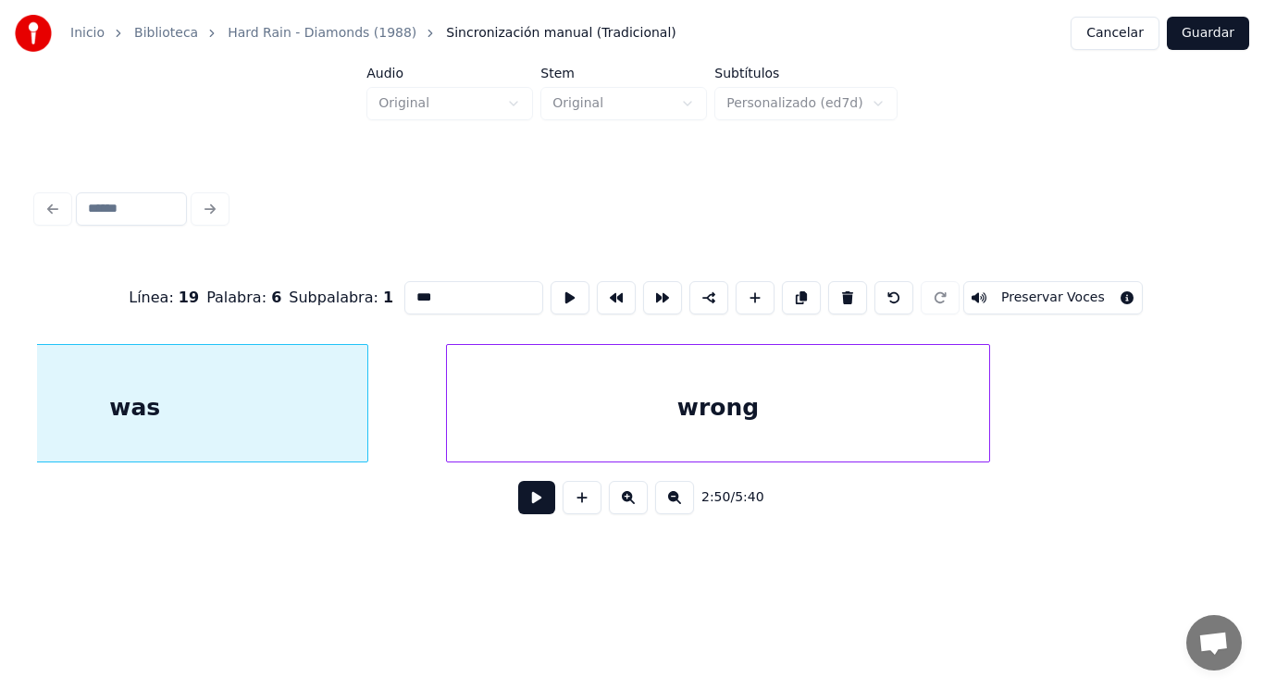
scroll to position [0, 221047]
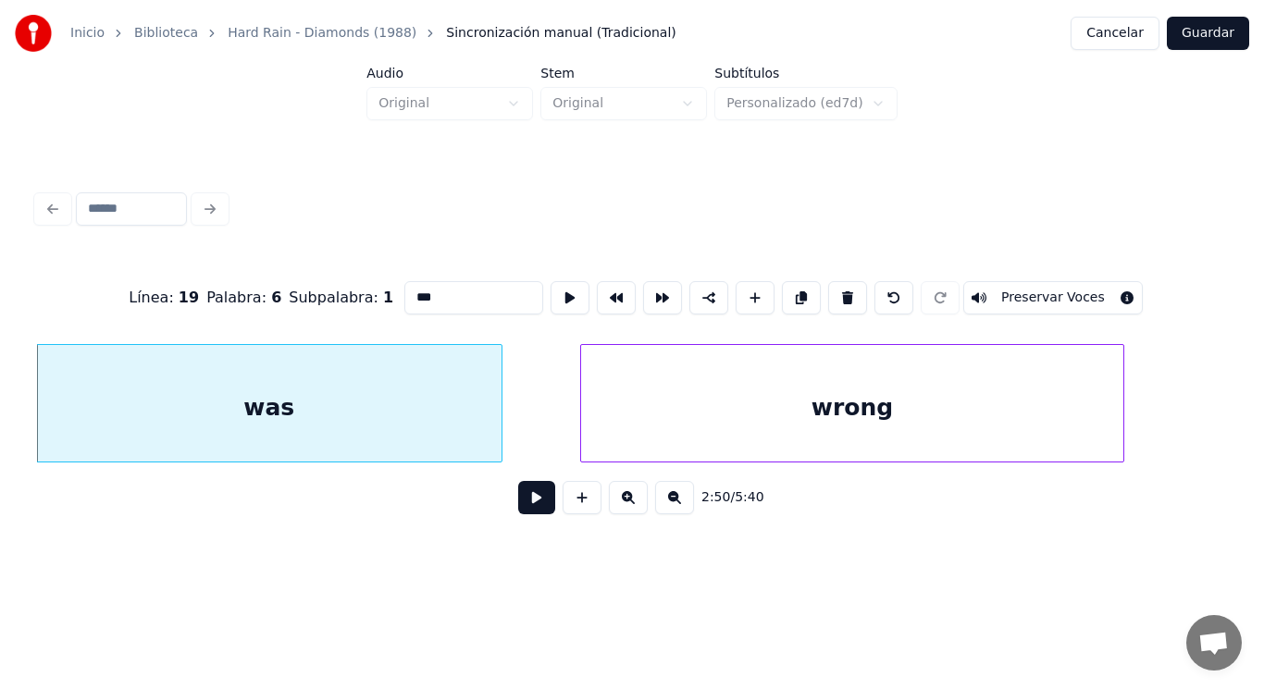
click at [532, 506] on button at bounding box center [536, 497] width 37 height 33
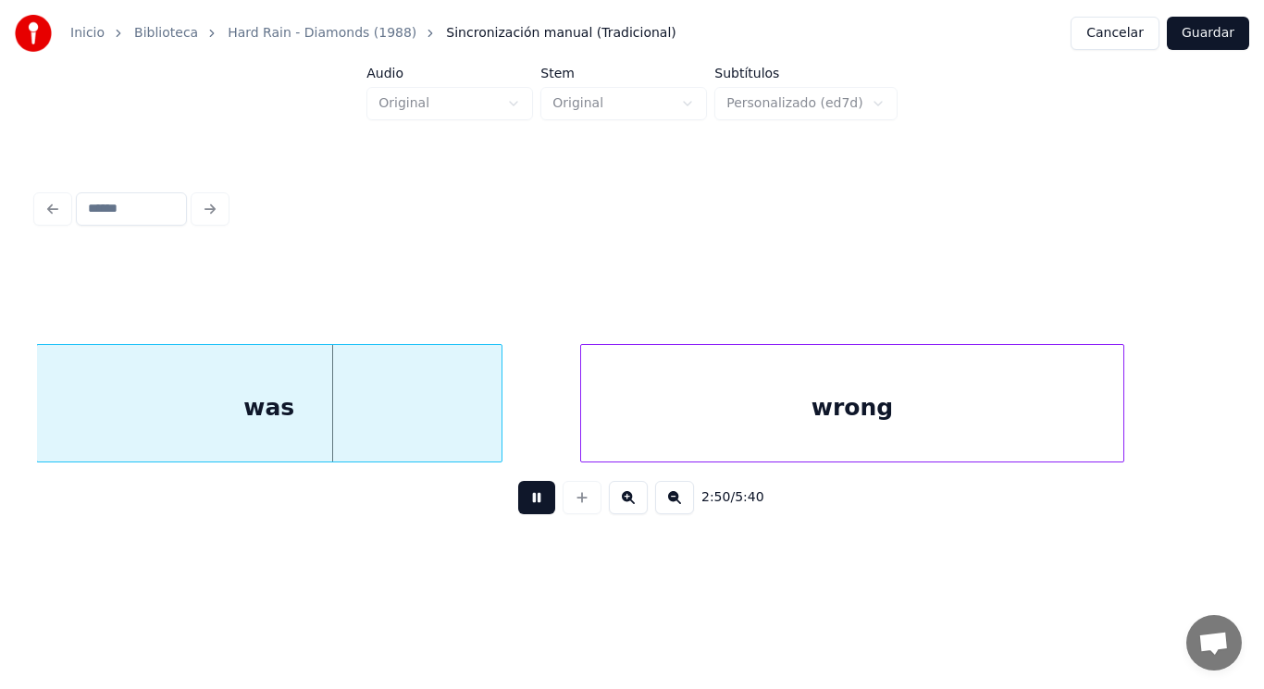
click at [532, 506] on button at bounding box center [536, 497] width 37 height 33
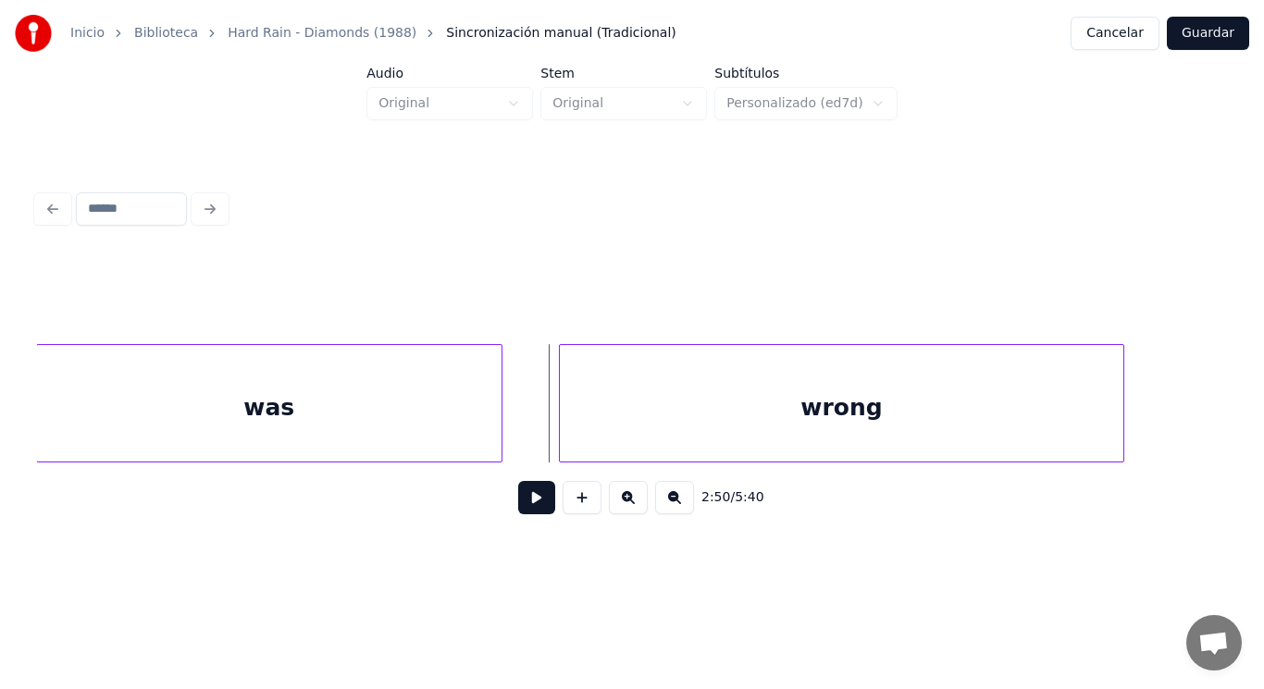
click at [560, 429] on div at bounding box center [563, 403] width 6 height 117
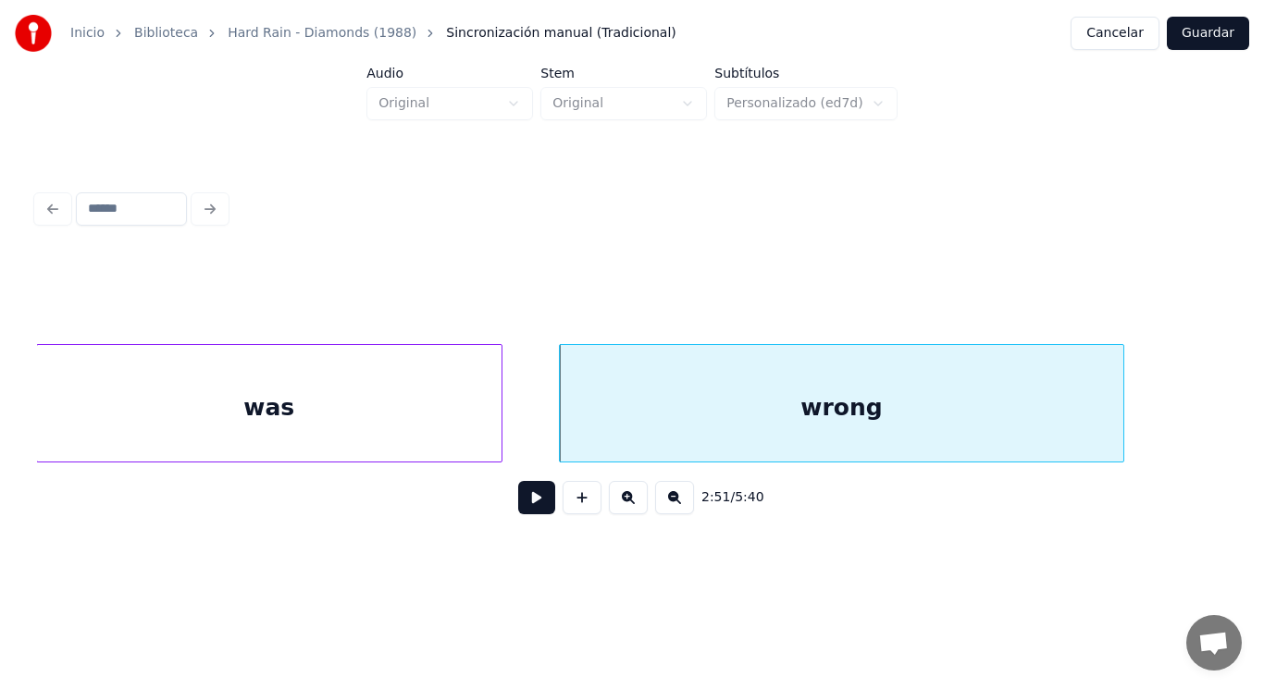
click at [528, 501] on button at bounding box center [536, 497] width 37 height 33
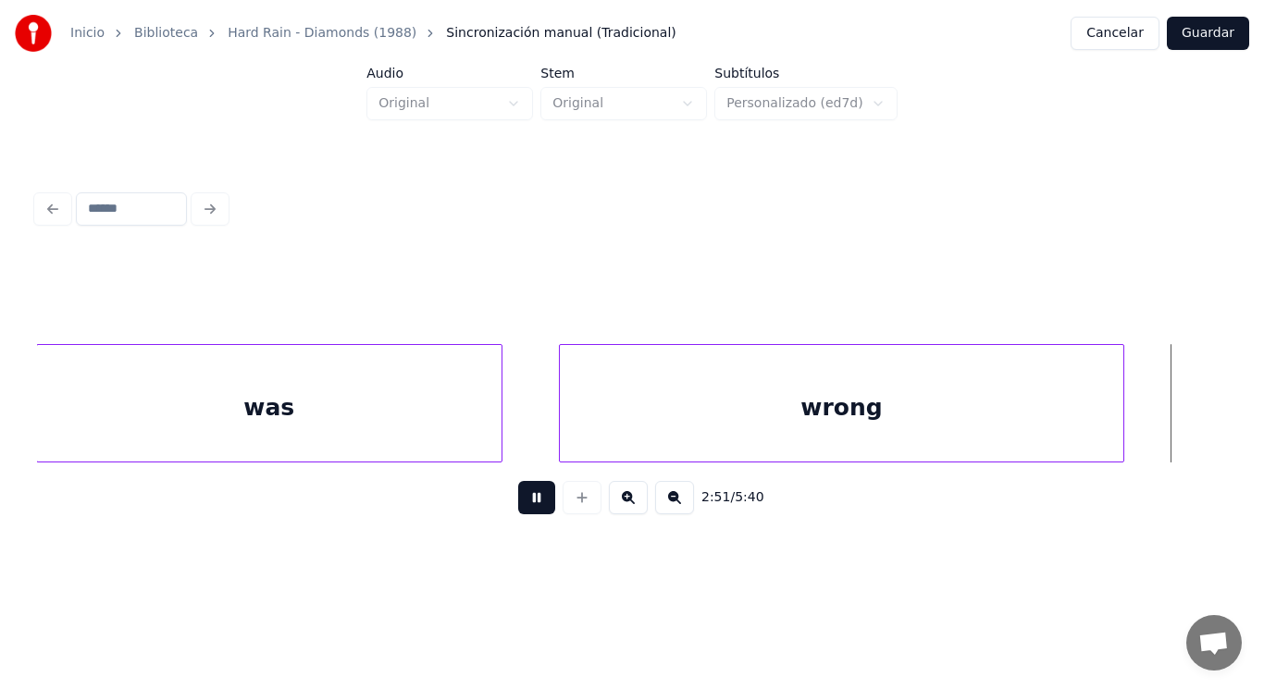
click at [528, 501] on button at bounding box center [536, 497] width 37 height 33
click at [1166, 404] on div at bounding box center [1165, 403] width 6 height 117
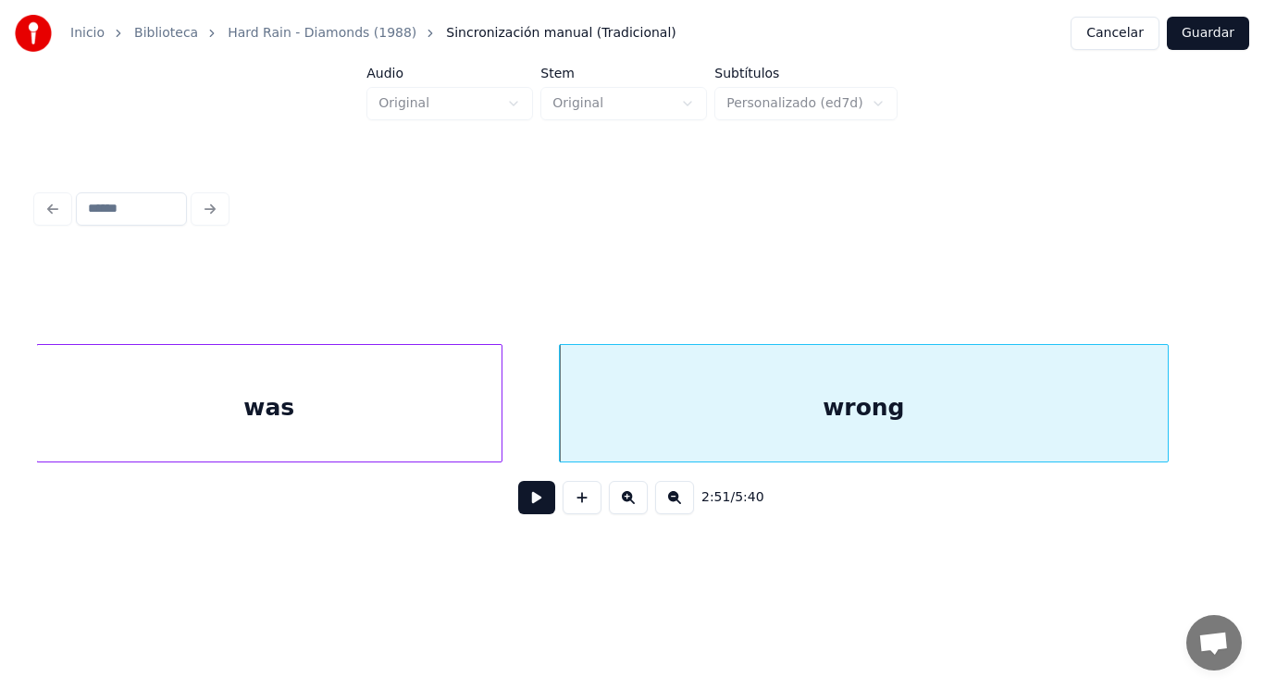
click at [530, 500] on button at bounding box center [536, 497] width 37 height 33
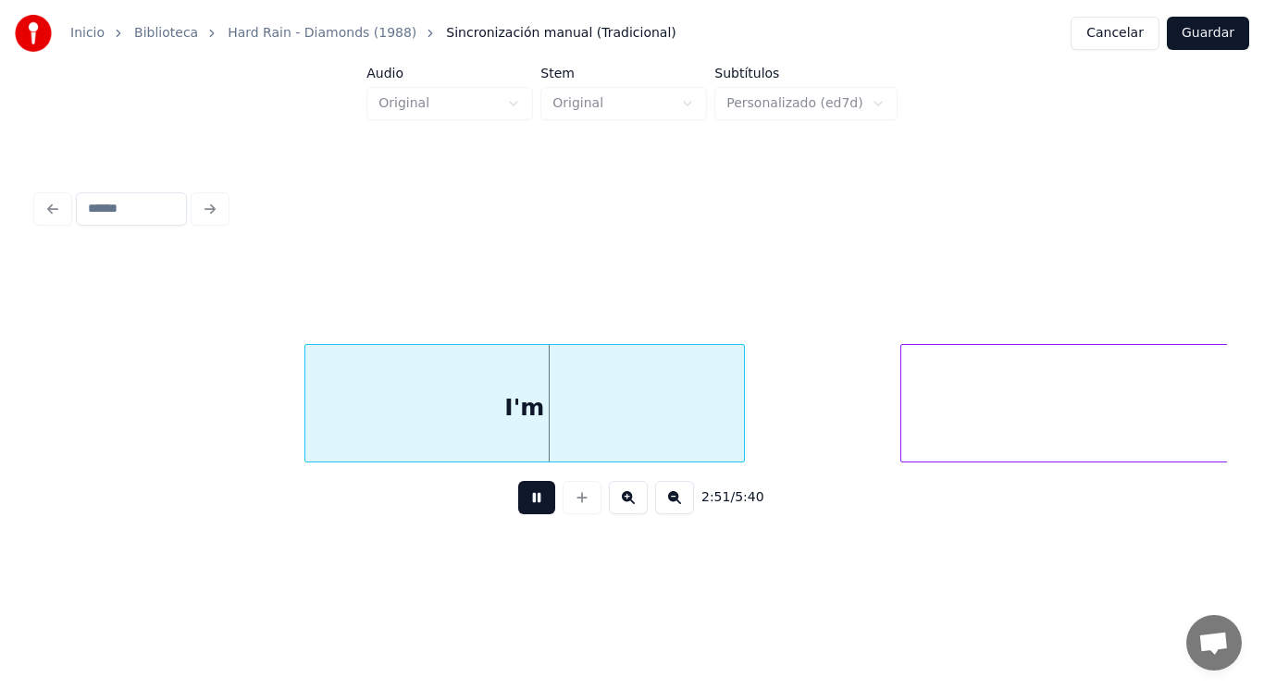
click at [530, 500] on button at bounding box center [536, 497] width 37 height 33
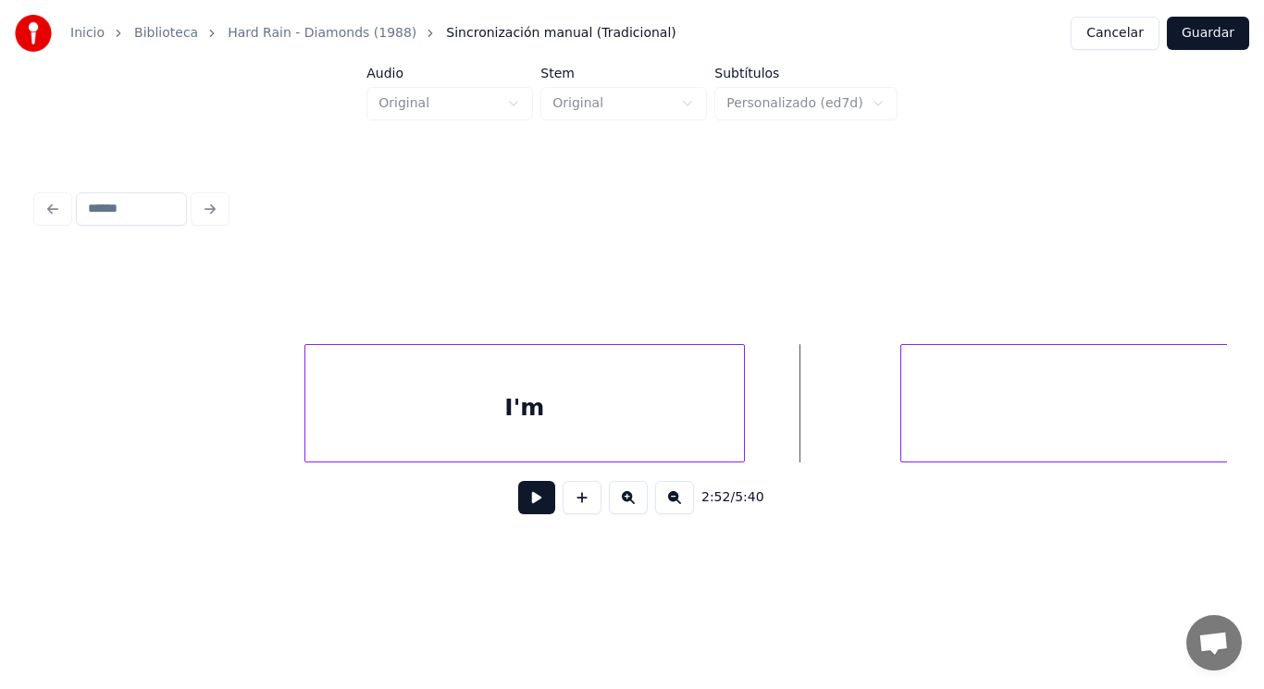
click at [448, 392] on div "I'm" at bounding box center [524, 408] width 439 height 126
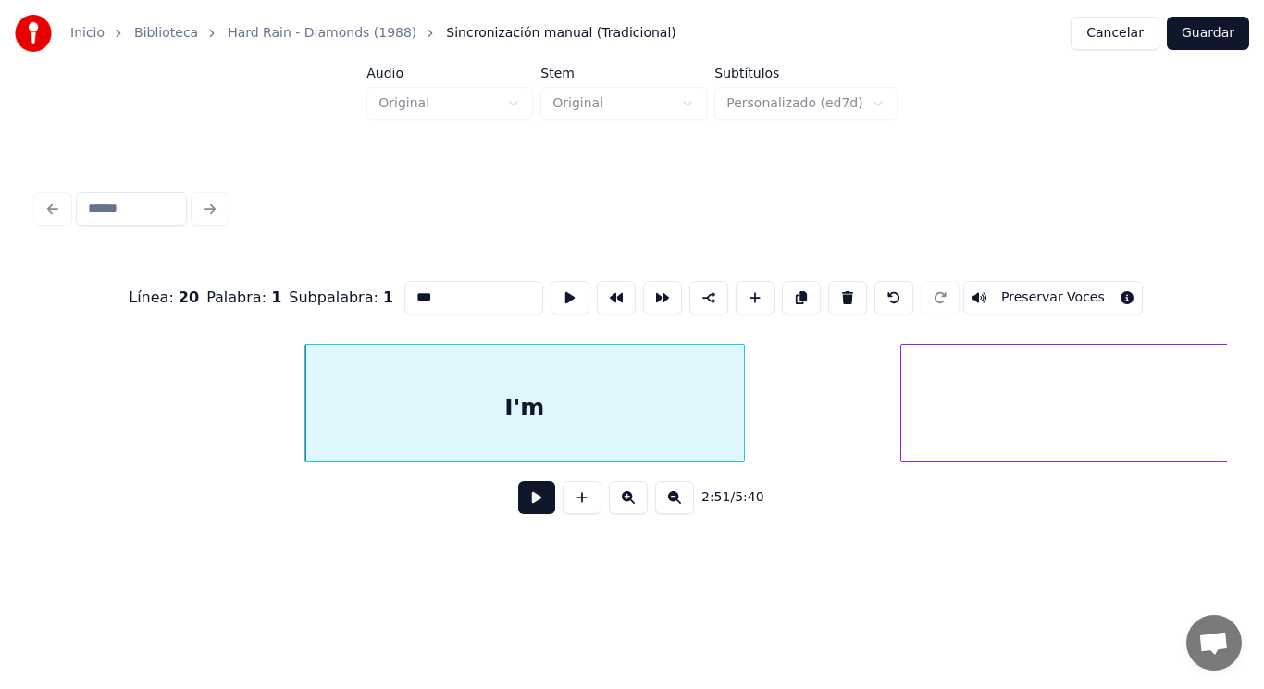
click at [522, 504] on button at bounding box center [536, 497] width 37 height 33
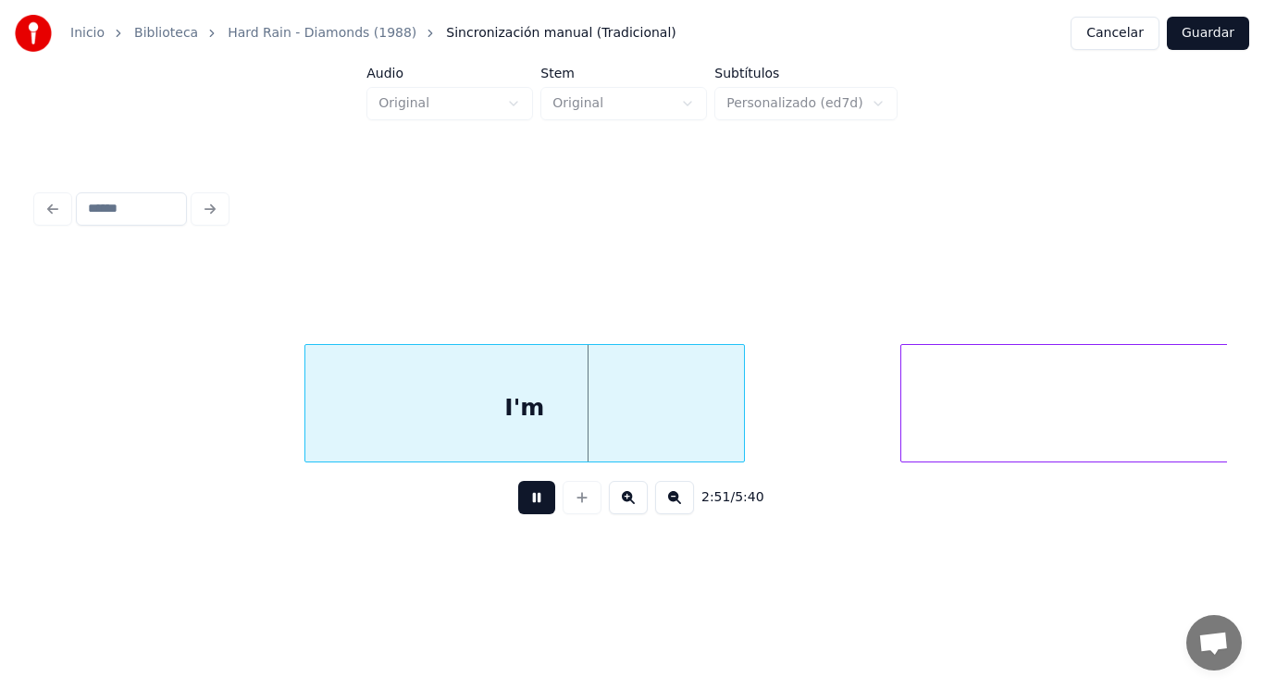
click at [522, 504] on button at bounding box center [536, 497] width 37 height 33
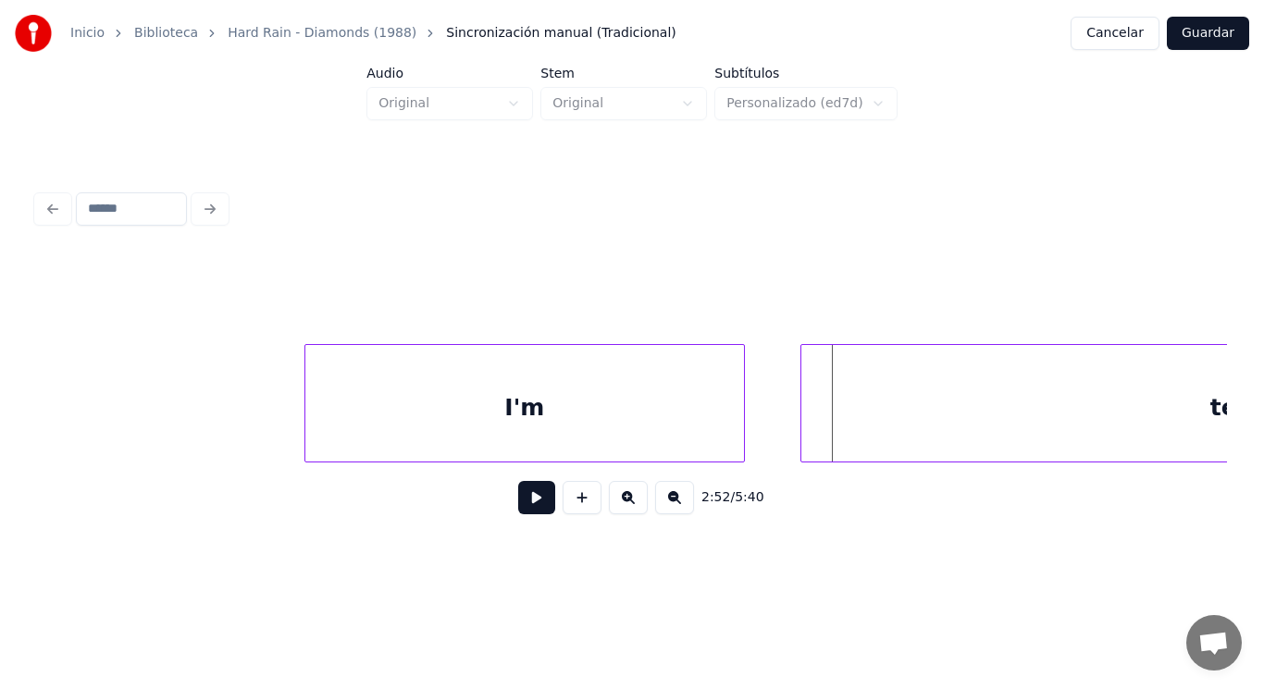
click at [801, 432] on div at bounding box center [804, 403] width 6 height 117
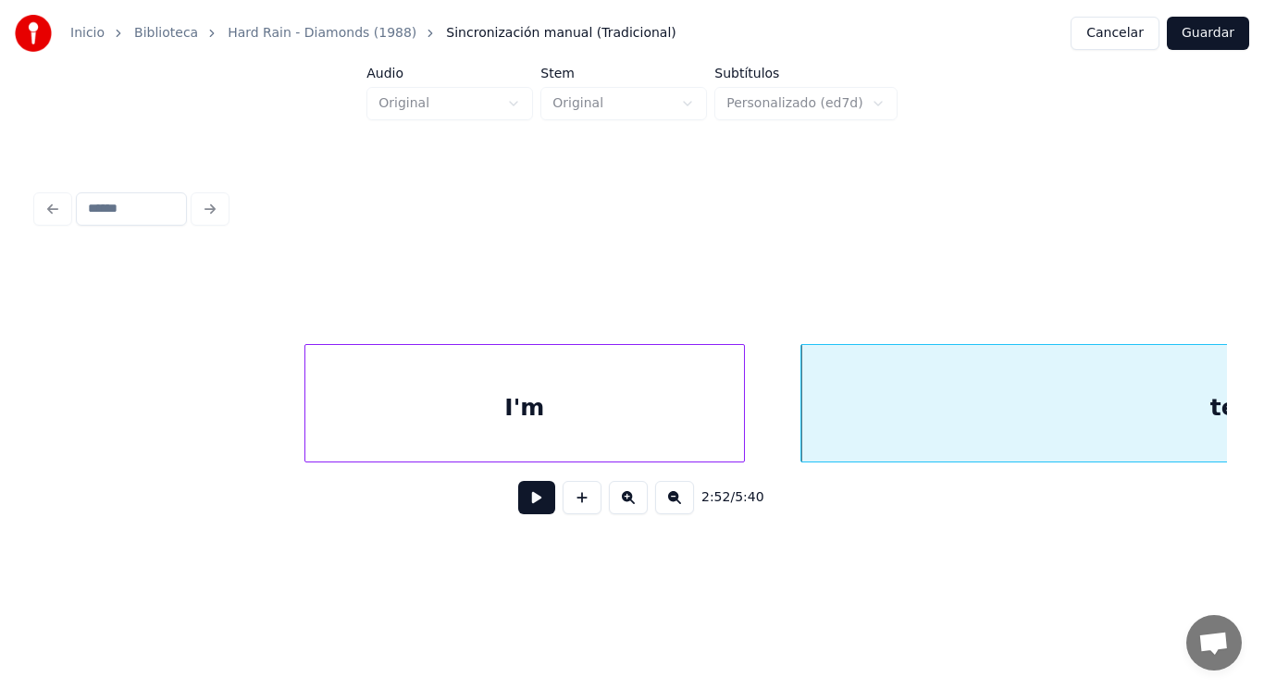
click at [501, 509] on div "2:52 / 5:40" at bounding box center [632, 498] width 1161 height 41
click at [520, 506] on button at bounding box center [536, 497] width 37 height 33
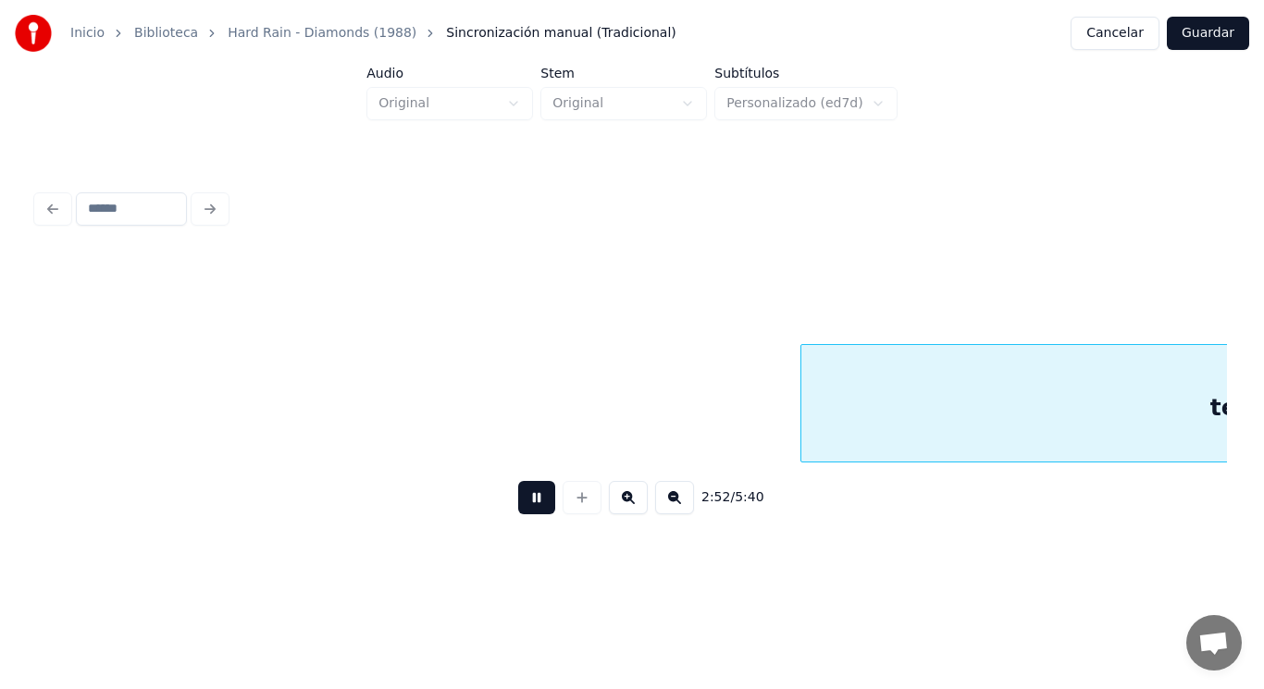
scroll to position [0, 223459]
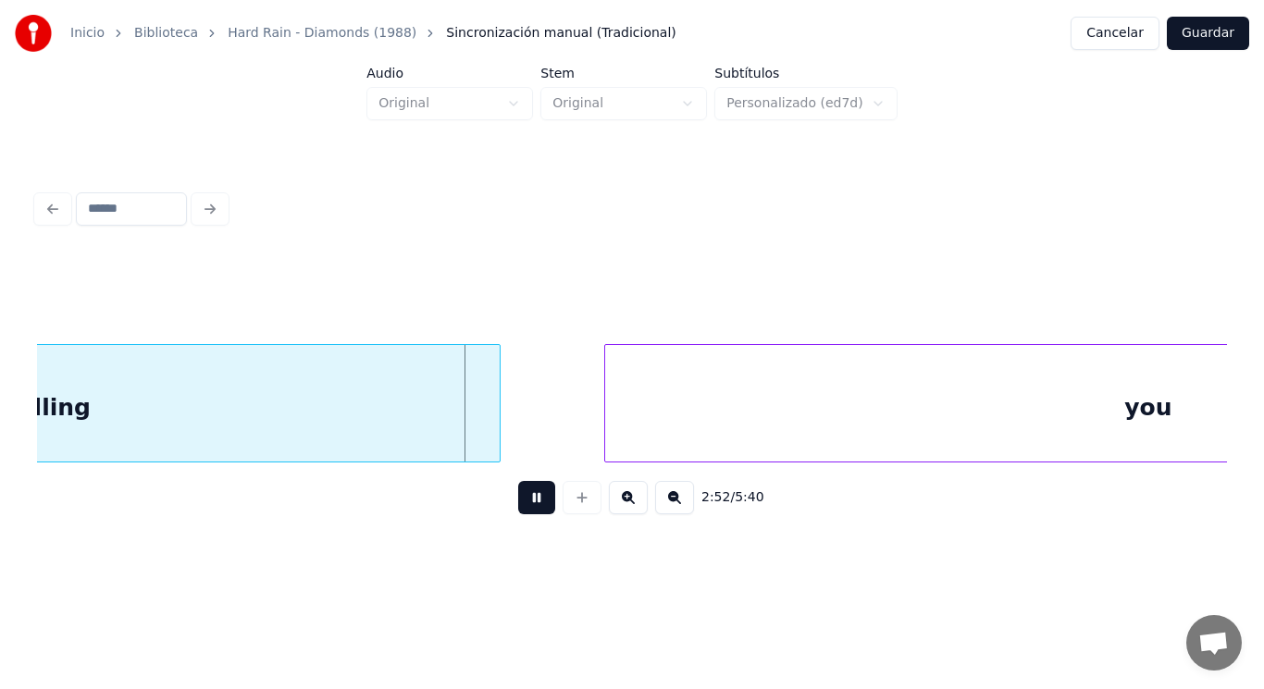
click at [520, 506] on button at bounding box center [536, 497] width 37 height 33
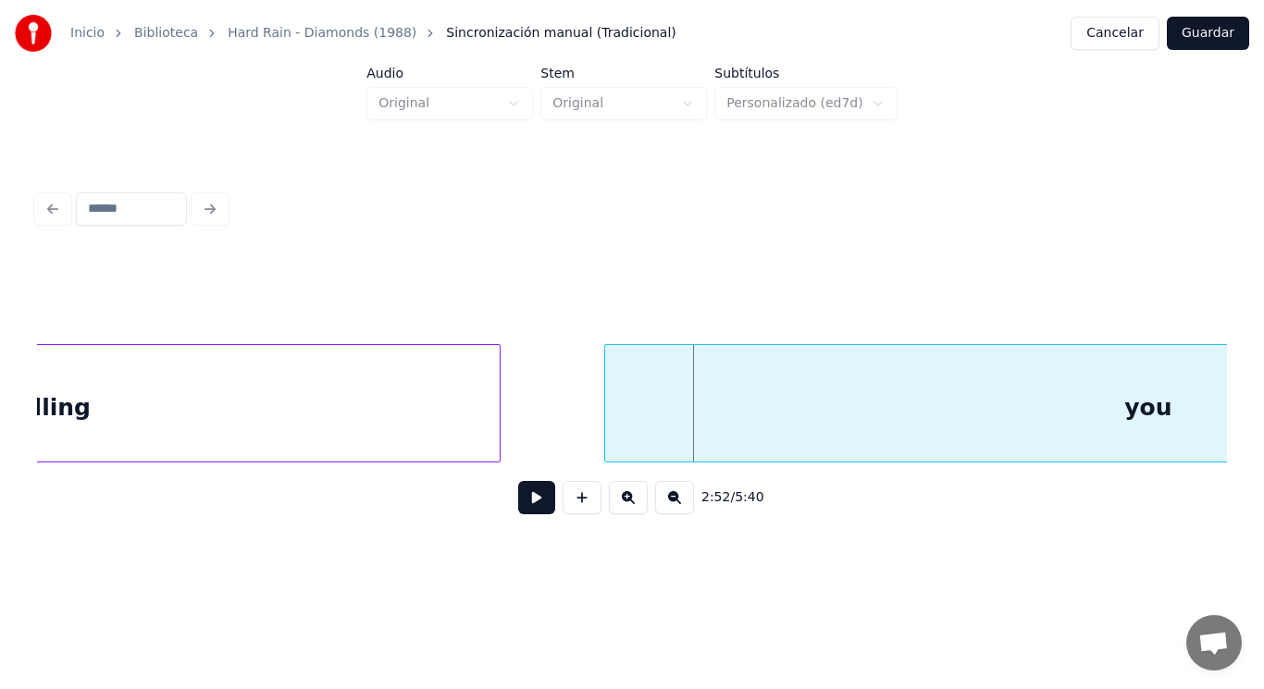
click at [460, 420] on div "telling" at bounding box center [48, 408] width 901 height 126
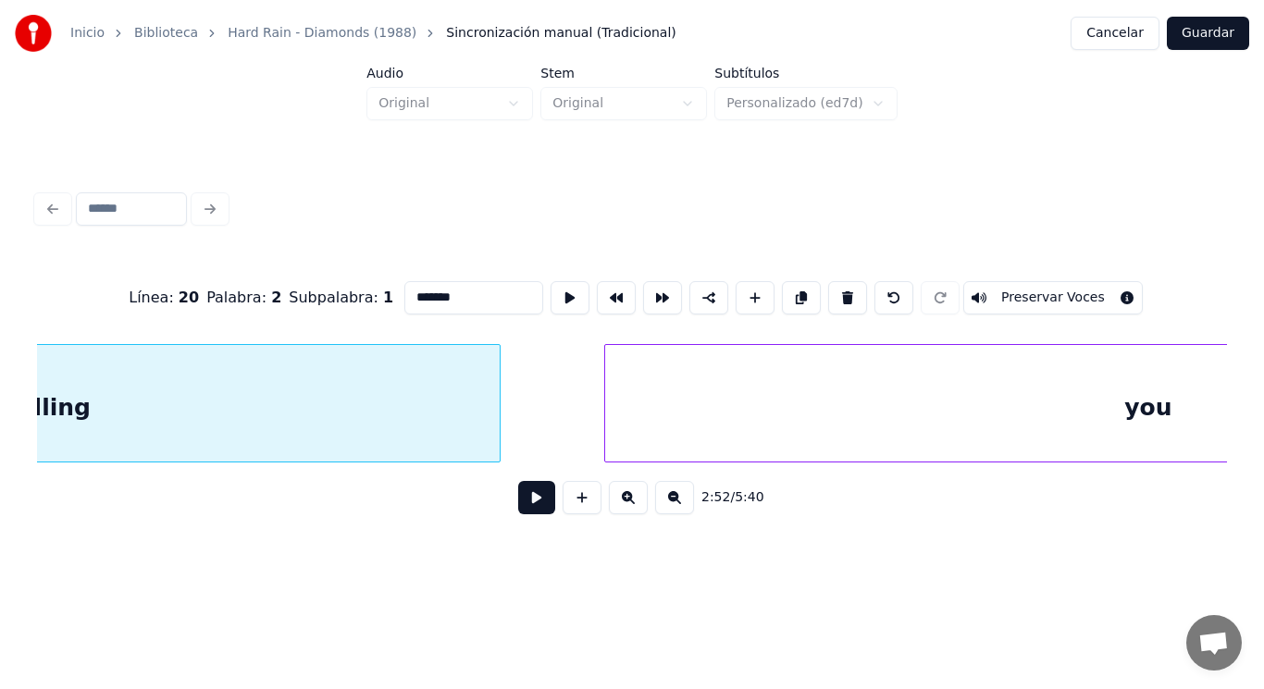
scroll to position [0, 223021]
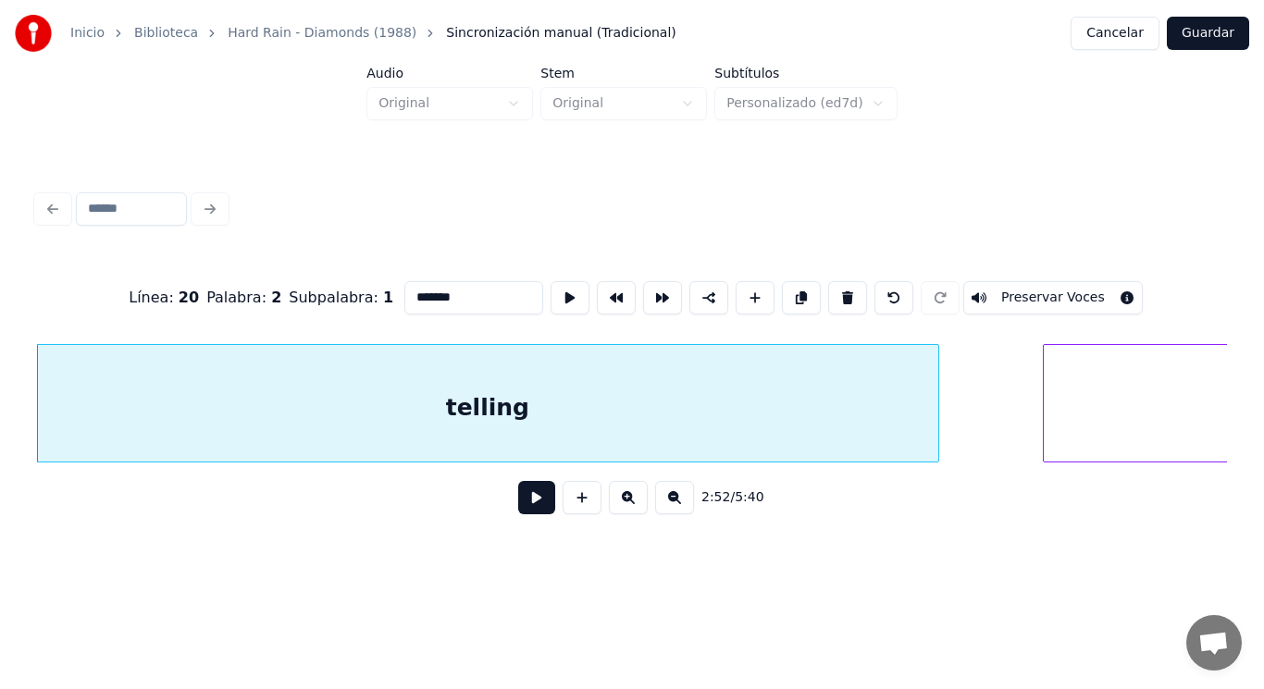
click at [529, 501] on button at bounding box center [536, 497] width 37 height 33
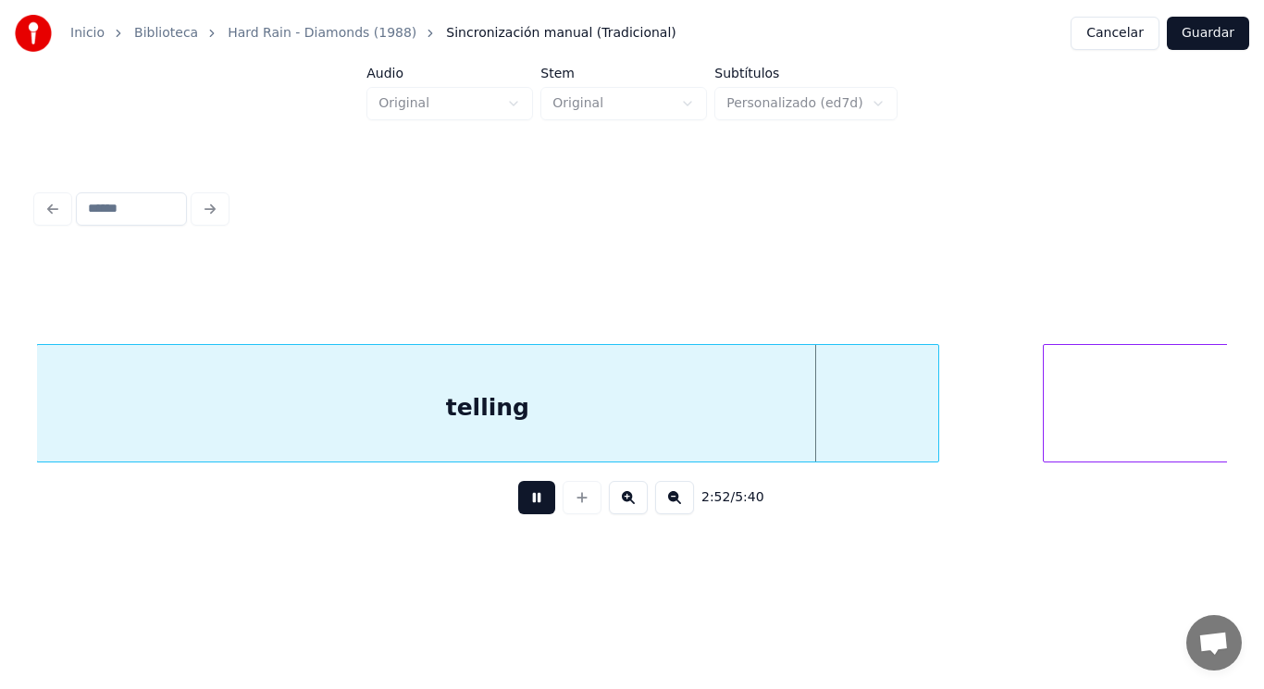
click at [529, 501] on button at bounding box center [536, 497] width 37 height 33
click at [586, 425] on div "telling" at bounding box center [487, 408] width 901 height 126
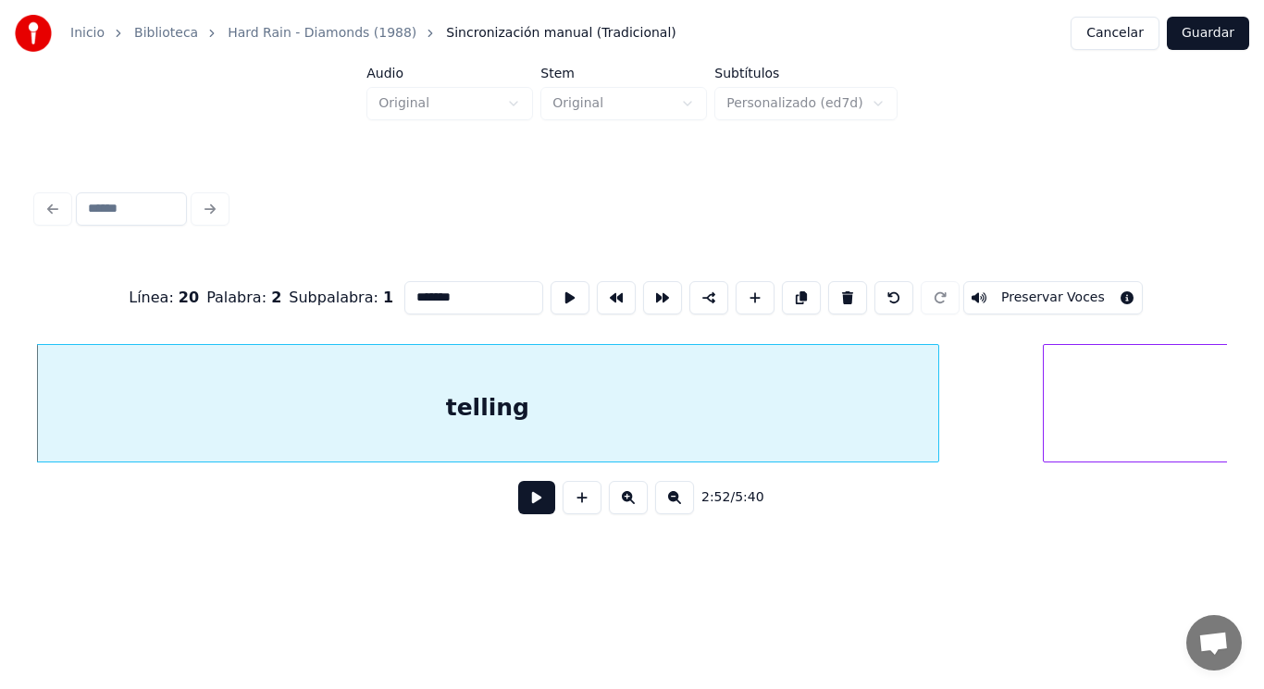
click at [523, 503] on button at bounding box center [536, 497] width 37 height 33
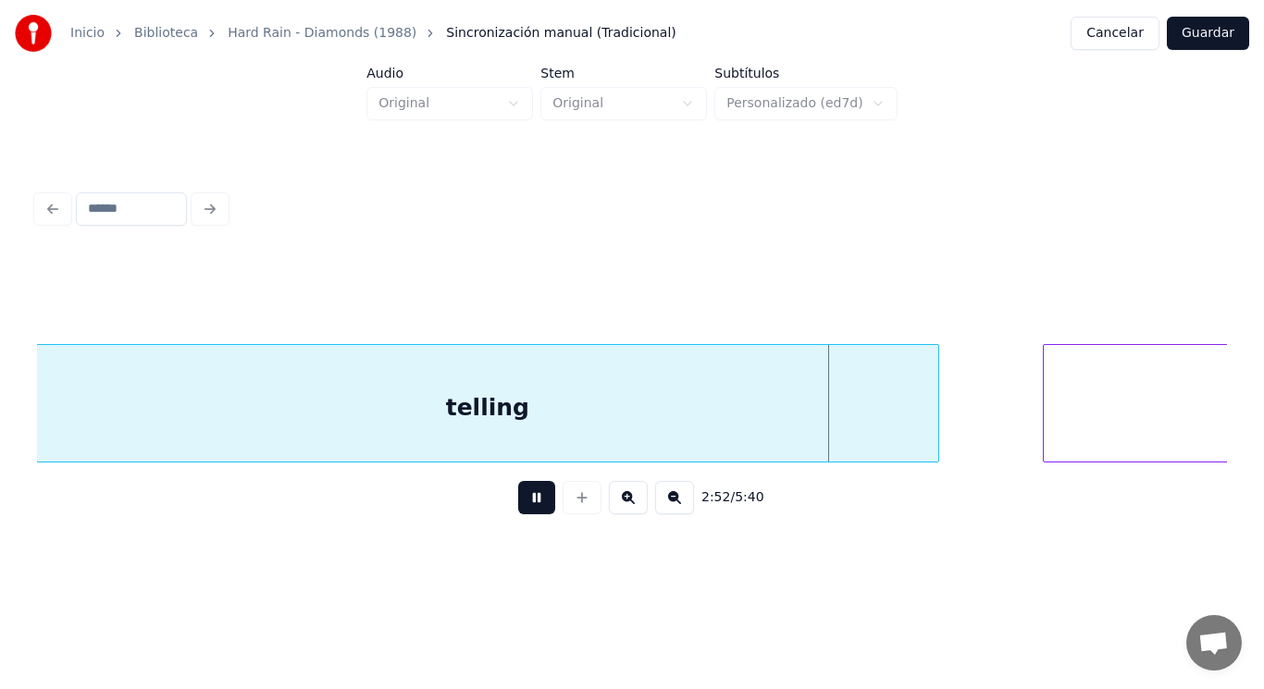
click at [523, 503] on button at bounding box center [536, 497] width 37 height 33
click at [895, 433] on div at bounding box center [895, 403] width 6 height 117
click at [529, 507] on button at bounding box center [536, 497] width 37 height 33
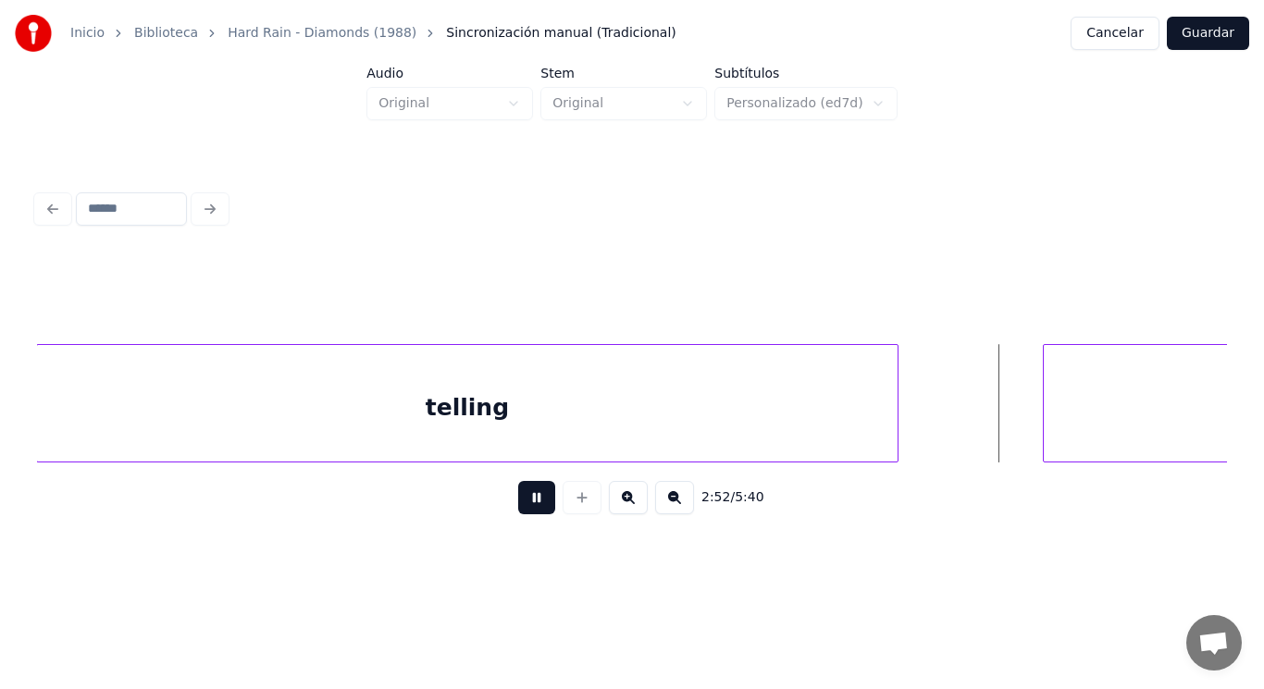
click at [529, 507] on button at bounding box center [536, 497] width 37 height 33
click at [974, 435] on div at bounding box center [973, 403] width 6 height 117
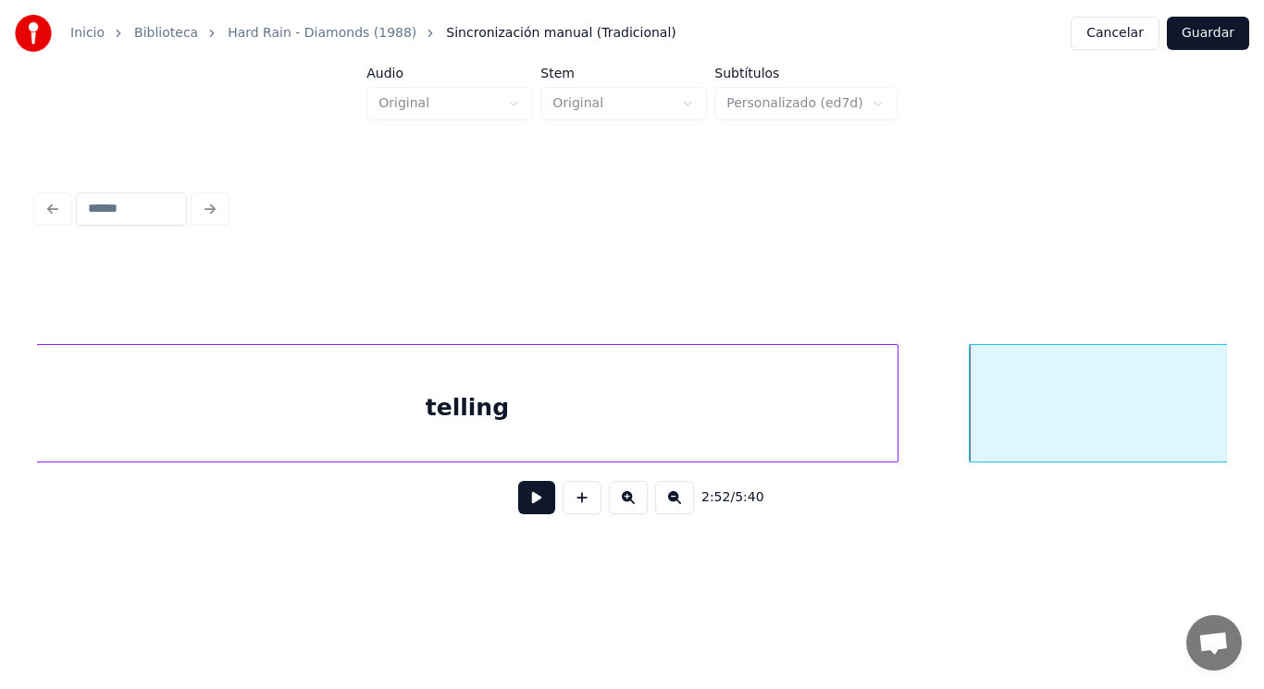
click at [528, 507] on button at bounding box center [536, 497] width 37 height 33
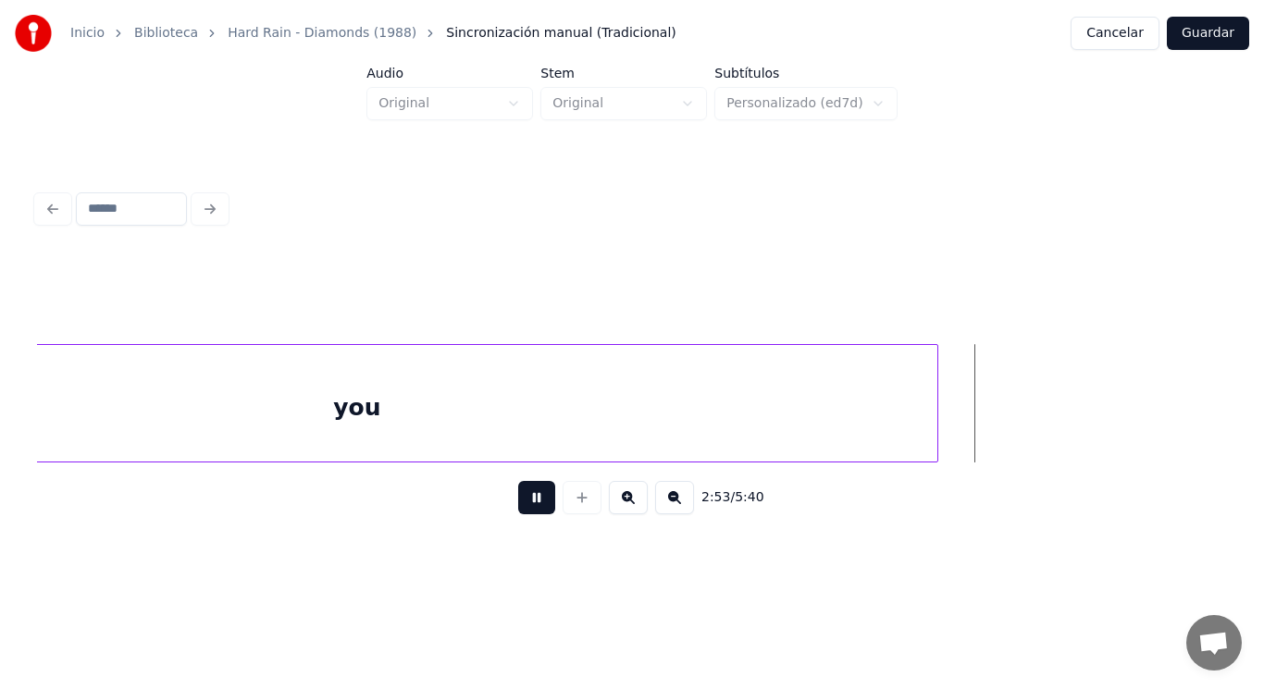
click at [528, 507] on button at bounding box center [536, 497] width 37 height 33
click at [1079, 404] on div at bounding box center [1079, 403] width 6 height 117
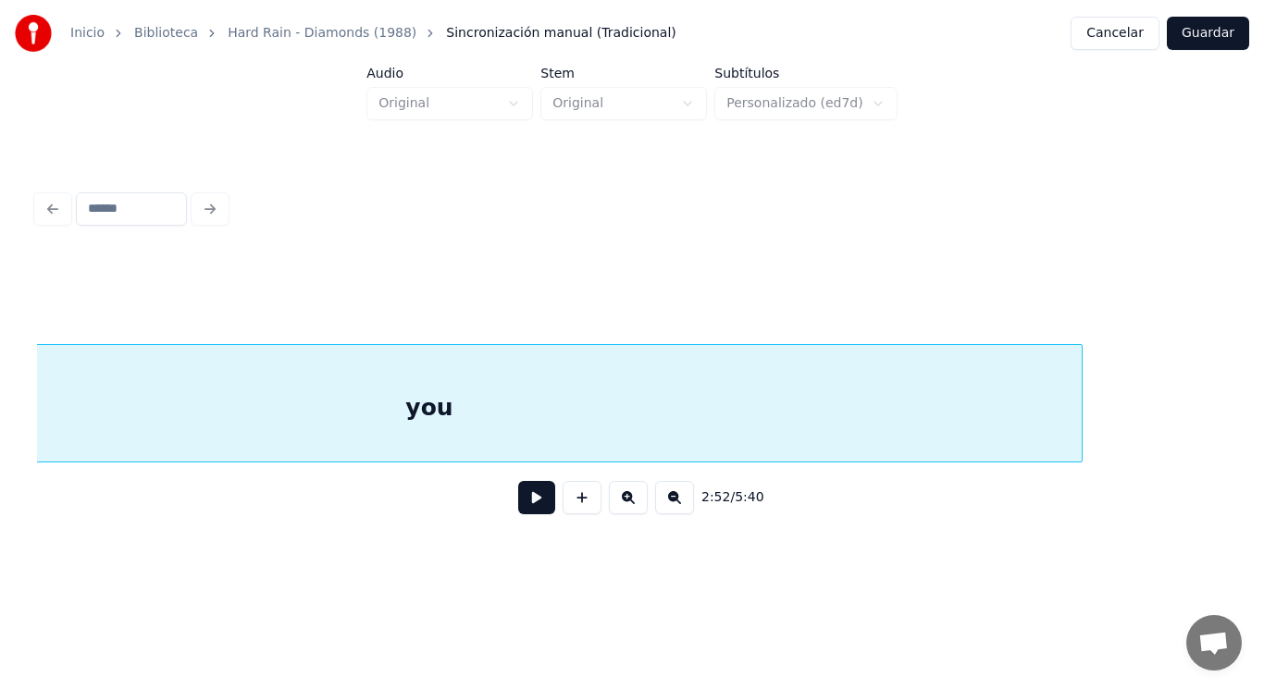
scroll to position [0, 223953]
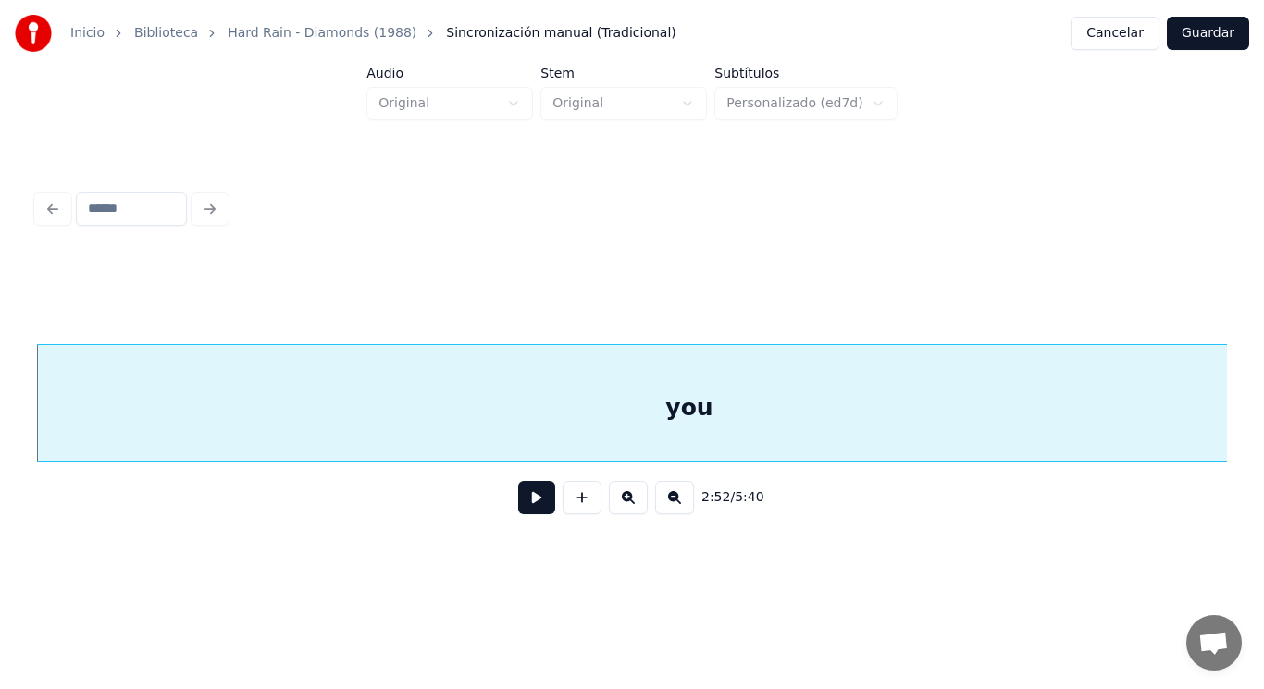
click at [530, 505] on button at bounding box center [536, 497] width 37 height 33
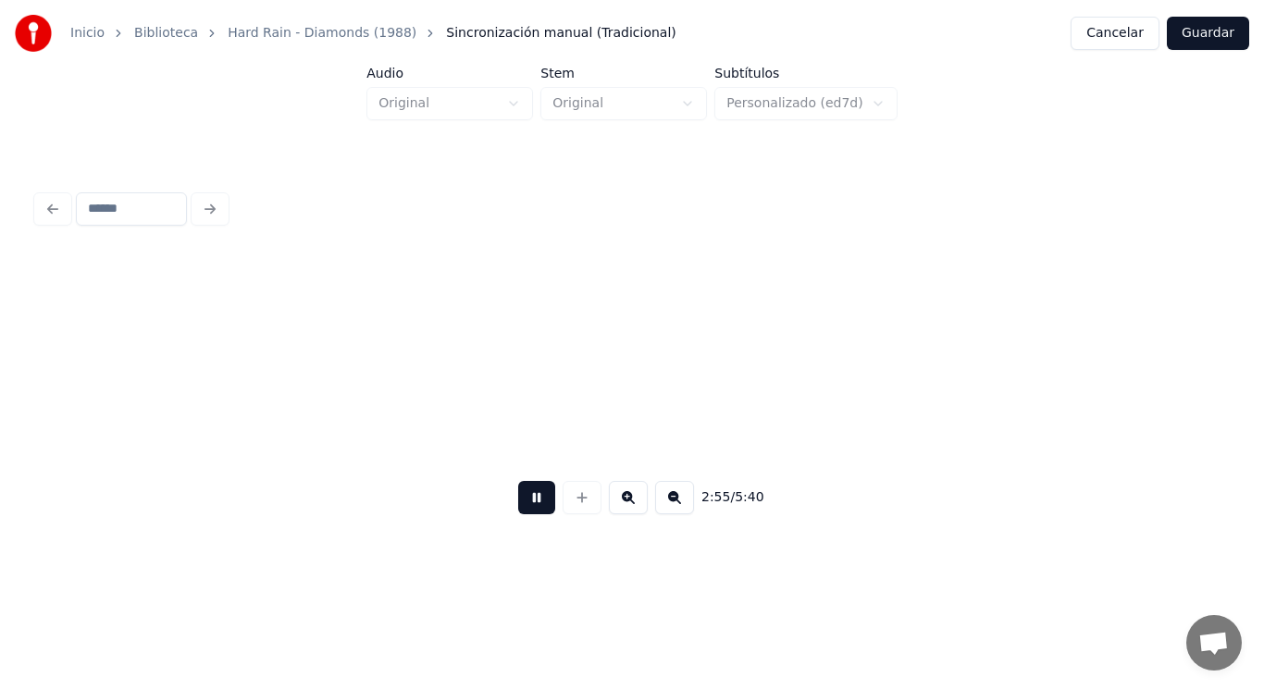
scroll to position [0, 227567]
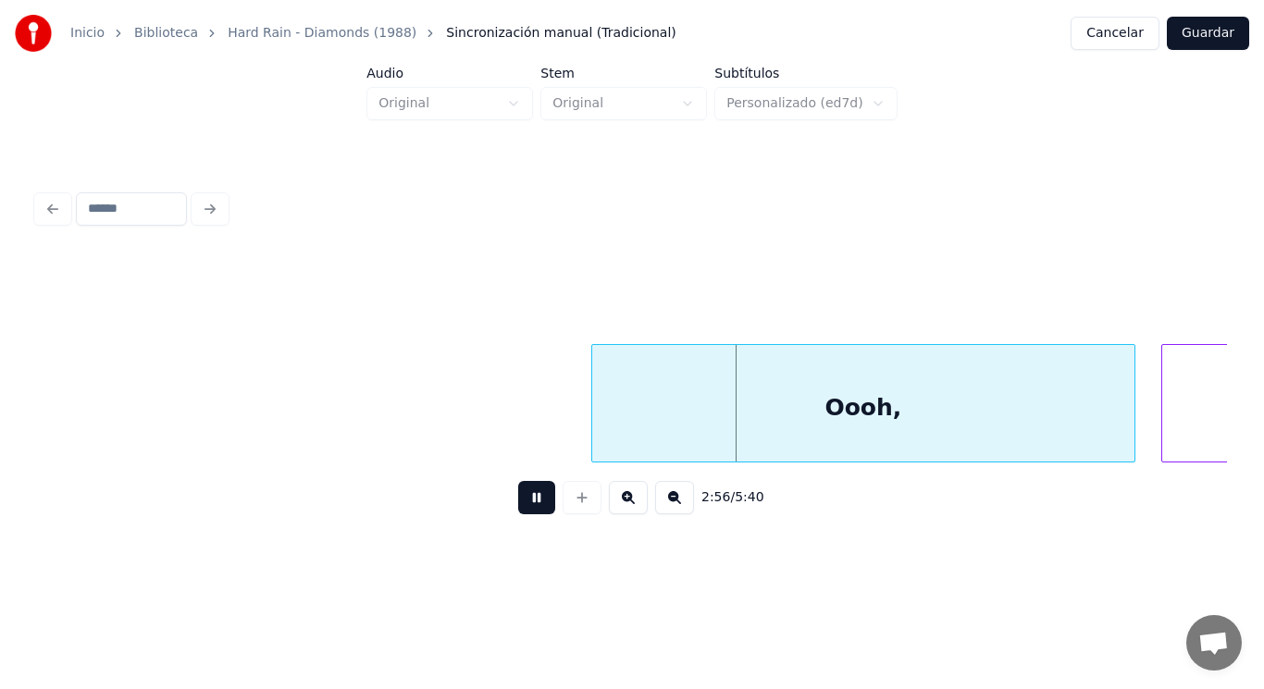
click at [530, 505] on button at bounding box center [536, 497] width 37 height 33
click at [543, 426] on div at bounding box center [545, 403] width 6 height 117
click at [519, 515] on button at bounding box center [536, 497] width 37 height 33
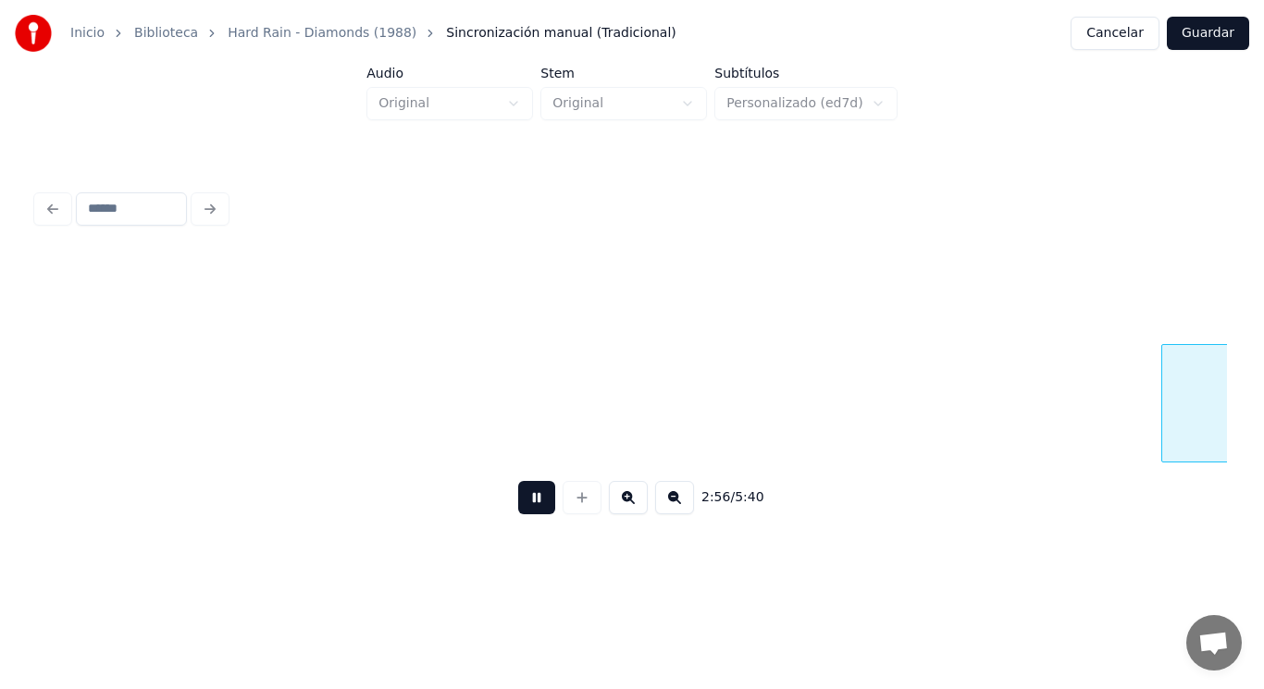
scroll to position [0, 228758]
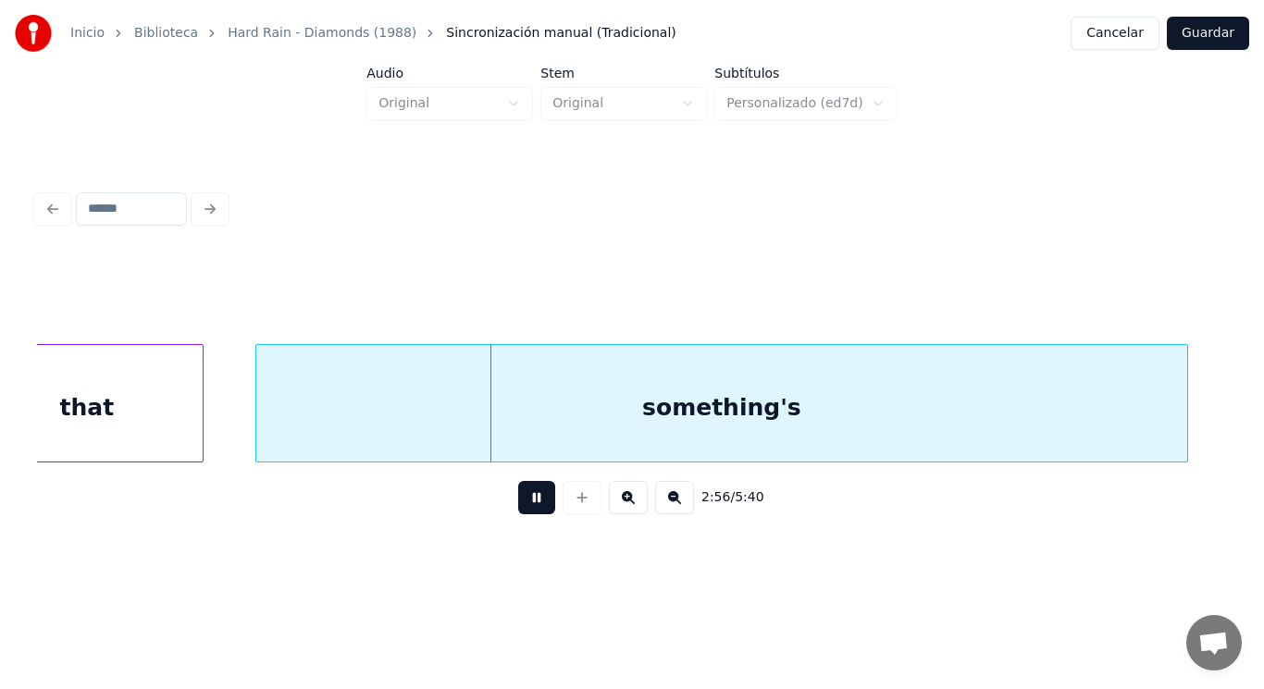
click at [519, 515] on button at bounding box center [536, 497] width 37 height 33
click at [169, 424] on div "that" at bounding box center [86, 408] width 231 height 126
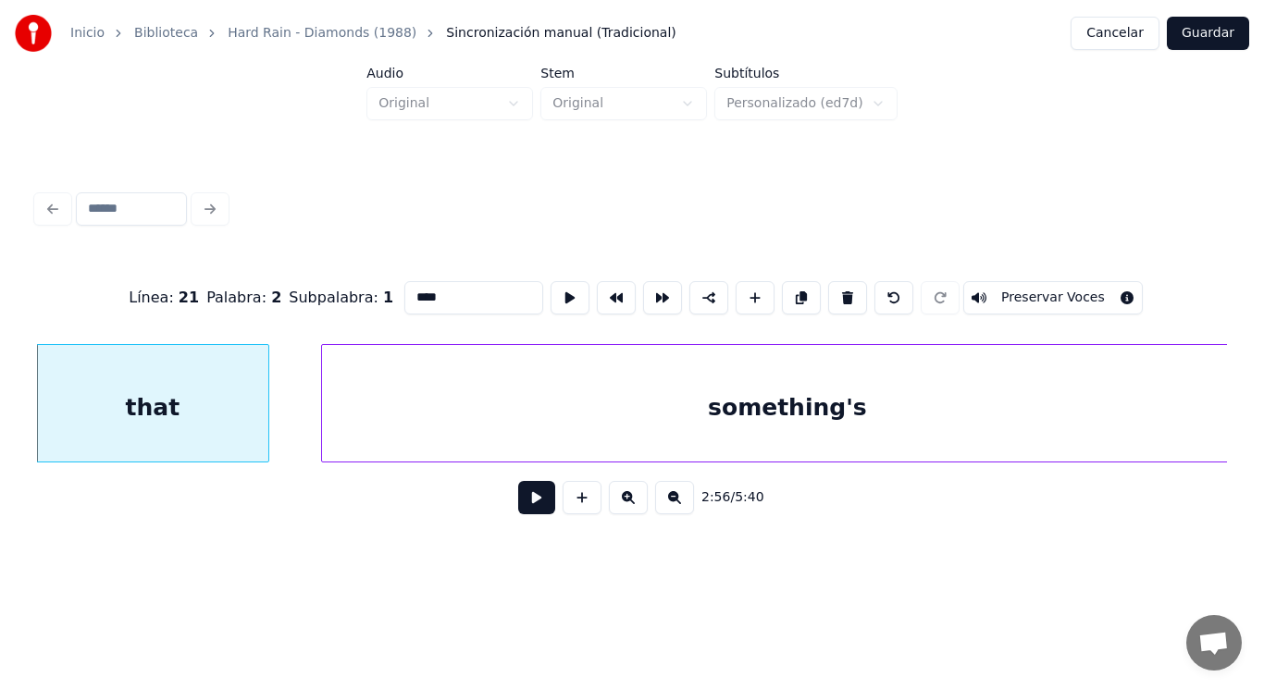
click at [519, 515] on button at bounding box center [536, 497] width 37 height 33
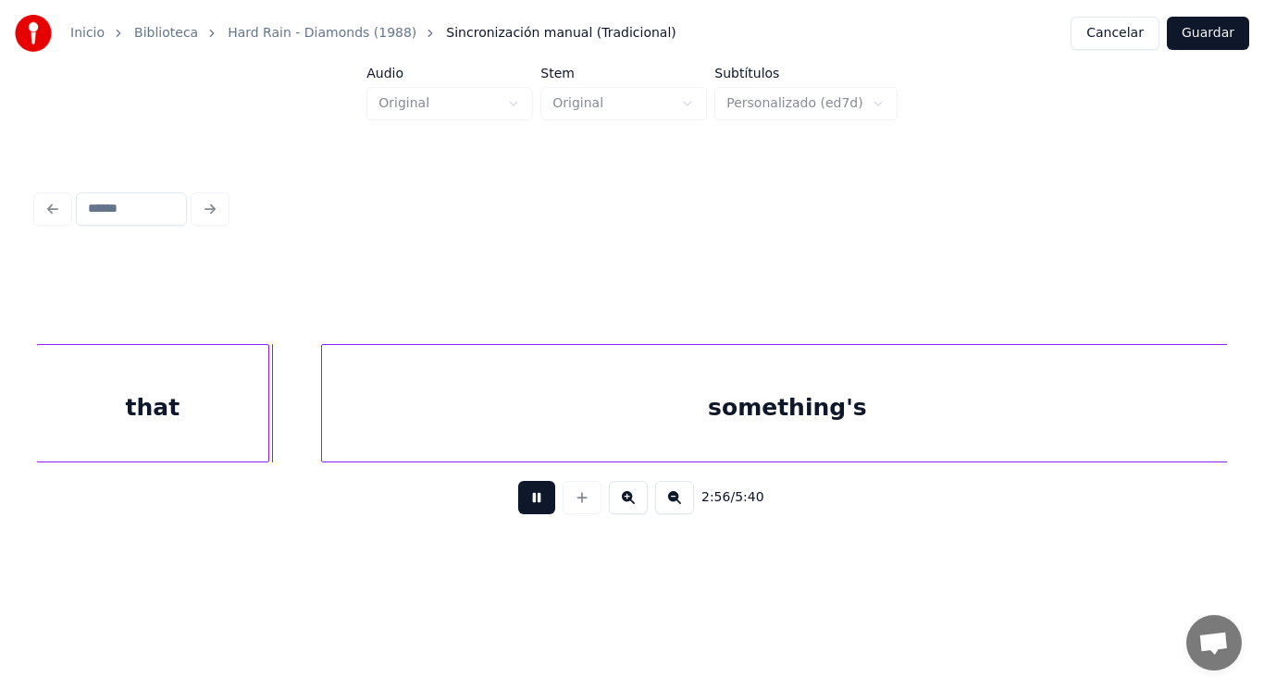
click at [519, 515] on button at bounding box center [536, 497] width 37 height 33
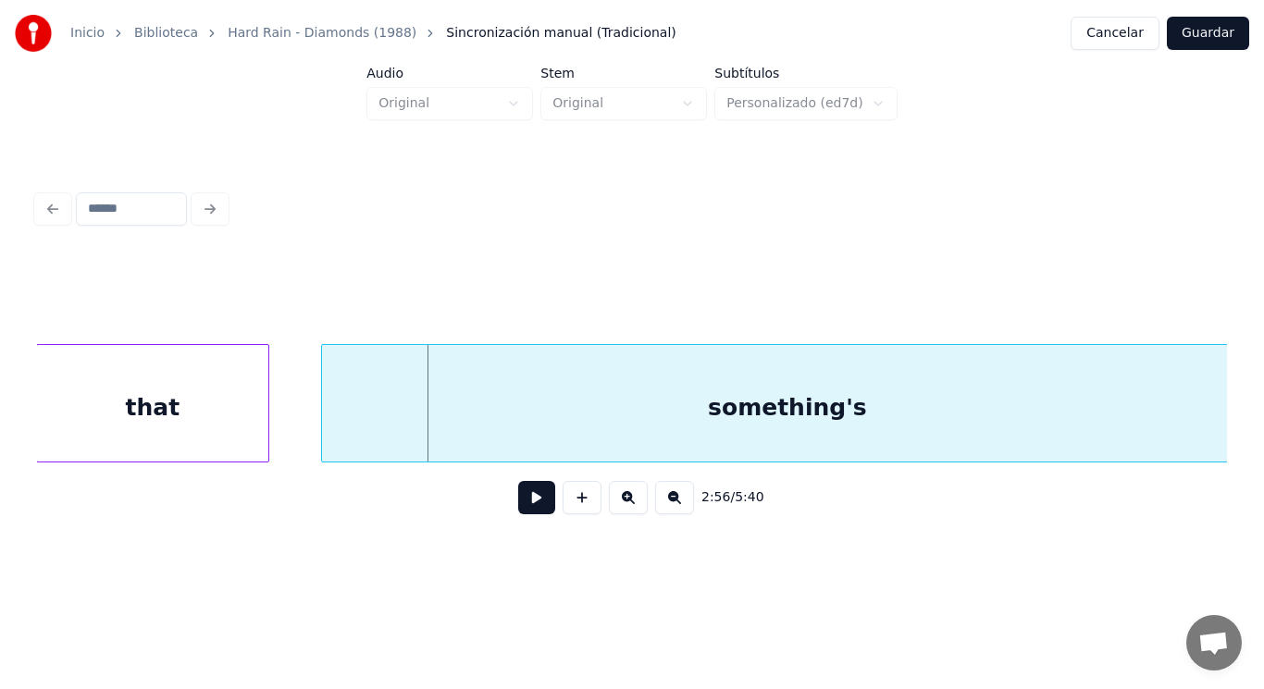
click at [444, 426] on div "something's" at bounding box center [787, 408] width 931 height 126
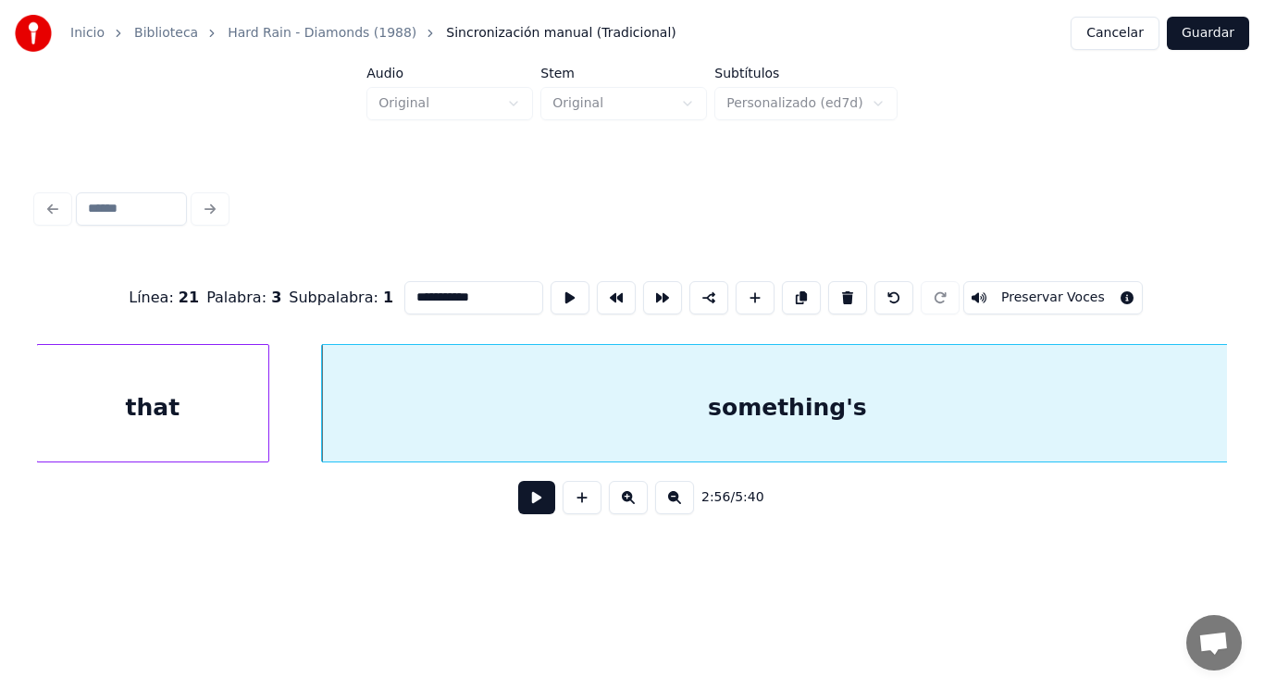
click at [519, 498] on button at bounding box center [536, 497] width 37 height 33
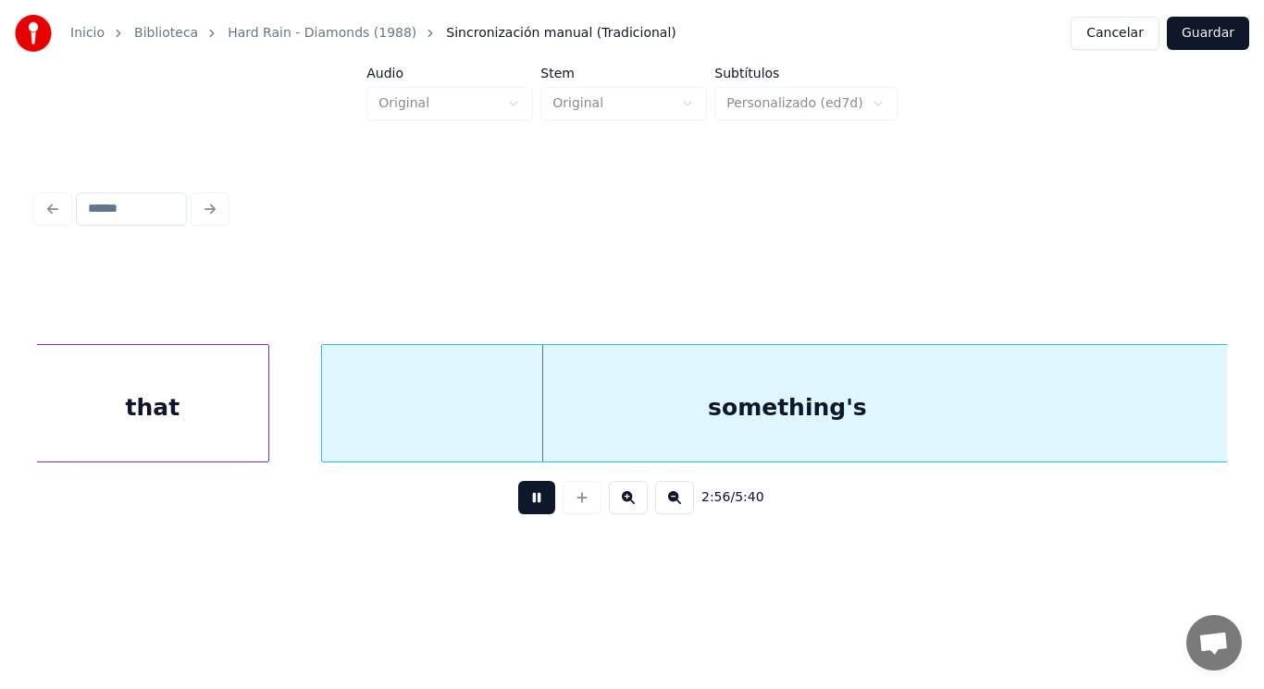
click at [519, 498] on button at bounding box center [536, 497] width 37 height 33
click at [217, 412] on div "that" at bounding box center [152, 408] width 231 height 126
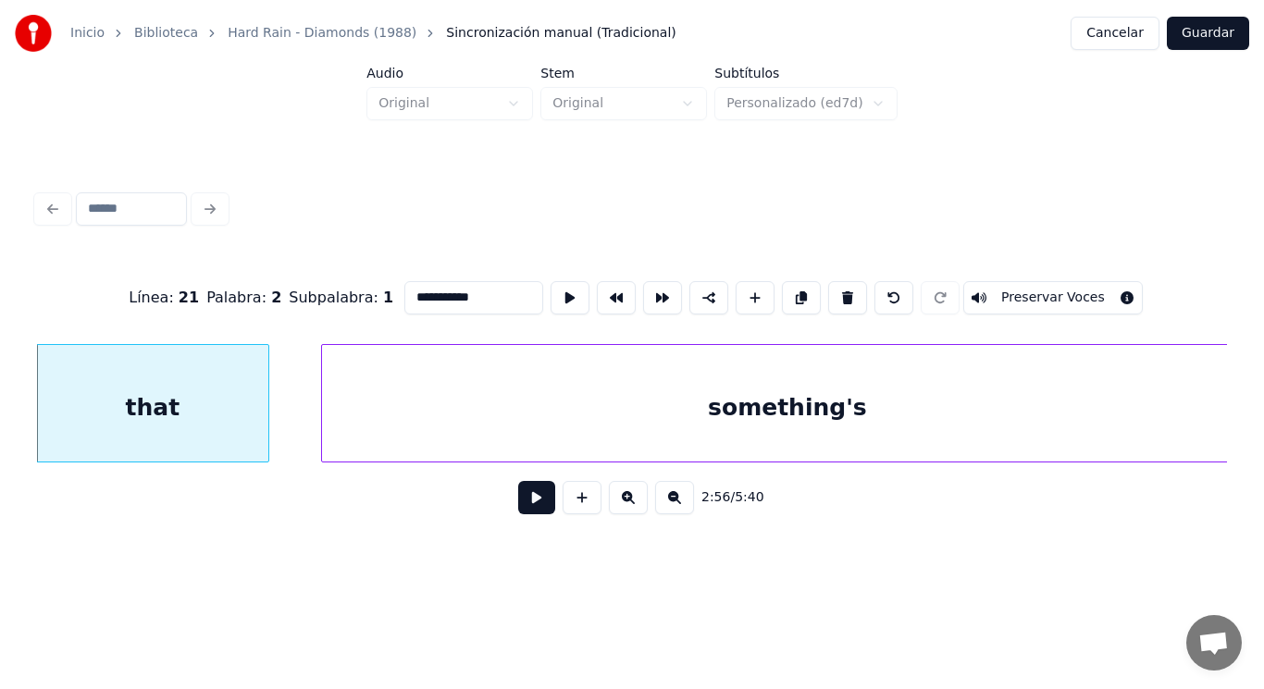
type input "****"
click at [523, 496] on button at bounding box center [536, 497] width 37 height 33
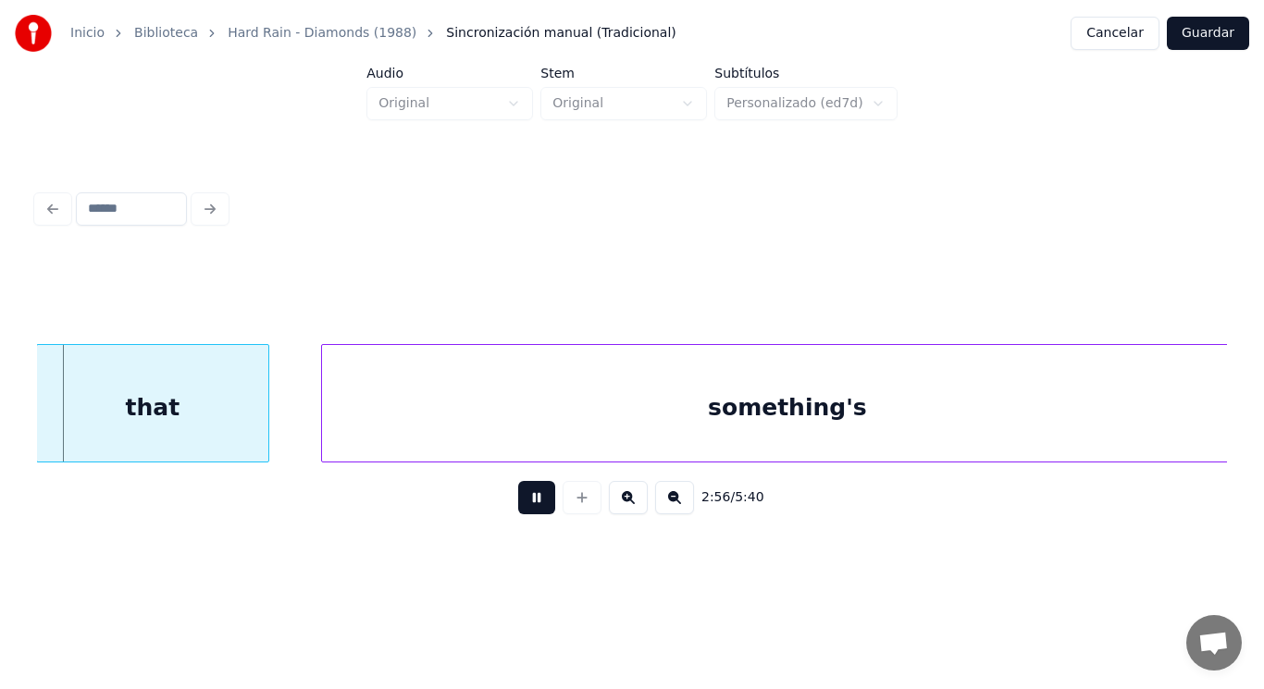
click at [523, 496] on button at bounding box center [536, 497] width 37 height 33
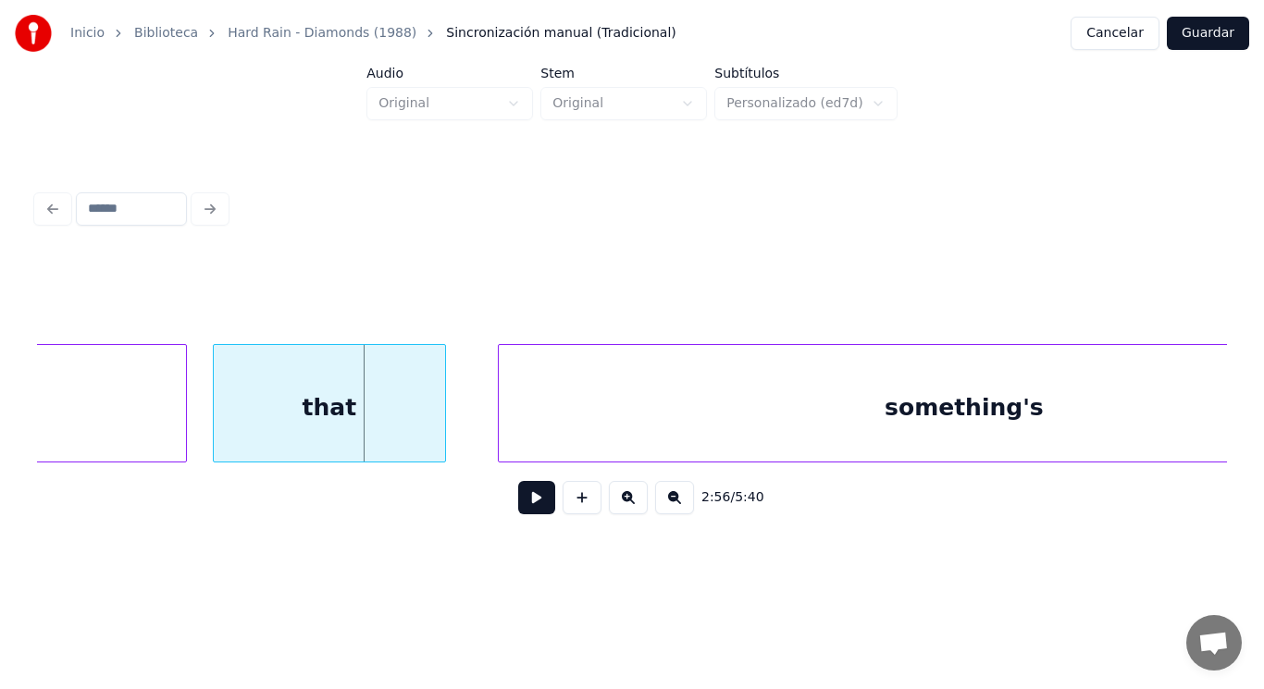
scroll to position [0, 228396]
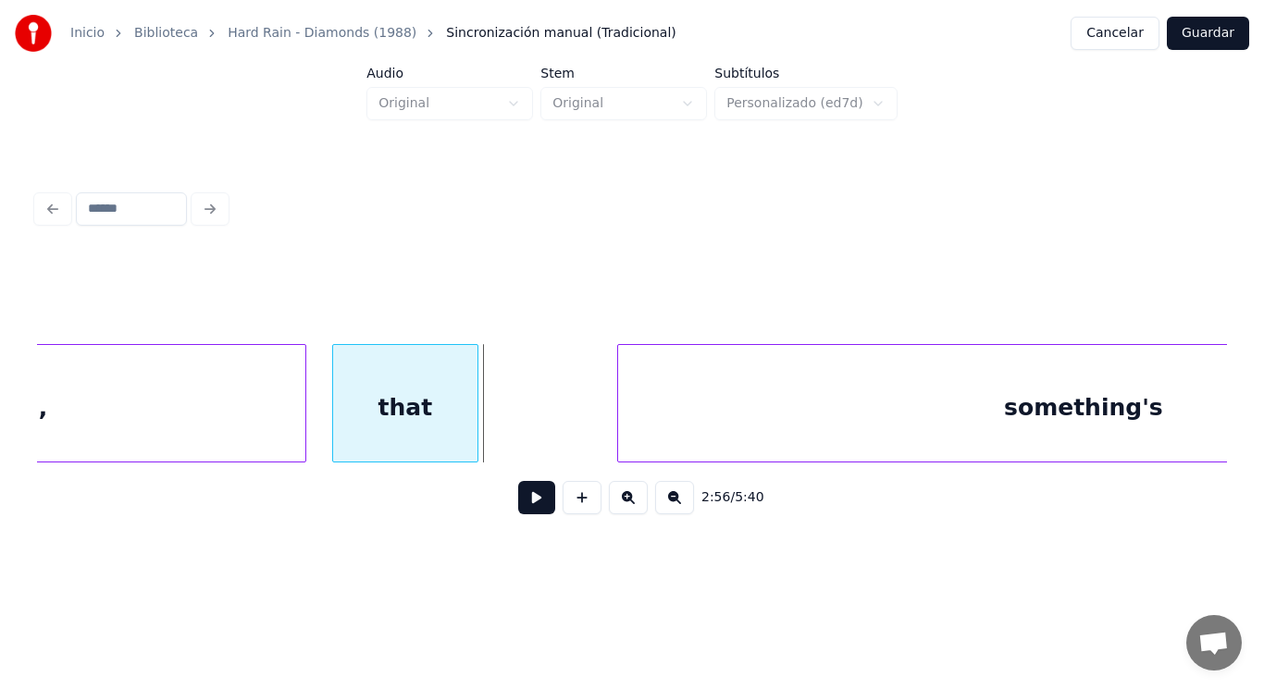
click at [472, 424] on div at bounding box center [475, 403] width 6 height 117
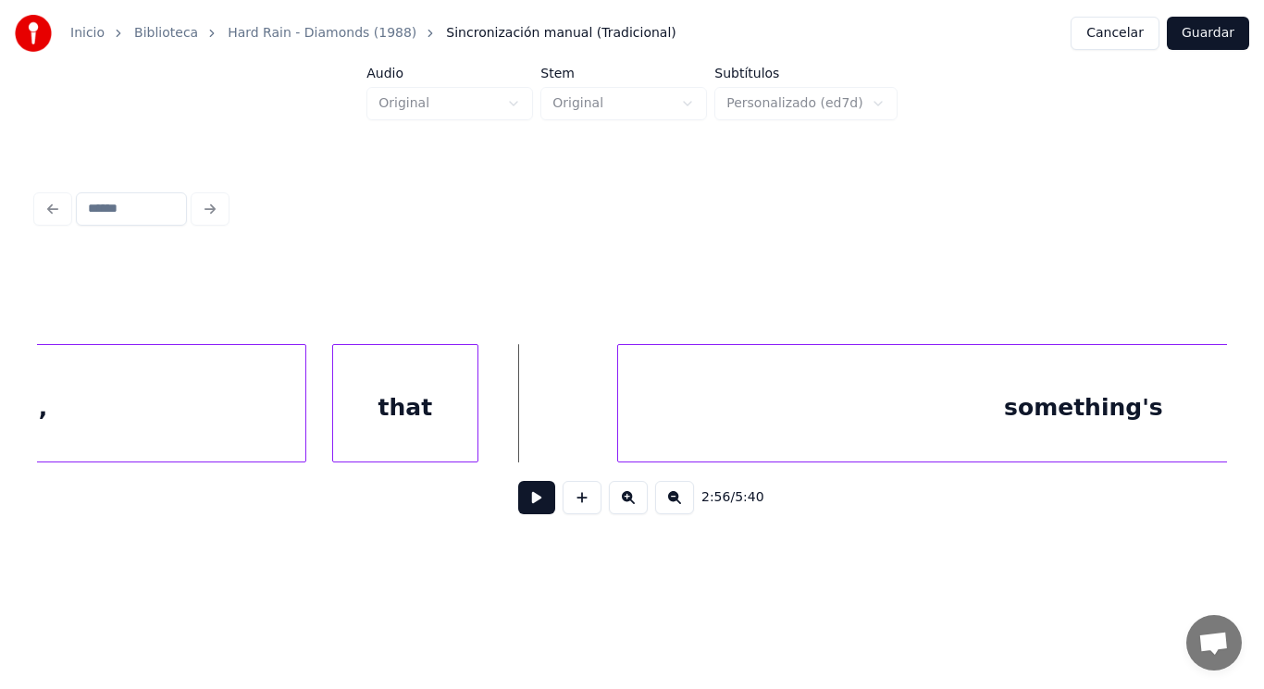
click at [527, 506] on button at bounding box center [536, 497] width 37 height 33
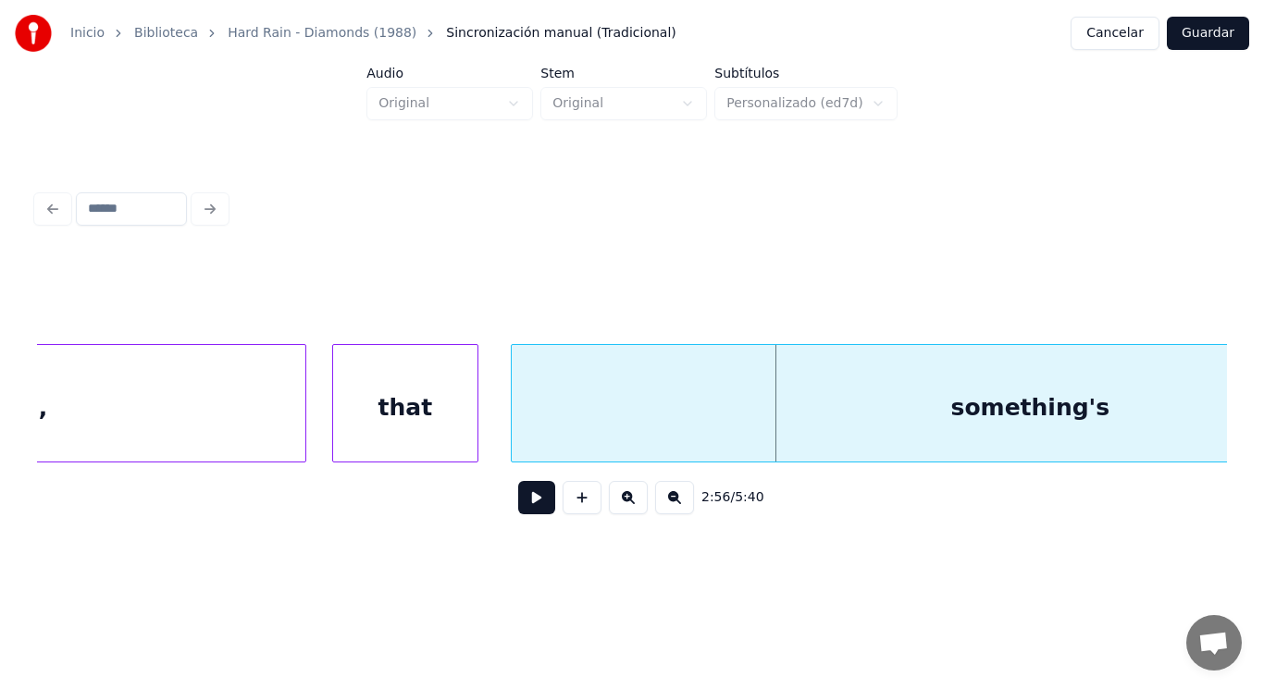
click at [514, 426] on div at bounding box center [515, 403] width 6 height 117
click at [528, 503] on button at bounding box center [536, 497] width 37 height 33
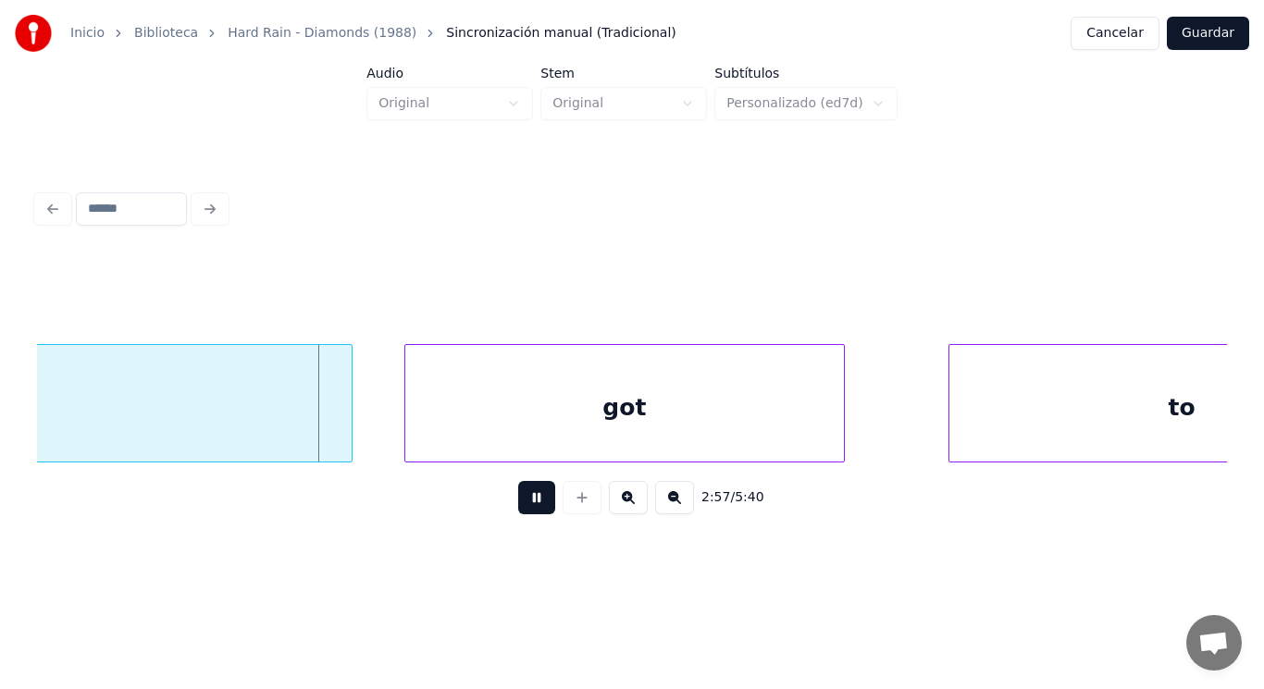
click at [528, 503] on button at bounding box center [536, 497] width 37 height 33
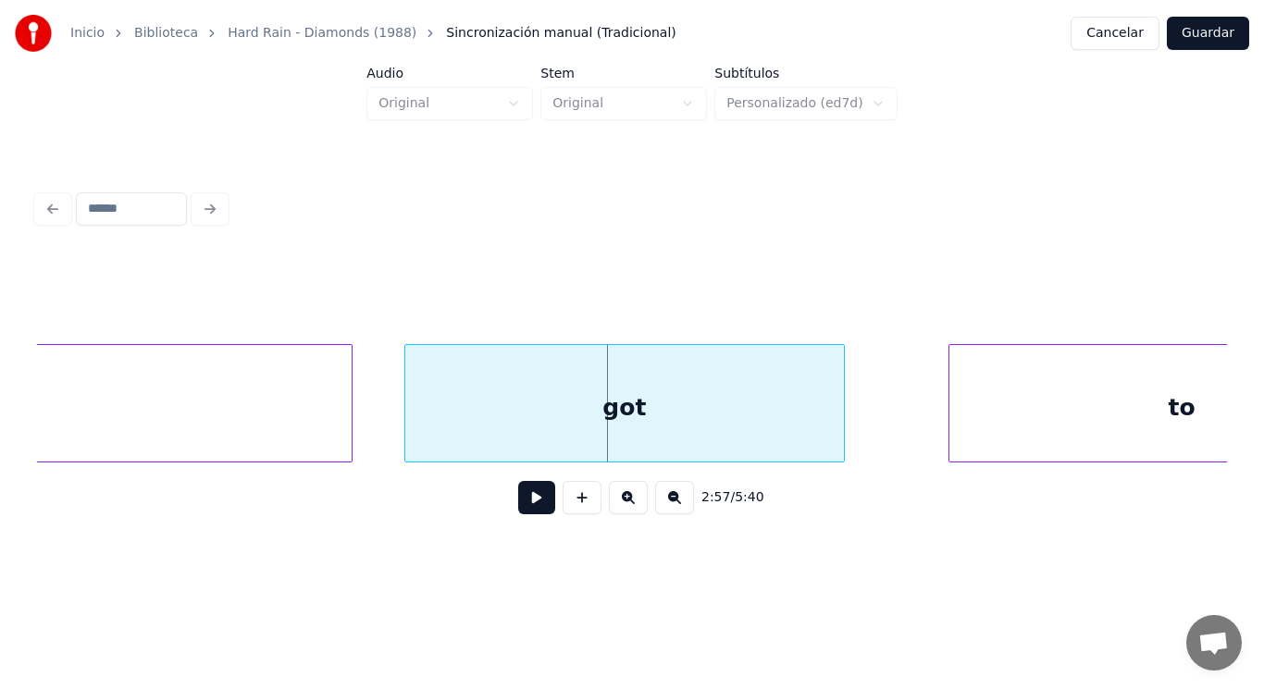
click at [528, 503] on button at bounding box center [536, 497] width 37 height 33
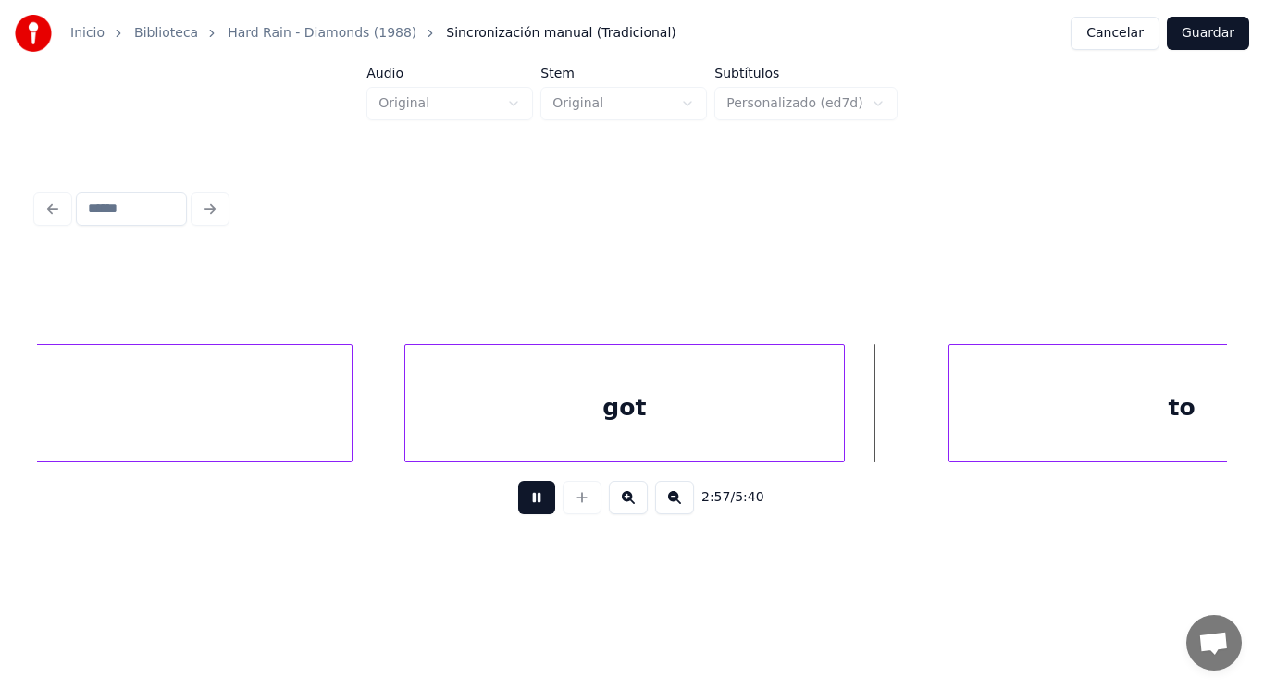
click at [528, 503] on button at bounding box center [536, 497] width 37 height 33
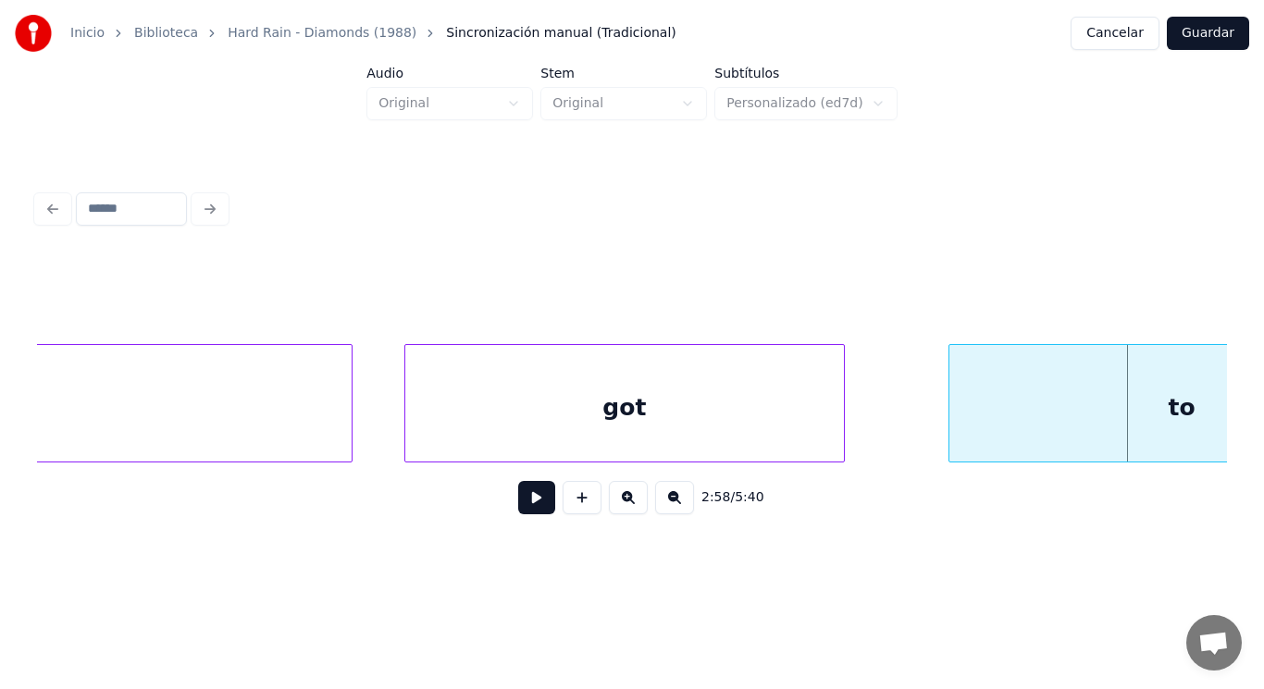
click at [528, 503] on button at bounding box center [536, 497] width 37 height 33
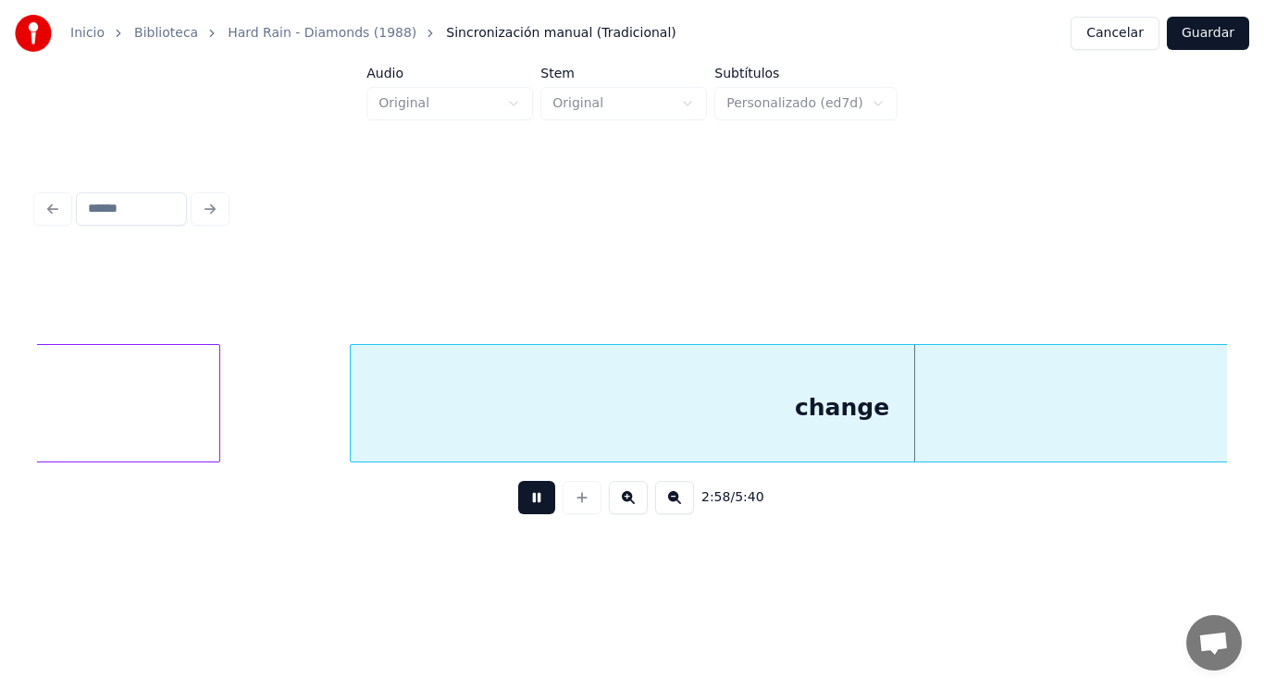
click at [528, 503] on button at bounding box center [536, 497] width 37 height 33
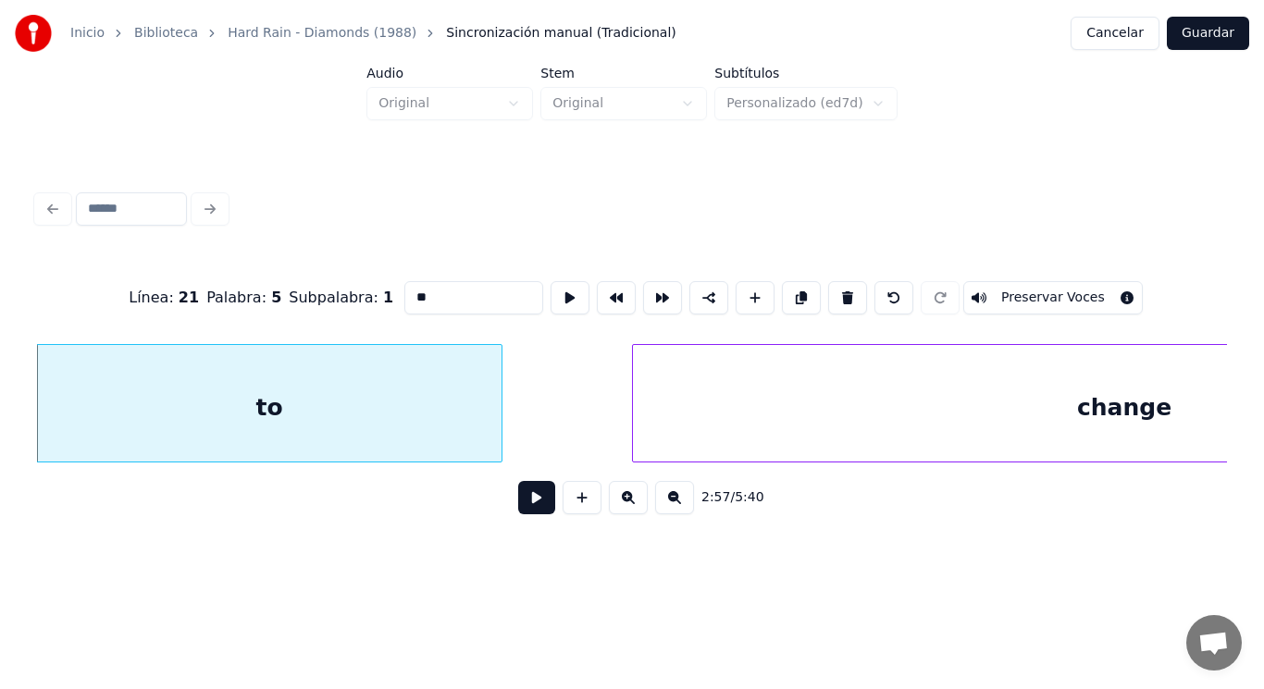
click at [541, 507] on button at bounding box center [536, 497] width 37 height 33
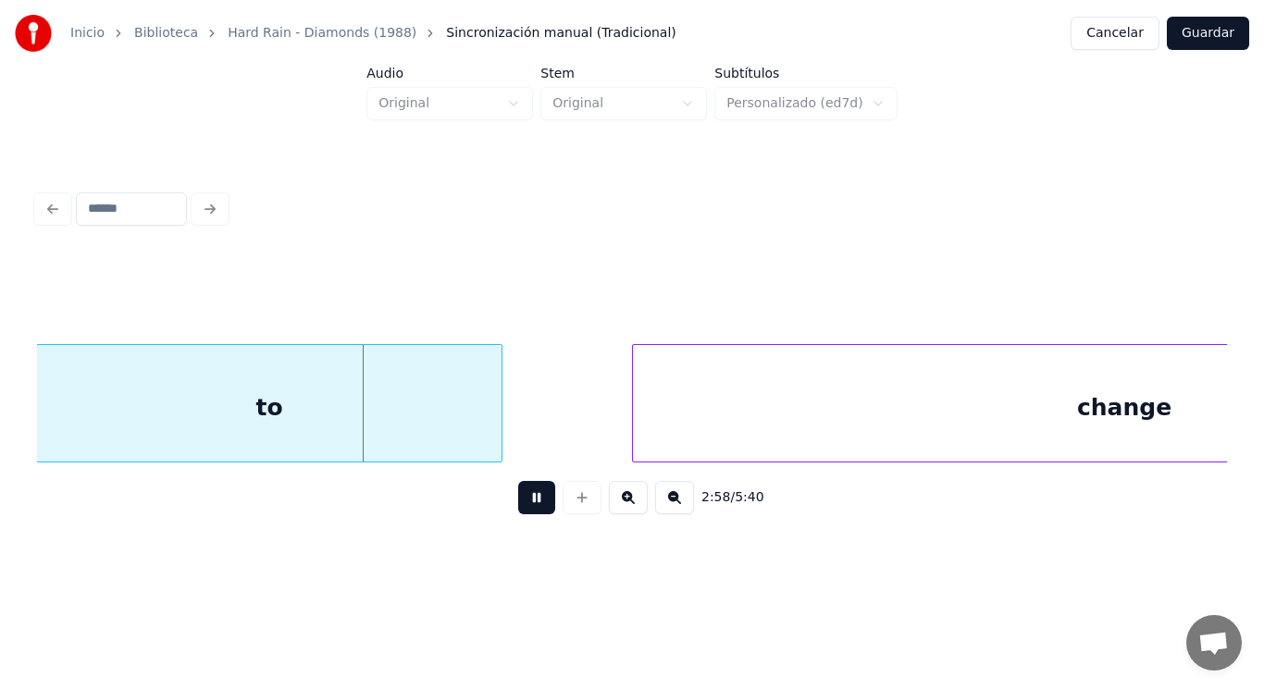
click at [541, 507] on button at bounding box center [536, 497] width 37 height 33
click at [466, 428] on div at bounding box center [468, 403] width 6 height 117
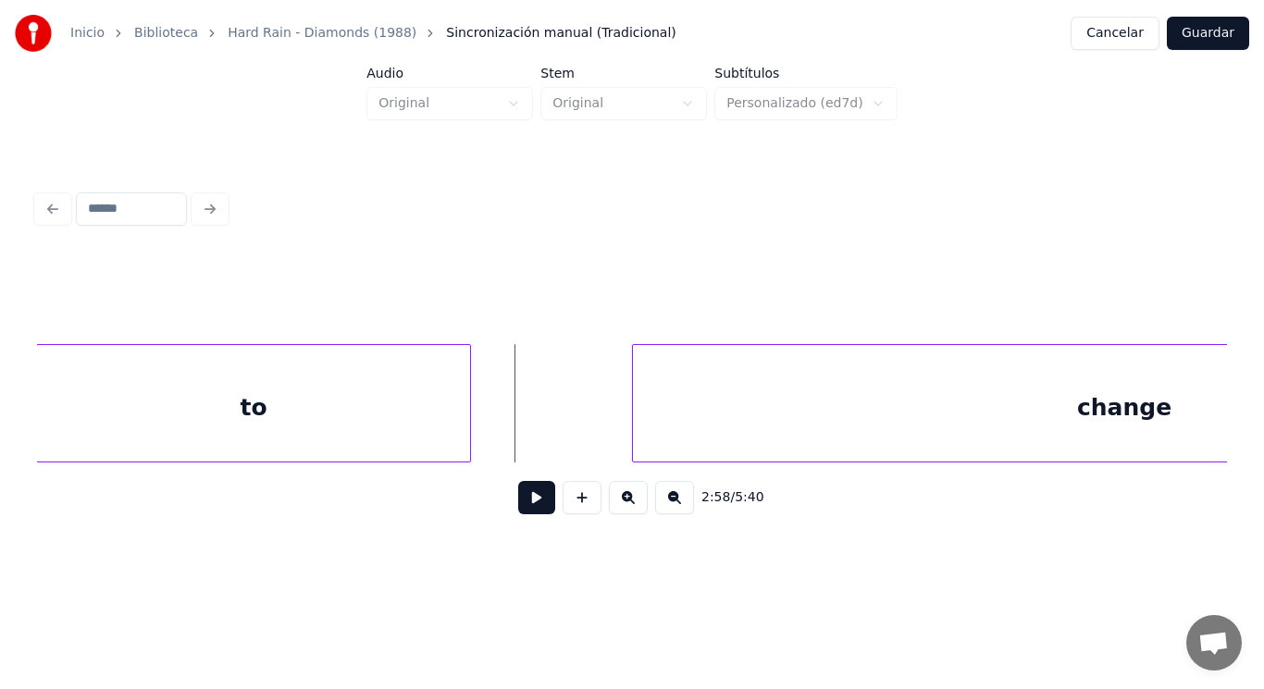
click at [522, 503] on button at bounding box center [536, 497] width 37 height 33
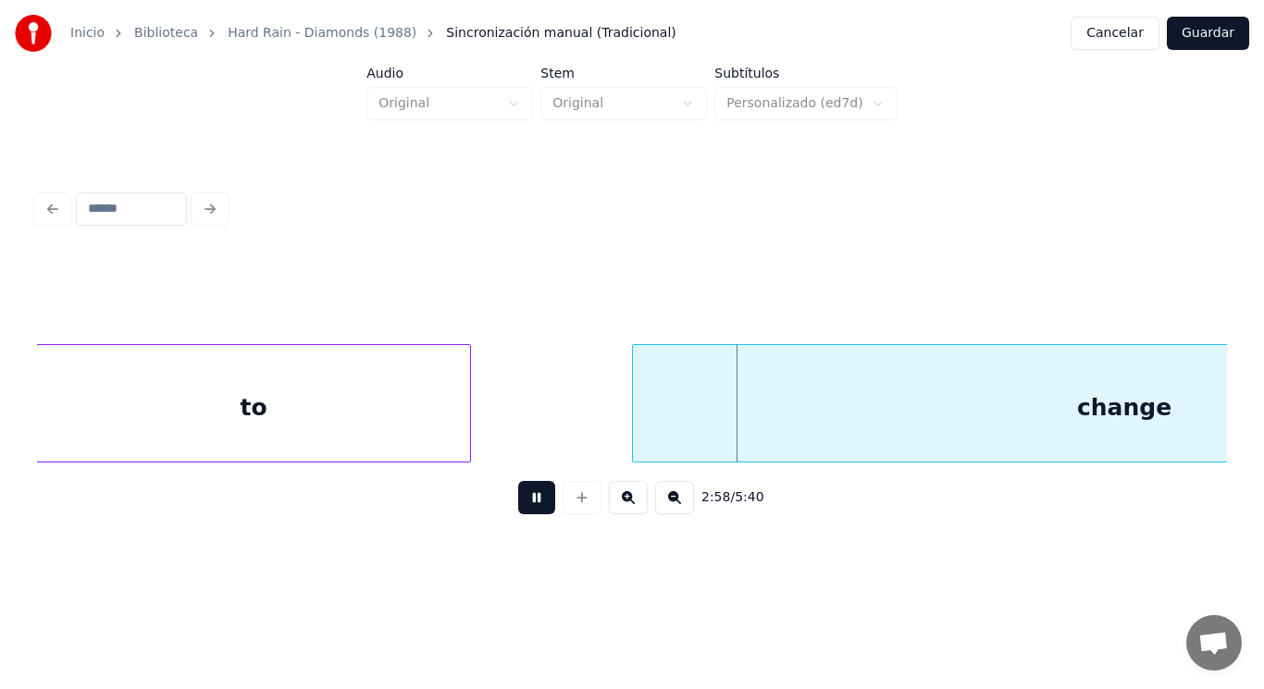
click at [522, 503] on button at bounding box center [536, 497] width 37 height 33
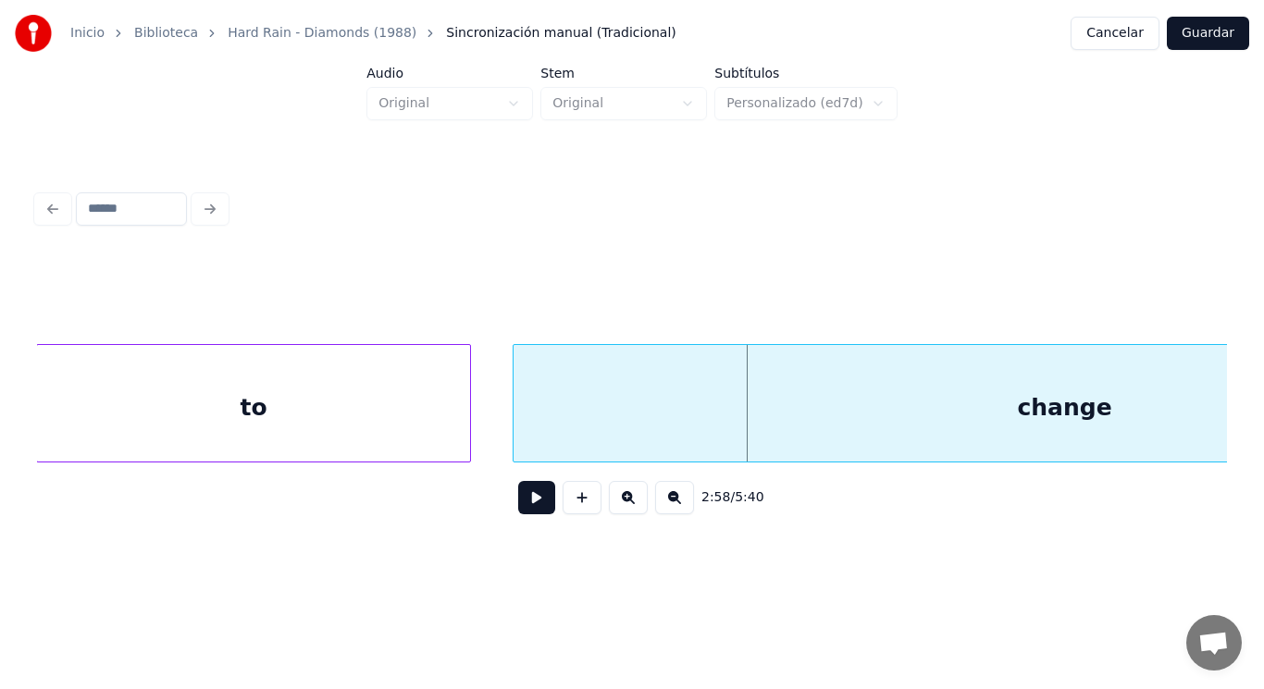
click at [517, 424] on div at bounding box center [517, 403] width 6 height 117
click at [527, 512] on button at bounding box center [536, 497] width 37 height 33
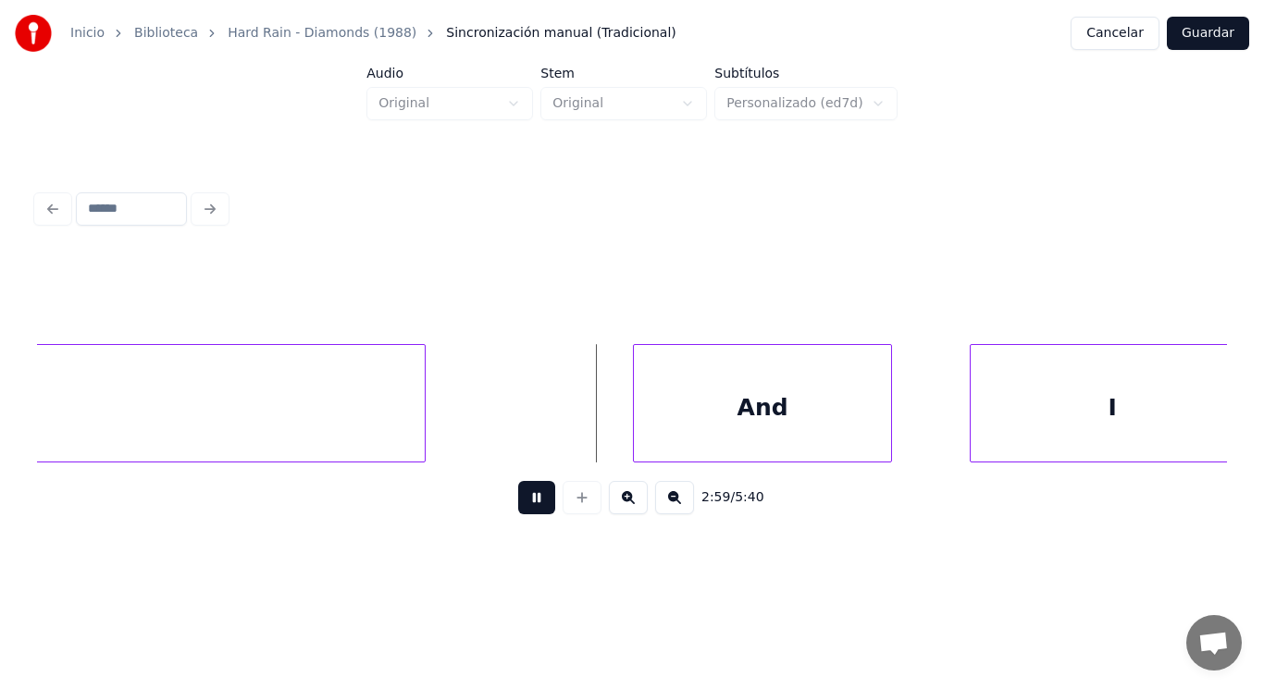
click at [527, 512] on button at bounding box center [536, 497] width 37 height 33
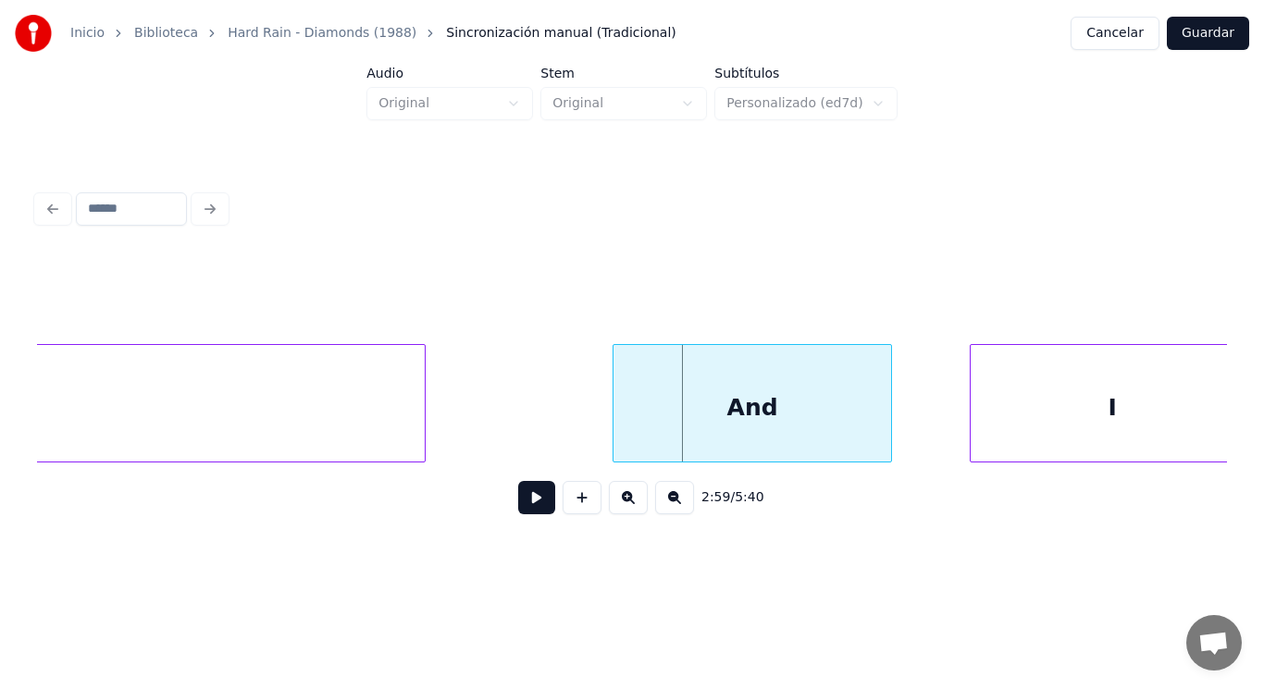
click at [615, 423] on div at bounding box center [617, 403] width 6 height 117
click at [522, 494] on button at bounding box center [536, 497] width 37 height 33
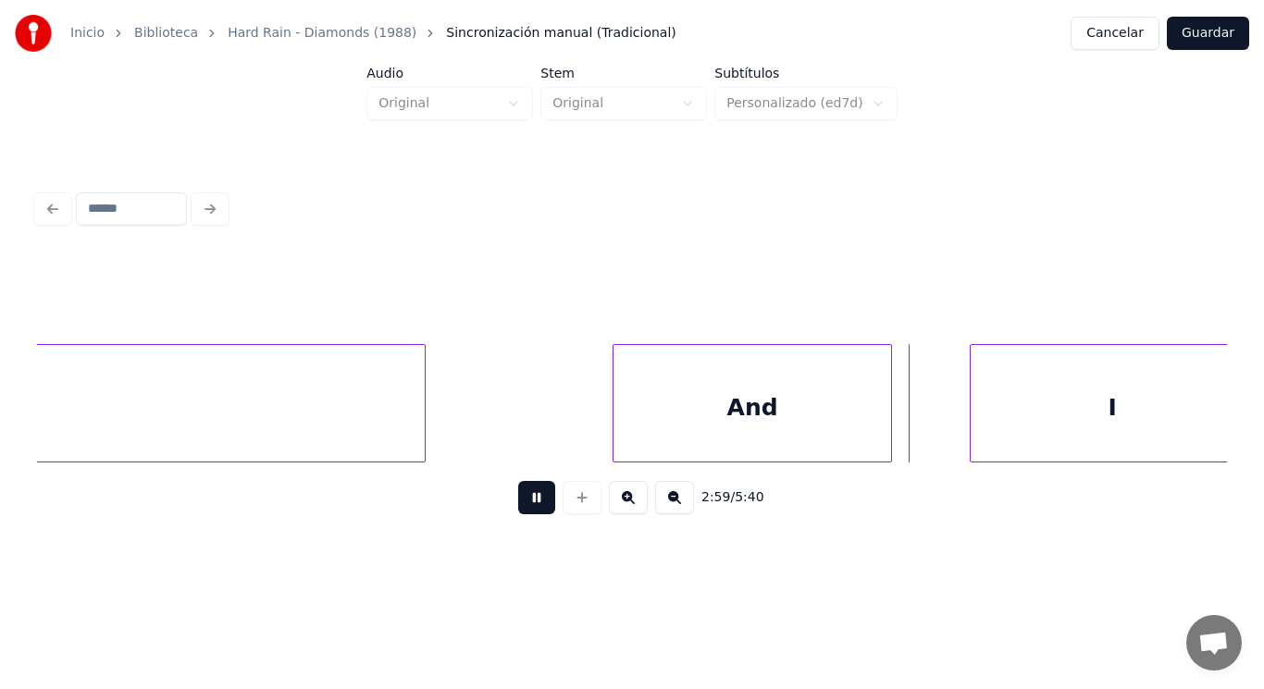
click at [522, 494] on button at bounding box center [536, 497] width 37 height 33
click at [937, 420] on div at bounding box center [940, 403] width 6 height 117
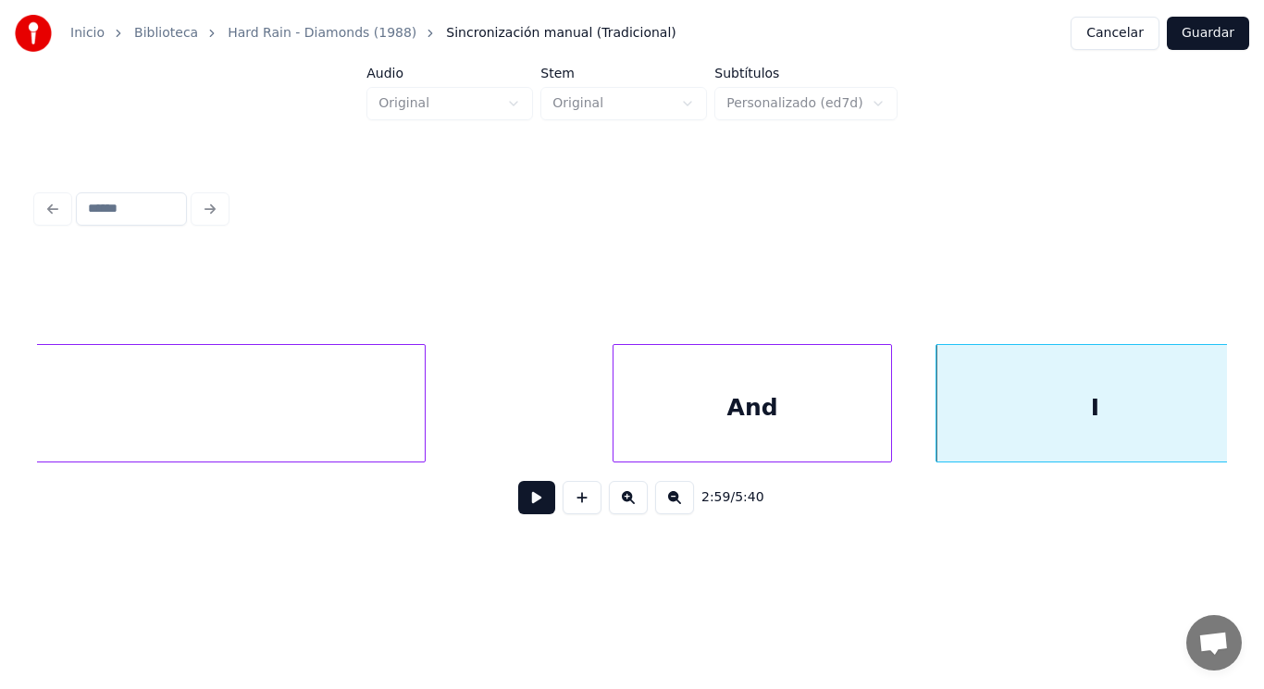
click at [518, 514] on button at bounding box center [536, 497] width 37 height 33
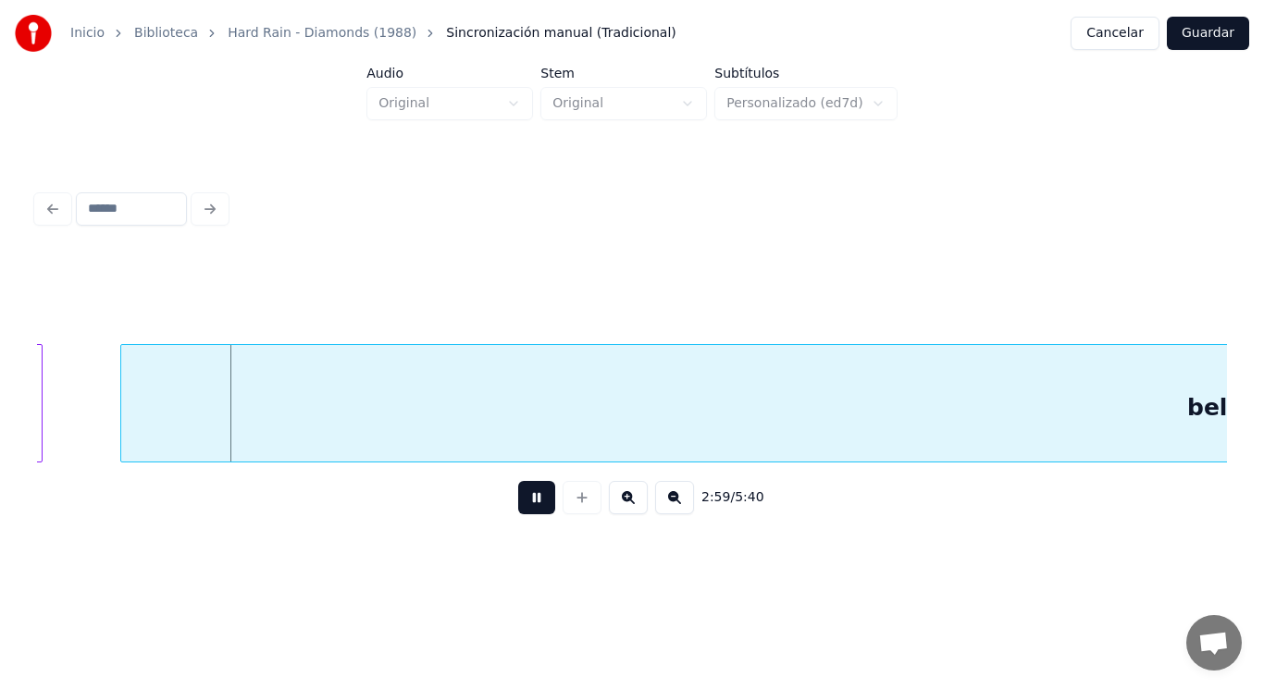
click at [518, 514] on button at bounding box center [536, 497] width 37 height 33
click at [103, 411] on div at bounding box center [103, 403] width 6 height 117
click at [521, 503] on button at bounding box center [536, 497] width 37 height 33
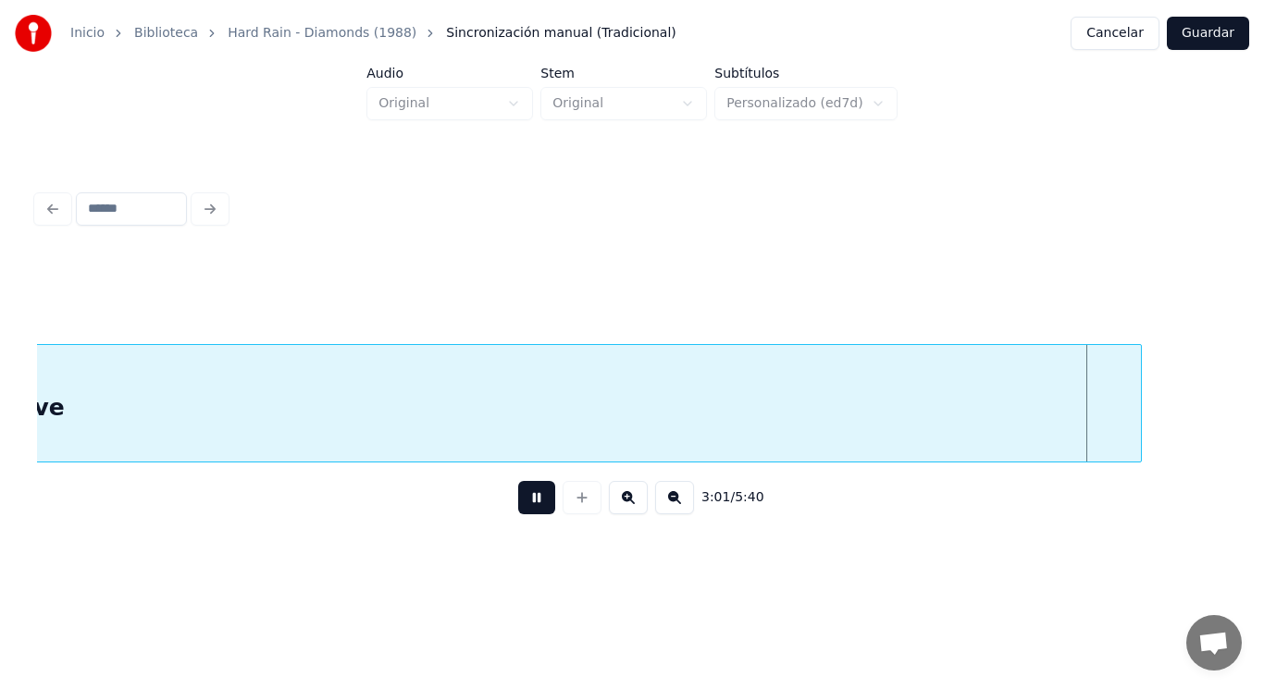
scroll to position [0, 235327]
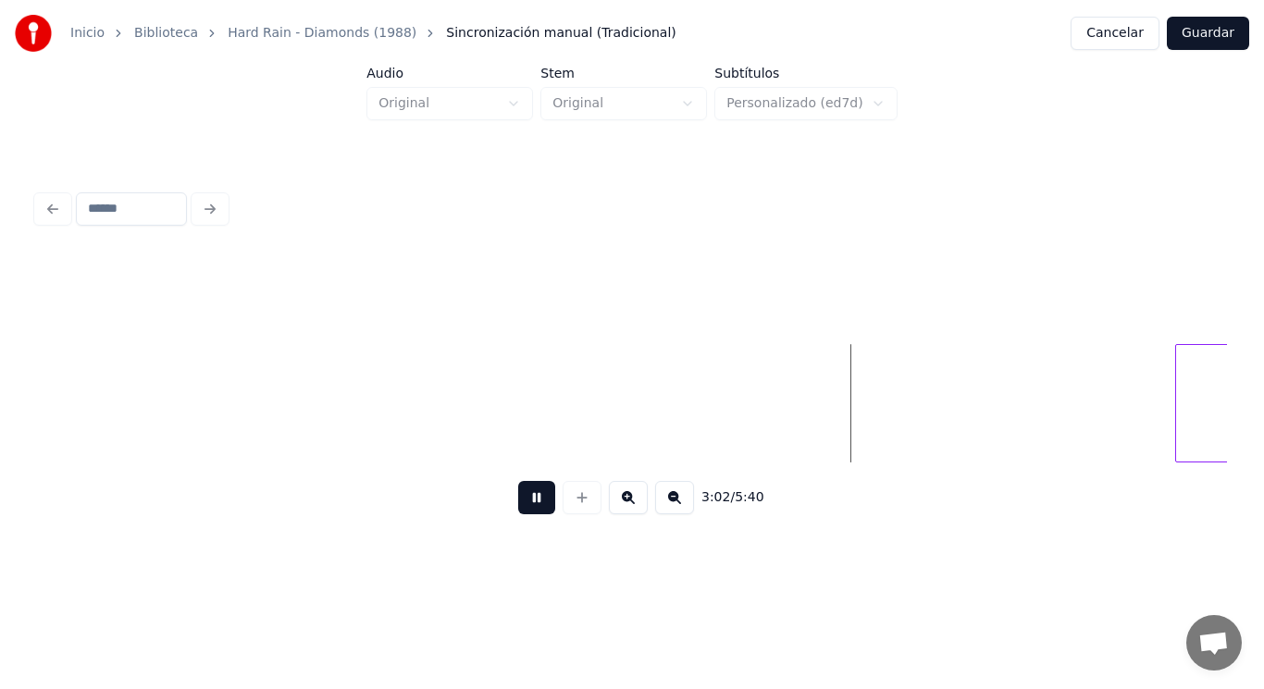
click at [521, 503] on button at bounding box center [536, 497] width 37 height 33
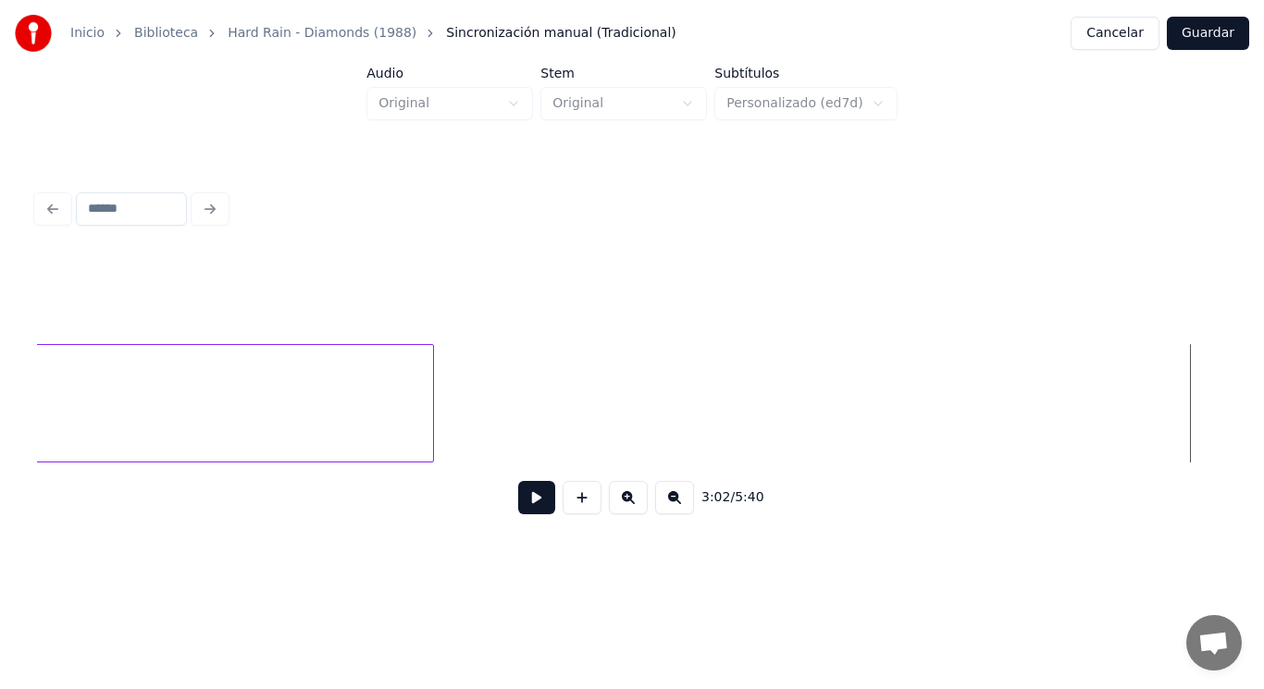
click at [428, 403] on div at bounding box center [431, 403] width 6 height 117
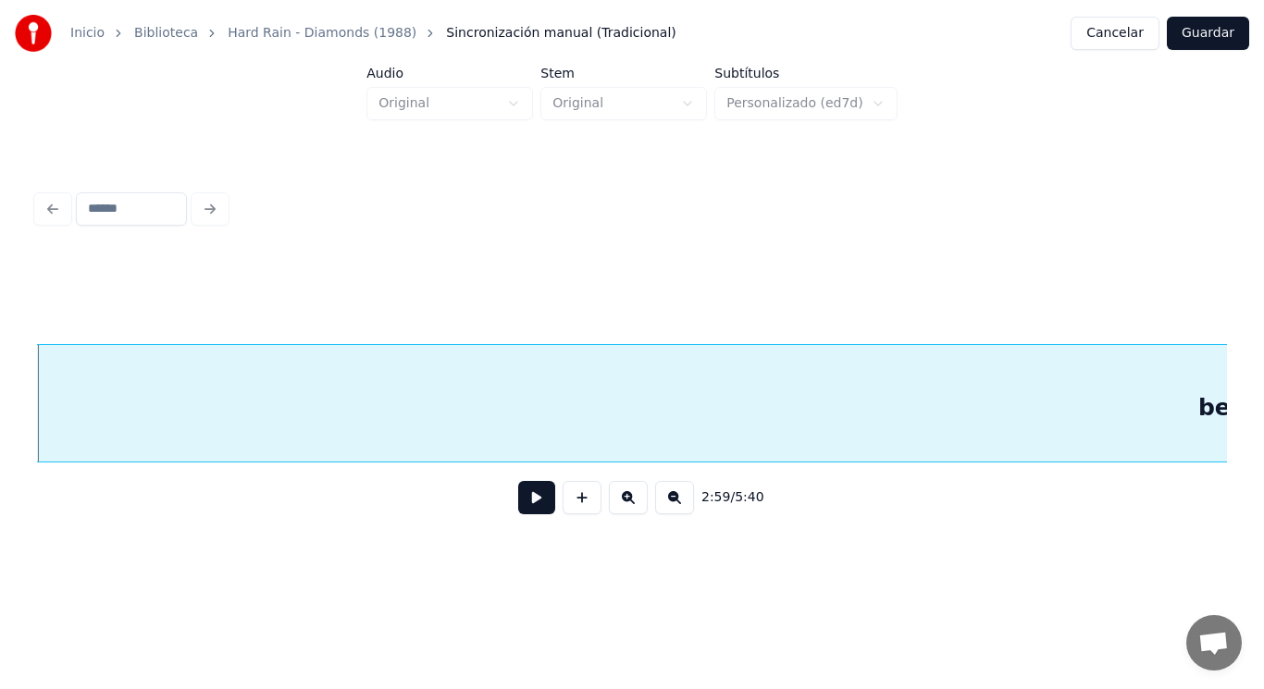
click at [528, 507] on button at bounding box center [536, 497] width 37 height 33
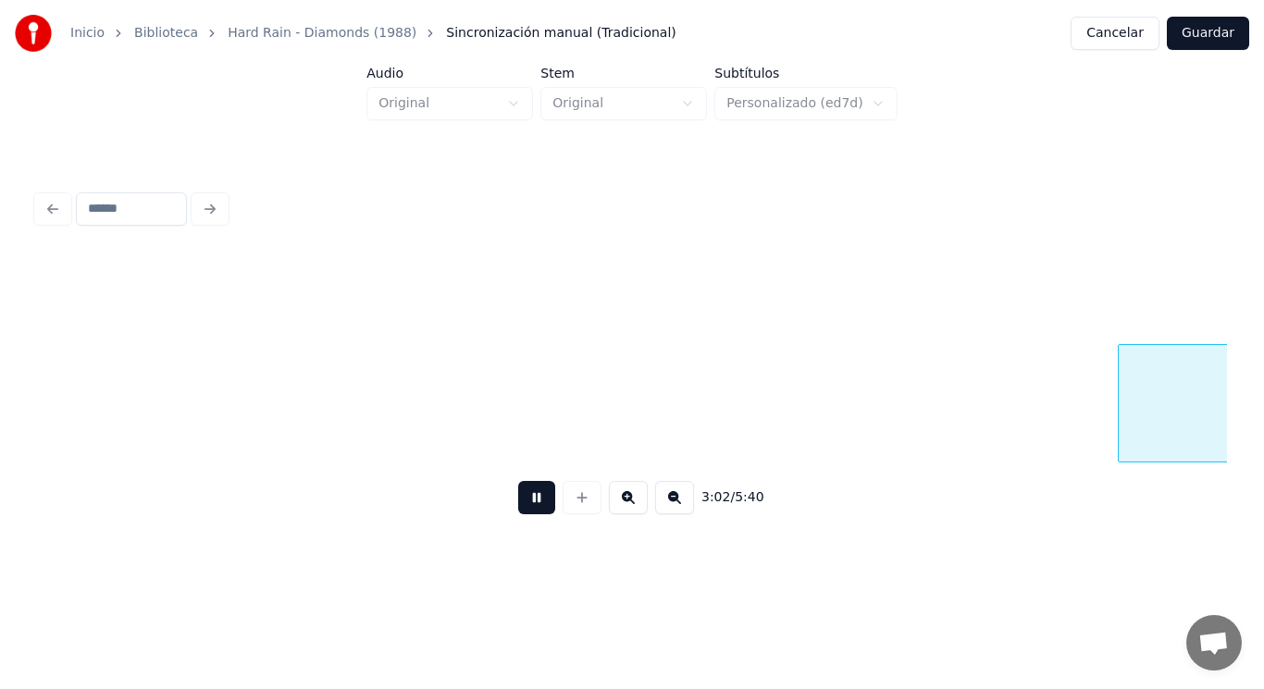
scroll to position [0, 236595]
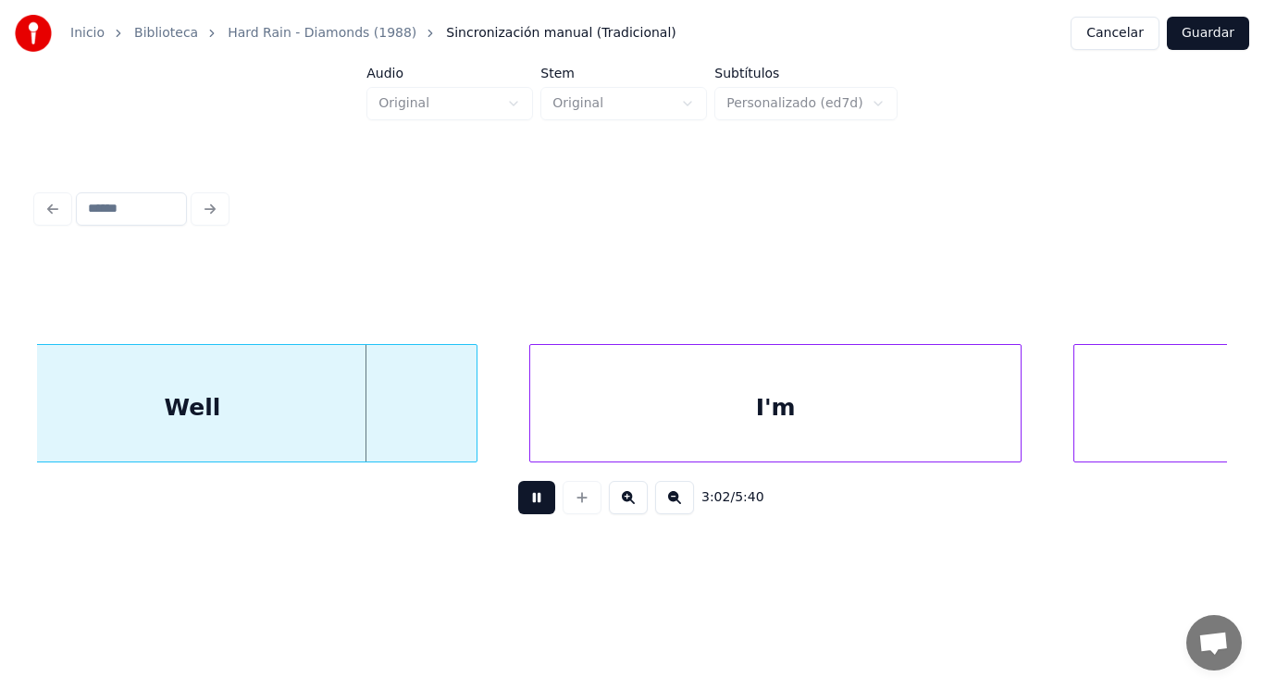
click at [528, 507] on button at bounding box center [536, 497] width 37 height 33
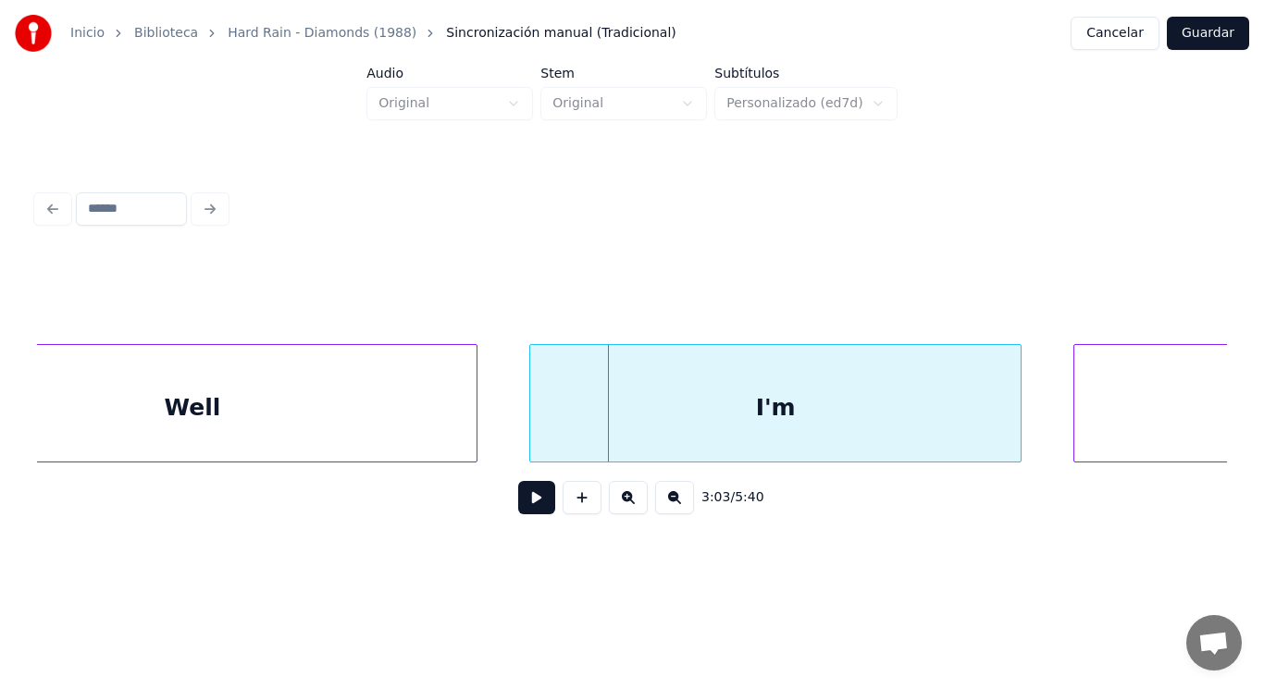
click at [370, 428] on div "Well" at bounding box center [192, 408] width 568 height 126
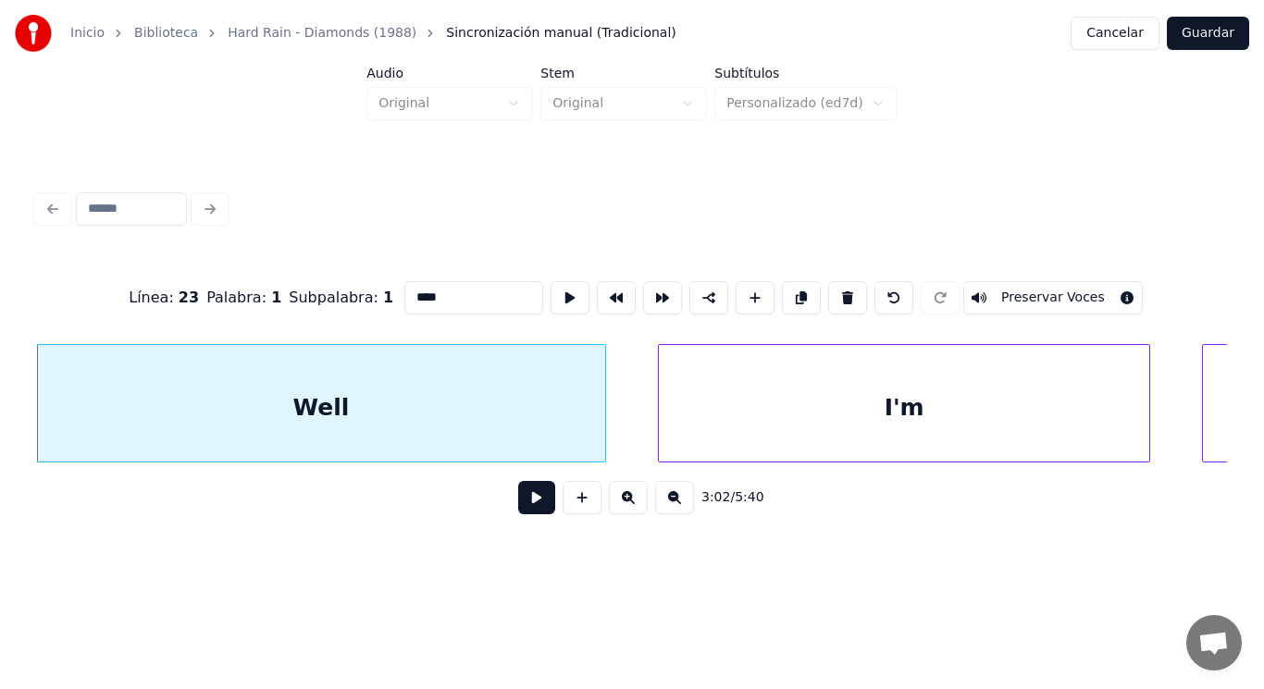
click at [523, 504] on button at bounding box center [536, 497] width 37 height 33
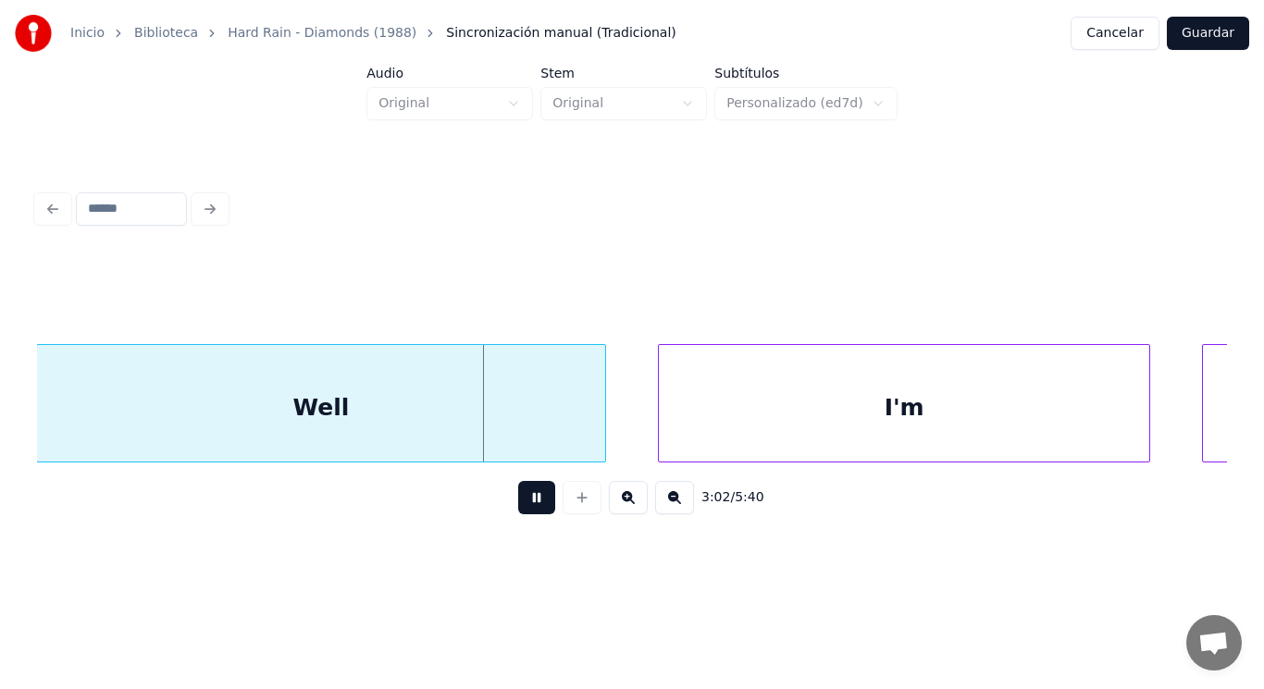
click at [523, 504] on button at bounding box center [536, 497] width 37 height 33
click at [489, 410] on div "Well" at bounding box center [321, 408] width 568 height 126
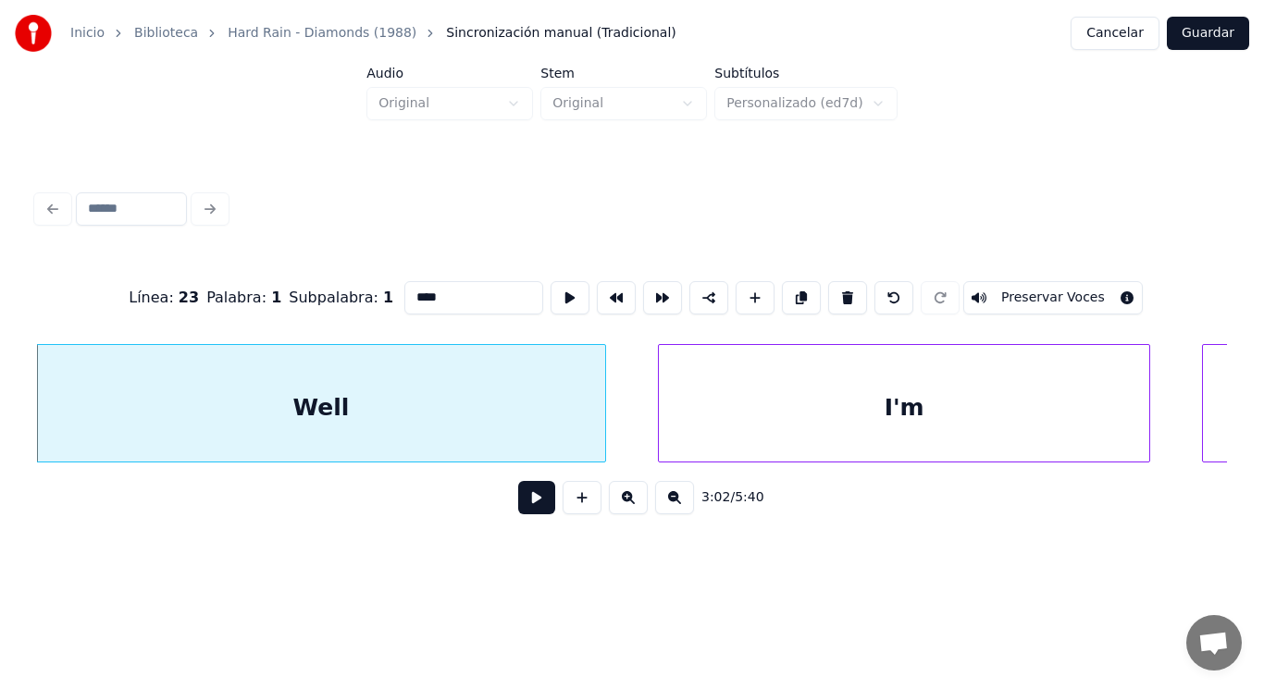
click at [413, 290] on input "****" at bounding box center [473, 297] width 139 height 33
type input "*****"
click at [528, 502] on button at bounding box center [536, 497] width 37 height 33
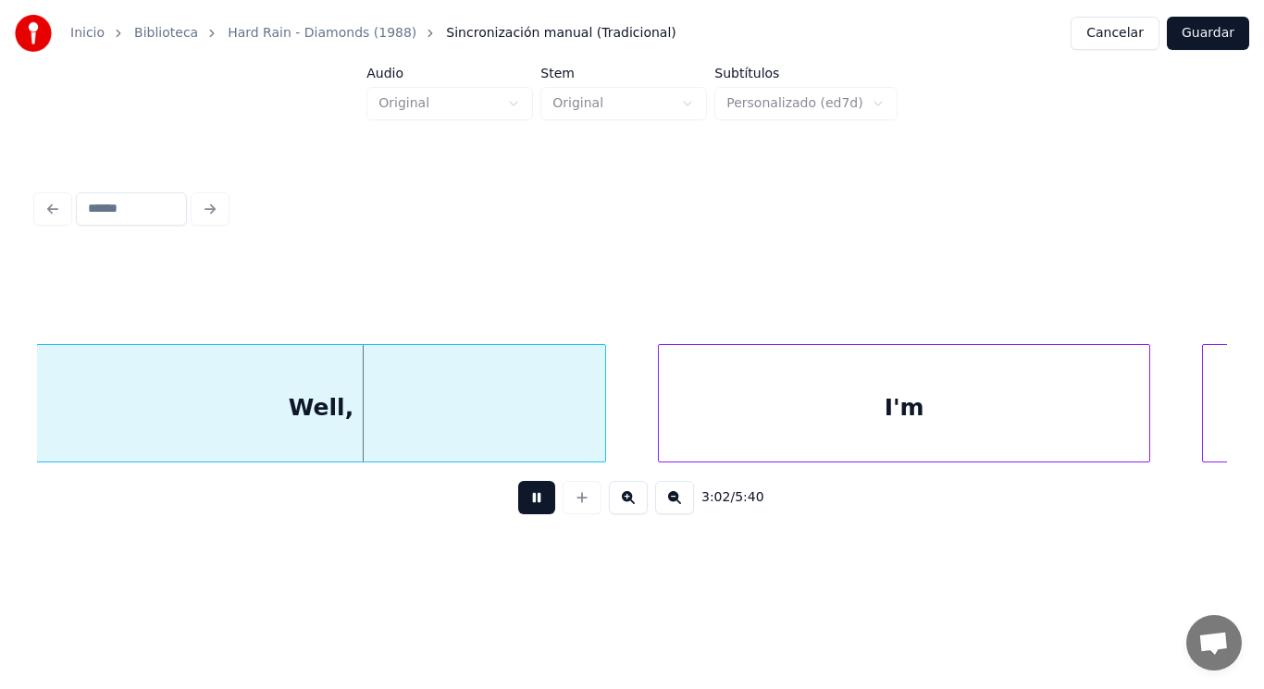
click at [528, 502] on button at bounding box center [536, 497] width 37 height 33
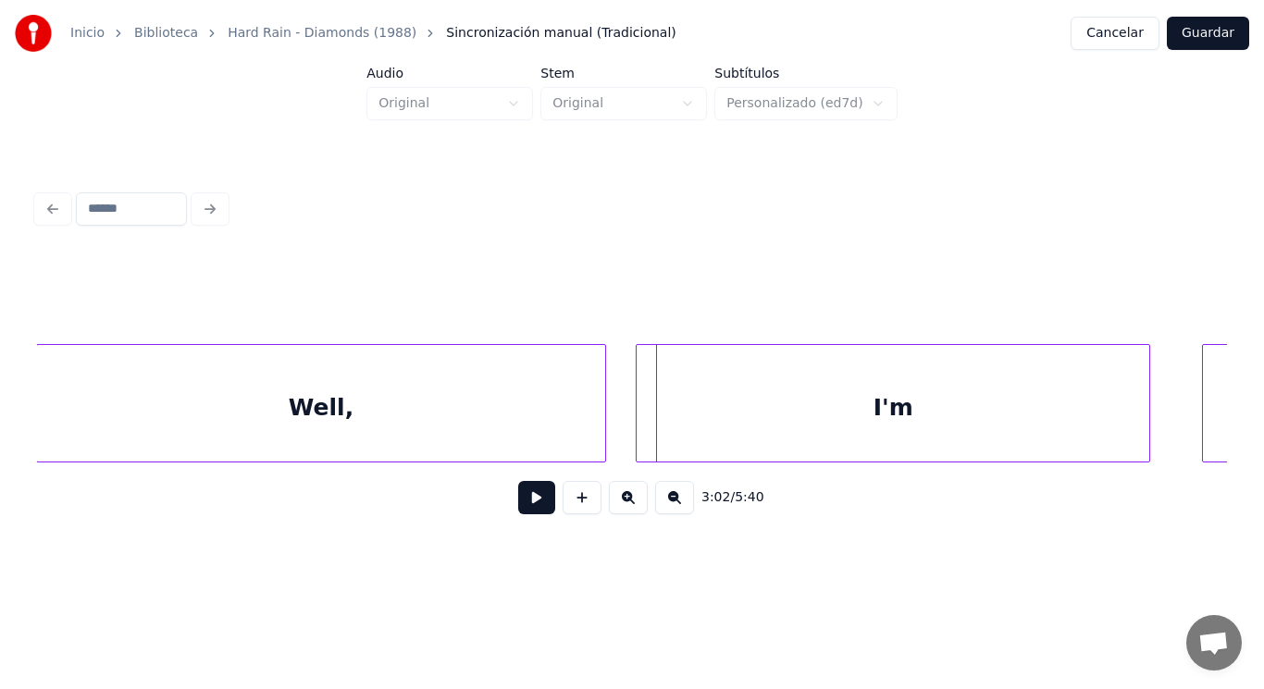
click at [640, 434] on div at bounding box center [640, 403] width 6 height 117
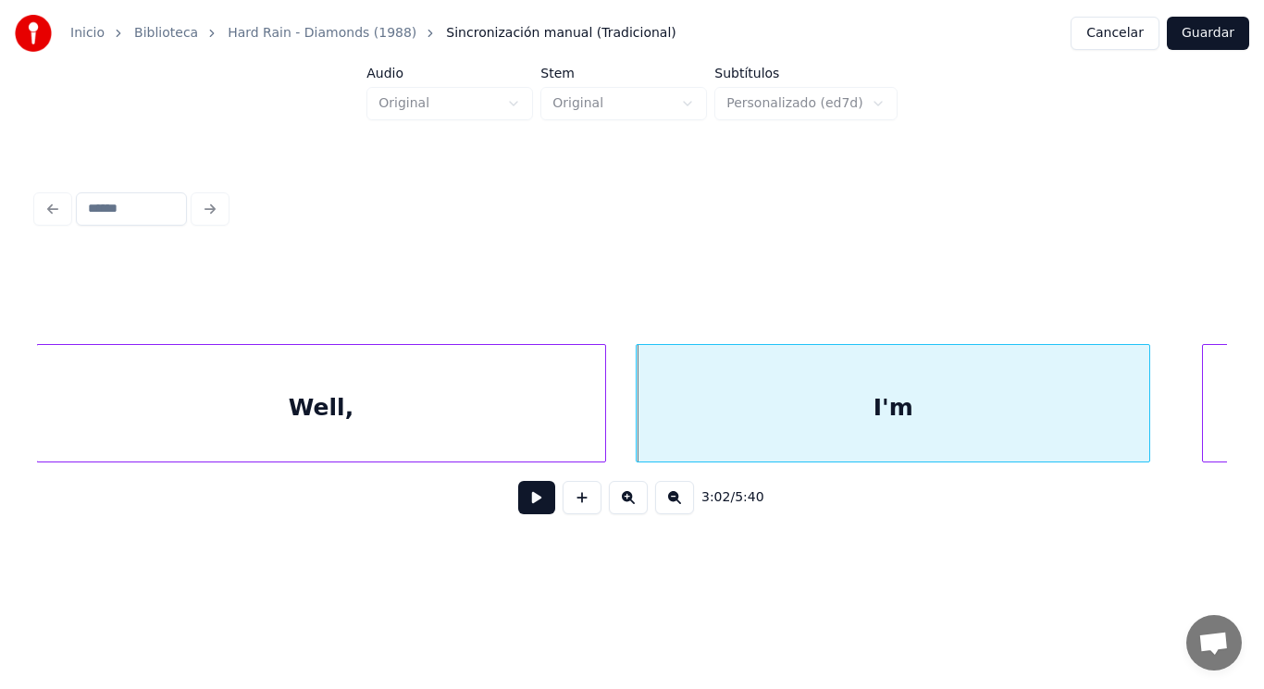
click at [537, 495] on button at bounding box center [536, 497] width 37 height 33
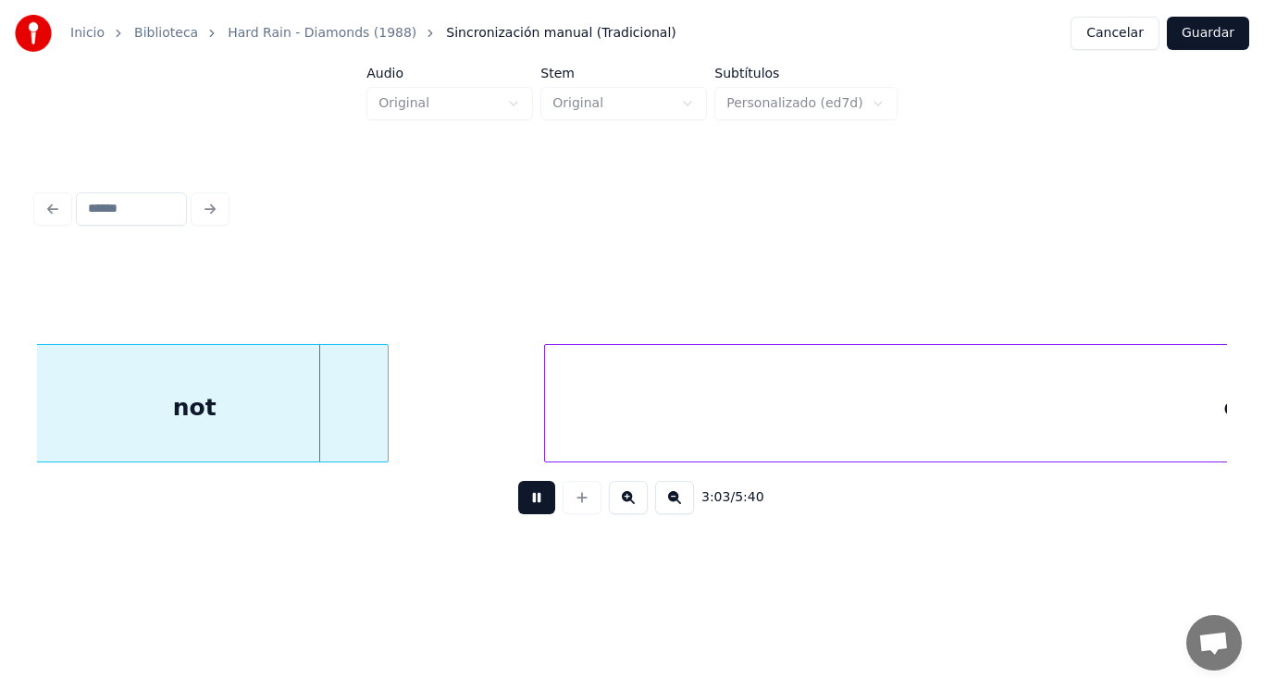
click at [537, 495] on button at bounding box center [536, 497] width 37 height 33
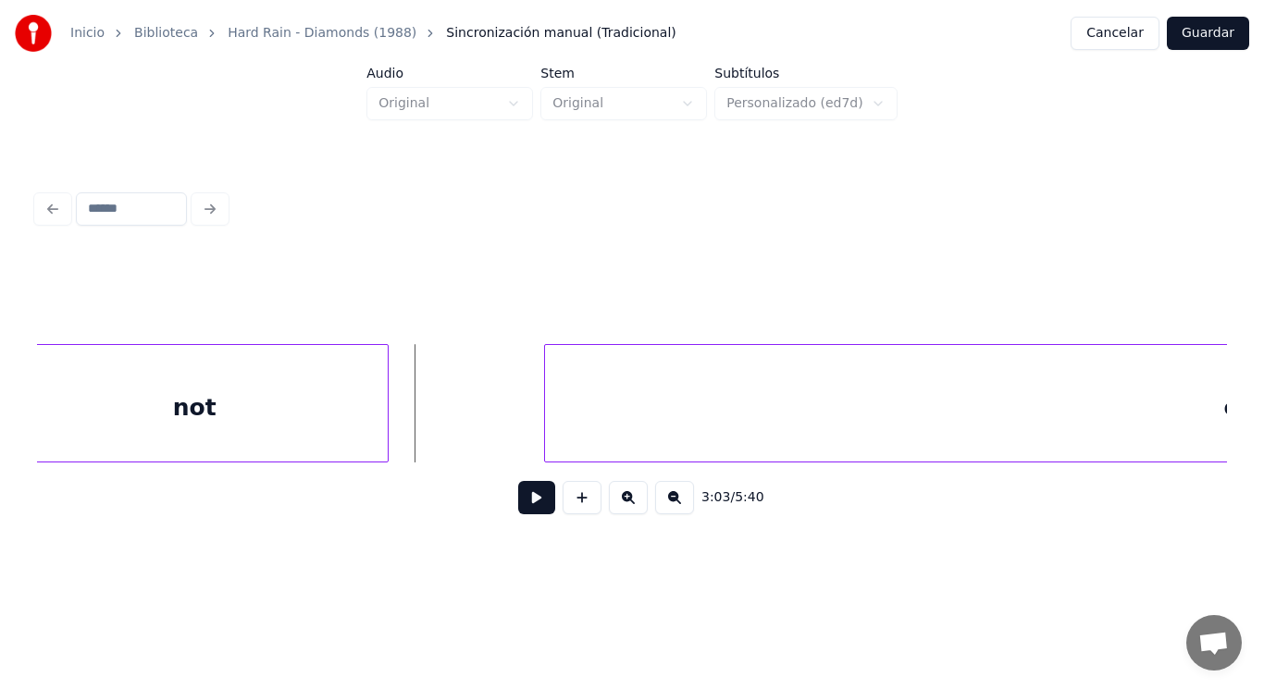
click at [308, 395] on div "not" at bounding box center [194, 408] width 387 height 126
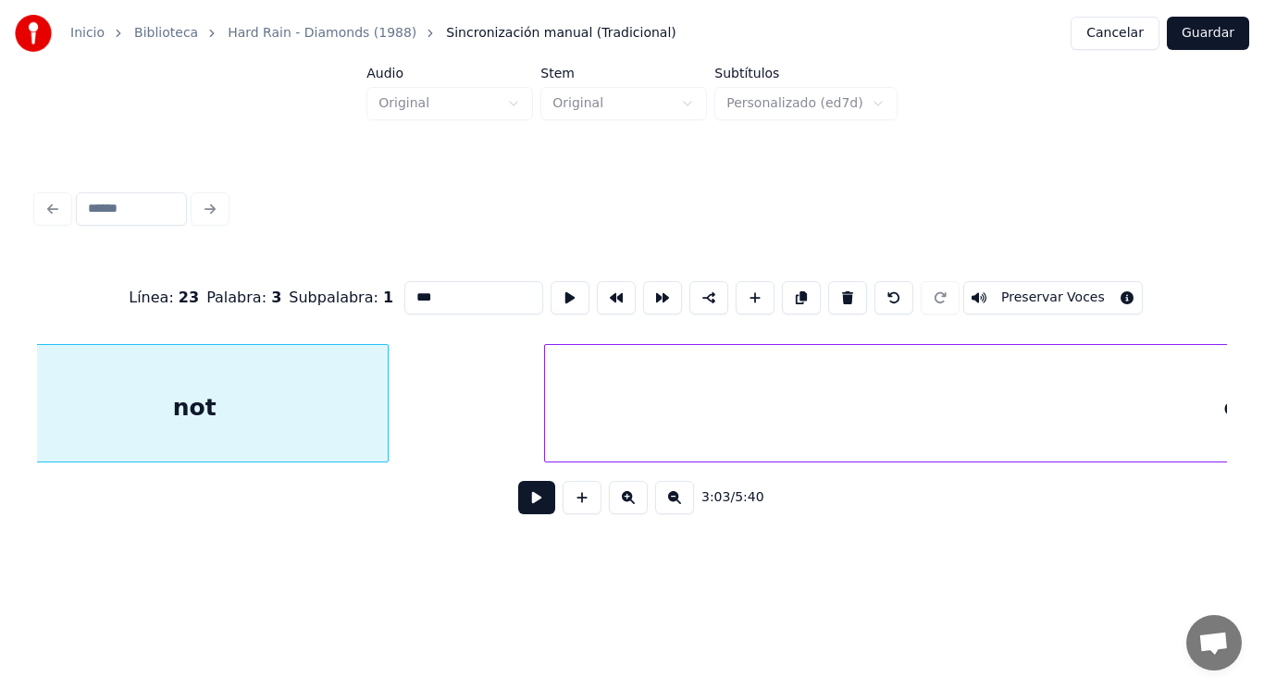
scroll to position [0, 237632]
click at [529, 509] on button at bounding box center [536, 497] width 37 height 33
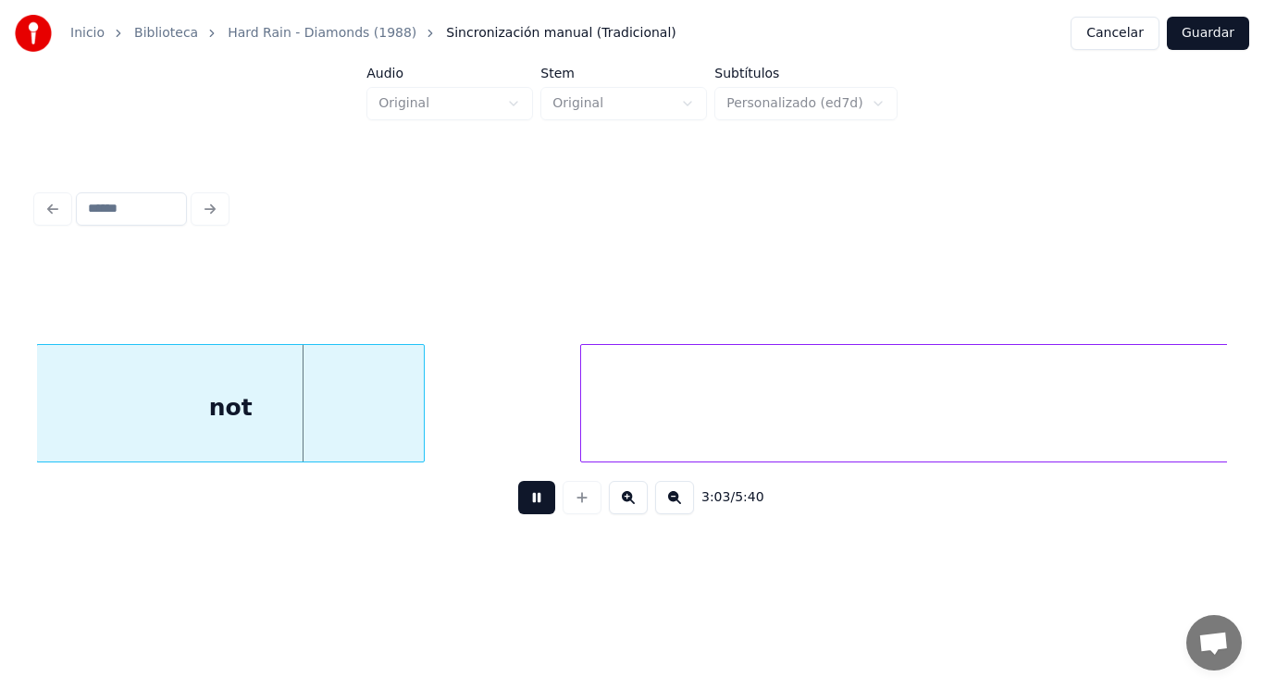
click at [529, 509] on button at bounding box center [536, 497] width 37 height 33
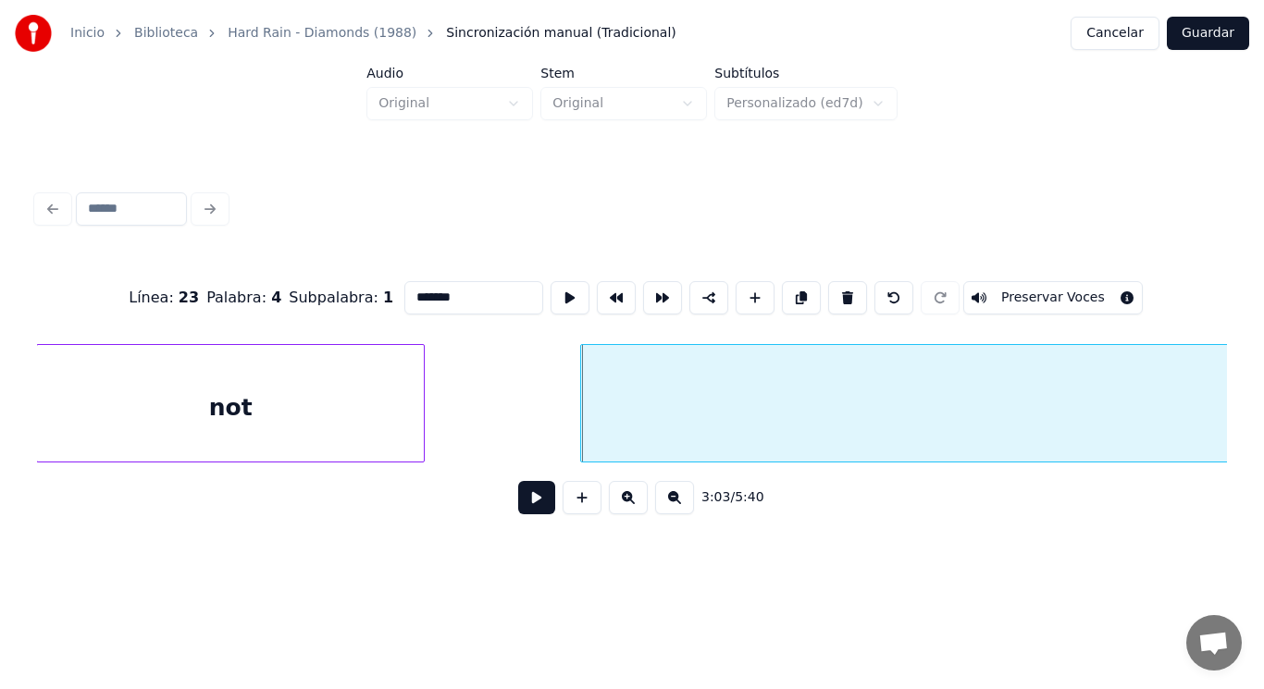
click at [402, 416] on div "not" at bounding box center [230, 408] width 387 height 126
type input "***"
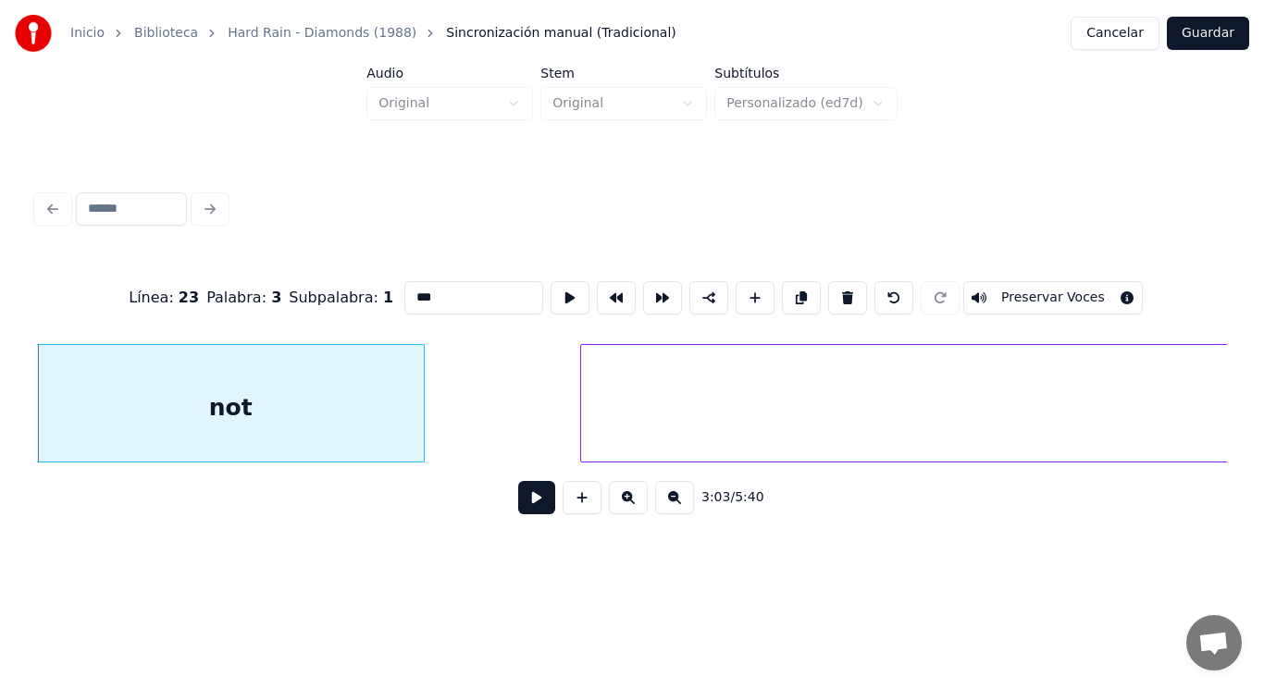
click at [520, 513] on button at bounding box center [536, 497] width 37 height 33
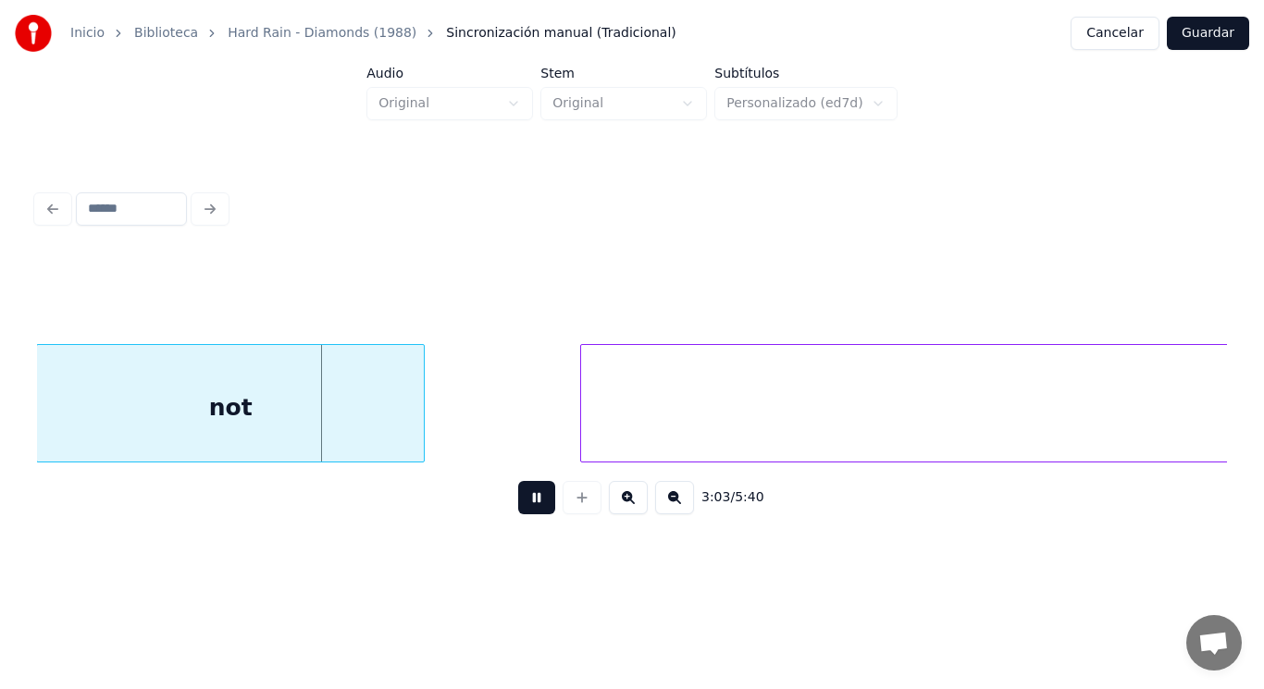
click at [520, 513] on button at bounding box center [536, 497] width 37 height 33
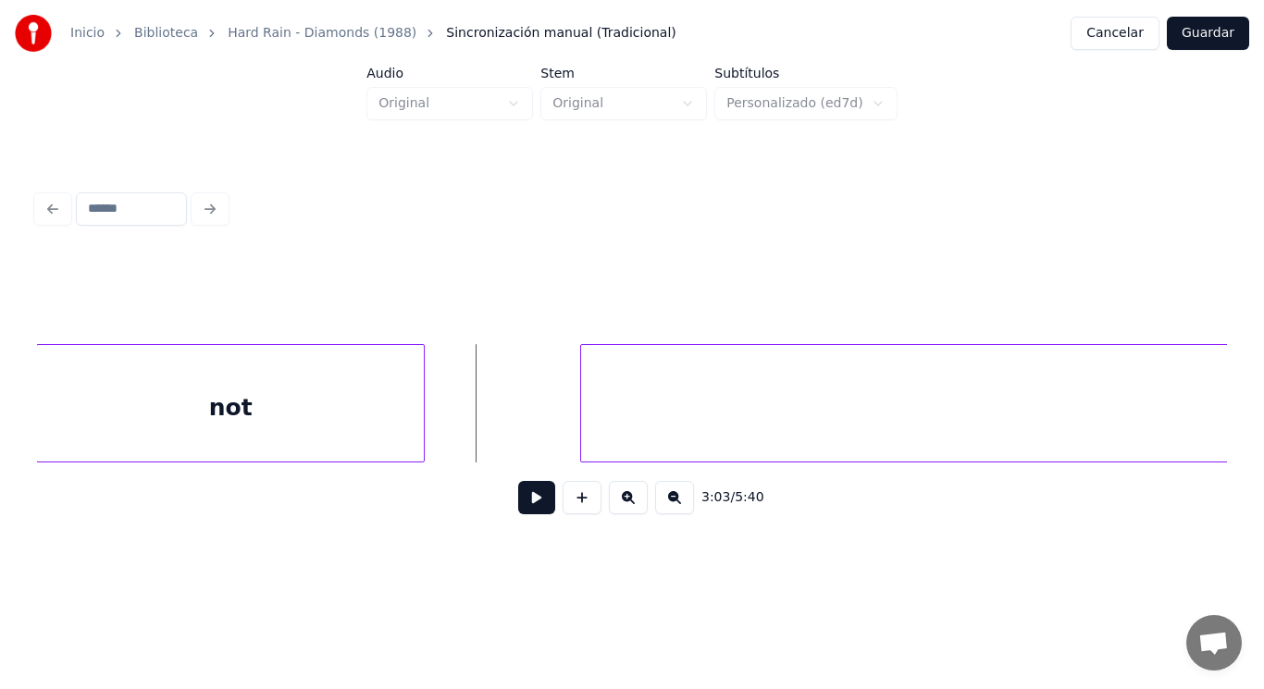
click at [518, 506] on button at bounding box center [536, 497] width 37 height 33
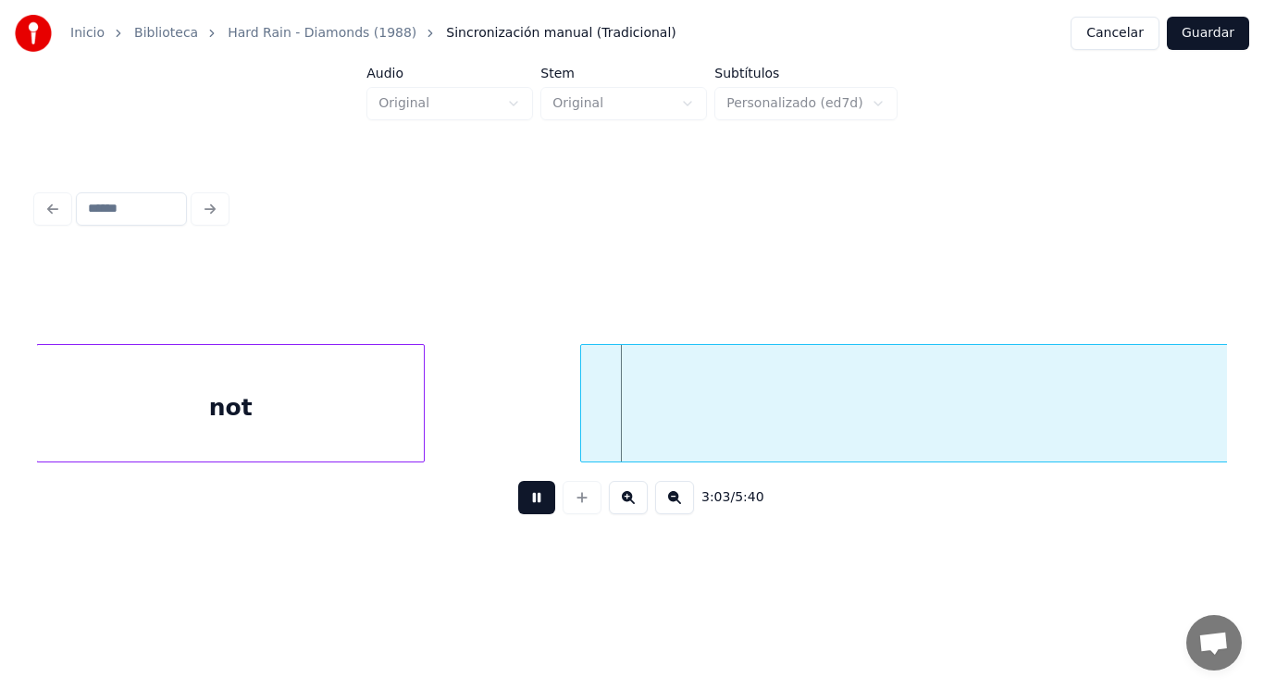
drag, startPoint x: 517, startPoint y: 506, endPoint x: 585, endPoint y: 430, distance: 101.6
click at [518, 505] on button at bounding box center [536, 497] width 37 height 33
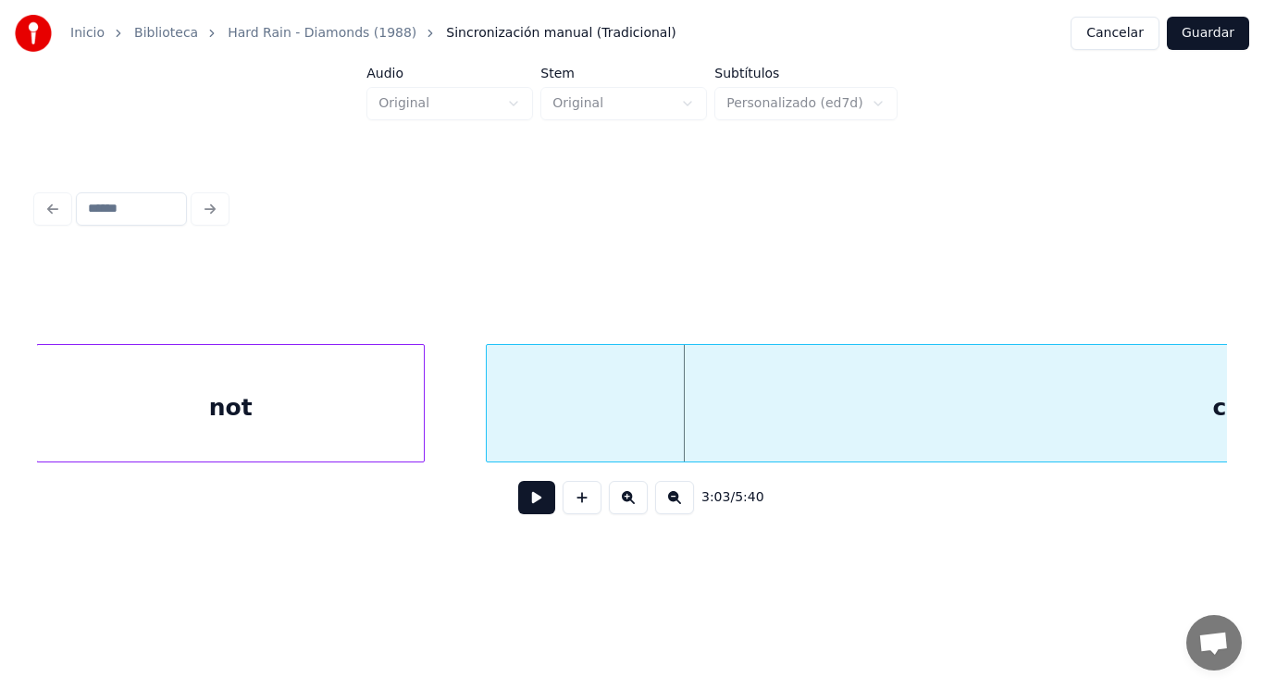
click at [490, 432] on div at bounding box center [490, 403] width 6 height 117
click at [527, 518] on div "3:03 / 5:40" at bounding box center [632, 498] width 1161 height 41
click at [526, 507] on button at bounding box center [536, 497] width 37 height 33
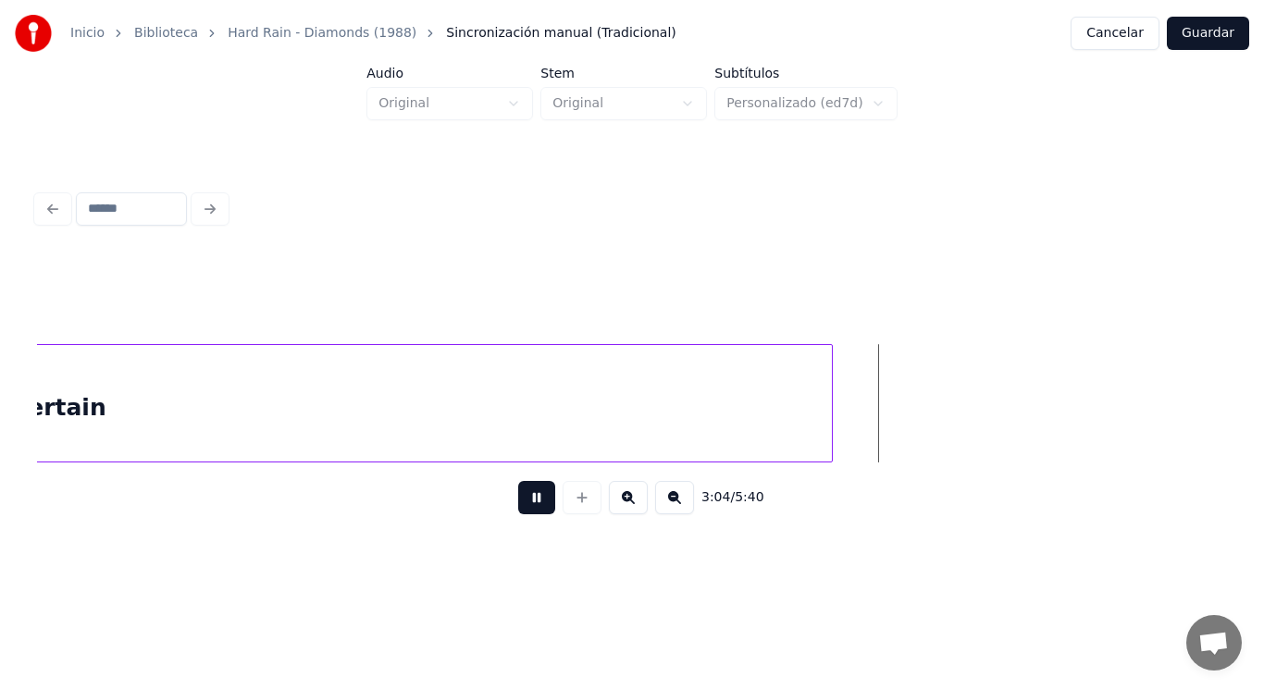
click at [526, 507] on button at bounding box center [536, 497] width 37 height 33
click at [963, 400] on div at bounding box center [964, 403] width 6 height 117
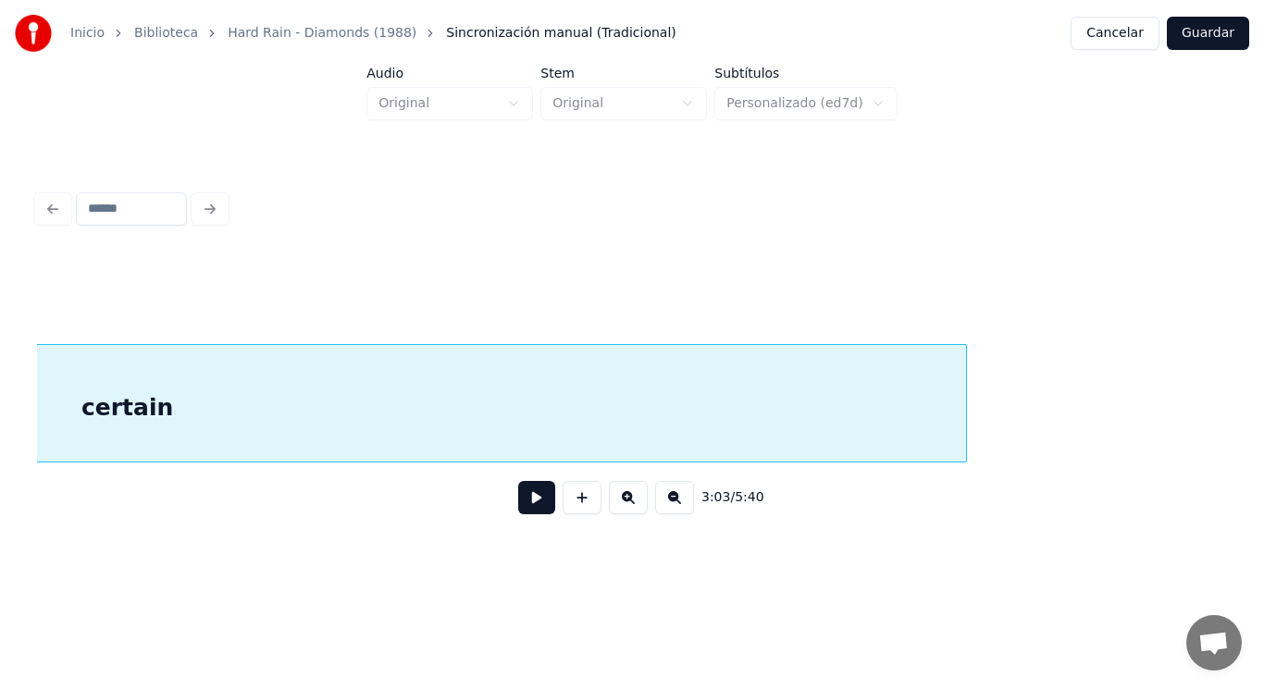
scroll to position [0, 238082]
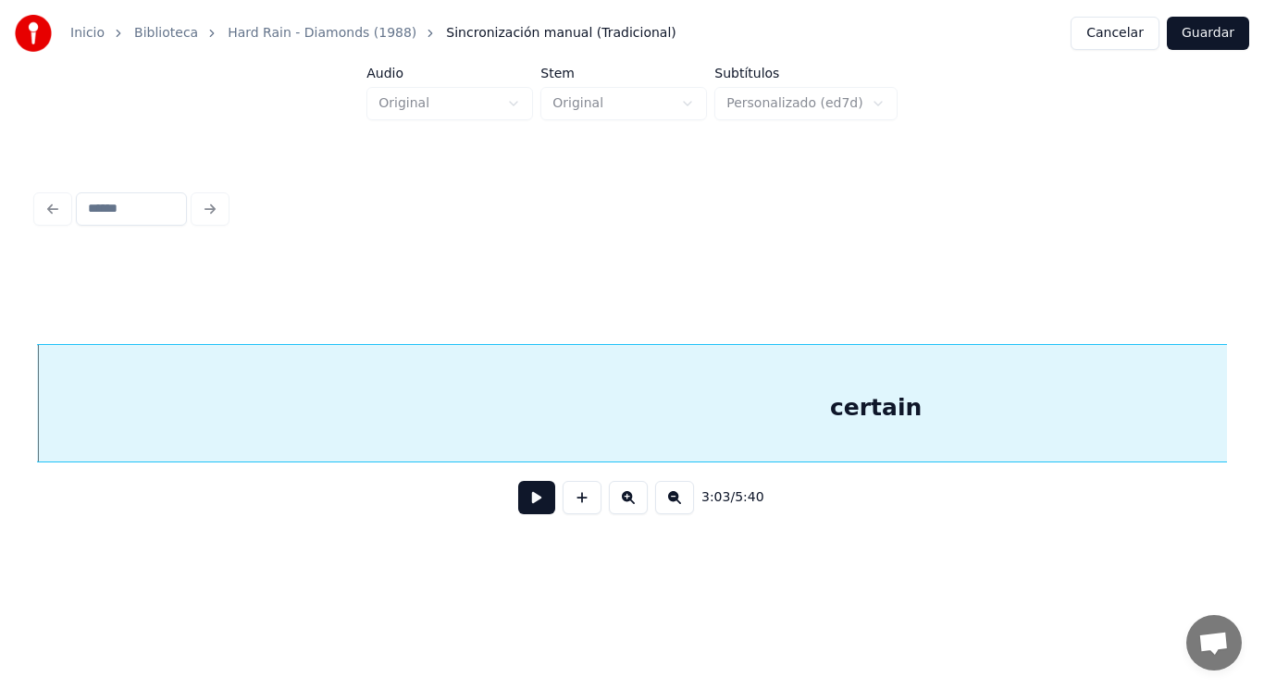
click at [519, 493] on button at bounding box center [536, 497] width 37 height 33
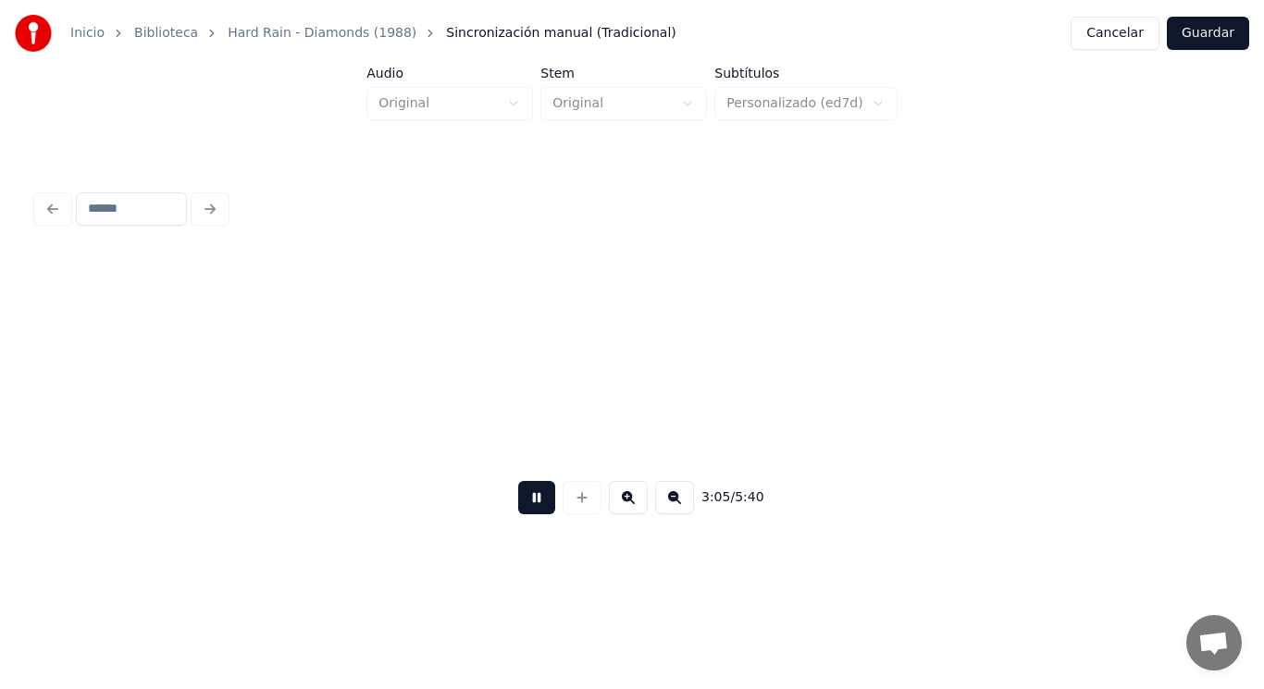
scroll to position [0, 240498]
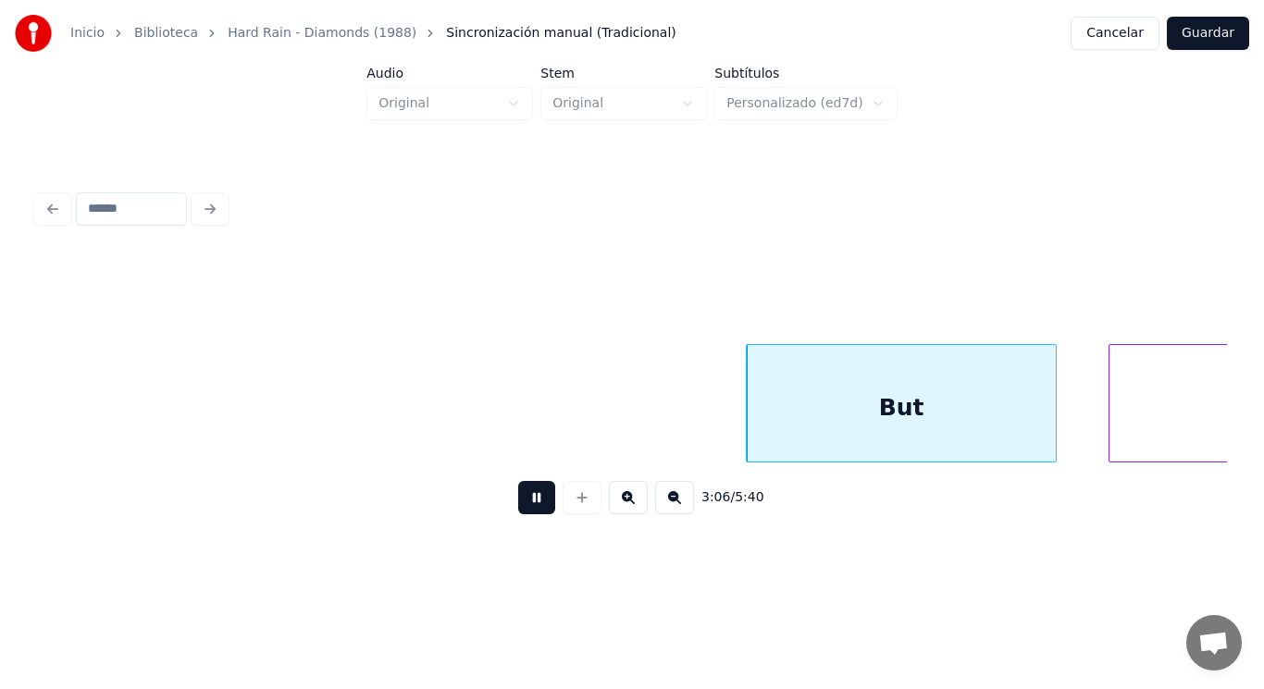
click at [519, 493] on button at bounding box center [536, 497] width 37 height 33
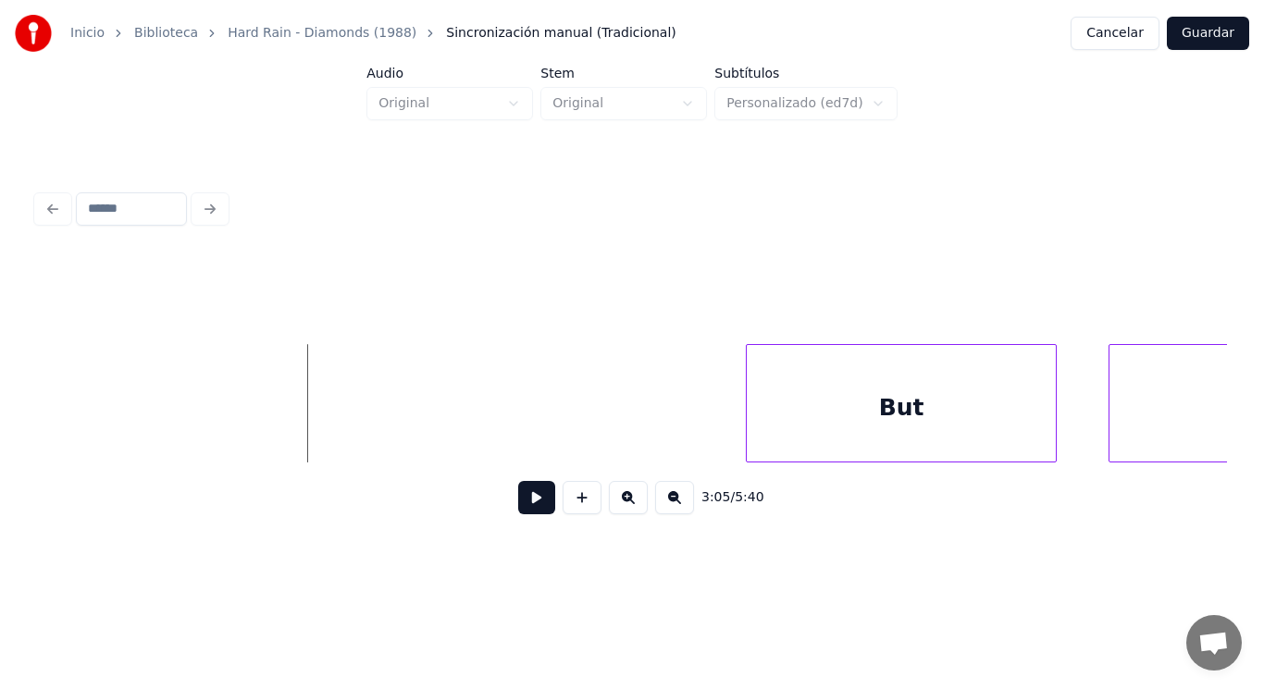
click at [523, 509] on button at bounding box center [536, 497] width 37 height 33
click at [689, 429] on div at bounding box center [689, 403] width 6 height 117
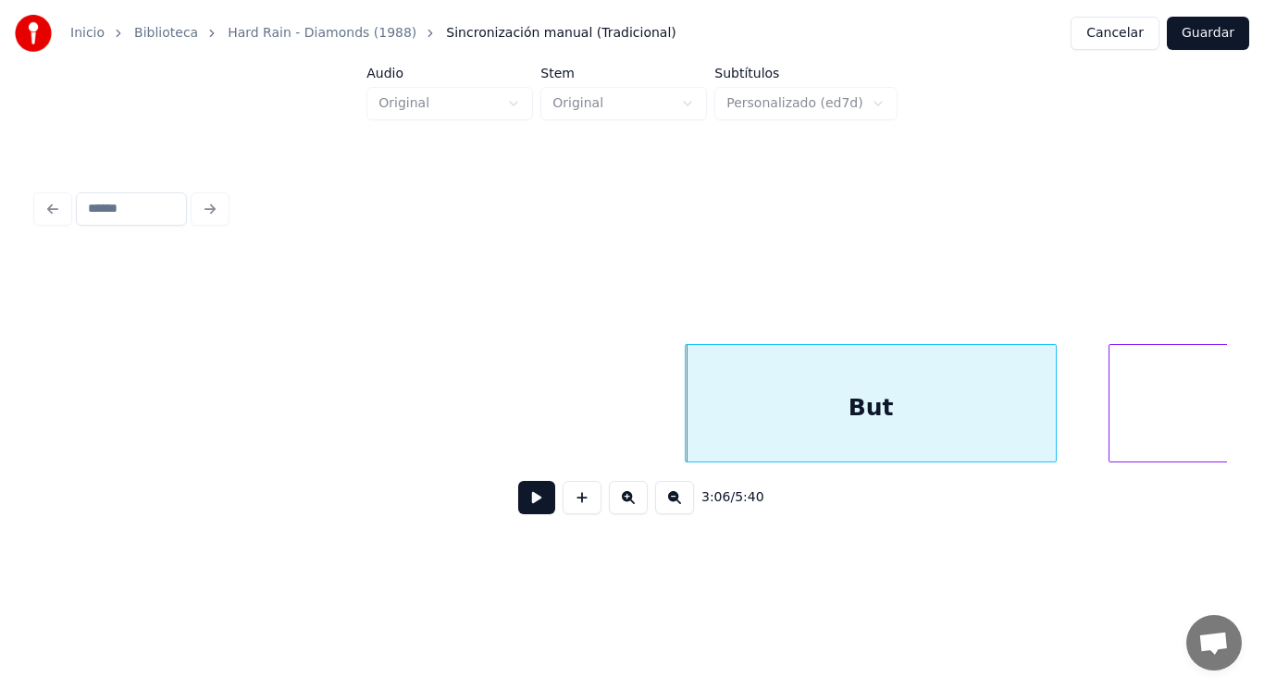
click at [527, 500] on button at bounding box center [536, 497] width 37 height 33
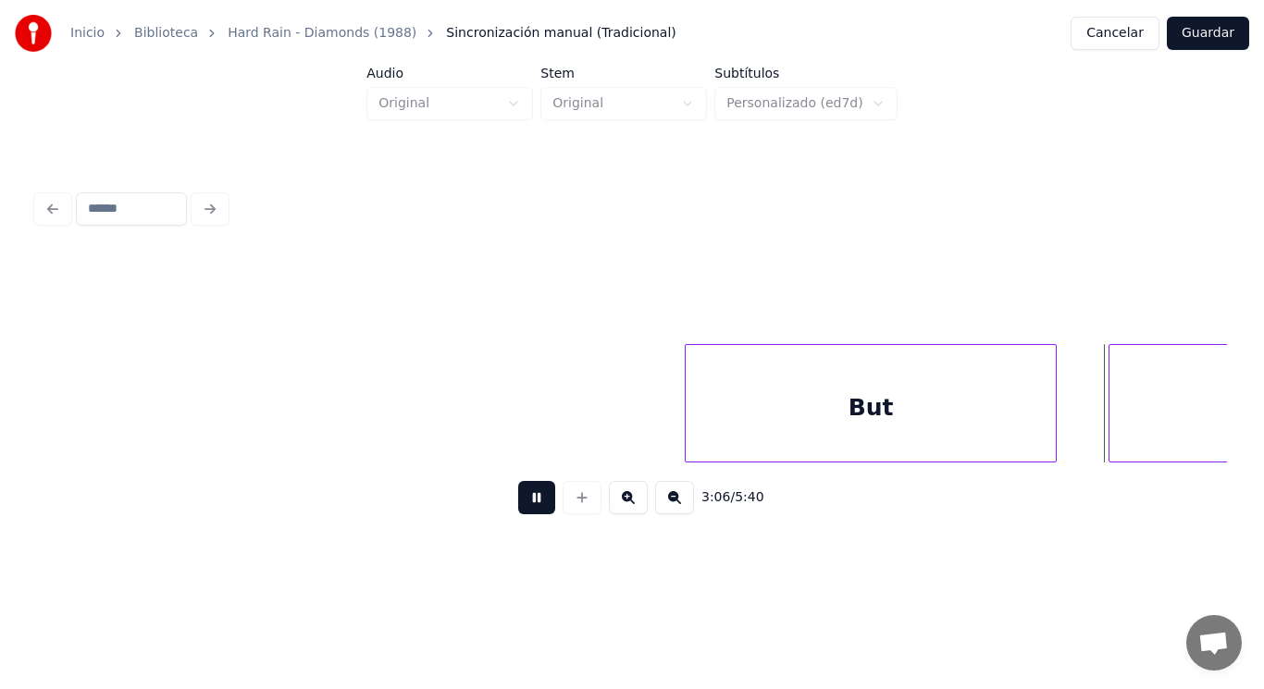
scroll to position [0, 241712]
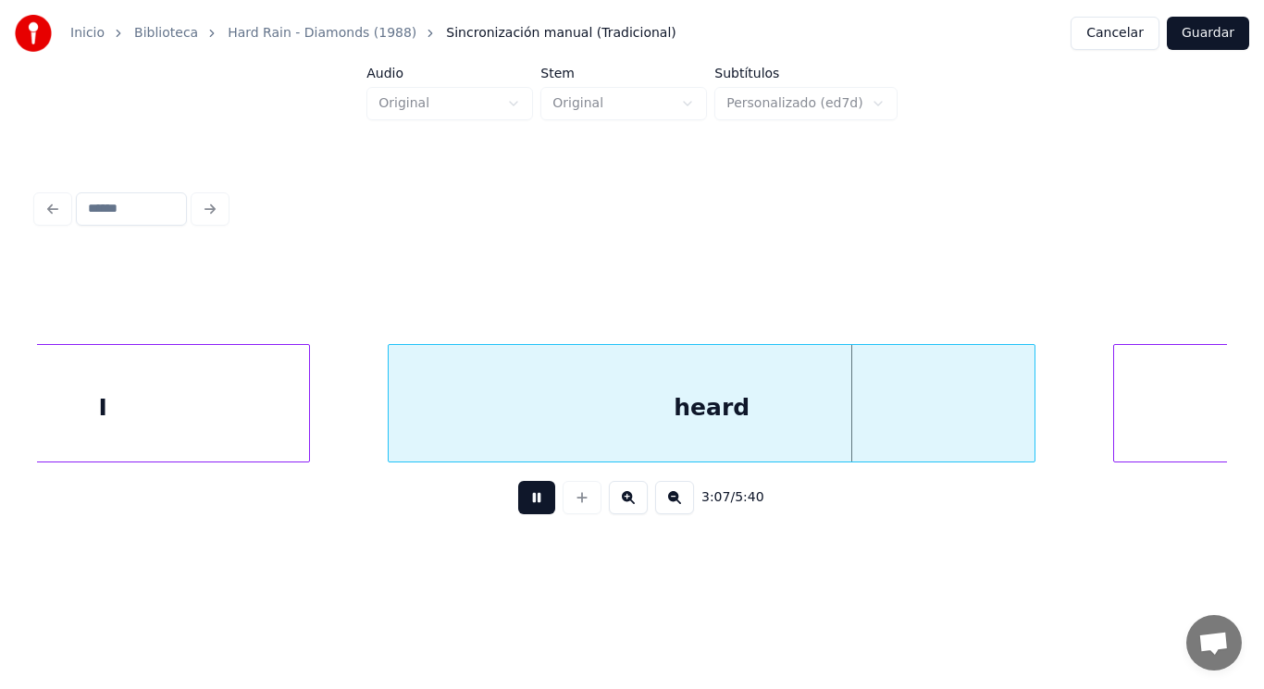
click at [527, 500] on button at bounding box center [536, 497] width 37 height 33
click at [522, 432] on div "heard" at bounding box center [712, 408] width 646 height 126
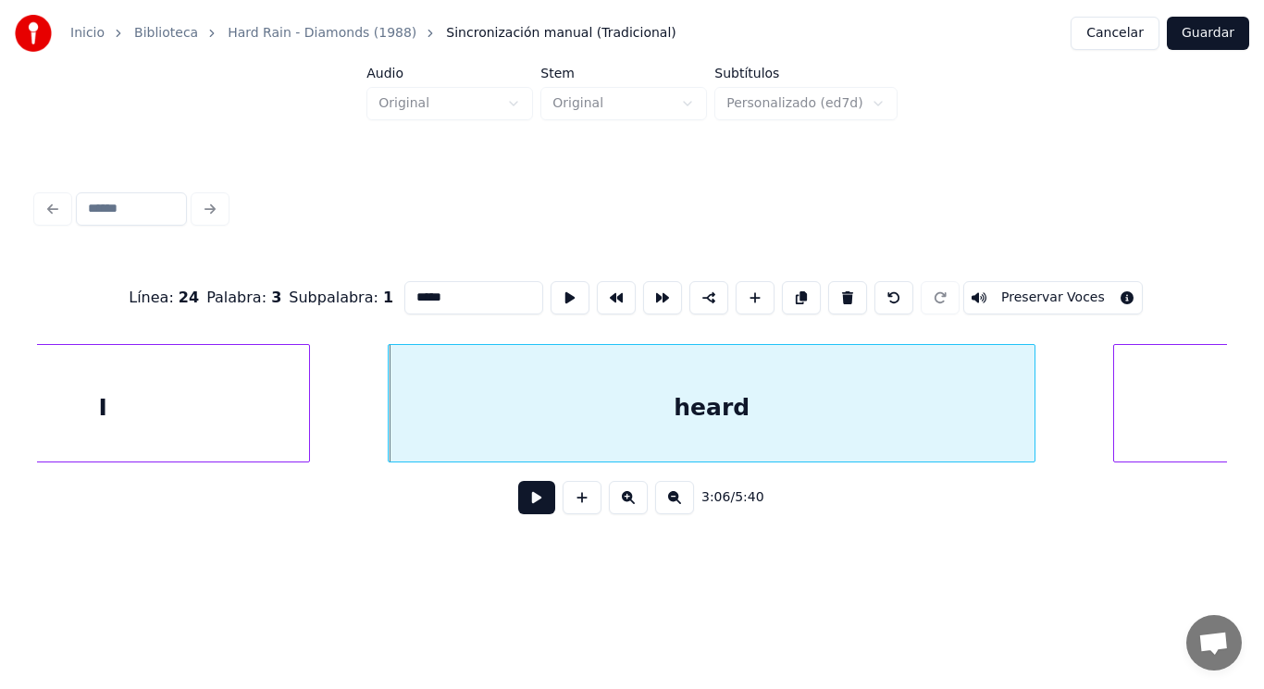
click at [518, 508] on button at bounding box center [536, 497] width 37 height 33
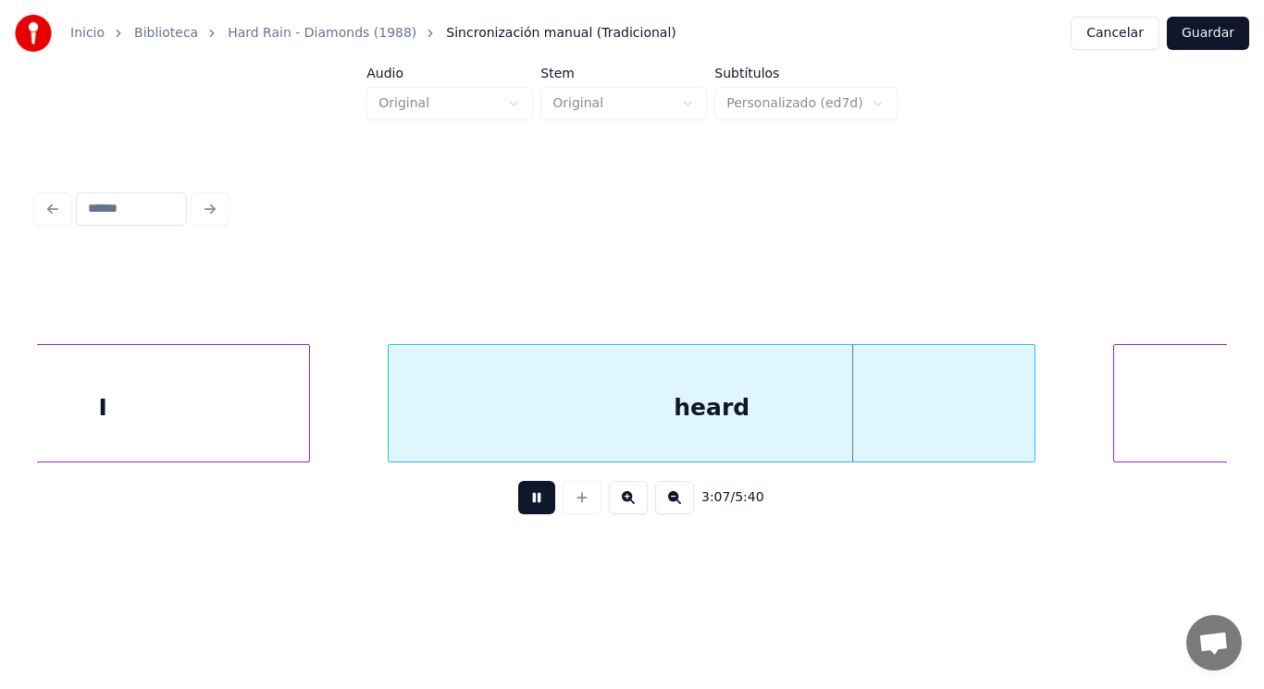
click at [518, 508] on button at bounding box center [536, 497] width 37 height 33
click at [363, 430] on div at bounding box center [360, 403] width 6 height 117
click at [525, 498] on button at bounding box center [536, 497] width 37 height 33
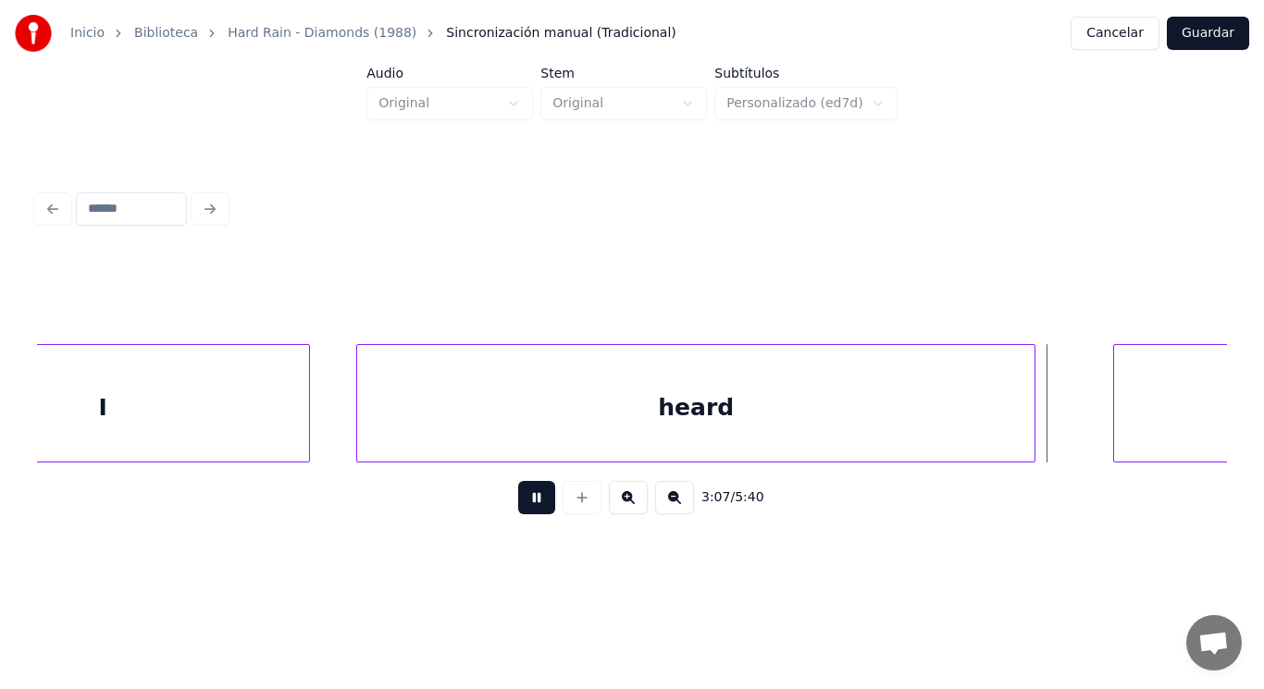
click at [525, 498] on button at bounding box center [536, 497] width 37 height 33
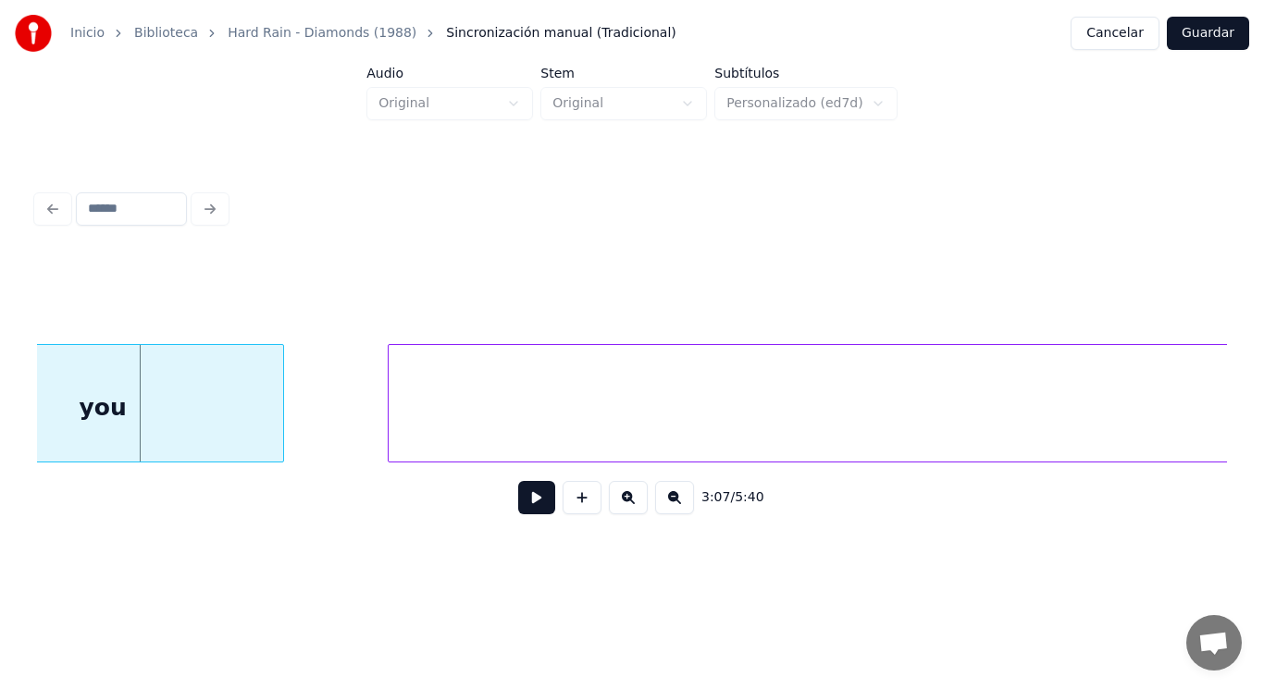
click at [237, 405] on div "you" at bounding box center [102, 408] width 361 height 126
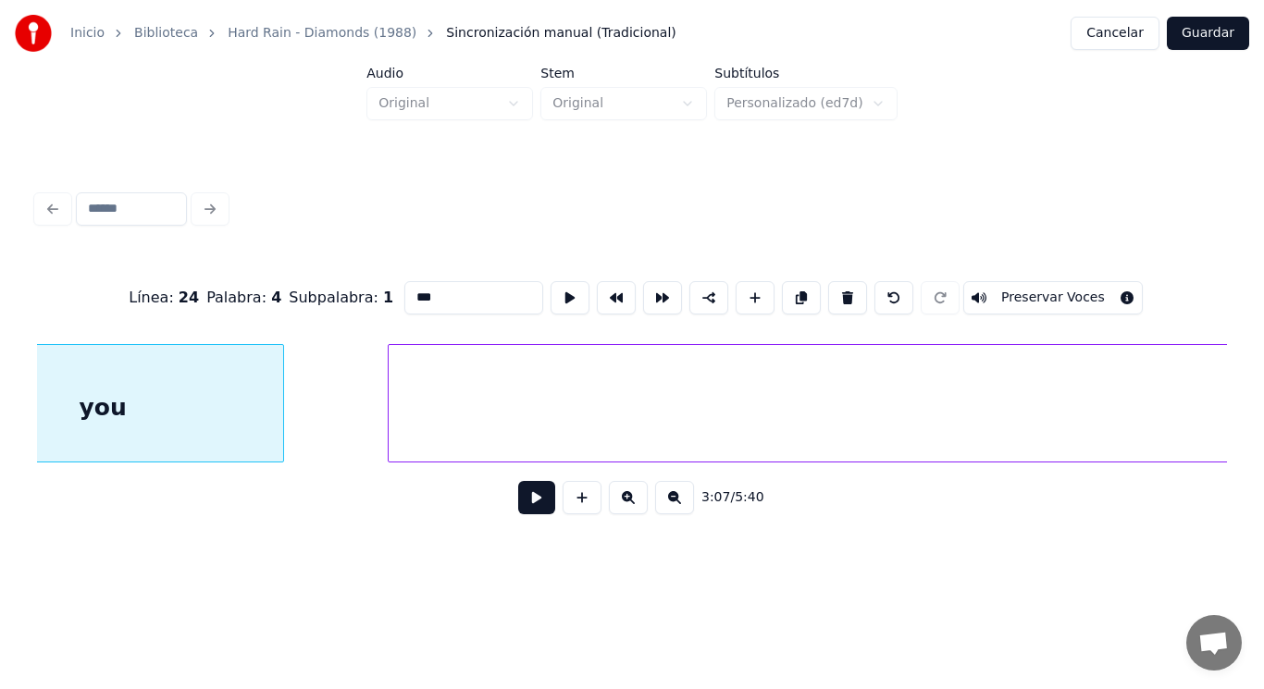
scroll to position [0, 242789]
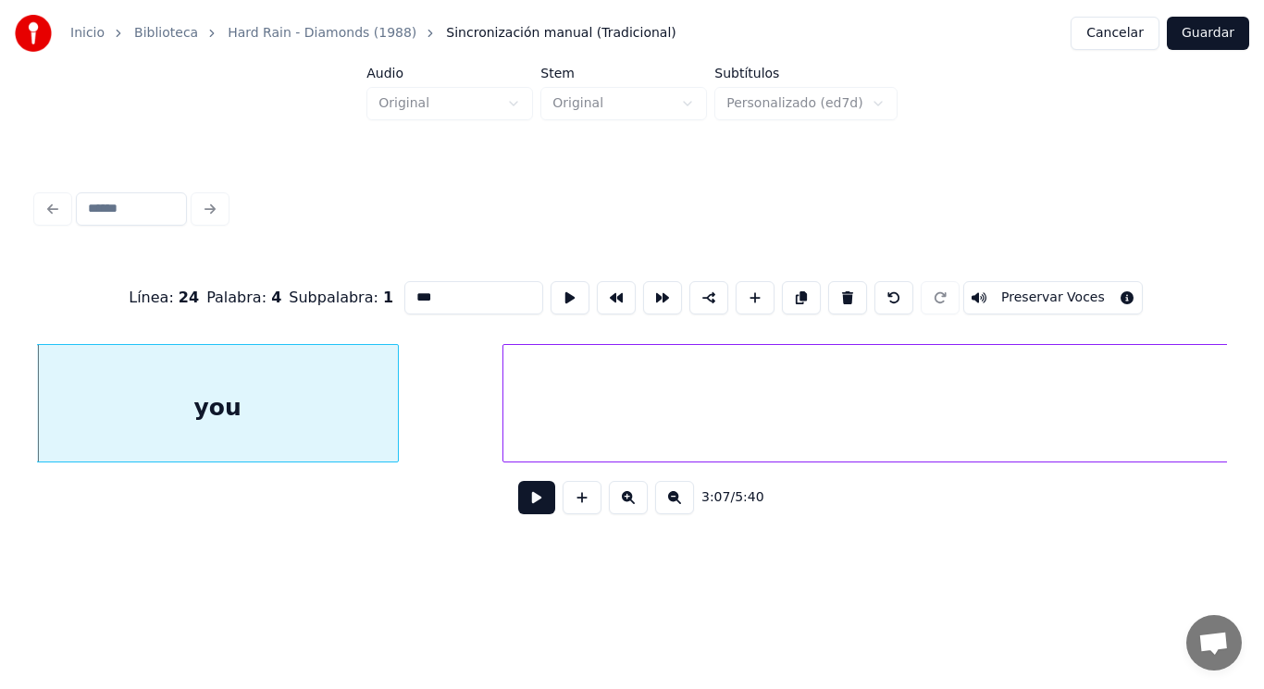
click at [521, 503] on button at bounding box center [536, 497] width 37 height 33
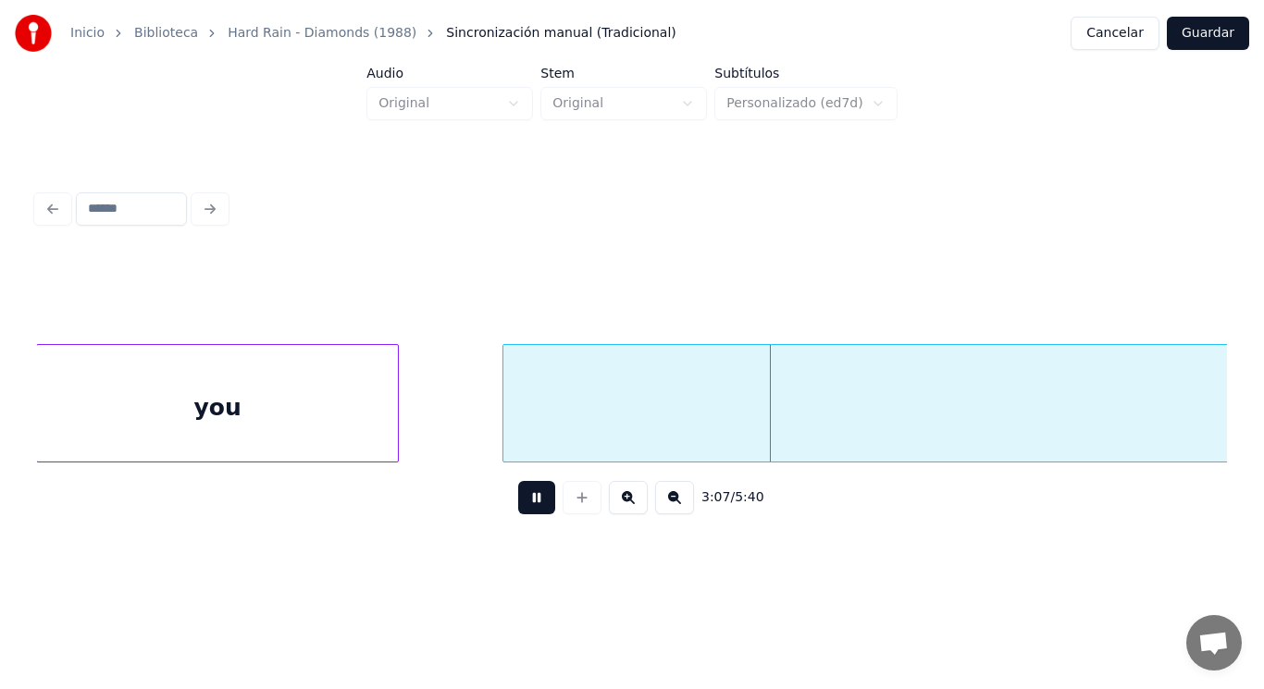
click at [521, 503] on button at bounding box center [536, 497] width 37 height 33
click at [390, 412] on div "you" at bounding box center [217, 408] width 361 height 126
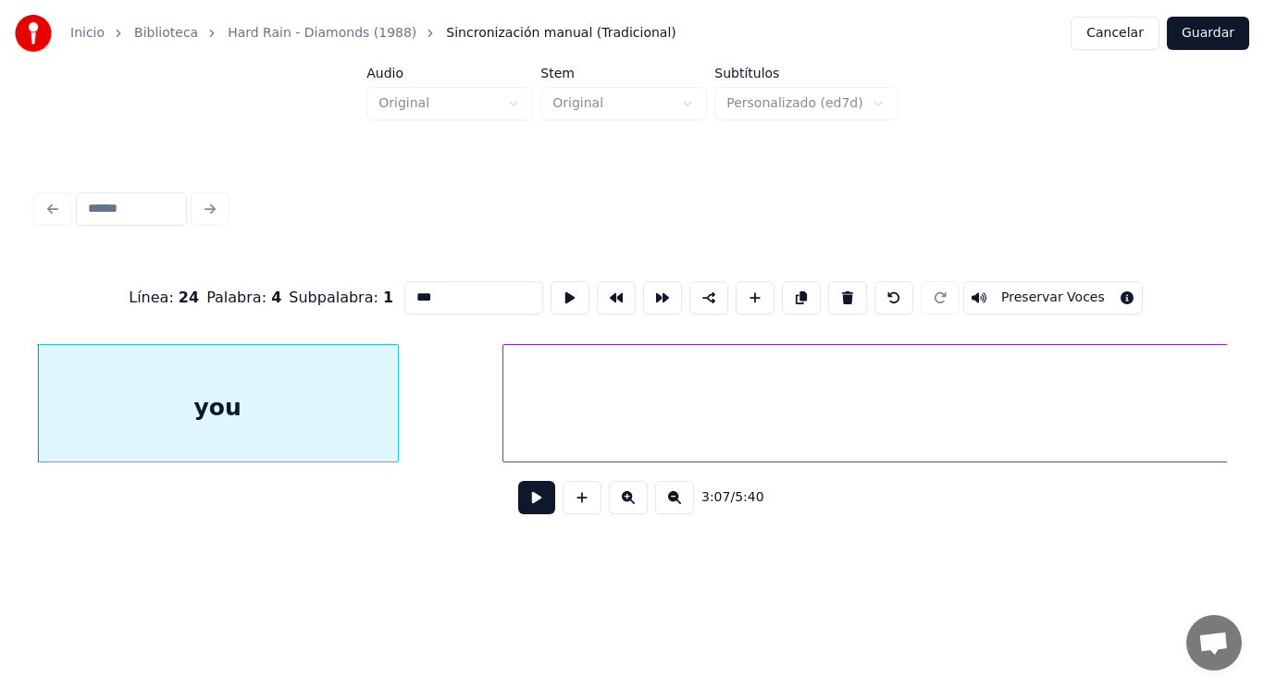
click at [532, 515] on button at bounding box center [536, 497] width 37 height 33
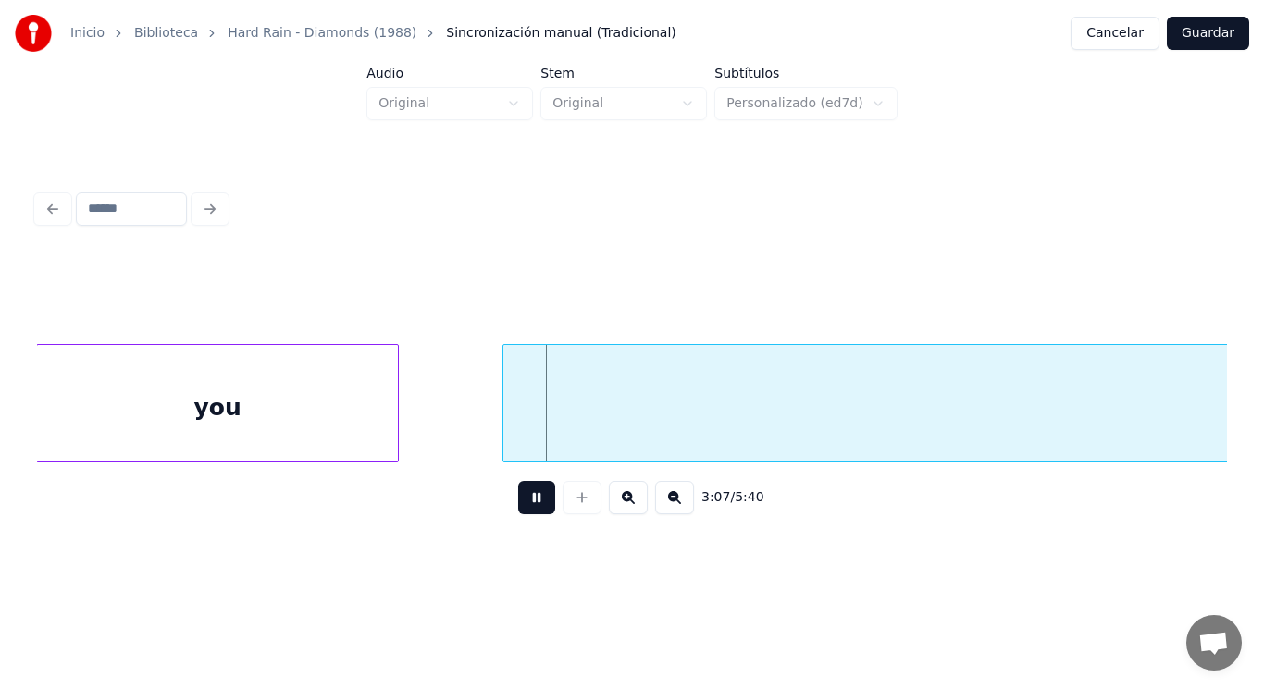
click at [532, 515] on button at bounding box center [536, 497] width 37 height 33
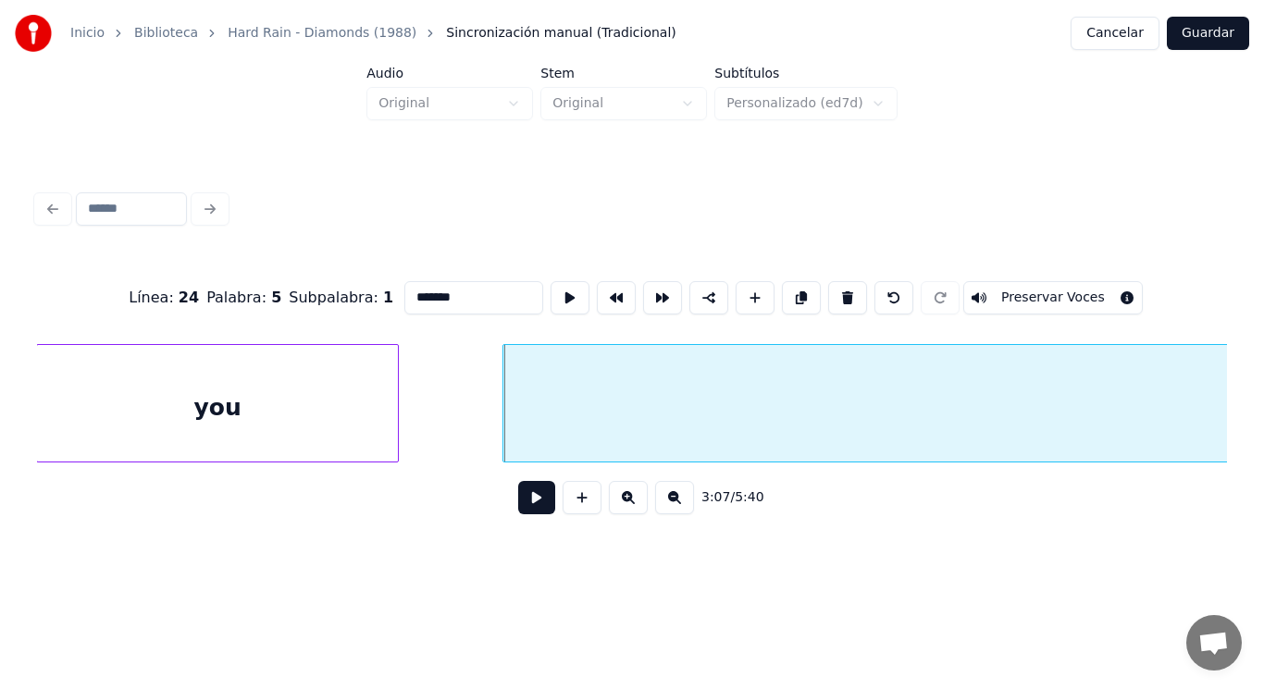
click at [329, 430] on div "you" at bounding box center [217, 408] width 361 height 126
type input "***"
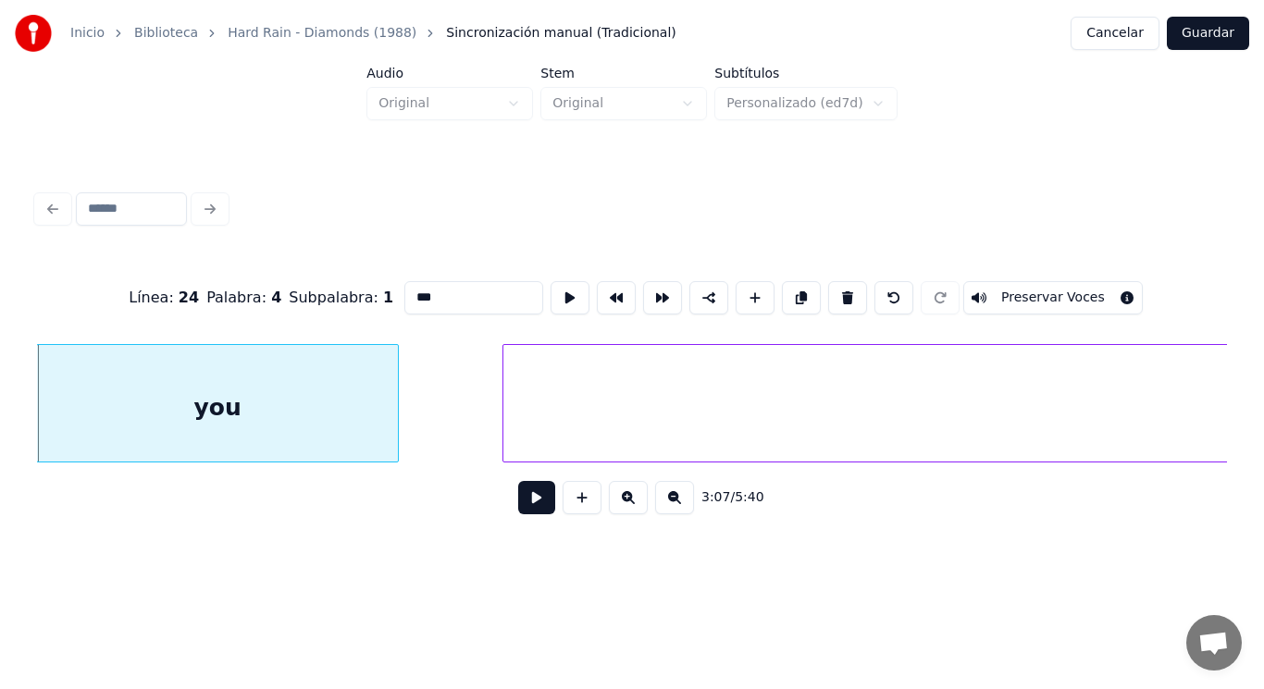
click at [528, 503] on button at bounding box center [536, 497] width 37 height 33
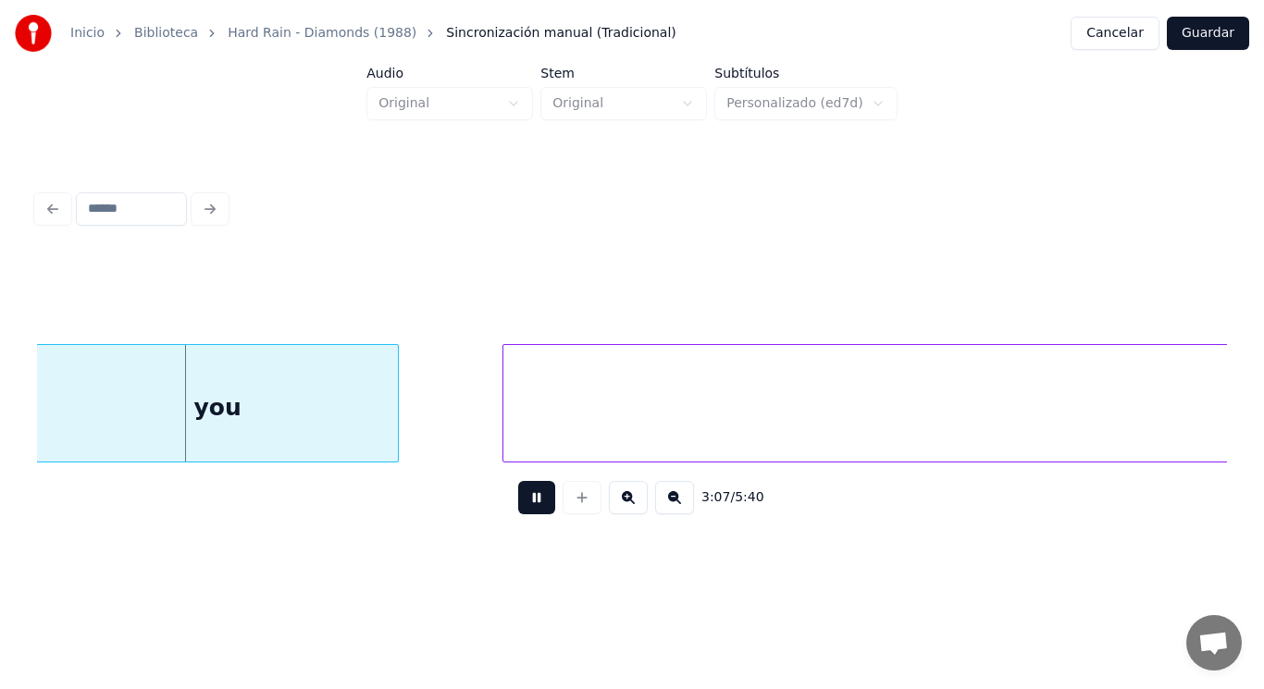
click at [528, 503] on button at bounding box center [536, 497] width 37 height 33
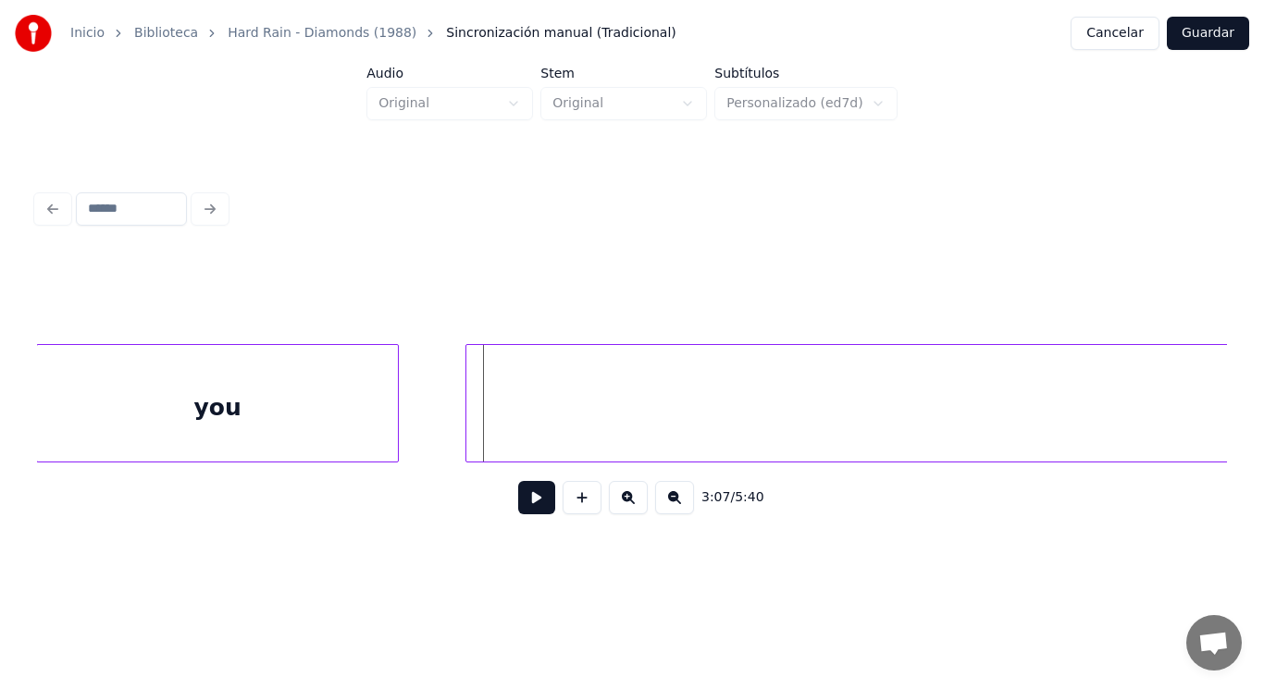
click at [466, 427] on div at bounding box center [469, 403] width 6 height 117
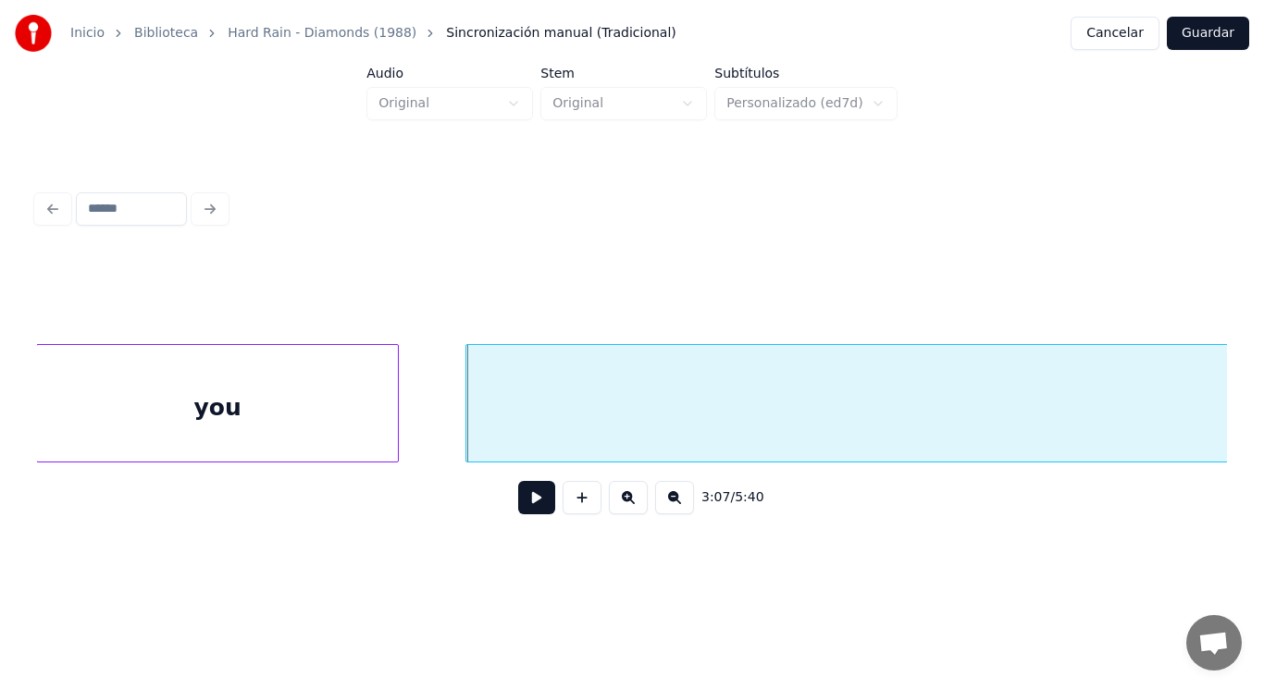
click at [518, 496] on button at bounding box center [536, 497] width 37 height 33
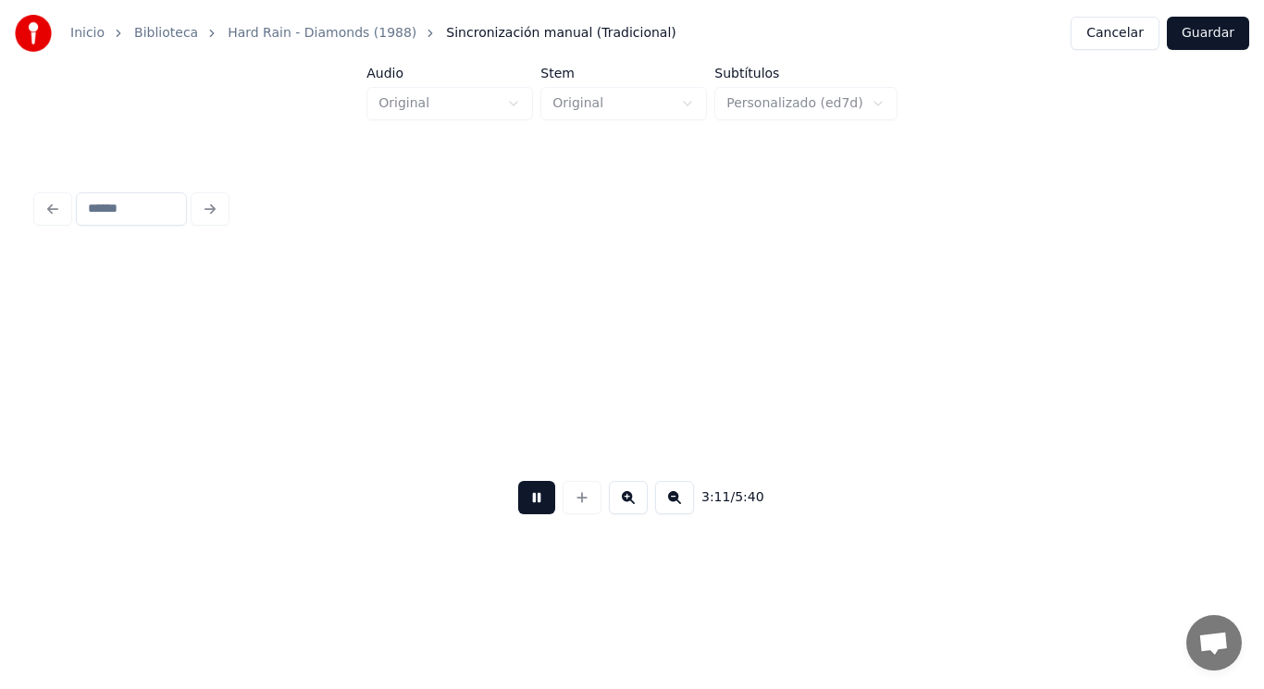
scroll to position [0, 247606]
click at [518, 496] on button at bounding box center [536, 497] width 37 height 33
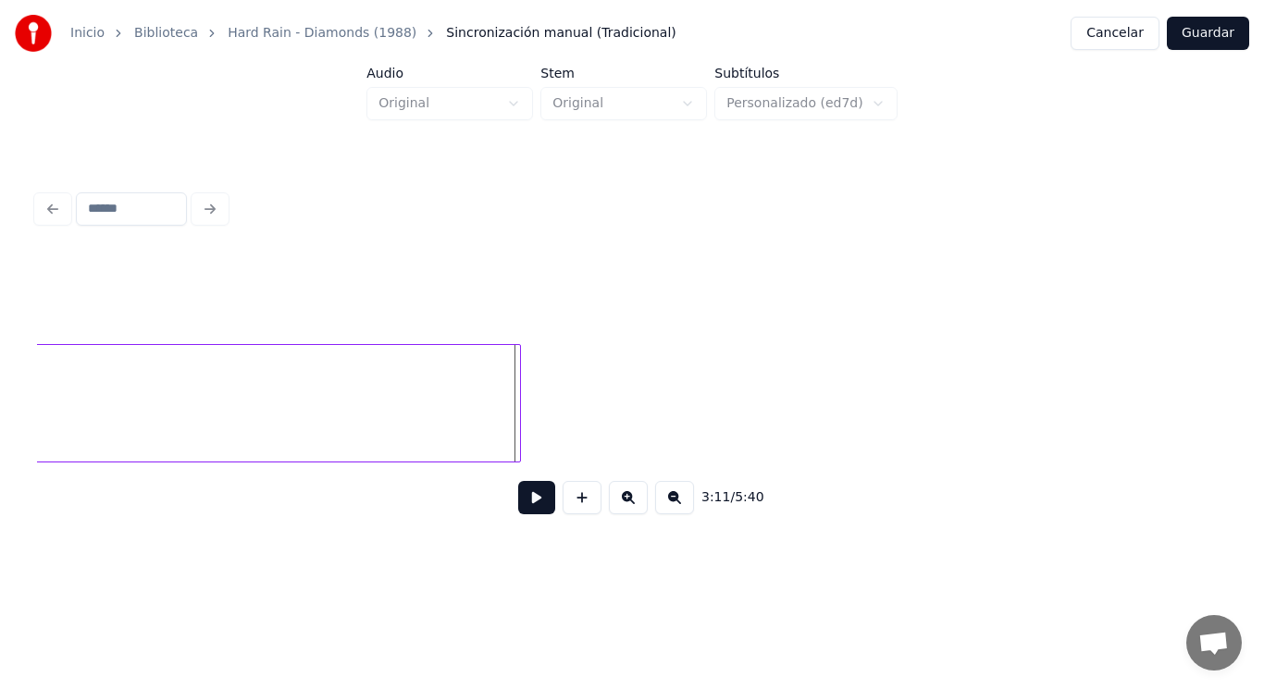
click at [519, 402] on div at bounding box center [518, 403] width 6 height 117
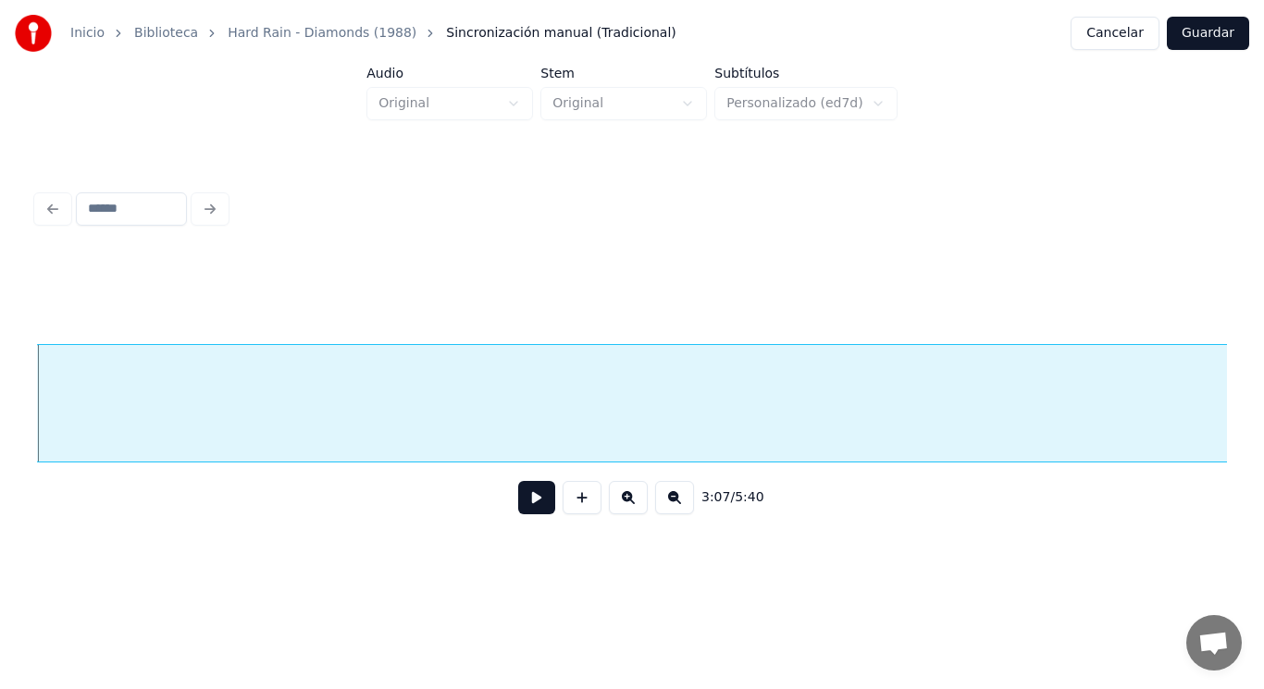
click at [519, 501] on button at bounding box center [536, 497] width 37 height 33
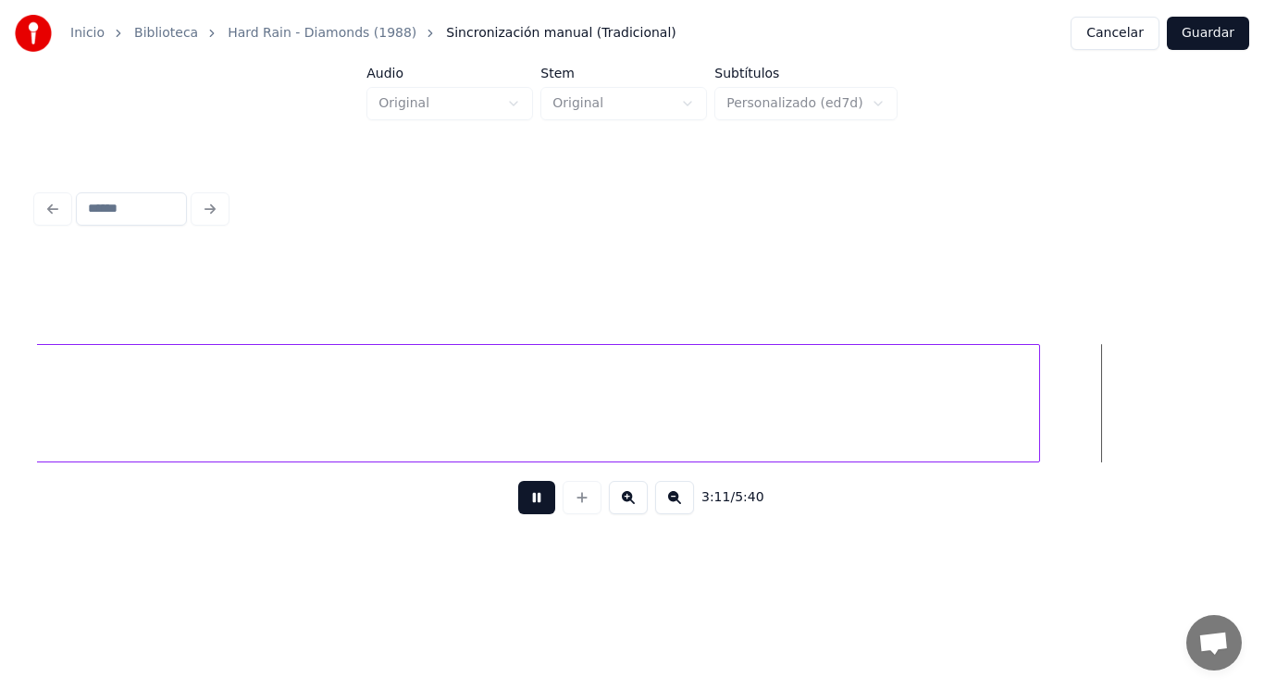
scroll to position [0, 248027]
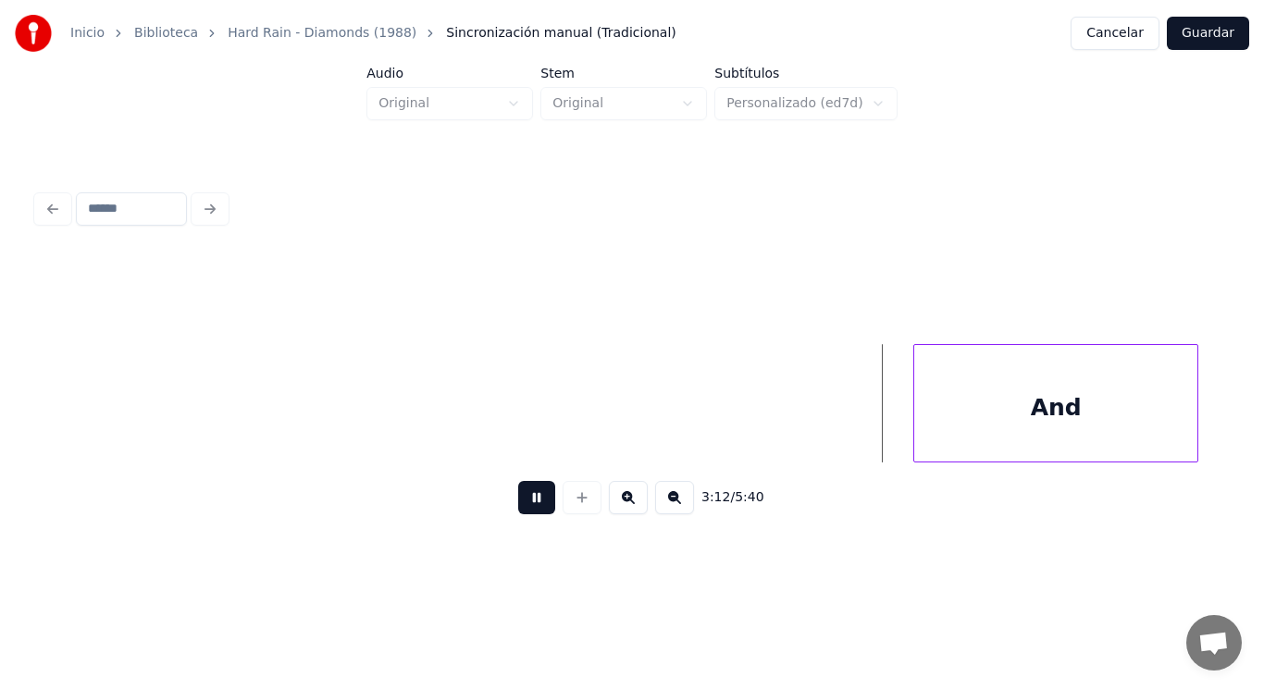
click at [519, 501] on button at bounding box center [536, 497] width 37 height 33
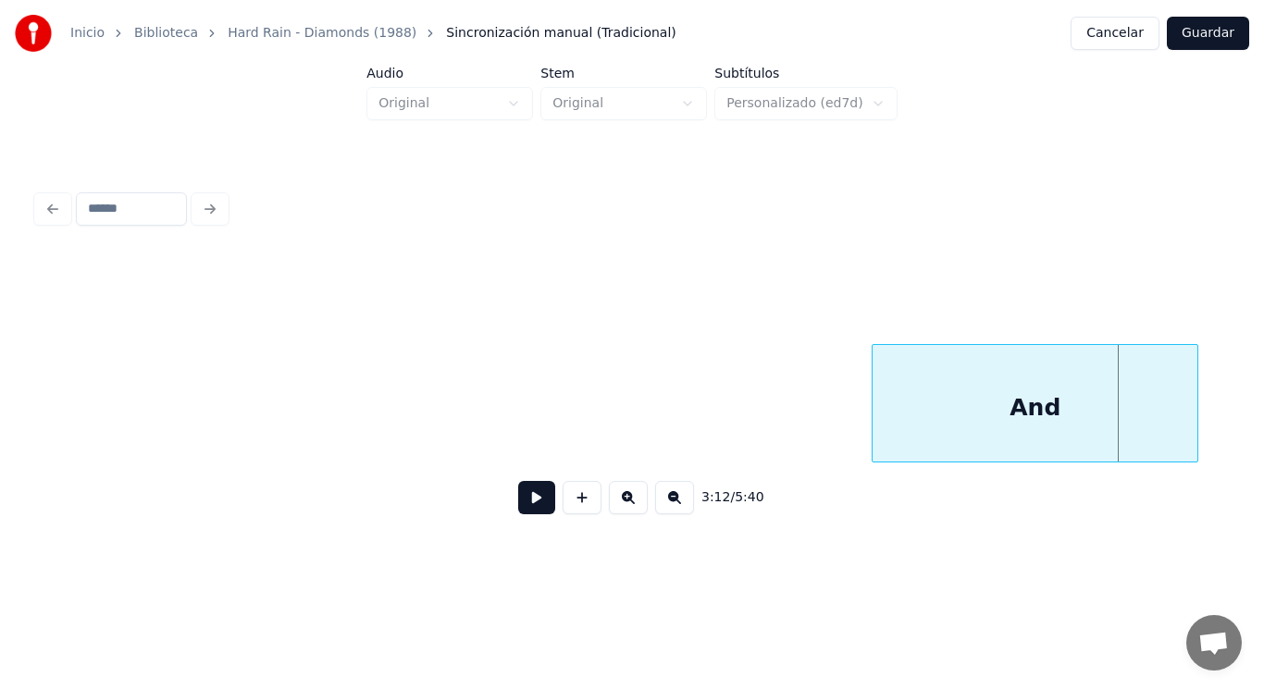
click at [877, 412] on div at bounding box center [876, 403] width 6 height 117
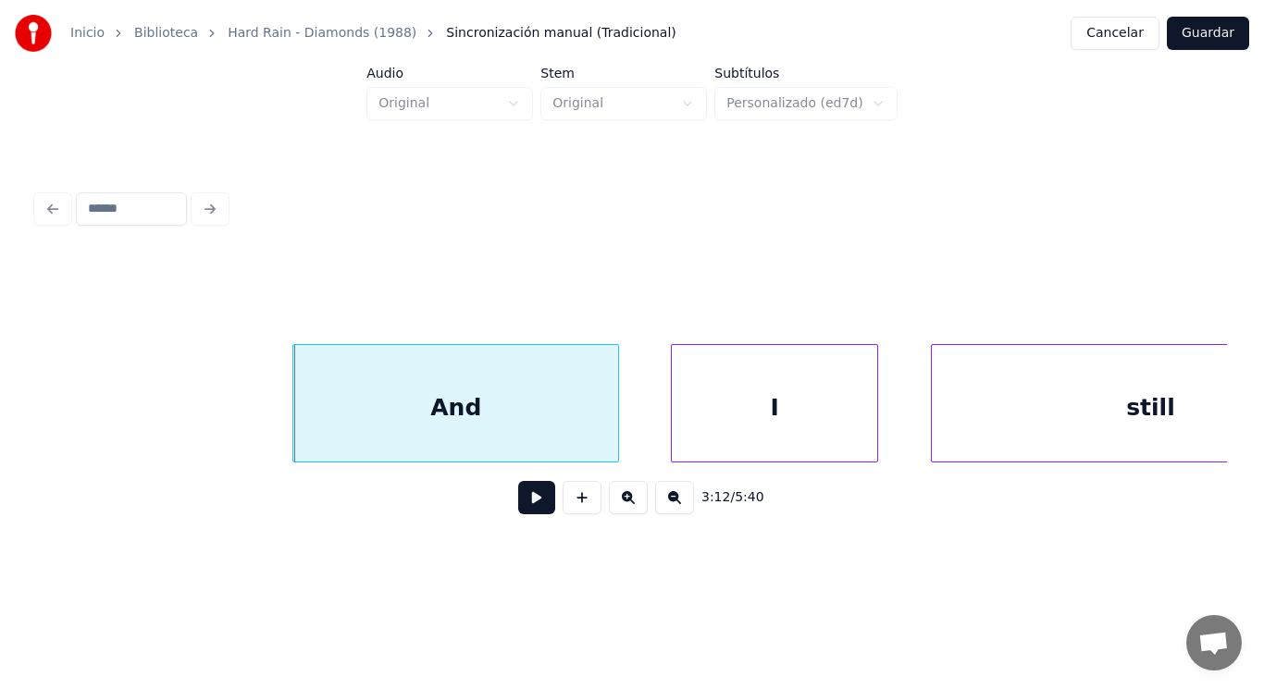
scroll to position [0, 248656]
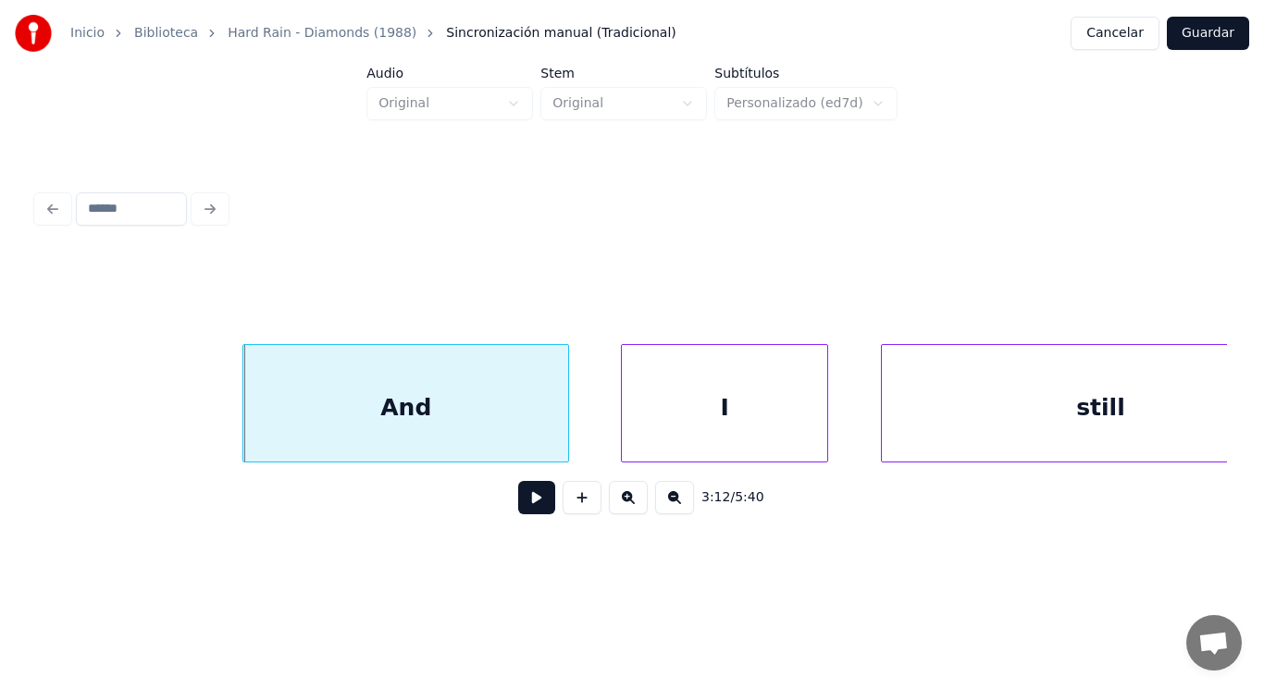
click at [529, 507] on button at bounding box center [536, 497] width 37 height 33
click at [517, 438] on div at bounding box center [515, 403] width 6 height 117
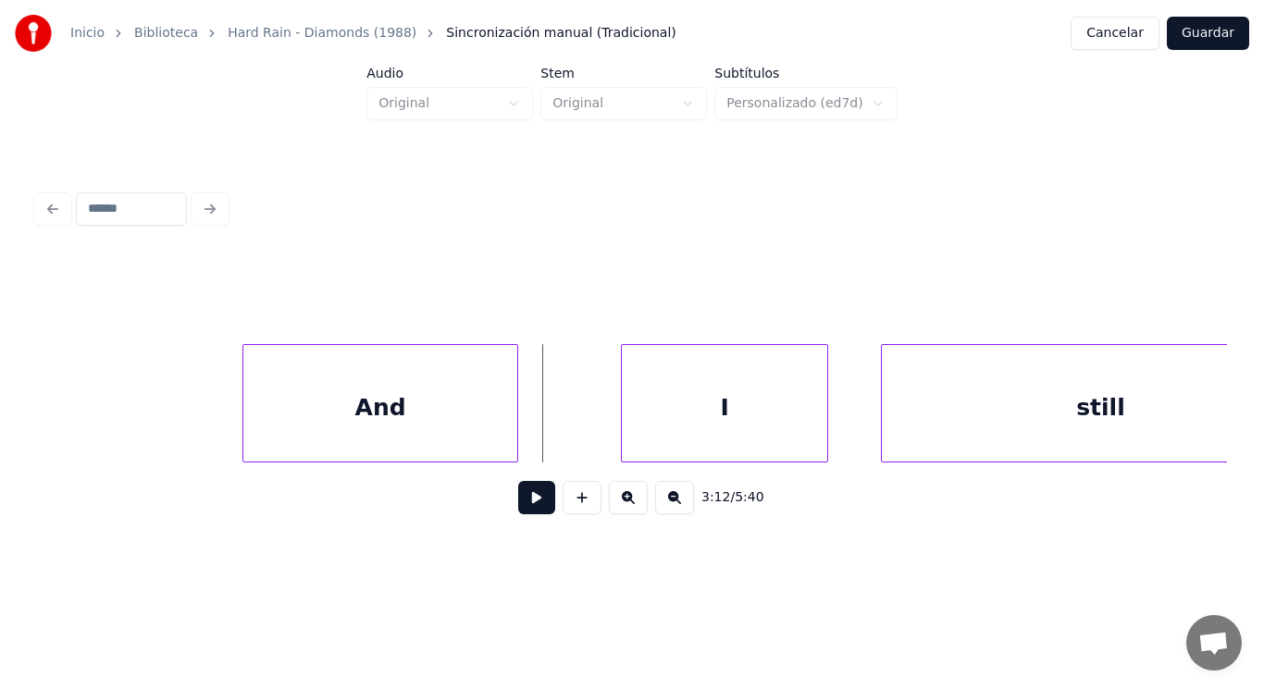
click at [523, 505] on button at bounding box center [536, 497] width 37 height 33
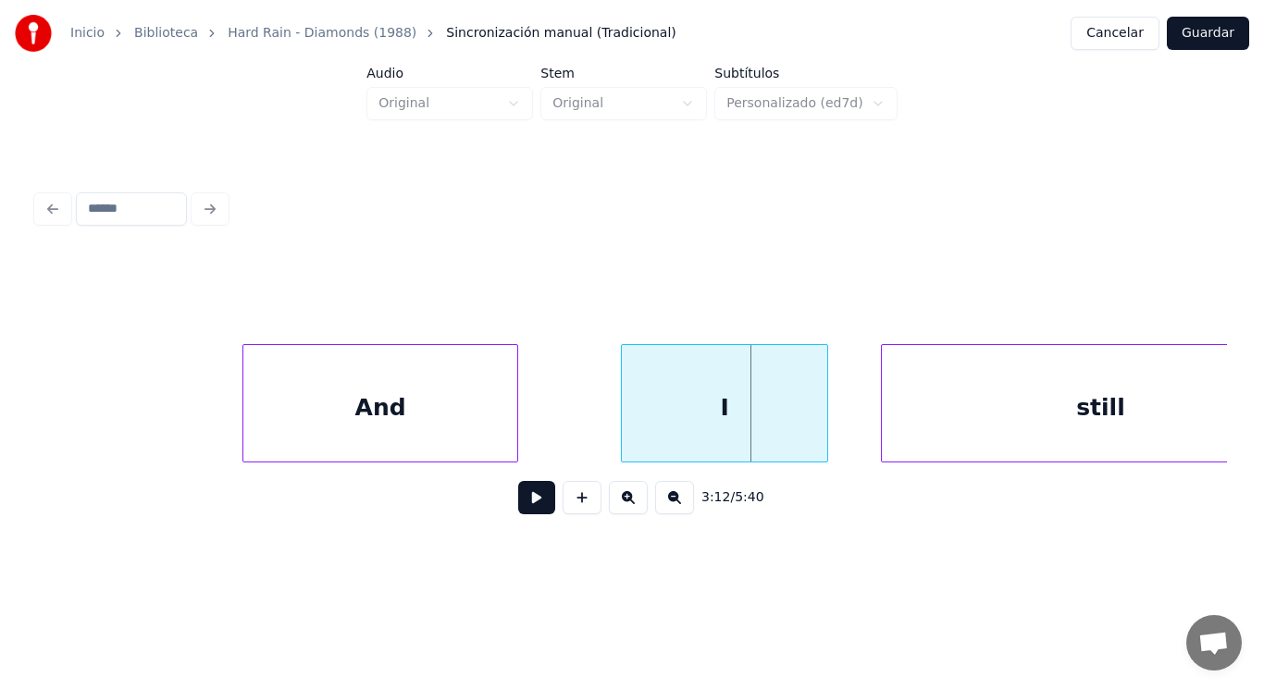
click at [511, 441] on div "And" at bounding box center [380, 408] width 274 height 126
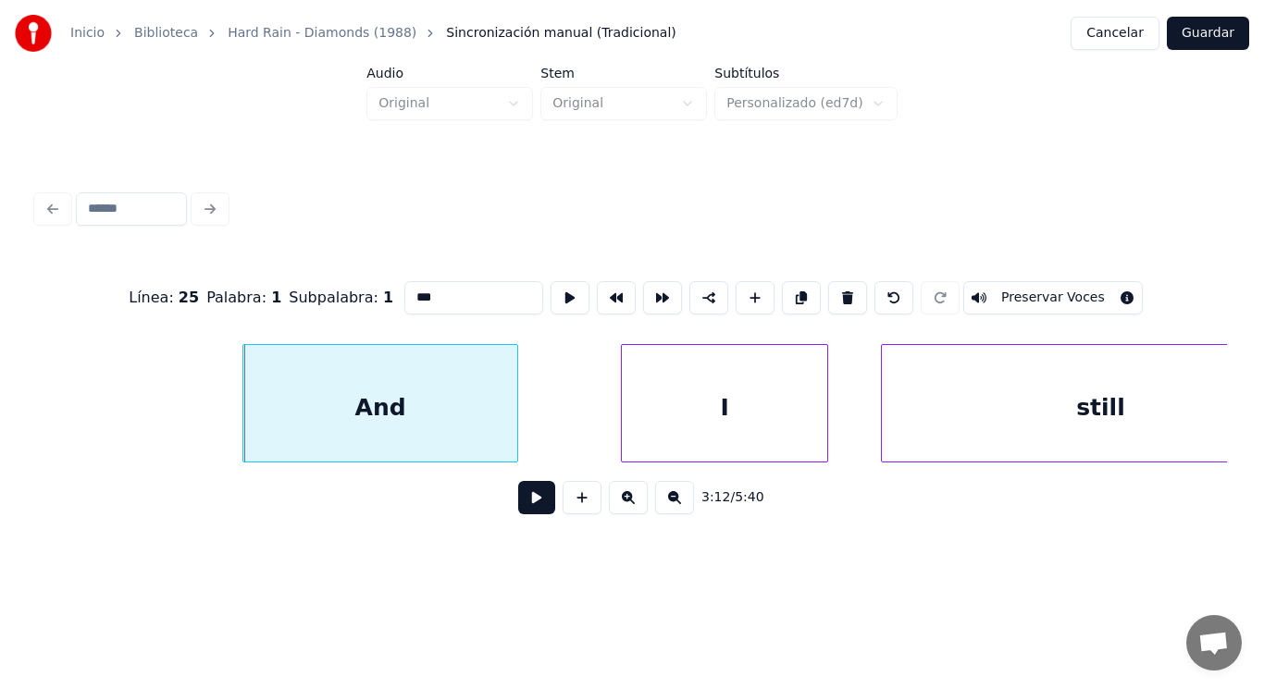
click at [521, 503] on button at bounding box center [536, 497] width 37 height 33
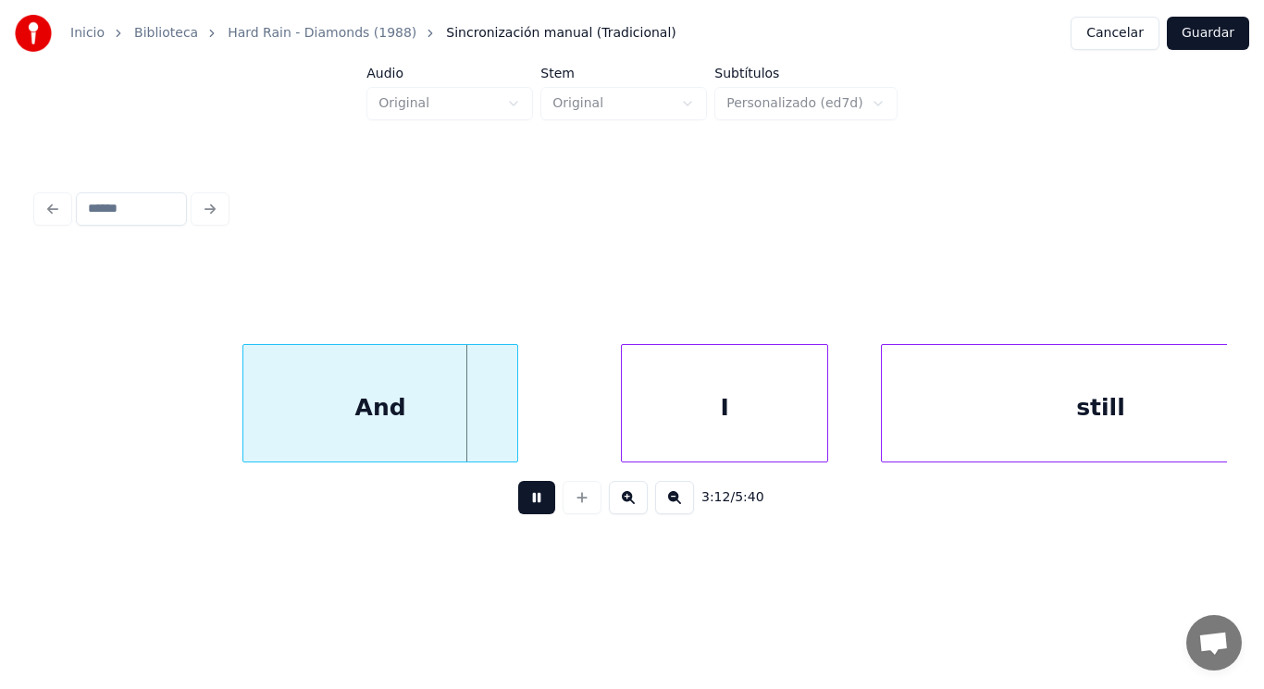
click at [521, 503] on button at bounding box center [536, 497] width 37 height 33
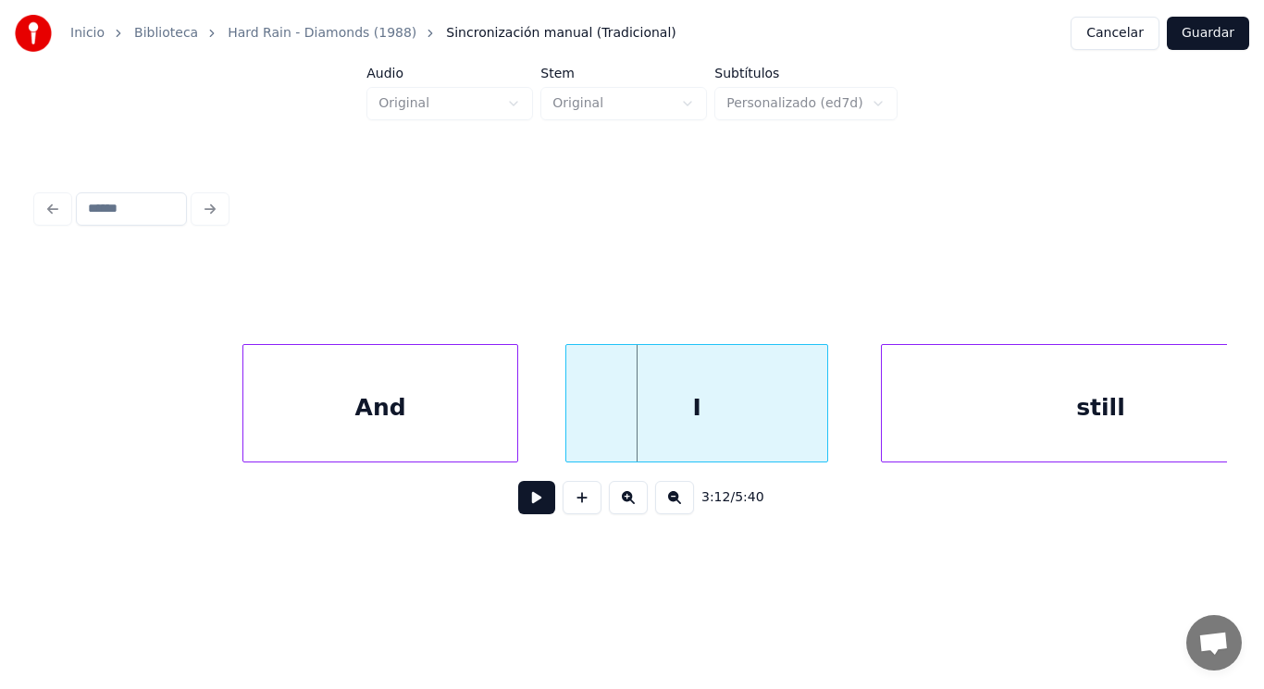
click at [568, 428] on div at bounding box center [569, 403] width 6 height 117
click at [517, 429] on div at bounding box center [518, 403] width 6 height 117
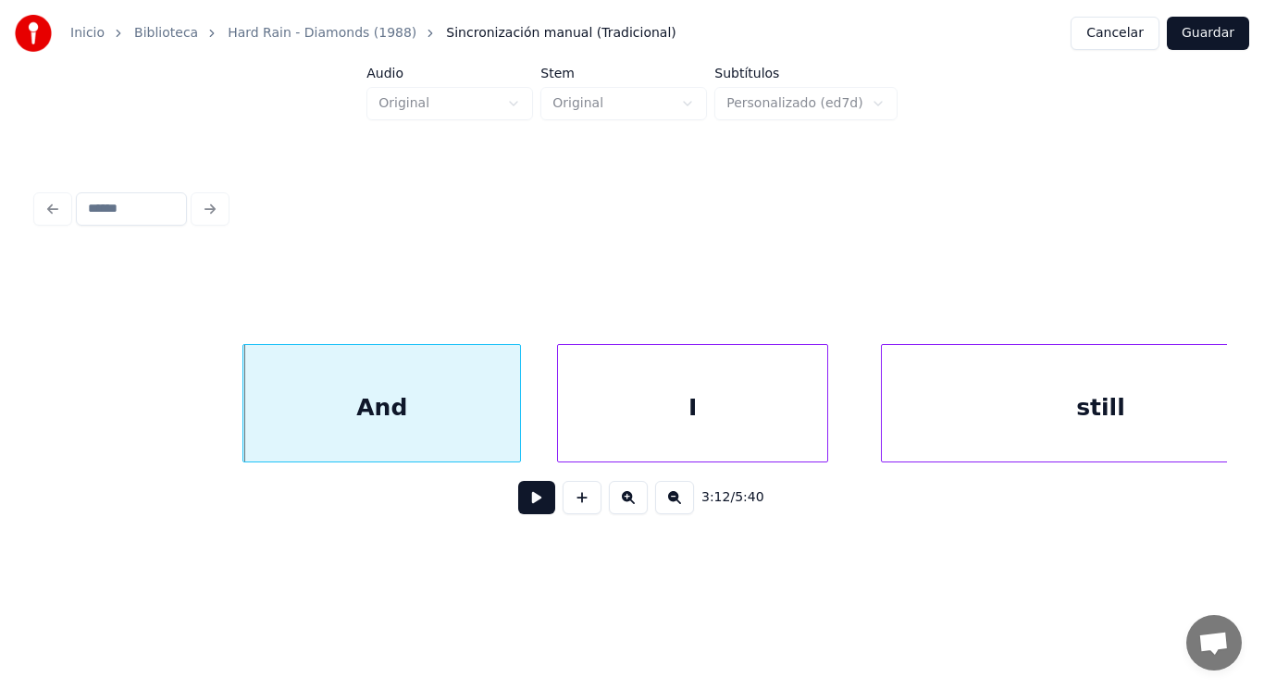
click at [559, 434] on div at bounding box center [561, 403] width 6 height 117
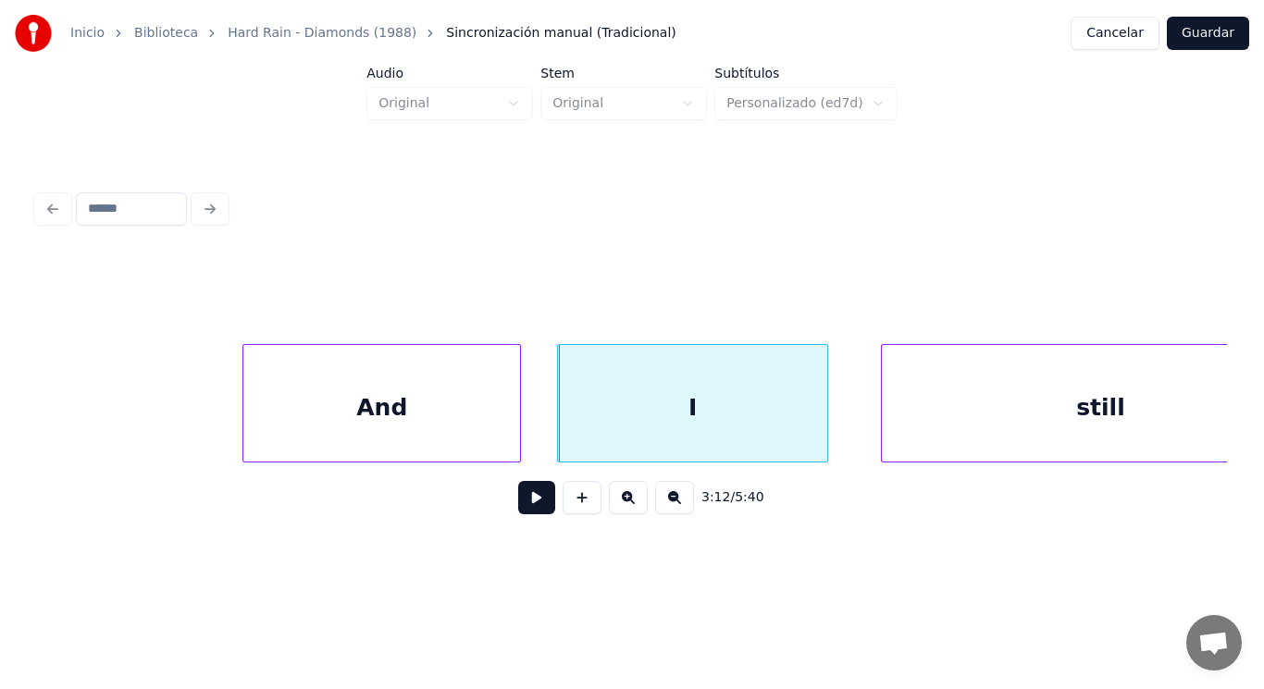
click at [528, 510] on button at bounding box center [536, 497] width 37 height 33
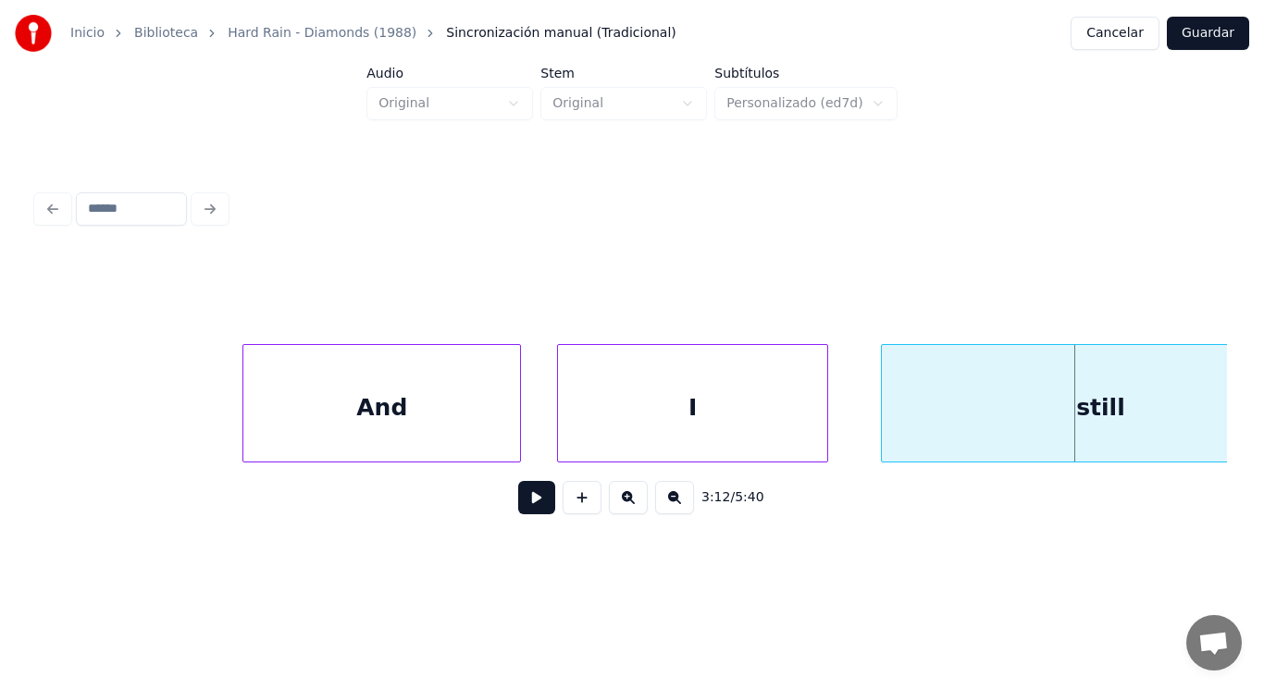
click at [574, 429] on div "I" at bounding box center [692, 408] width 269 height 126
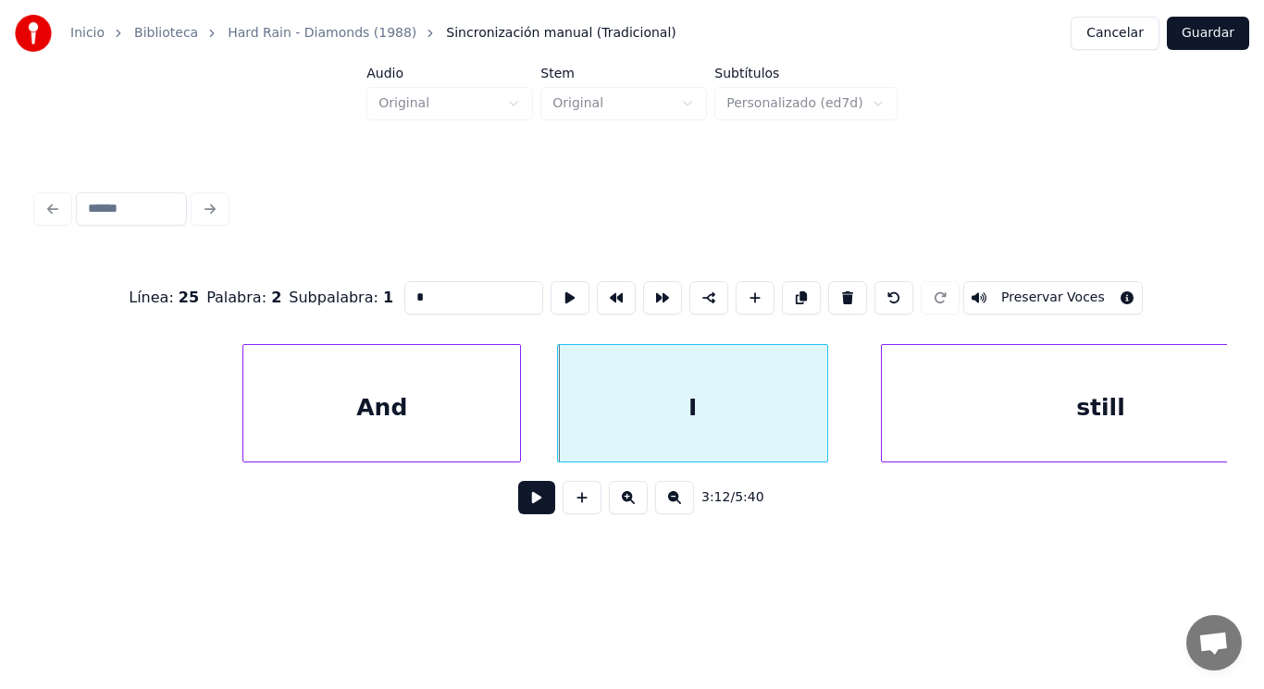
click at [522, 498] on button at bounding box center [536, 497] width 37 height 33
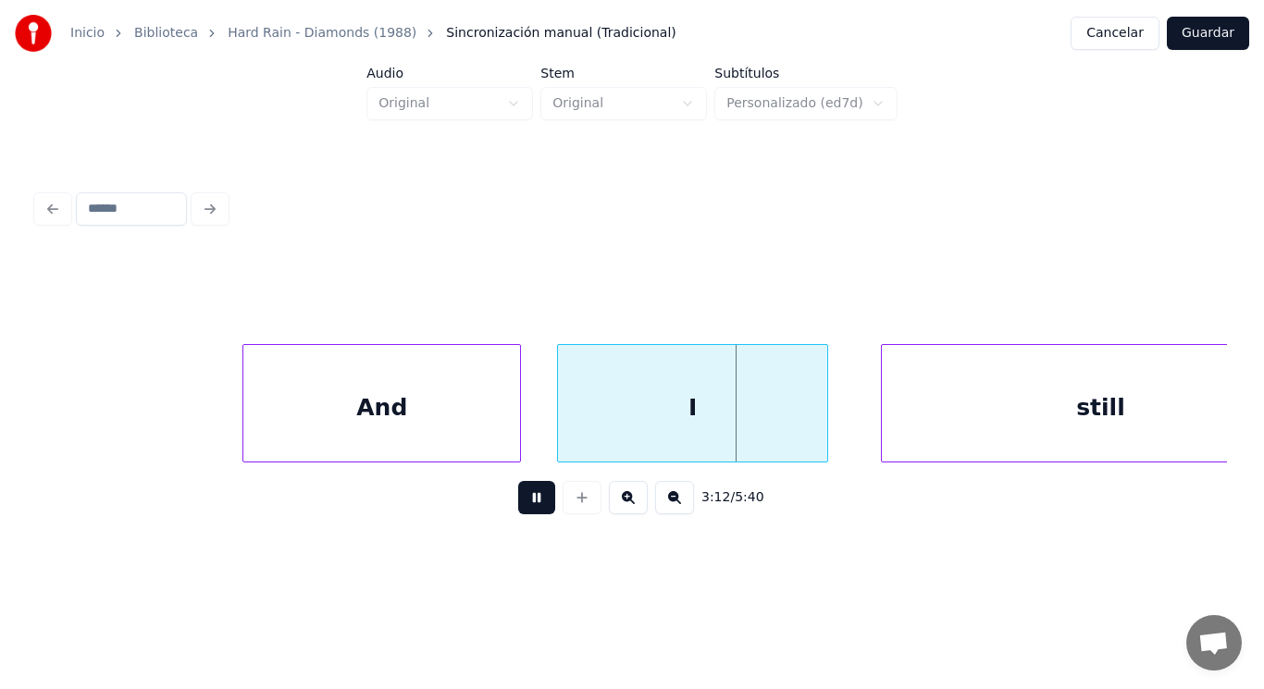
click at [522, 498] on button at bounding box center [536, 497] width 37 height 33
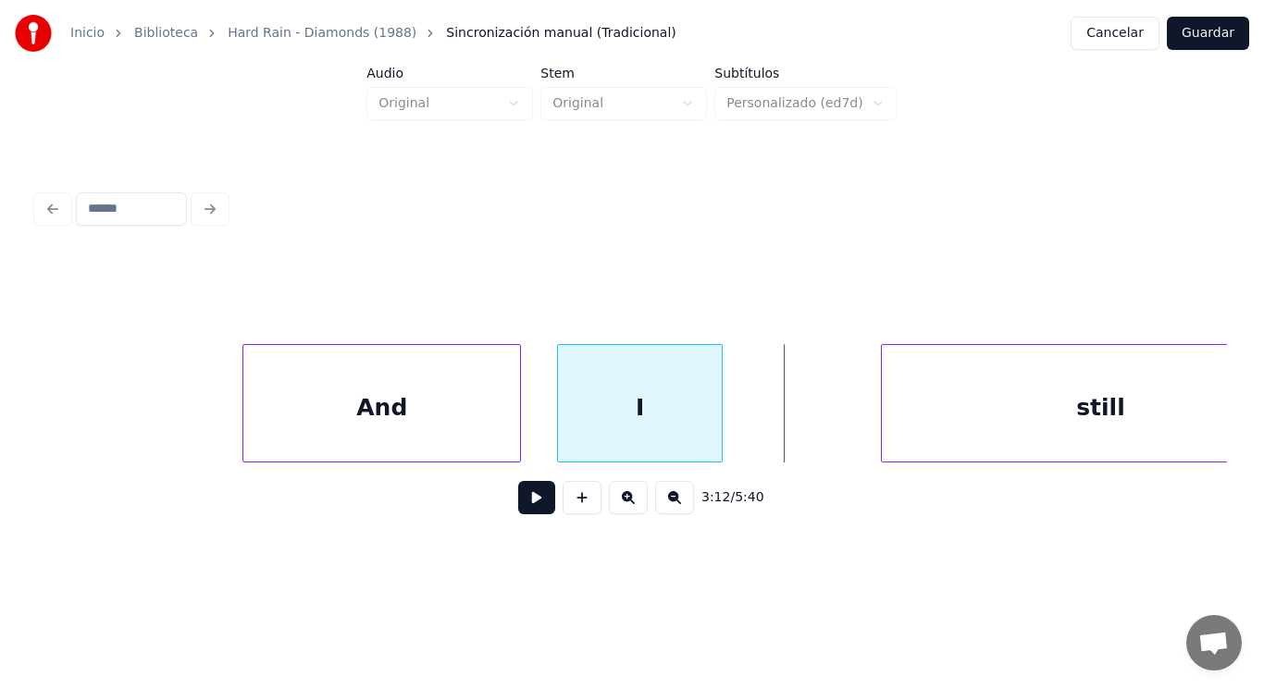
click at [717, 422] on div at bounding box center [719, 403] width 6 height 117
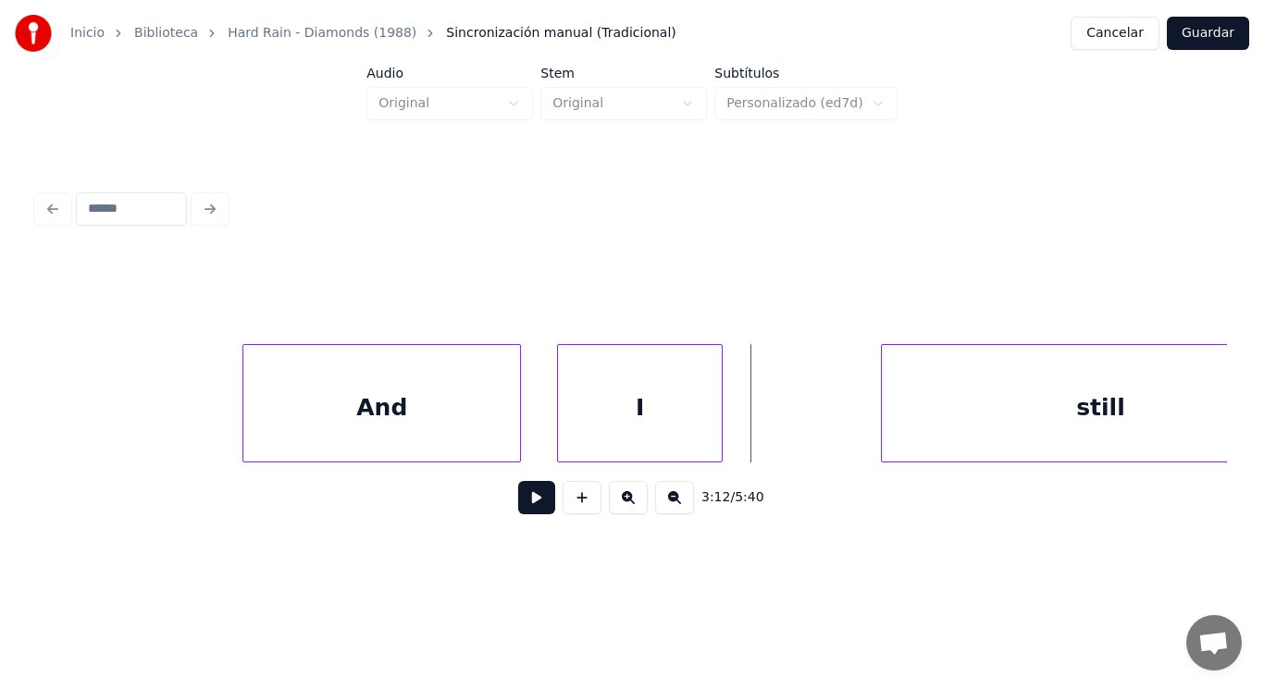
click at [518, 506] on button at bounding box center [536, 497] width 37 height 33
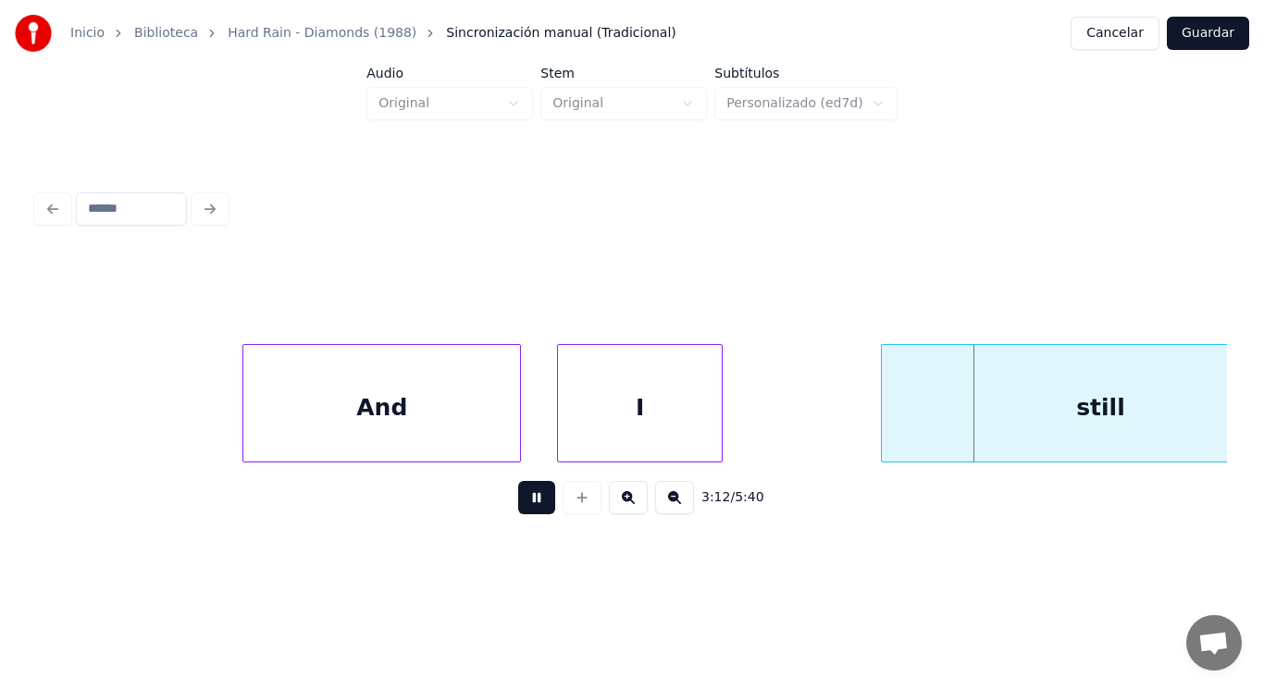
drag, startPoint x: 515, startPoint y: 506, endPoint x: 815, endPoint y: 466, distance: 302.5
click at [519, 506] on button at bounding box center [536, 497] width 37 height 33
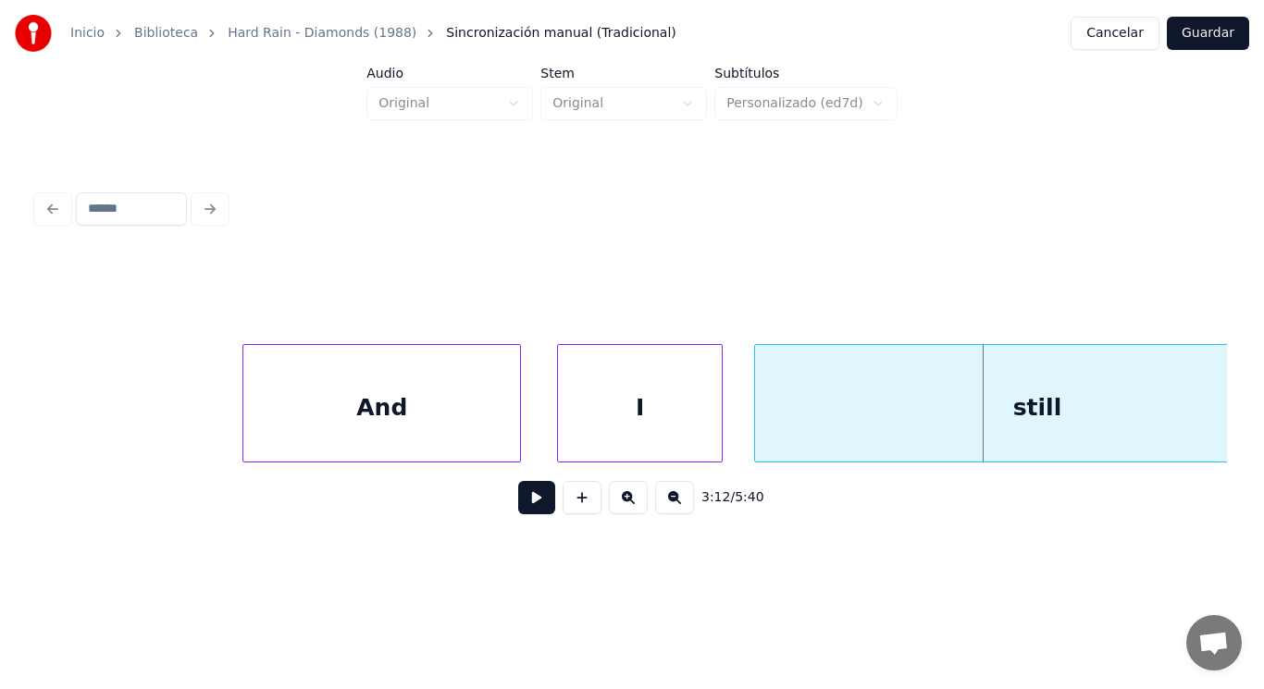
click at [756, 430] on div at bounding box center [758, 403] width 6 height 117
click at [466, 438] on div "And" at bounding box center [381, 408] width 277 height 126
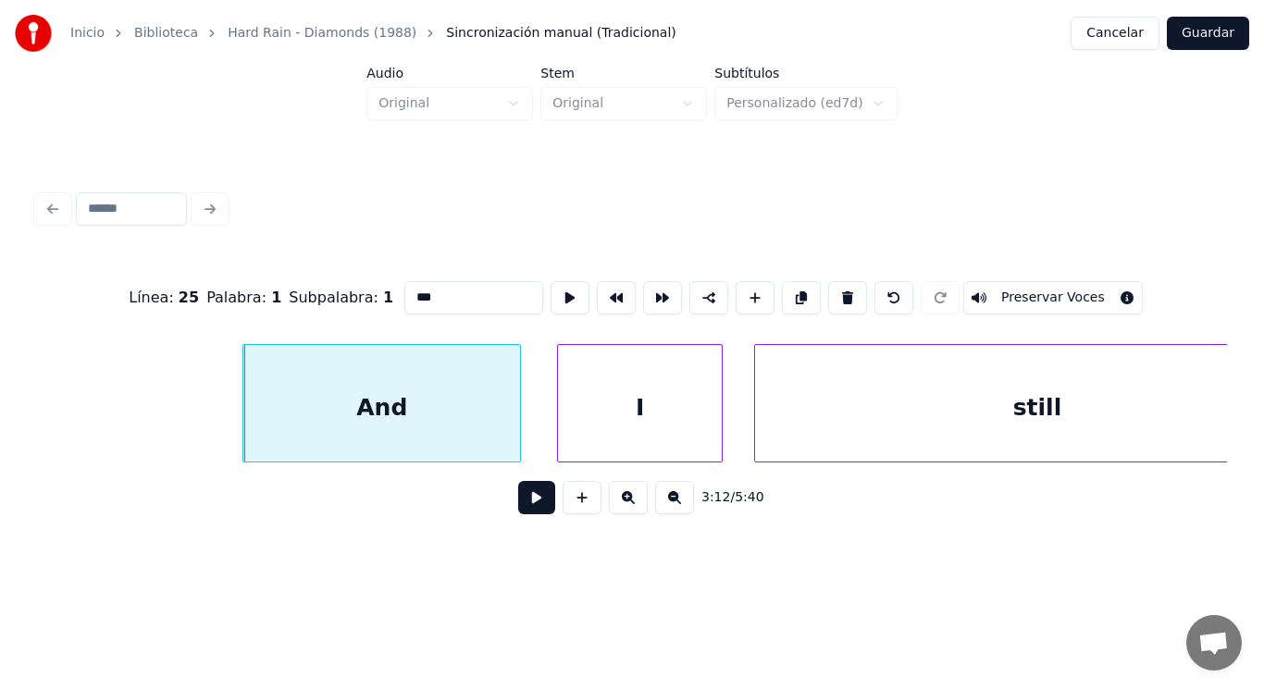
click at [532, 502] on button at bounding box center [536, 497] width 37 height 33
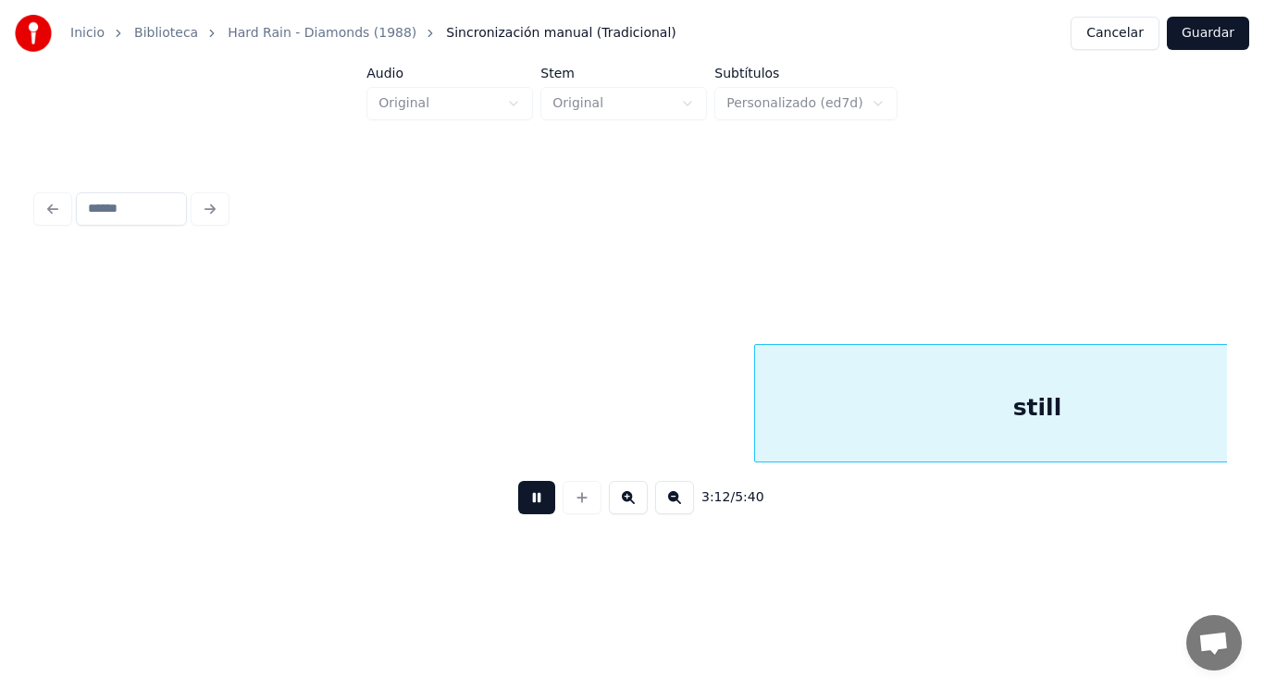
scroll to position [0, 249868]
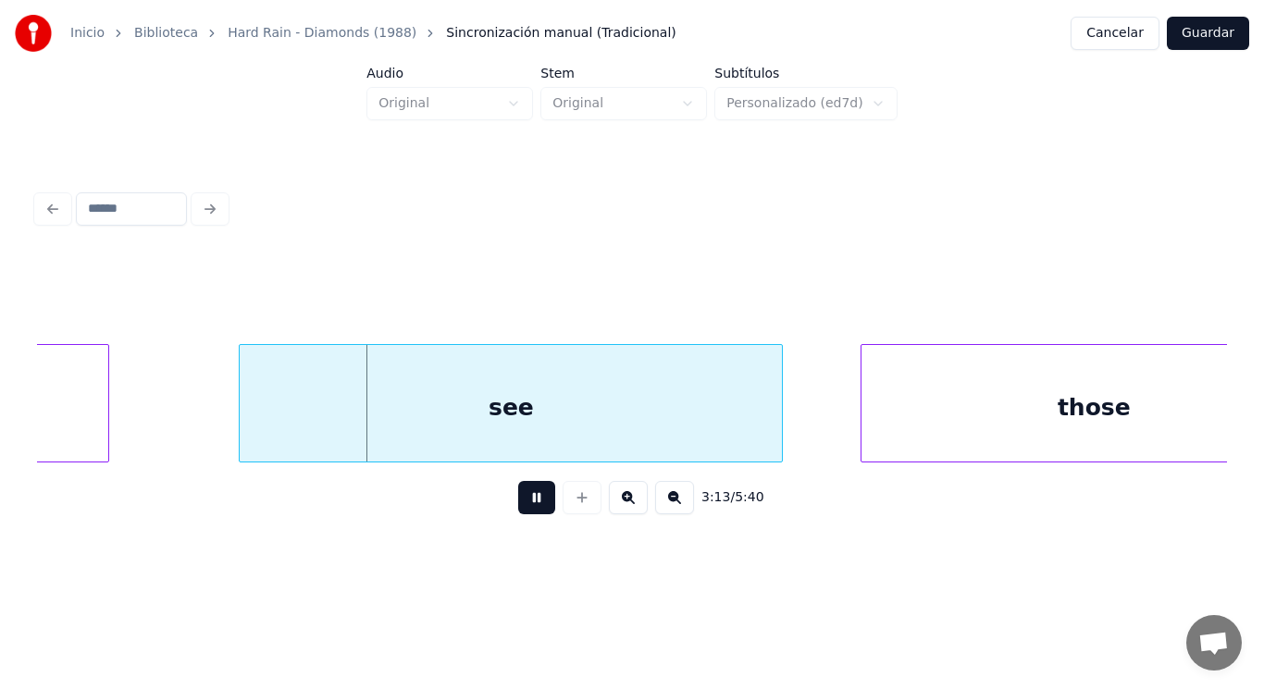
click at [532, 502] on button at bounding box center [536, 497] width 37 height 33
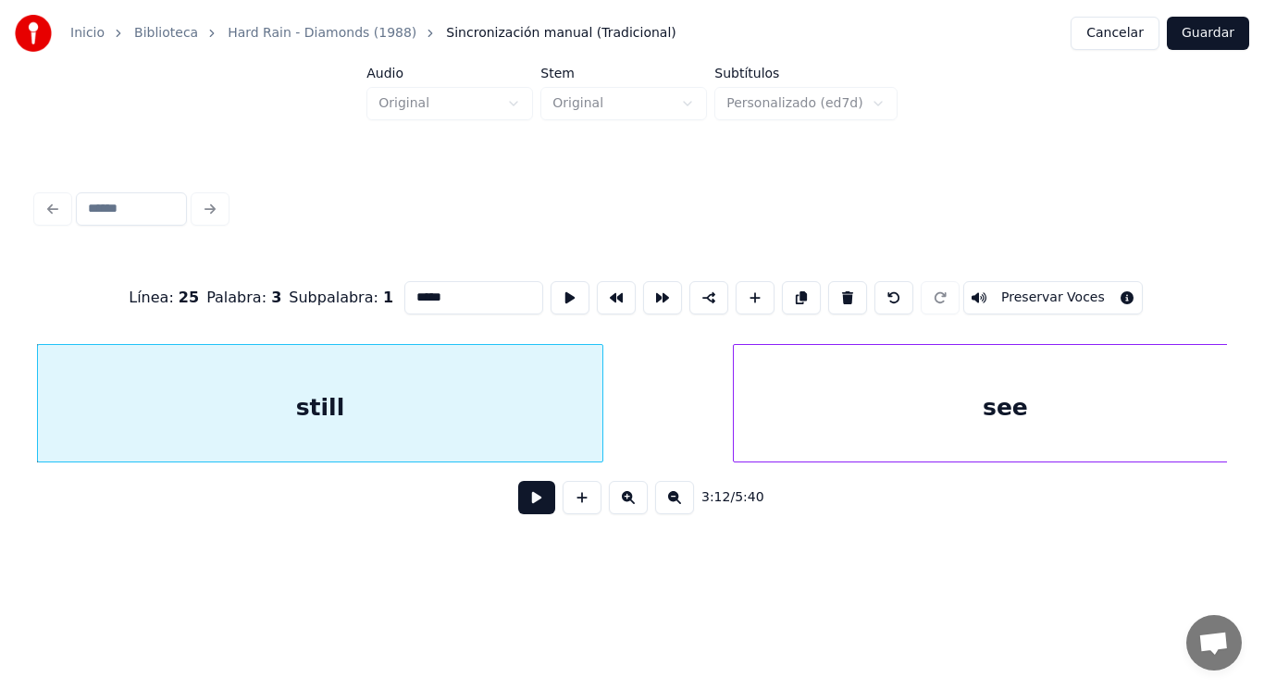
click at [524, 507] on button at bounding box center [536, 497] width 37 height 33
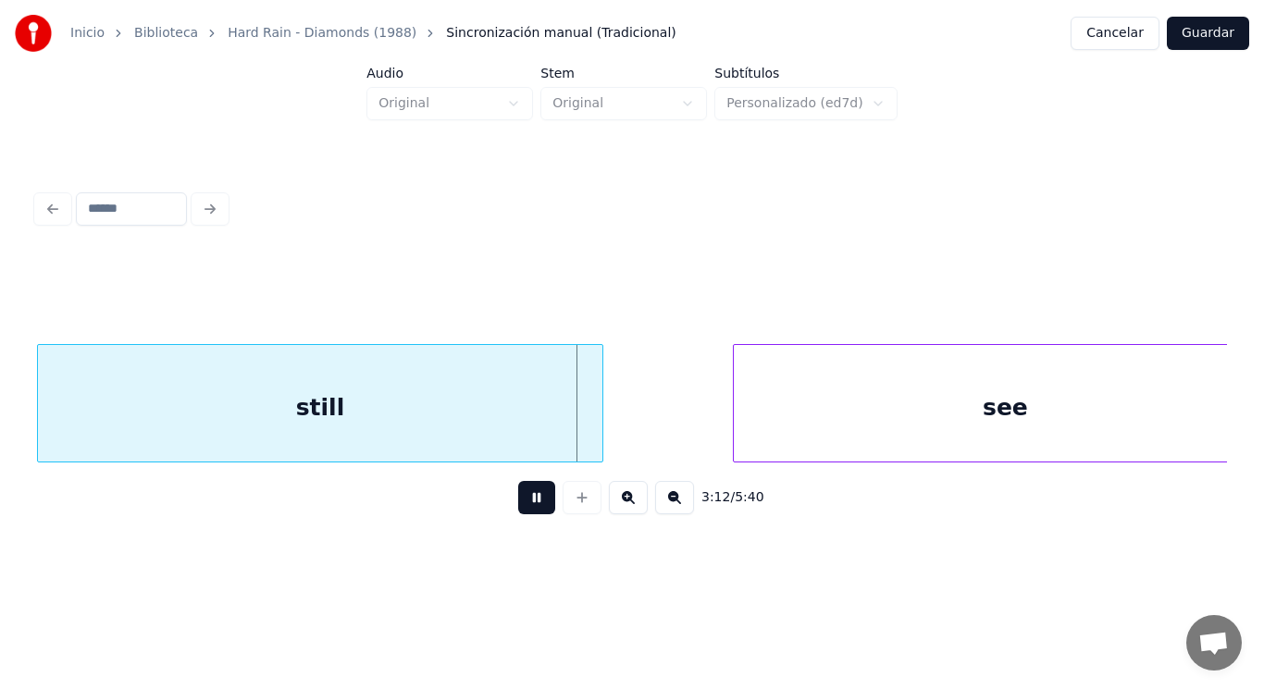
click at [524, 507] on button at bounding box center [536, 497] width 37 height 33
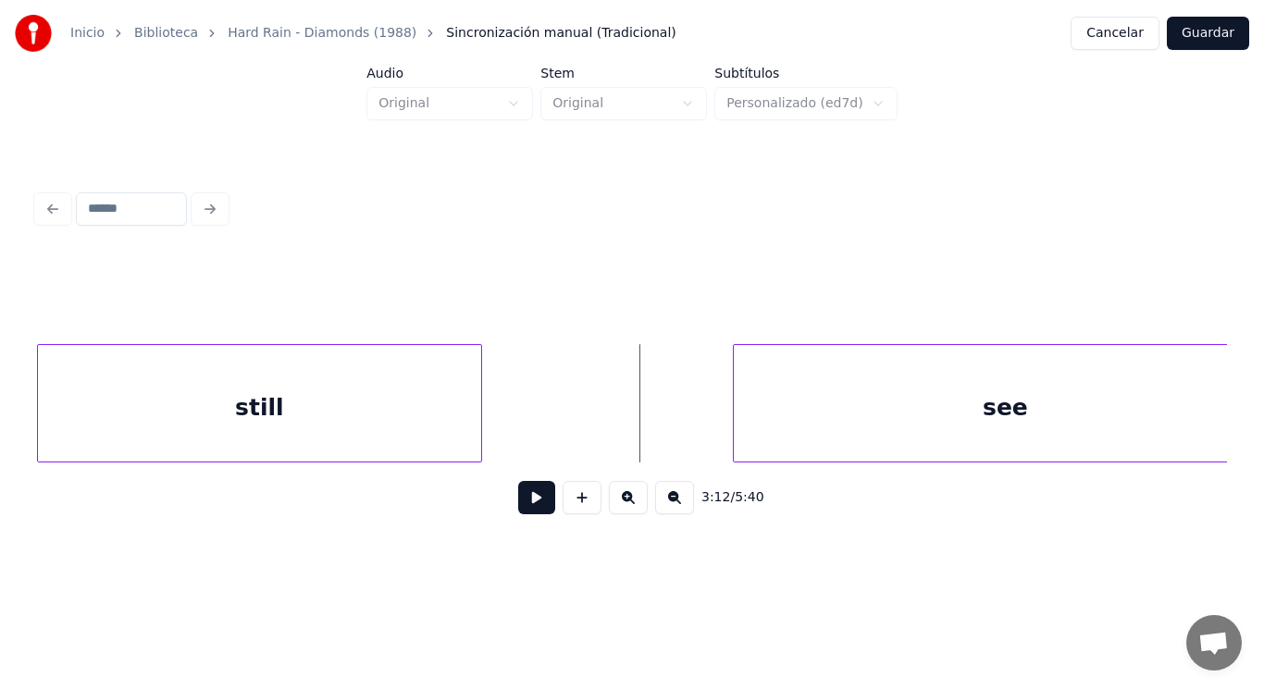
click at [478, 428] on div at bounding box center [479, 403] width 6 height 117
click at [522, 511] on button at bounding box center [536, 497] width 37 height 33
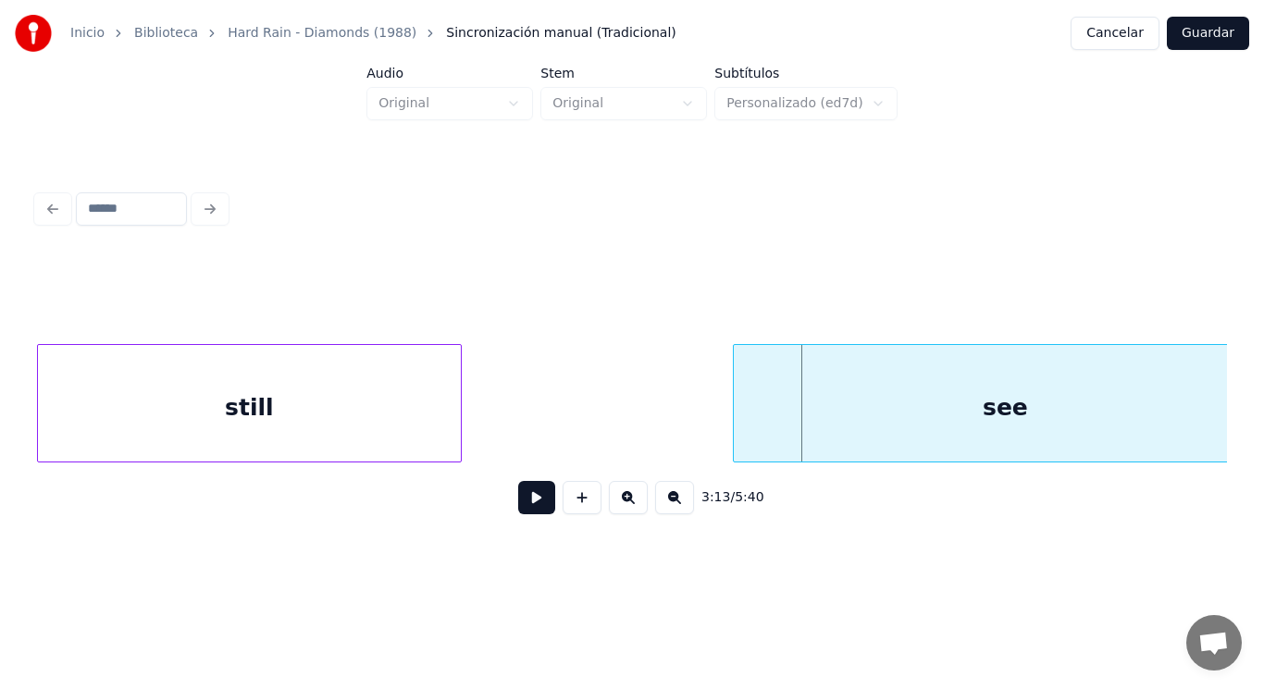
click at [460, 418] on div at bounding box center [458, 403] width 6 height 117
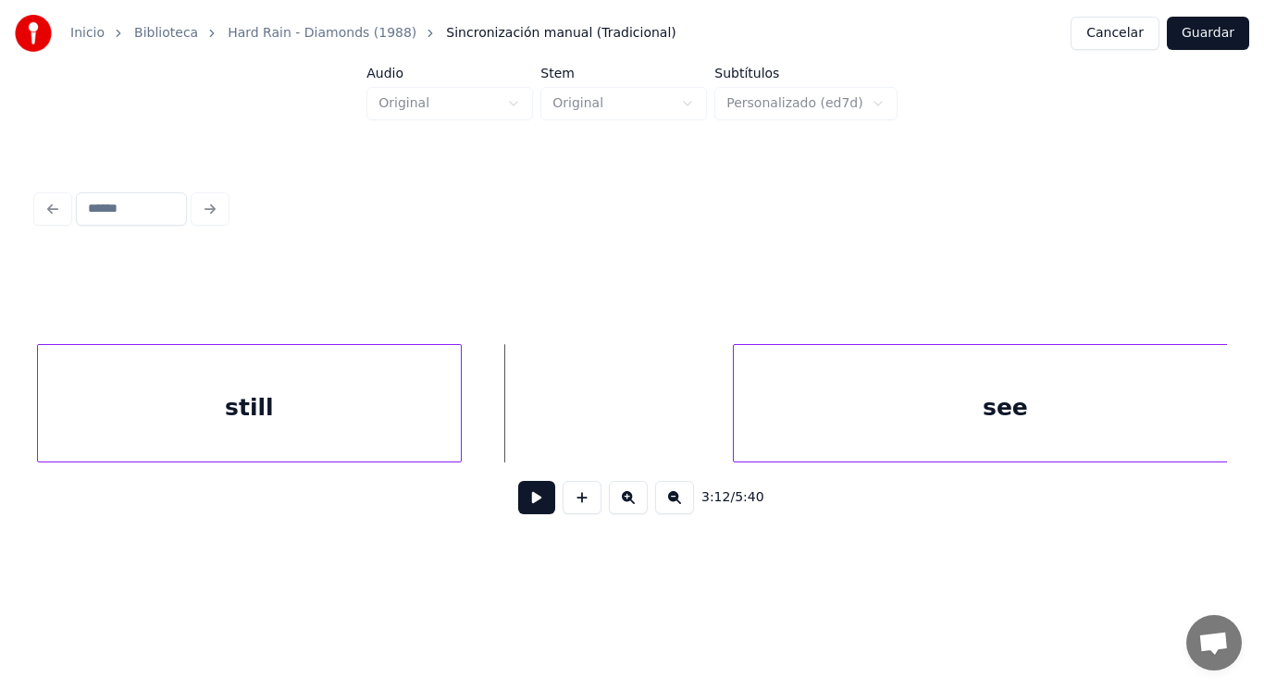
click at [518, 499] on button at bounding box center [536, 497] width 37 height 33
click at [519, 499] on button at bounding box center [536, 497] width 37 height 33
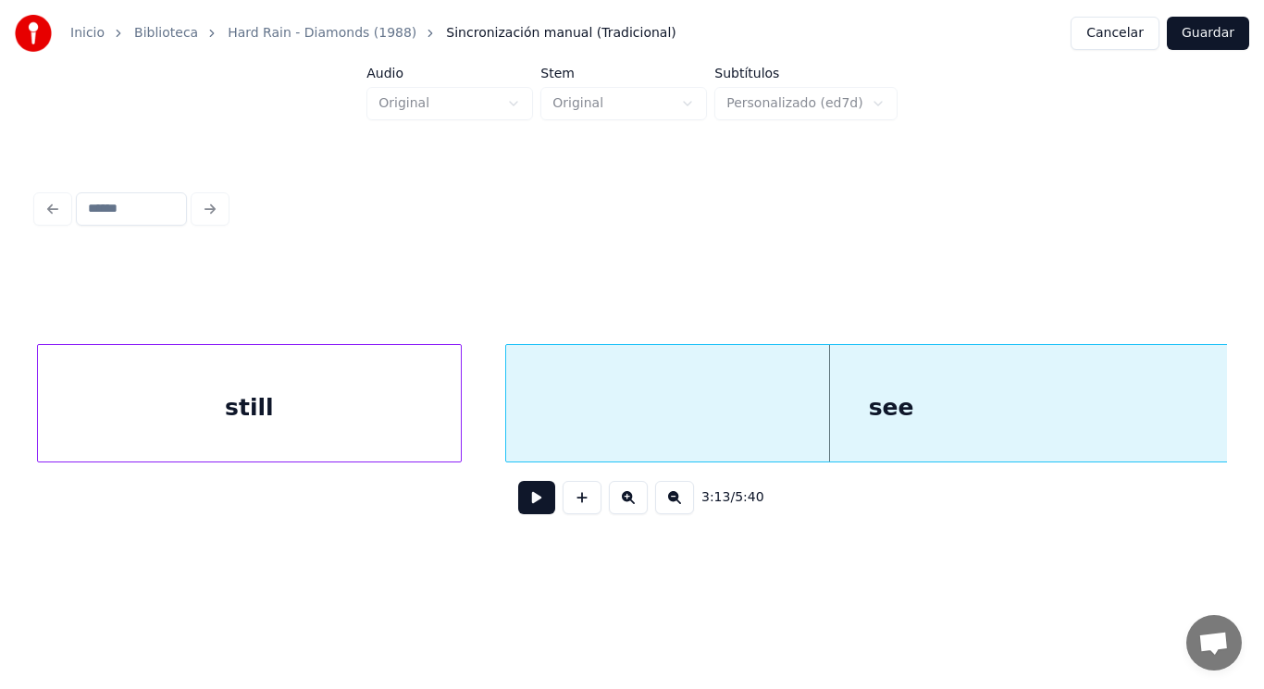
click at [511, 439] on div at bounding box center [509, 403] width 6 height 117
click at [528, 507] on button at bounding box center [536, 497] width 37 height 33
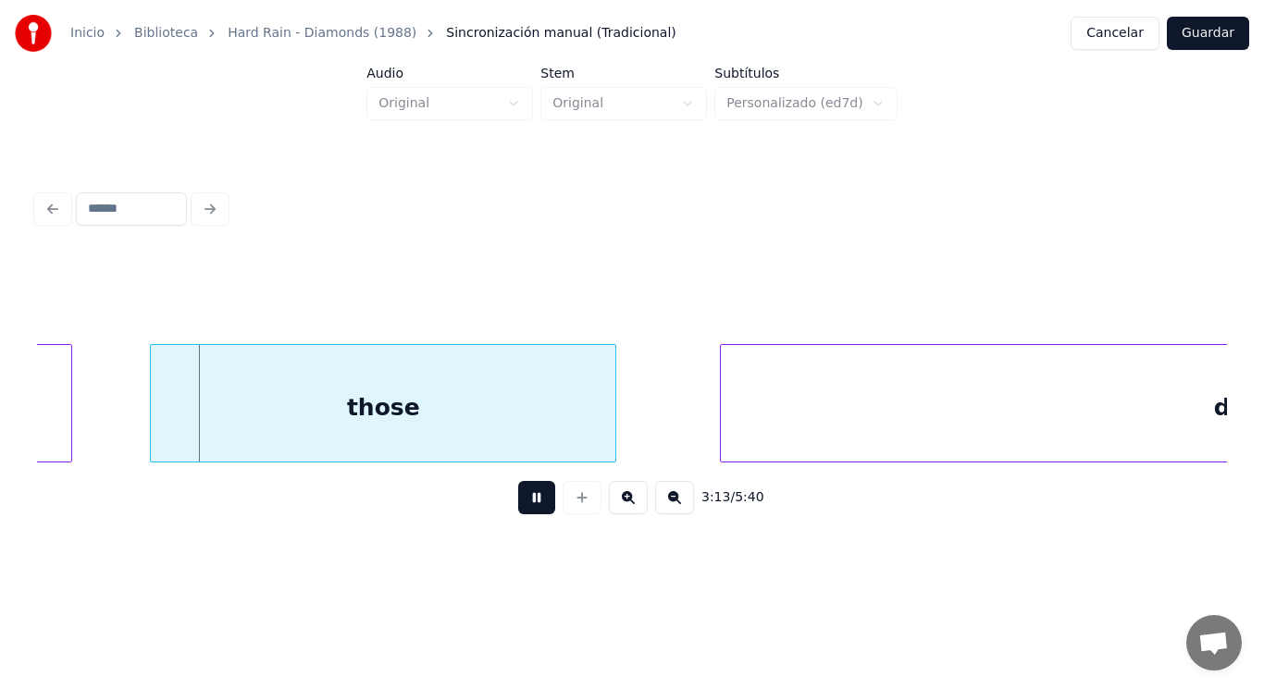
click at [528, 507] on button at bounding box center [536, 497] width 37 height 33
click at [447, 437] on div "those" at bounding box center [383, 408] width 465 height 126
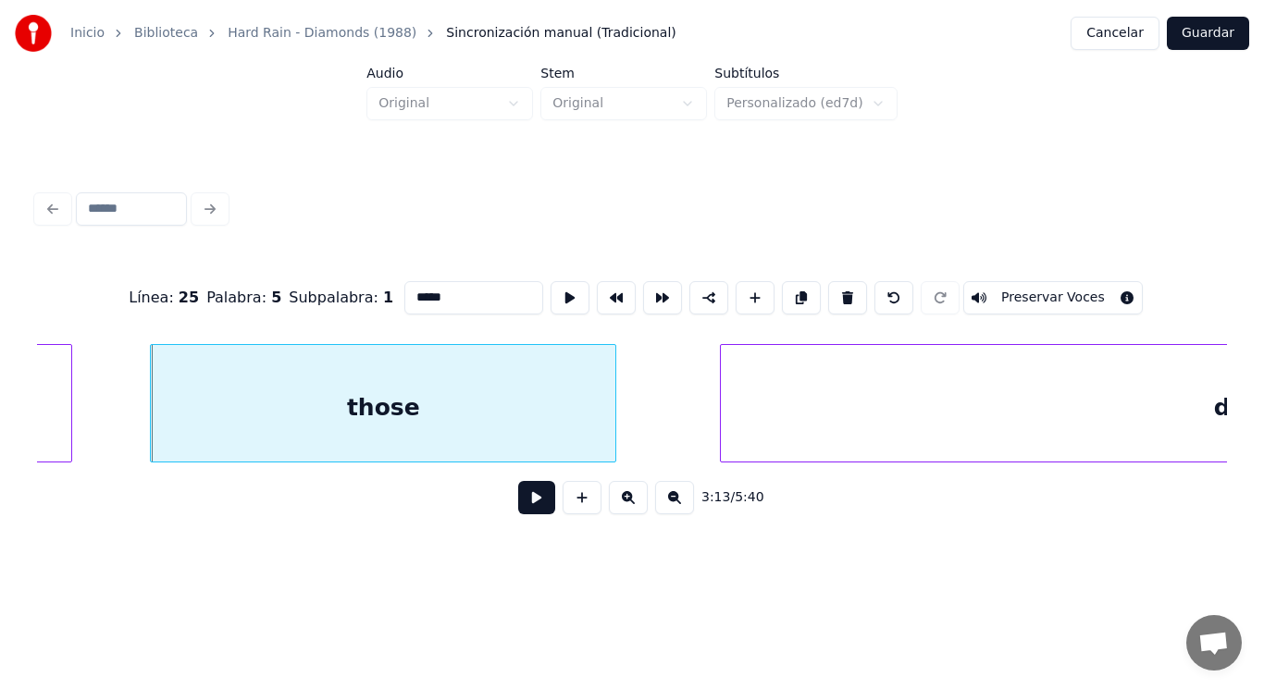
click at [526, 504] on button at bounding box center [536, 497] width 37 height 33
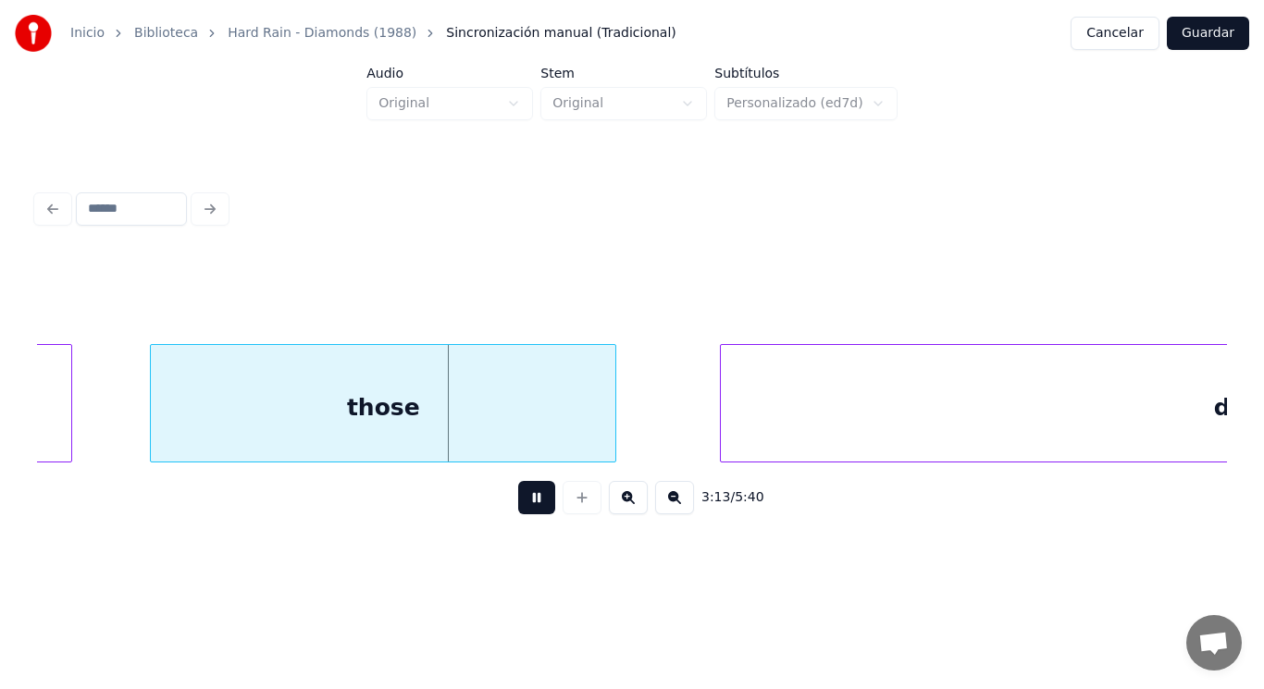
click at [526, 504] on button at bounding box center [536, 497] width 37 height 33
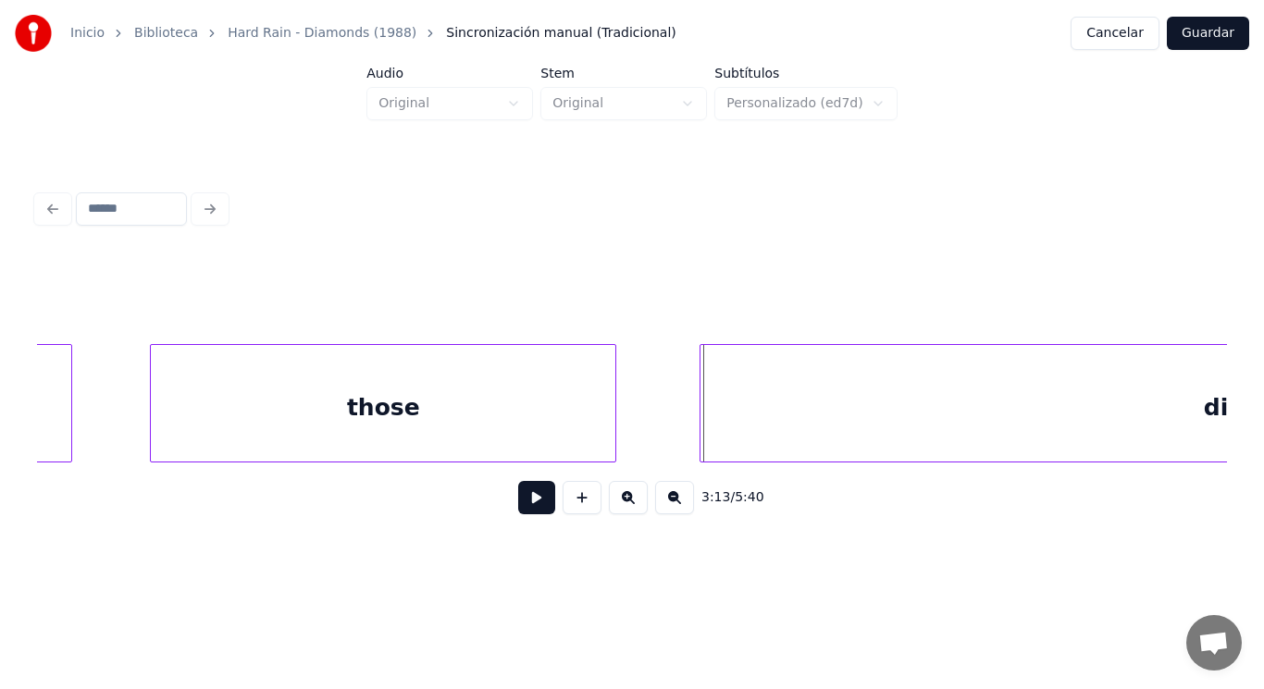
click at [701, 437] on div at bounding box center [704, 403] width 6 height 117
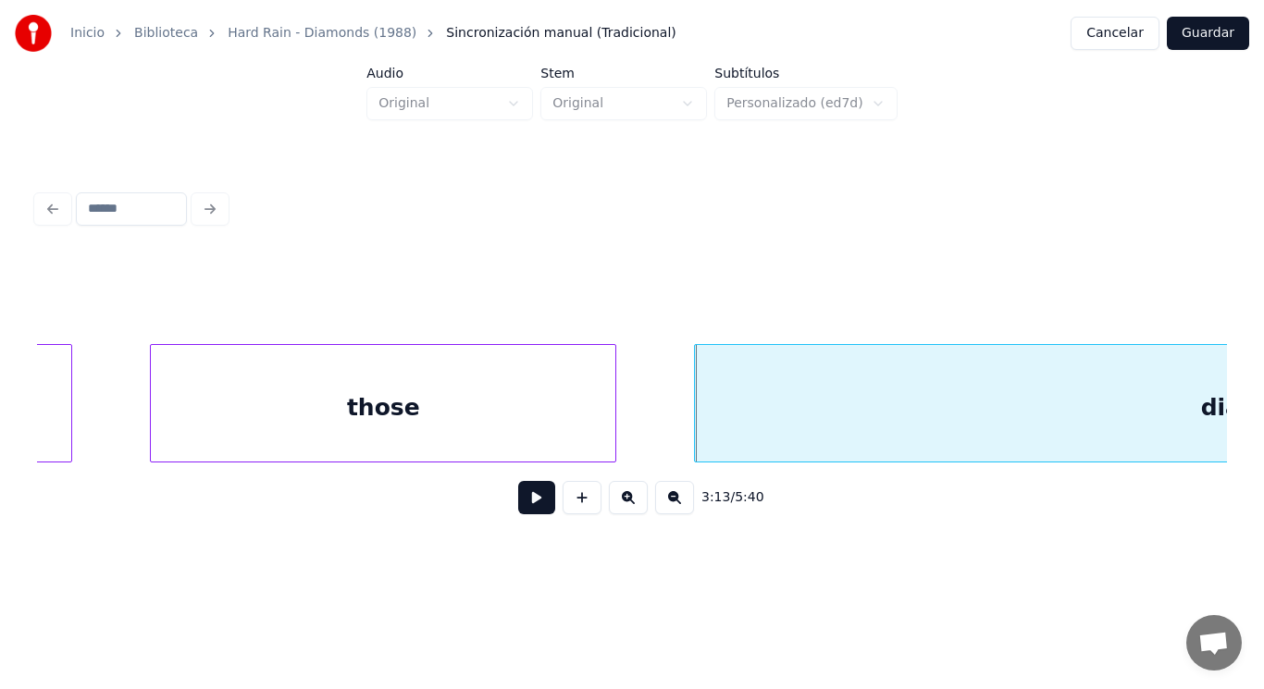
click at [529, 503] on button at bounding box center [536, 497] width 37 height 33
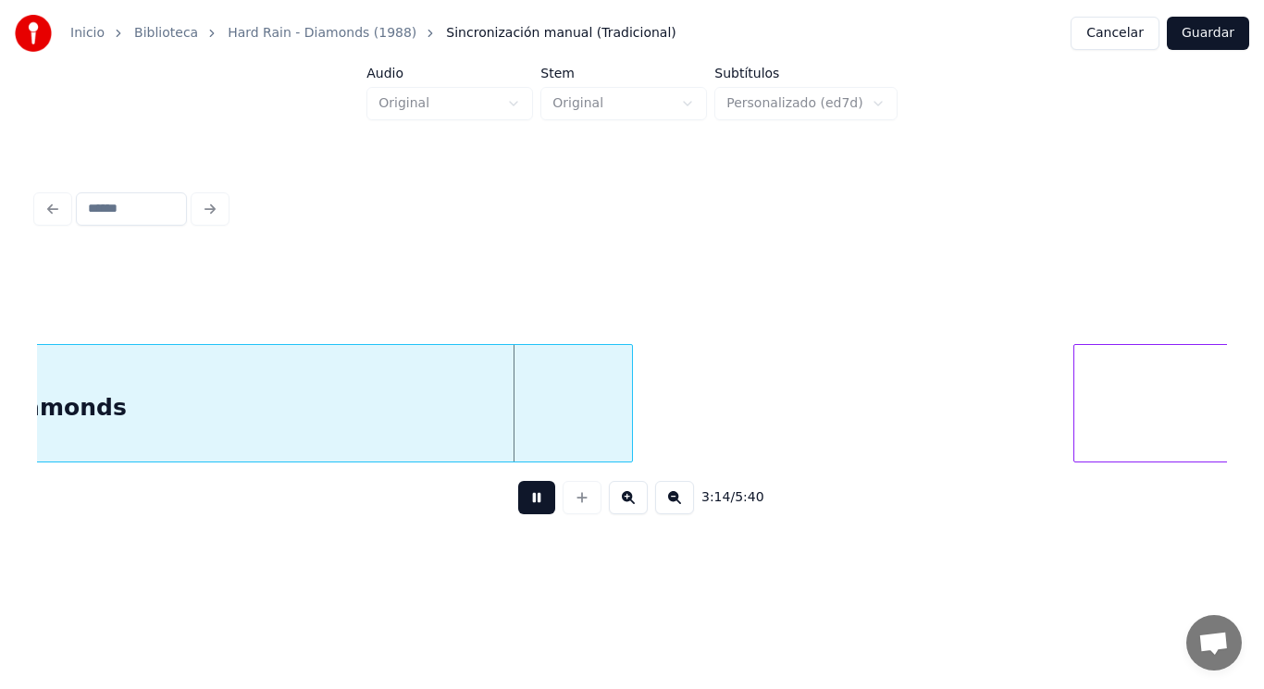
click at [529, 503] on button at bounding box center [536, 497] width 37 height 33
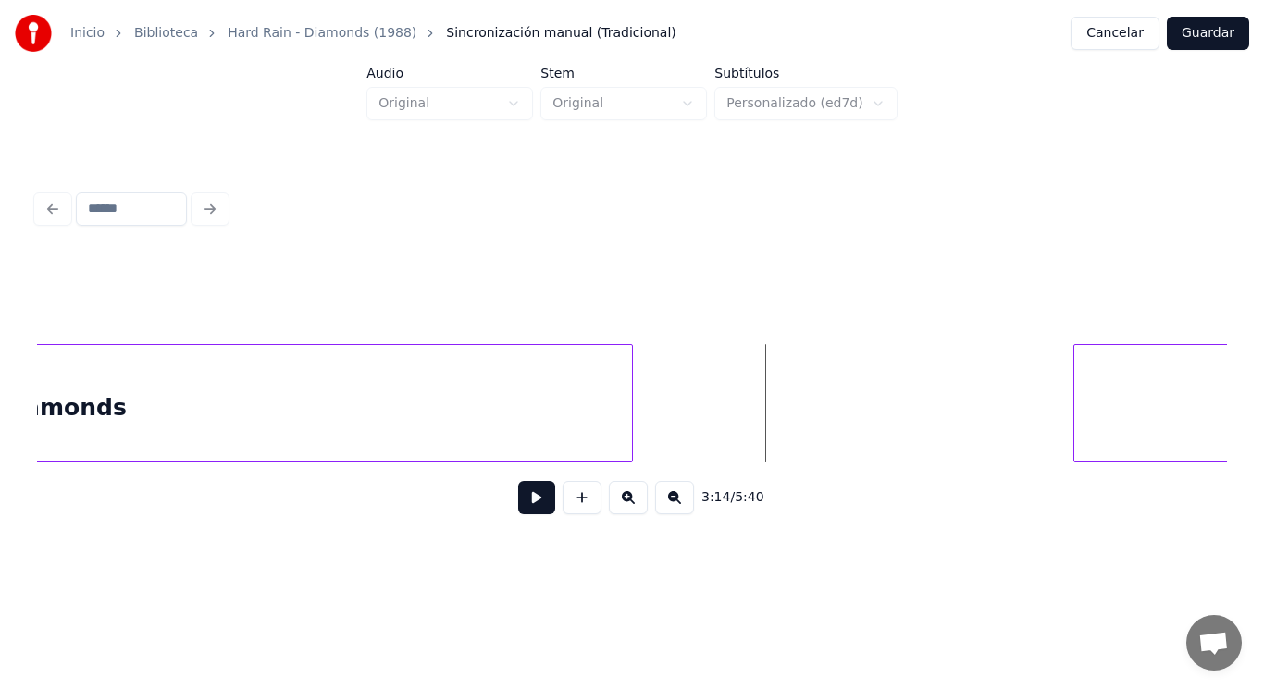
click at [529, 503] on button at bounding box center [536, 497] width 37 height 33
click at [1022, 417] on div at bounding box center [1024, 403] width 6 height 117
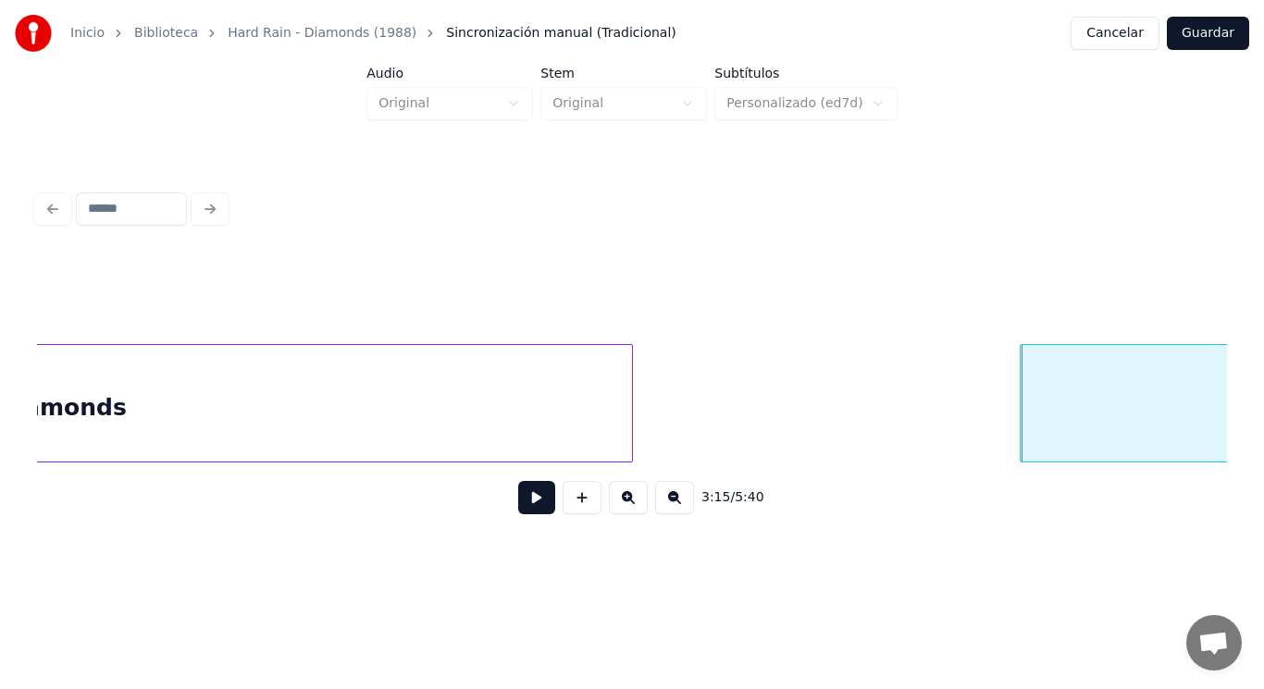
click at [528, 502] on button at bounding box center [536, 497] width 37 height 33
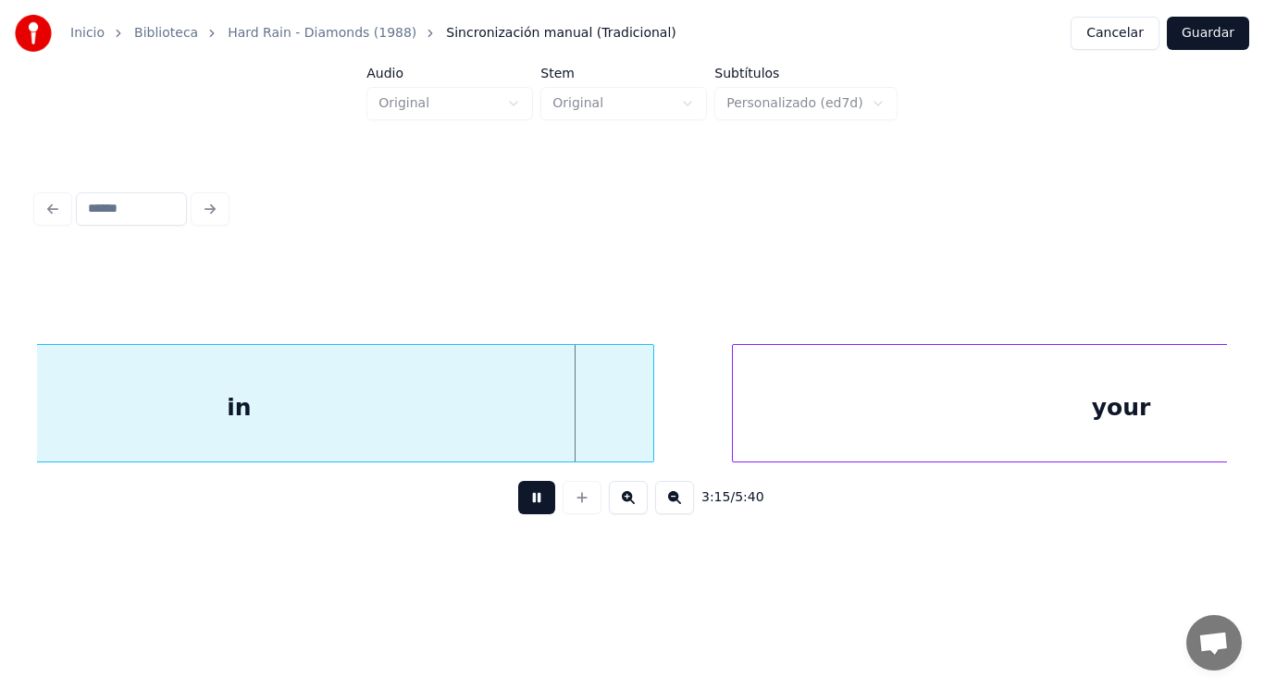
click at [528, 502] on button at bounding box center [536, 497] width 37 height 33
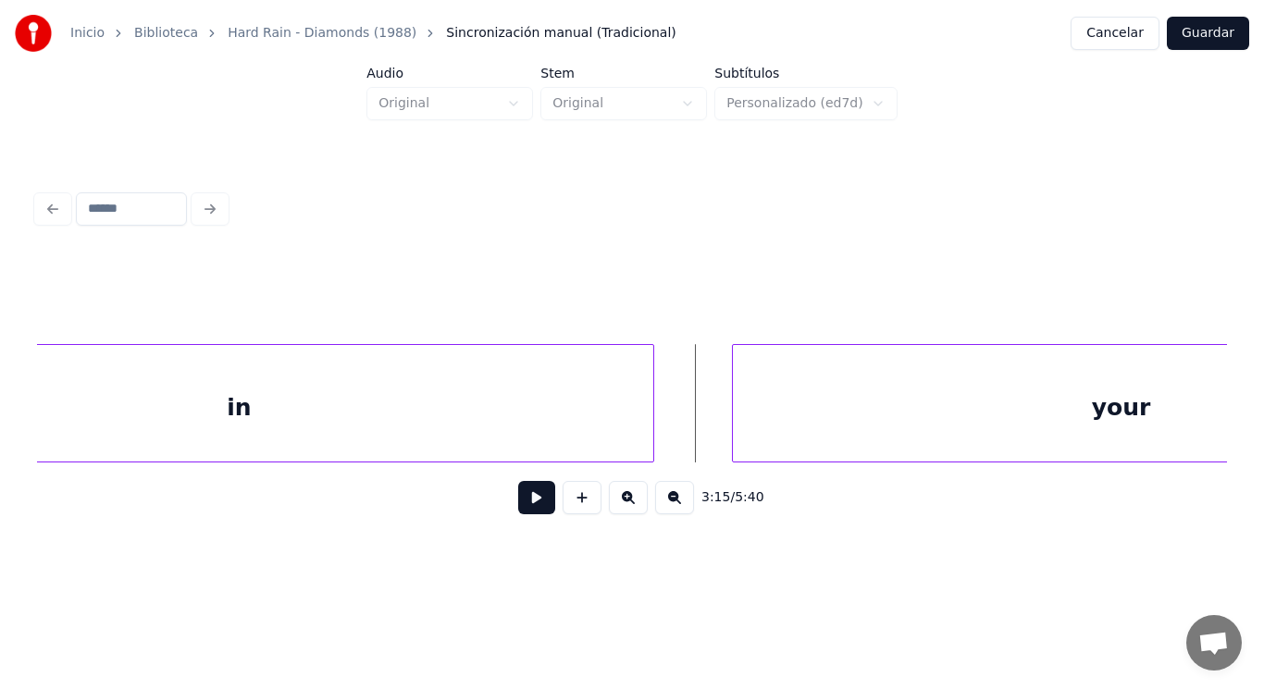
click at [527, 502] on button at bounding box center [536, 497] width 37 height 33
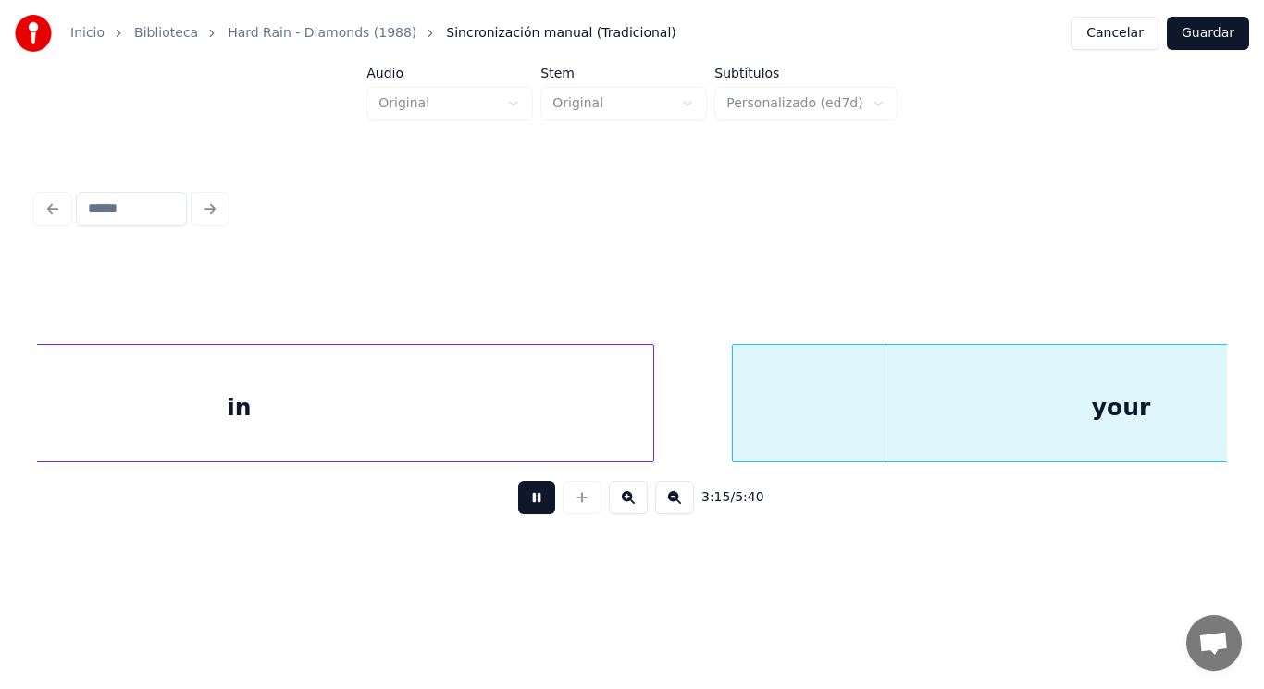
click at [527, 502] on button at bounding box center [536, 497] width 37 height 33
click at [695, 429] on div at bounding box center [696, 403] width 6 height 117
click at [518, 507] on button at bounding box center [536, 497] width 37 height 33
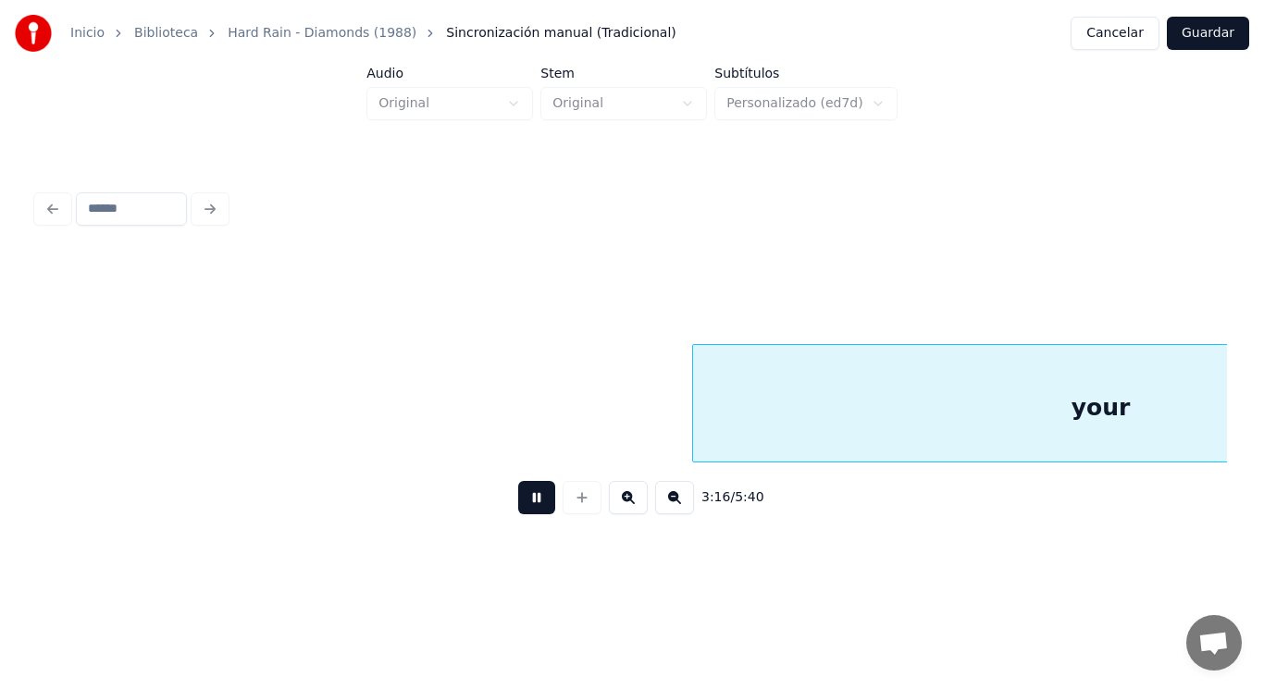
scroll to position [0, 254184]
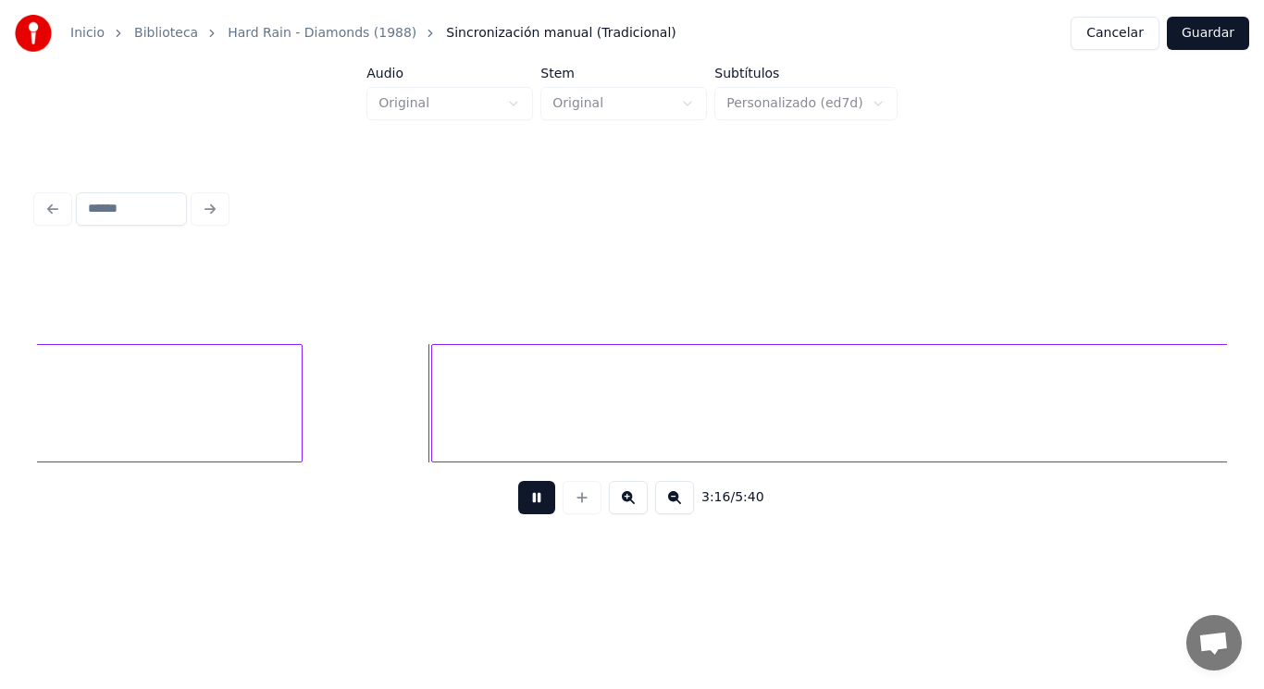
click at [518, 507] on button at bounding box center [536, 497] width 37 height 33
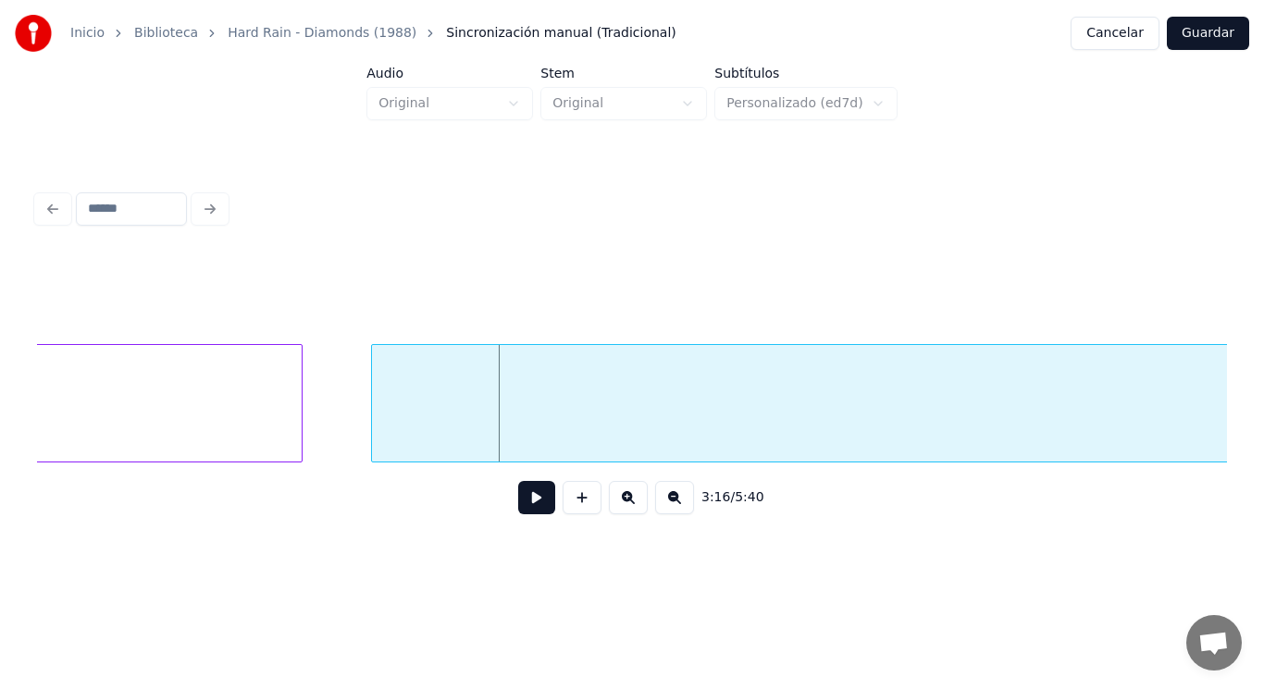
click at [372, 431] on div at bounding box center [375, 403] width 6 height 117
click at [526, 510] on button at bounding box center [536, 497] width 37 height 33
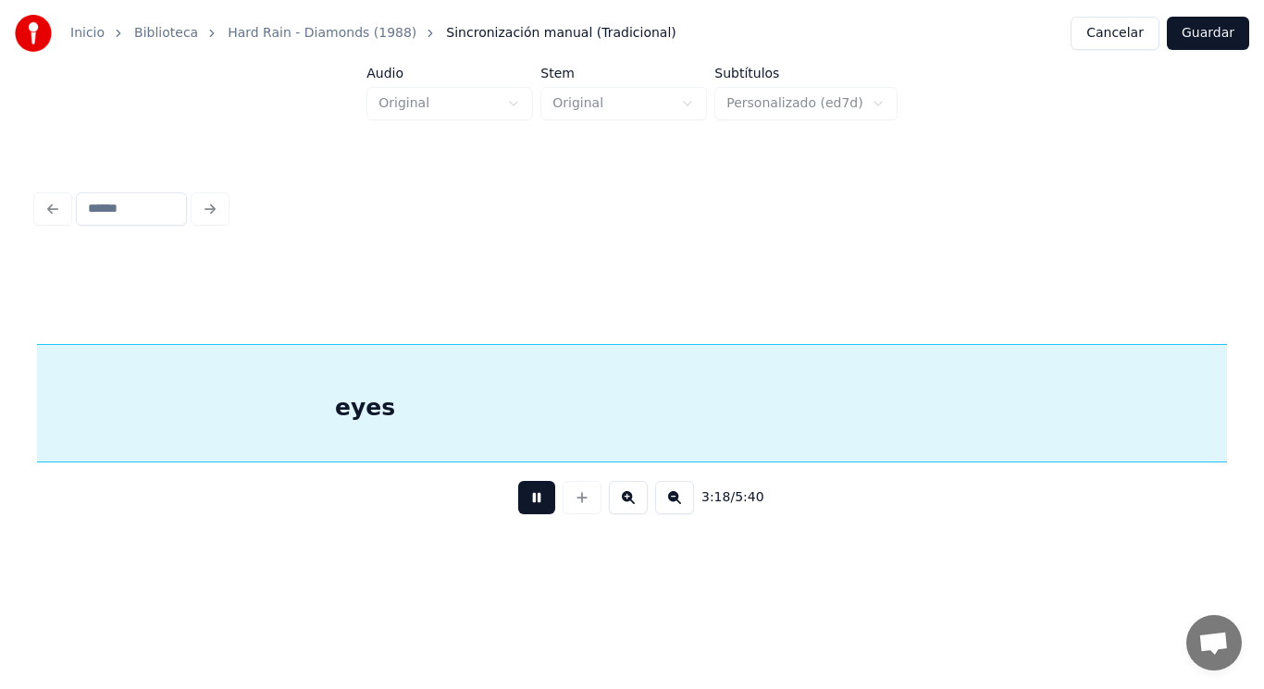
scroll to position [0, 256596]
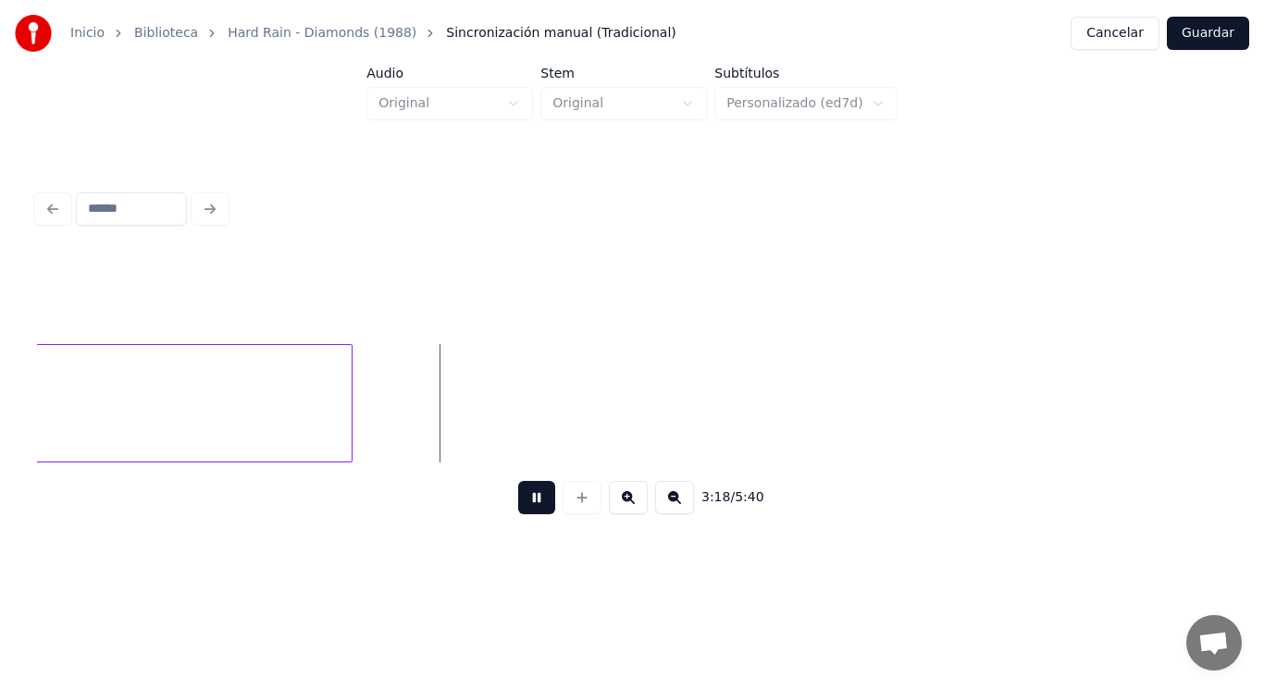
click at [526, 510] on button at bounding box center [536, 497] width 37 height 33
click at [429, 417] on div at bounding box center [429, 403] width 6 height 117
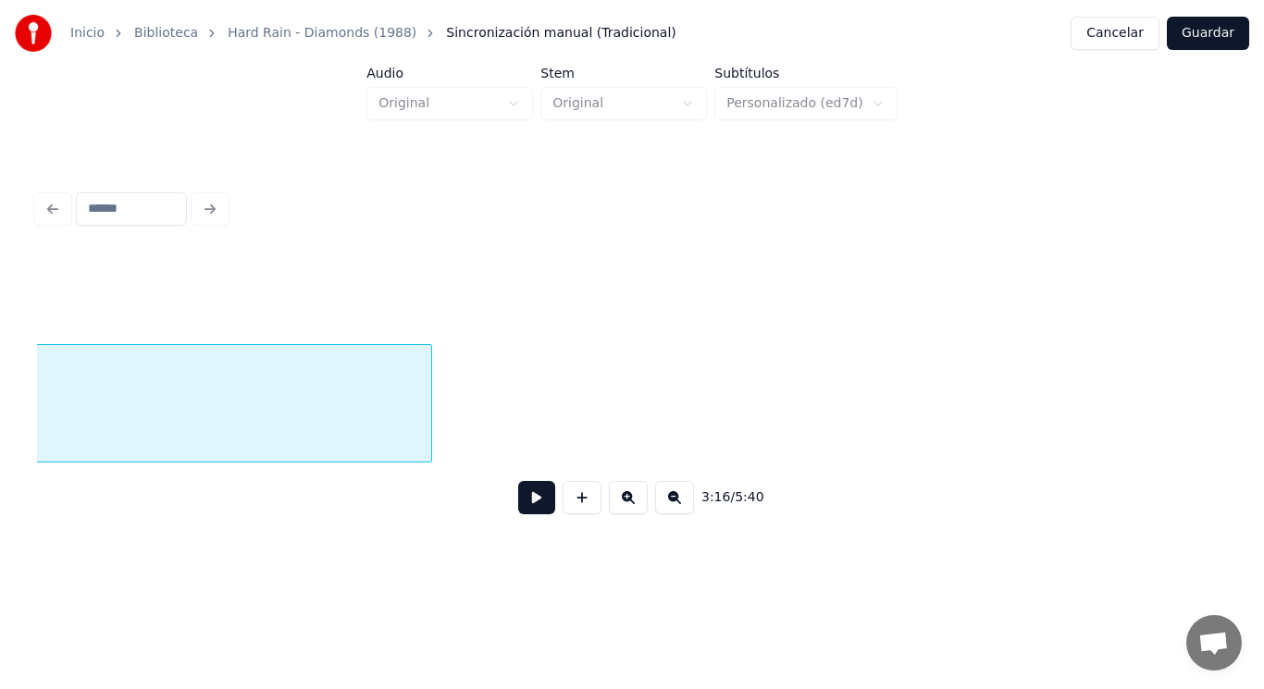
scroll to position [0, 254518]
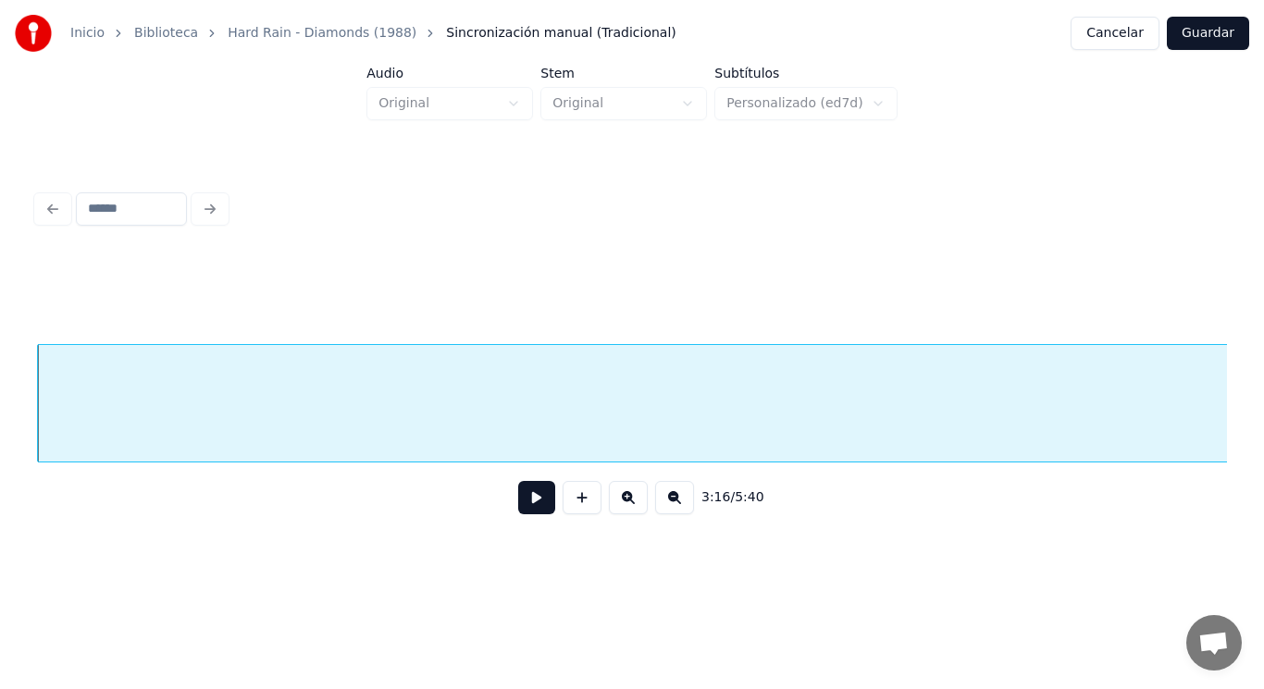
click at [526, 503] on button at bounding box center [536, 497] width 37 height 33
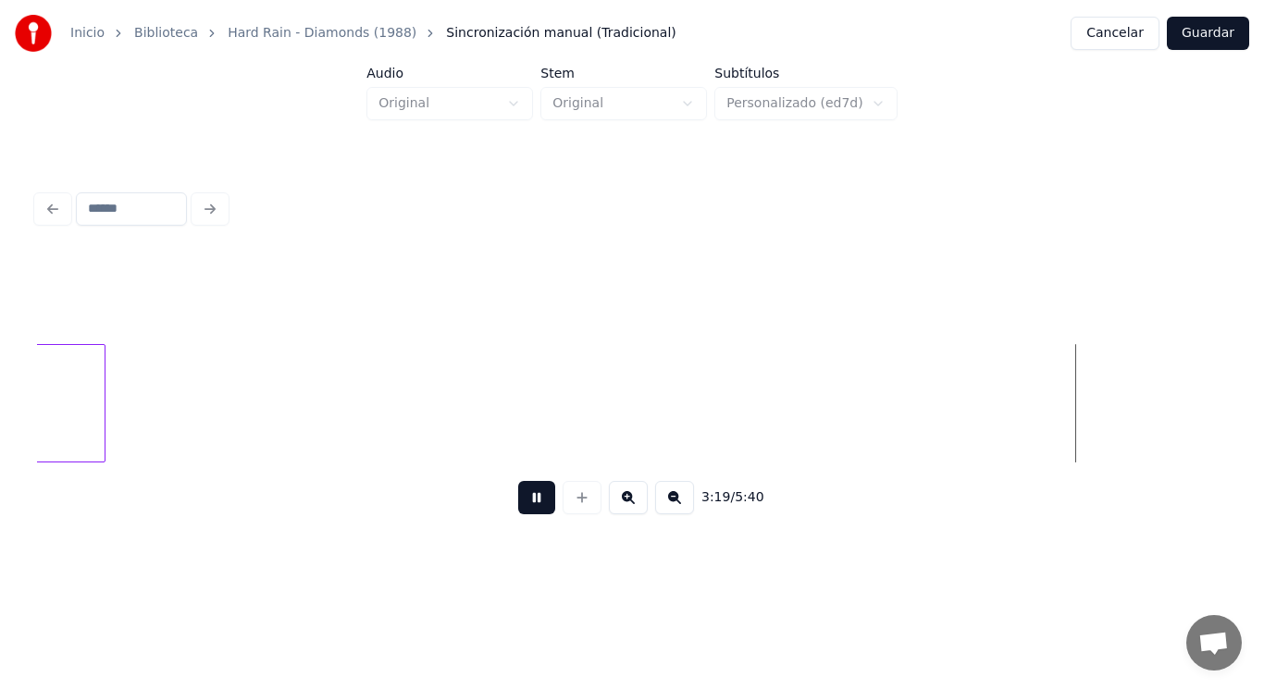
scroll to position [0, 258129]
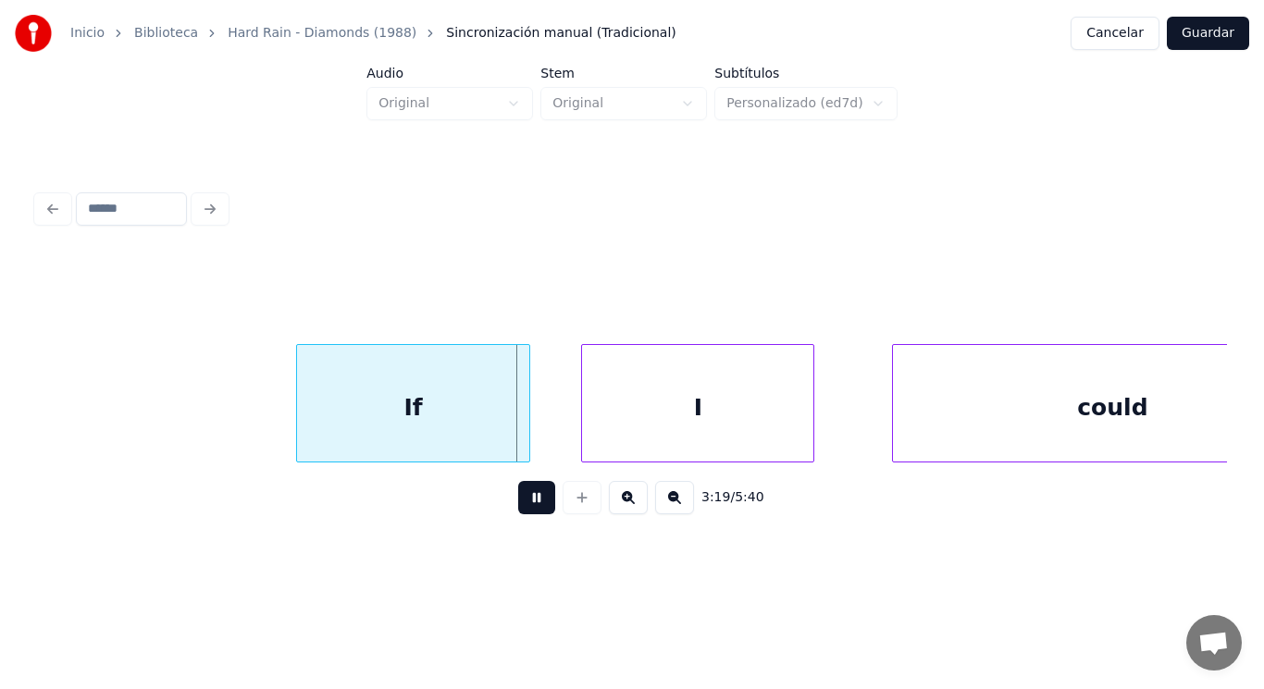
click at [526, 503] on button at bounding box center [536, 497] width 37 height 33
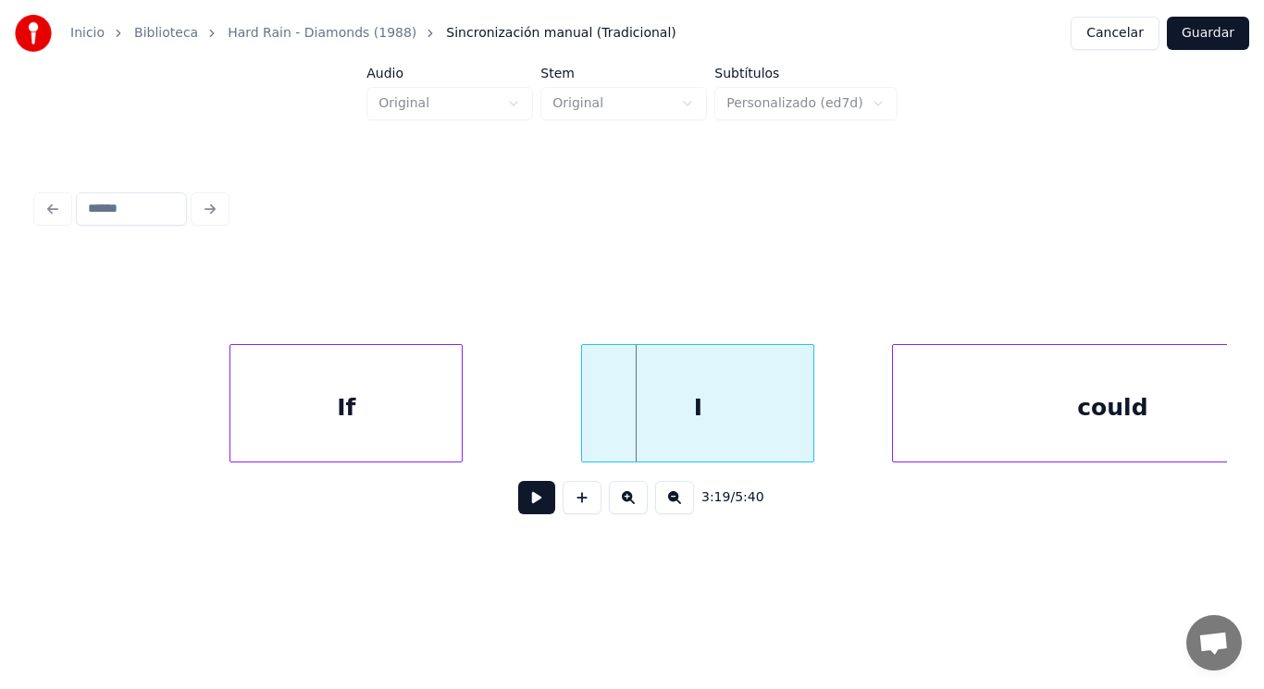
click at [342, 431] on div "If" at bounding box center [345, 408] width 231 height 126
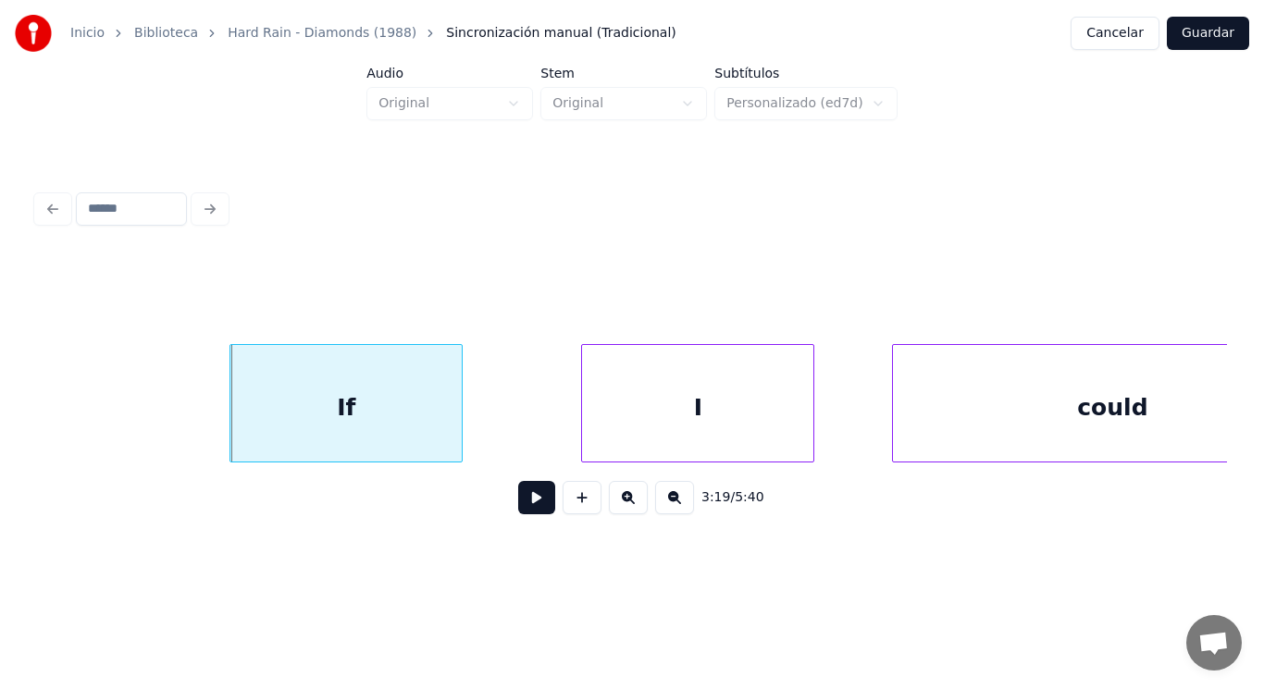
click at [529, 494] on button at bounding box center [536, 497] width 37 height 33
click at [428, 439] on div "If" at bounding box center [345, 408] width 231 height 126
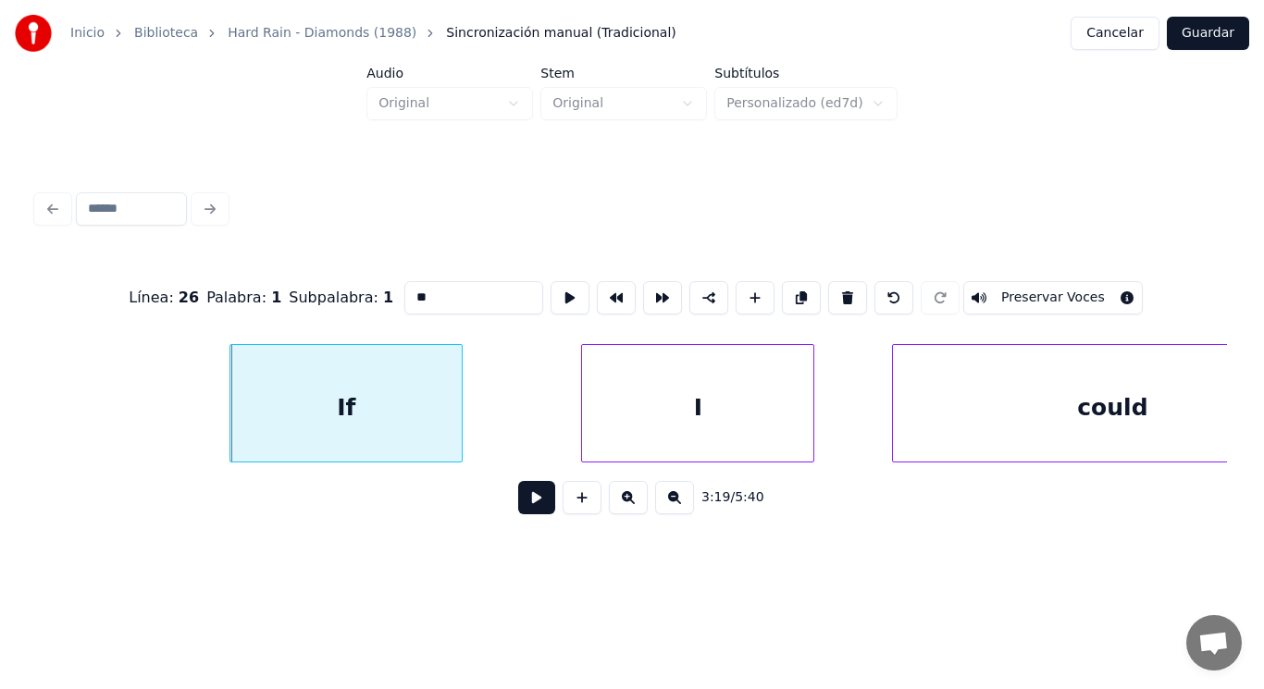
click at [518, 507] on button at bounding box center [536, 497] width 37 height 33
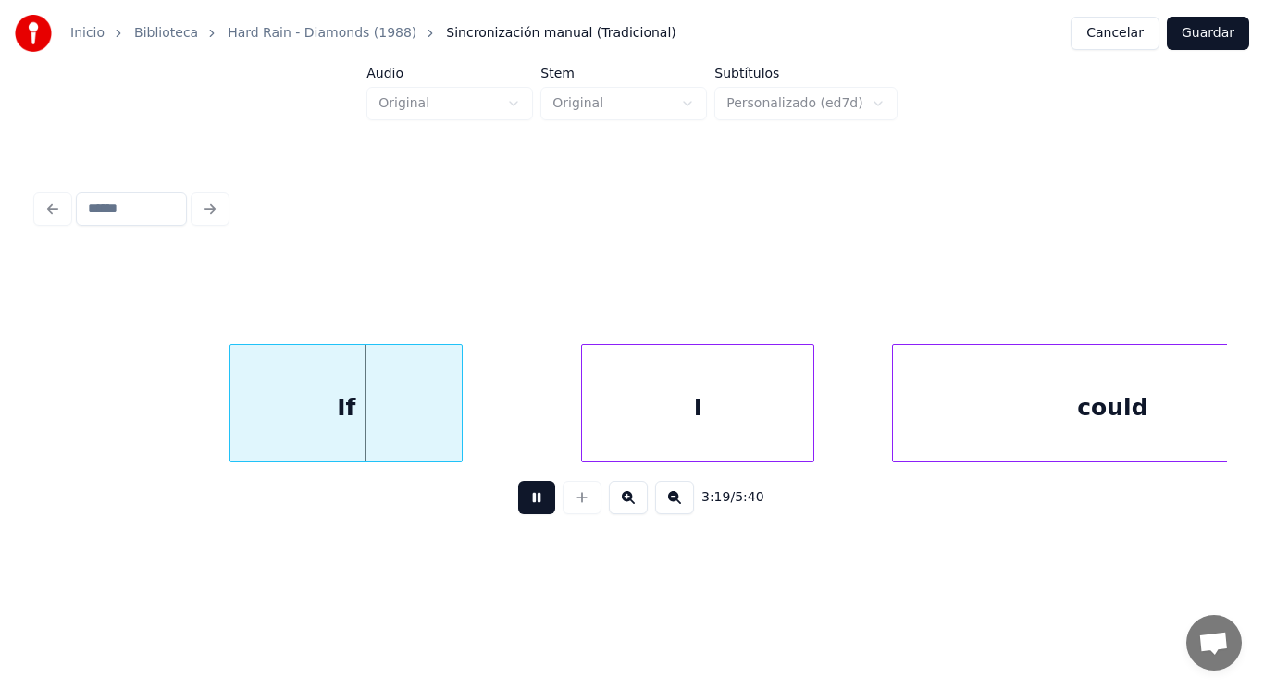
click at [518, 507] on button at bounding box center [536, 497] width 37 height 33
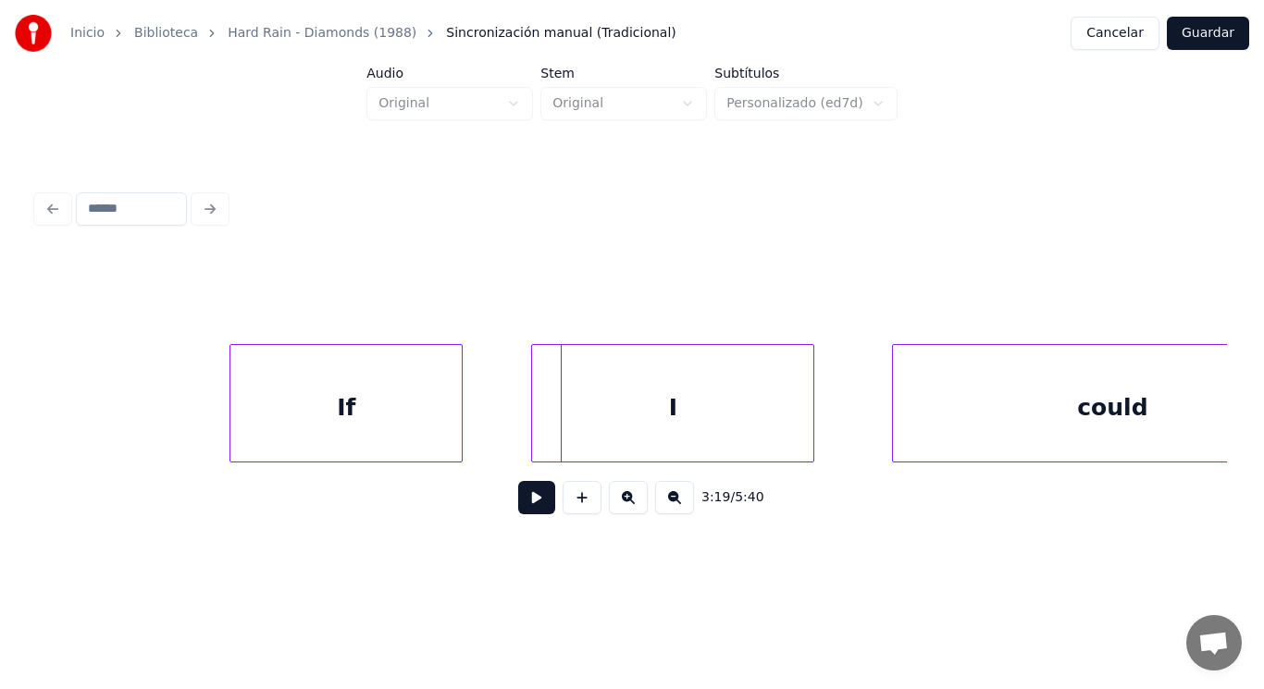
click at [533, 435] on div at bounding box center [535, 403] width 6 height 117
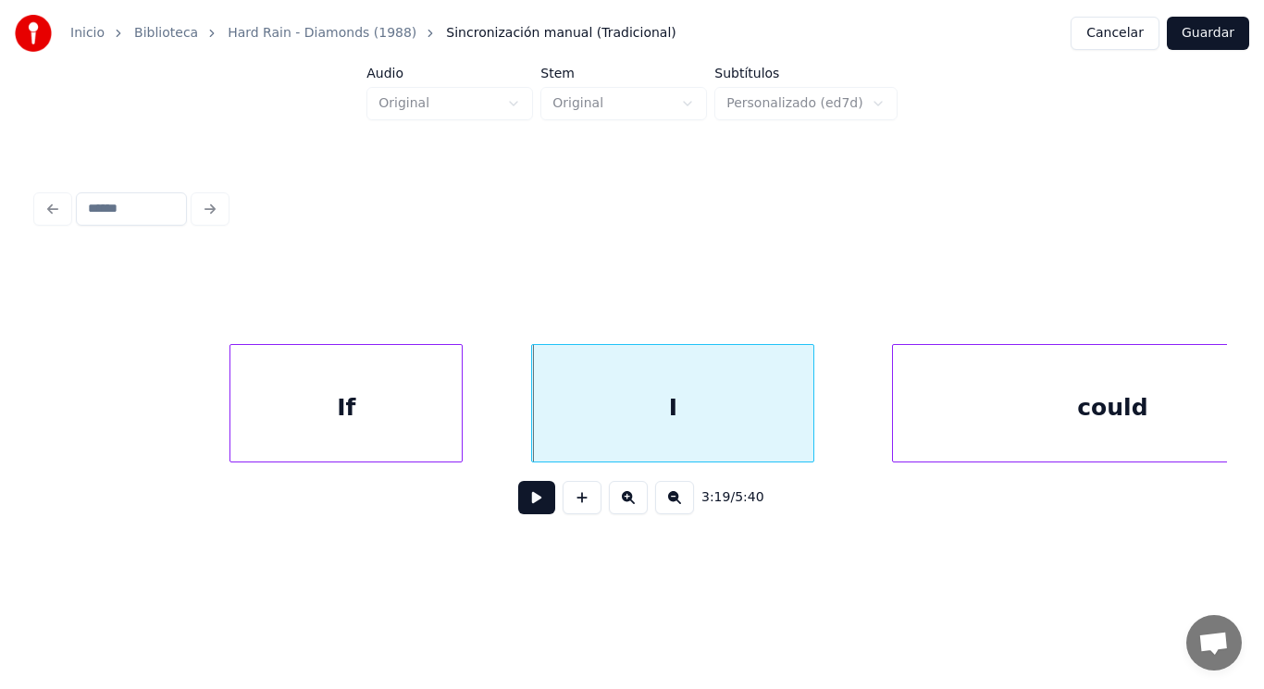
click at [525, 503] on button at bounding box center [536, 497] width 37 height 33
click at [430, 420] on div "If" at bounding box center [345, 408] width 231 height 126
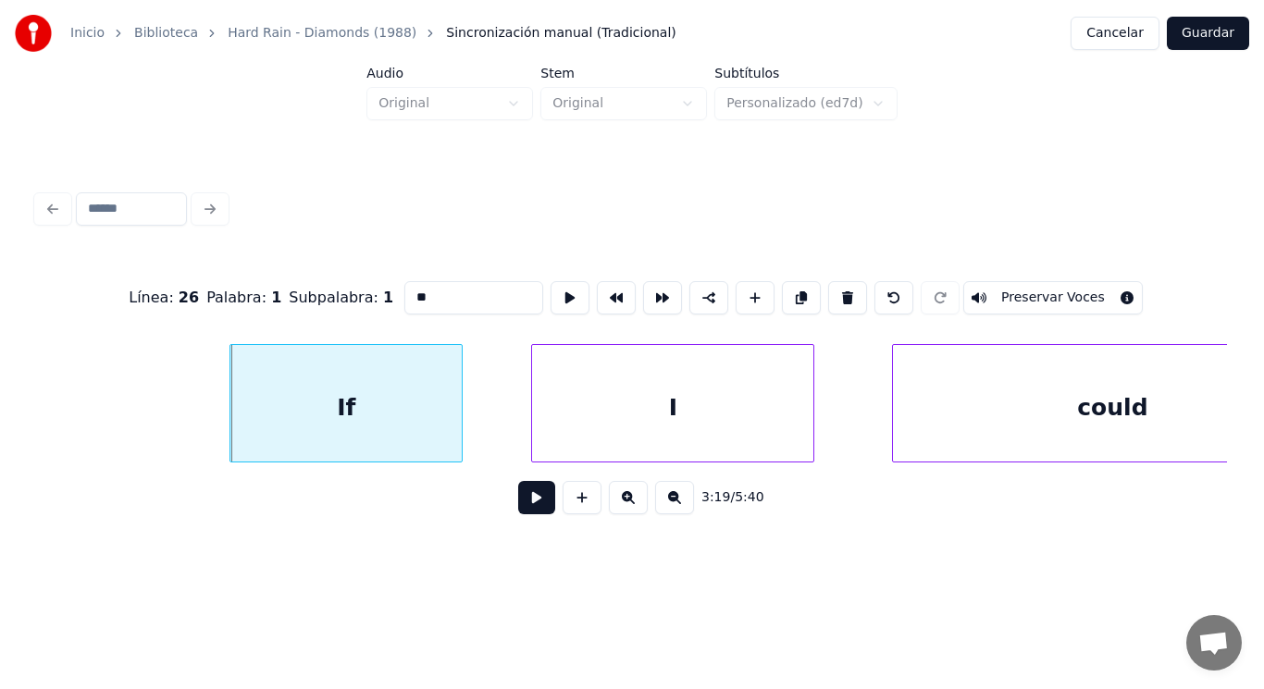
click at [521, 498] on button at bounding box center [536, 497] width 37 height 33
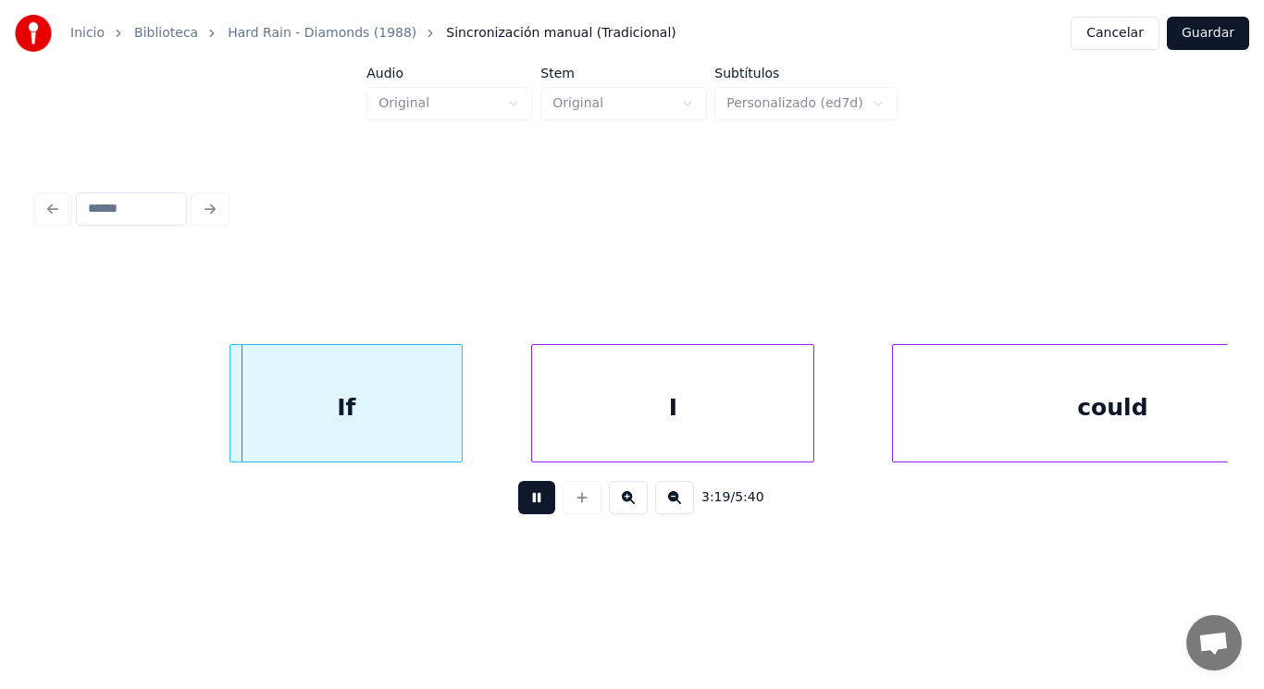
click at [521, 498] on button at bounding box center [536, 497] width 37 height 33
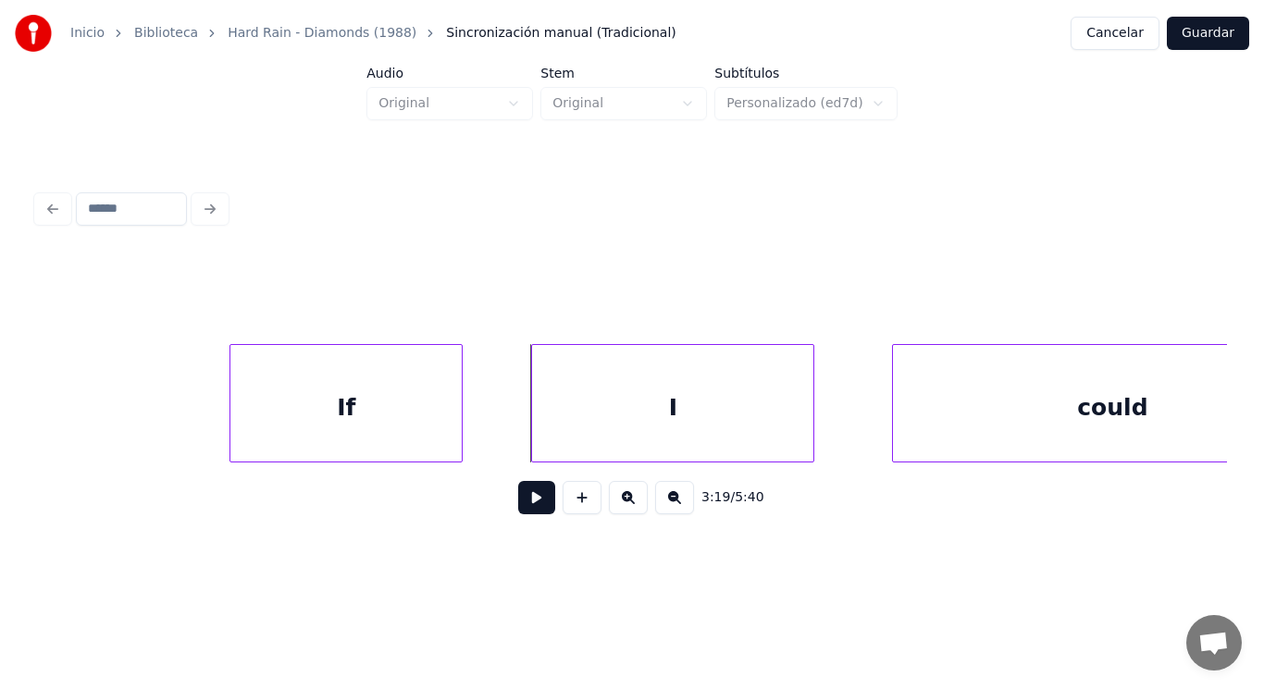
click at [524, 505] on button at bounding box center [536, 497] width 37 height 33
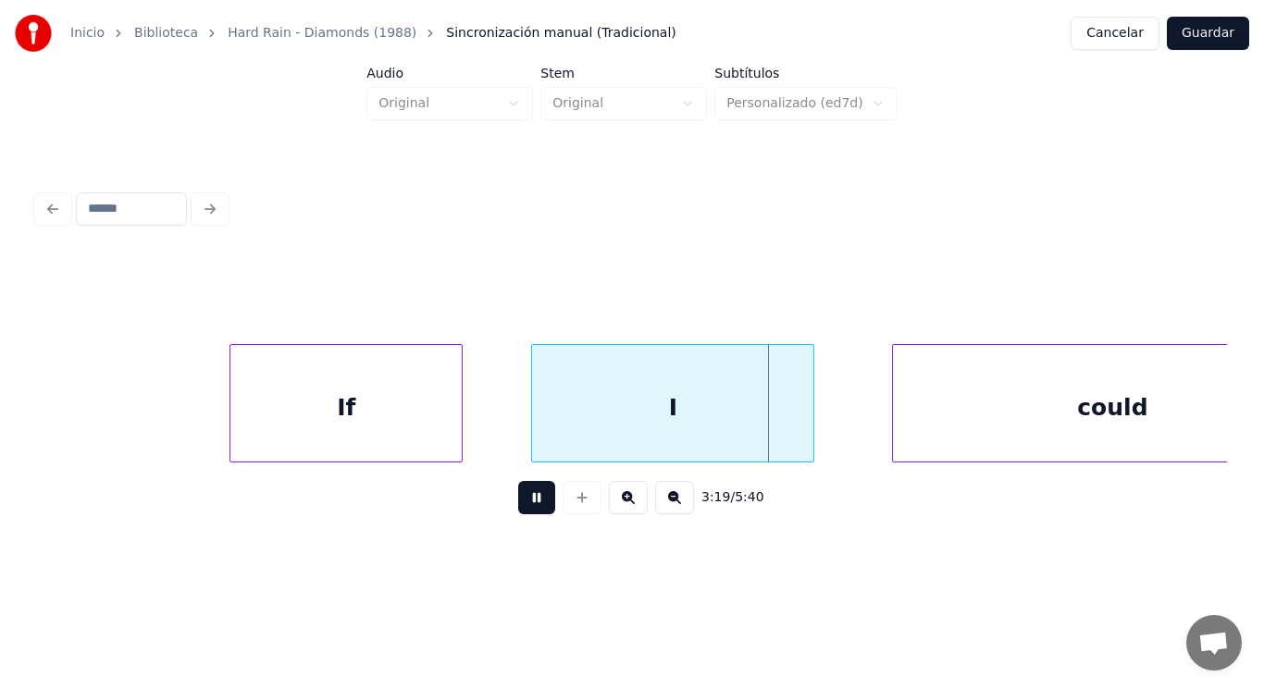
click at [524, 505] on button at bounding box center [536, 497] width 37 height 33
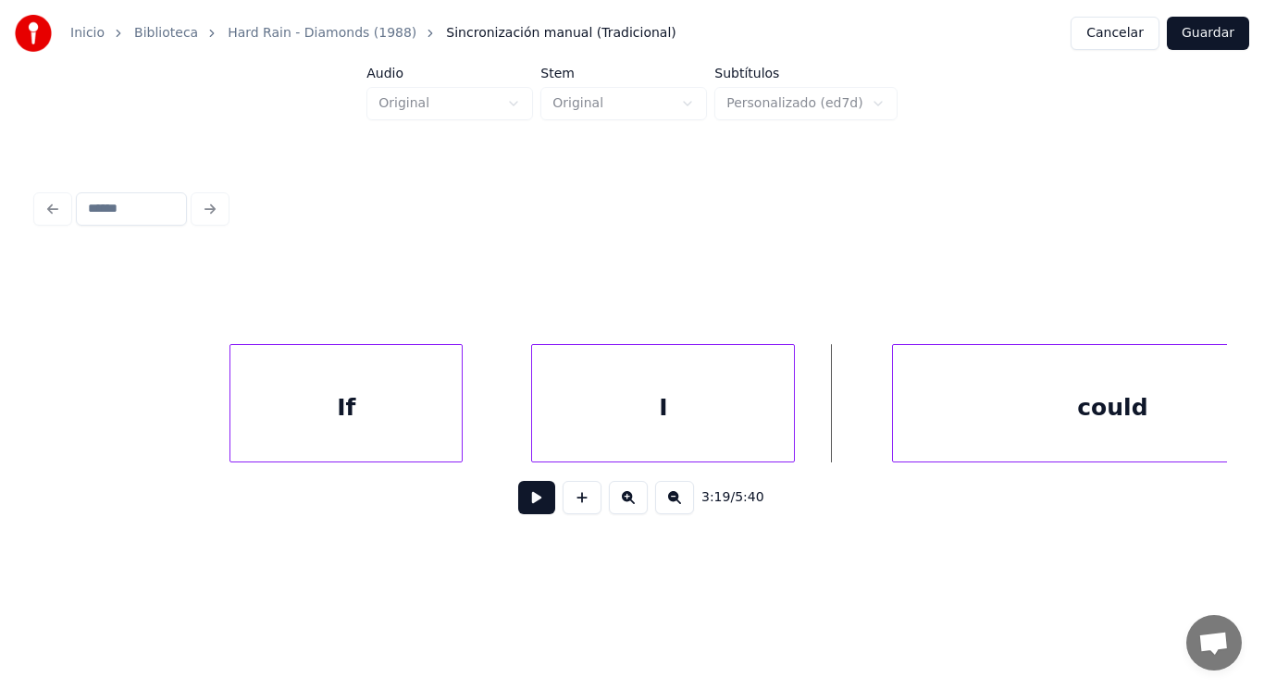
click at [792, 429] on div at bounding box center [792, 403] width 6 height 117
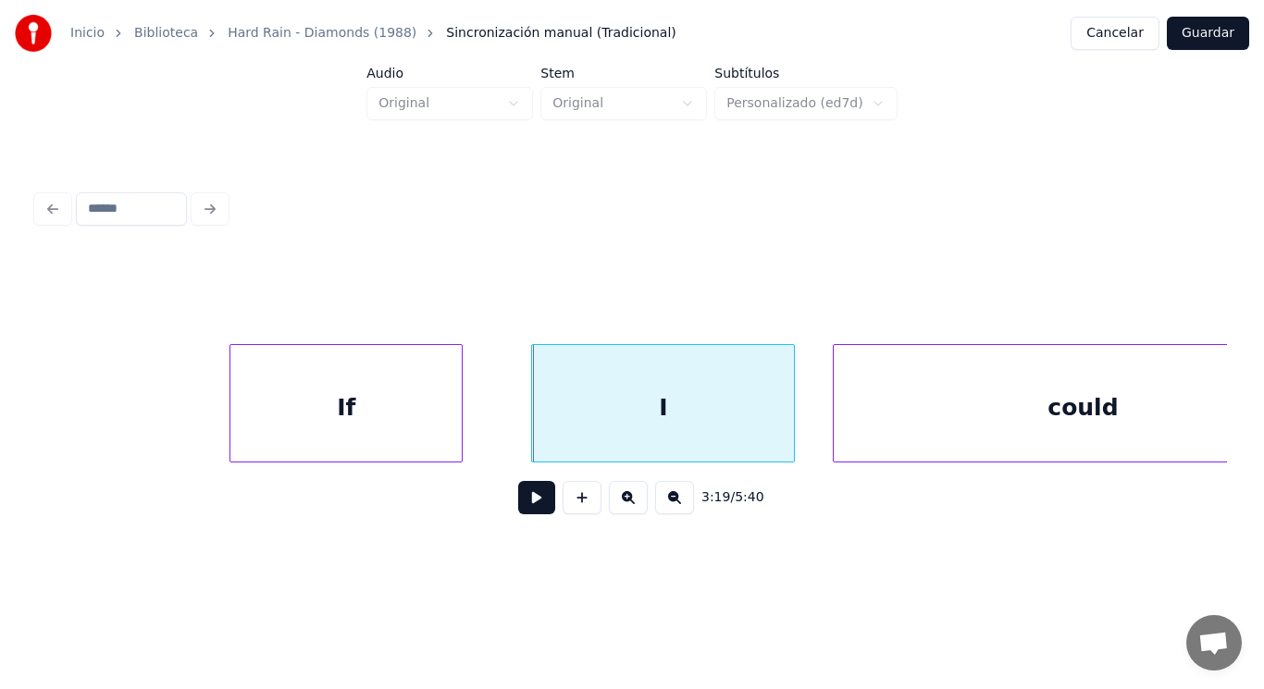
click at [834, 429] on div at bounding box center [837, 403] width 6 height 117
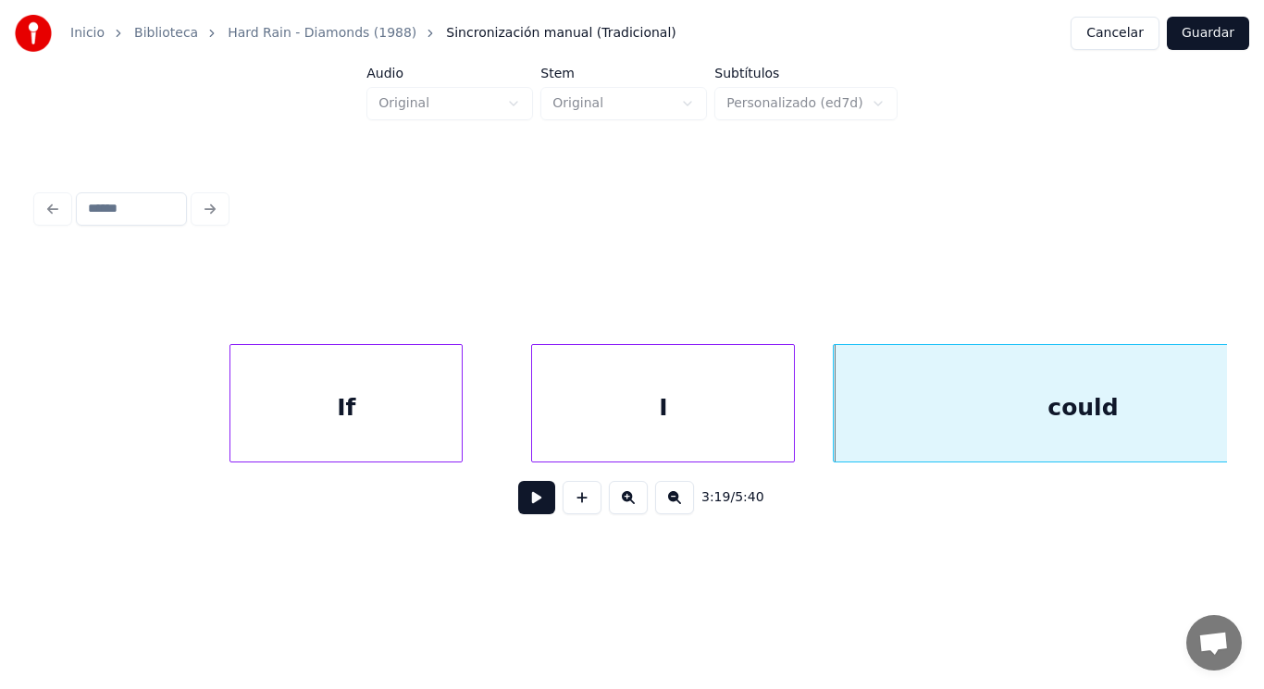
click at [528, 508] on button at bounding box center [536, 497] width 37 height 33
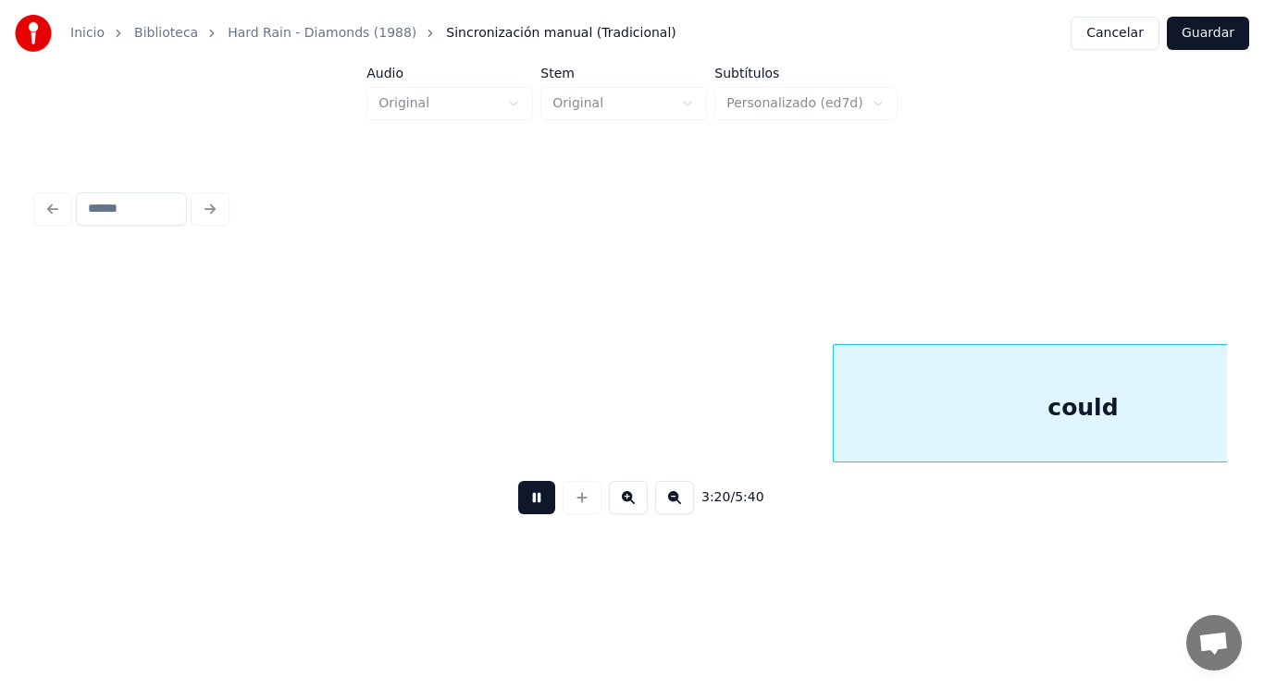
scroll to position [0, 259332]
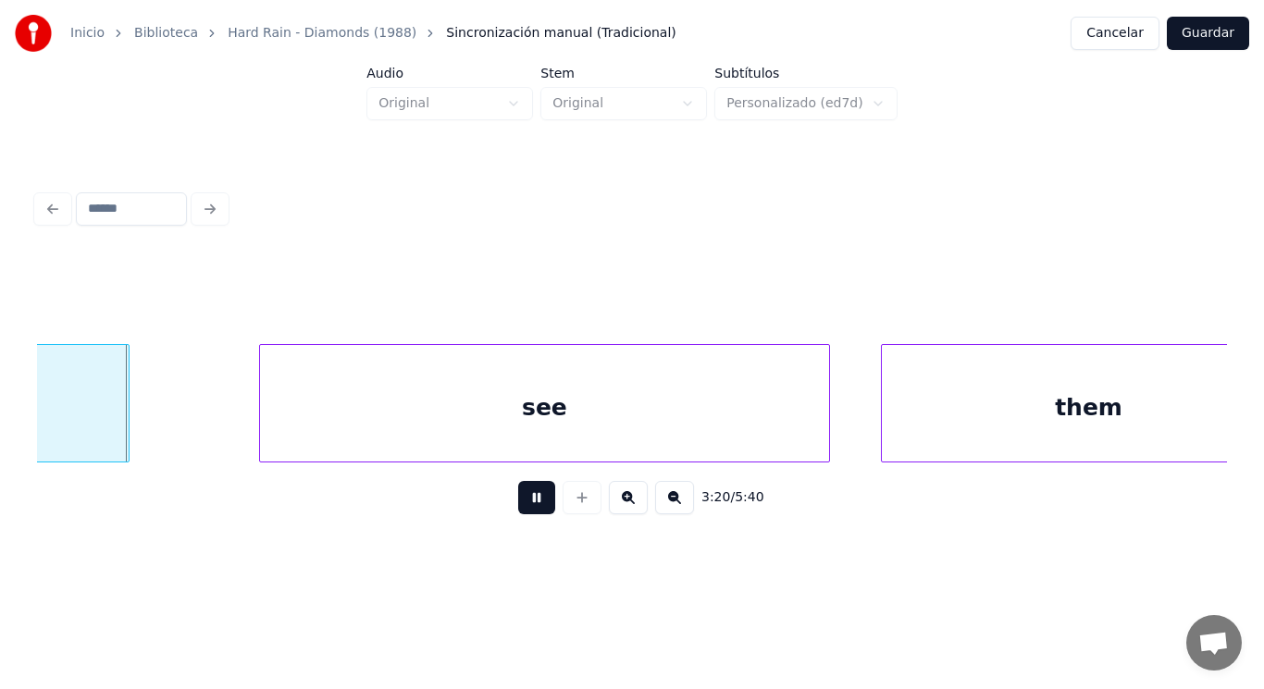
click at [528, 508] on button at bounding box center [536, 497] width 37 height 33
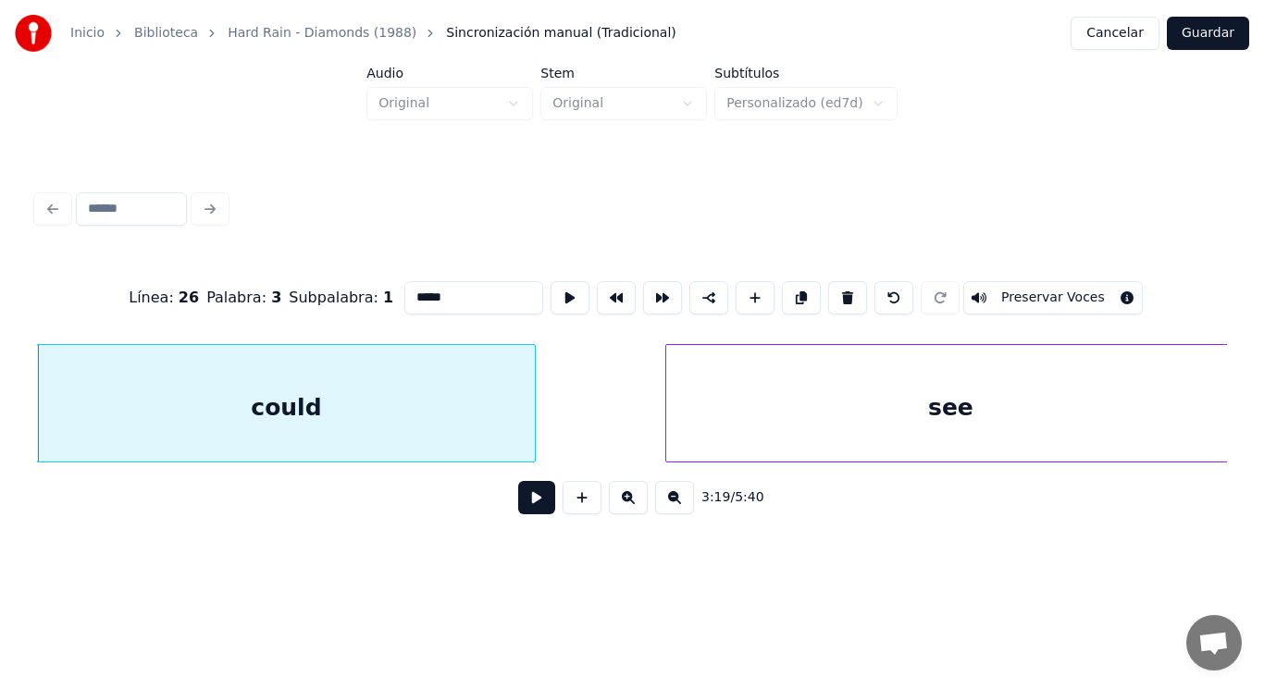
click at [533, 505] on button at bounding box center [536, 497] width 37 height 33
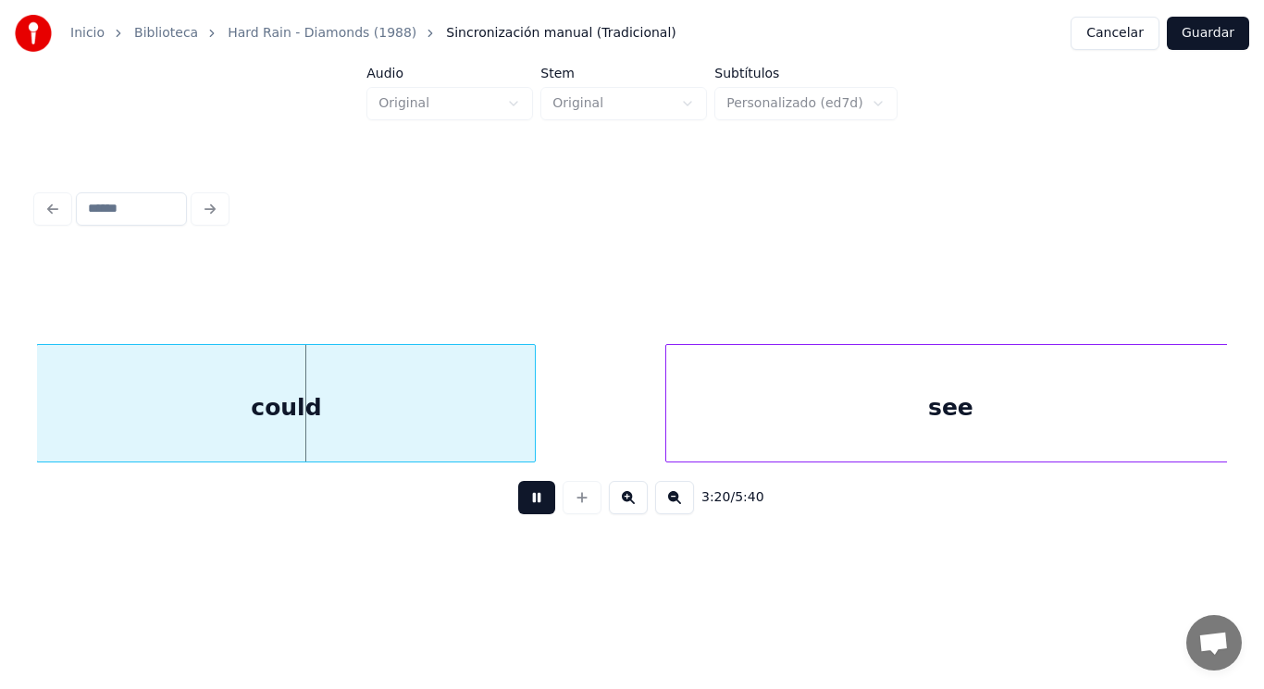
click at [533, 505] on button at bounding box center [536, 497] width 37 height 33
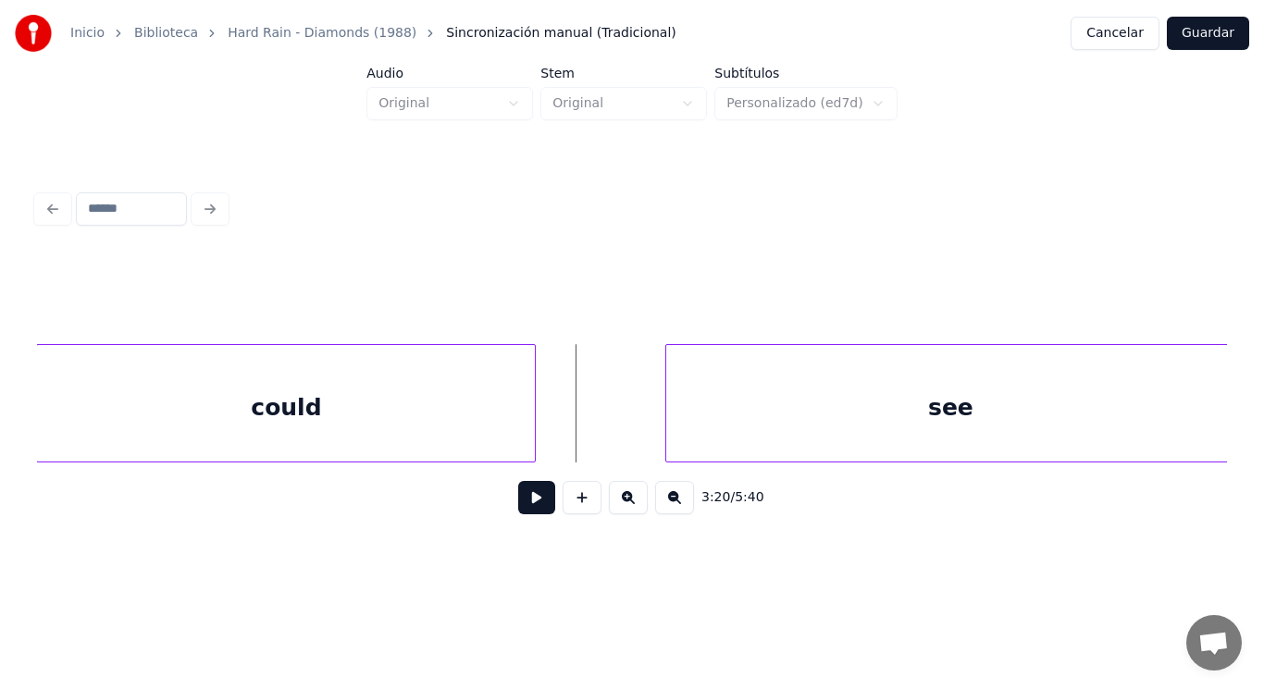
click at [516, 428] on div "could" at bounding box center [286, 408] width 498 height 126
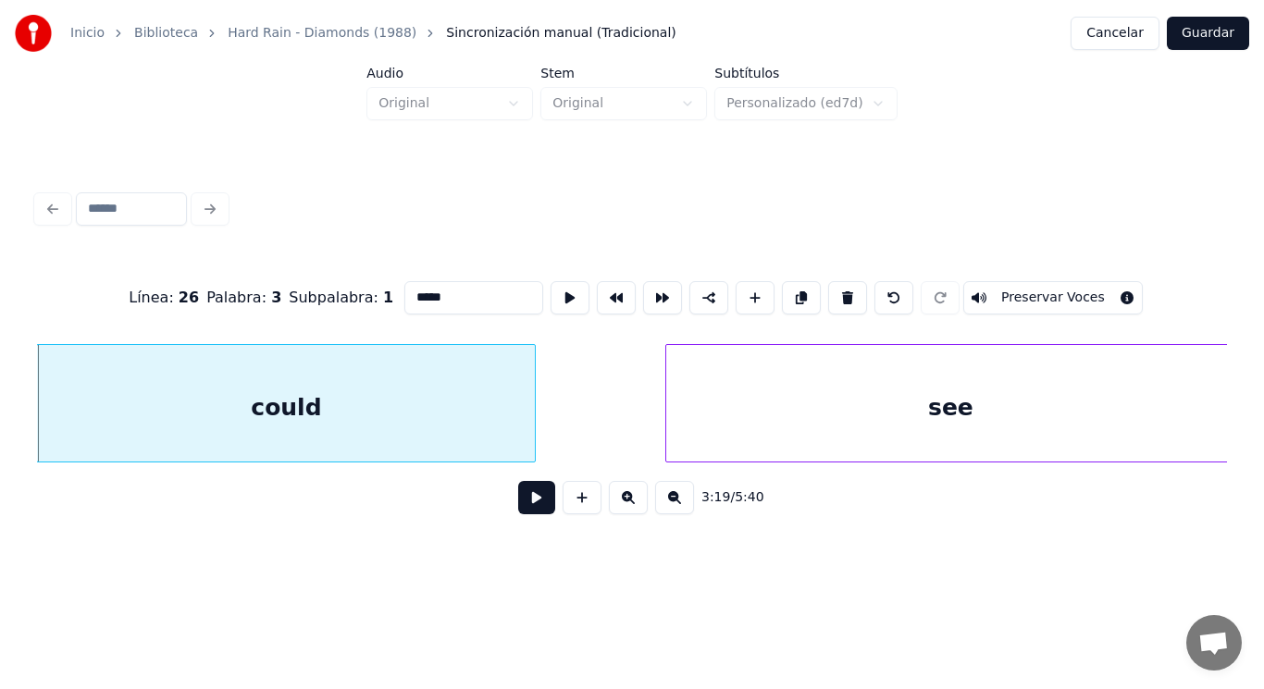
click at [527, 508] on button at bounding box center [536, 497] width 37 height 33
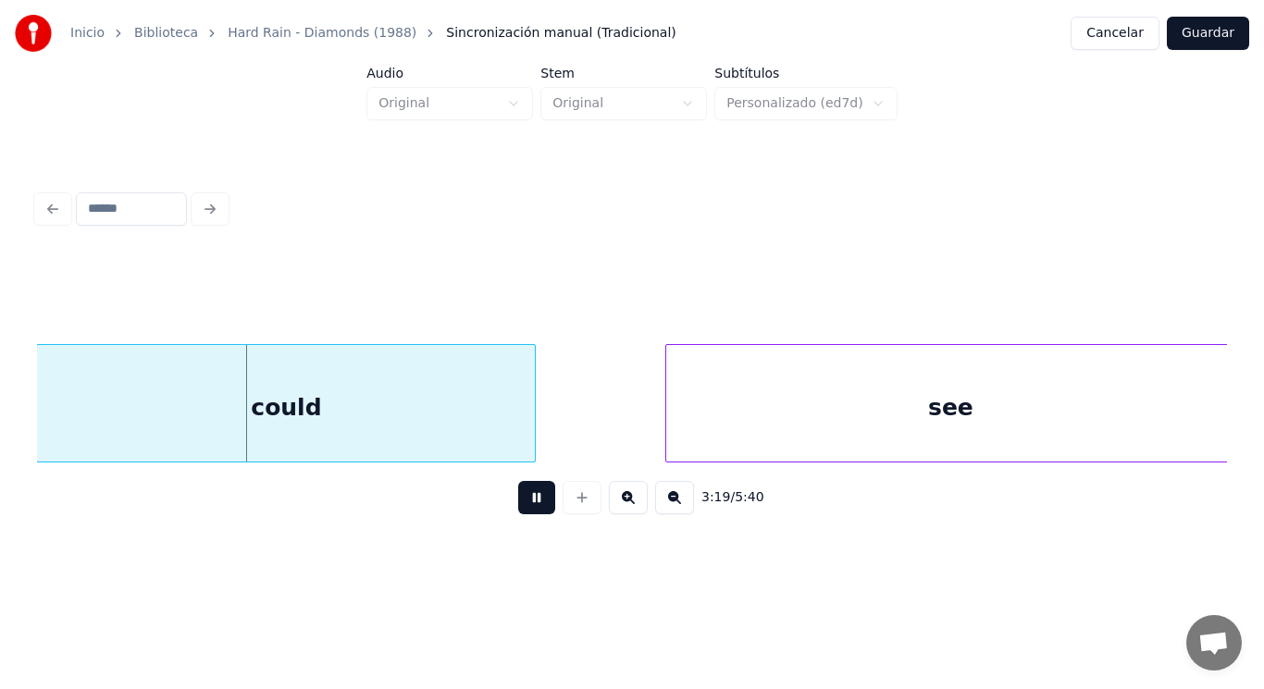
click at [527, 508] on button at bounding box center [536, 497] width 37 height 33
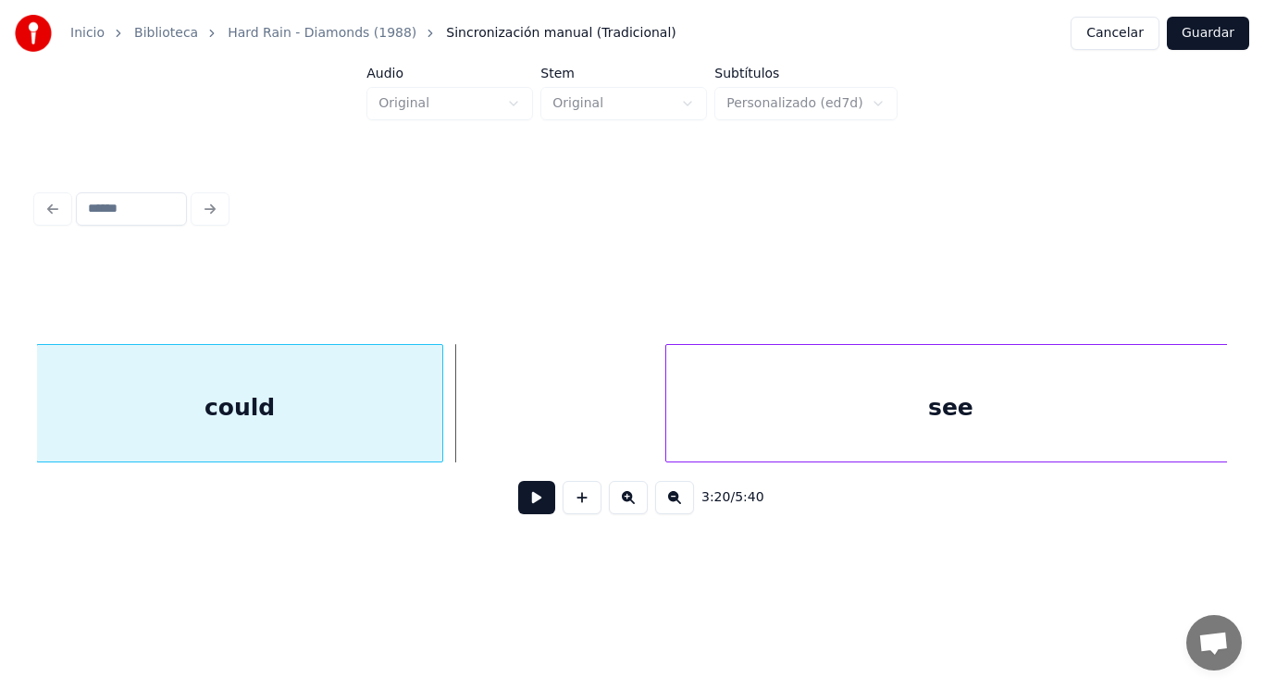
click at [441, 426] on div at bounding box center [440, 403] width 6 height 117
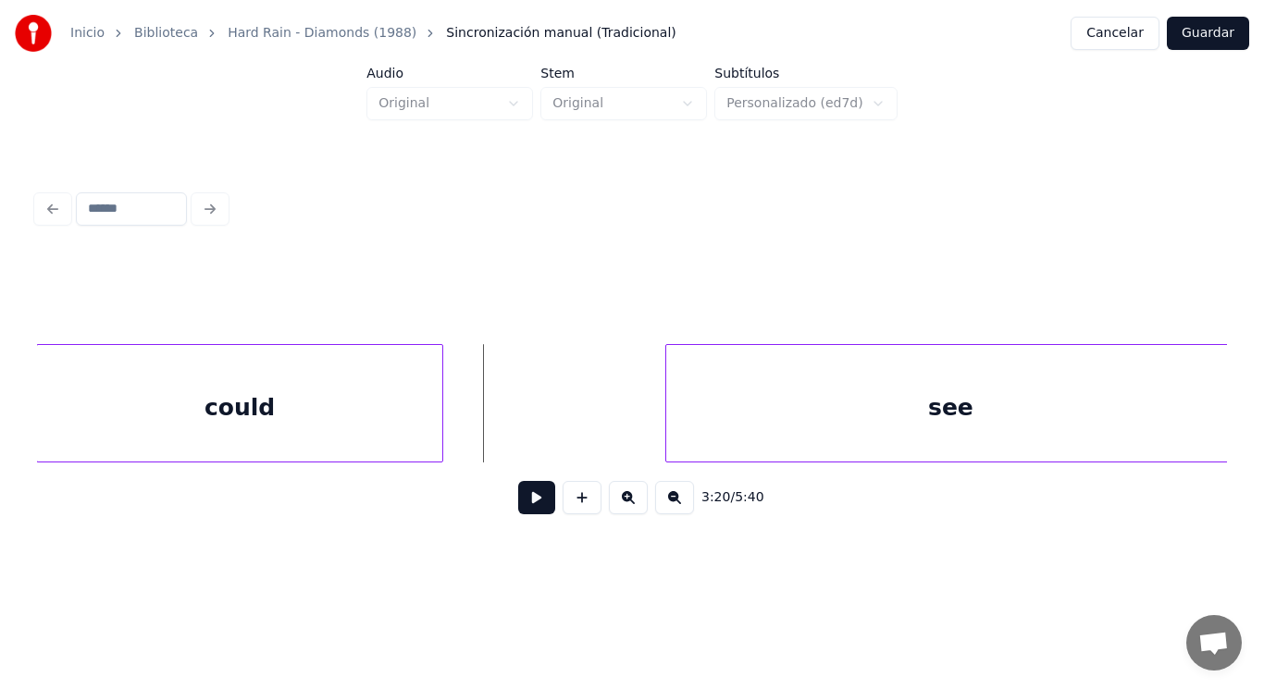
click at [528, 510] on button at bounding box center [536, 497] width 37 height 33
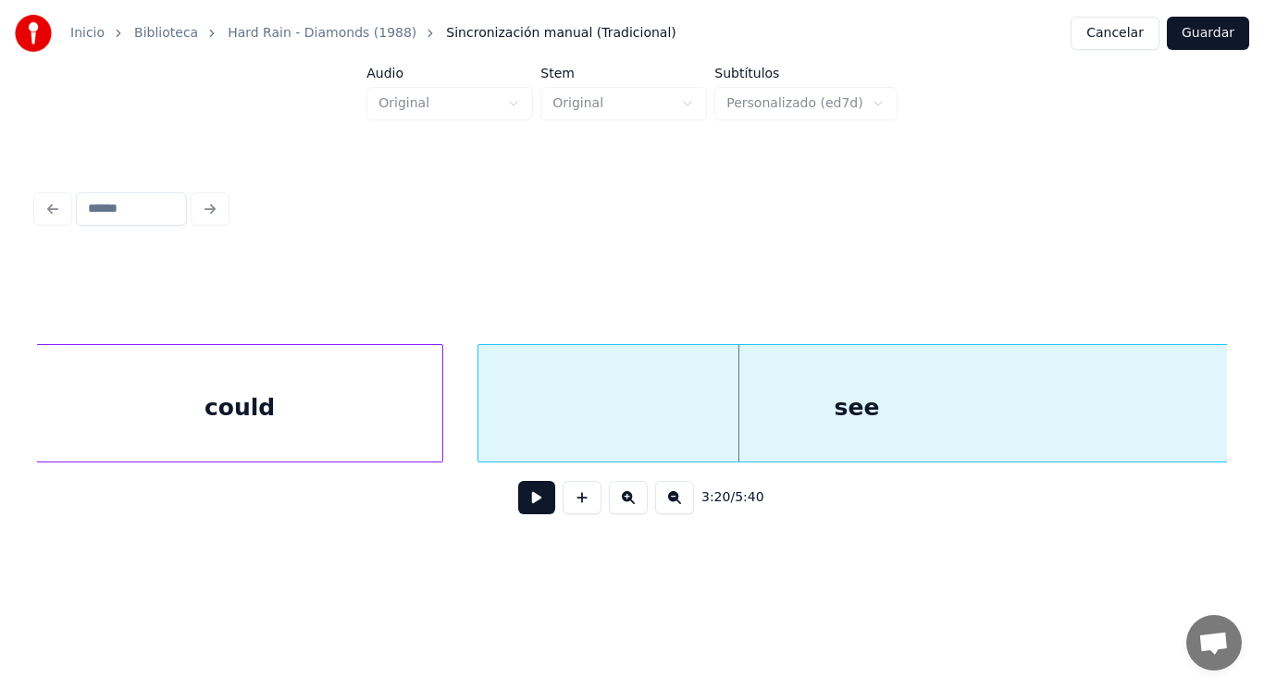
click at [480, 433] on div at bounding box center [481, 403] width 6 height 117
click at [526, 511] on button at bounding box center [536, 497] width 37 height 33
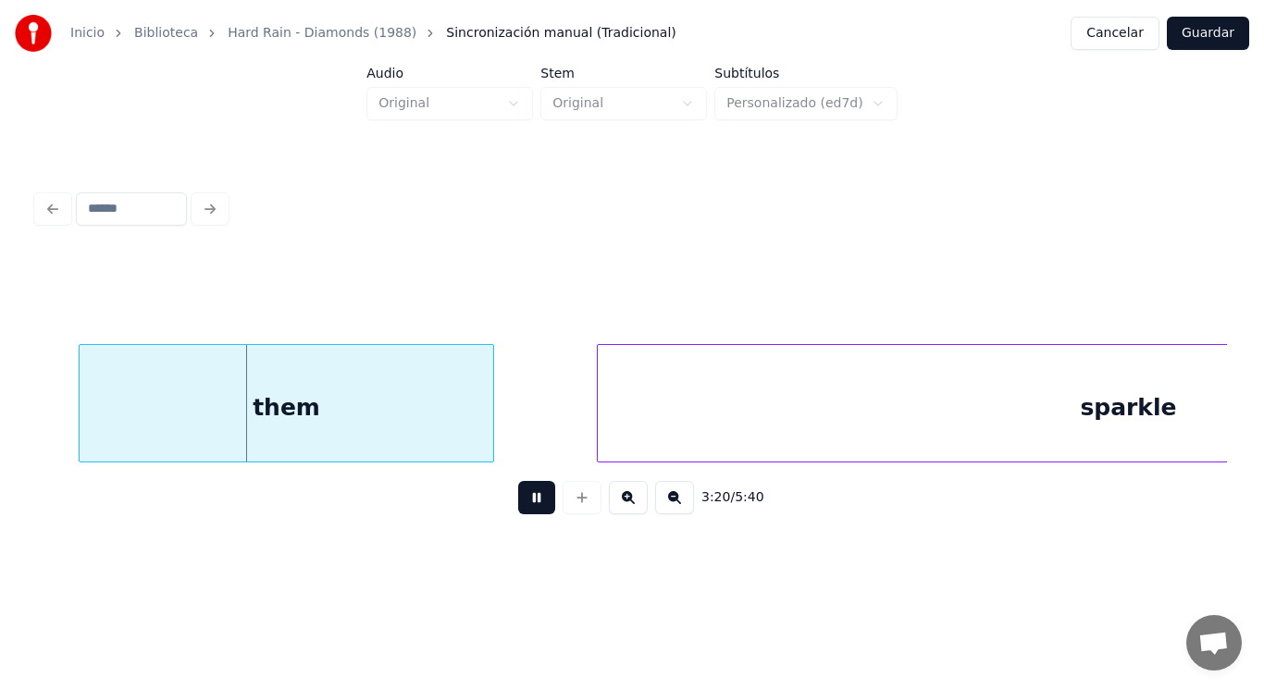
click at [526, 511] on button at bounding box center [536, 497] width 37 height 33
click at [325, 388] on div "them" at bounding box center [286, 408] width 413 height 126
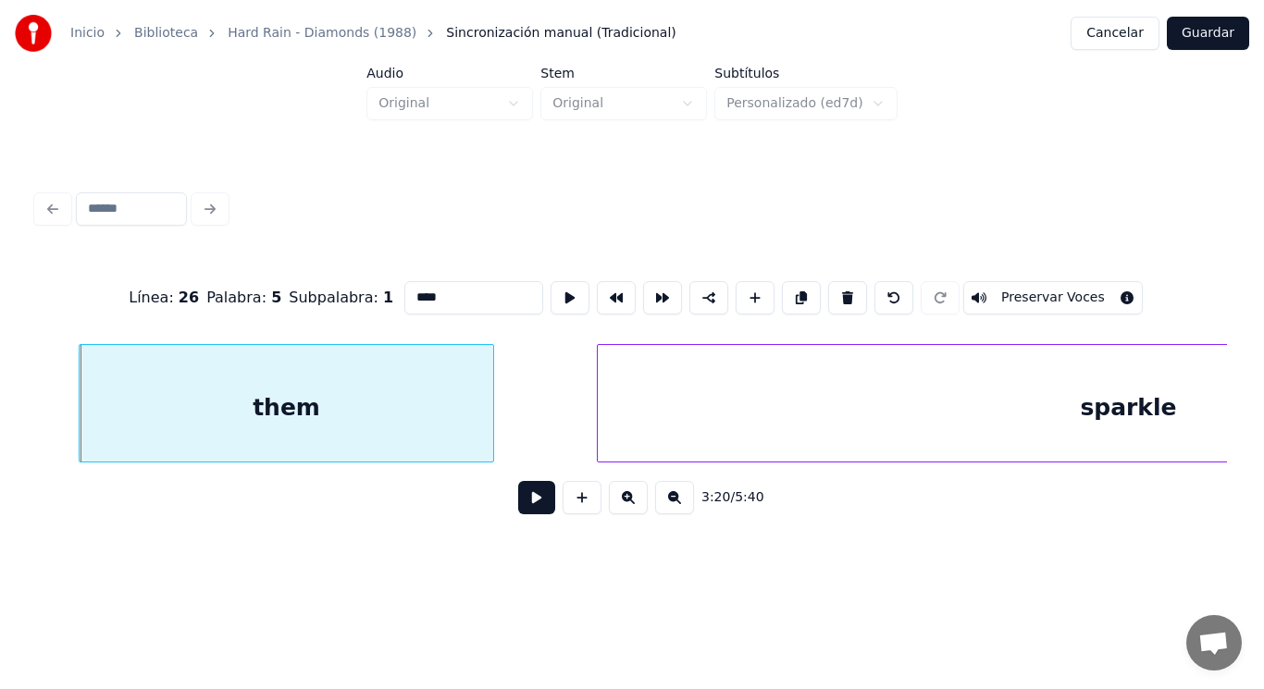
click at [528, 514] on button at bounding box center [536, 497] width 37 height 33
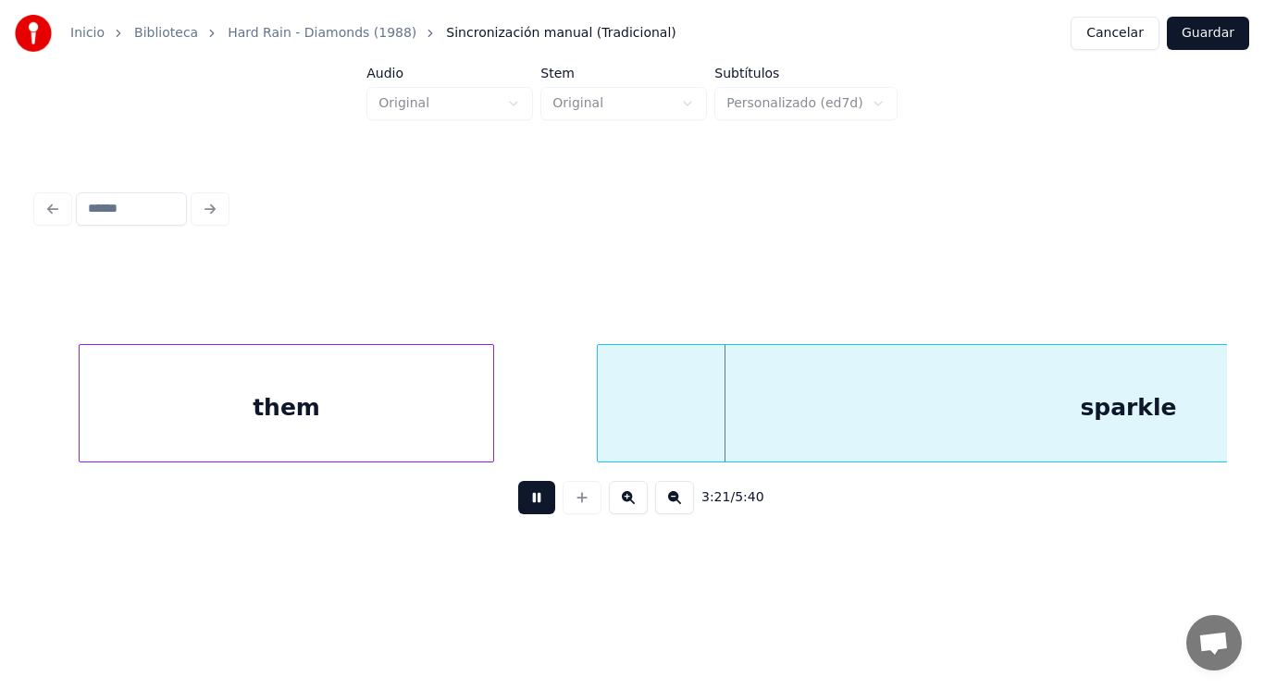
click at [528, 514] on button at bounding box center [536, 497] width 37 height 33
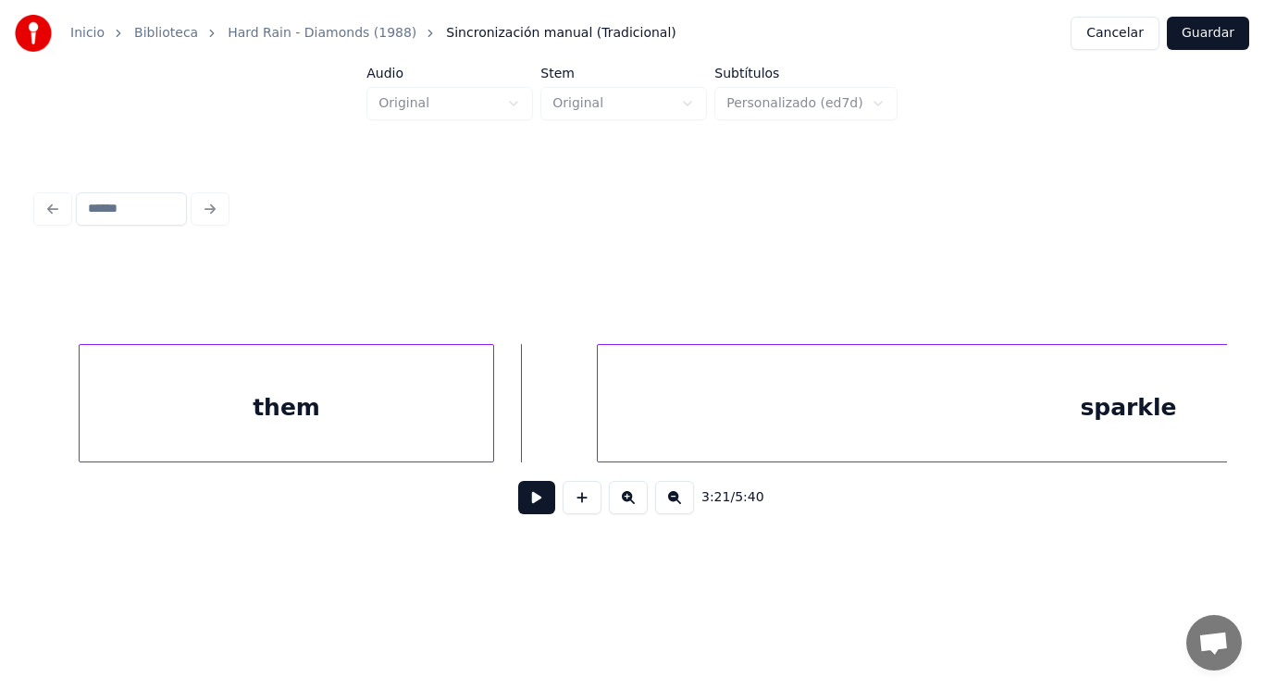
click at [518, 518] on div "3:21 / 5:40" at bounding box center [632, 498] width 1161 height 41
click at [523, 505] on button at bounding box center [536, 497] width 37 height 33
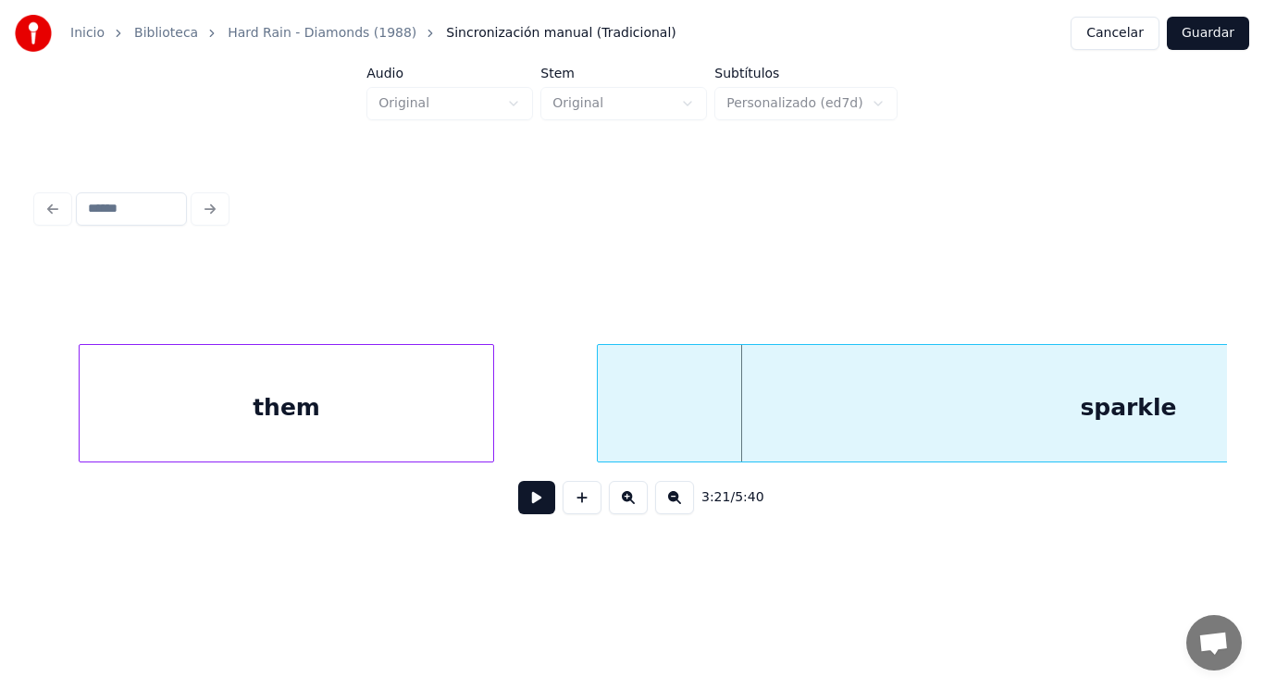
click at [435, 423] on div "them" at bounding box center [286, 408] width 413 height 126
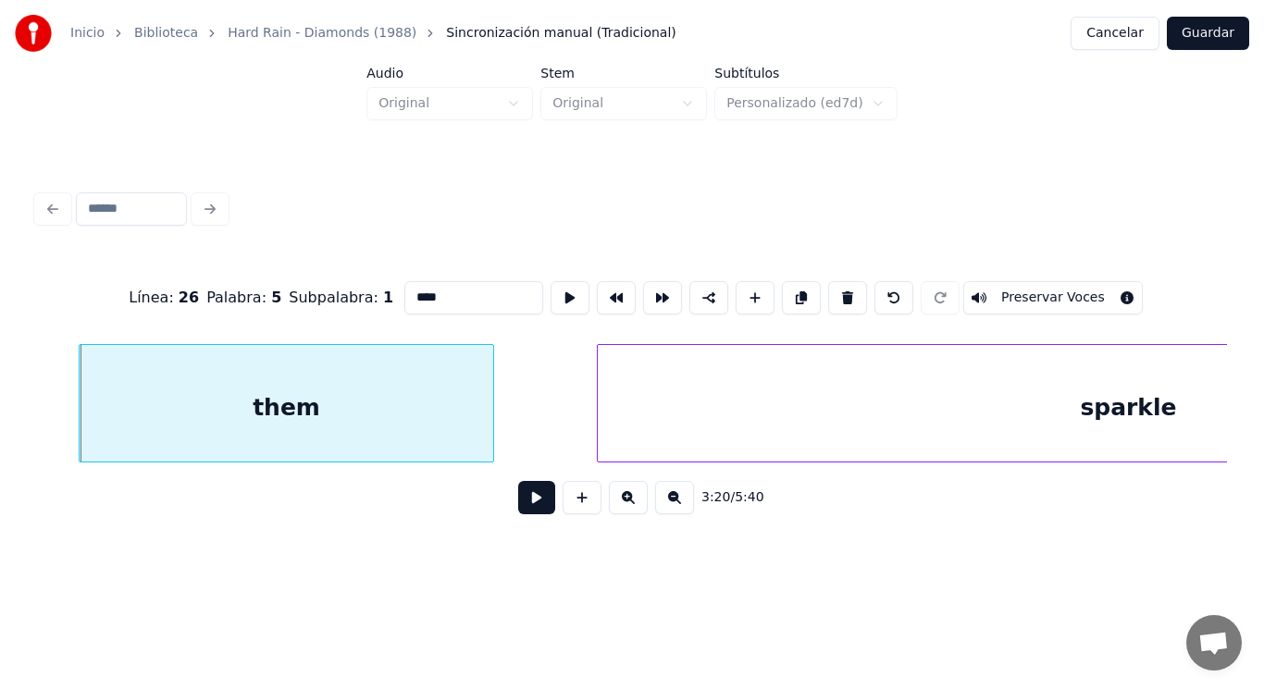
click at [524, 500] on button at bounding box center [536, 497] width 37 height 33
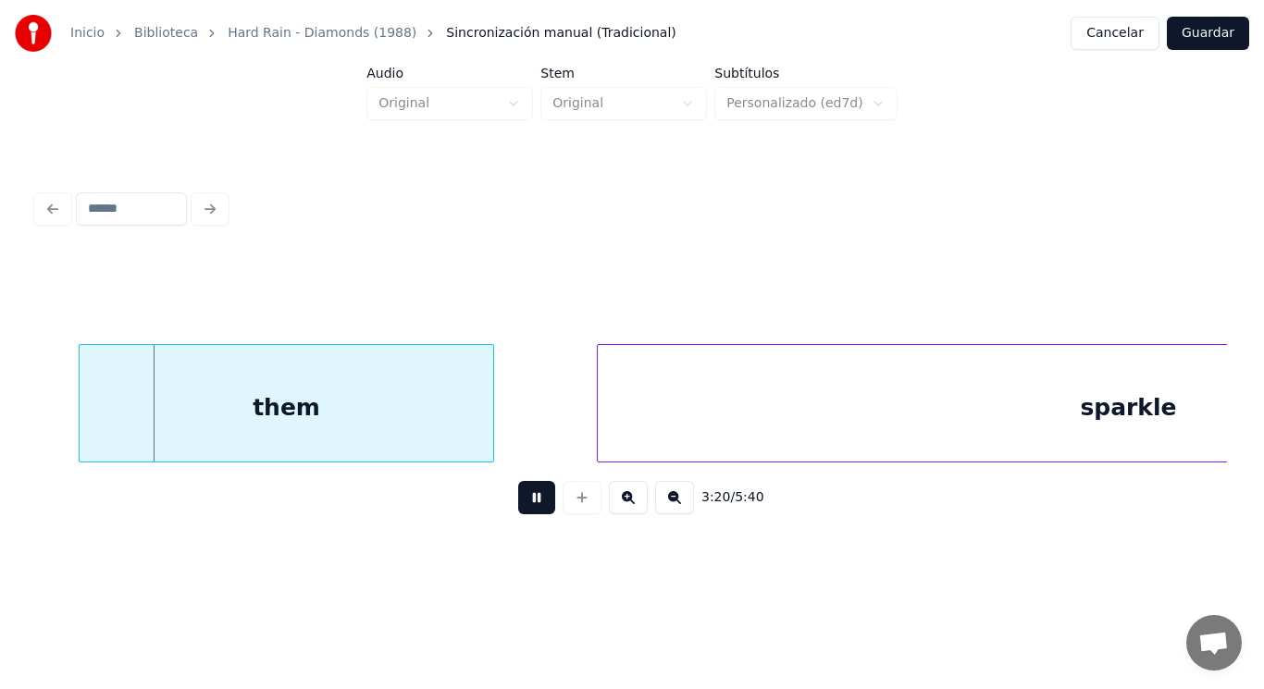
click at [524, 500] on button at bounding box center [536, 497] width 37 height 33
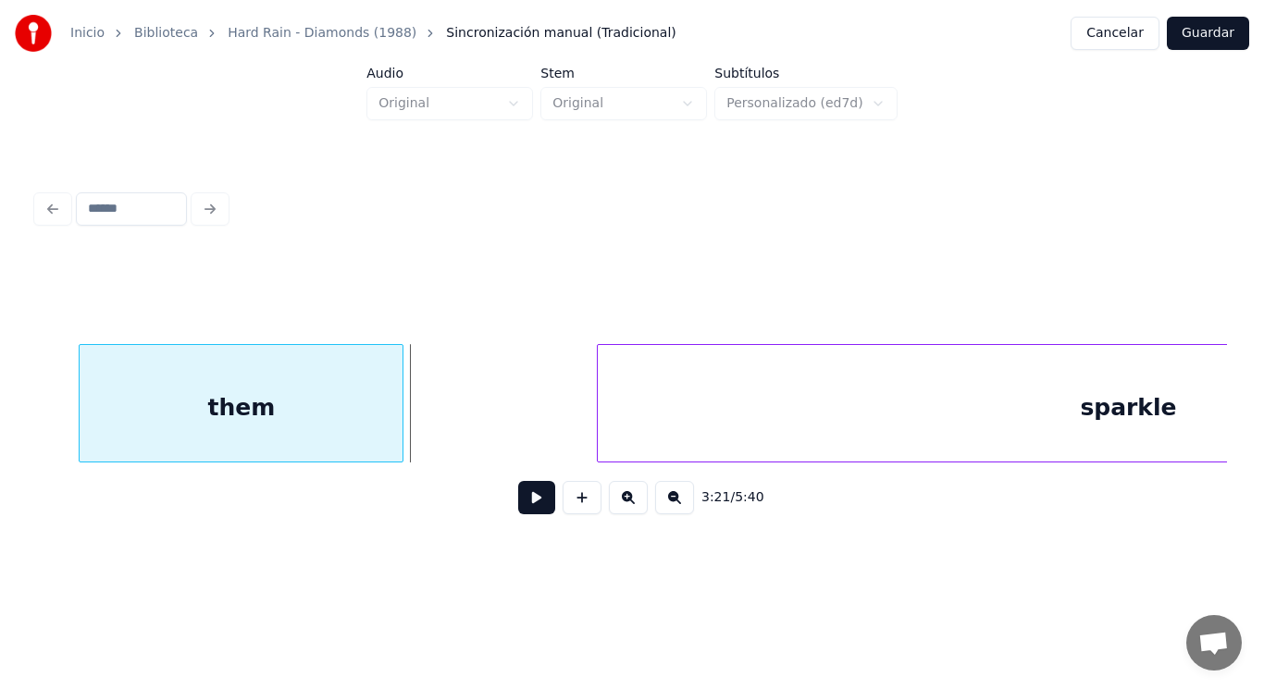
click at [401, 420] on div at bounding box center [400, 403] width 6 height 117
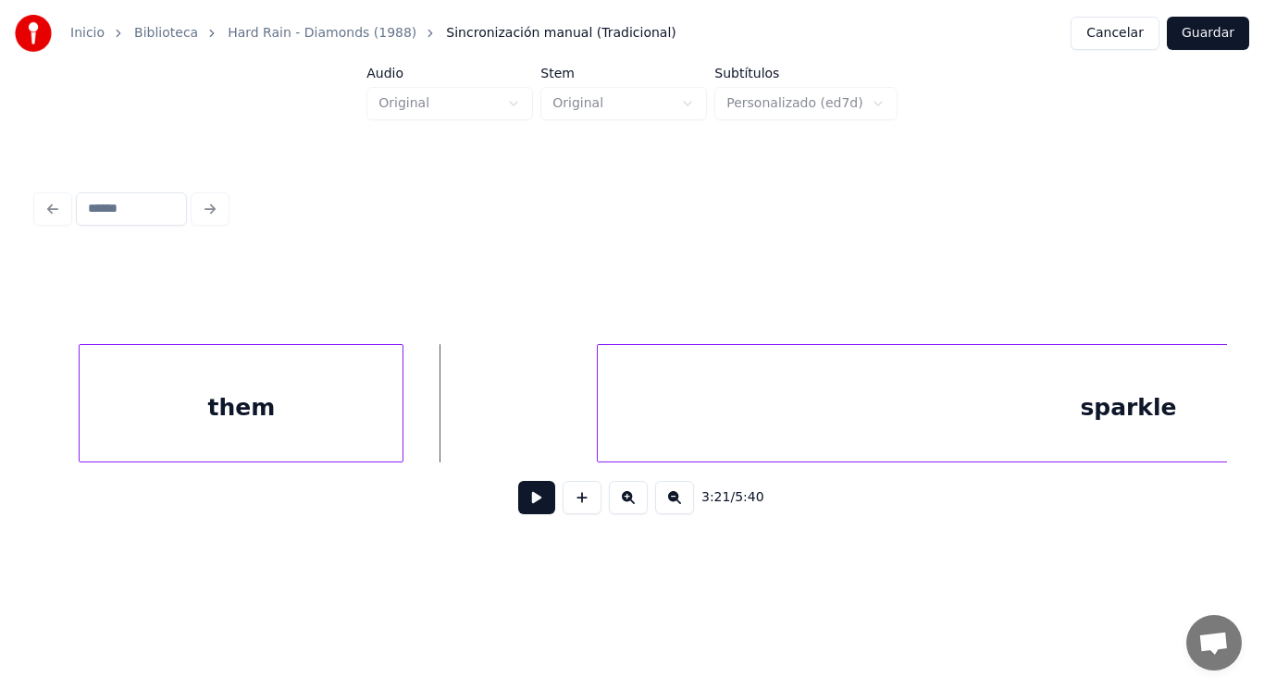
click at [519, 495] on button at bounding box center [536, 497] width 37 height 33
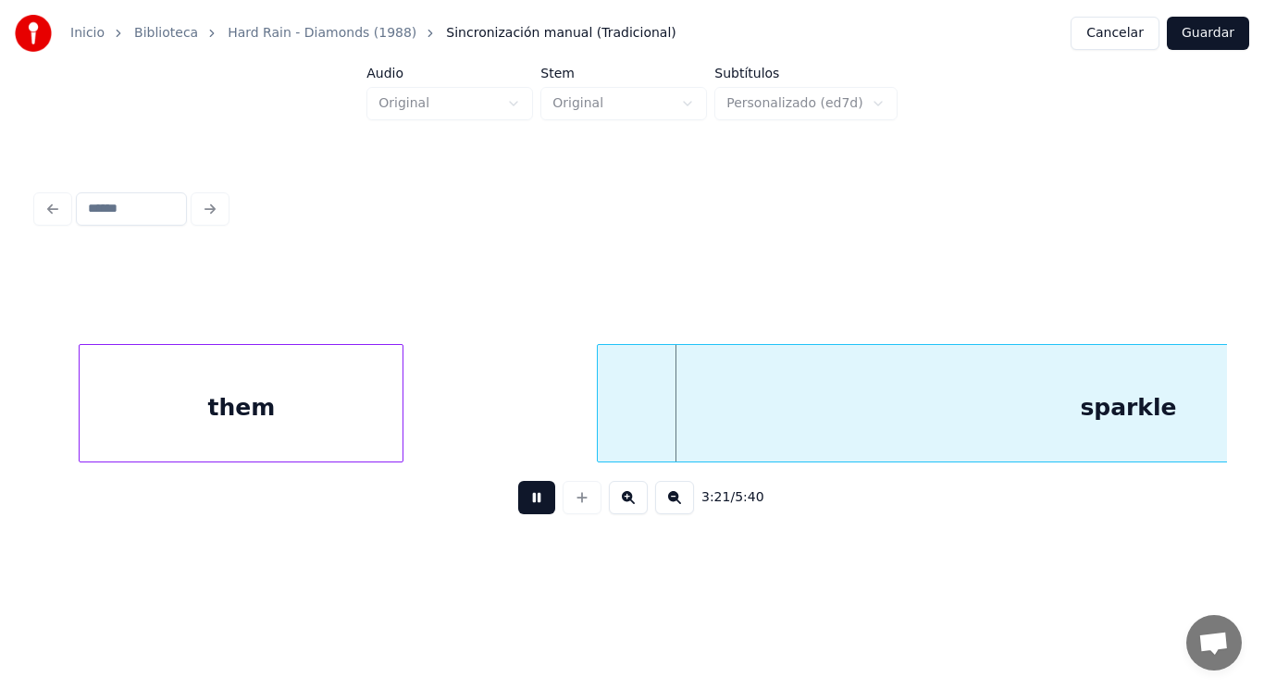
click at [519, 495] on button at bounding box center [536, 497] width 37 height 33
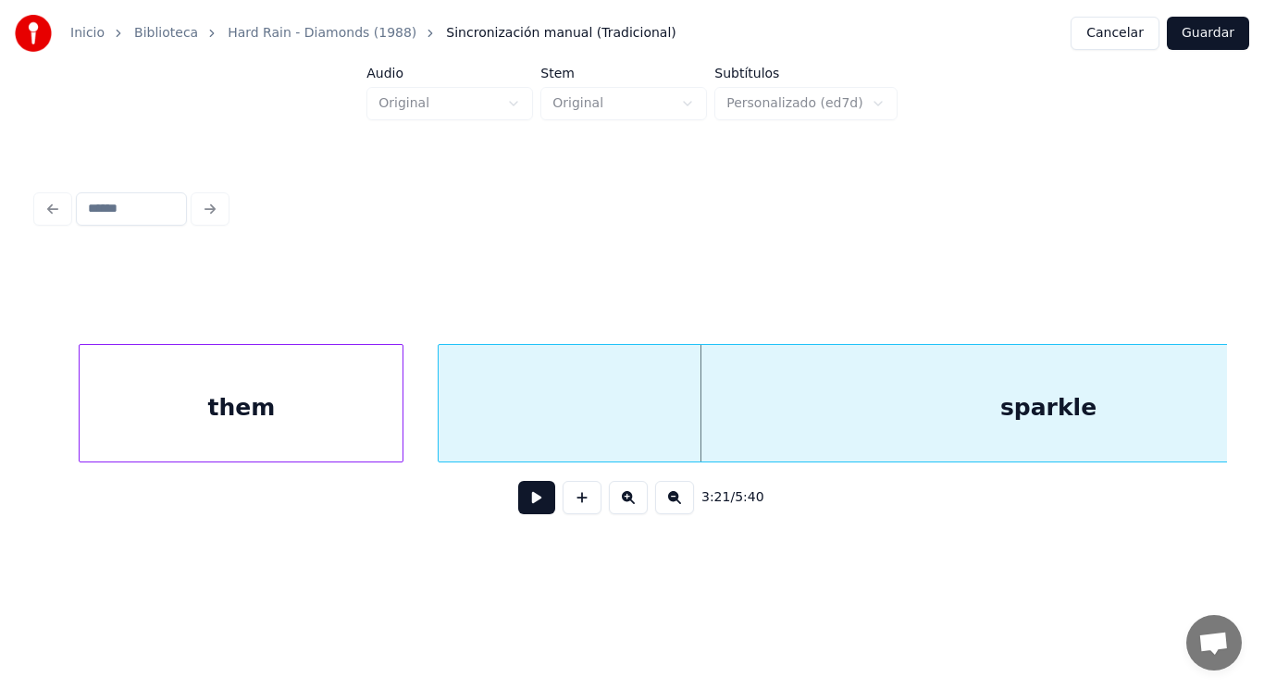
click at [439, 436] on div at bounding box center [442, 403] width 6 height 117
click at [525, 507] on button at bounding box center [536, 497] width 37 height 33
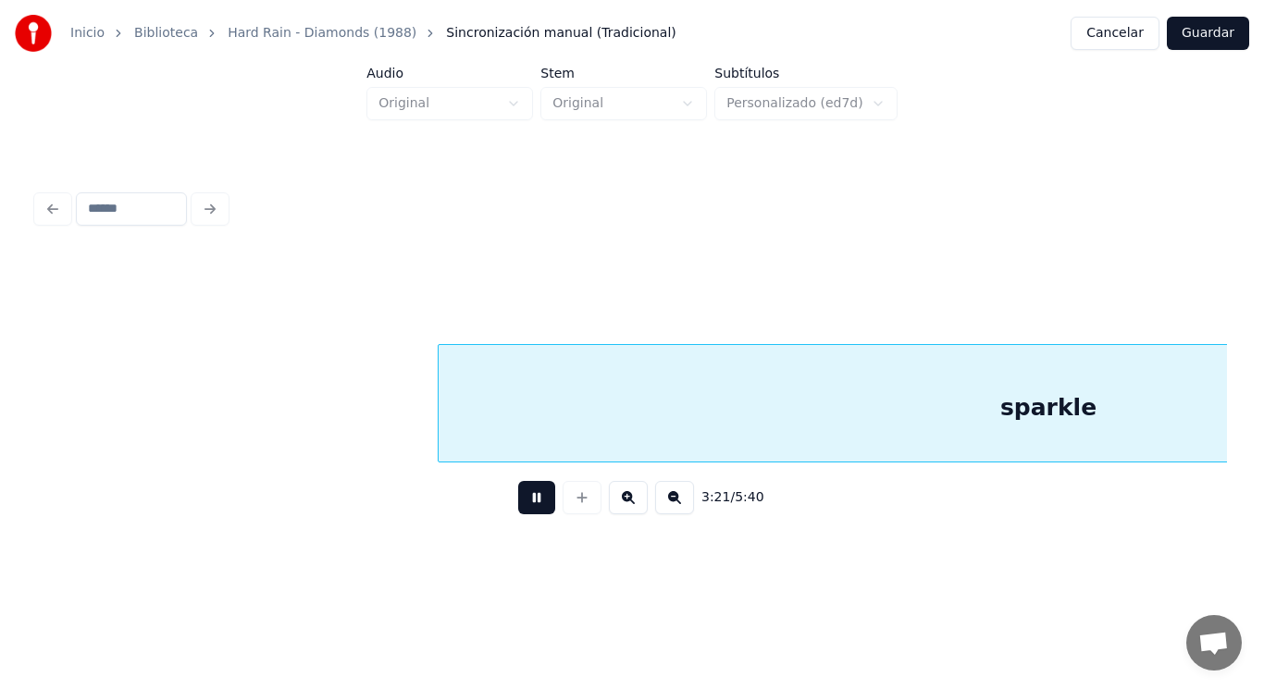
scroll to position [0, 261335]
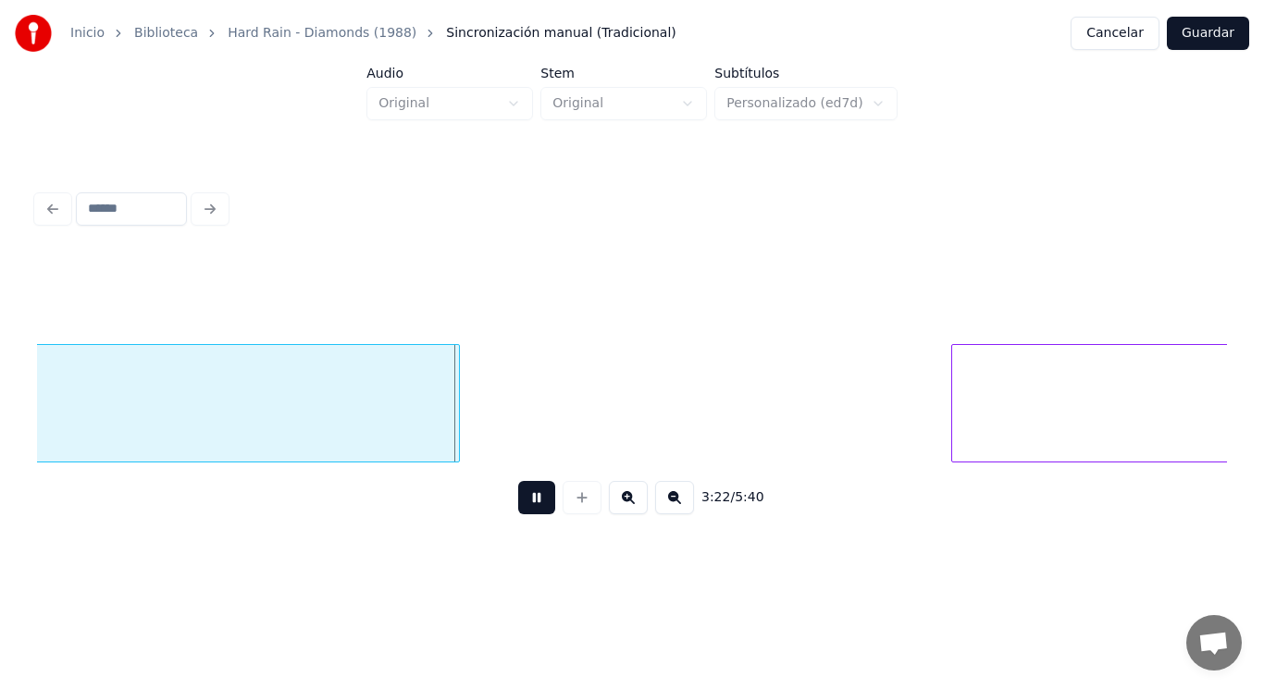
click at [525, 507] on button at bounding box center [536, 497] width 37 height 33
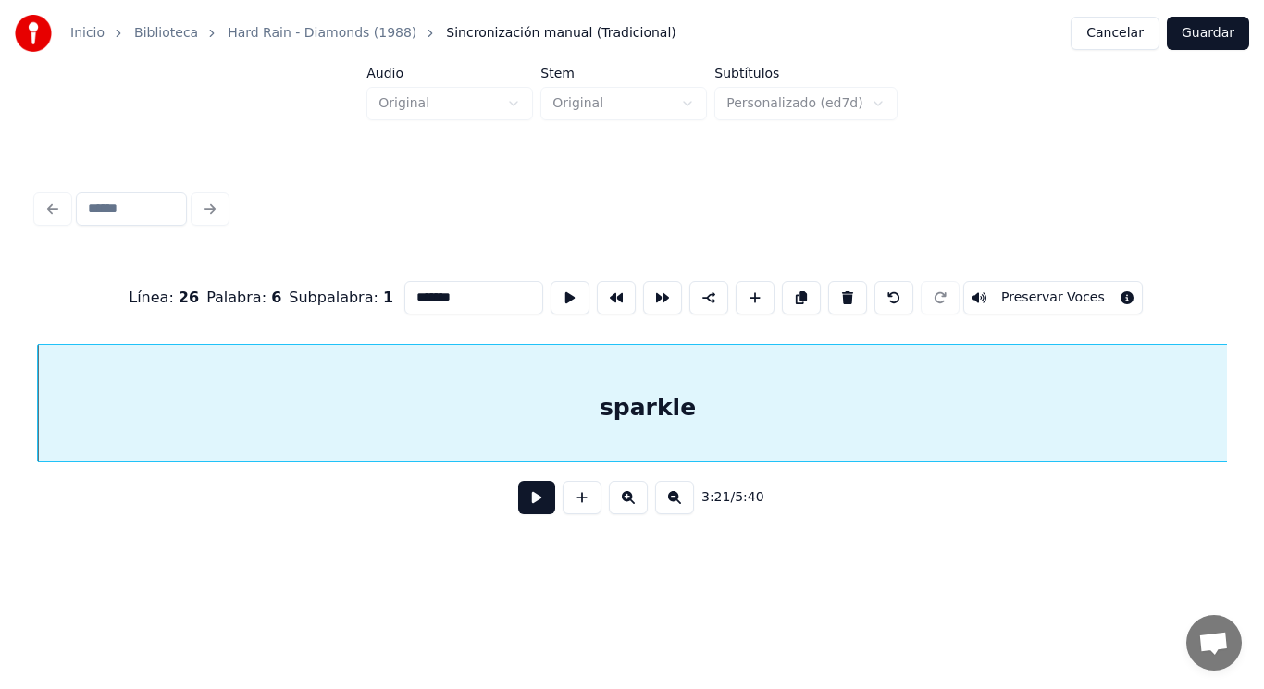
click at [525, 499] on button at bounding box center [536, 497] width 37 height 33
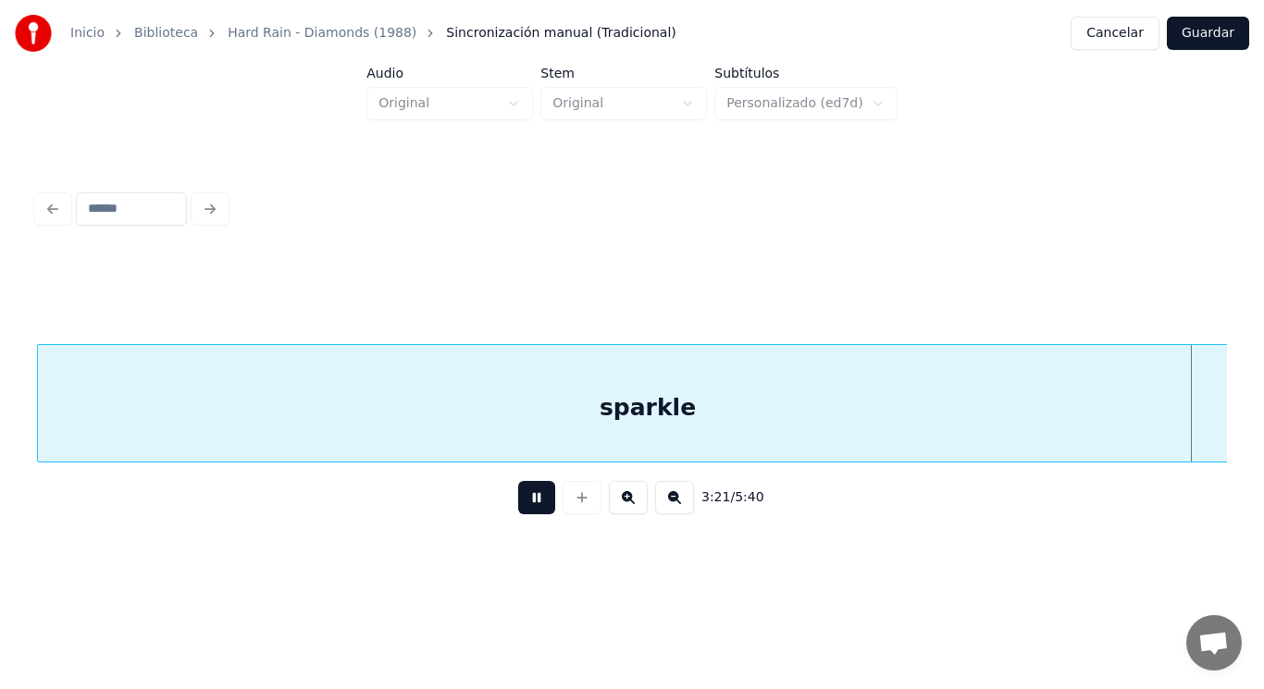
click at [525, 499] on button at bounding box center [536, 497] width 37 height 33
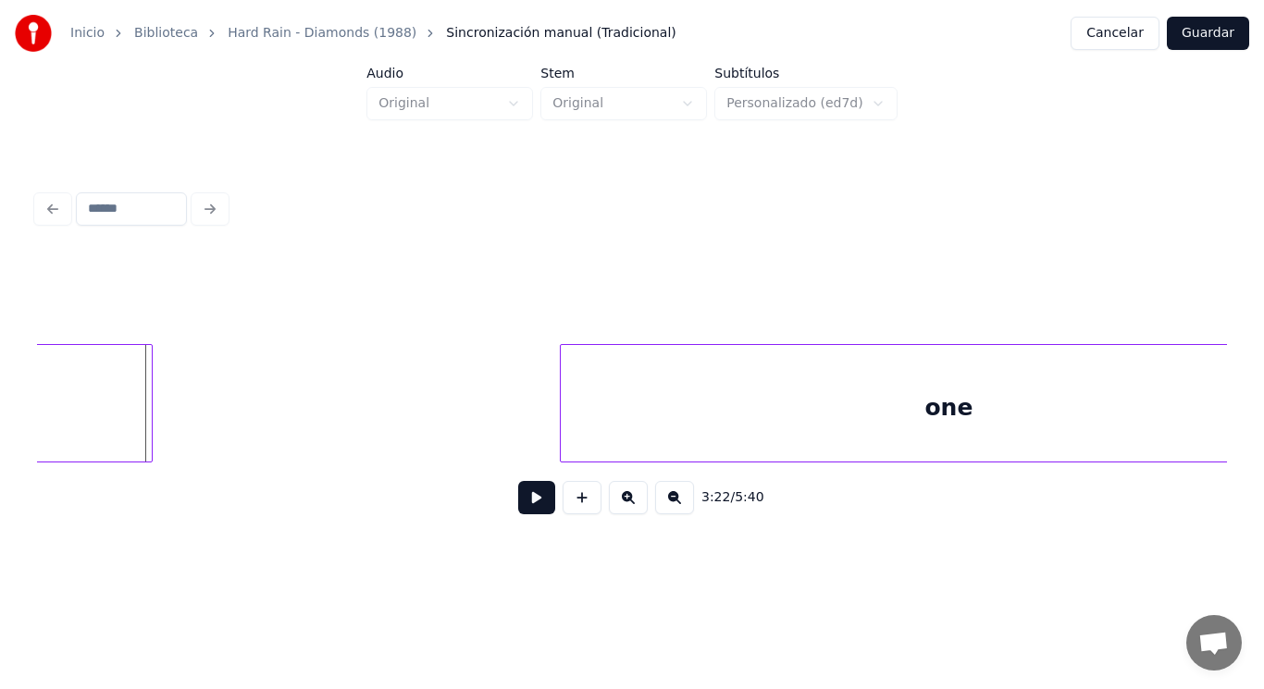
click at [147, 422] on div at bounding box center [149, 403] width 6 height 117
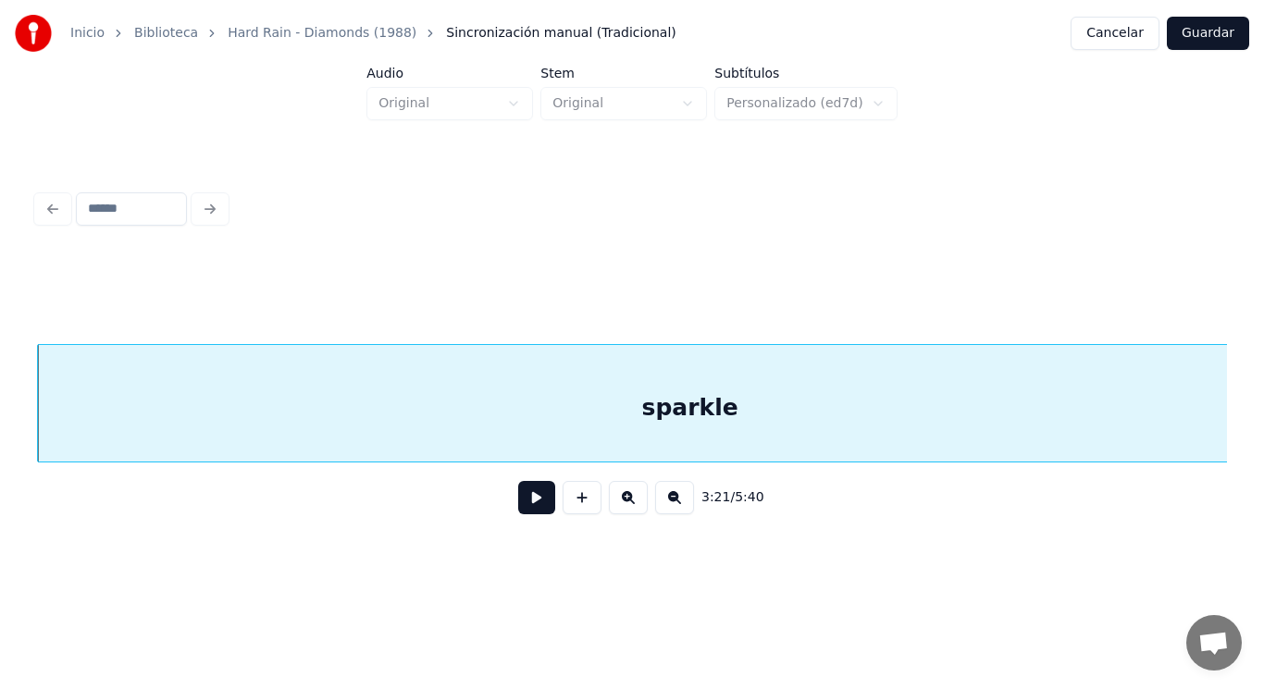
click at [518, 506] on button at bounding box center [536, 497] width 37 height 33
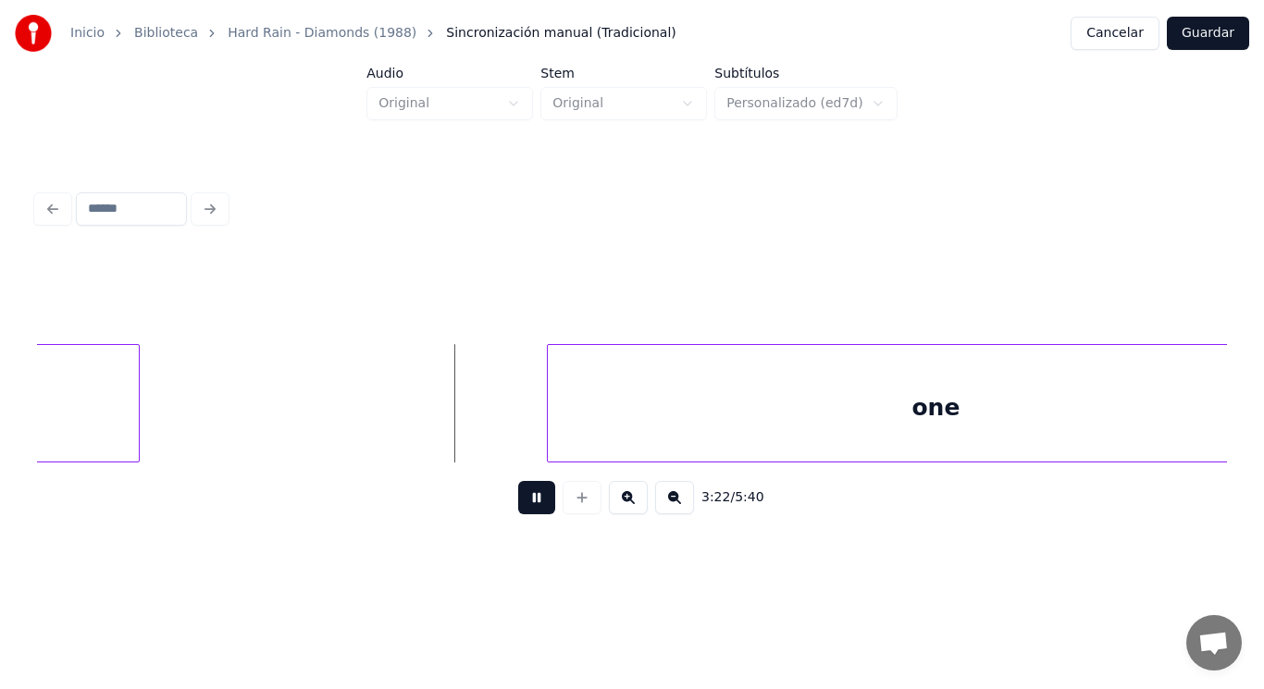
click at [518, 506] on button at bounding box center [536, 497] width 37 height 33
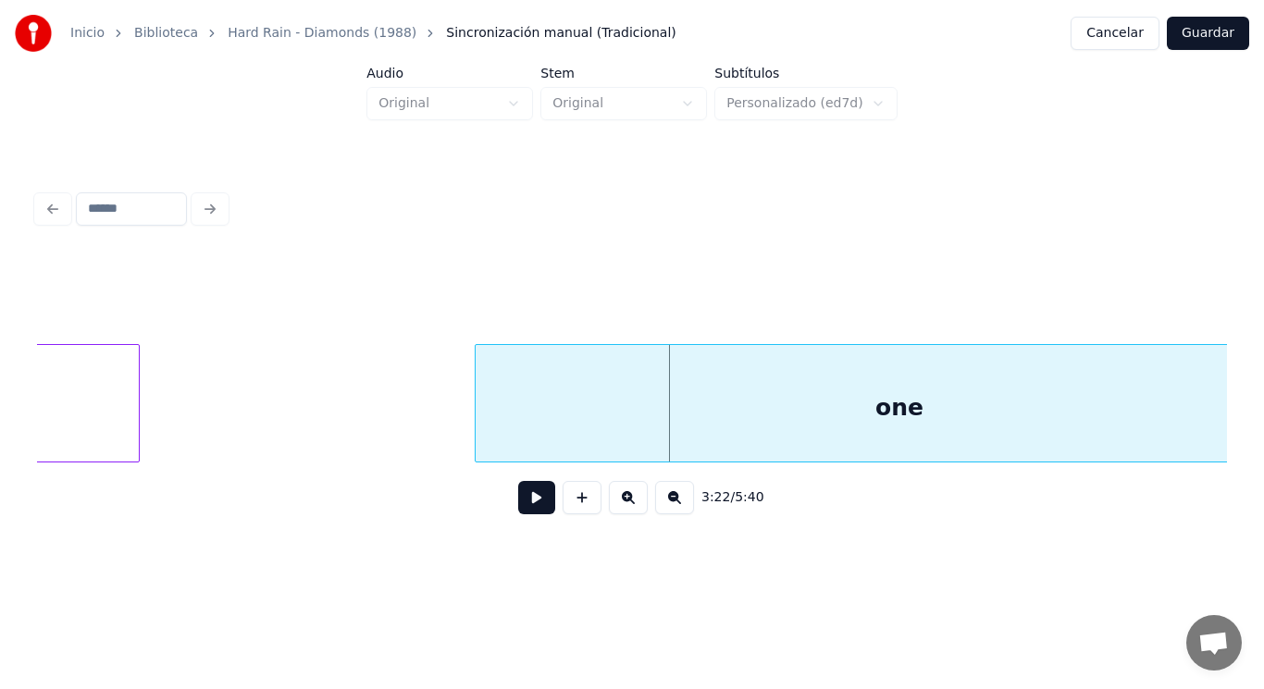
click at [478, 423] on div at bounding box center [479, 403] width 6 height 117
click at [531, 503] on button at bounding box center [536, 497] width 37 height 33
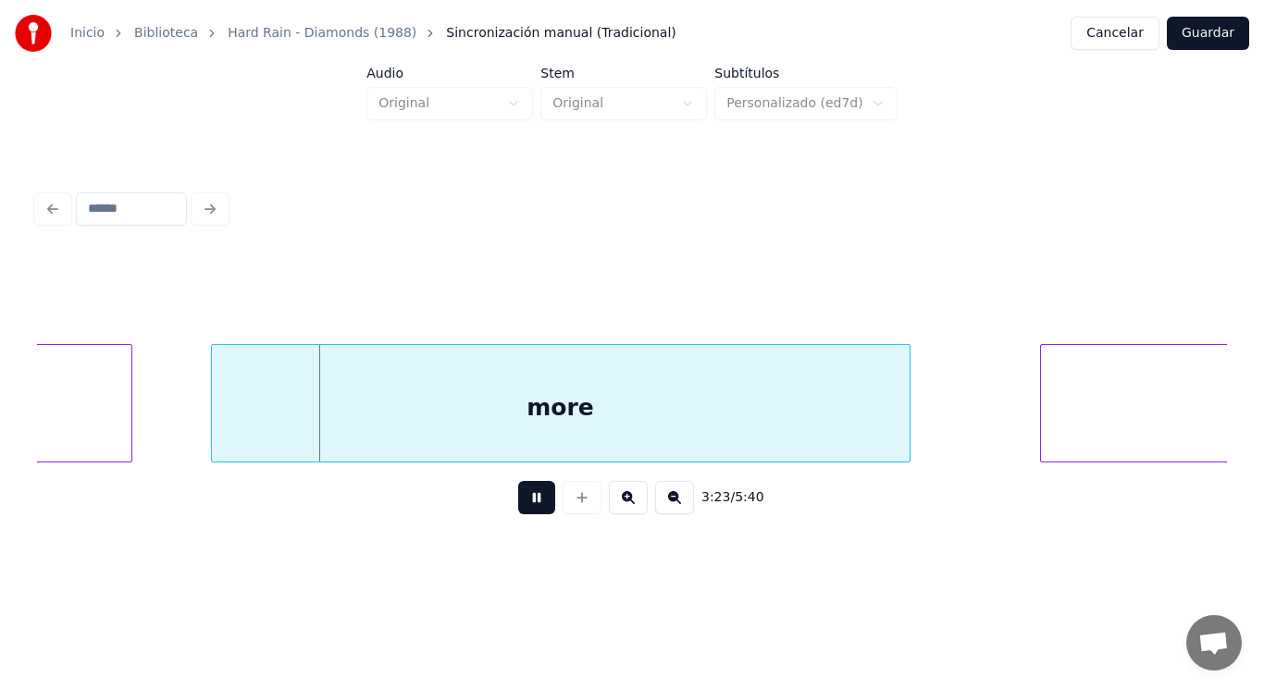
click at [531, 503] on button at bounding box center [536, 497] width 37 height 33
click at [193, 425] on div at bounding box center [194, 403] width 6 height 117
click at [518, 509] on button at bounding box center [536, 497] width 37 height 33
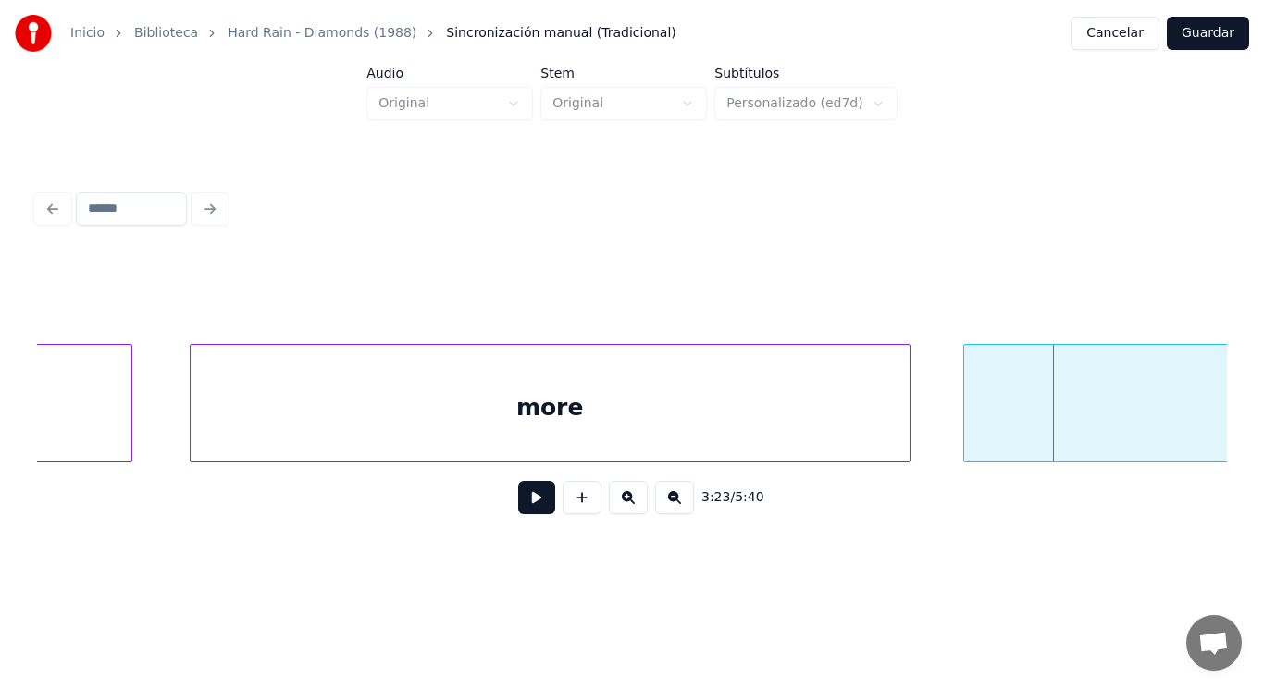
click at [965, 425] on div at bounding box center [967, 403] width 6 height 117
click at [518, 500] on button at bounding box center [536, 497] width 37 height 33
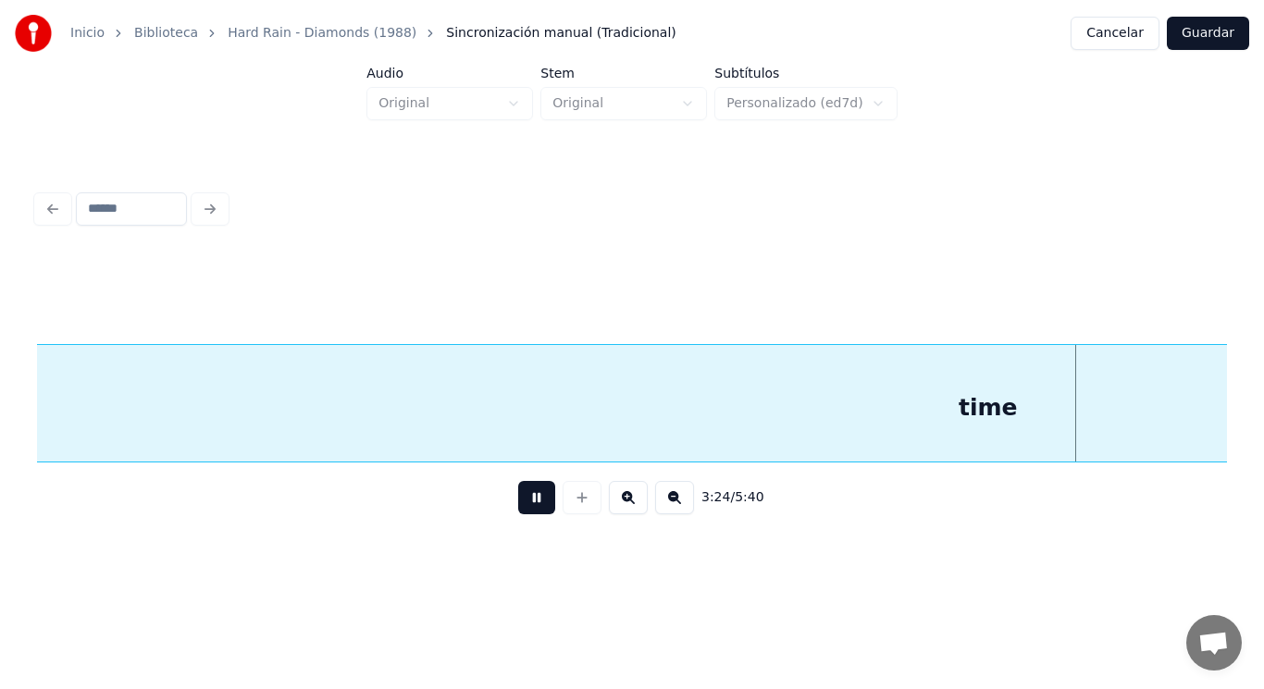
scroll to position [0, 265332]
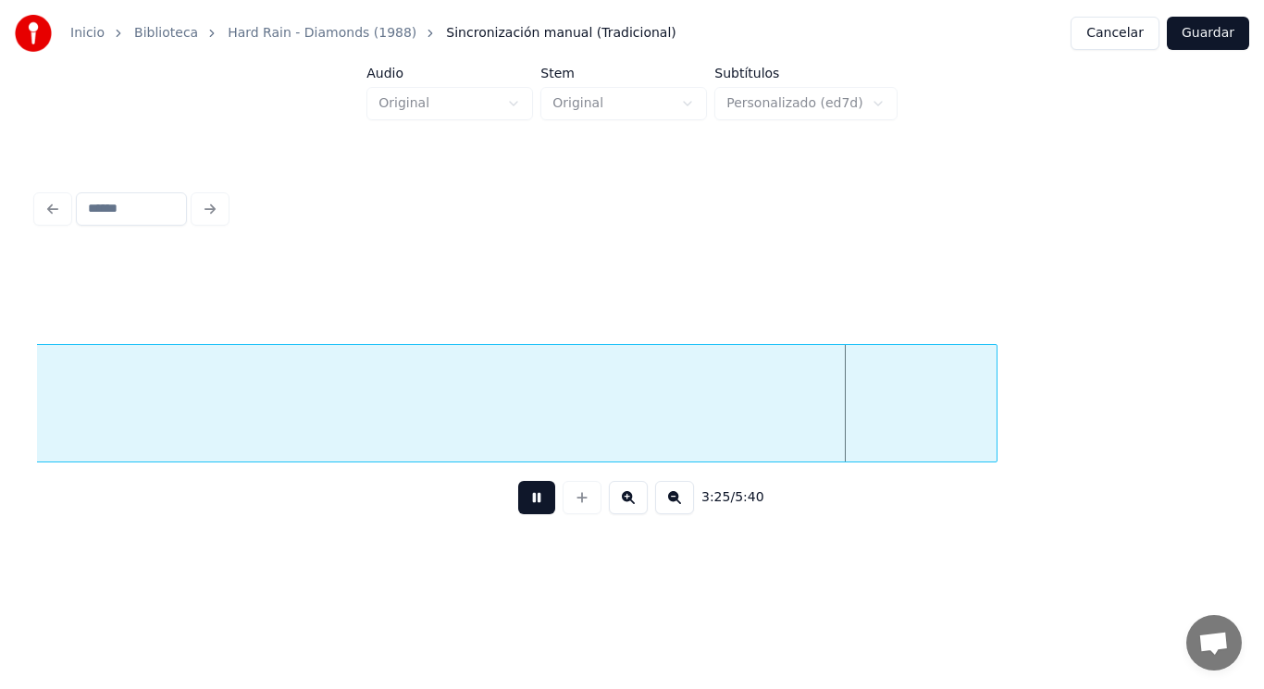
click at [518, 500] on button at bounding box center [536, 497] width 37 height 33
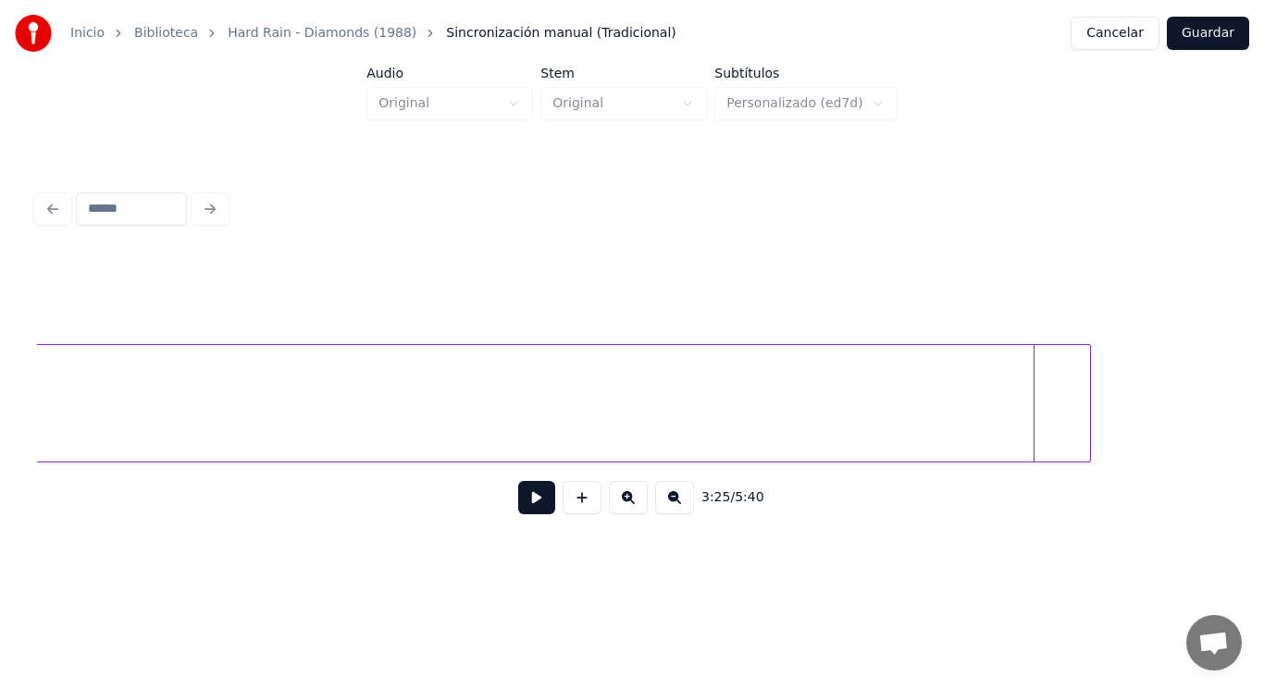
click at [1086, 406] on div at bounding box center [1088, 403] width 6 height 117
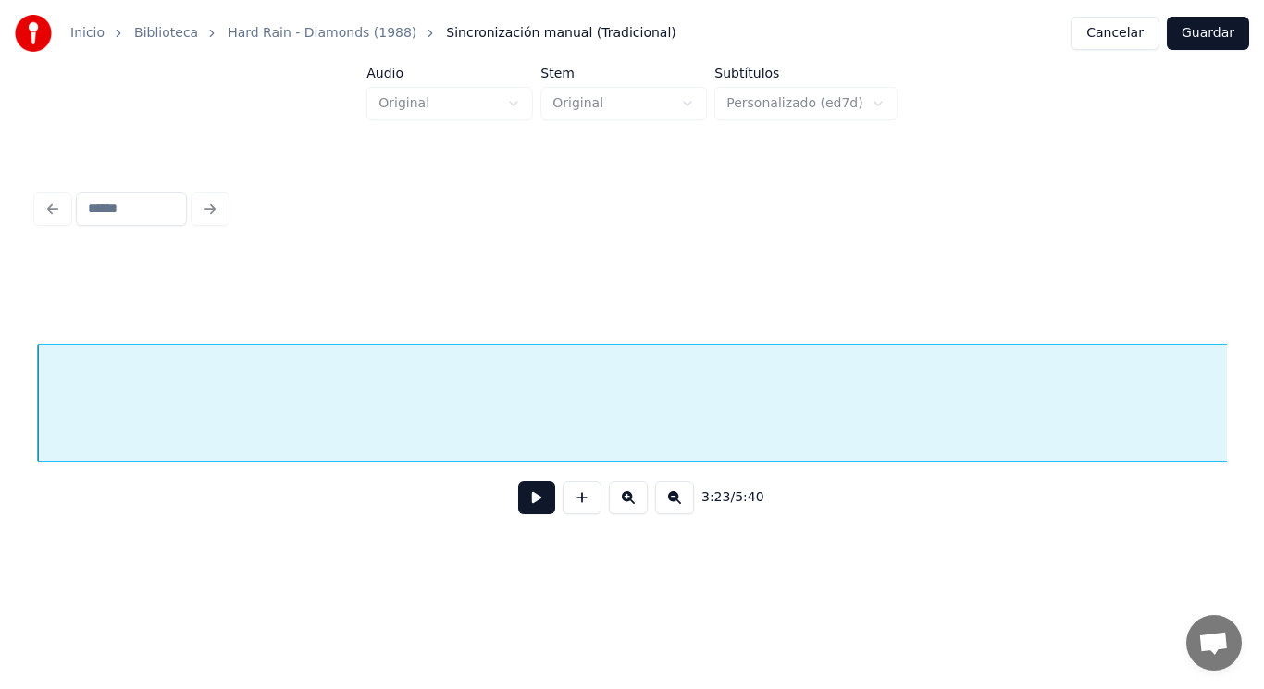
click at [540, 498] on button at bounding box center [536, 497] width 37 height 33
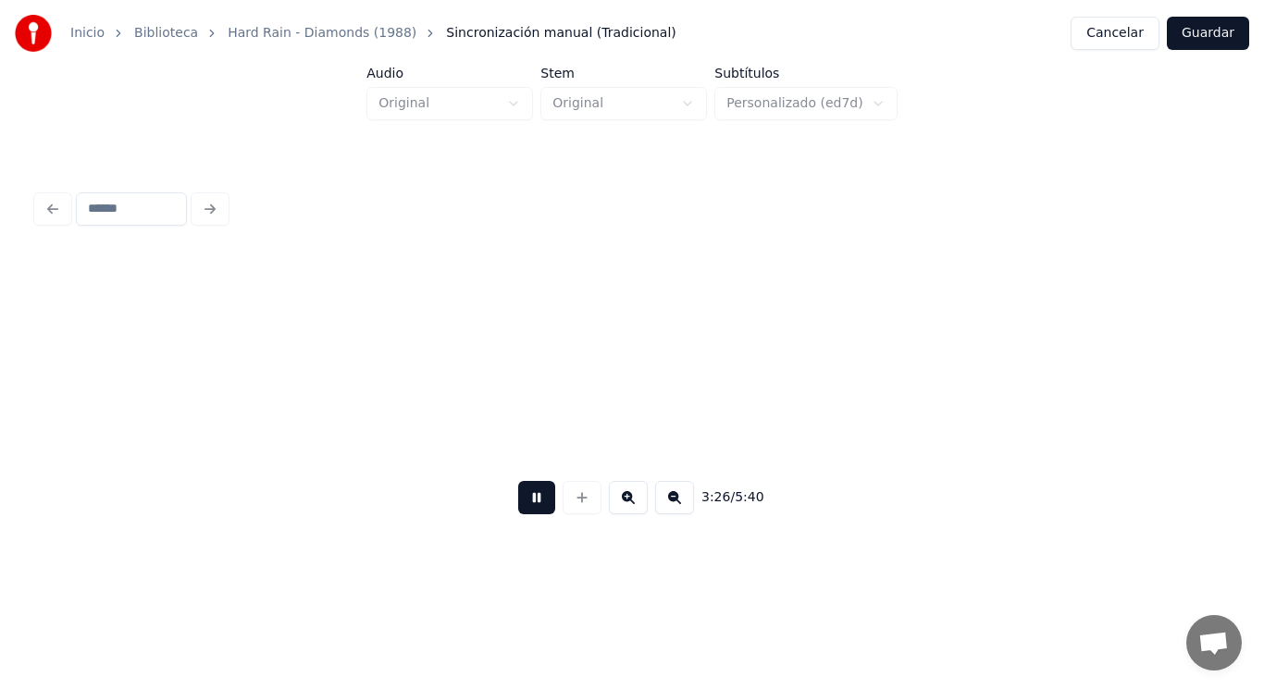
scroll to position [0, 267473]
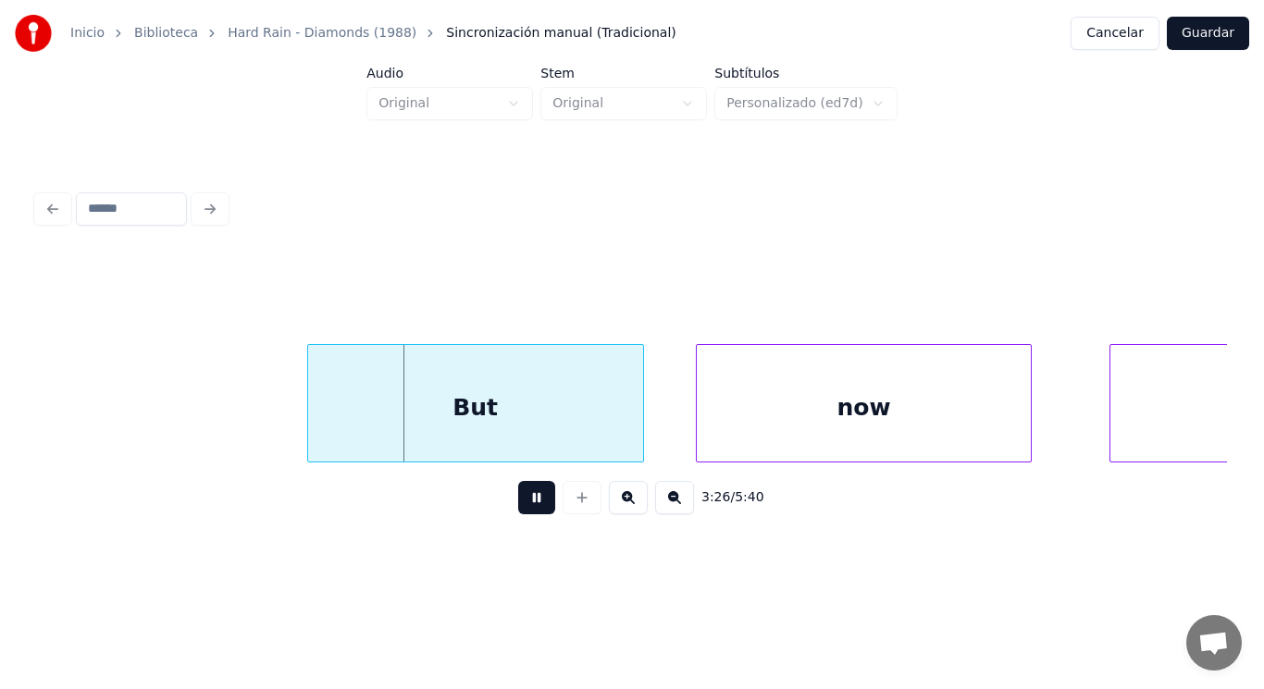
click at [540, 498] on button at bounding box center [536, 497] width 37 height 33
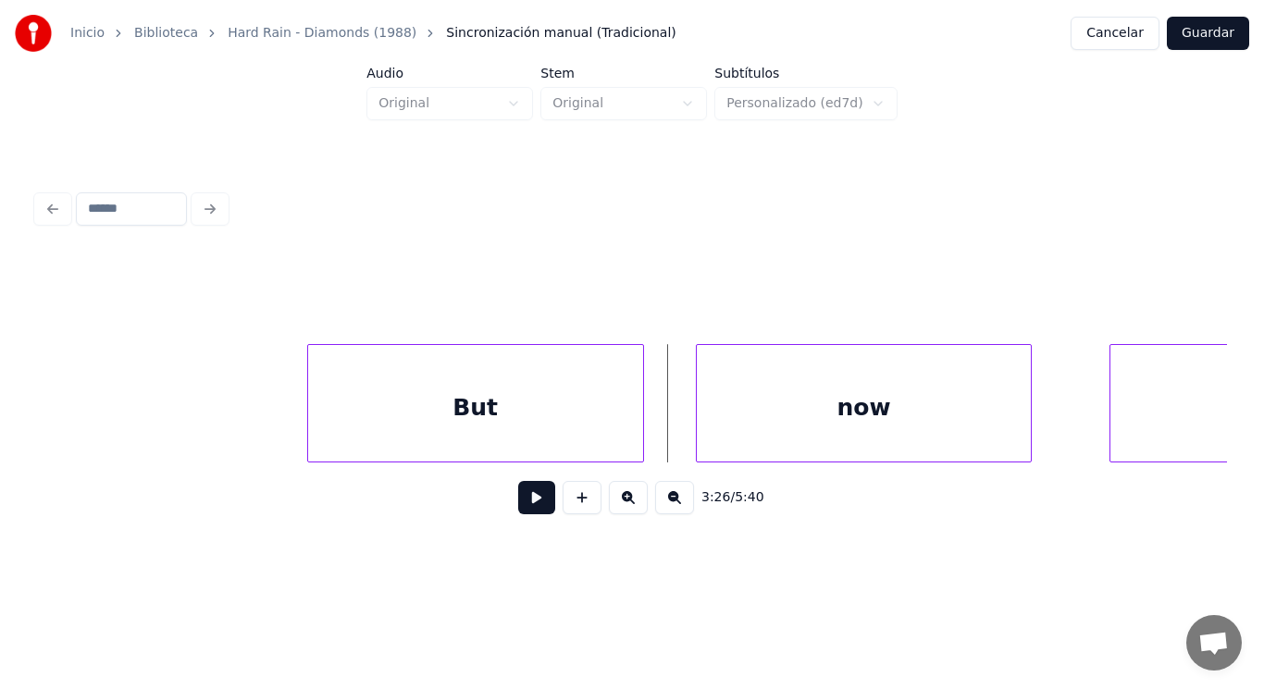
click at [526, 416] on div "But" at bounding box center [475, 408] width 335 height 126
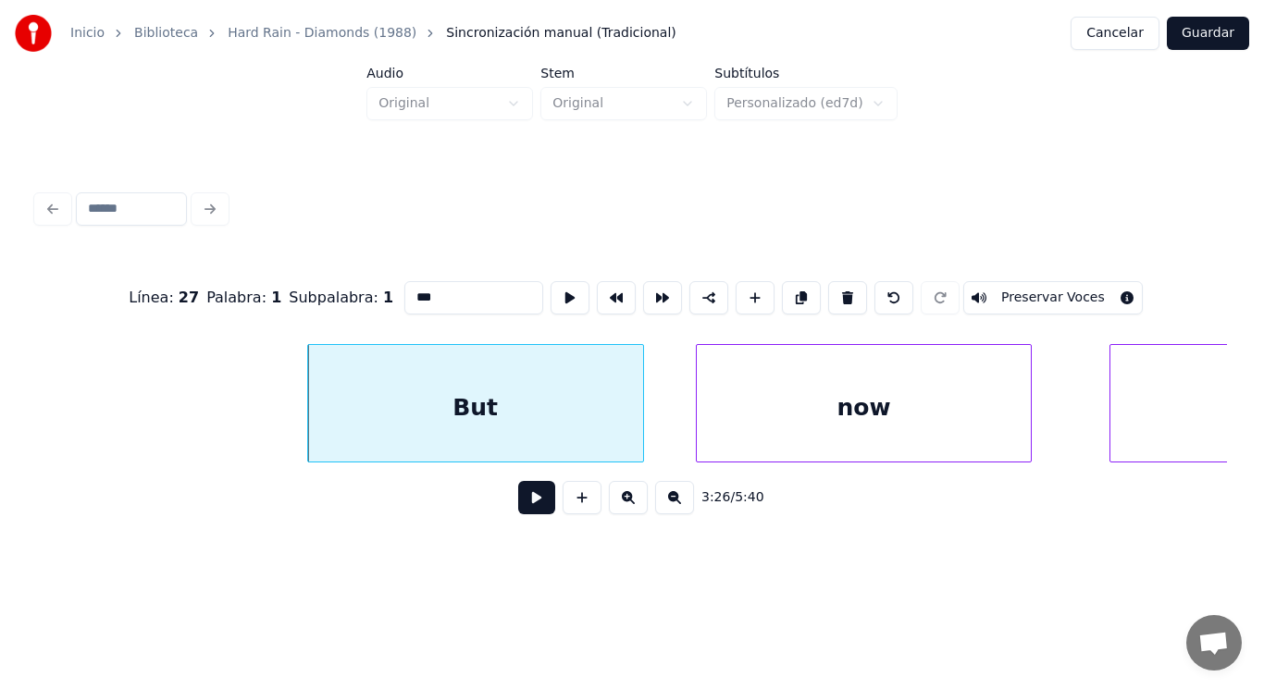
click at [524, 496] on button at bounding box center [536, 497] width 37 height 33
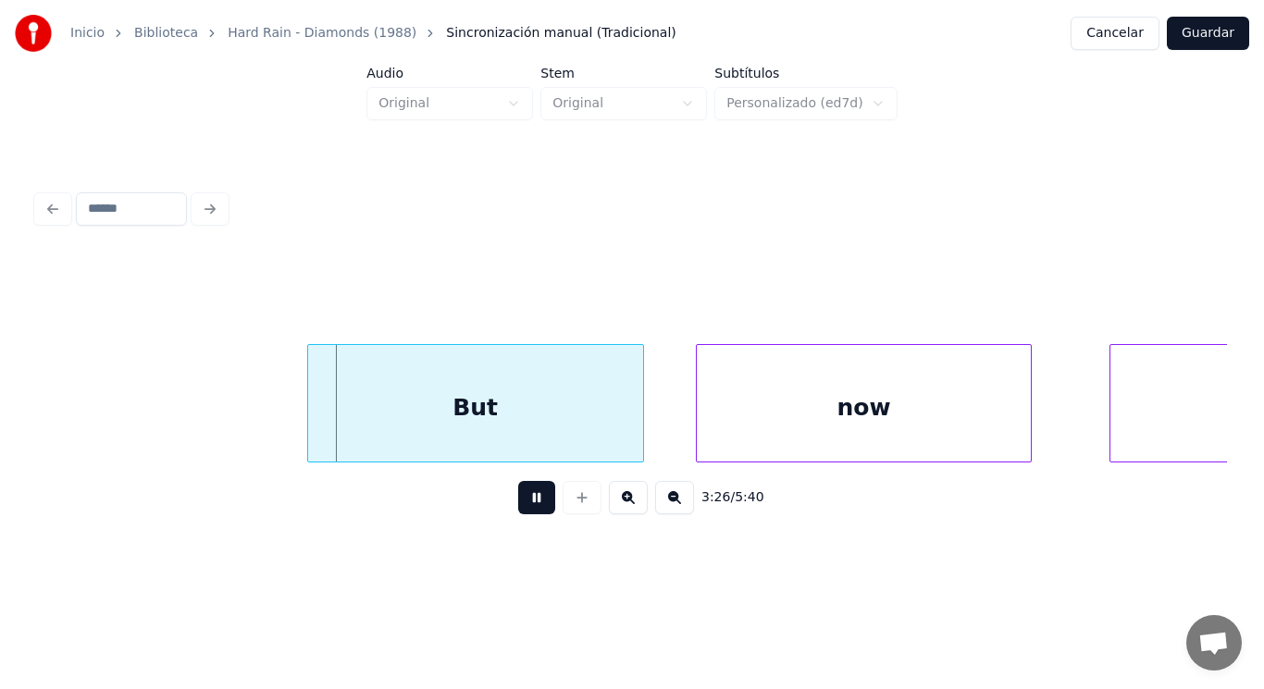
click at [524, 496] on button at bounding box center [536, 497] width 37 height 33
click at [613, 434] on div at bounding box center [612, 403] width 6 height 117
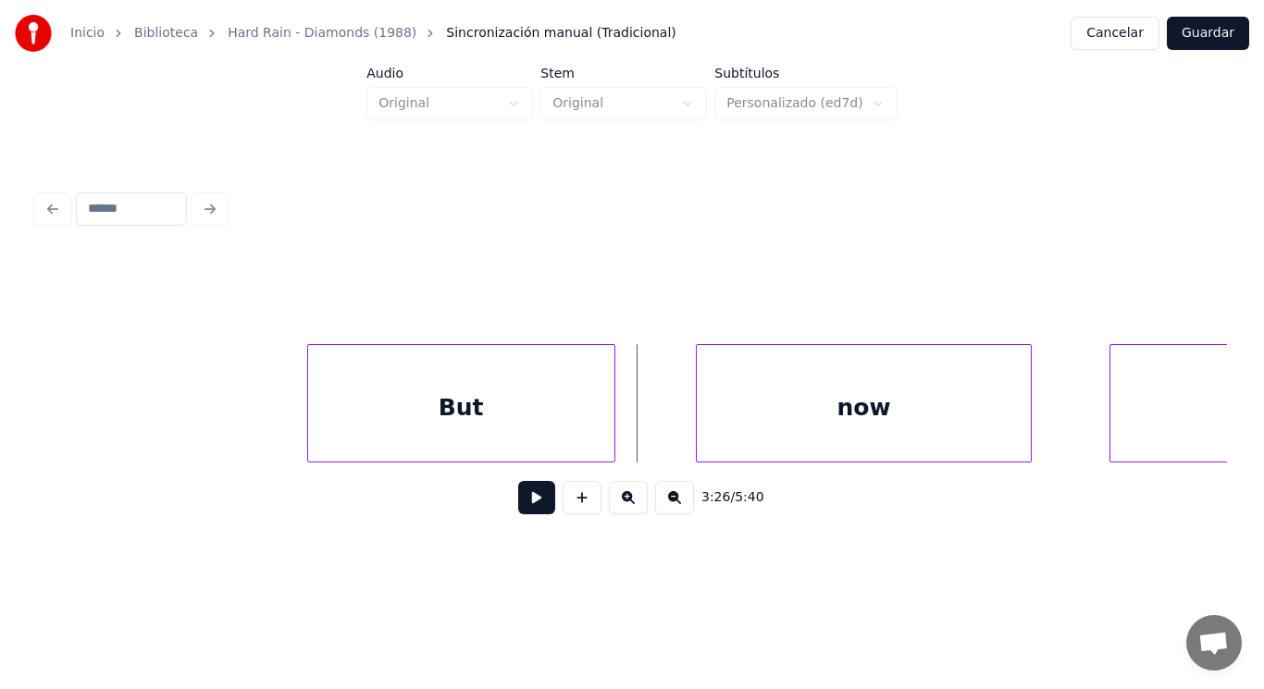
click at [528, 501] on button at bounding box center [536, 497] width 37 height 33
drag, startPoint x: 528, startPoint y: 501, endPoint x: 677, endPoint y: 441, distance: 161.2
click at [539, 494] on button at bounding box center [536, 497] width 37 height 33
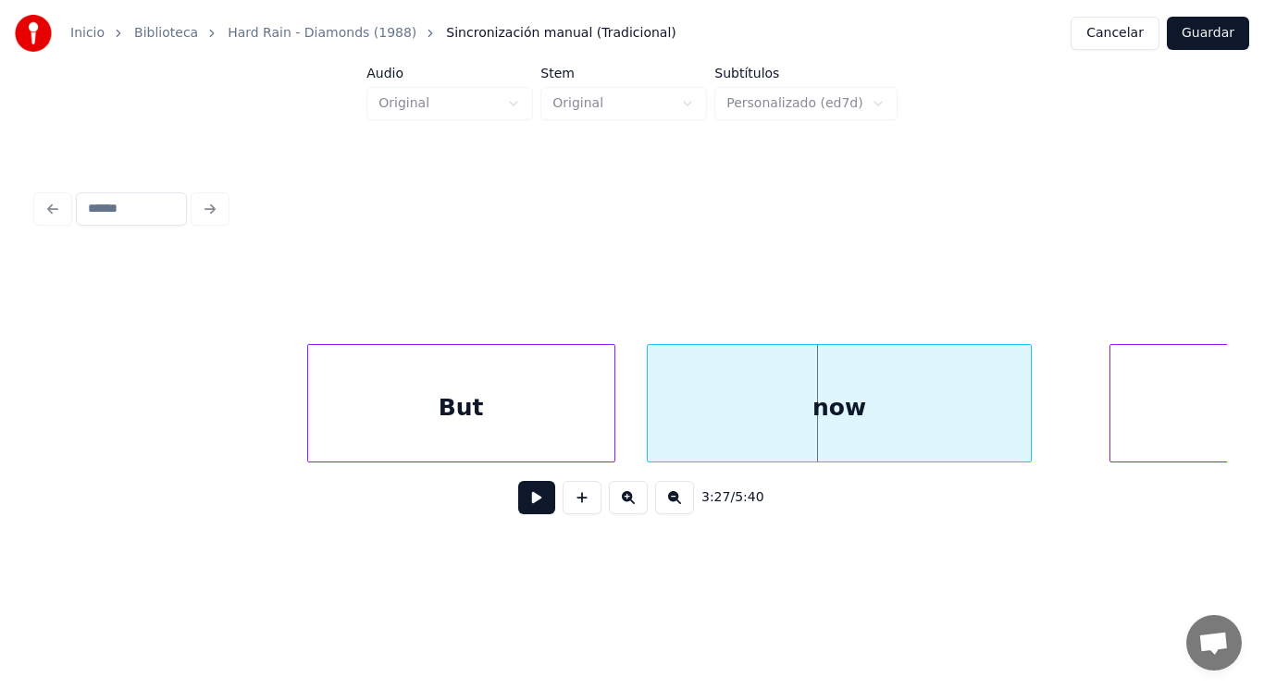
click at [652, 435] on div at bounding box center [651, 403] width 6 height 117
click at [532, 499] on button at bounding box center [536, 497] width 37 height 33
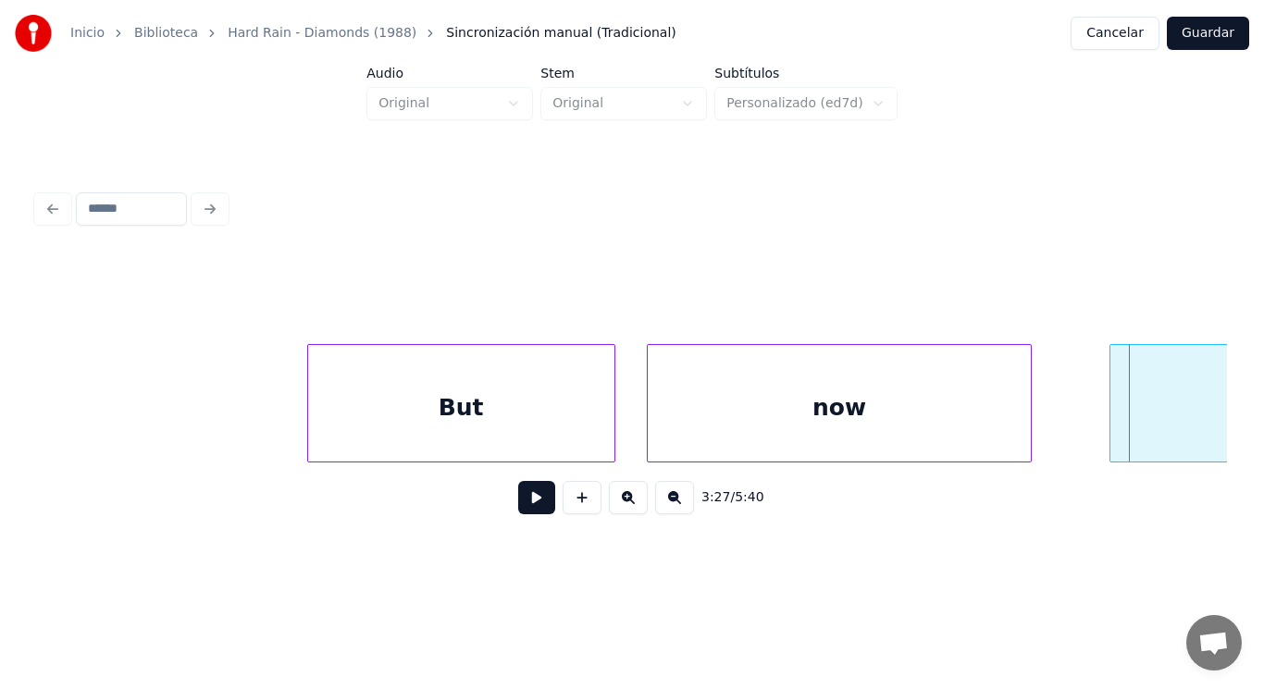
click at [930, 415] on div "now" at bounding box center [840, 408] width 384 height 126
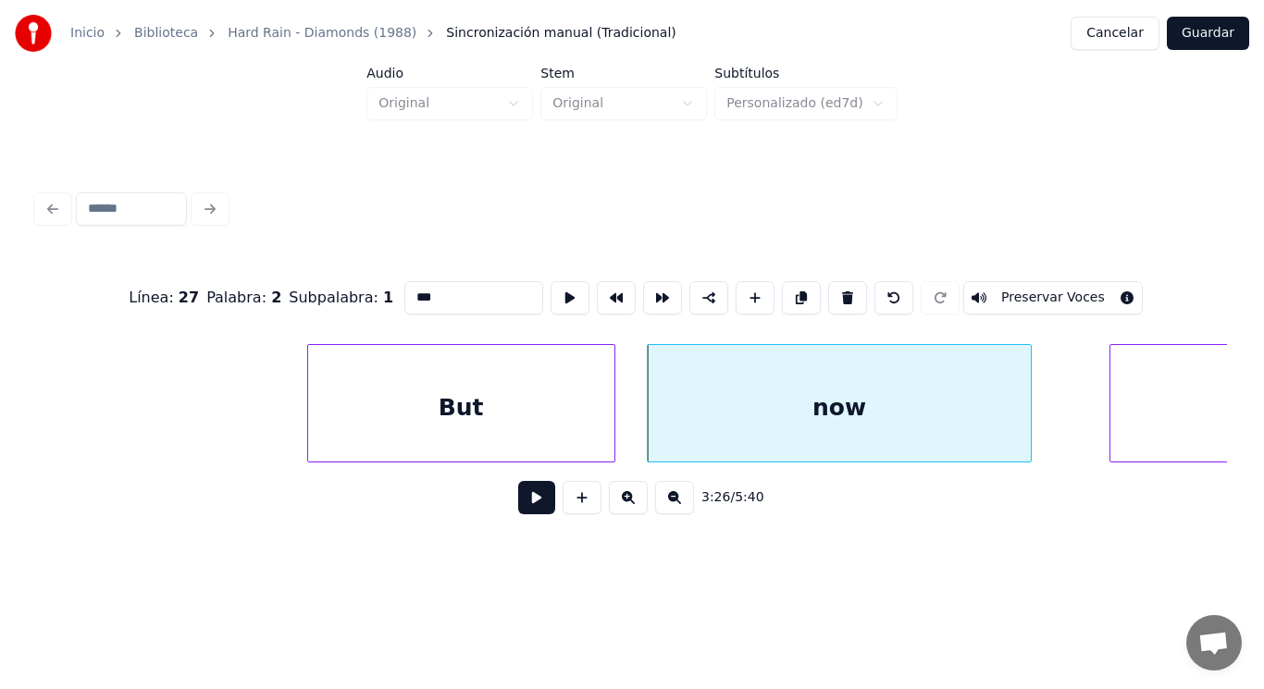
click at [528, 510] on button at bounding box center [536, 497] width 37 height 33
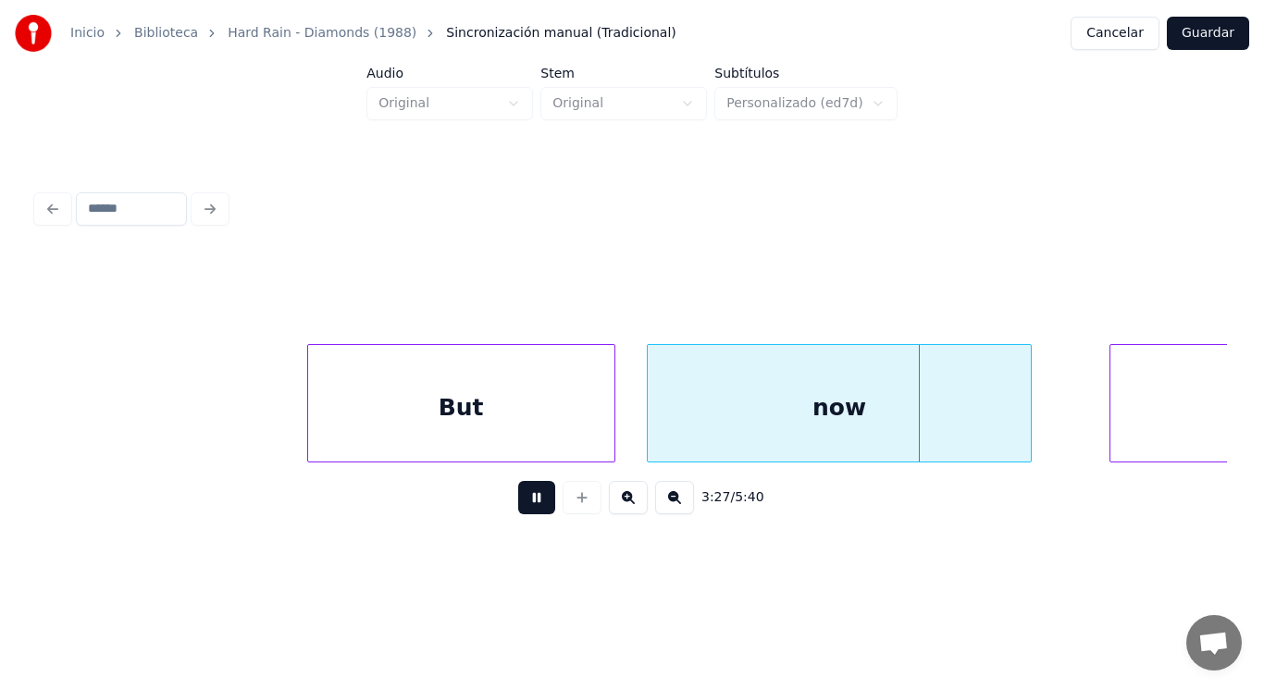
click at [528, 510] on button at bounding box center [536, 497] width 37 height 33
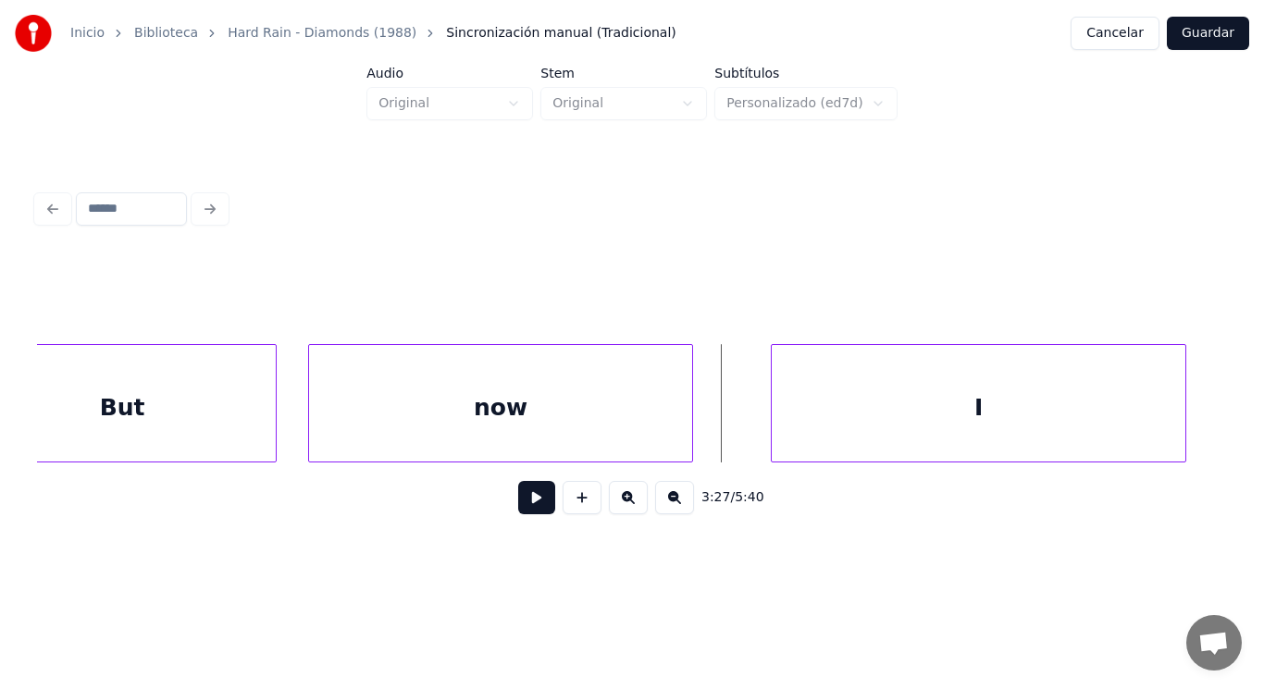
scroll to position [0, 267844]
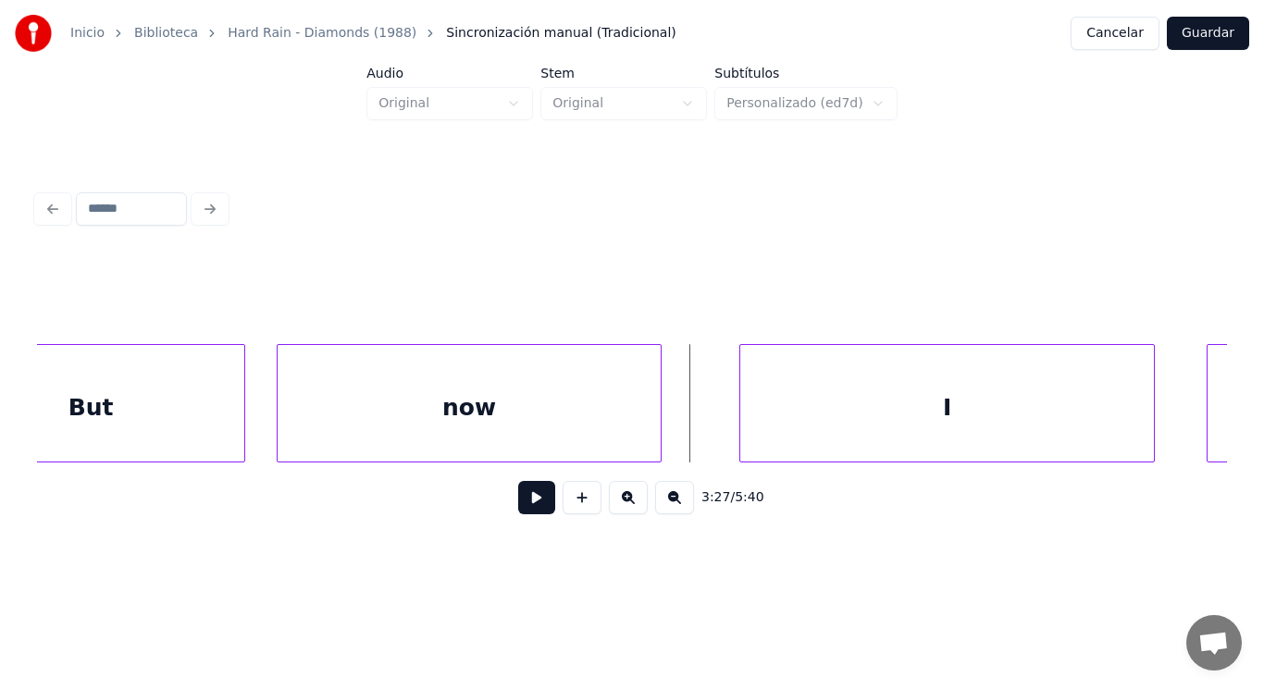
click at [583, 426] on div "now" at bounding box center [470, 408] width 384 height 126
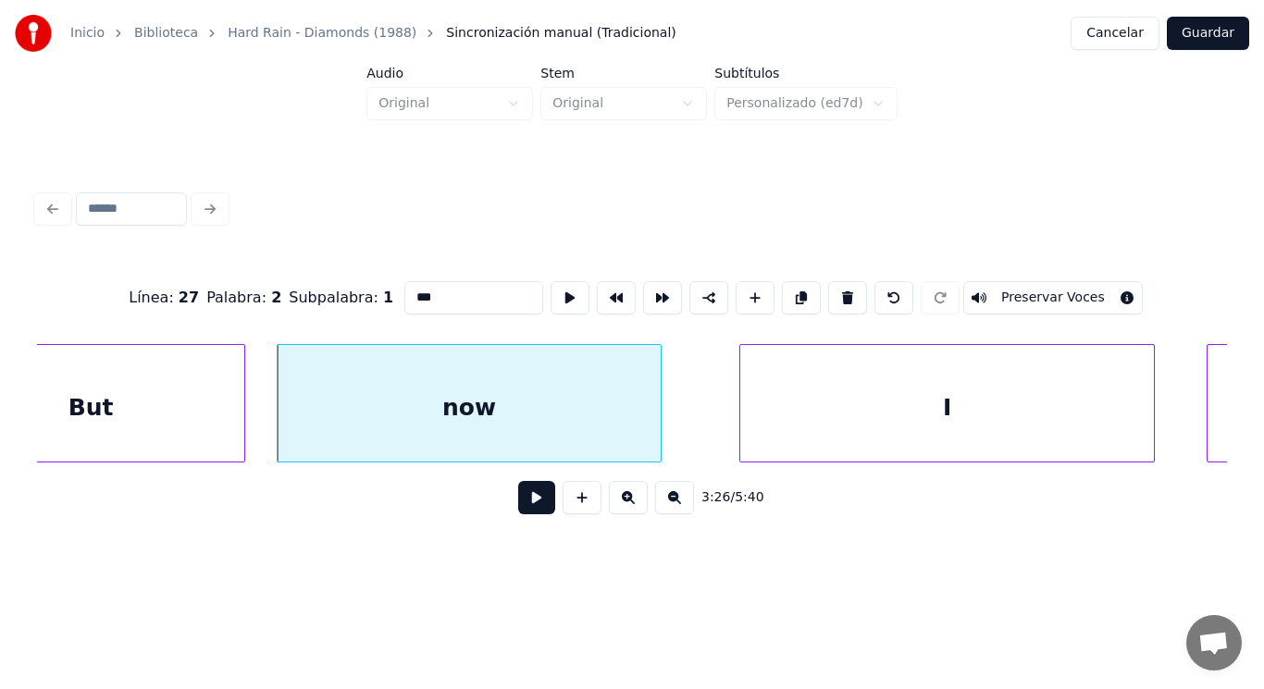
click at [518, 506] on button at bounding box center [536, 497] width 37 height 33
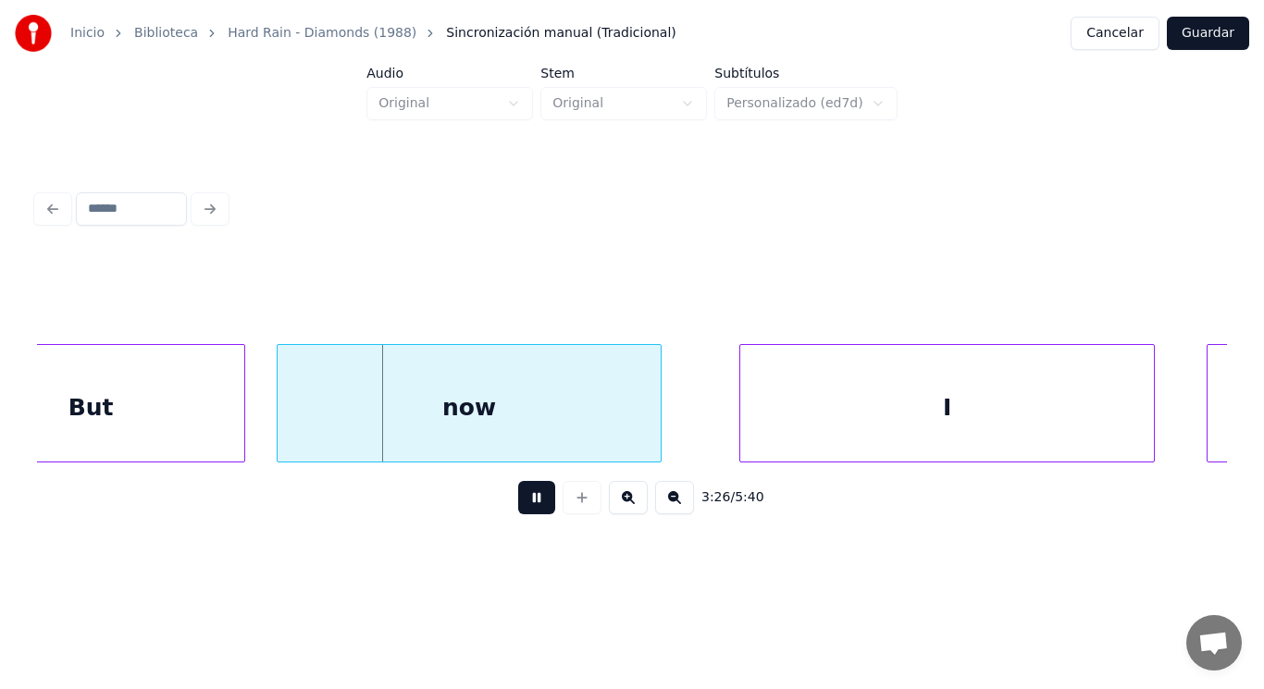
click at [518, 506] on button at bounding box center [536, 497] width 37 height 33
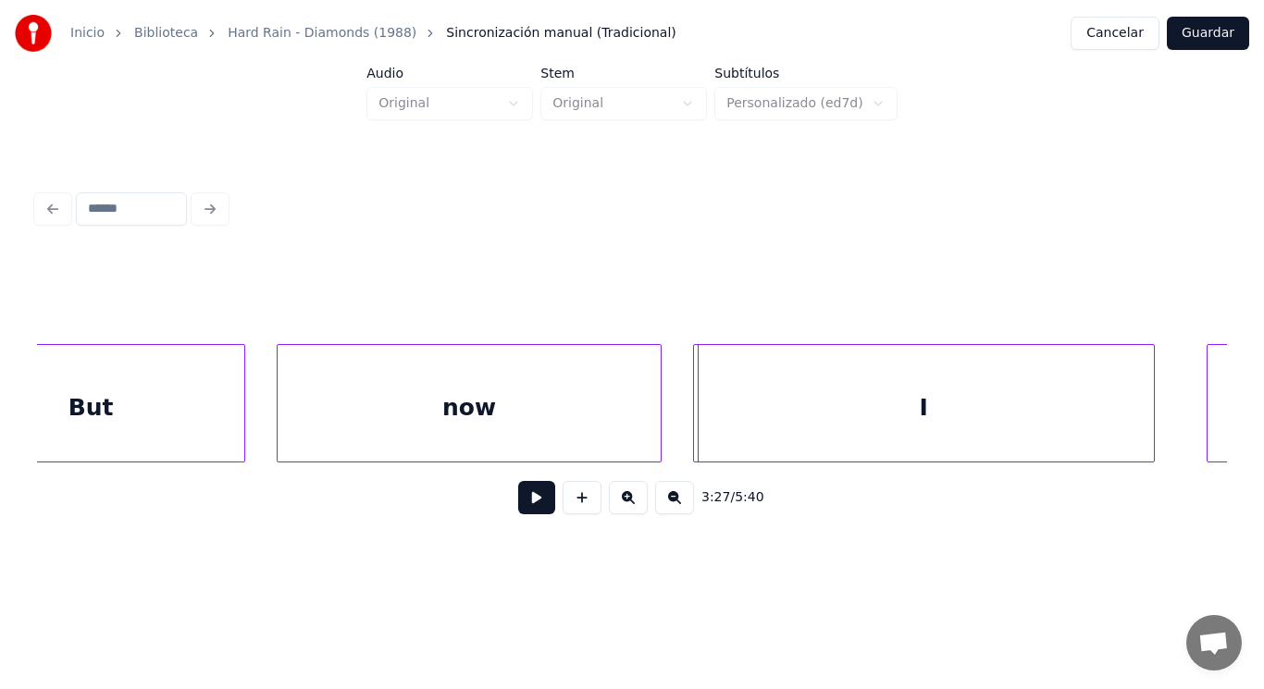
click at [694, 417] on div at bounding box center [697, 403] width 6 height 117
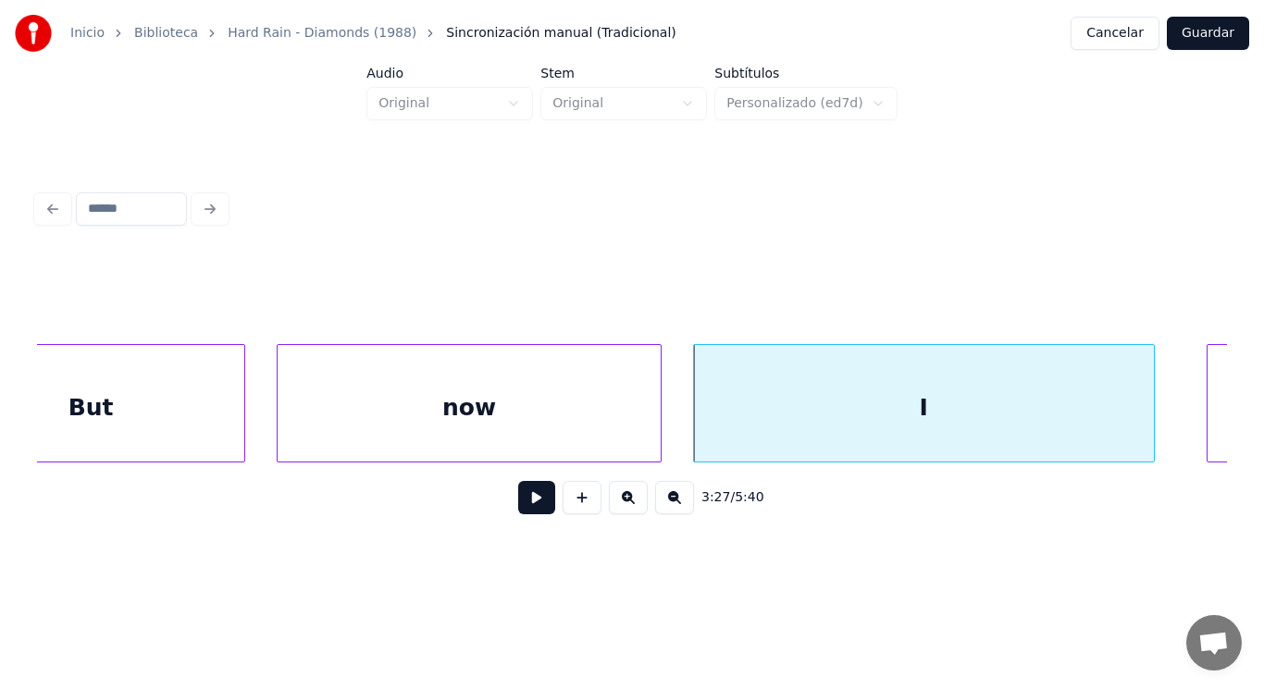
click at [529, 493] on button at bounding box center [536, 497] width 37 height 33
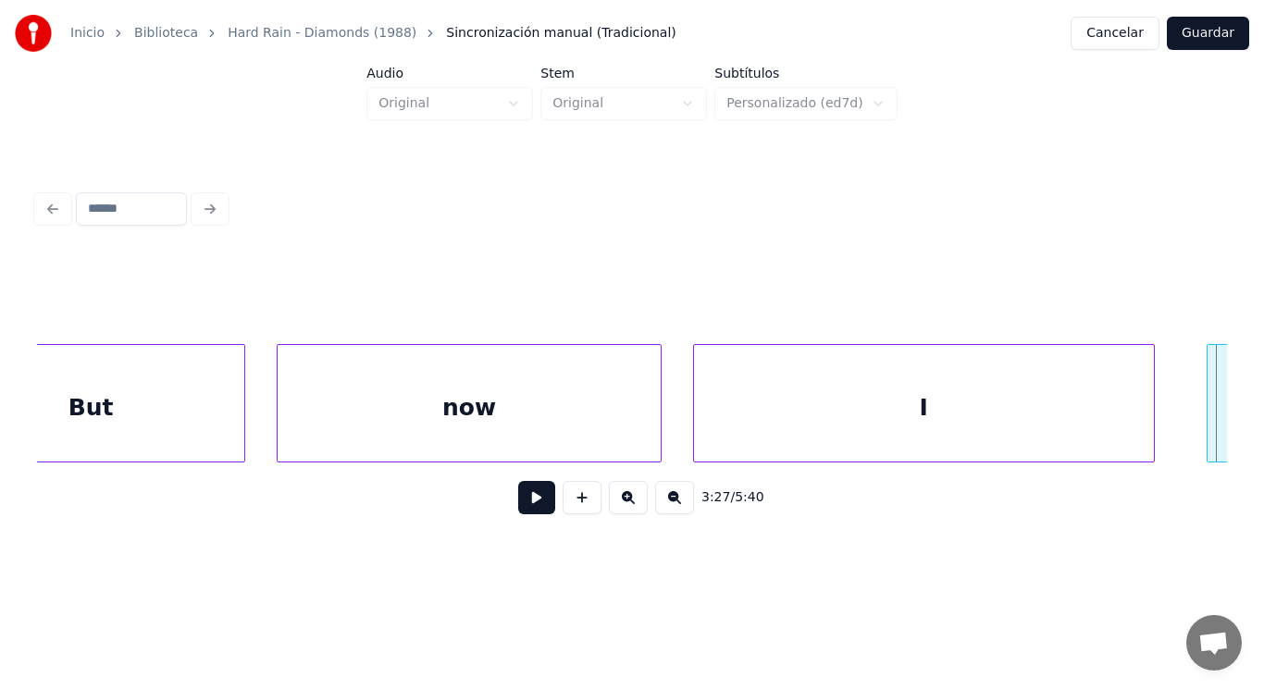
click at [529, 493] on button at bounding box center [536, 497] width 37 height 33
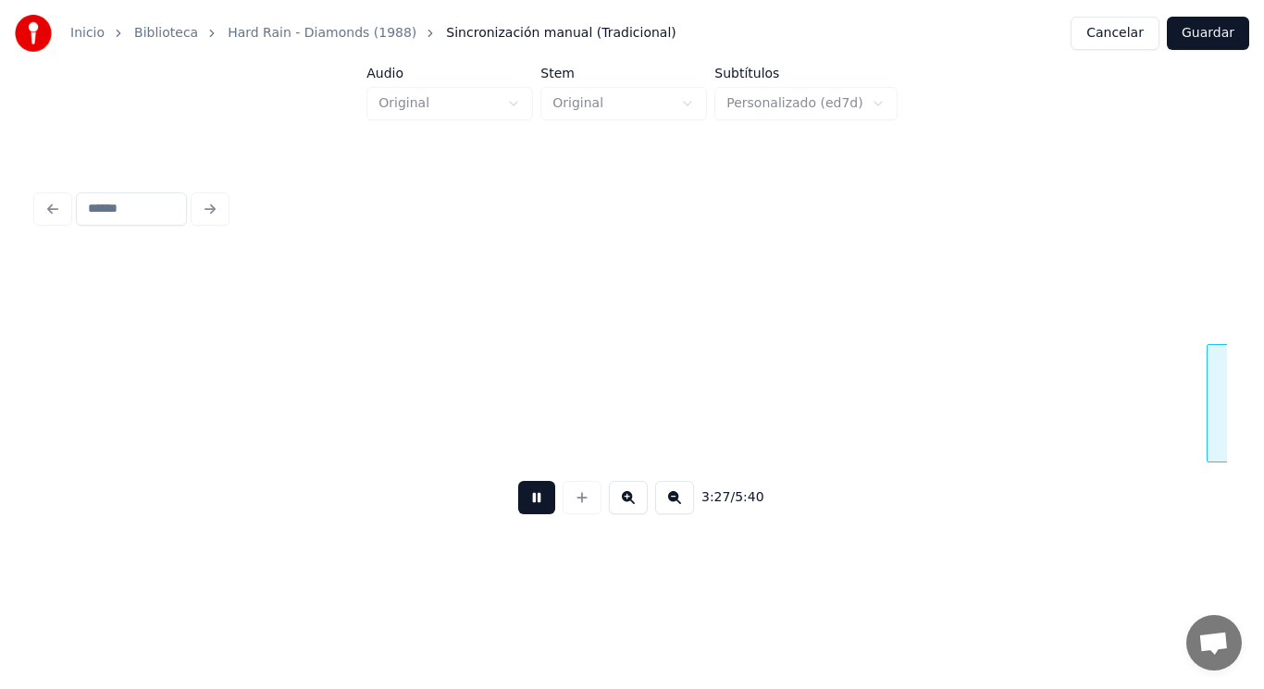
scroll to position [0, 269132]
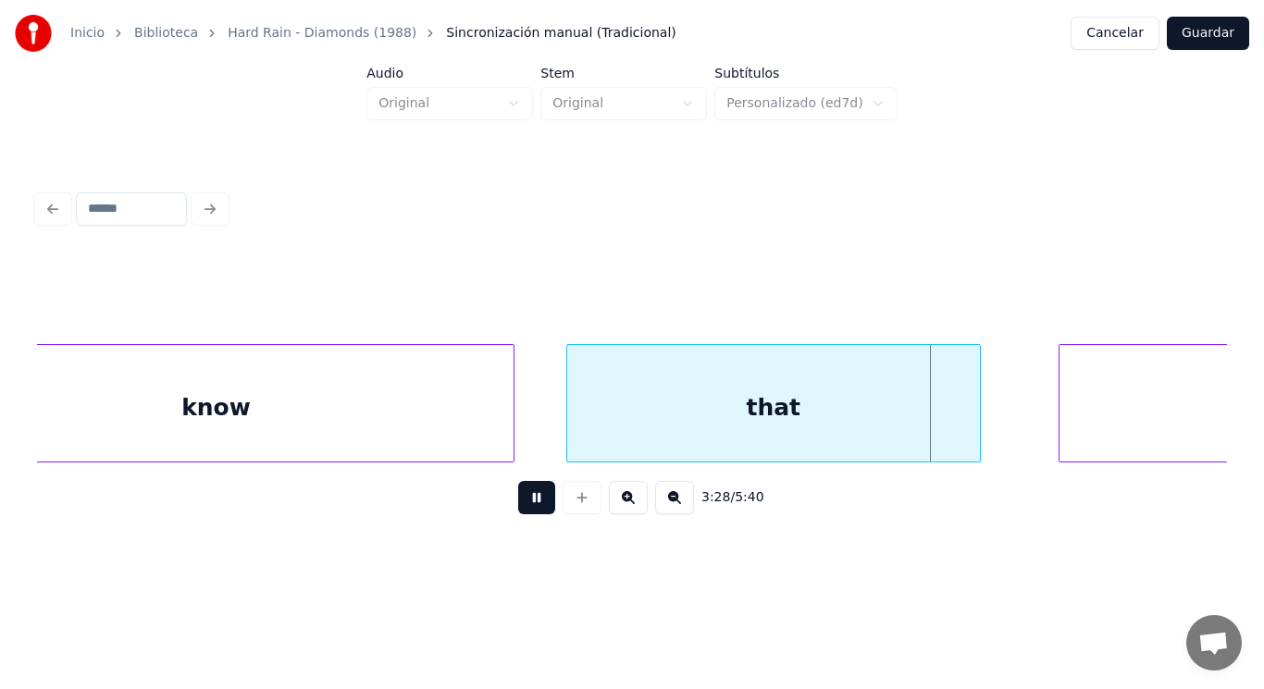
click at [529, 493] on button at bounding box center [536, 497] width 37 height 33
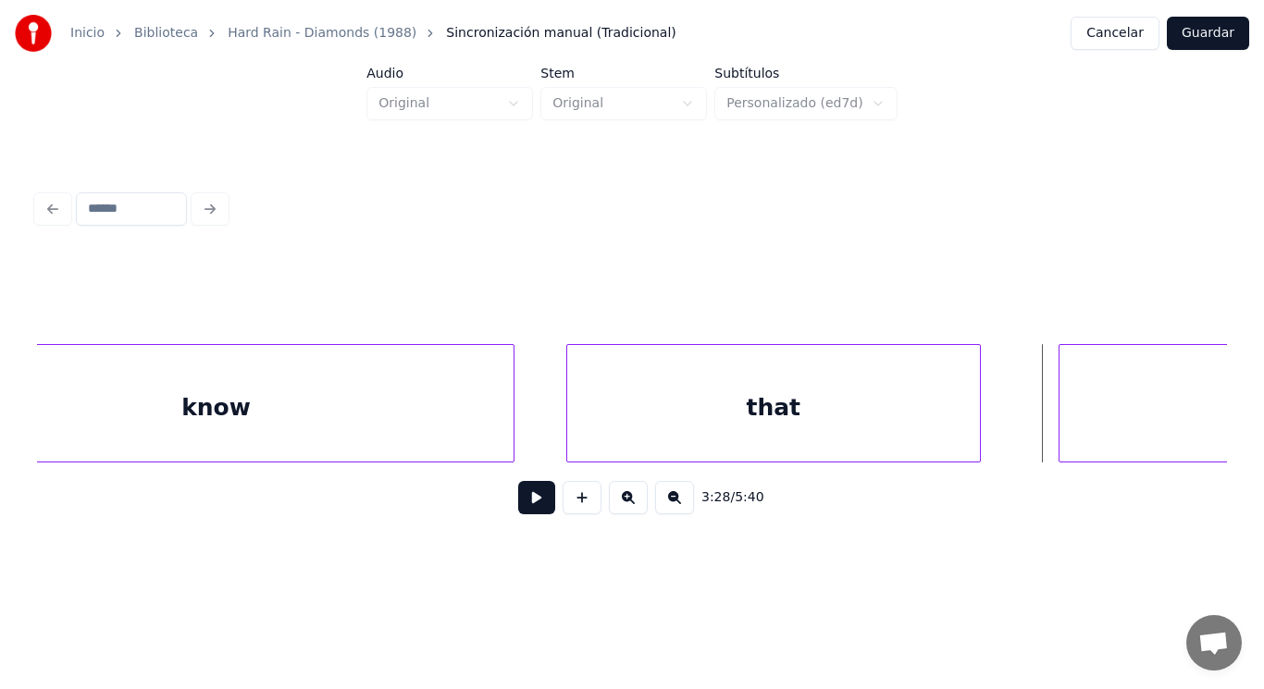
click at [529, 493] on button at bounding box center [536, 497] width 37 height 33
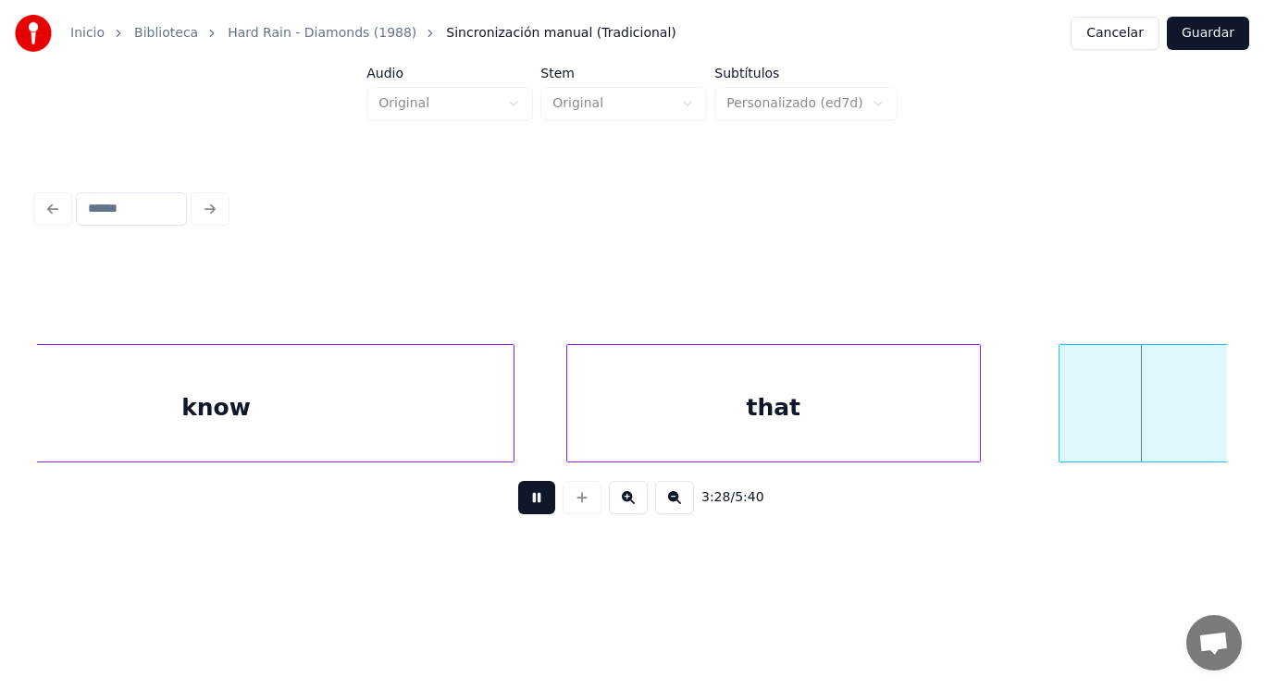
scroll to position [0, 270338]
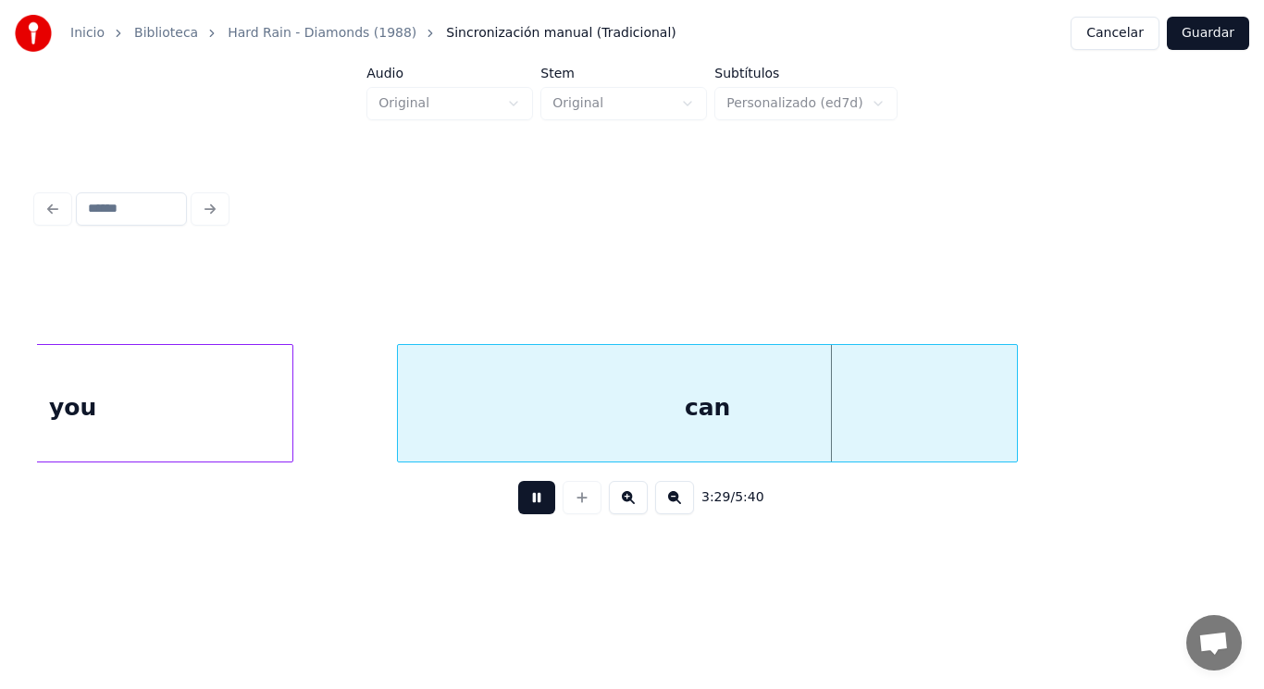
click at [529, 493] on button at bounding box center [536, 497] width 37 height 33
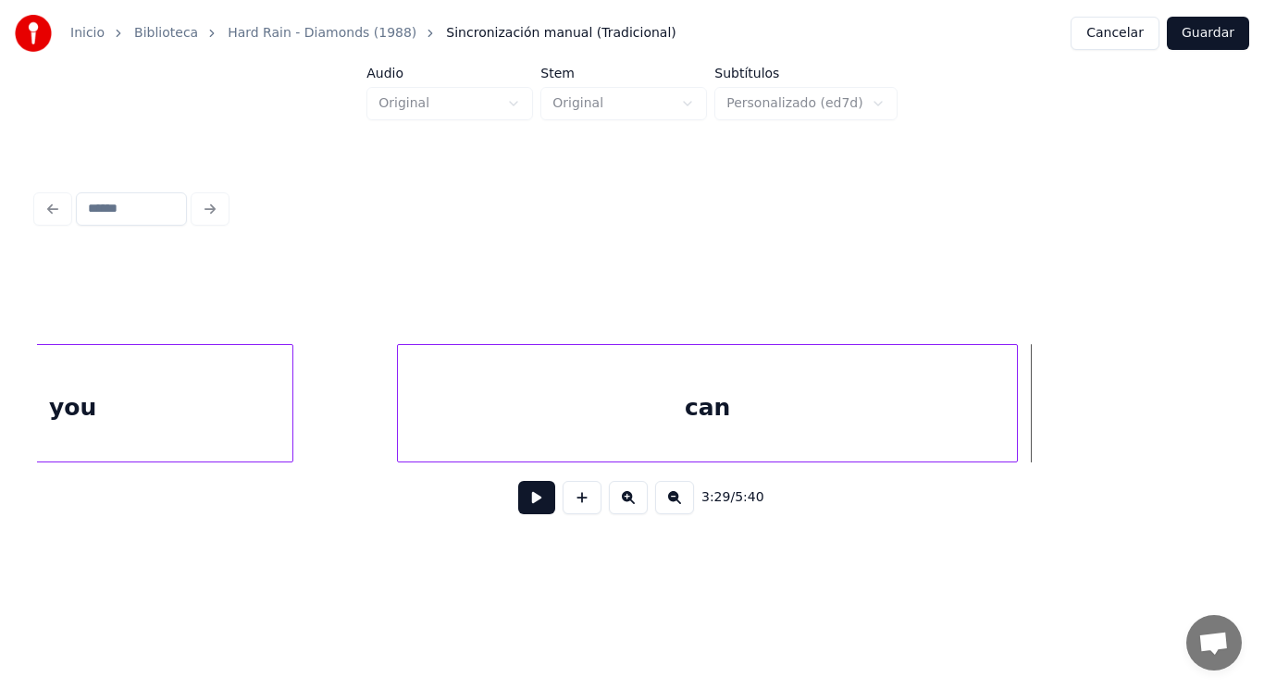
click at [529, 493] on button at bounding box center [536, 497] width 37 height 33
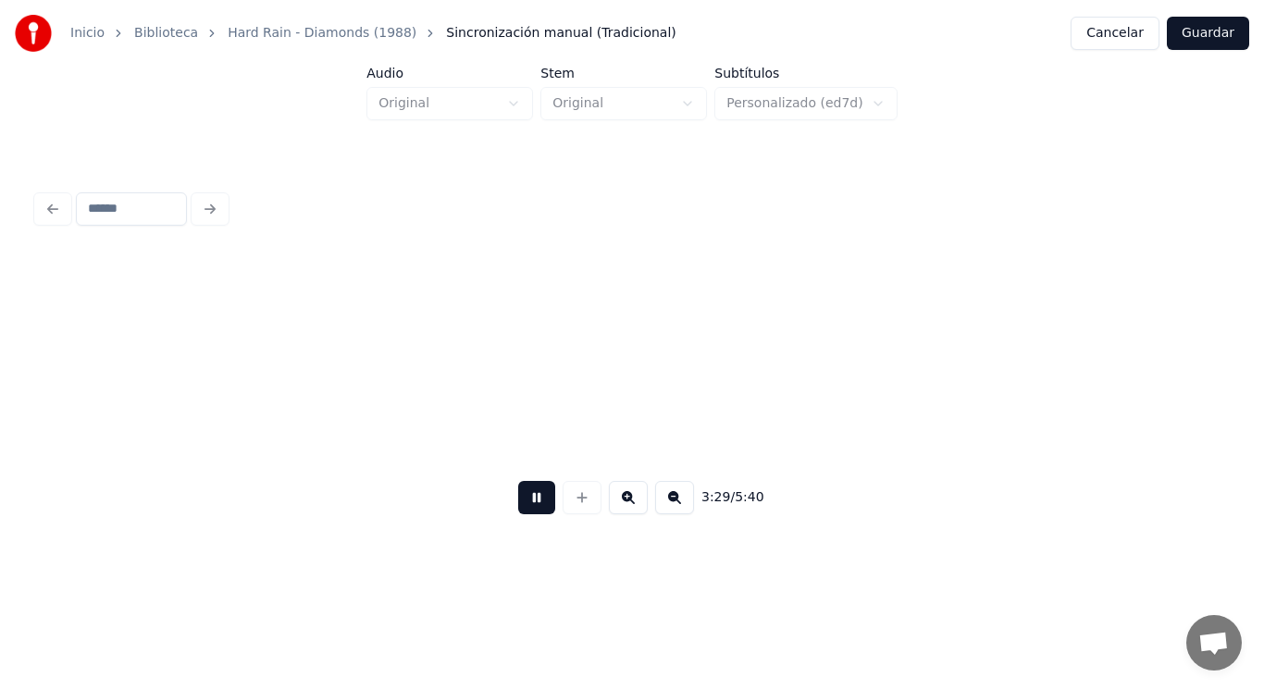
scroll to position [0, 271542]
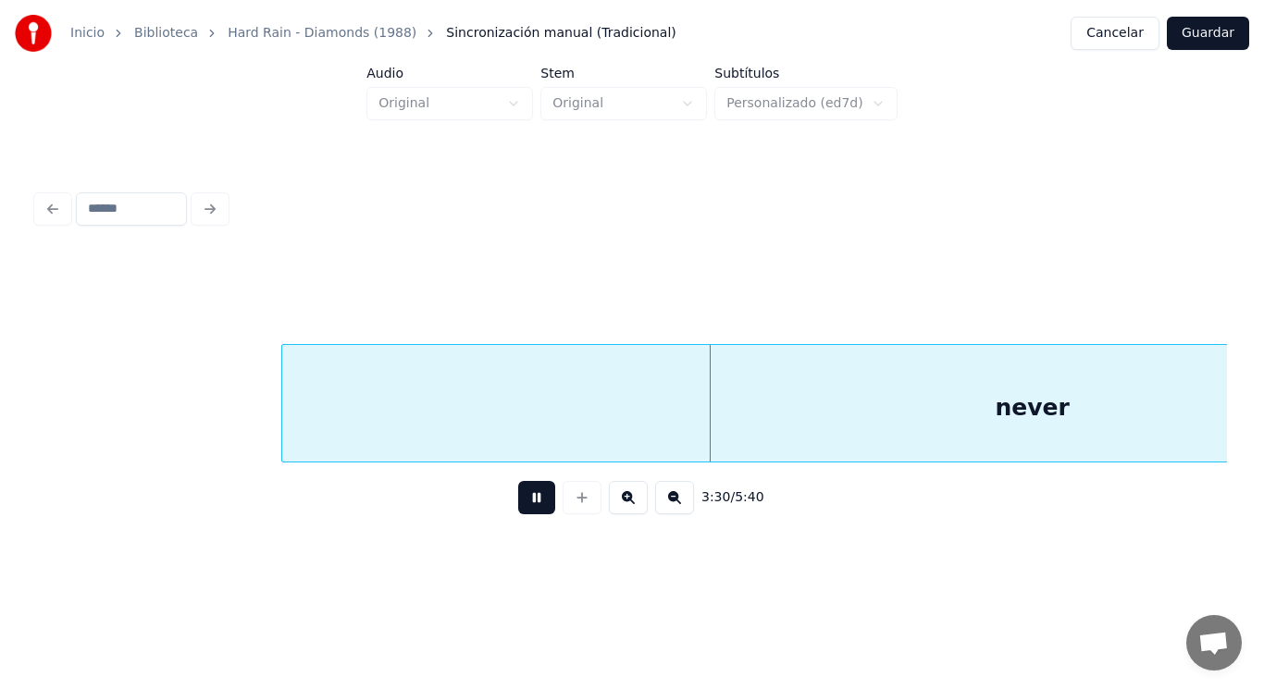
click at [529, 493] on button at bounding box center [536, 497] width 37 height 33
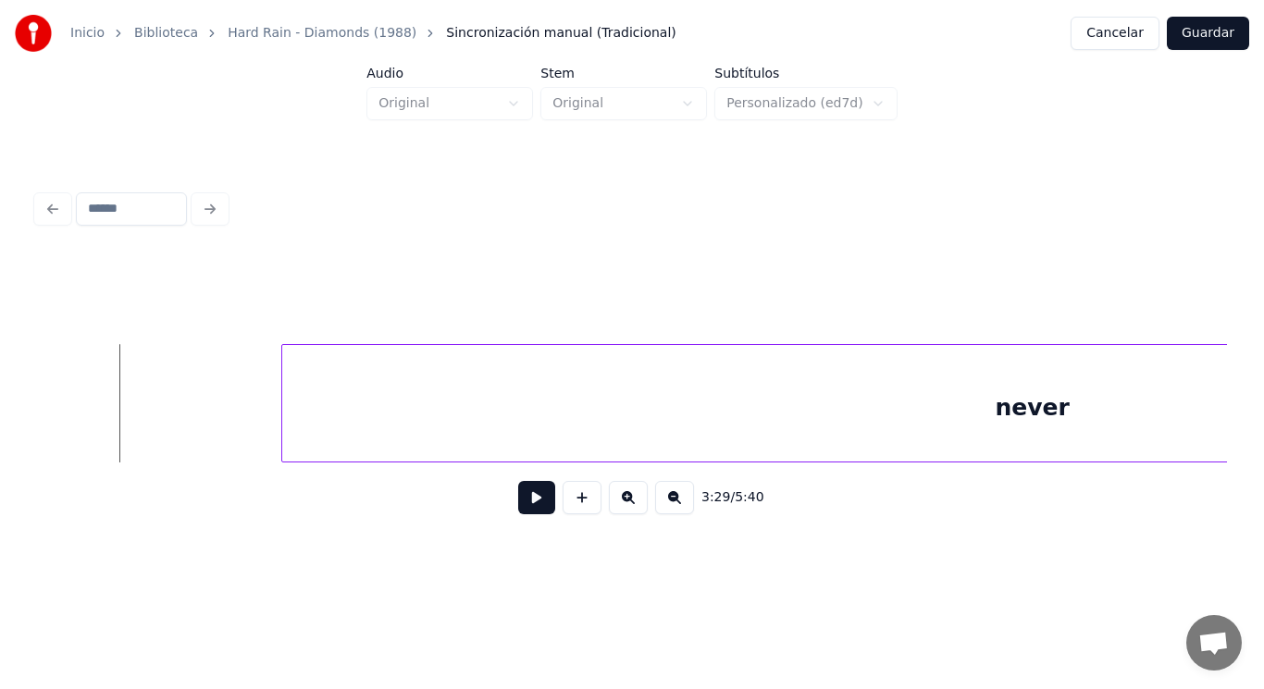
click at [518, 508] on button at bounding box center [536, 497] width 37 height 33
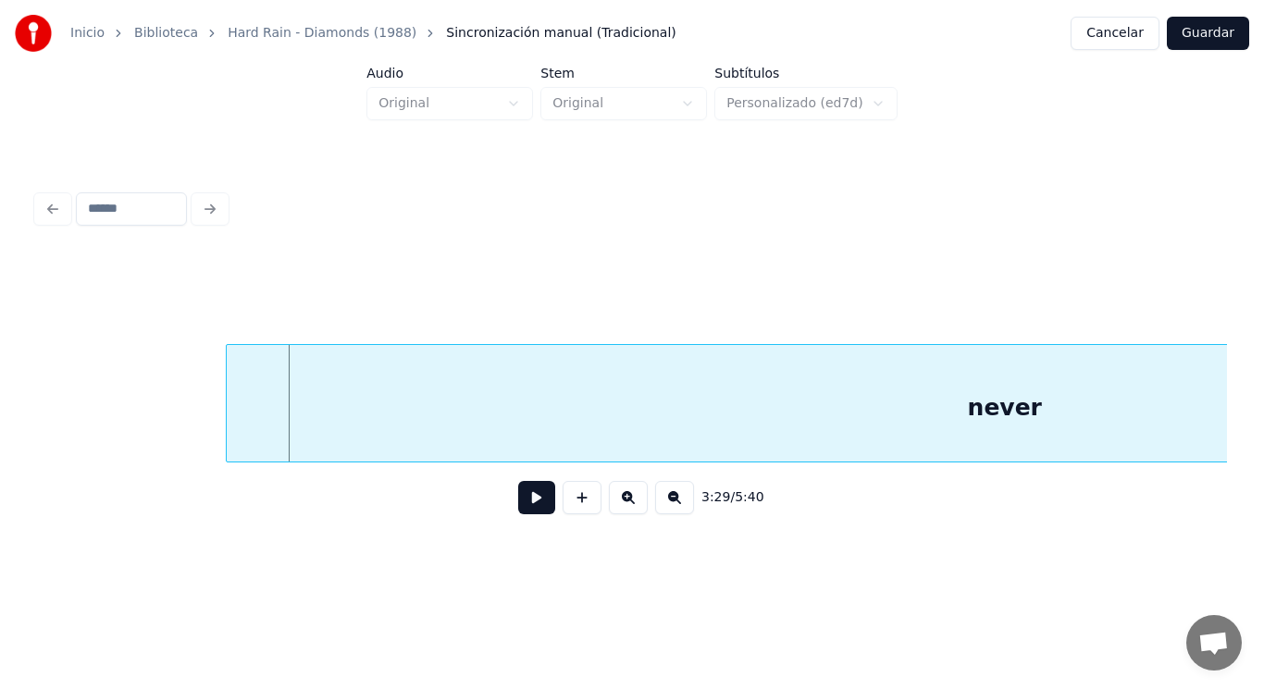
click at [229, 431] on div at bounding box center [230, 403] width 6 height 117
click at [531, 510] on button at bounding box center [536, 497] width 37 height 33
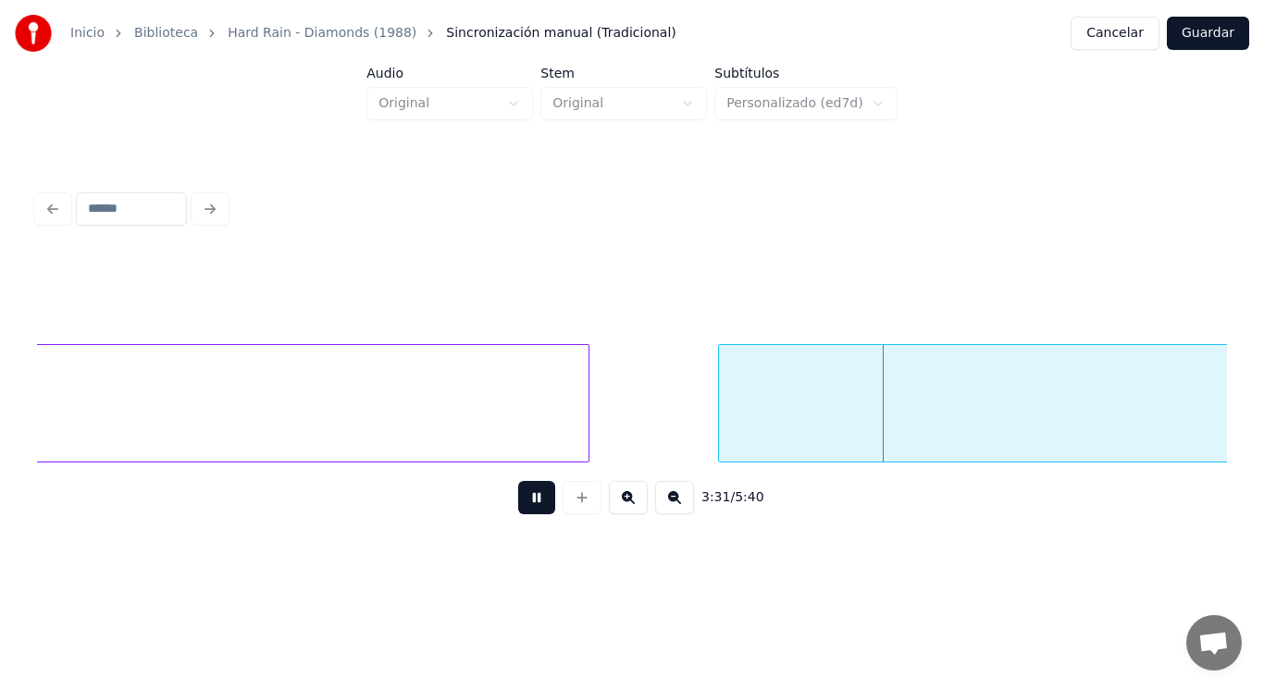
click at [531, 510] on button at bounding box center [536, 497] width 37 height 33
click at [523, 503] on button at bounding box center [536, 497] width 37 height 33
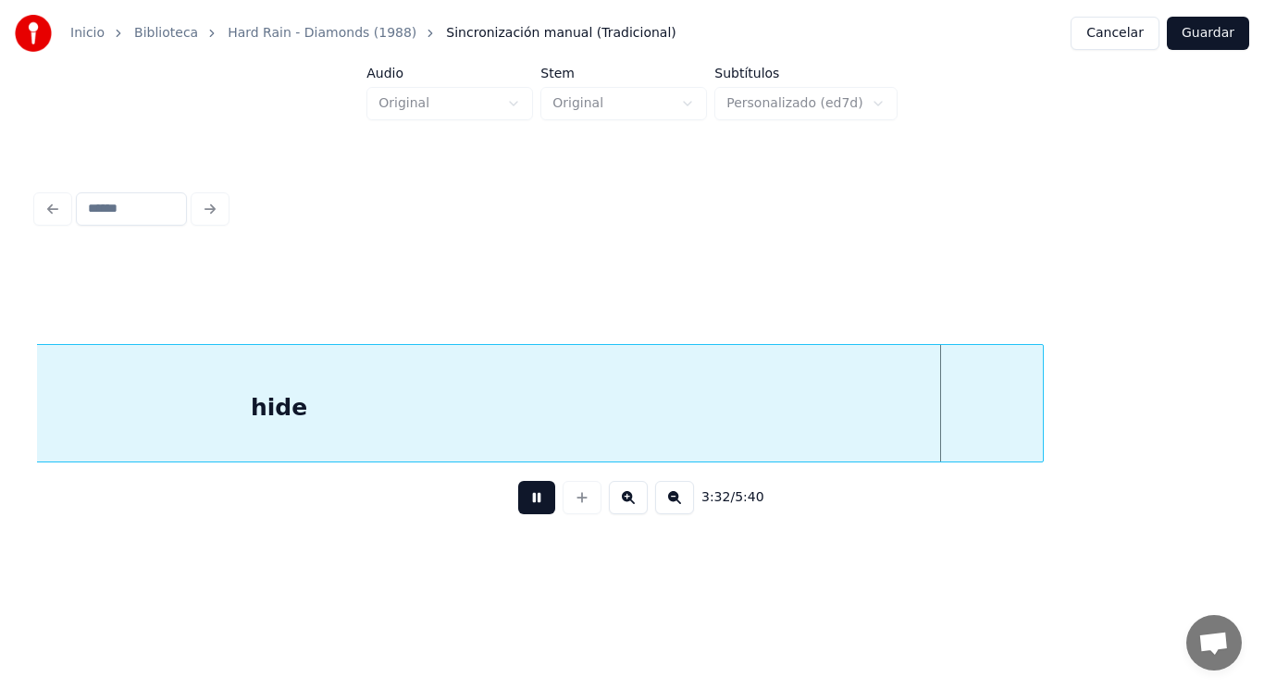
click at [523, 503] on button at bounding box center [536, 497] width 37 height 33
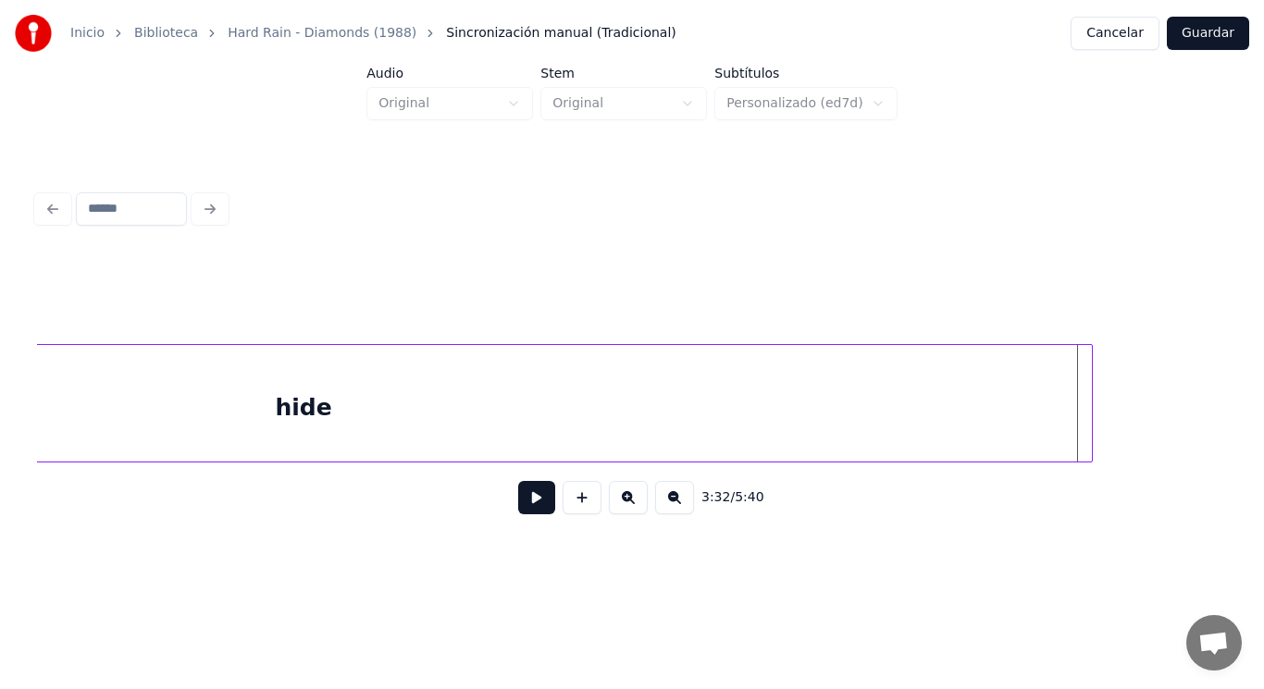
click at [1089, 387] on div at bounding box center [1090, 403] width 6 height 117
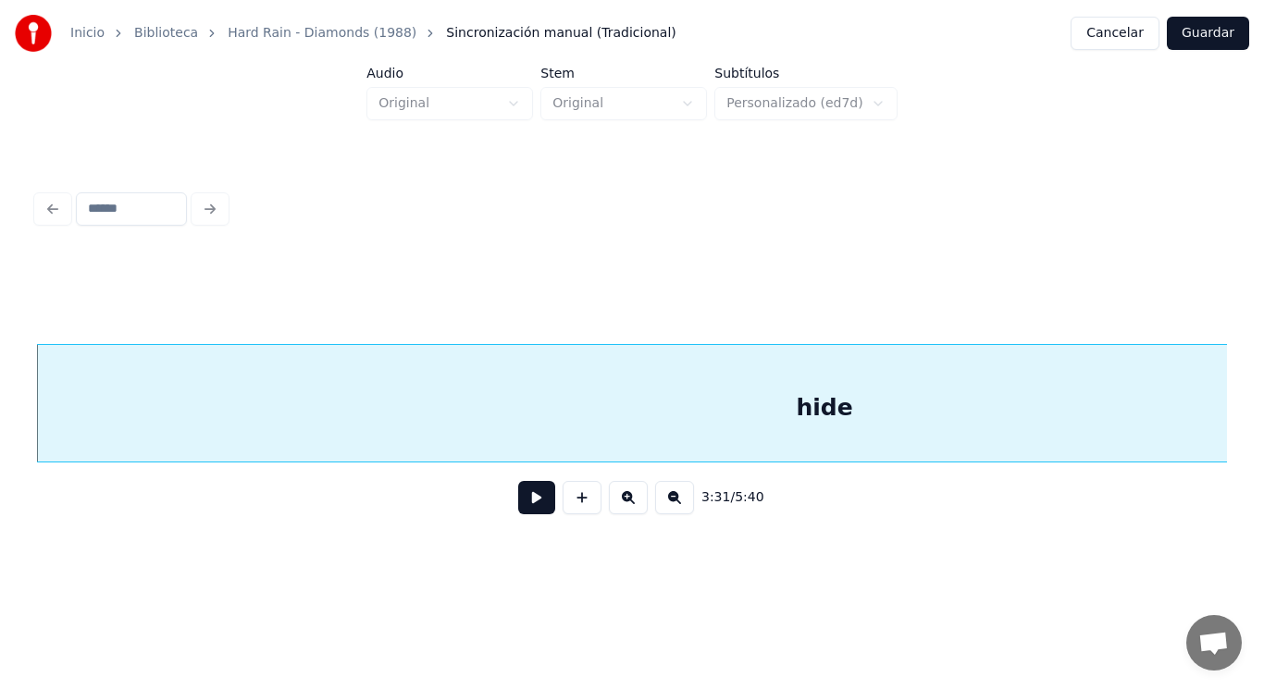
click at [526, 499] on button at bounding box center [536, 497] width 37 height 33
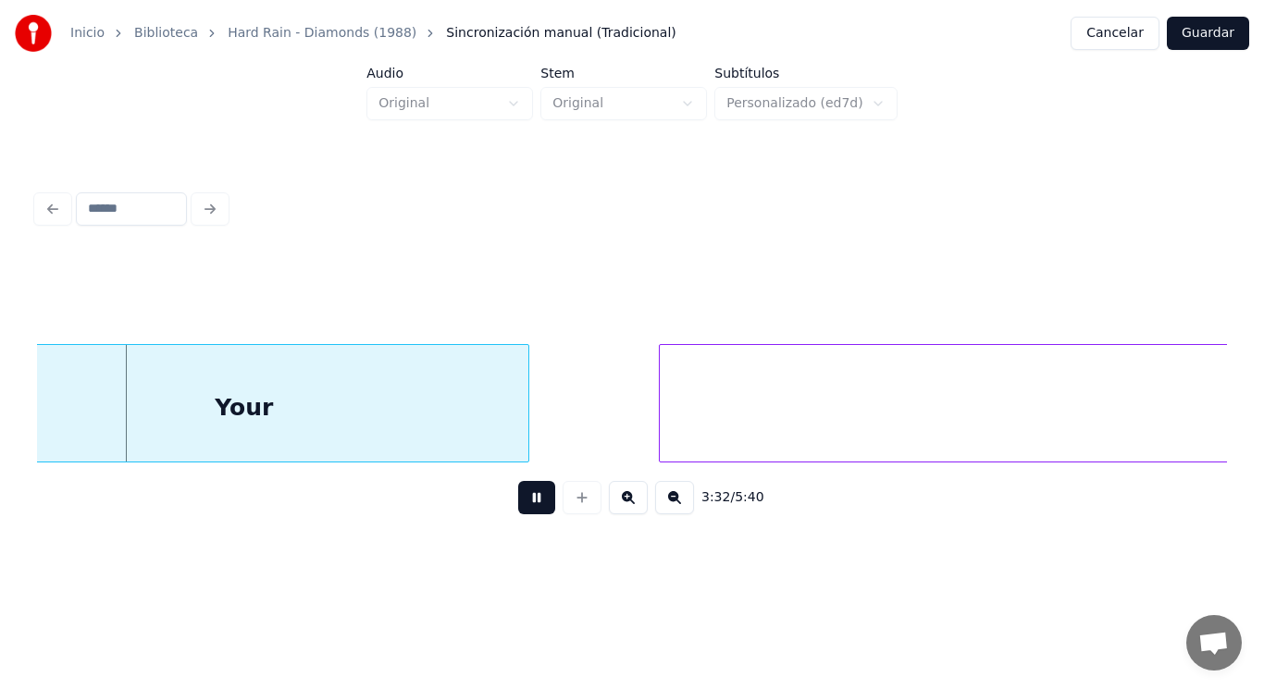
click at [526, 499] on button at bounding box center [536, 497] width 37 height 33
click at [164, 422] on div "Your" at bounding box center [244, 408] width 568 height 126
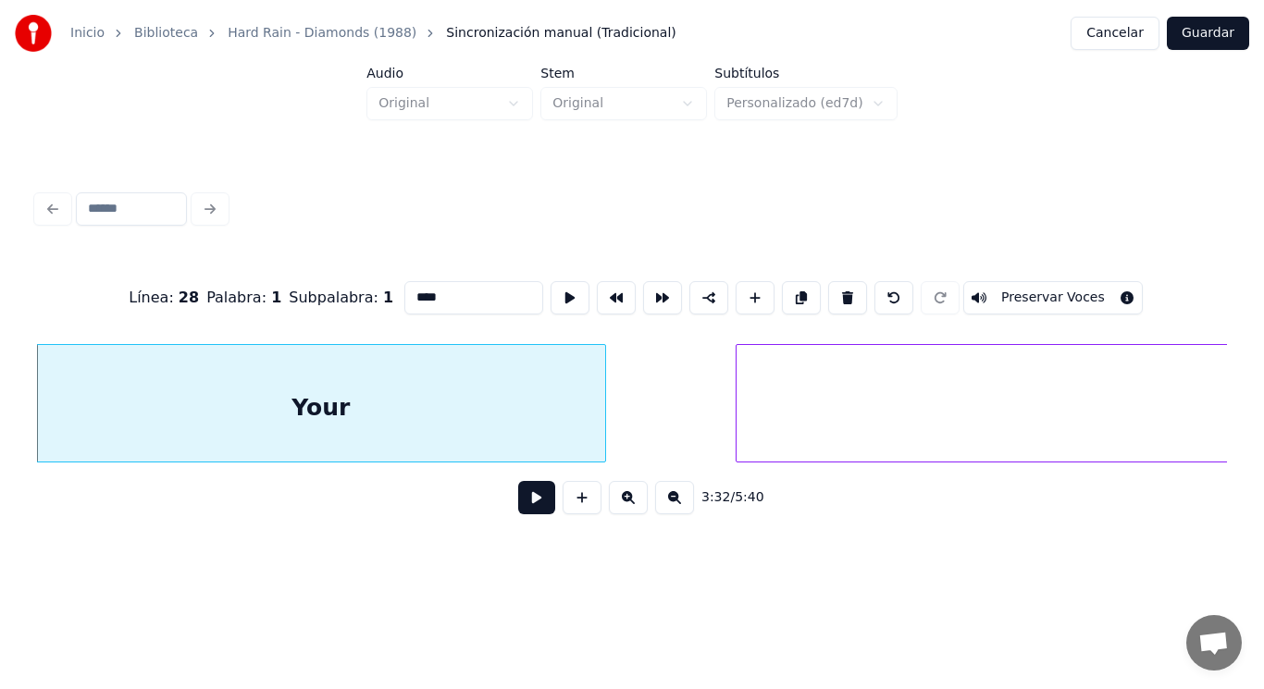
click at [526, 507] on button at bounding box center [536, 497] width 37 height 33
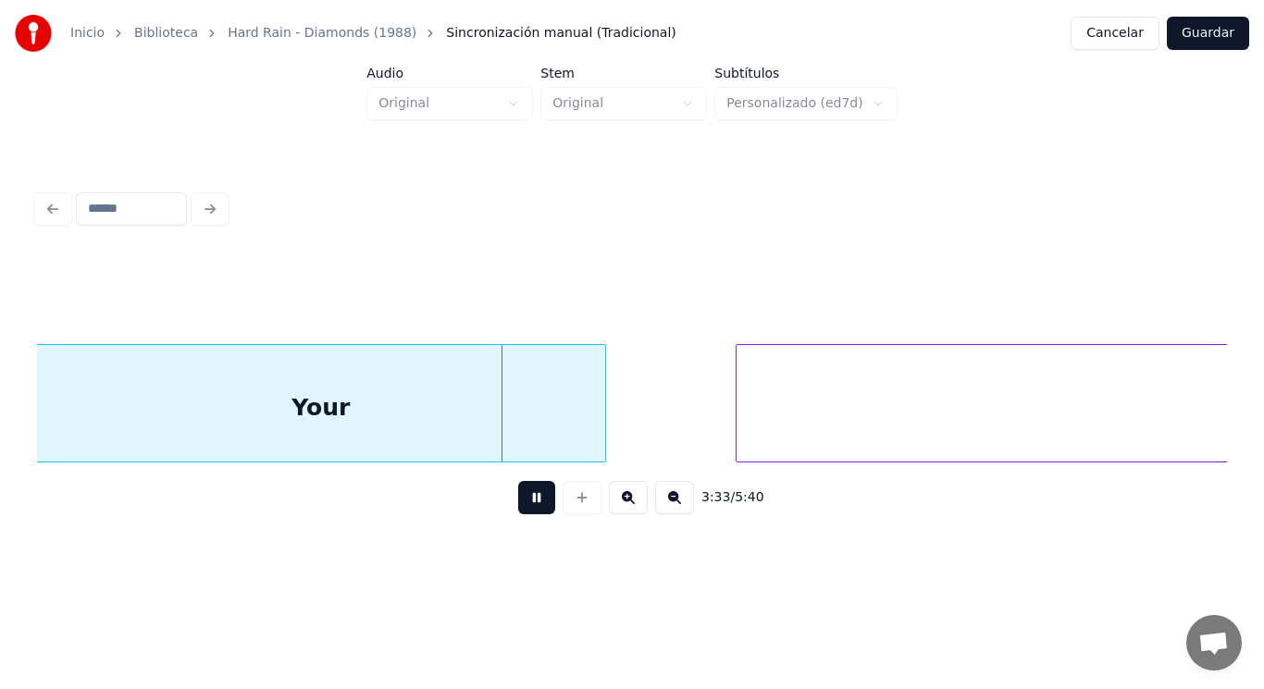
click at [526, 507] on button at bounding box center [536, 497] width 37 height 33
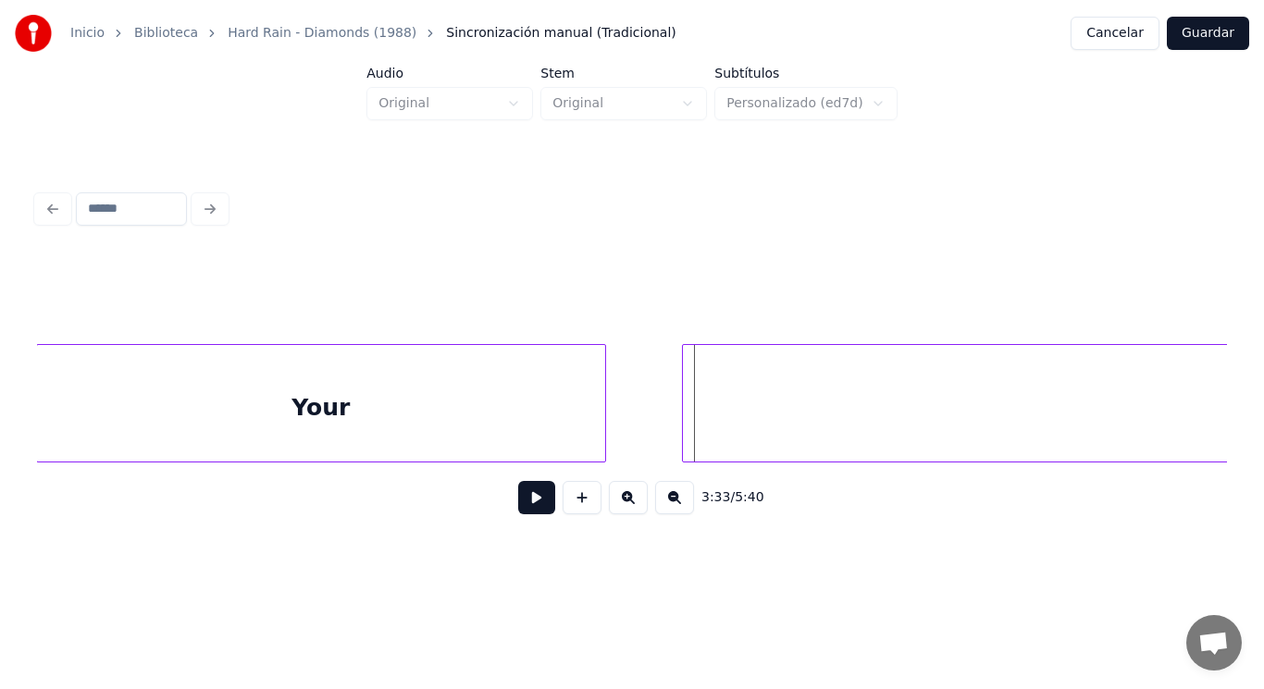
click at [683, 432] on div at bounding box center [686, 403] width 6 height 117
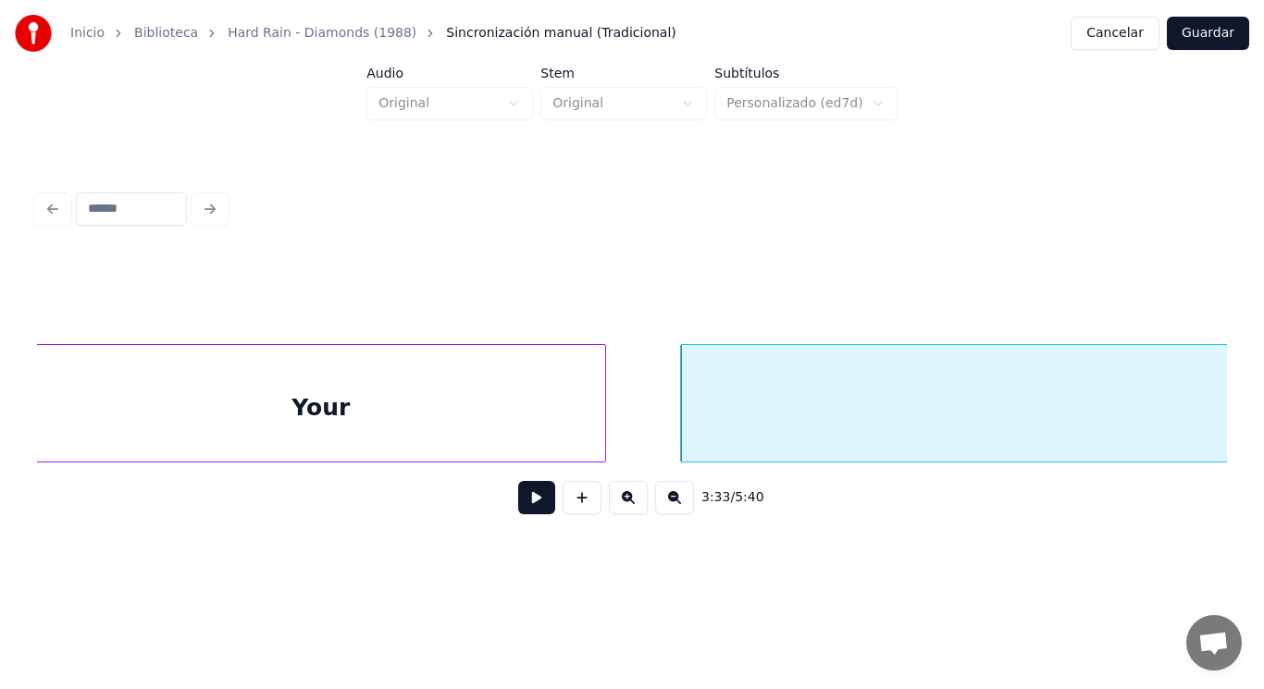
click at [530, 503] on button at bounding box center [536, 497] width 37 height 33
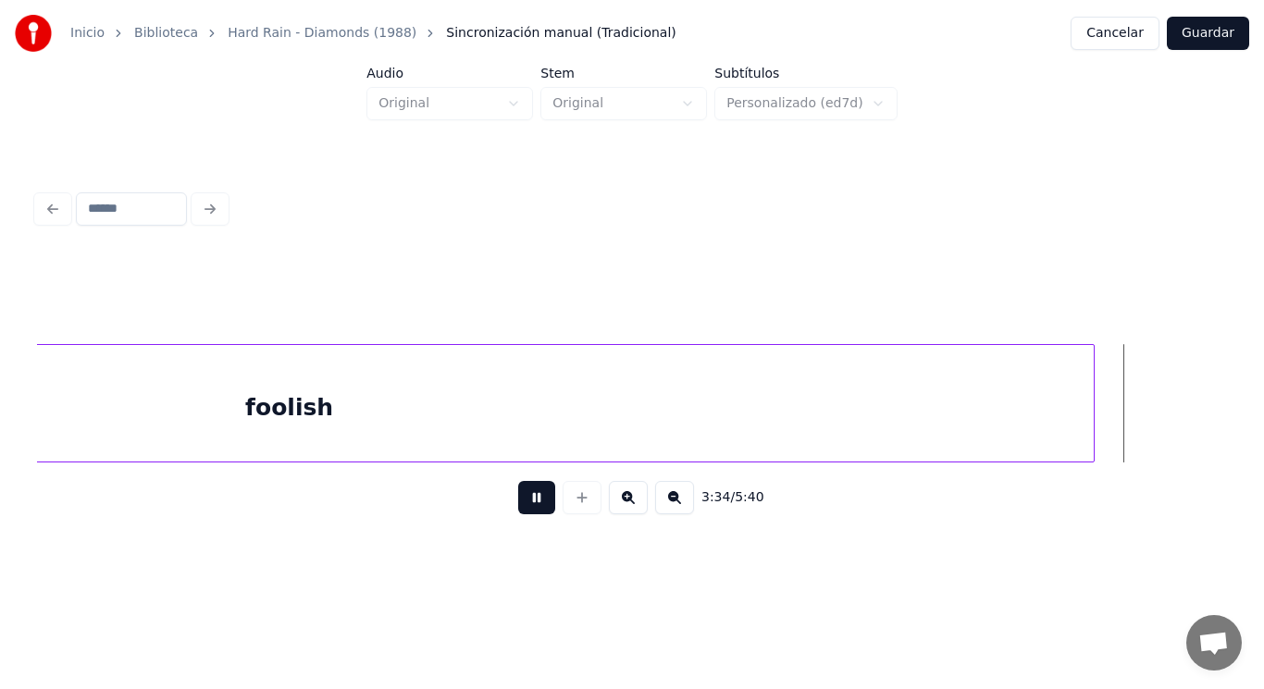
click at [530, 503] on button at bounding box center [536, 497] width 37 height 33
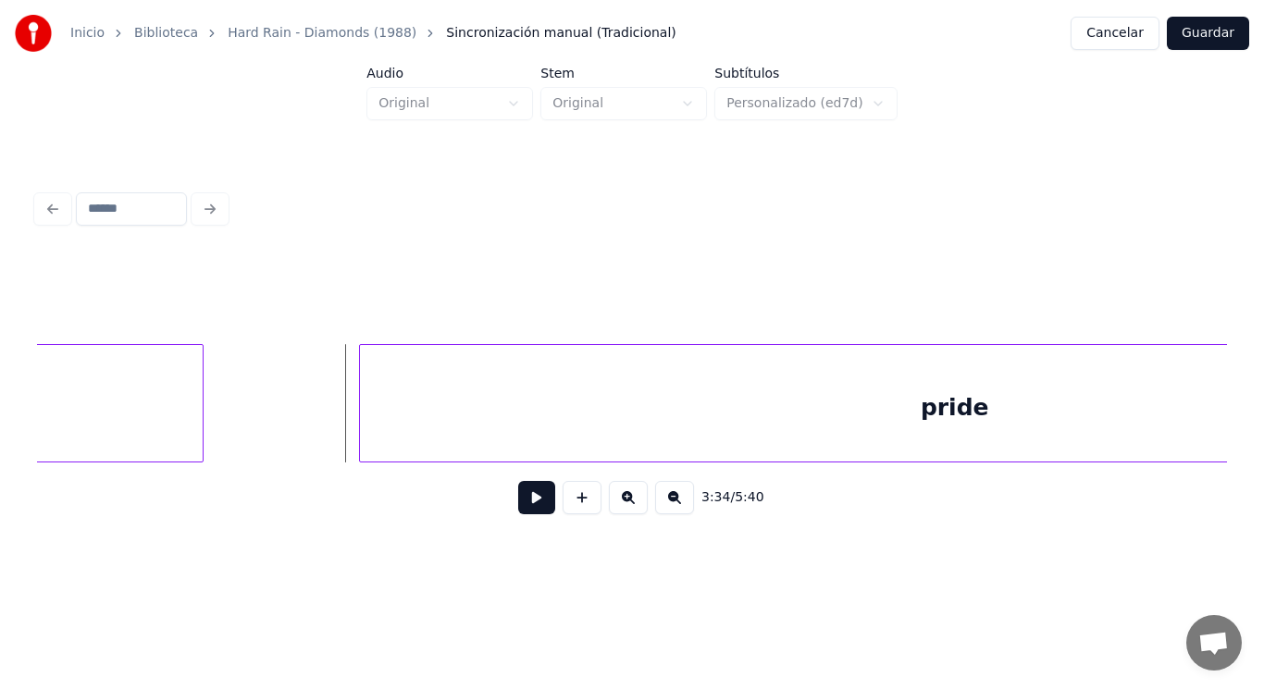
scroll to position [0, 277777]
click at [372, 432] on div at bounding box center [372, 403] width 6 height 117
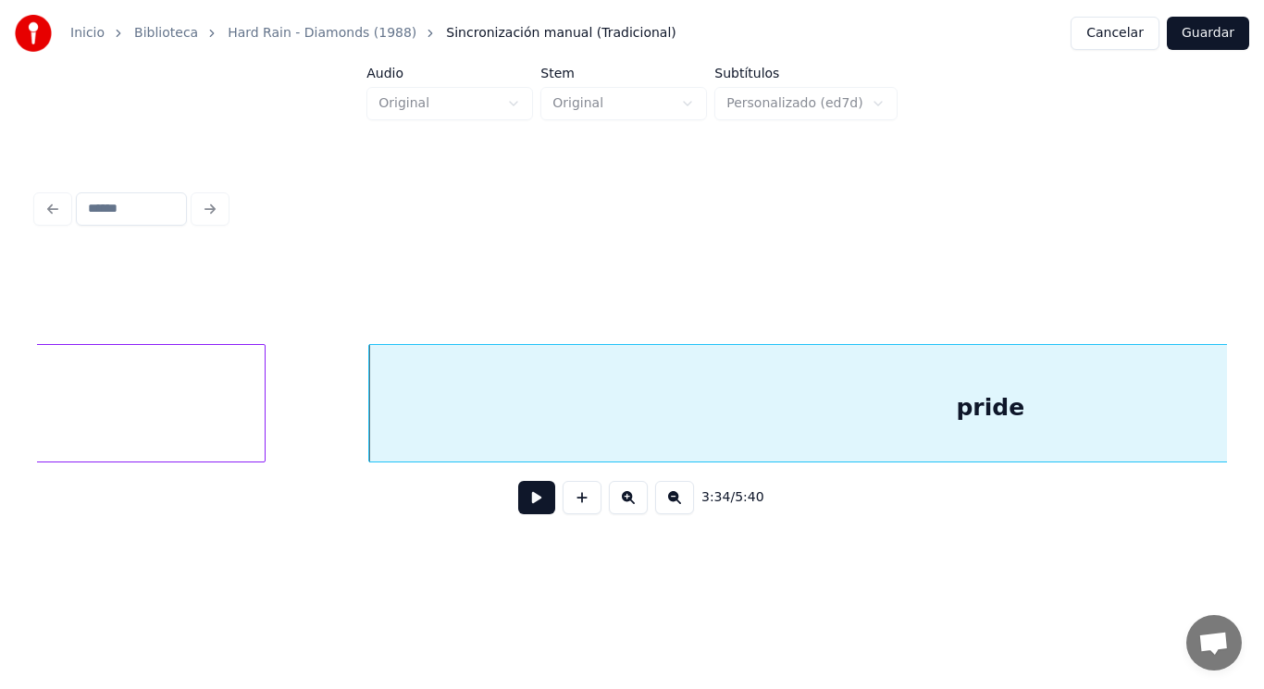
click at [526, 510] on button at bounding box center [536, 497] width 37 height 33
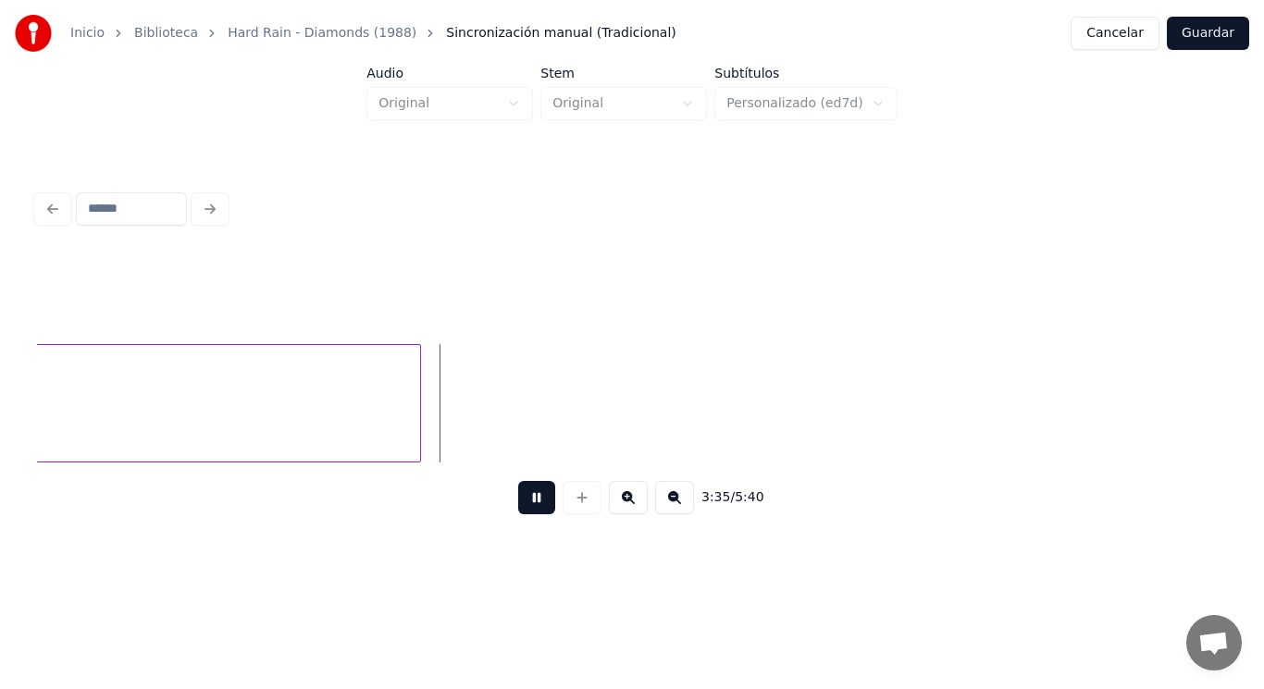
click at [526, 510] on button at bounding box center [536, 497] width 37 height 33
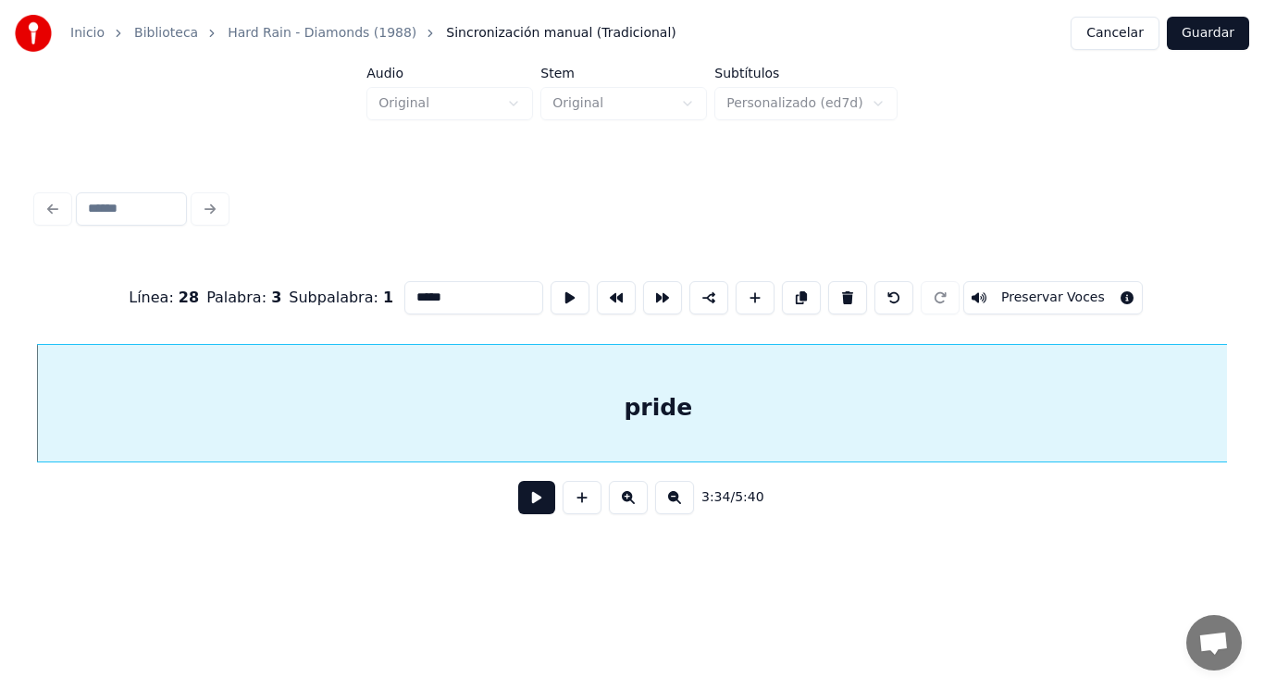
click at [524, 498] on button at bounding box center [536, 497] width 37 height 33
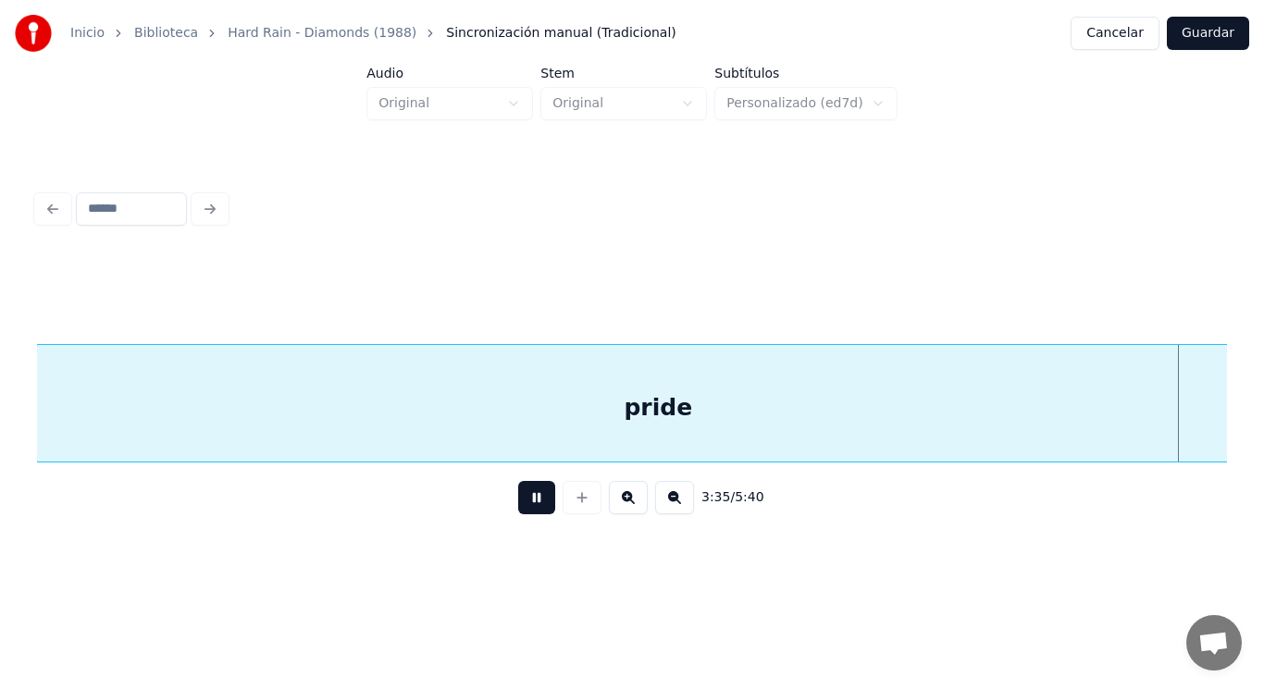
scroll to position [0, 279312]
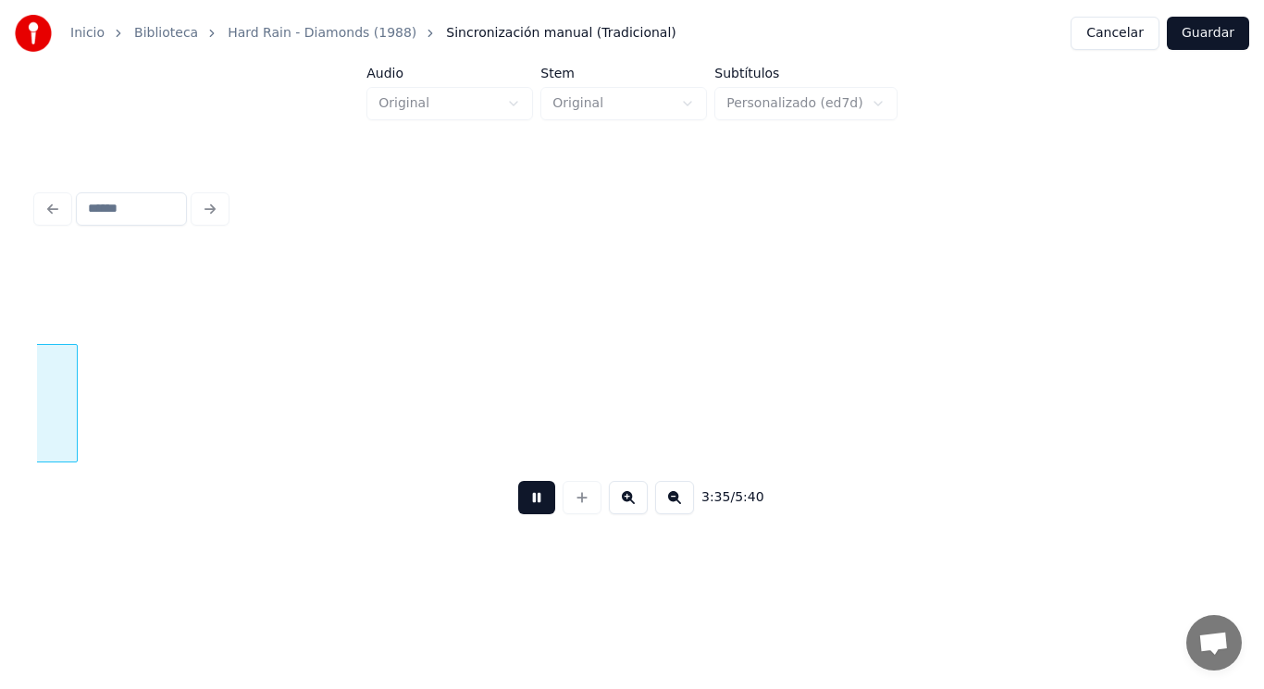
click at [524, 498] on button at bounding box center [536, 497] width 37 height 33
click at [185, 415] on div at bounding box center [183, 403] width 6 height 117
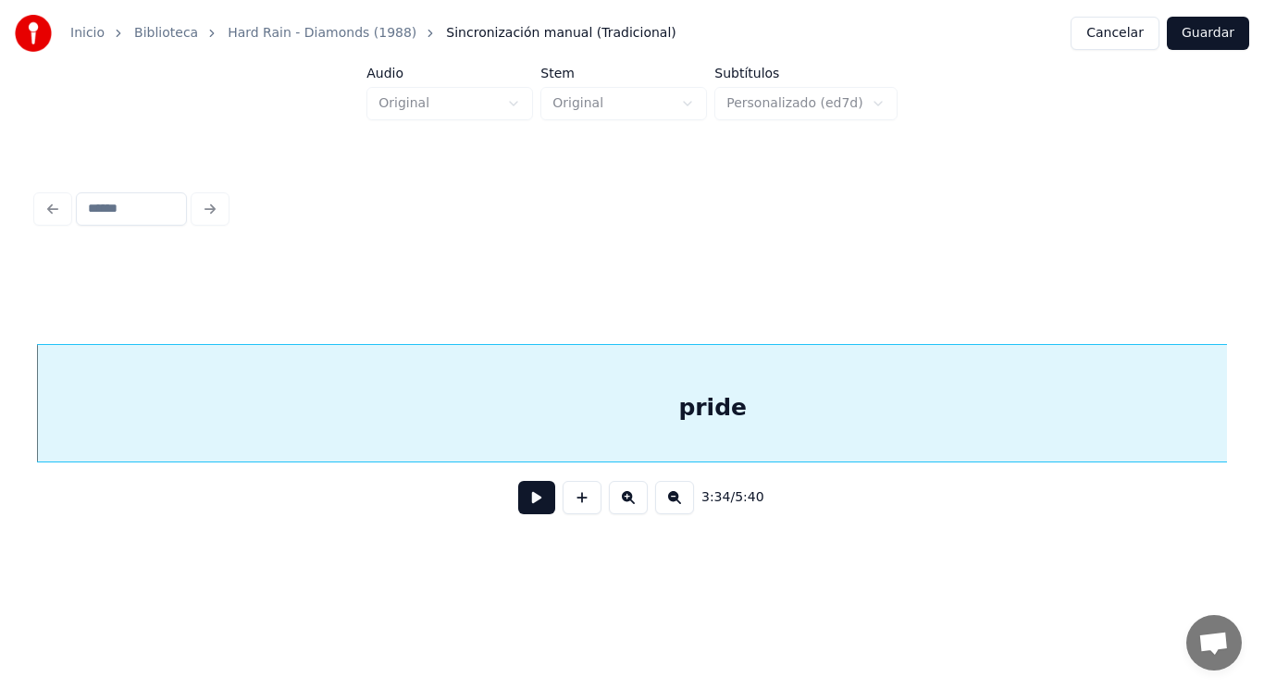
click at [528, 507] on button at bounding box center [536, 497] width 37 height 33
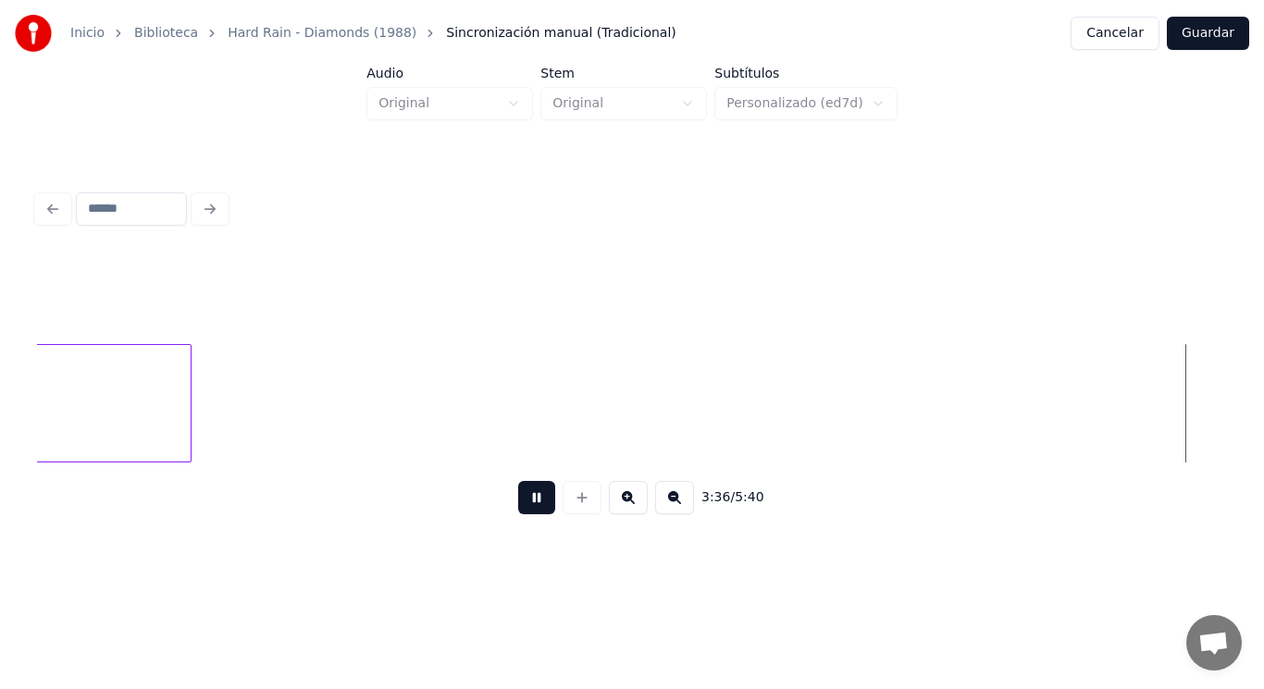
scroll to position [0, 280514]
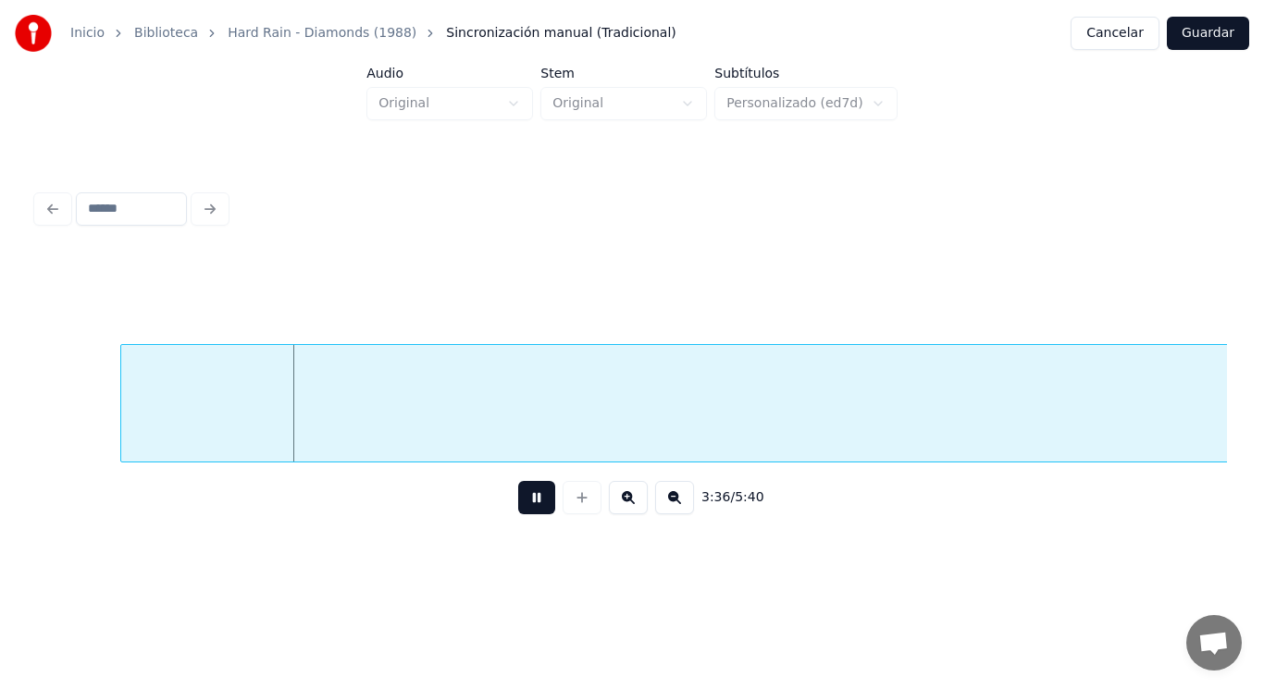
click at [528, 507] on button at bounding box center [536, 497] width 37 height 33
click at [110, 421] on div at bounding box center [110, 403] width 6 height 117
click at [521, 506] on button at bounding box center [536, 497] width 37 height 33
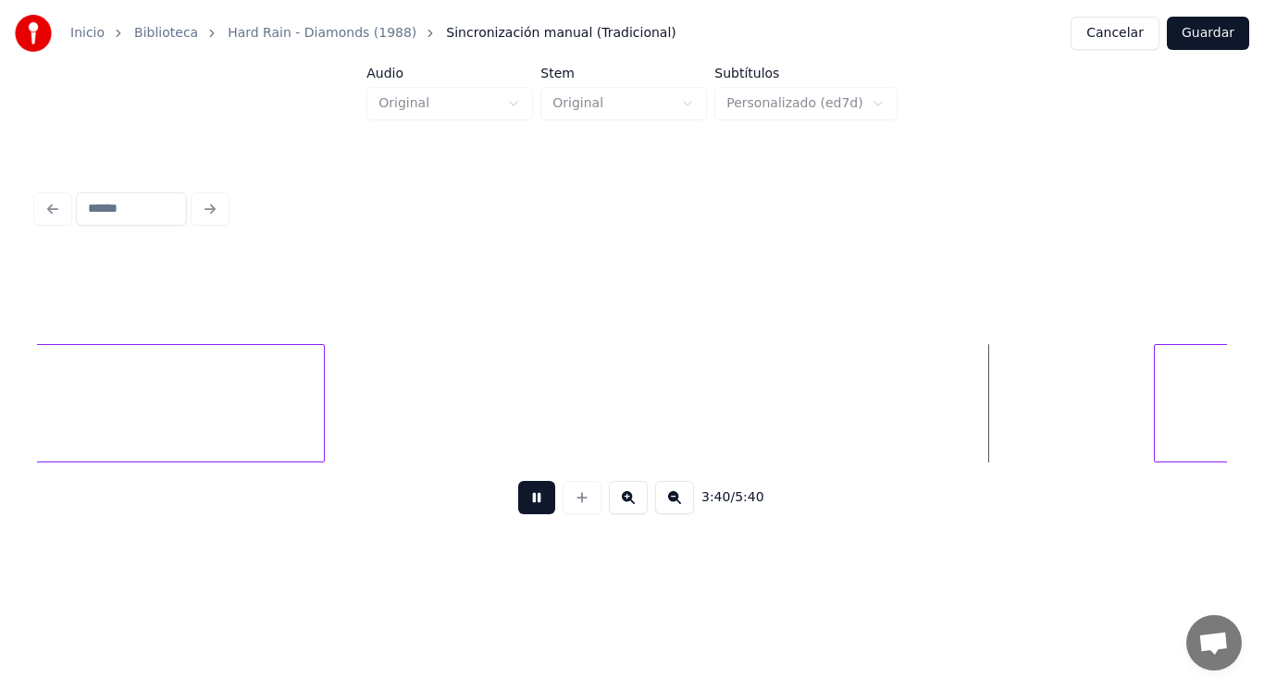
click at [521, 506] on button at bounding box center [536, 497] width 37 height 33
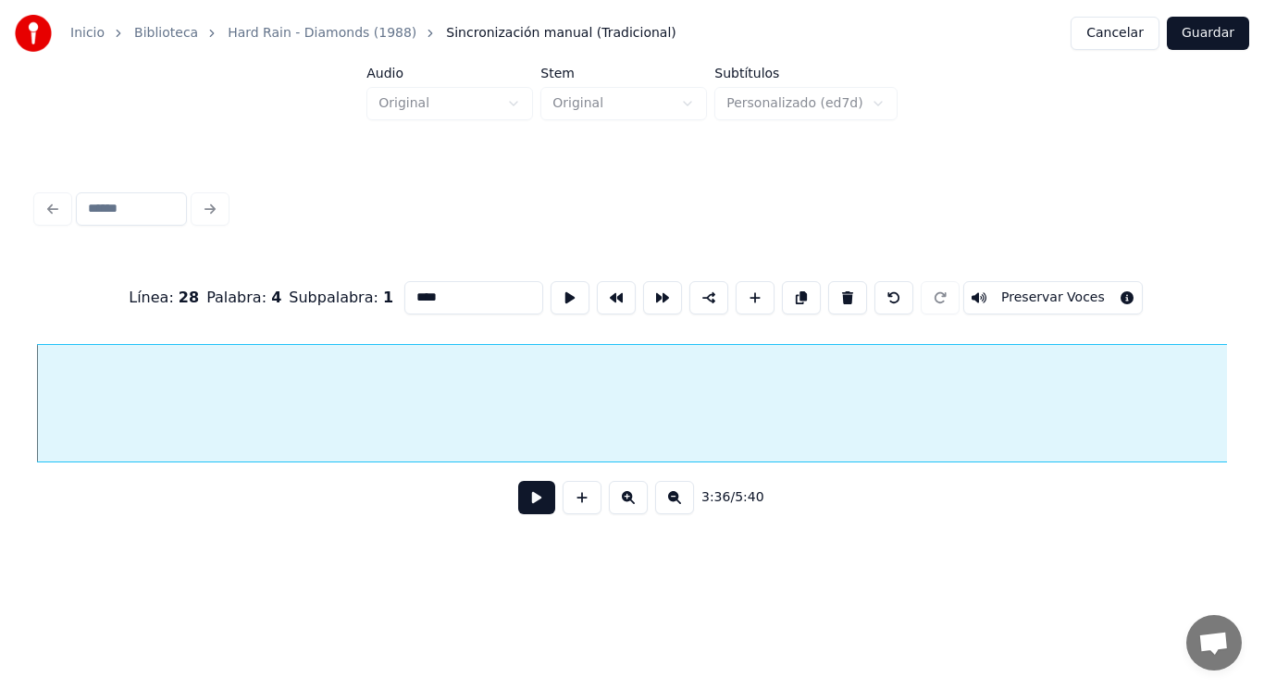
click at [528, 508] on button at bounding box center [536, 497] width 37 height 33
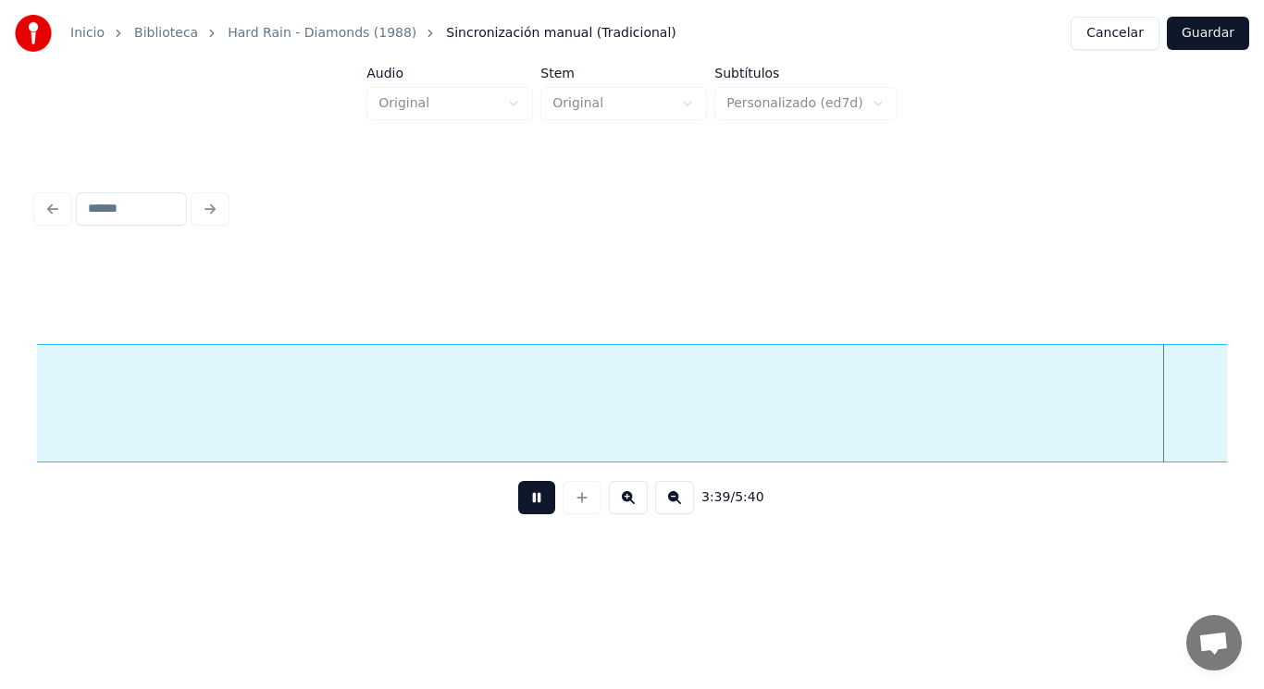
scroll to position [0, 284202]
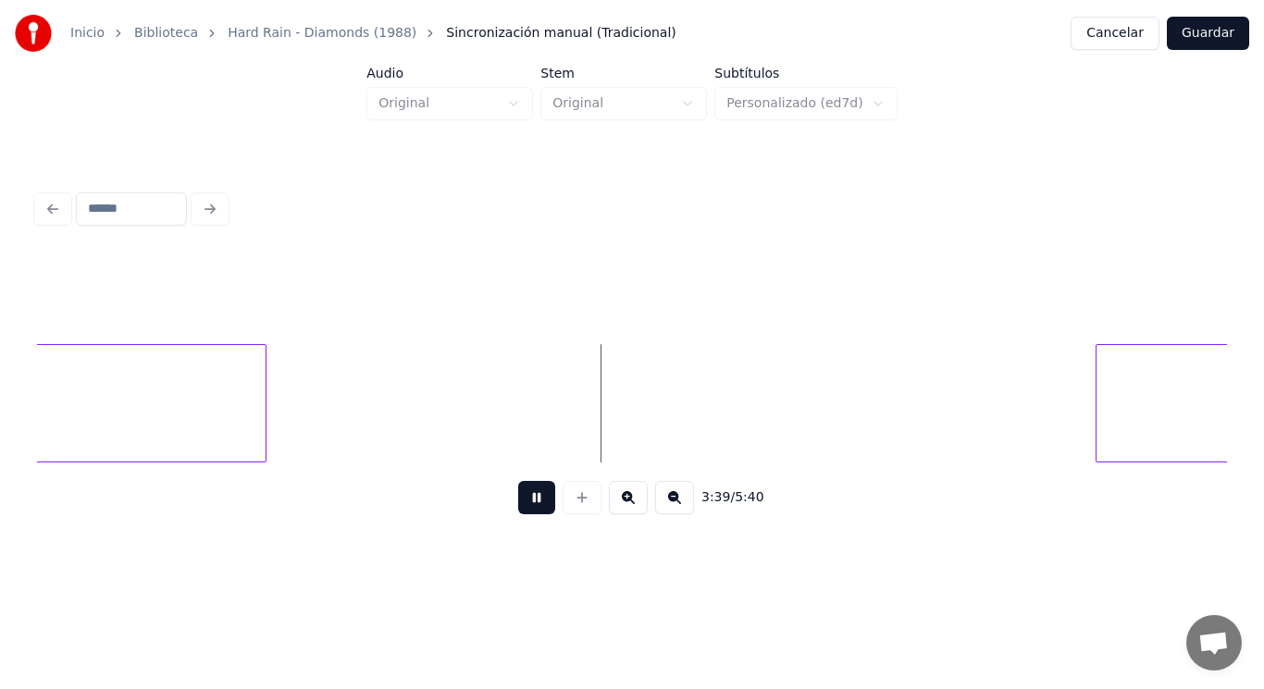
click at [528, 508] on button at bounding box center [536, 497] width 37 height 33
click at [415, 401] on div at bounding box center [414, 403] width 6 height 117
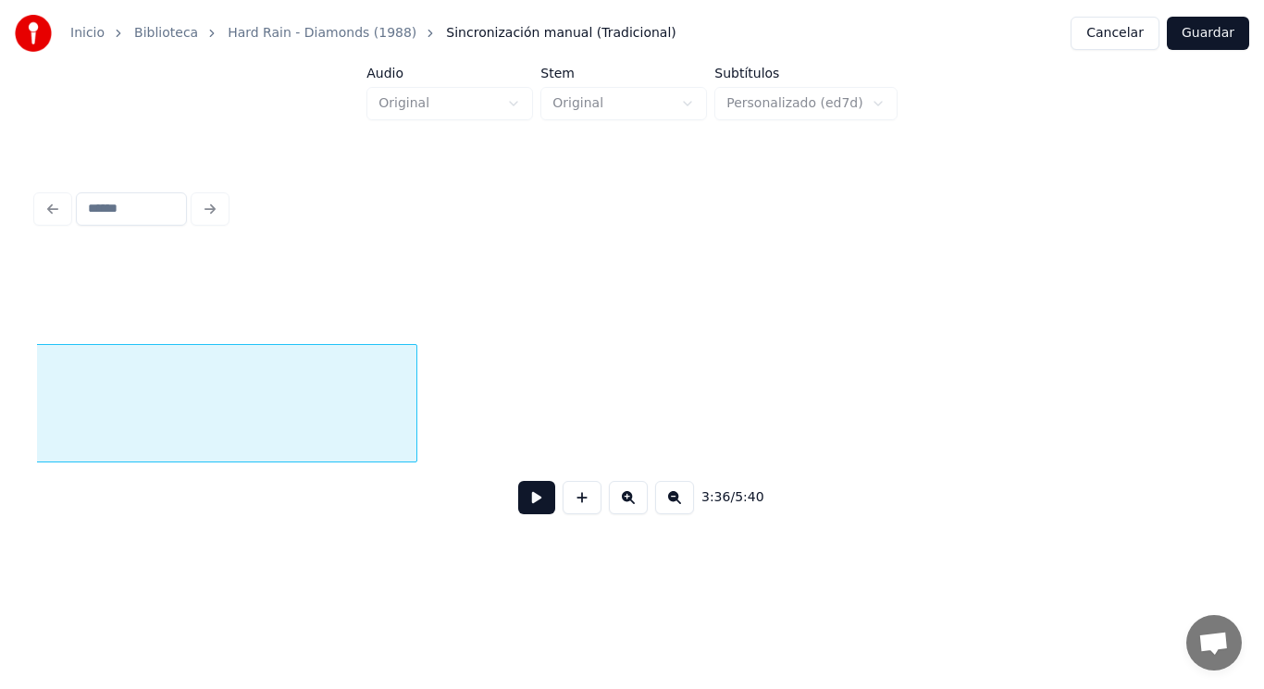
scroll to position [0, 280584]
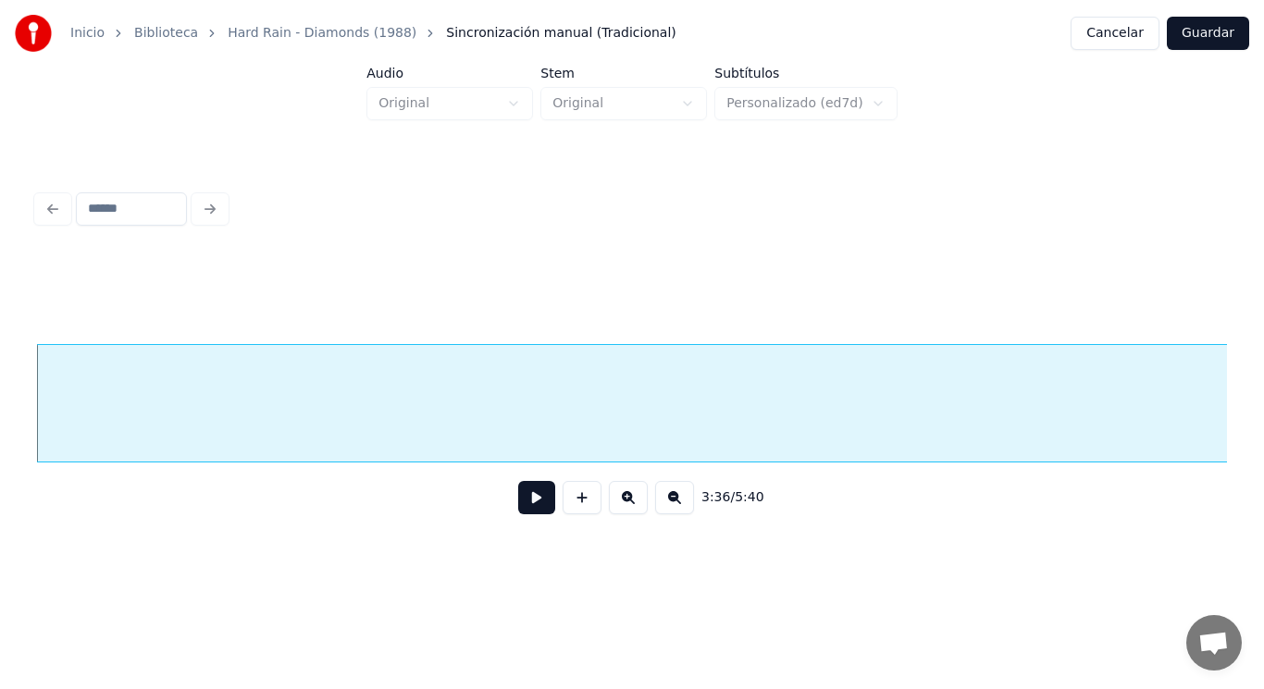
click at [529, 507] on button at bounding box center [536, 497] width 37 height 33
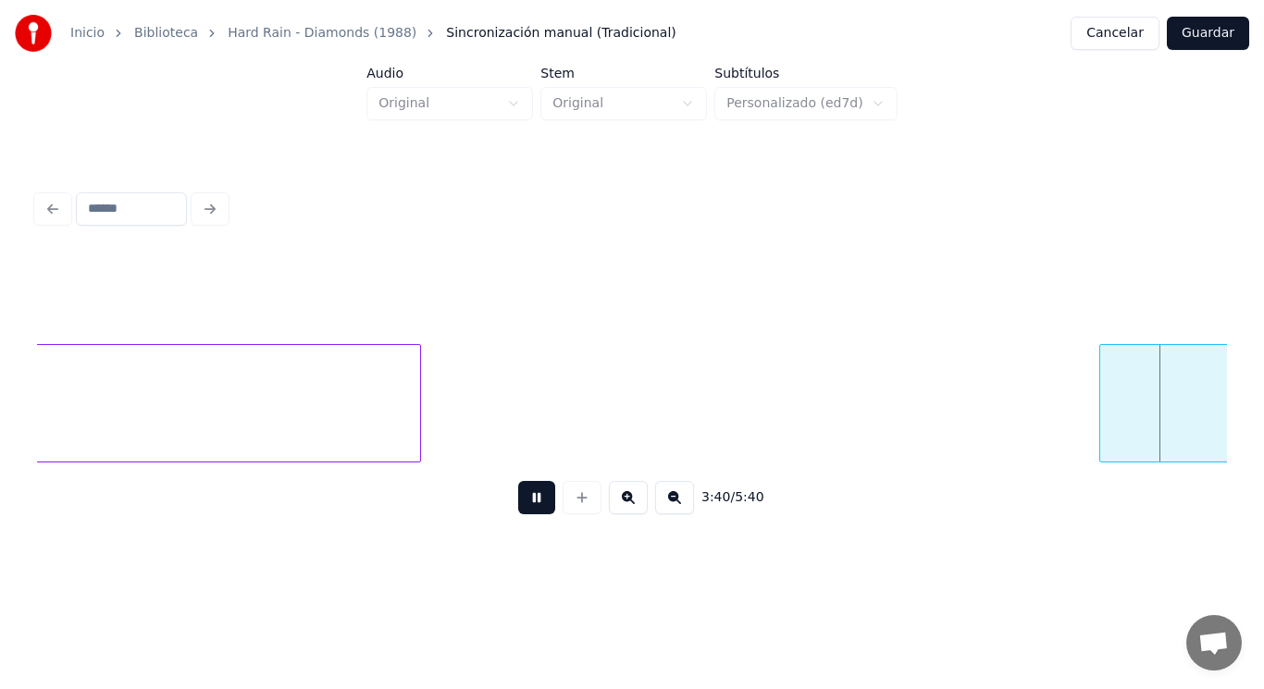
scroll to position [0, 285408]
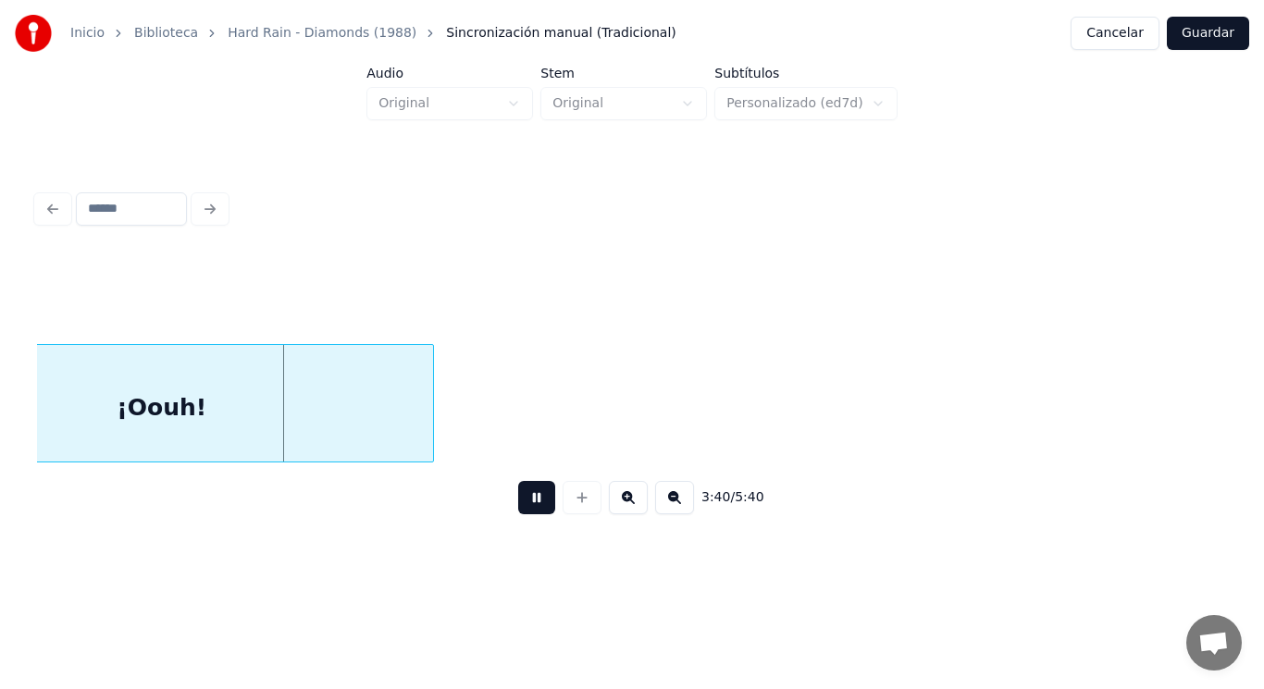
click at [529, 507] on button at bounding box center [536, 497] width 37 height 33
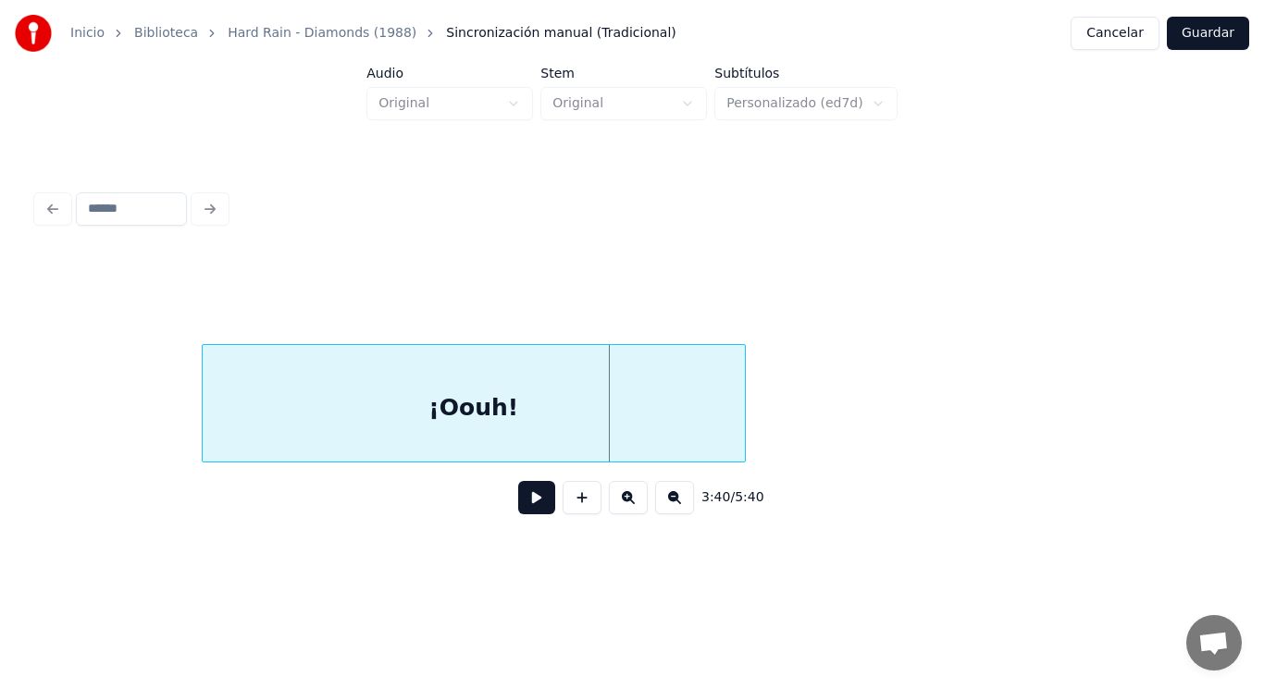
scroll to position [0, 284964]
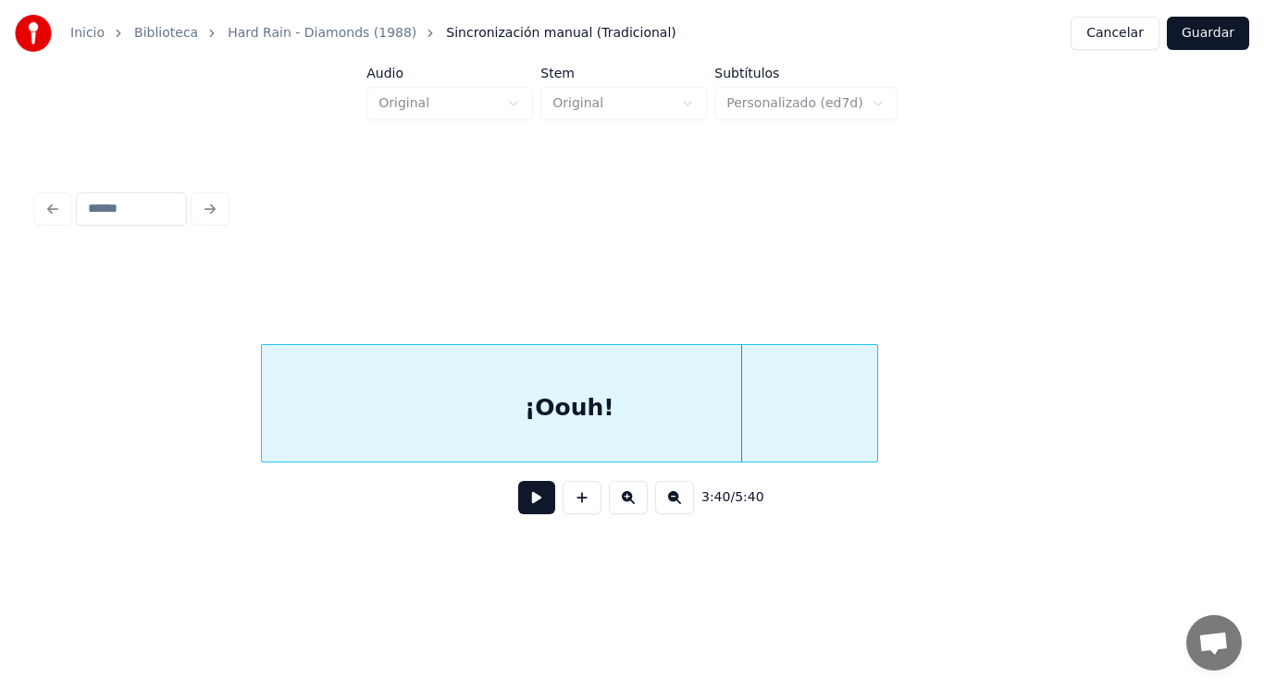
click at [264, 431] on div at bounding box center [265, 403] width 6 height 117
click at [526, 503] on button at bounding box center [536, 497] width 37 height 33
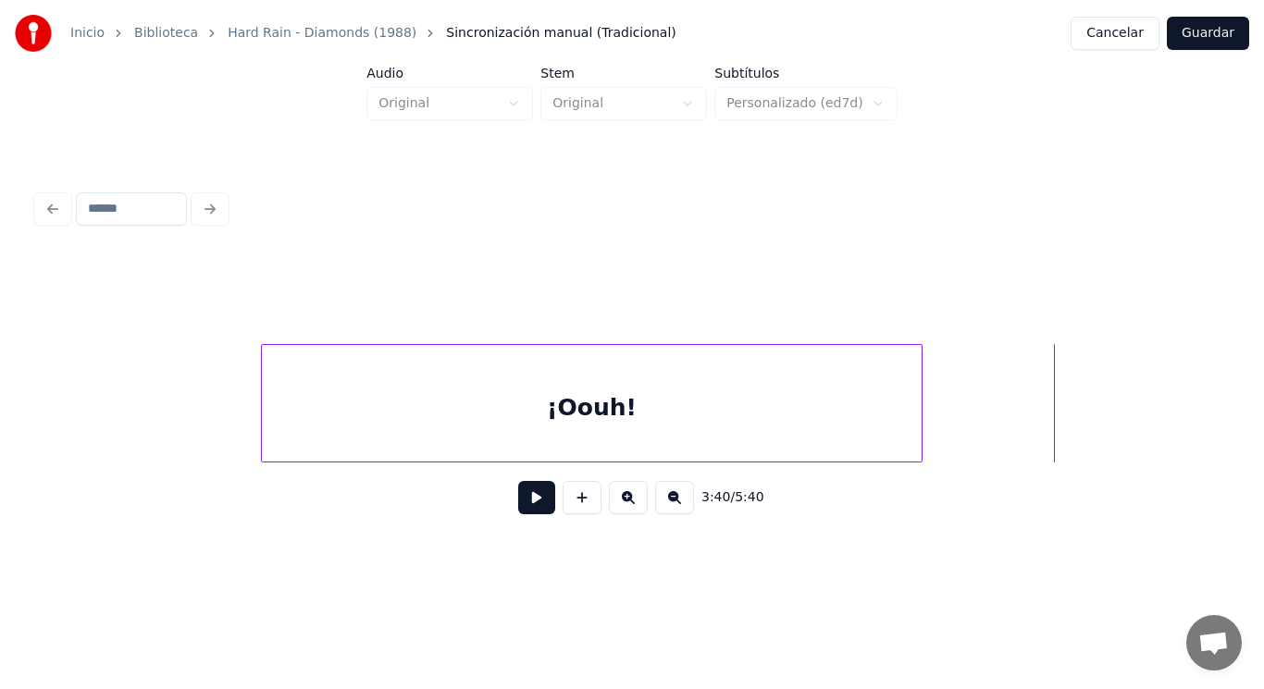
click at [920, 394] on div at bounding box center [919, 403] width 6 height 117
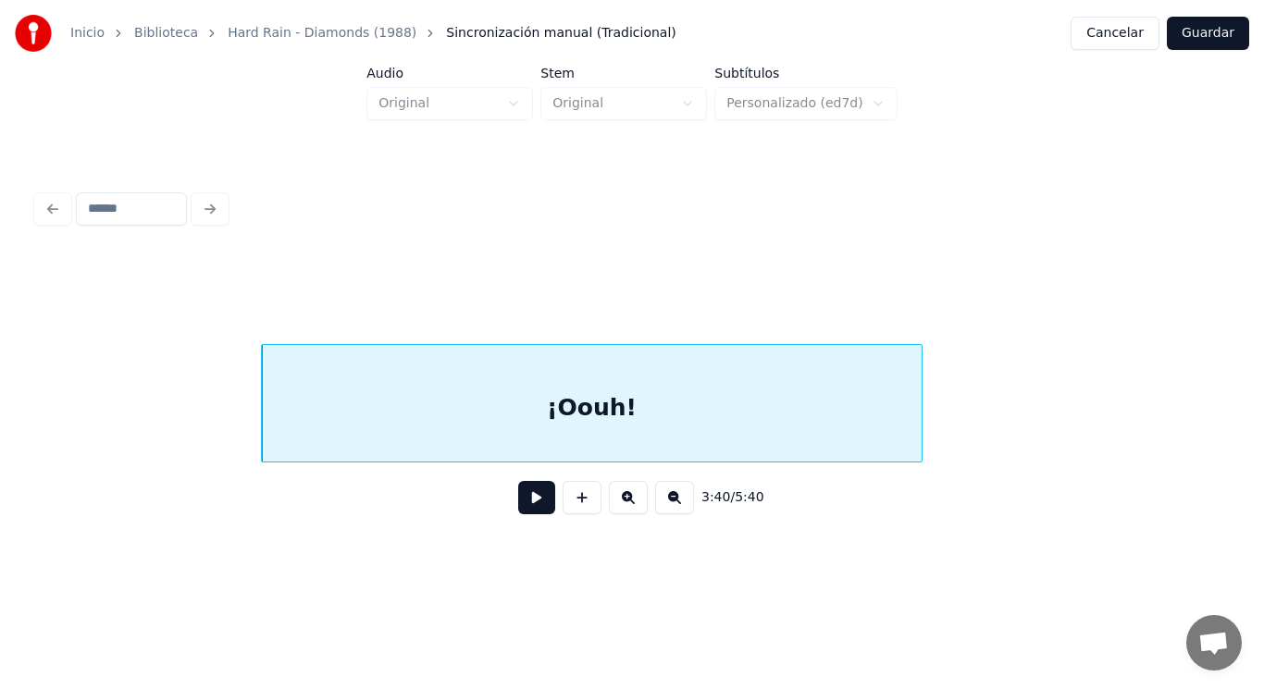
click at [524, 507] on button at bounding box center [536, 497] width 37 height 33
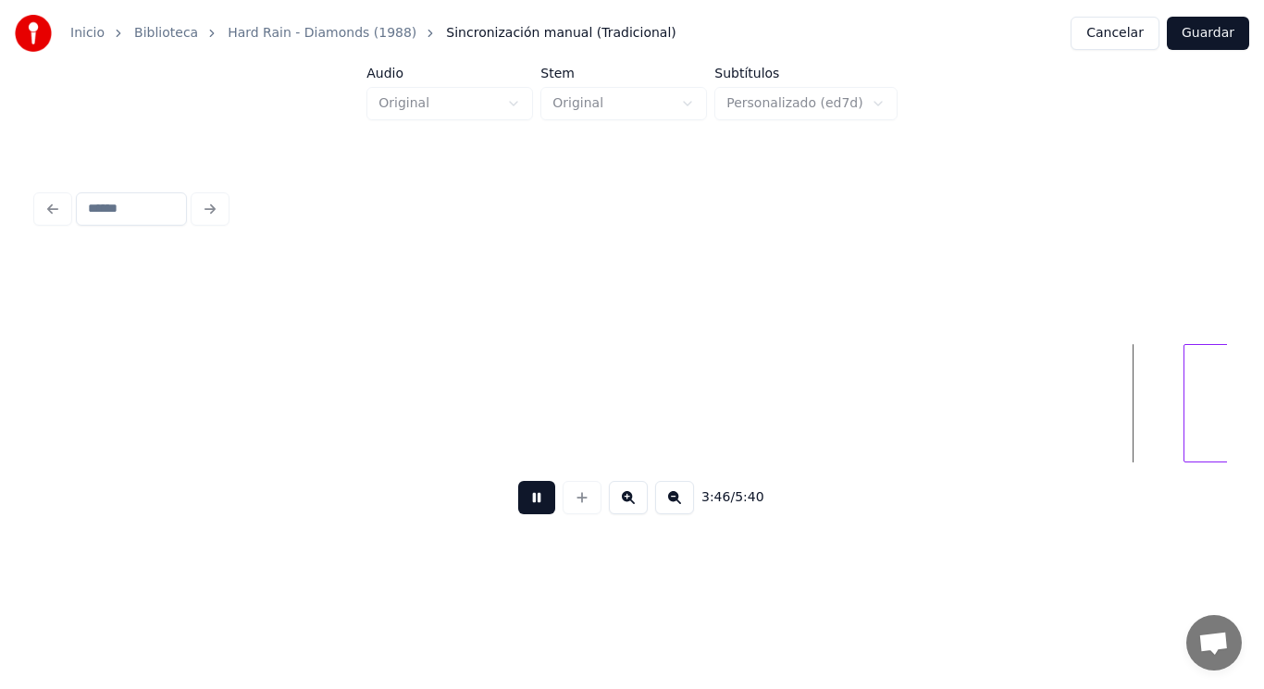
scroll to position [0, 293406]
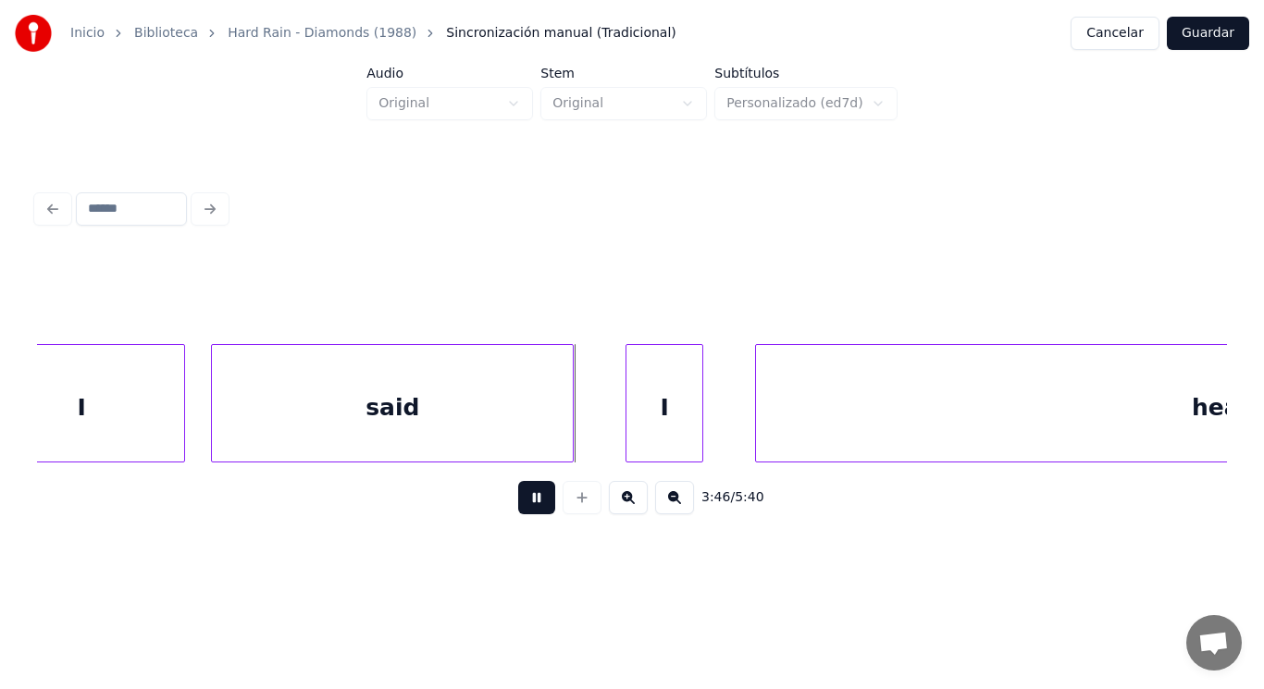
click at [524, 507] on button at bounding box center [536, 497] width 37 height 33
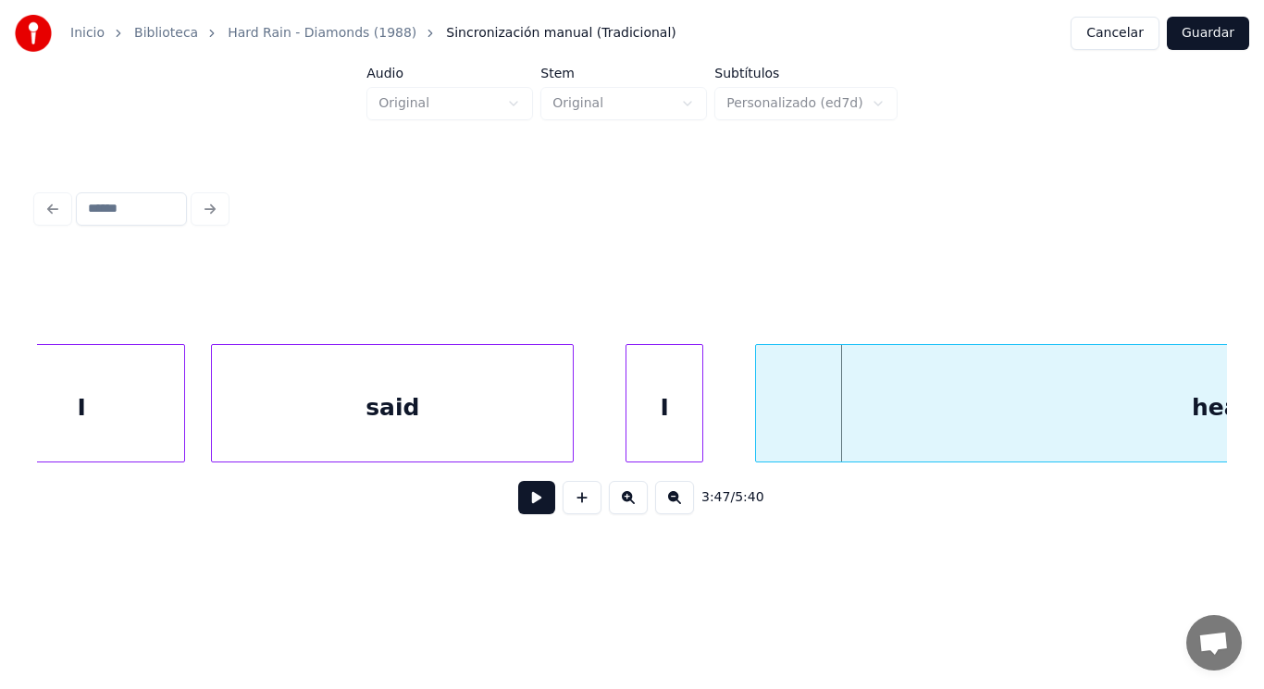
click at [147, 423] on div "I" at bounding box center [81, 408] width 205 height 126
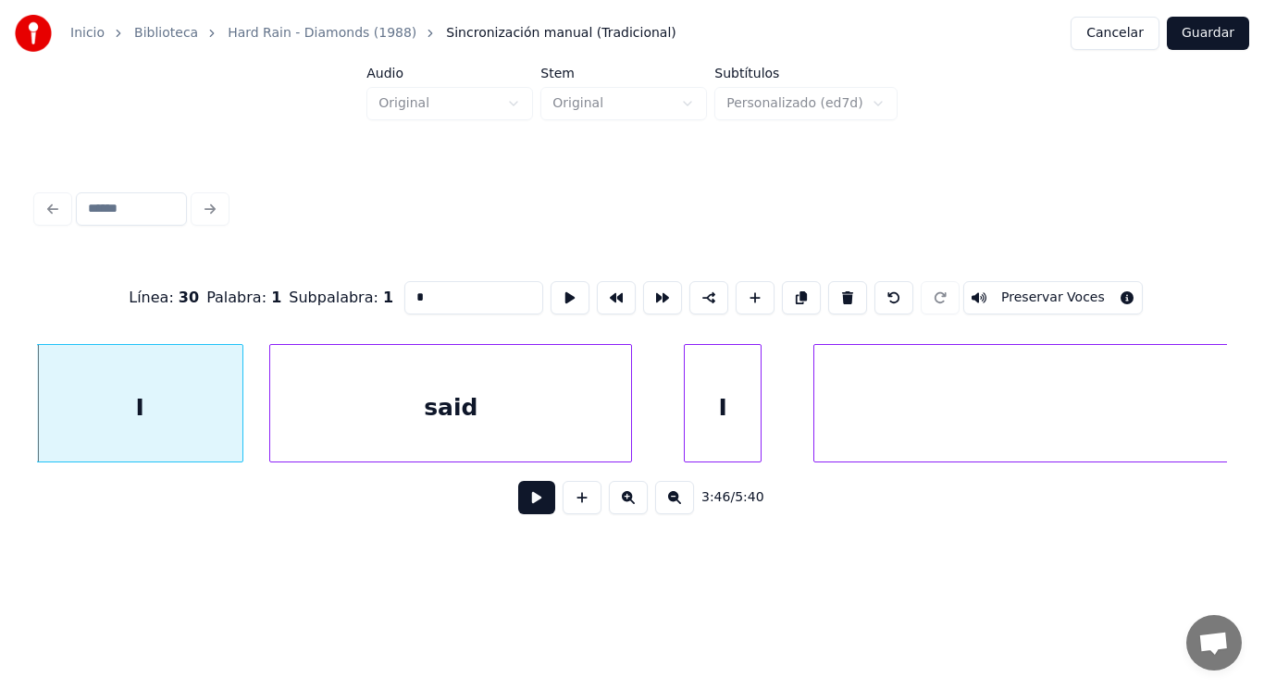
click at [521, 503] on button at bounding box center [536, 497] width 37 height 33
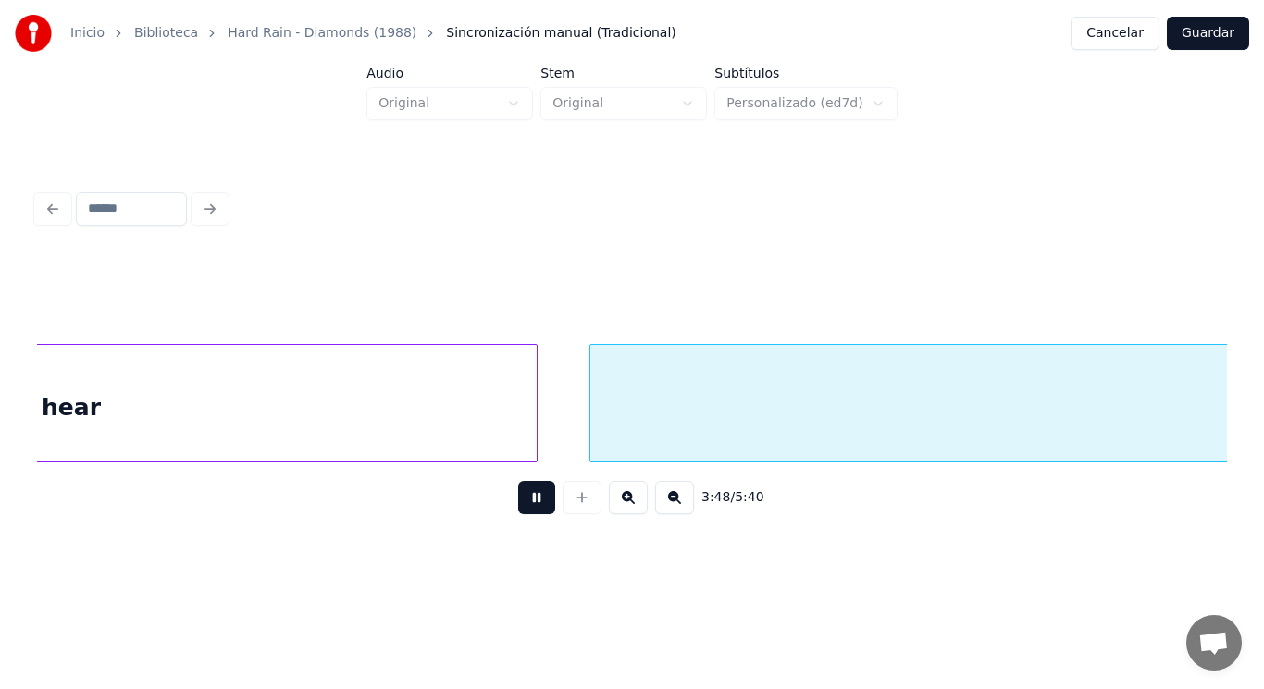
scroll to position [0, 295765]
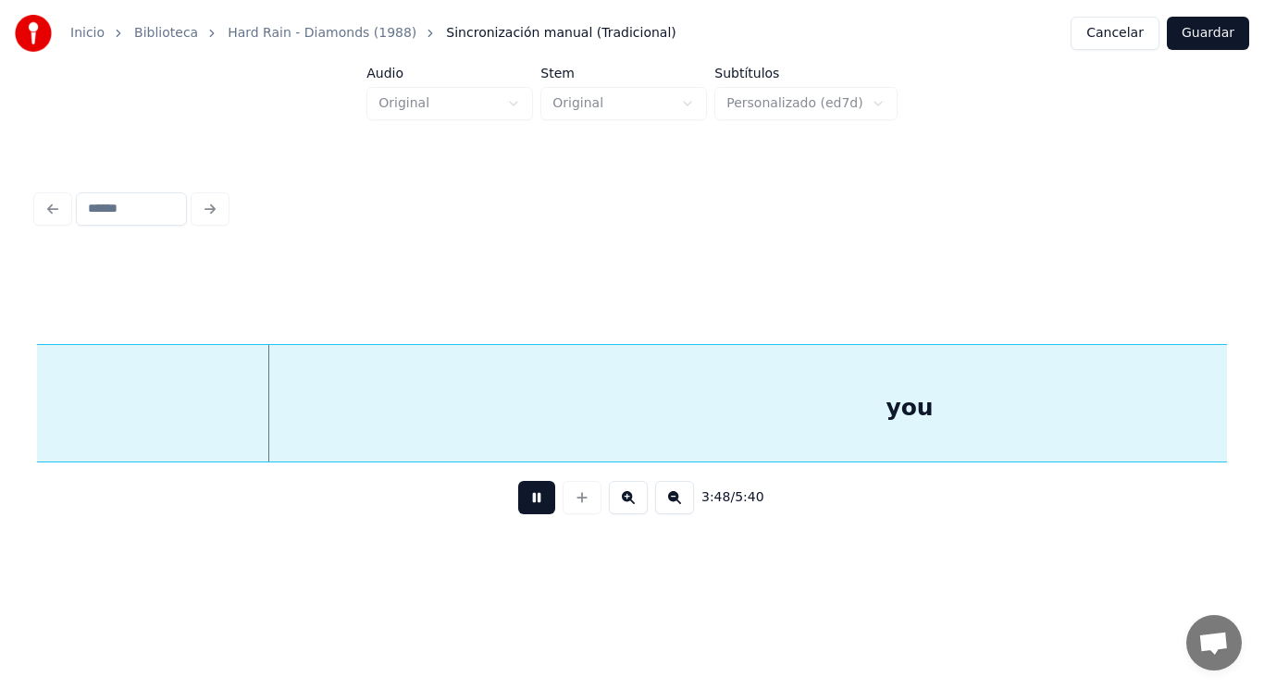
click at [521, 503] on button at bounding box center [536, 497] width 37 height 33
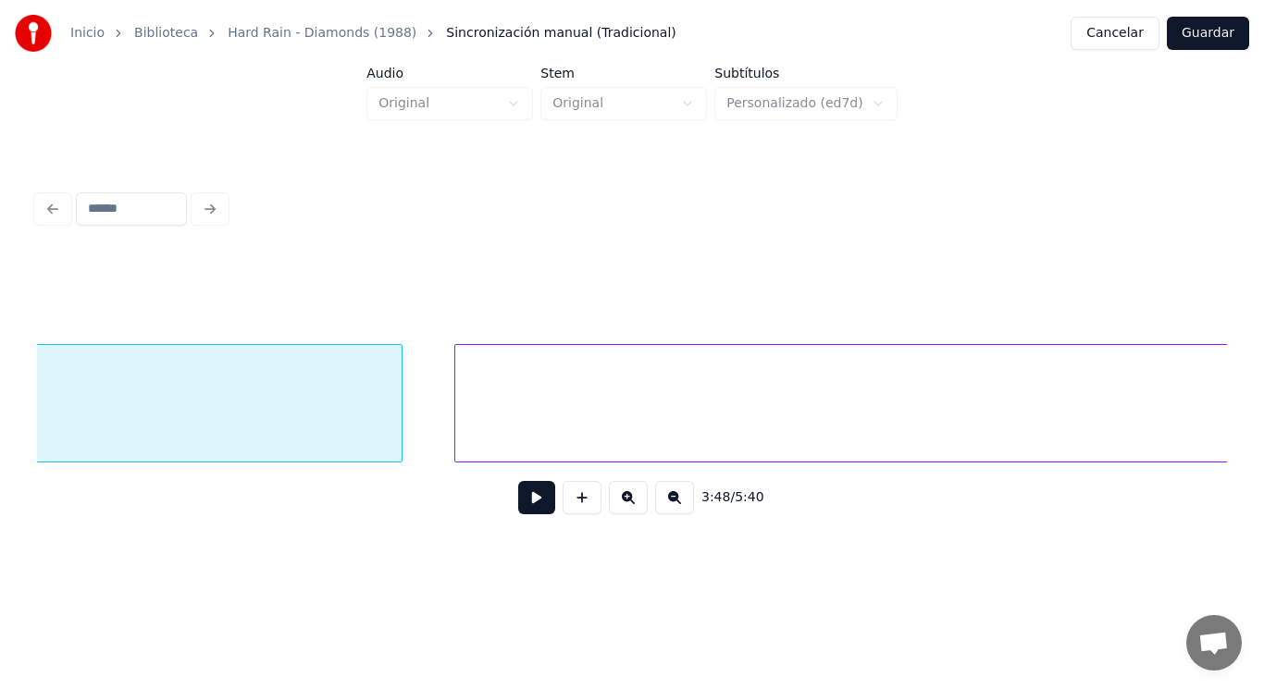
scroll to position [0, 294125]
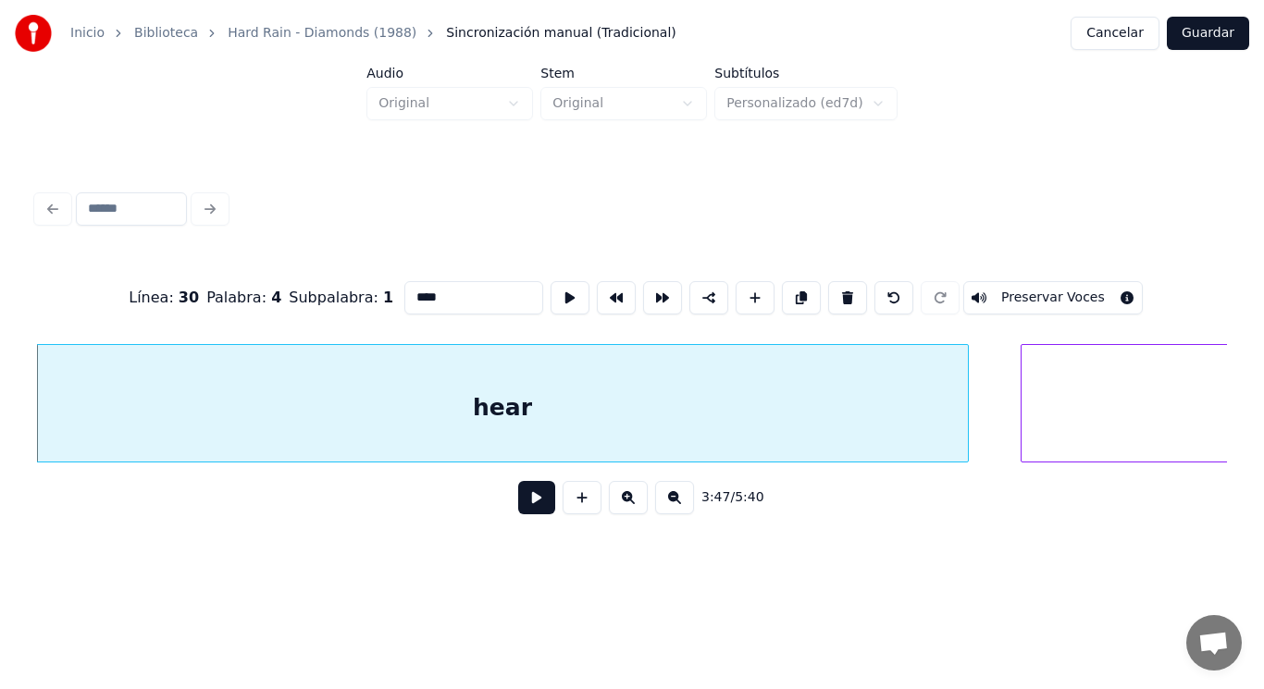
click at [528, 508] on button at bounding box center [536, 497] width 37 height 33
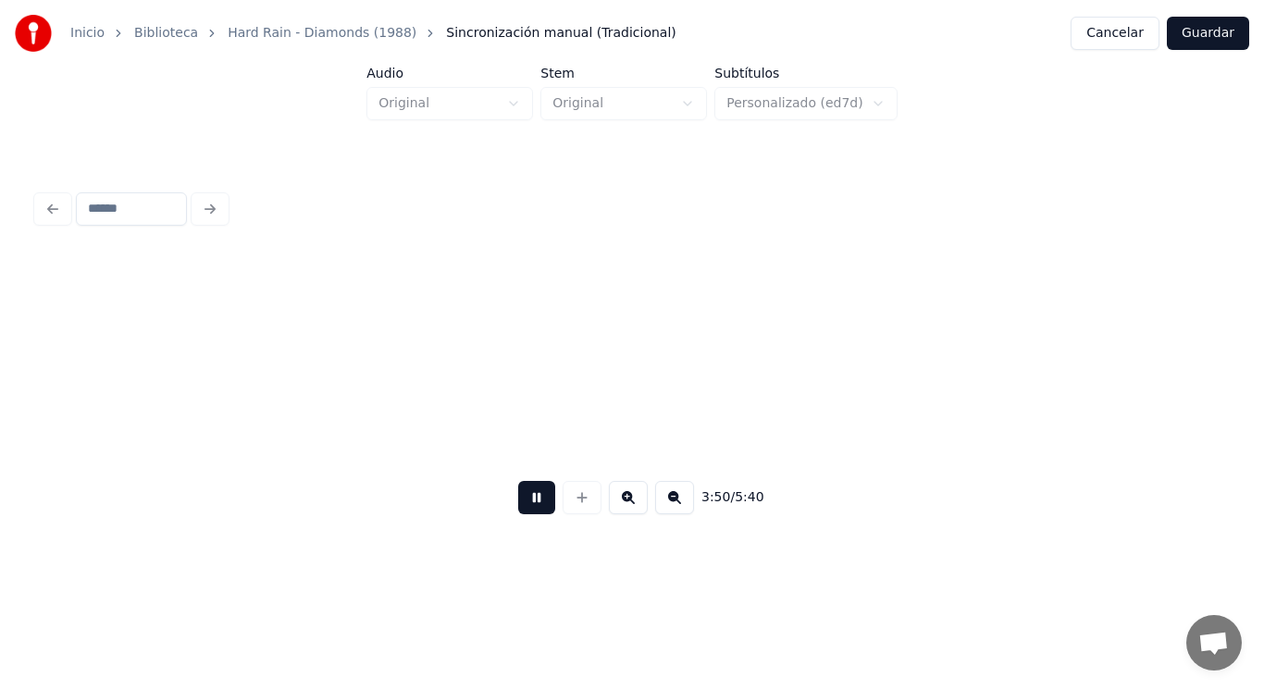
scroll to position [0, 298962]
click at [528, 508] on button at bounding box center [536, 497] width 37 height 33
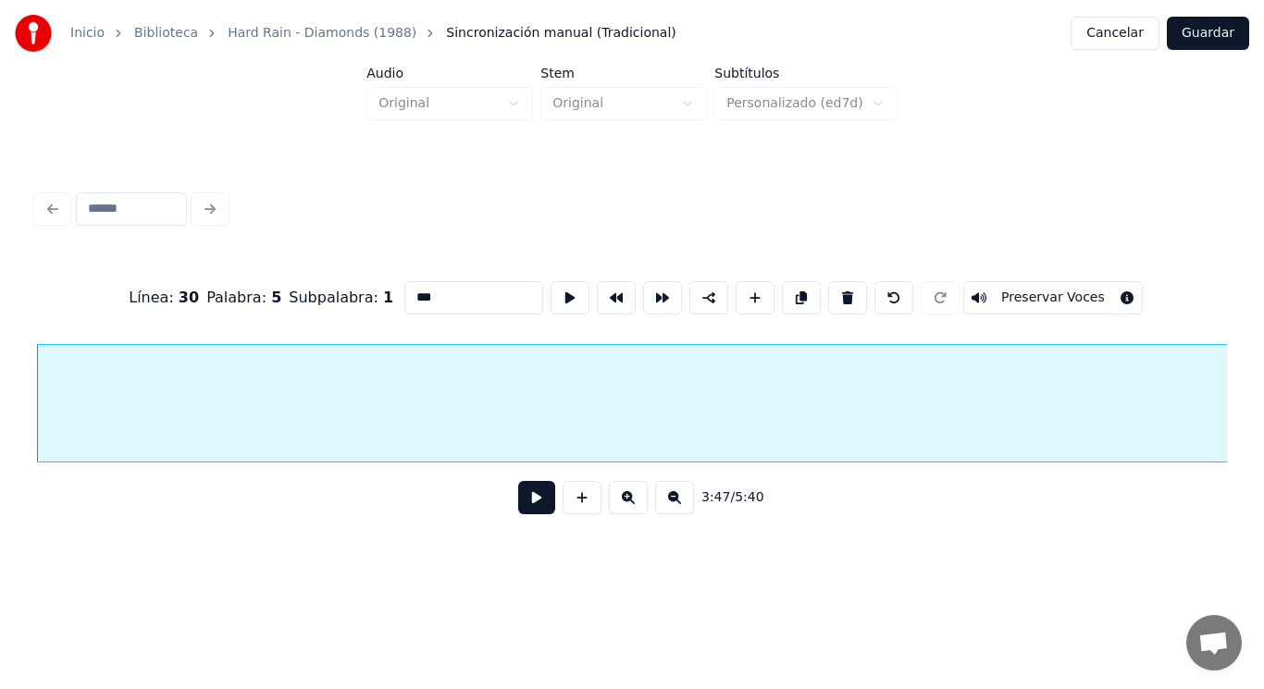
click at [526, 508] on button at bounding box center [536, 497] width 37 height 33
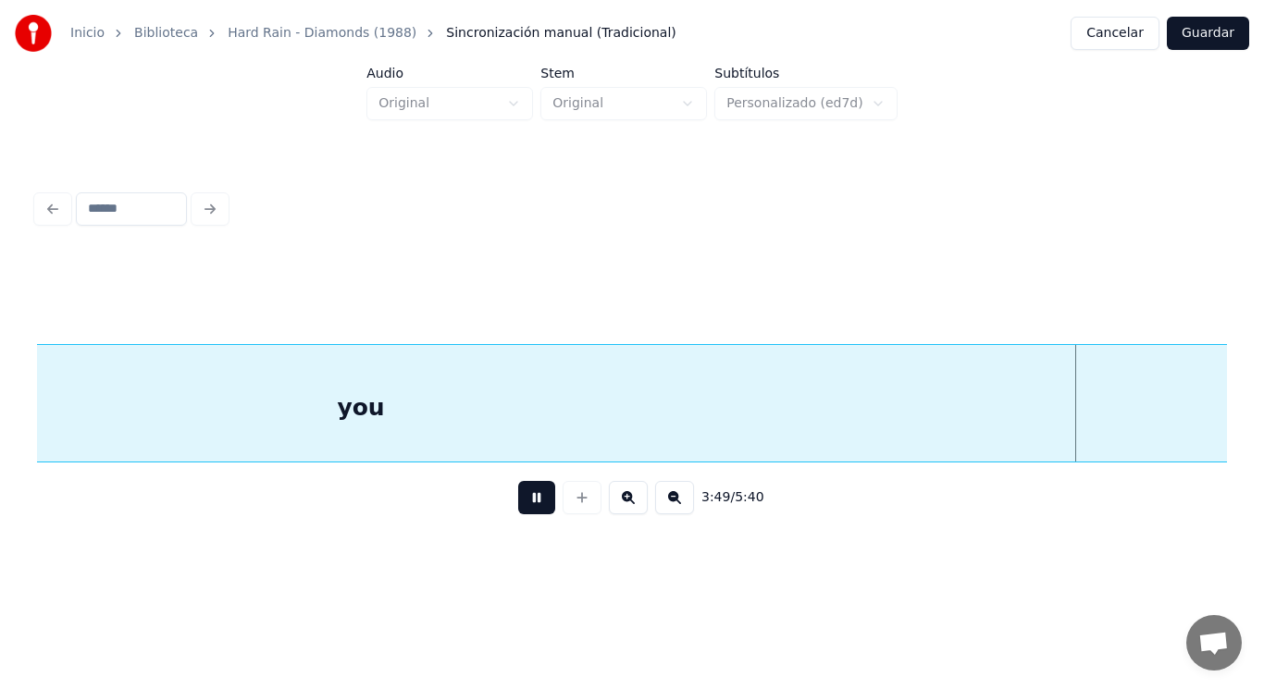
scroll to position [0, 297519]
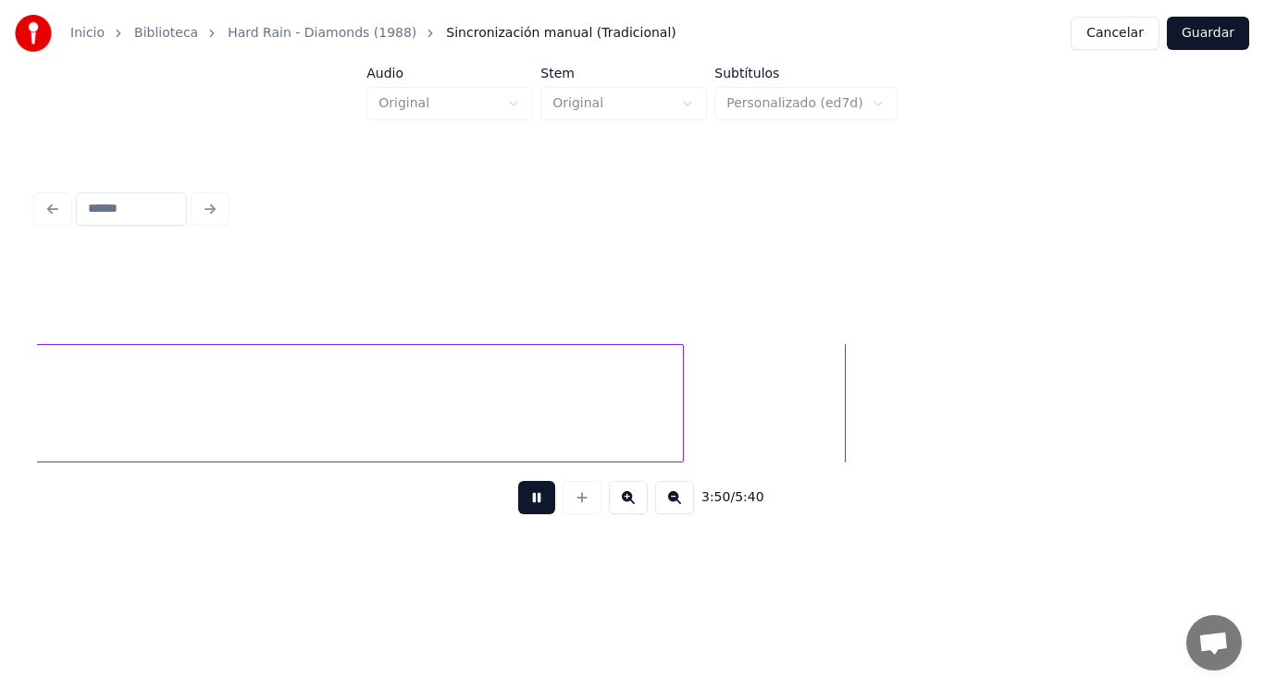
click at [526, 508] on button at bounding box center [536, 497] width 37 height 33
click at [763, 408] on div at bounding box center [765, 403] width 6 height 117
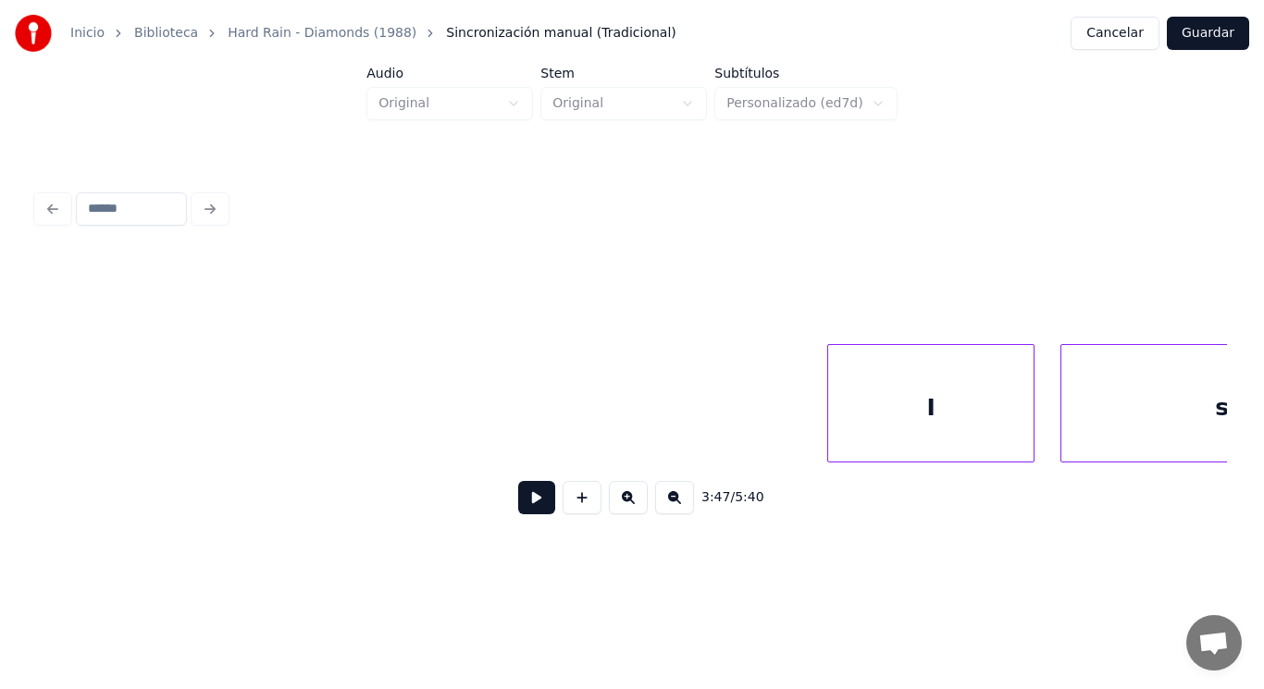
scroll to position [0, 292913]
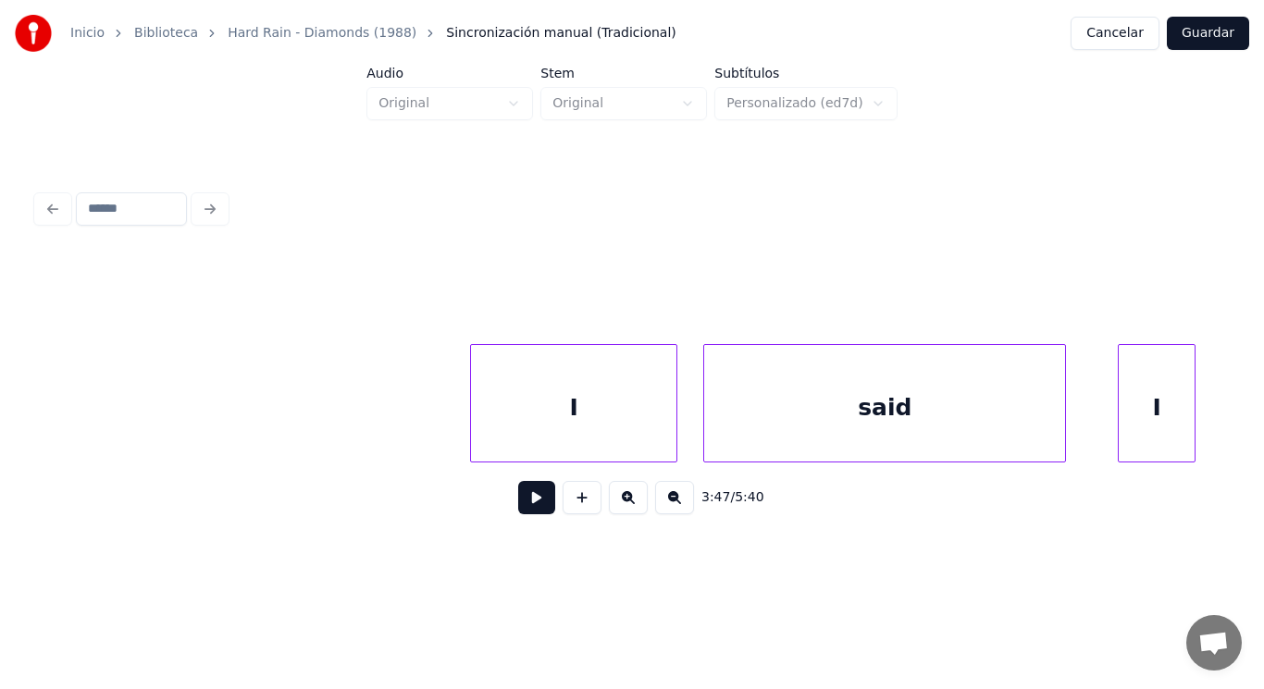
click at [521, 511] on button at bounding box center [536, 497] width 37 height 33
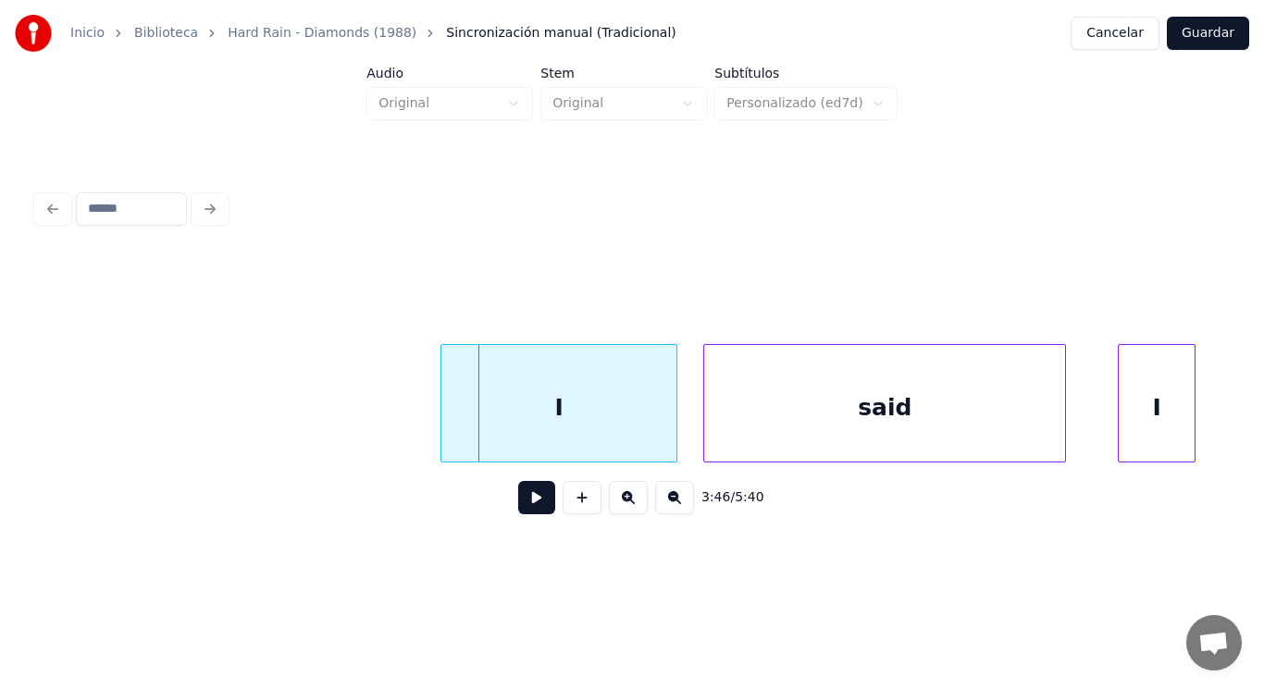
click at [444, 425] on div at bounding box center [444, 403] width 6 height 117
click at [529, 506] on button at bounding box center [536, 497] width 37 height 33
click at [669, 429] on div "I" at bounding box center [558, 408] width 235 height 126
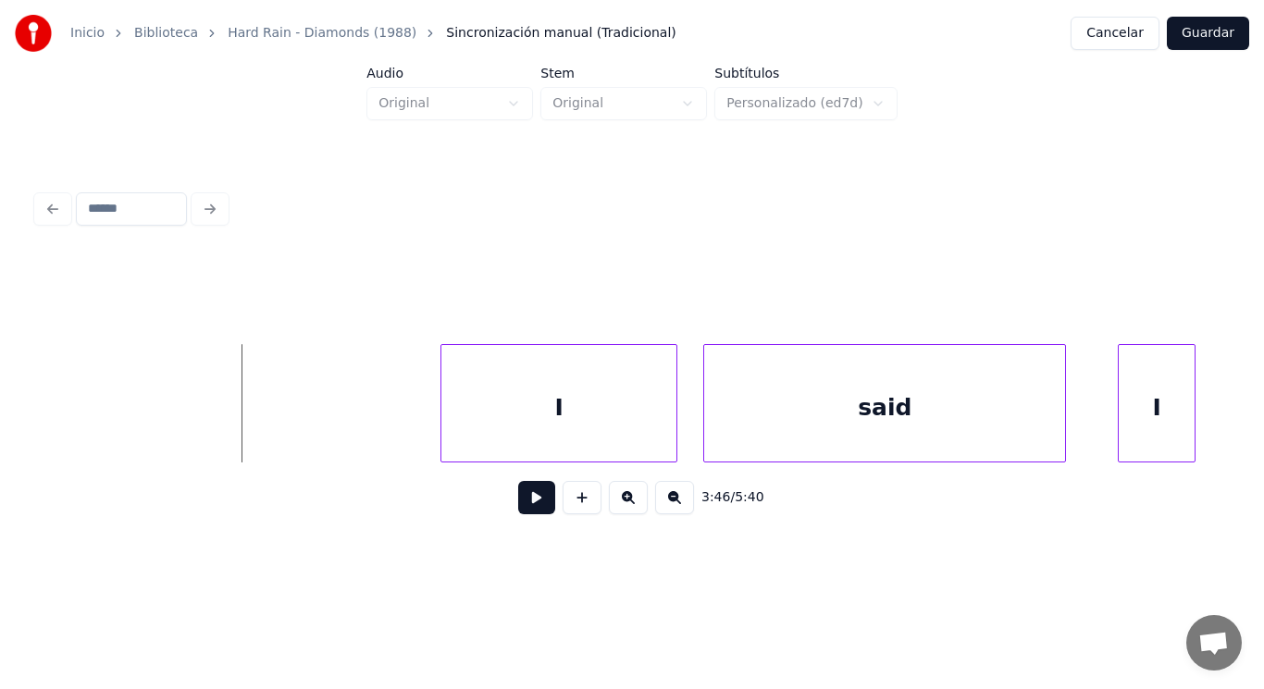
click at [518, 515] on button at bounding box center [536, 497] width 37 height 33
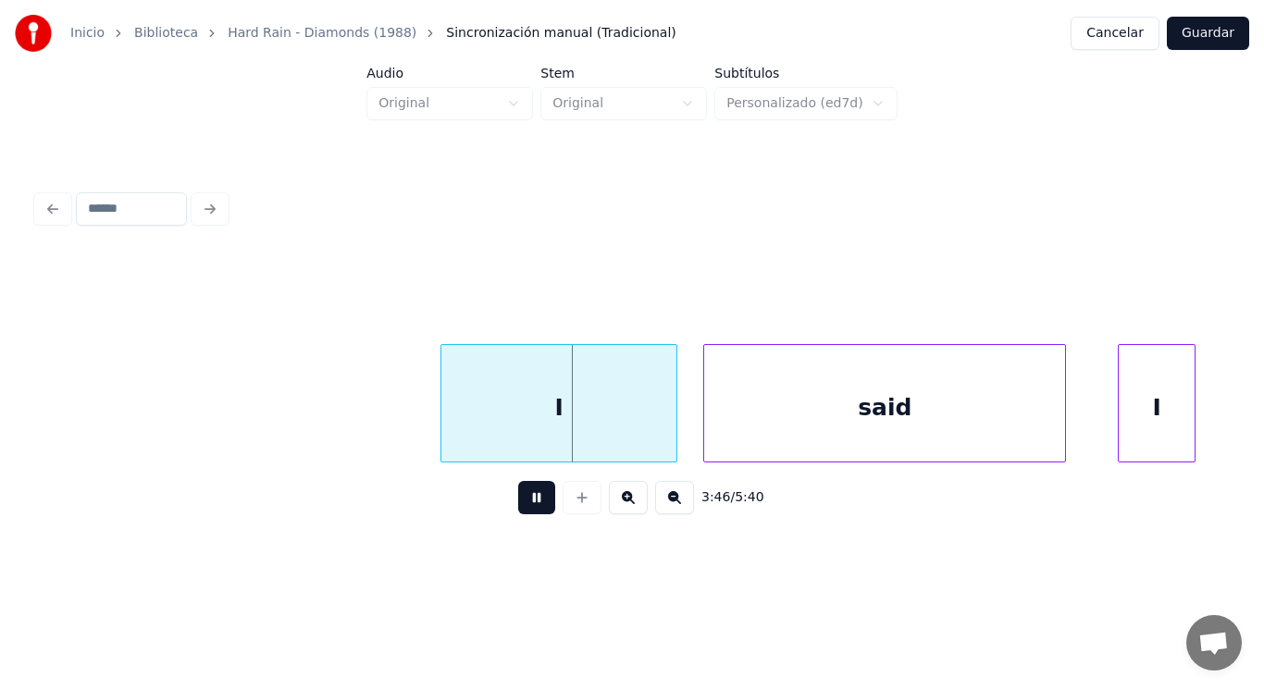
click at [518, 515] on button at bounding box center [536, 497] width 37 height 33
click at [655, 437] on div "I" at bounding box center [558, 408] width 235 height 126
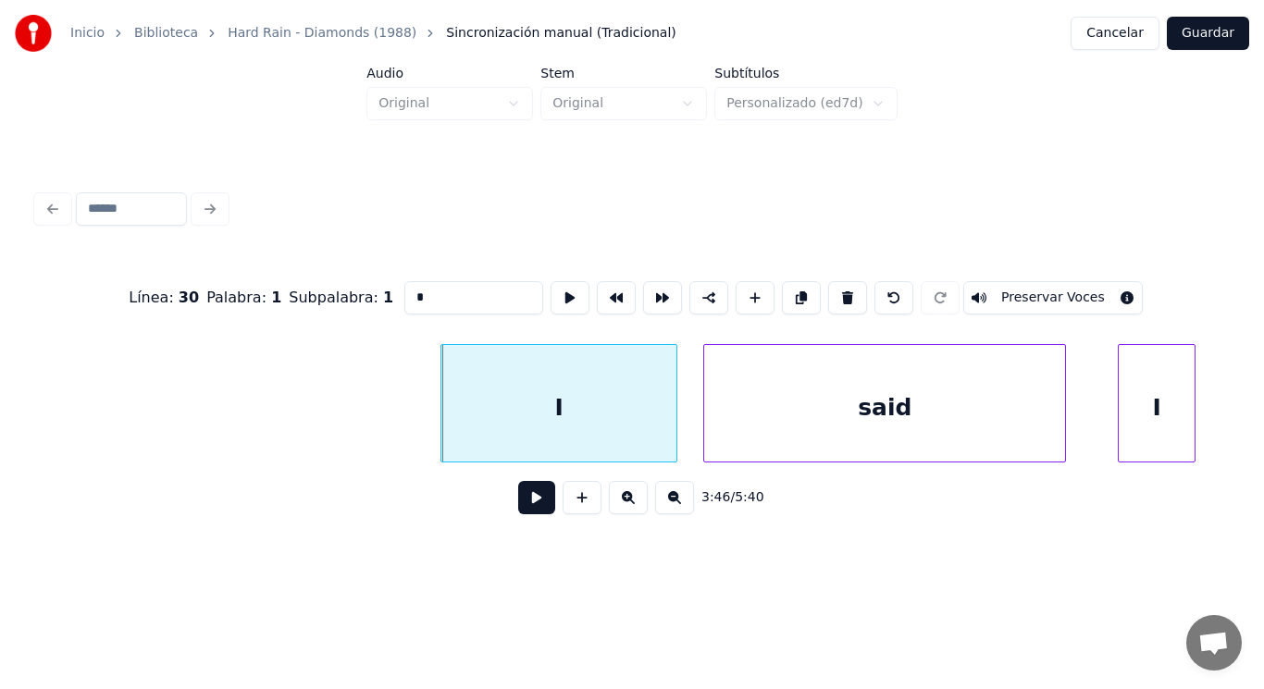
click at [530, 498] on button at bounding box center [536, 497] width 37 height 33
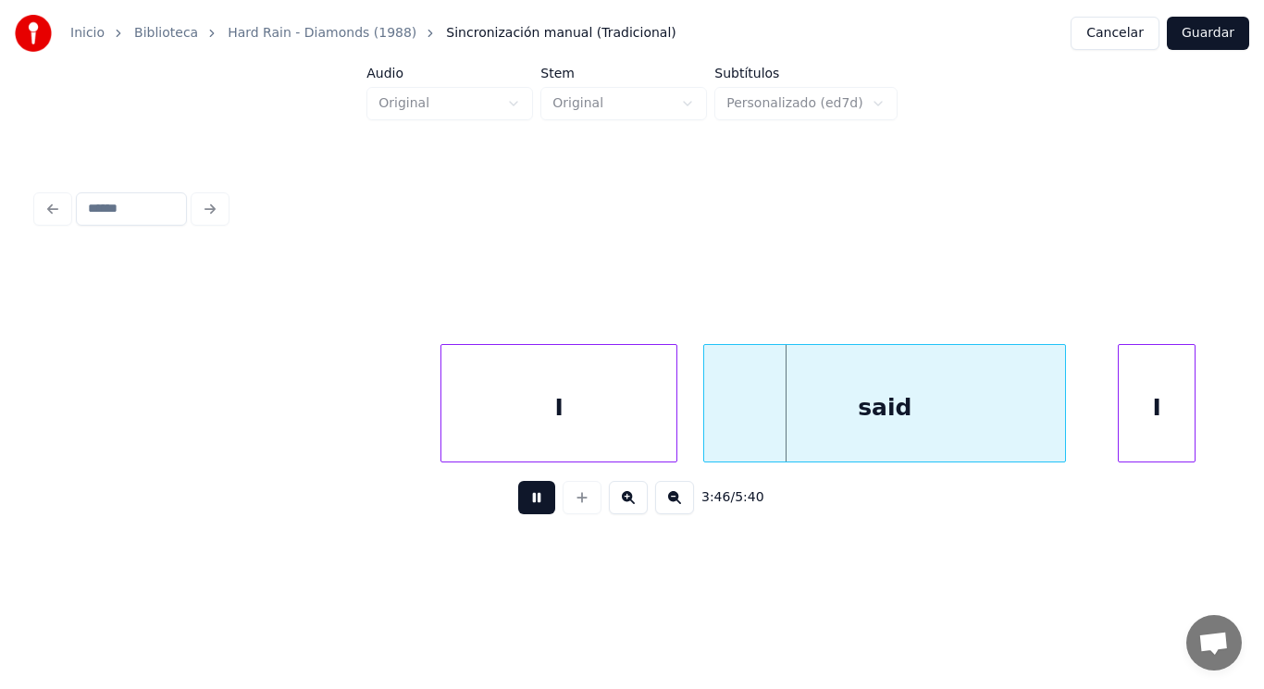
click at [530, 498] on button at bounding box center [536, 497] width 37 height 33
click at [746, 408] on div "said" at bounding box center [884, 408] width 361 height 126
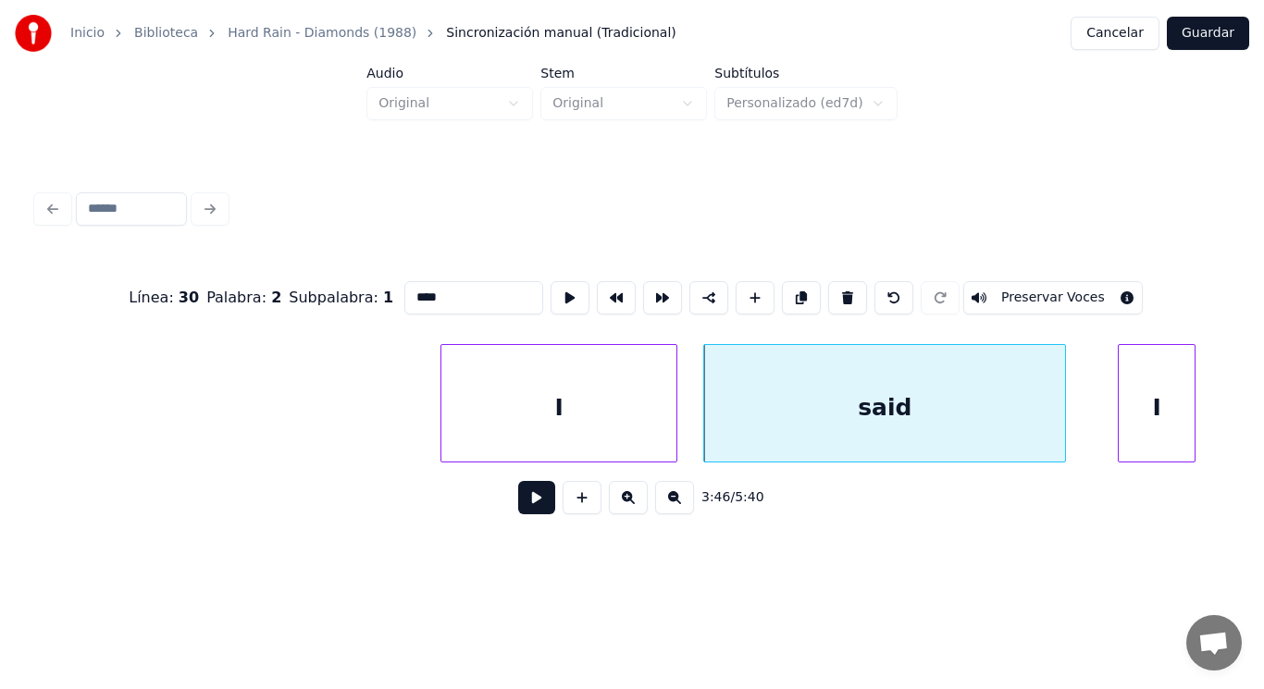
click at [534, 499] on button at bounding box center [536, 497] width 37 height 33
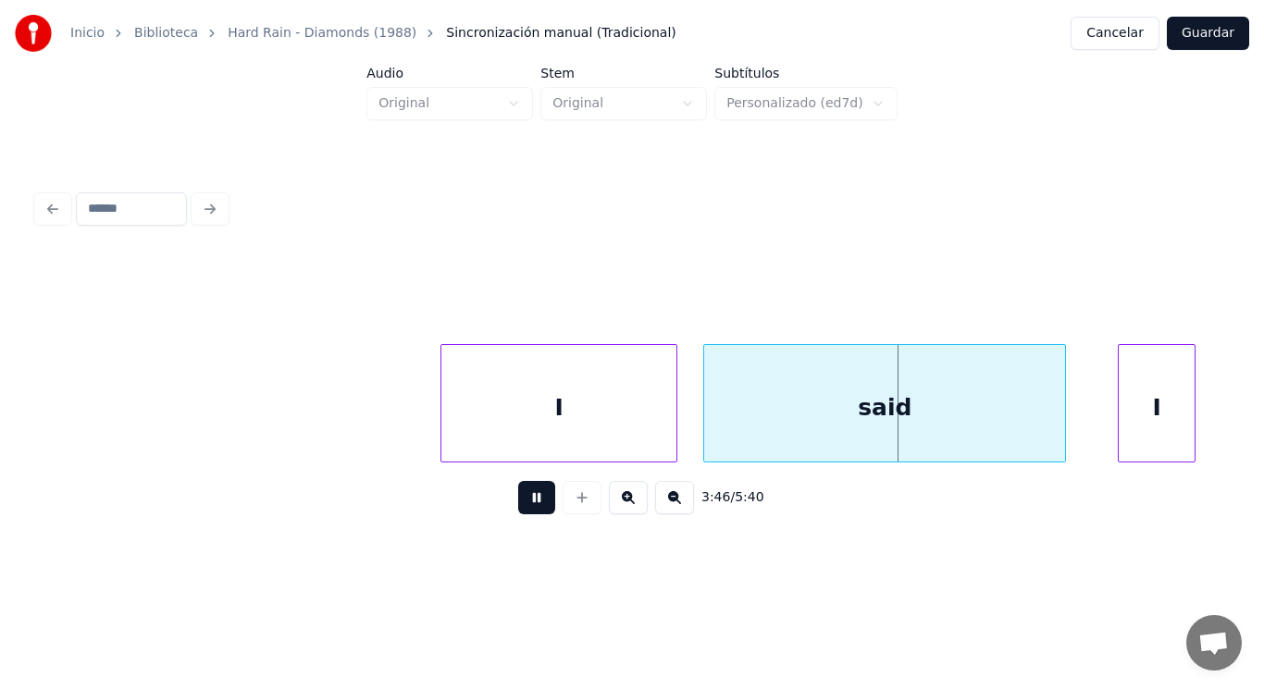
click at [534, 499] on button at bounding box center [536, 497] width 37 height 33
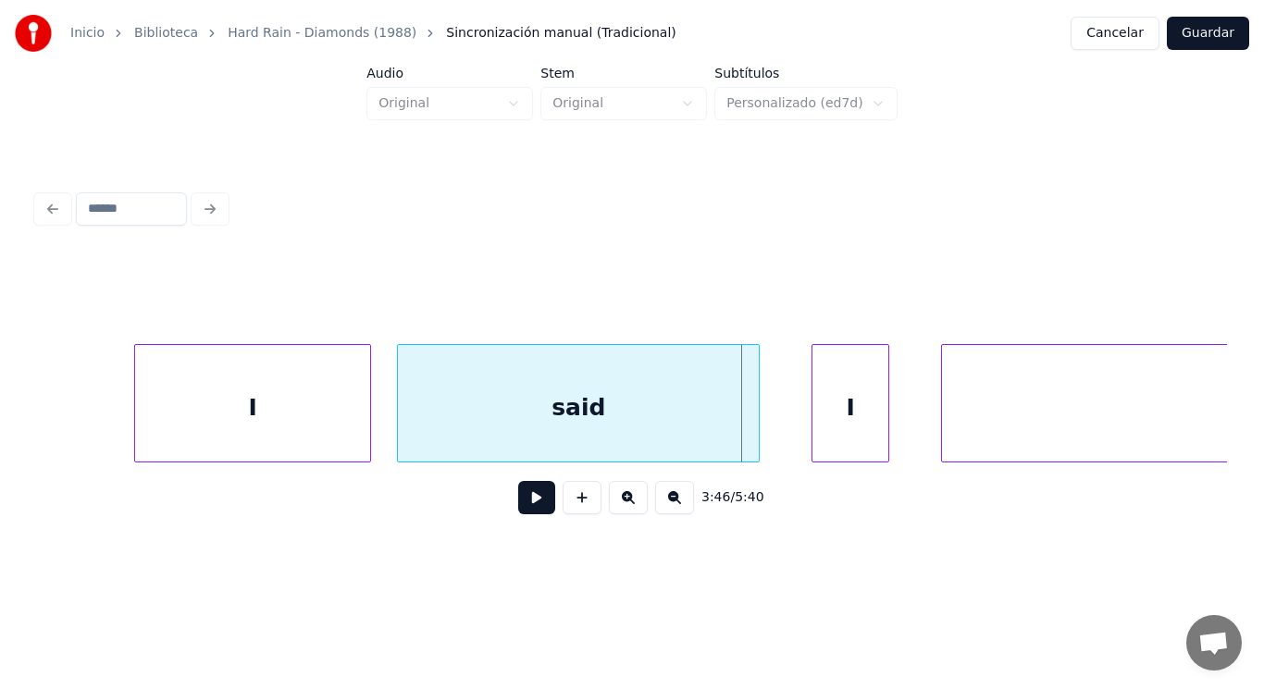
scroll to position [0, 293246]
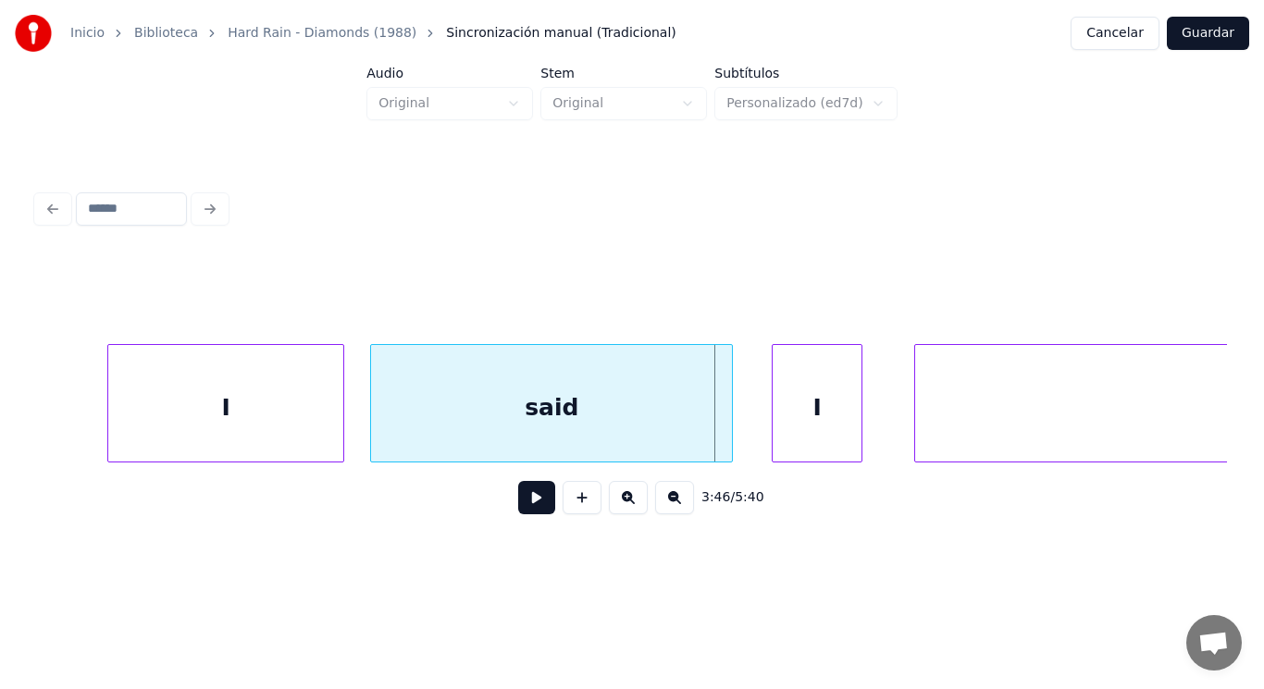
click at [774, 436] on div at bounding box center [776, 403] width 6 height 117
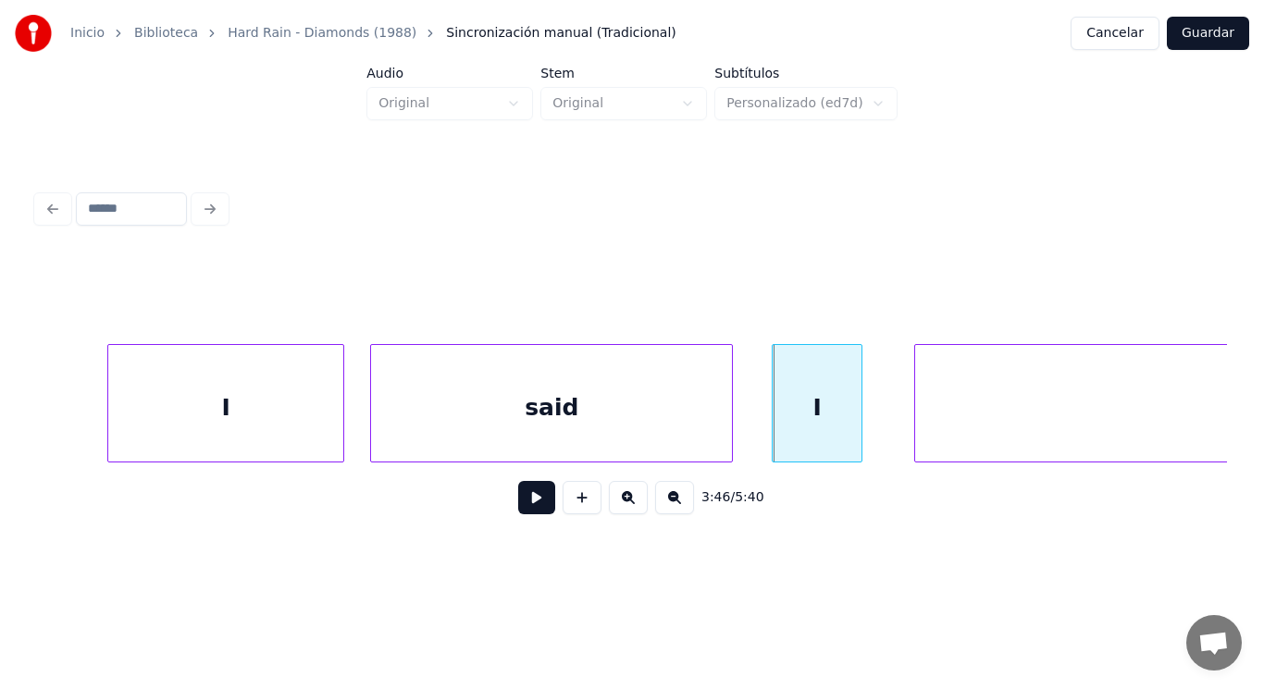
click at [532, 499] on button at bounding box center [536, 497] width 37 height 33
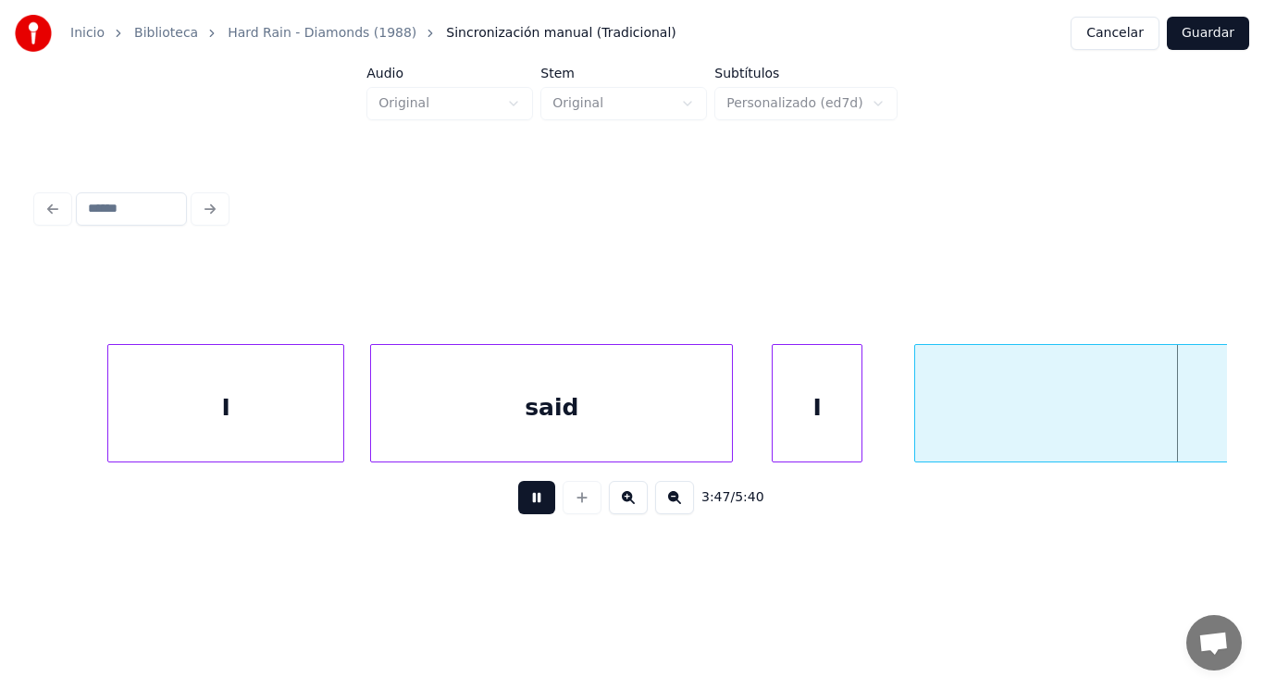
scroll to position [0, 294448]
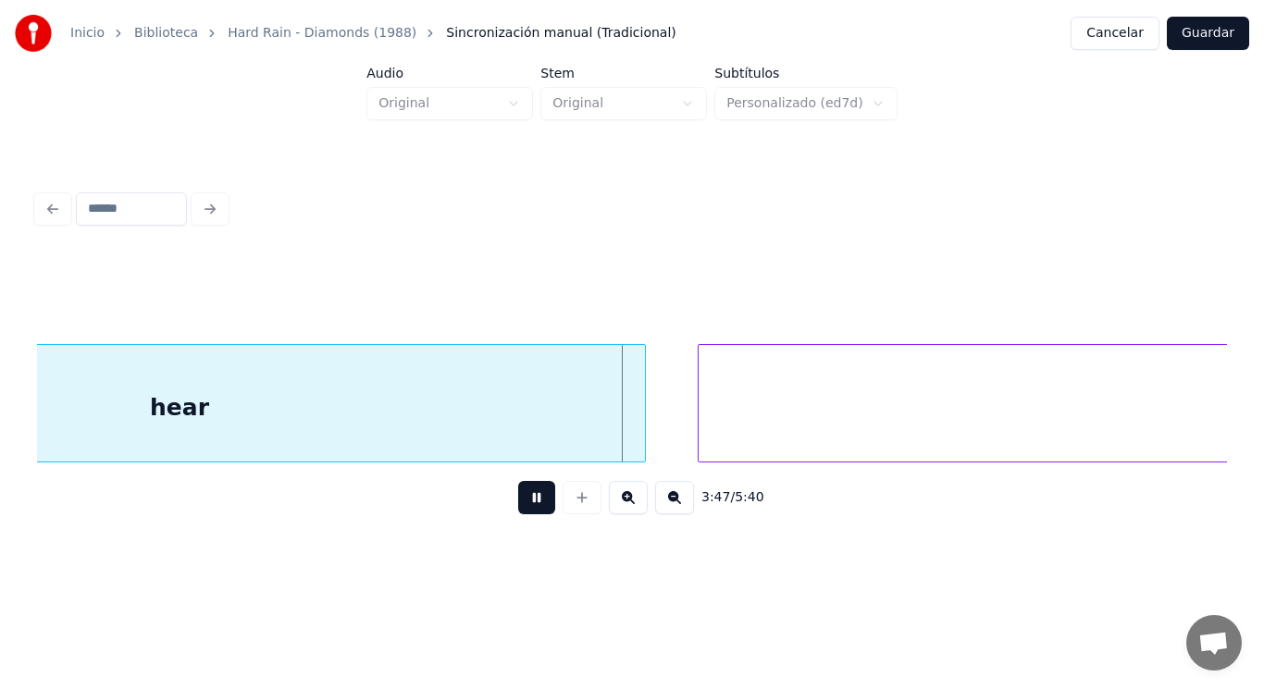
click at [532, 499] on button at bounding box center [536, 497] width 37 height 33
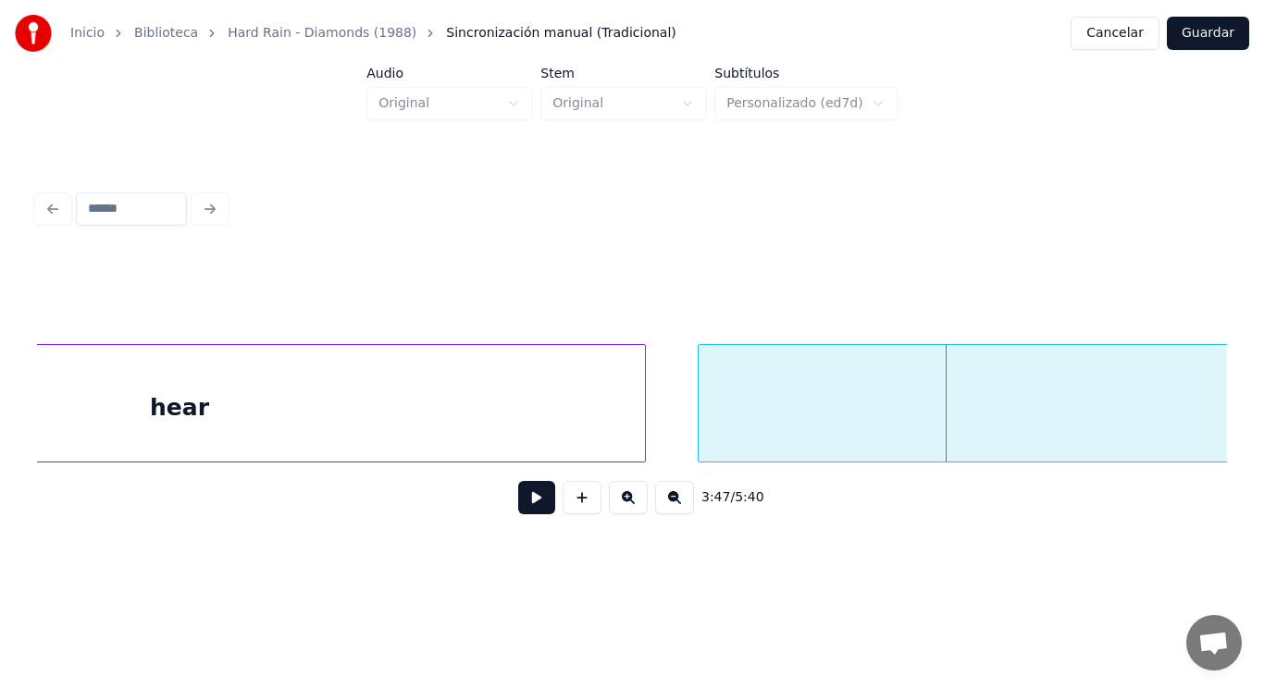
click at [414, 416] on div "hear" at bounding box center [179, 408] width 931 height 126
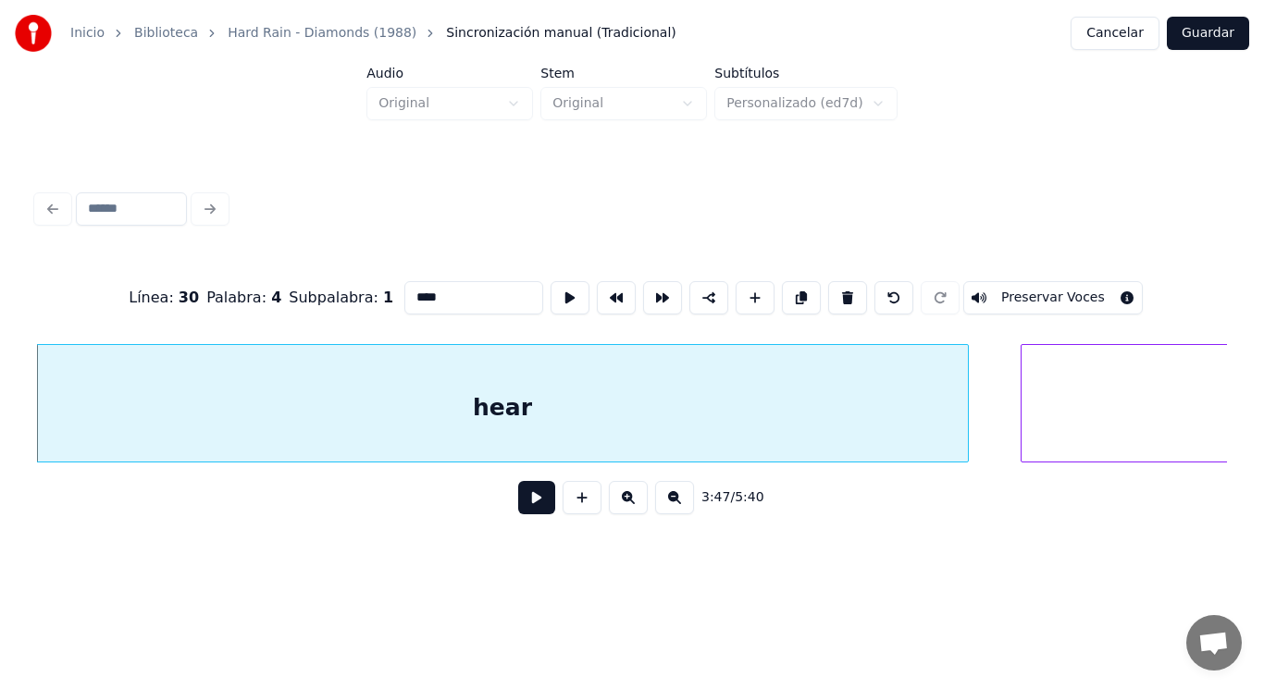
click at [520, 494] on button at bounding box center [536, 497] width 37 height 33
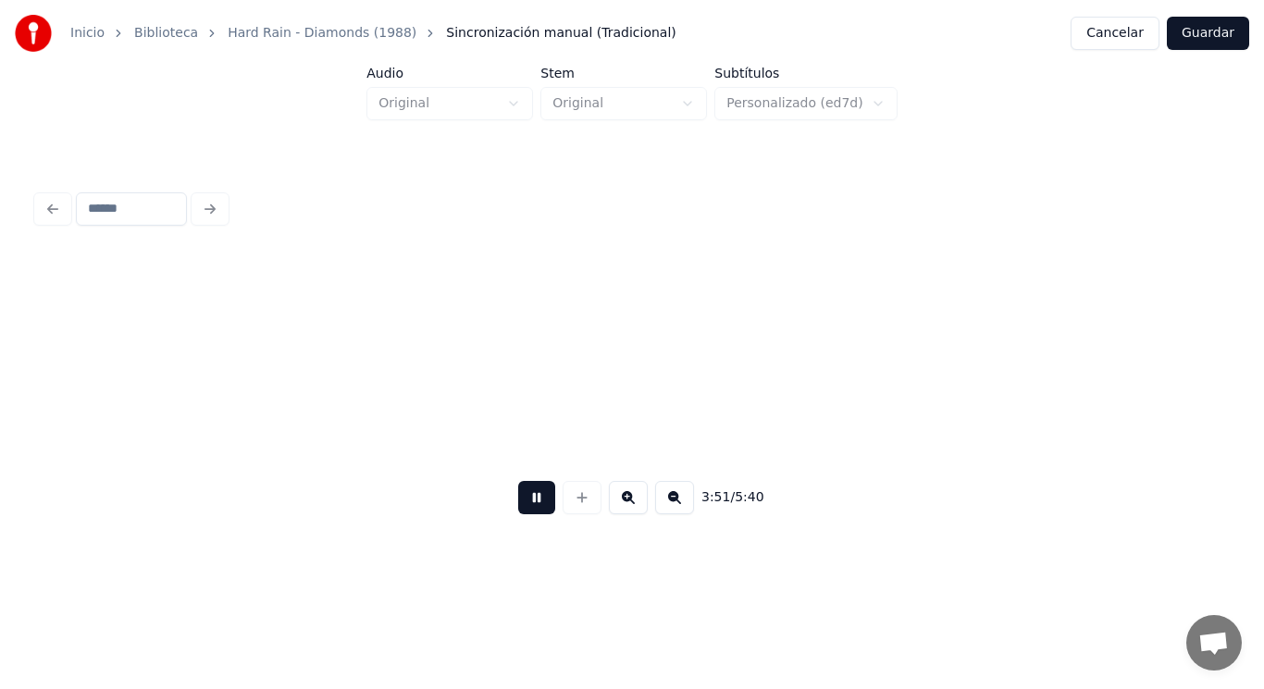
scroll to position [0, 300142]
click at [520, 494] on button at bounding box center [536, 497] width 37 height 33
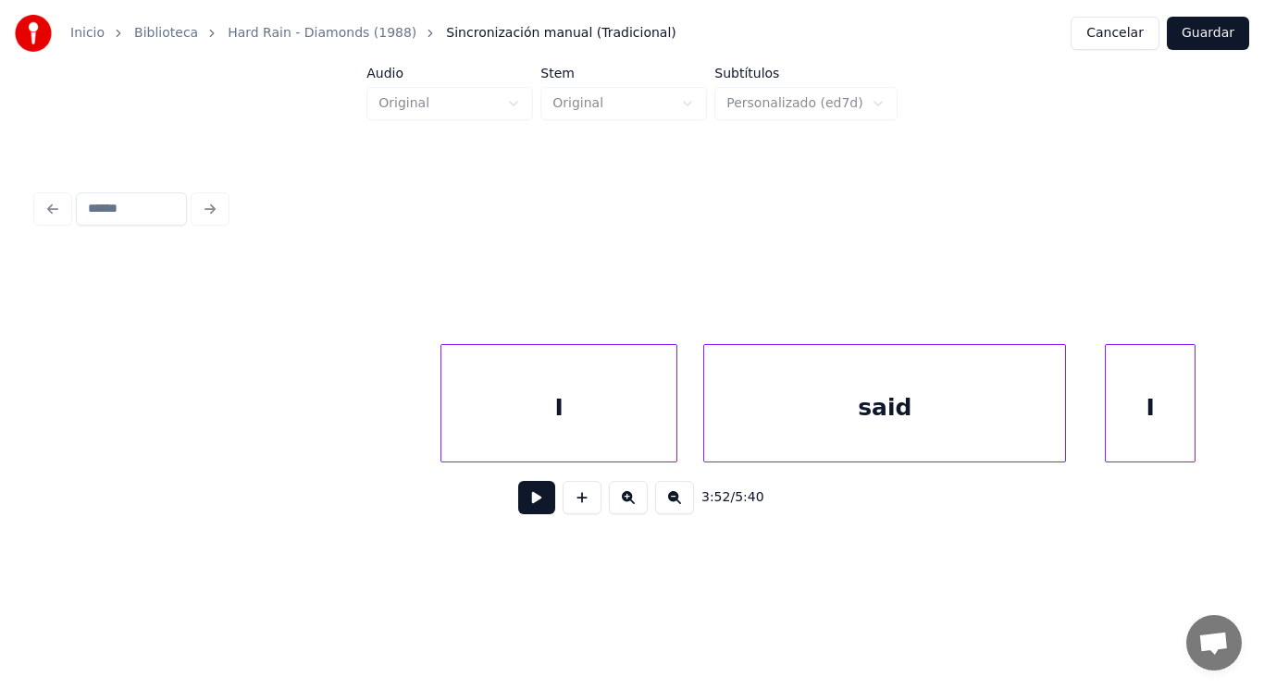
click at [541, 402] on div "I" at bounding box center [558, 408] width 235 height 126
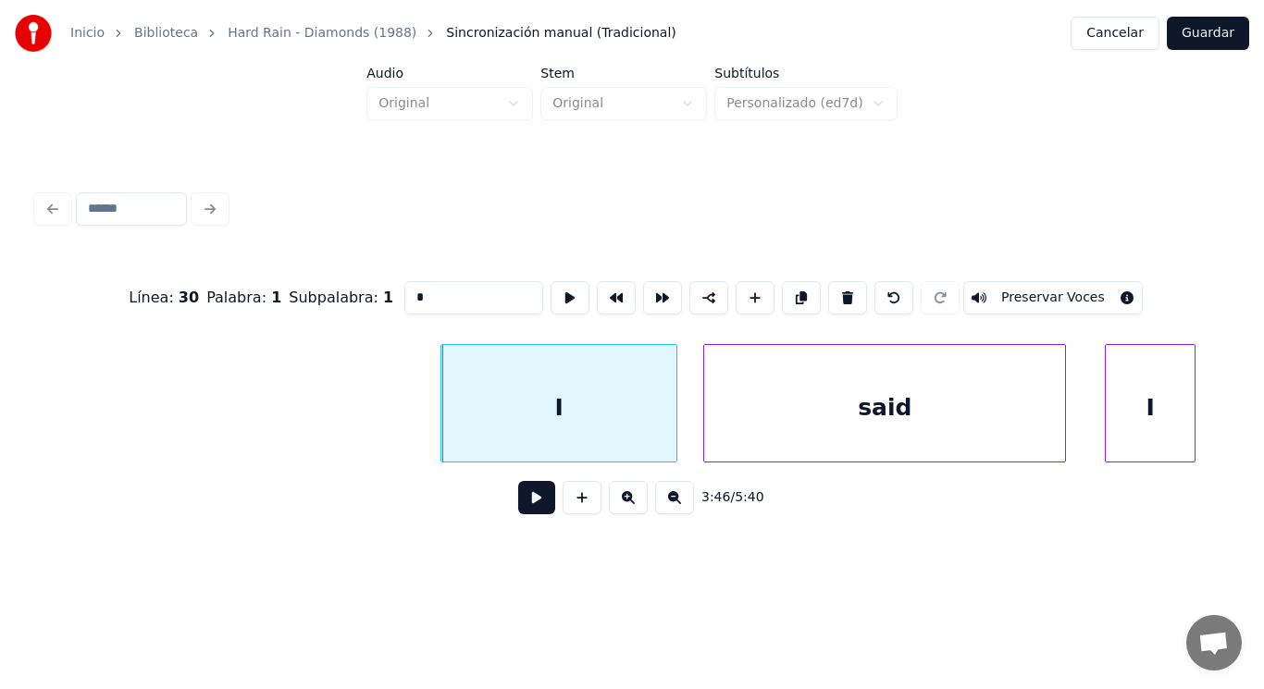
click at [404, 293] on input "*" at bounding box center [473, 297] width 139 height 33
type input "**"
click at [526, 501] on button at bounding box center [536, 497] width 37 height 33
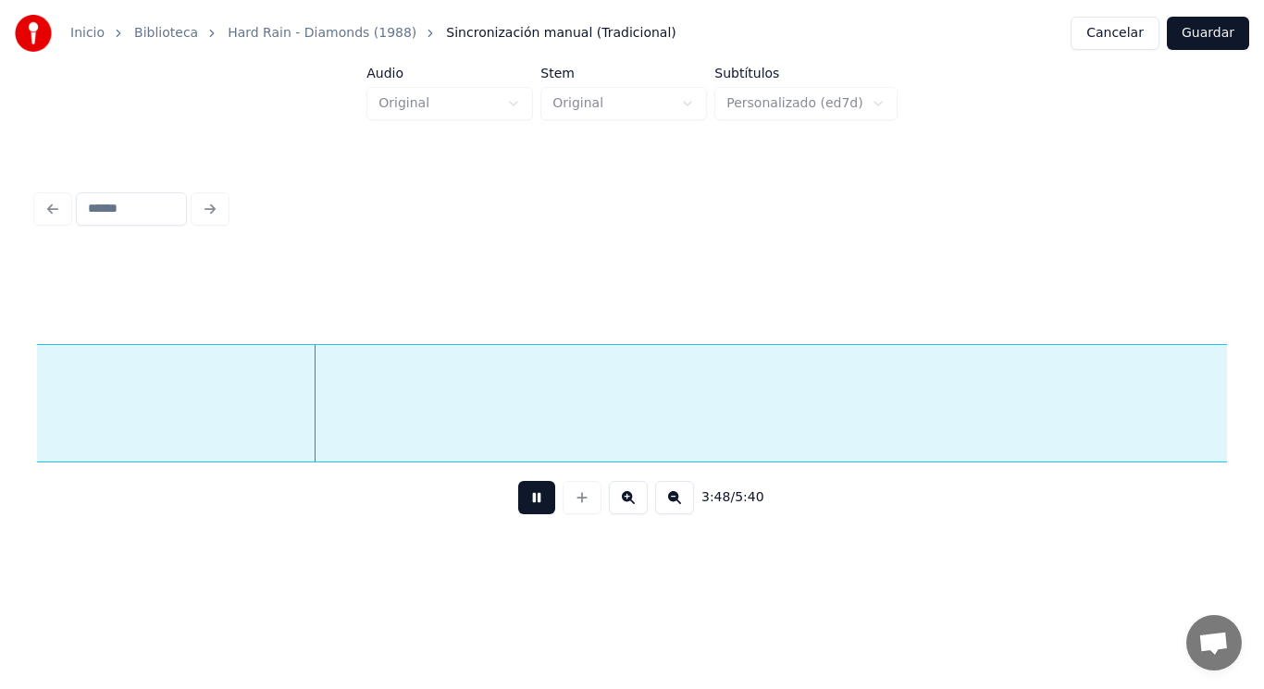
click at [526, 503] on button at bounding box center [536, 497] width 37 height 33
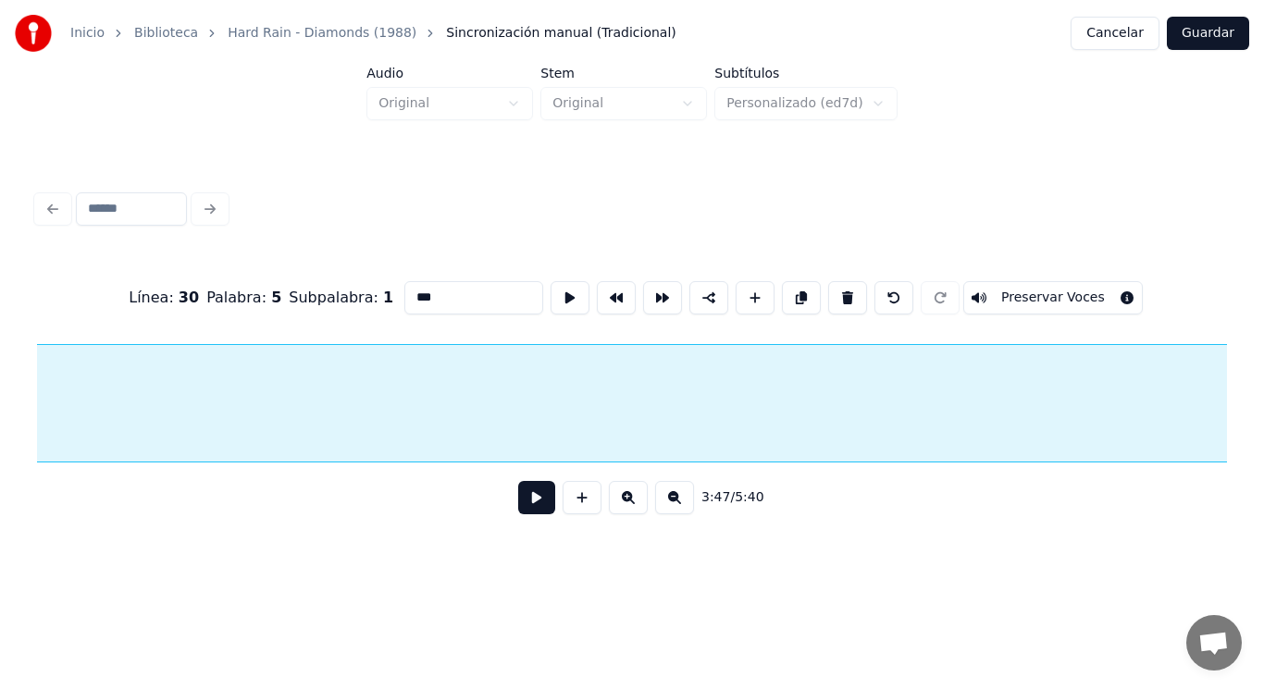
scroll to position [0, 295109]
click at [426, 295] on input "***" at bounding box center [473, 297] width 139 height 33
type input "****"
click at [539, 507] on button at bounding box center [536, 497] width 37 height 33
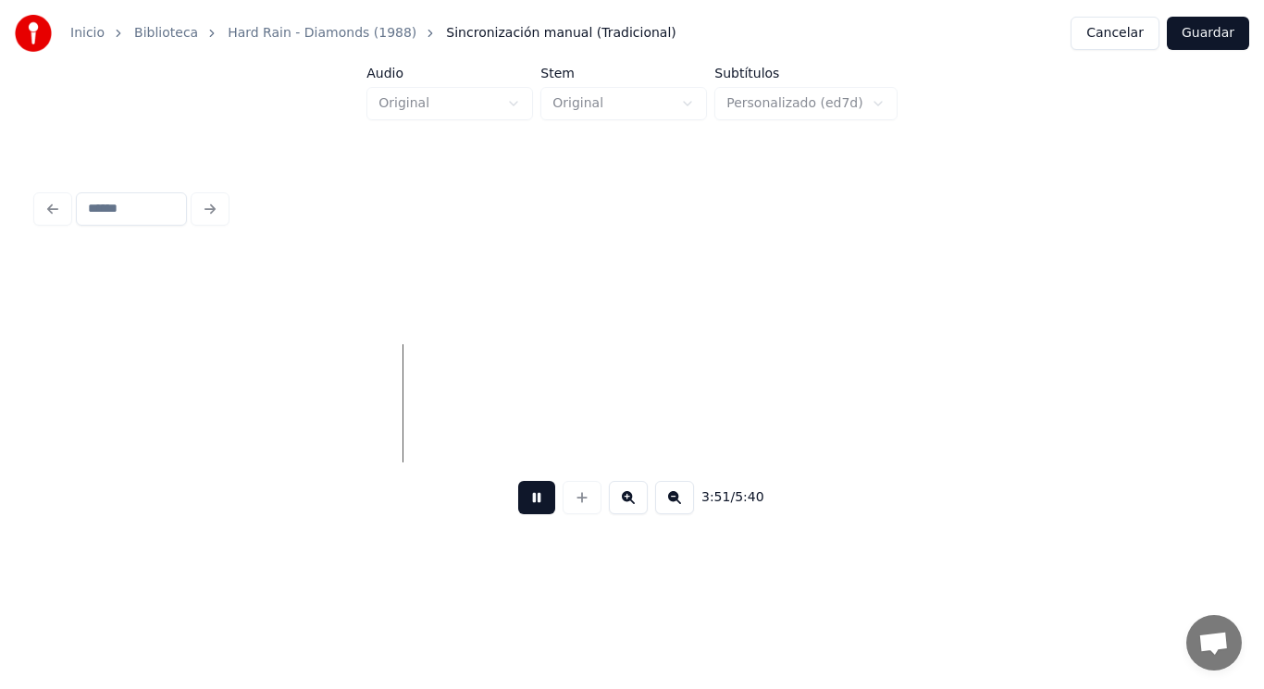
click at [927, 533] on div "3:51 / 5:40" at bounding box center [632, 498] width 1190 height 70
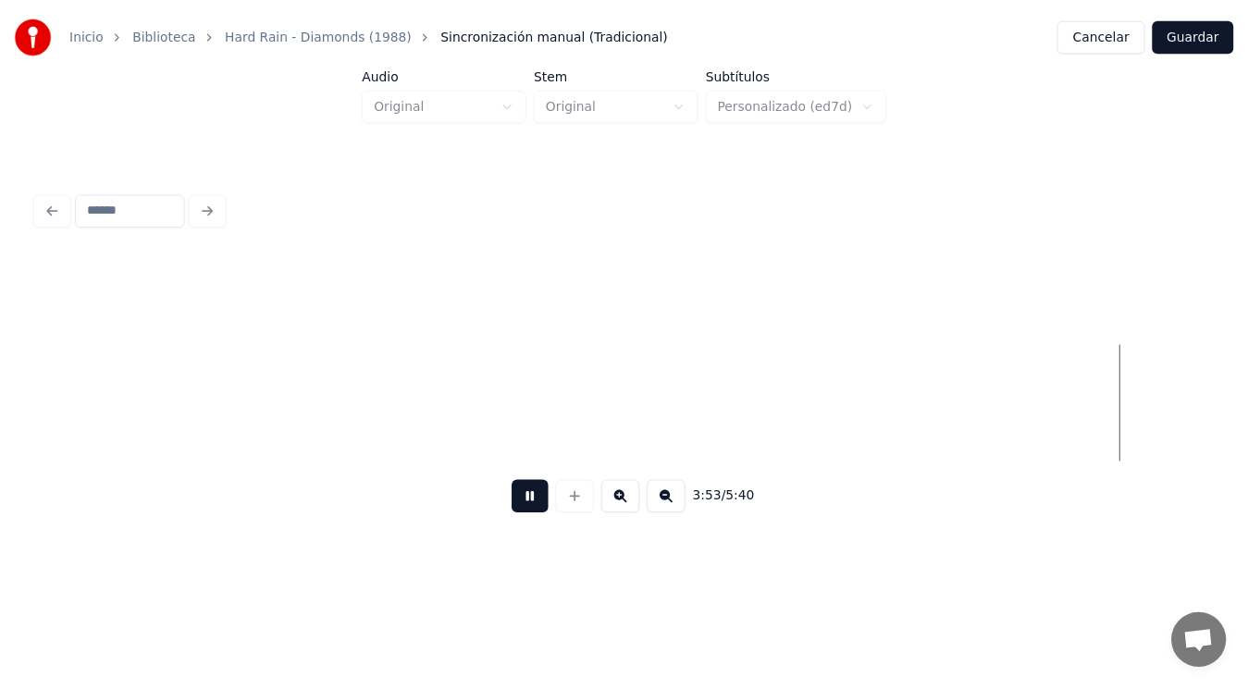
scroll to position [0, 302354]
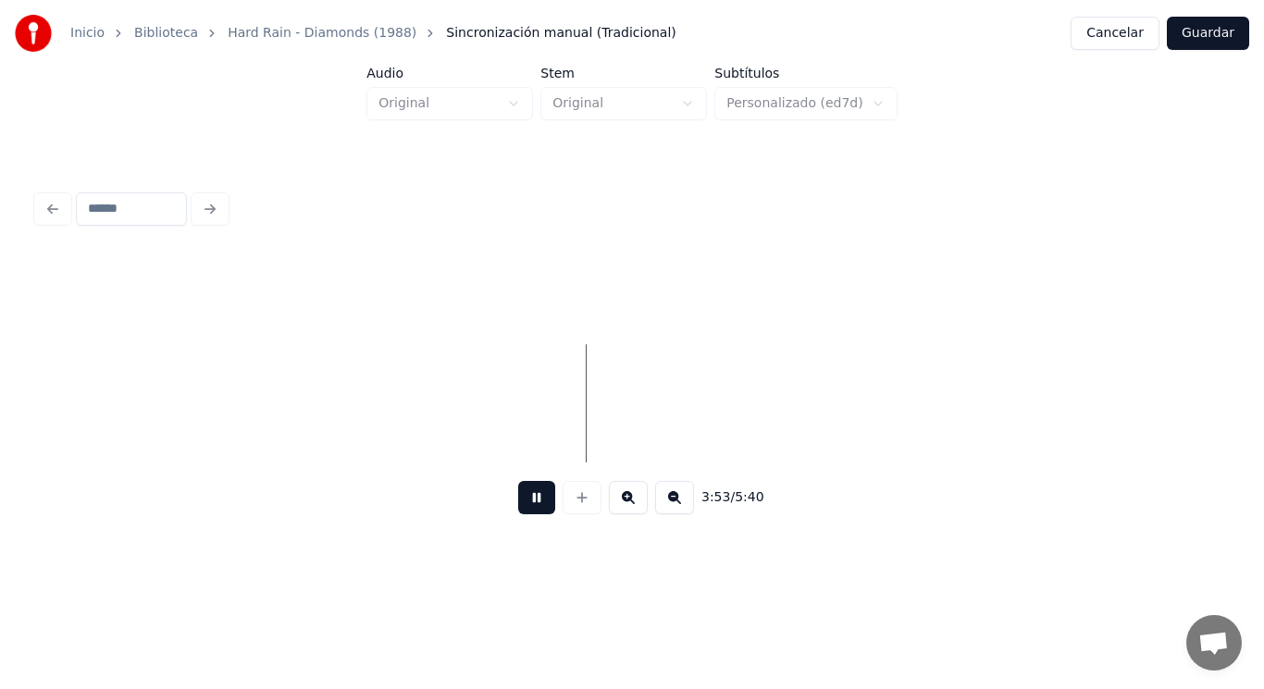
click at [519, 509] on button at bounding box center [536, 497] width 37 height 33
click at [1215, 34] on button "Guardar" at bounding box center [1208, 33] width 82 height 33
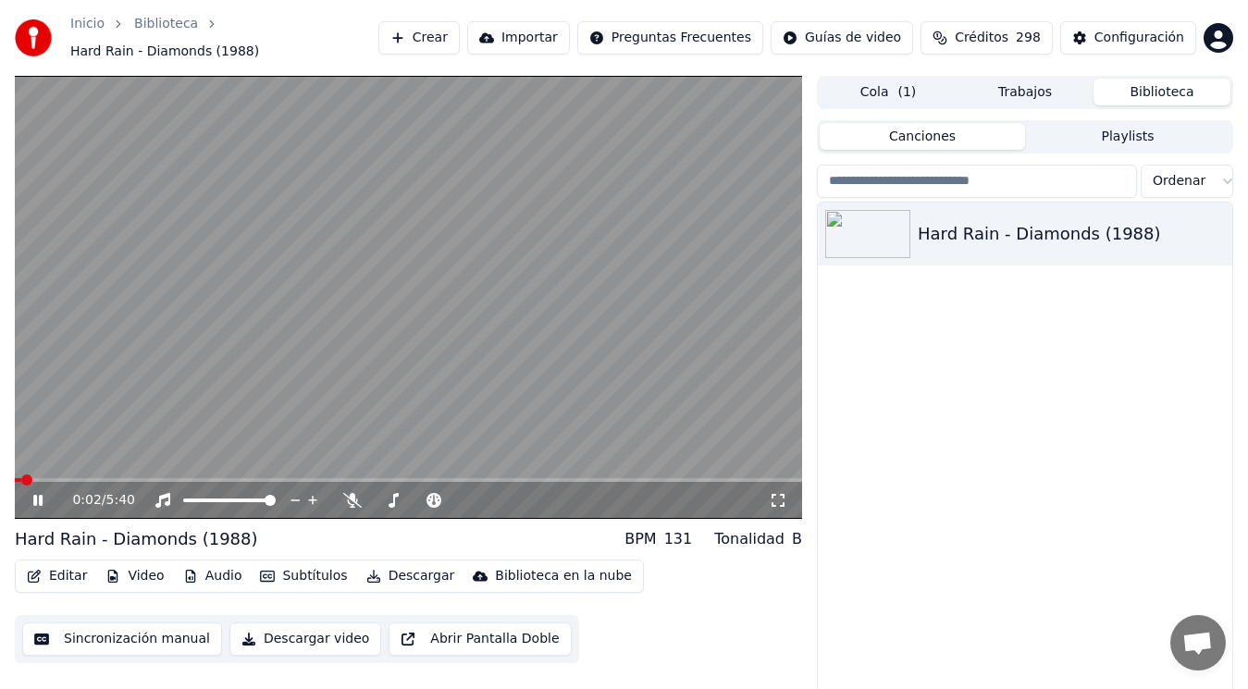
click at [38, 500] on icon at bounding box center [51, 500] width 43 height 15
click at [63, 481] on span at bounding box center [409, 480] width 788 height 4
click at [116, 478] on span at bounding box center [409, 480] width 788 height 4
click at [157, 478] on span at bounding box center [409, 480] width 788 height 4
click at [217, 479] on span at bounding box center [409, 480] width 788 height 4
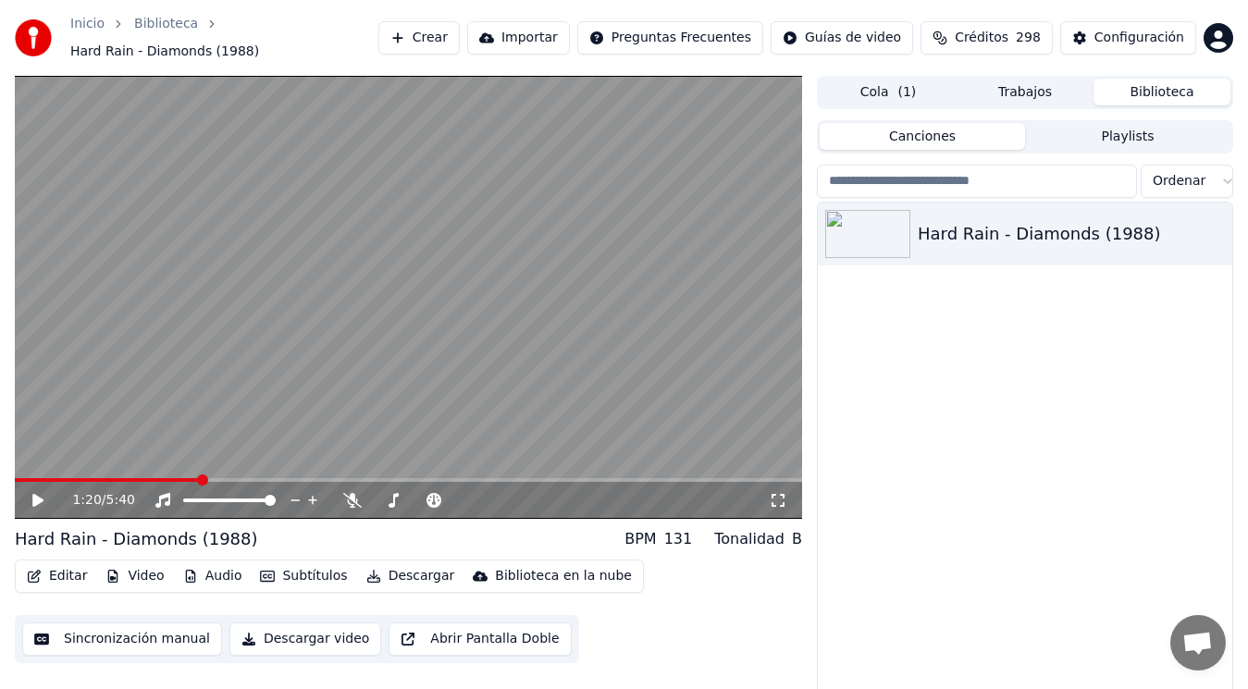
click at [200, 479] on span at bounding box center [107, 480] width 185 height 4
click at [185, 478] on span at bounding box center [107, 480] width 185 height 4
click at [38, 503] on icon at bounding box center [37, 500] width 11 height 13
click at [37, 503] on icon at bounding box center [37, 500] width 9 height 11
click at [37, 503] on icon at bounding box center [37, 500] width 11 height 13
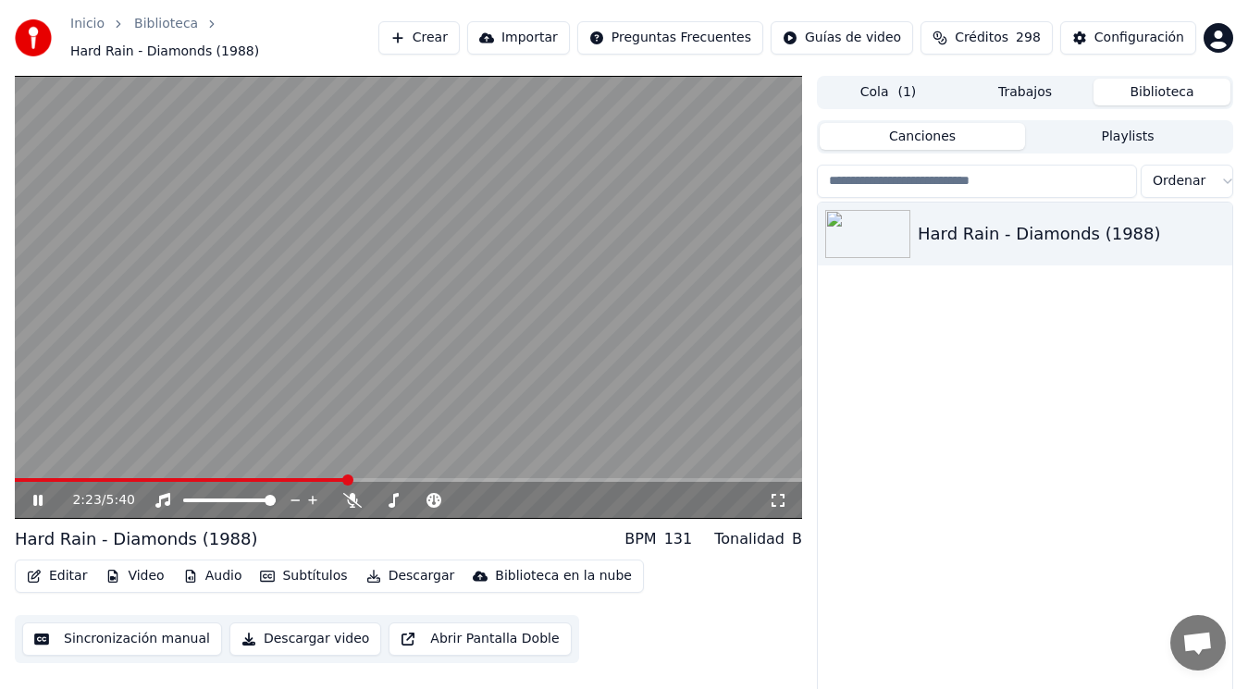
click at [37, 503] on icon at bounding box center [37, 500] width 9 height 11
